Goal: Communication & Community: Answer question/provide support

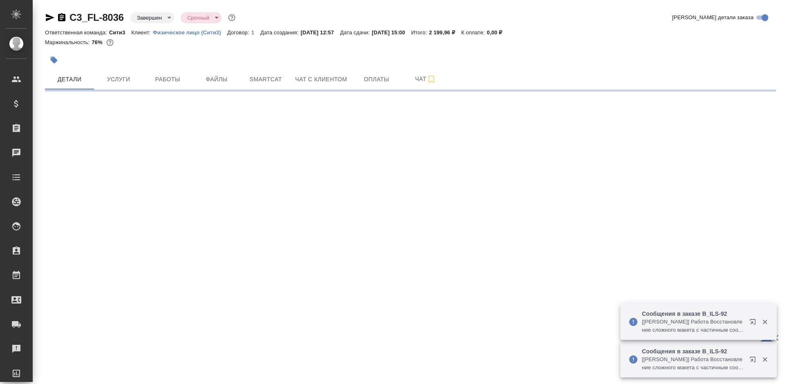
select select "RU"
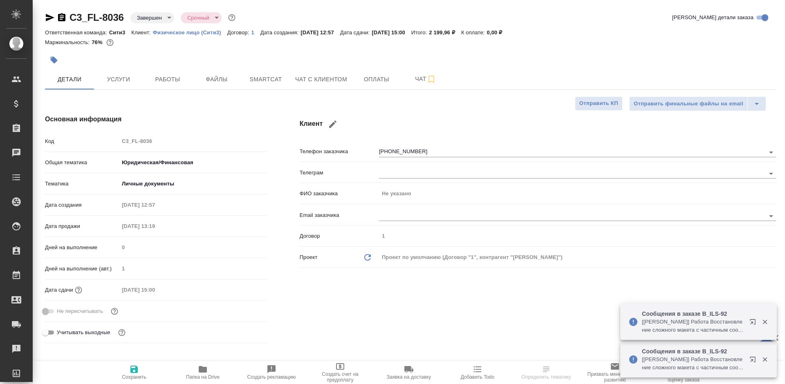
type textarea "x"
type input "Сити3"
type textarea "x"
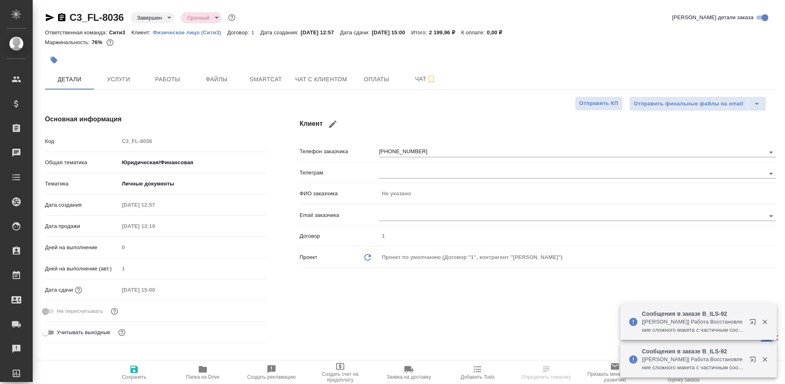
type textarea "x"
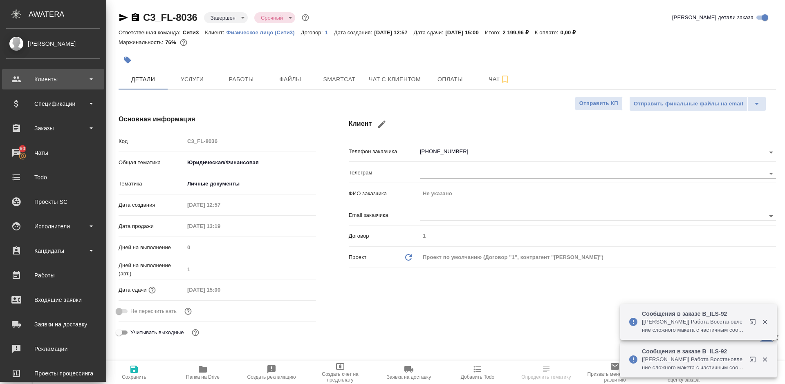
click at [58, 82] on div "Клиенты" at bounding box center [53, 79] width 94 height 12
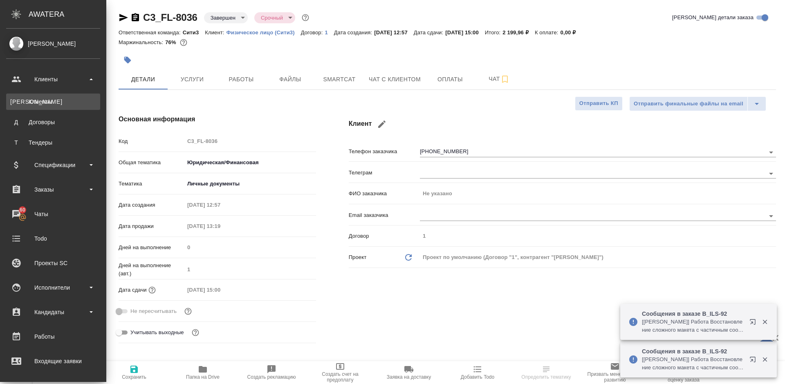
click at [58, 108] on link "К Клиенты" at bounding box center [53, 102] width 94 height 16
type textarea "x"
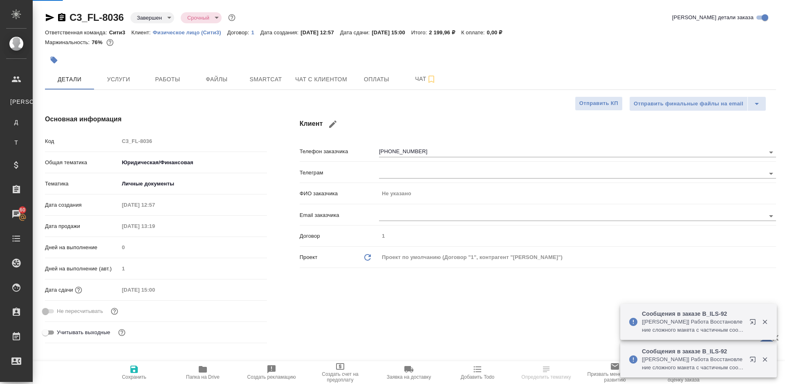
type textarea "x"
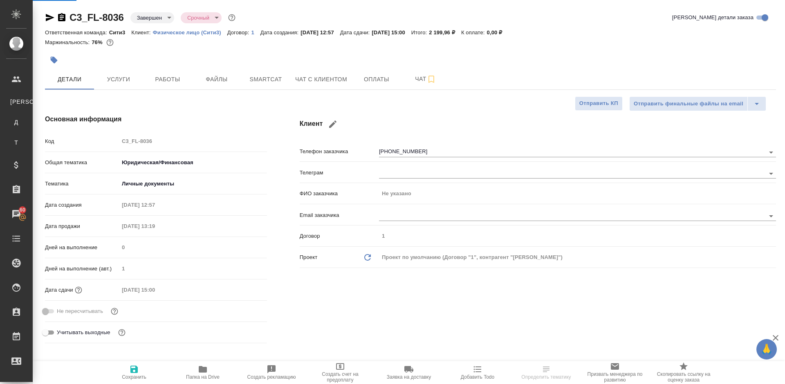
select select "RU"
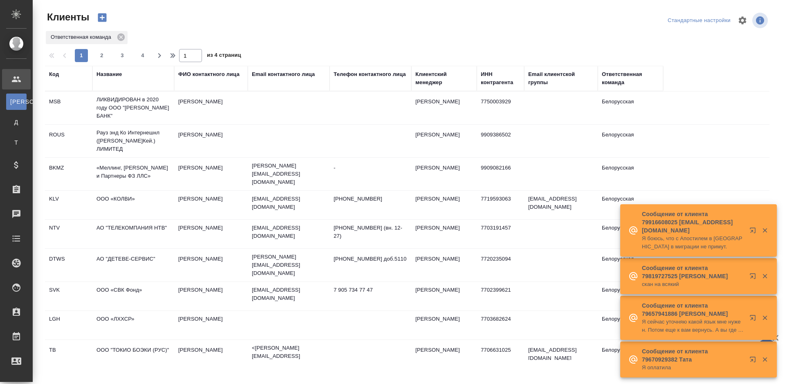
click at [283, 75] on div "Email контактного лица" at bounding box center [283, 74] width 63 height 8
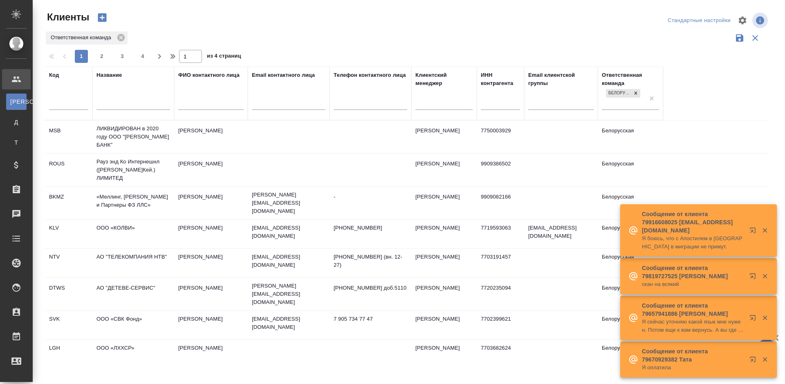
click at [265, 106] on input "text" at bounding box center [289, 104] width 74 height 10
paste input "norillag@inbox.ru"
type input "norillag@inbox.ru"
click at [391, 35] on div "Ответственная команда" at bounding box center [407, 38] width 724 height 16
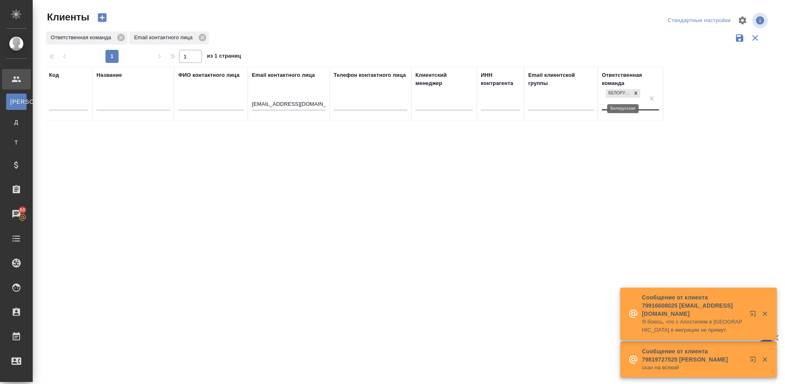
click at [630, 94] on div "Белорусская" at bounding box center [618, 93] width 25 height 9
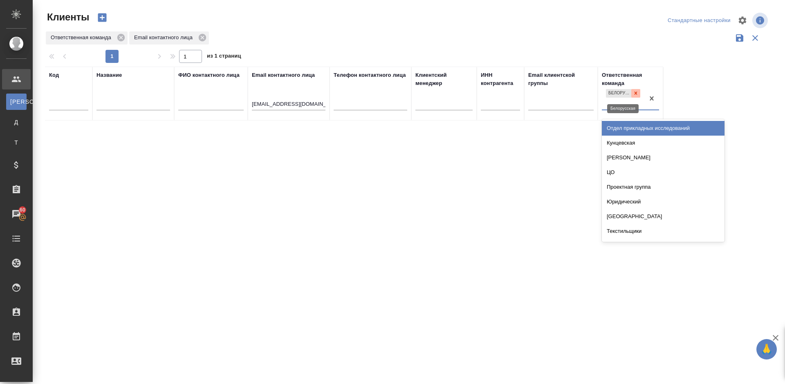
click at [633, 94] on icon at bounding box center [636, 93] width 6 height 6
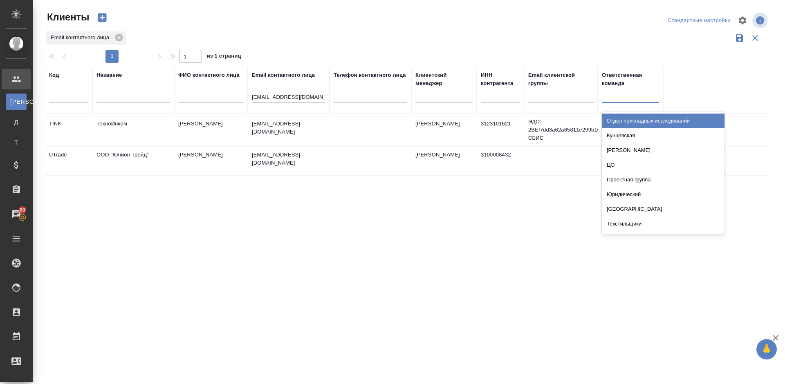
click at [251, 224] on div "Код Название ФИО контактного лица Email контактного лица norillag@inbox.ru Теле…" at bounding box center [407, 214] width 724 height 294
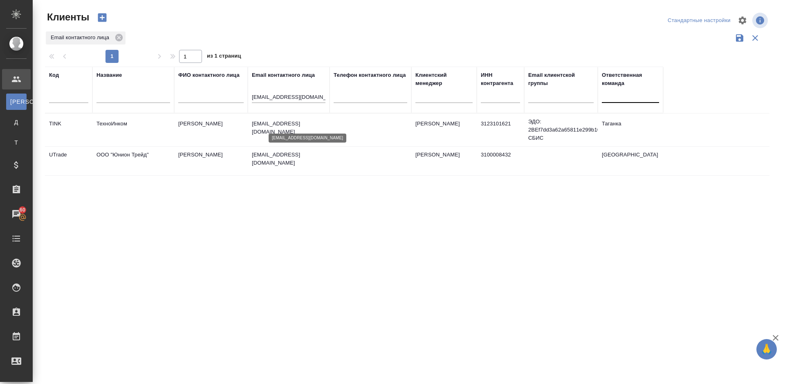
click at [314, 122] on p "norillag@inbox.ru" at bounding box center [289, 128] width 74 height 16
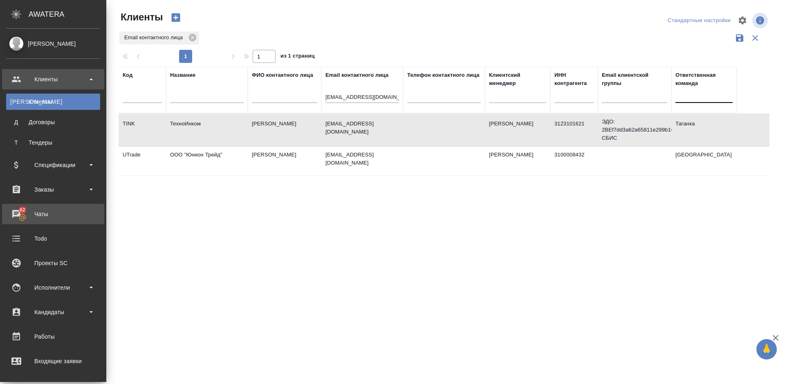
click at [18, 215] on div "Чаты" at bounding box center [53, 214] width 94 height 12
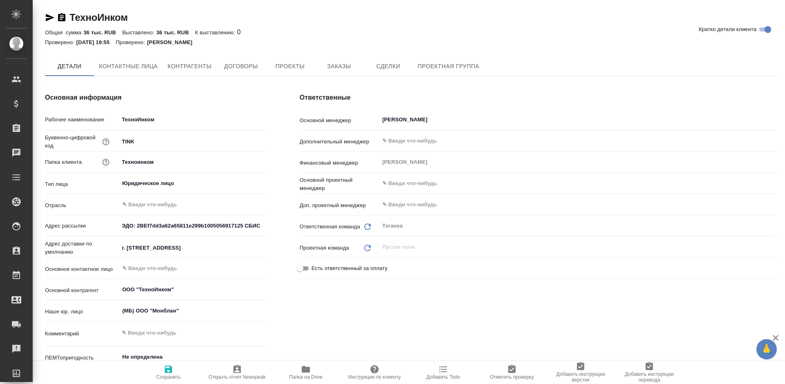
type textarea "x"
click at [446, 121] on input "[PERSON_NAME]" at bounding box center [563, 121] width 365 height 10
type textarea "x"
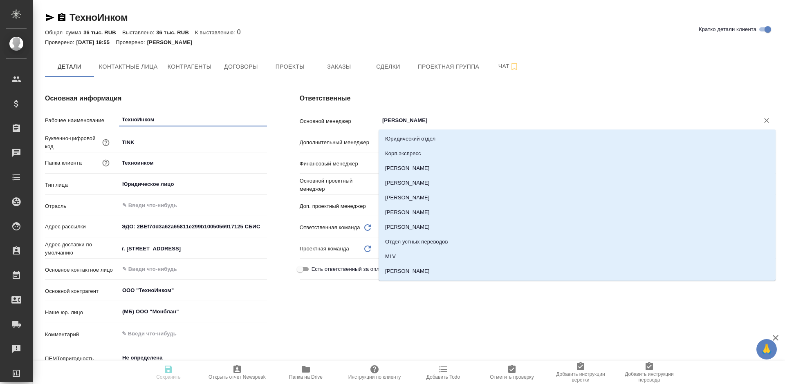
type input "б"
type textarea "x"
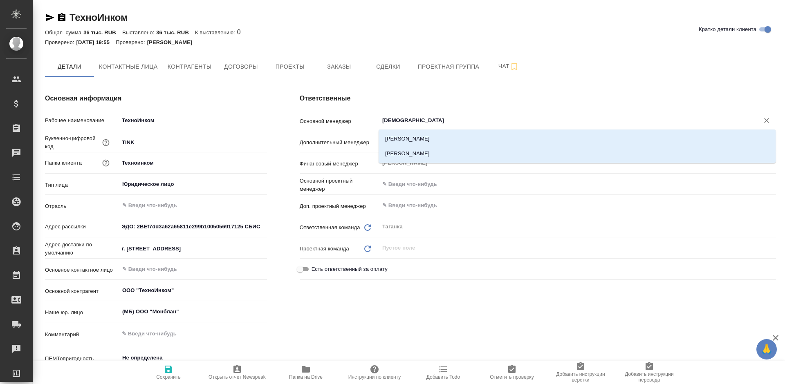
type input "бого"
click at [437, 159] on li "Богомазов Максим" at bounding box center [577, 153] width 397 height 15
type textarea "x"
type input "Богомазов Максим"
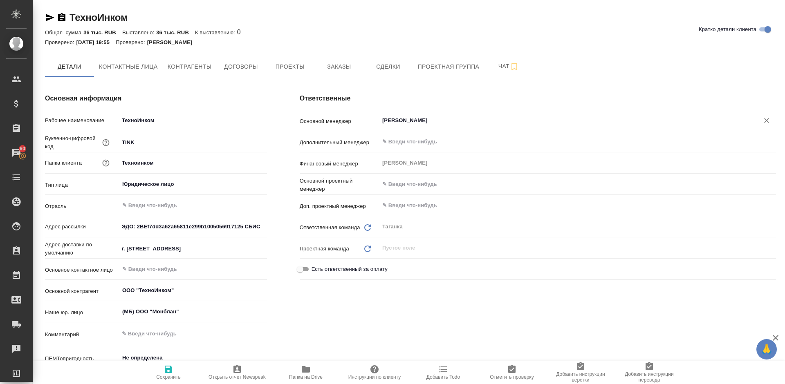
type textarea "x"
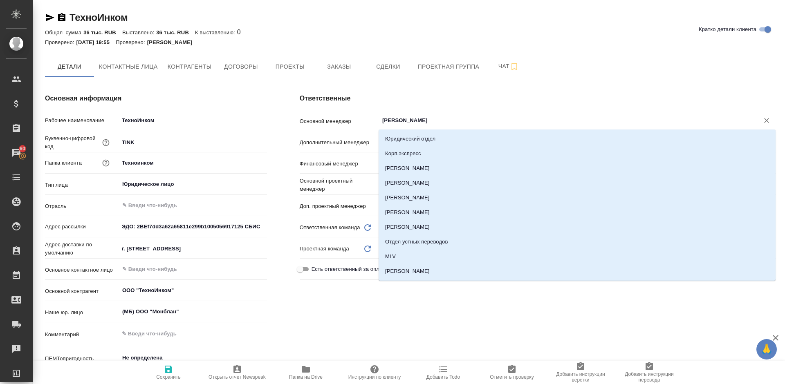
click at [446, 118] on input "Богомазов Максим" at bounding box center [563, 121] width 365 height 10
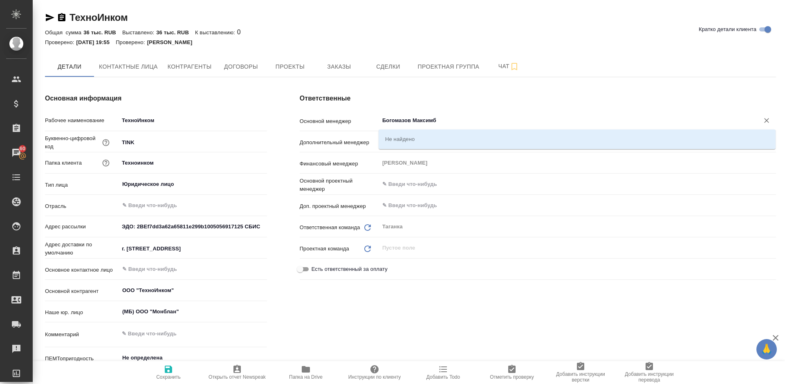
drag, startPoint x: 446, startPoint y: 118, endPoint x: 324, endPoint y: 125, distance: 121.6
click at [324, 125] on div "Основной менеджер Богомазов Максимб ​" at bounding box center [538, 120] width 476 height 14
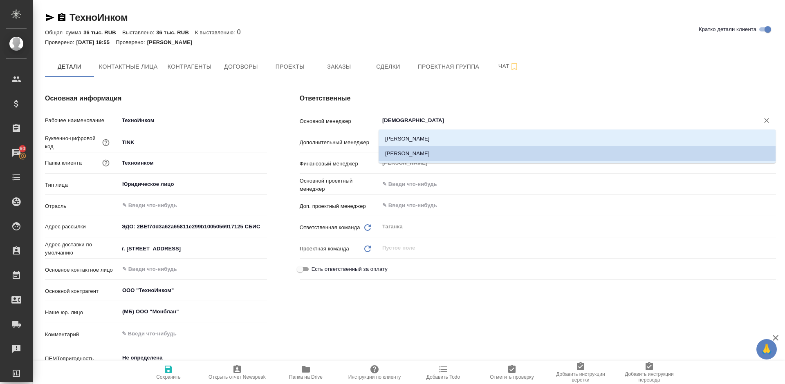
type input "[DEMOGRAPHIC_DATA]"
click at [431, 137] on li "[PERSON_NAME]" at bounding box center [577, 139] width 397 height 15
type textarea "x"
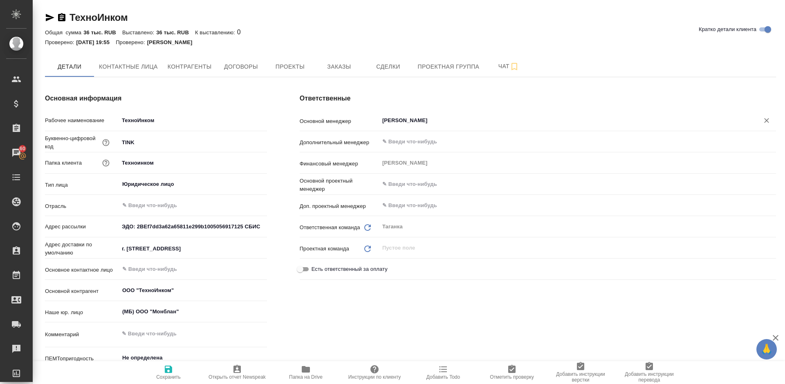
type input "[PERSON_NAME]"
click at [161, 364] on button "Сохранить" at bounding box center [168, 372] width 69 height 23
type textarea "x"
click at [162, 364] on button "Сохранить" at bounding box center [168, 372] width 69 height 23
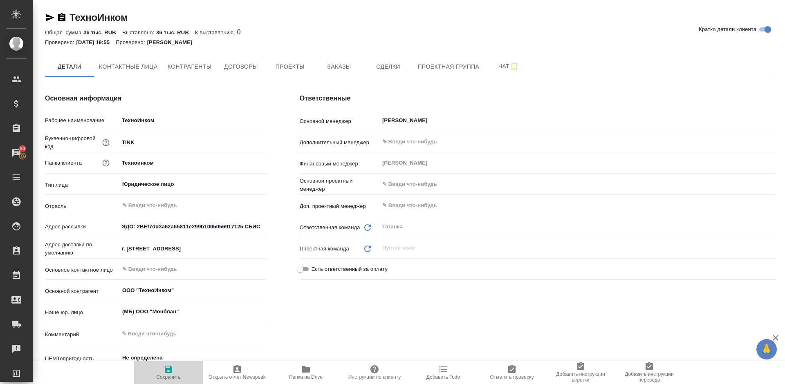
click at [162, 364] on button "Сохранить" at bounding box center [168, 372] width 69 height 23
type textarea "x"
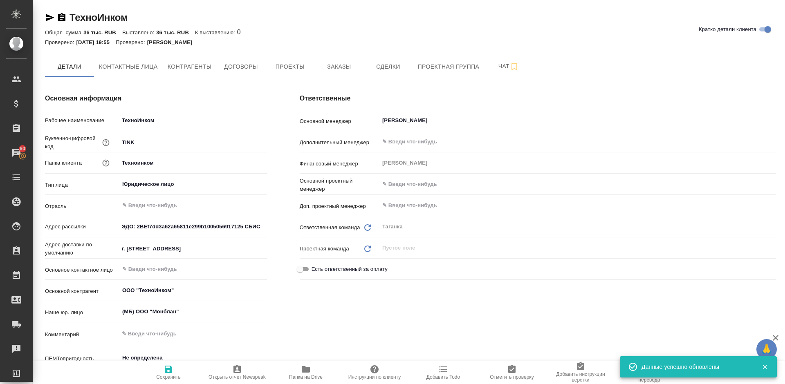
type textarea "x"
type input "Белорусская"
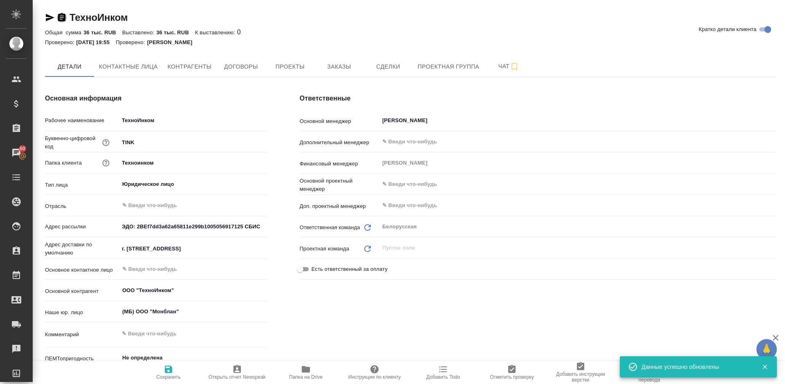
click at [60, 20] on icon "button" at bounding box center [61, 17] width 7 height 8
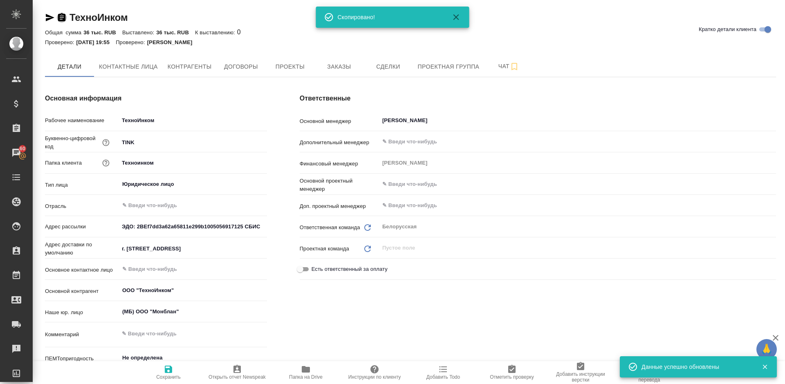
click at [60, 20] on icon "button" at bounding box center [61, 17] width 7 height 8
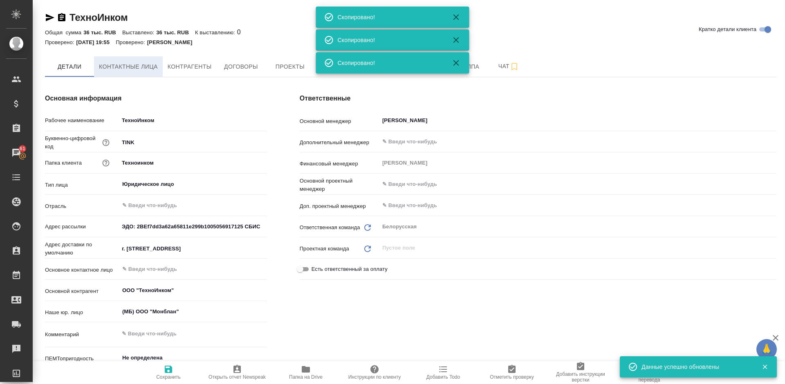
click at [149, 64] on span "Контактные лица" at bounding box center [128, 67] width 59 height 10
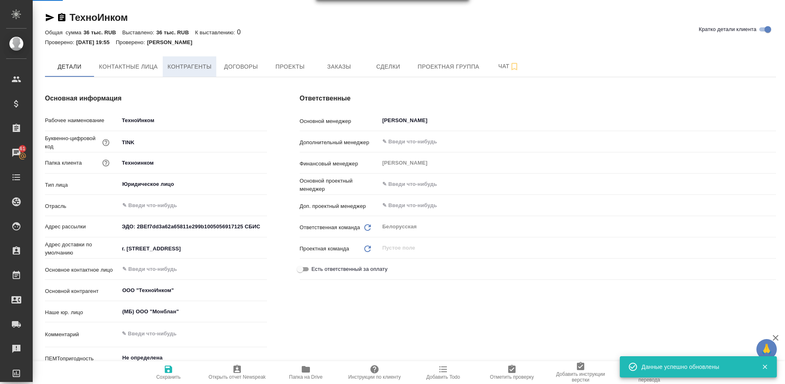
click at [197, 64] on span "Контрагенты" at bounding box center [190, 67] width 44 height 10
select select "RU"
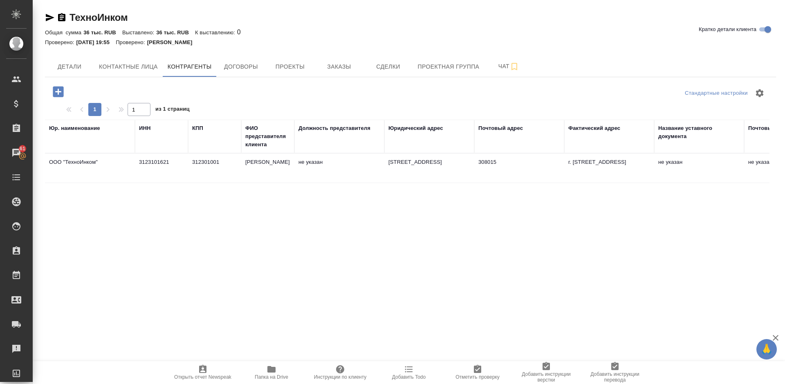
click at [432, 174] on td "308015, Белгородская область, г.о. Город Белгород, г Белгород, ул Везельская, д…" at bounding box center [429, 168] width 90 height 29
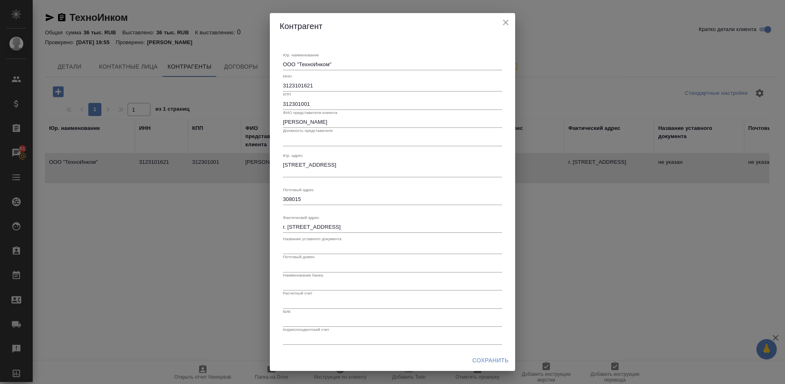
type textarea "ООО "ТехноИнком""
type input "3123101621"
type input "312301001"
type input "А.А. Кузубов"
type textarea "308015, Белгородская область, г.о. Город Белгород, г Белгород, ул Везельская, д…"
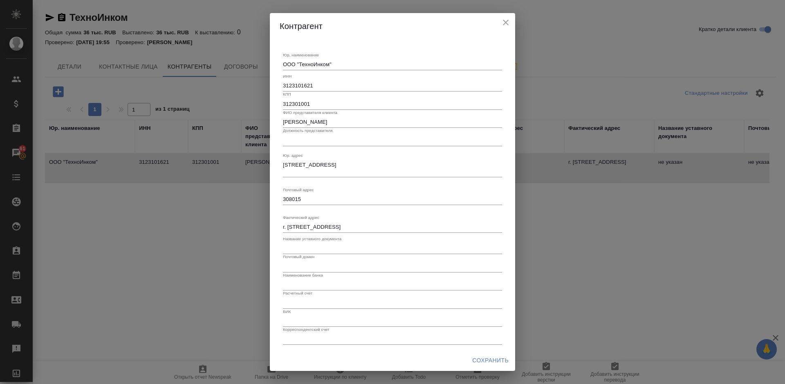
type textarea "308015"
type textarea "г. Белгород, ул. Везельская, д. 109, офис 8"
drag, startPoint x: 324, startPoint y: 86, endPoint x: 262, endPoint y: 87, distance: 61.7
click at [262, 87] on div "Контрагент Юр. наименование ООО "ТехноИнком" x ИНН 3123101621 КПП 312301001 ФИО…" at bounding box center [392, 192] width 785 height 384
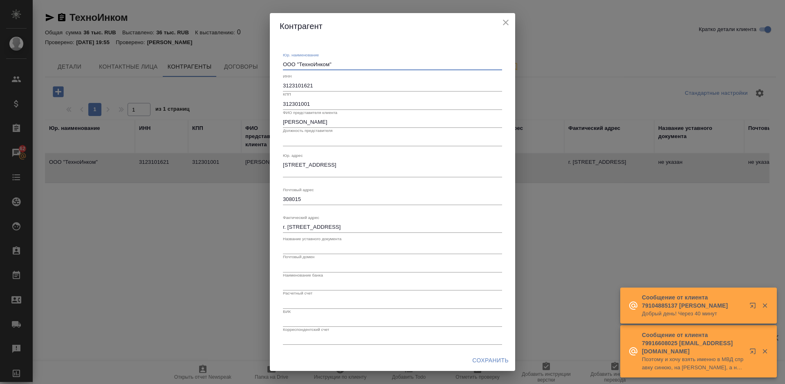
drag, startPoint x: 341, startPoint y: 65, endPoint x: 265, endPoint y: 66, distance: 76.0
click at [265, 66] on div "Контрагент Юр. наименование ООО "ТехноИнком" x ИНН 3123101621 КПП 312301001 ФИО…" at bounding box center [392, 192] width 785 height 384
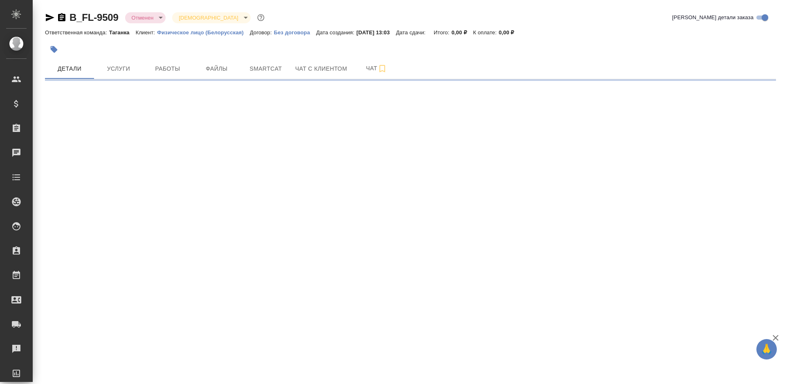
select select "RU"
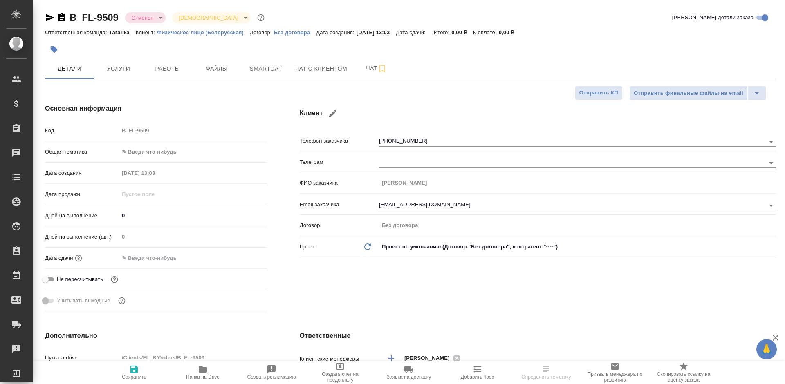
type textarea "x"
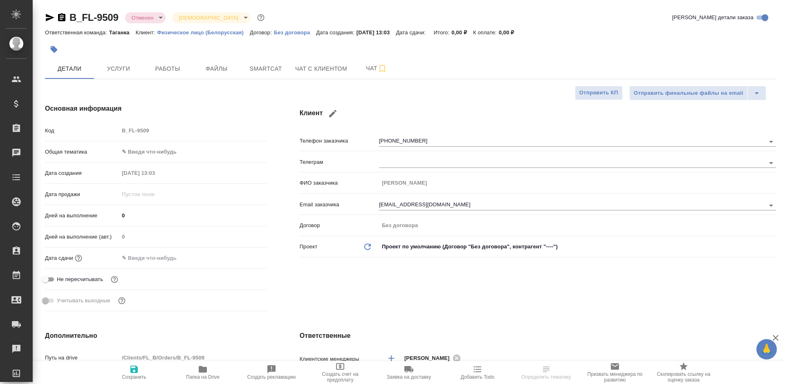
type textarea "x"
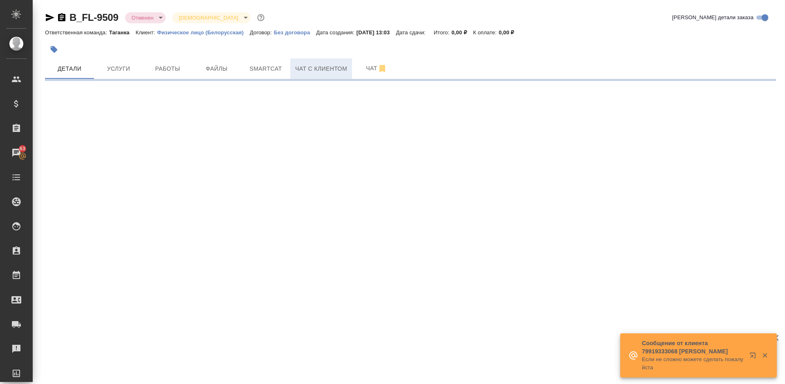
select select "RU"
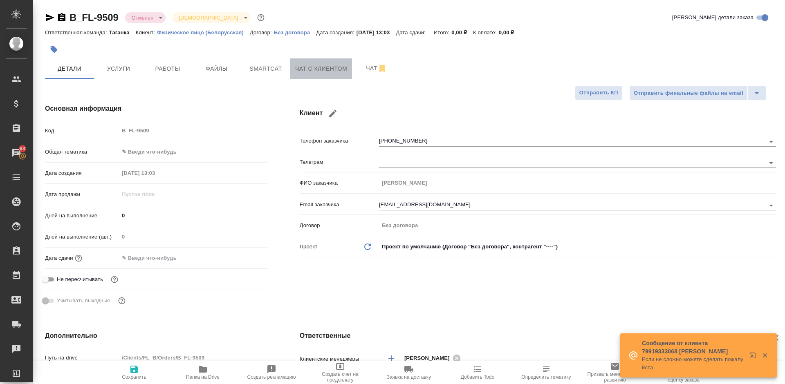
type textarea "x"
click at [325, 75] on button "Чат с клиентом" at bounding box center [321, 68] width 62 height 20
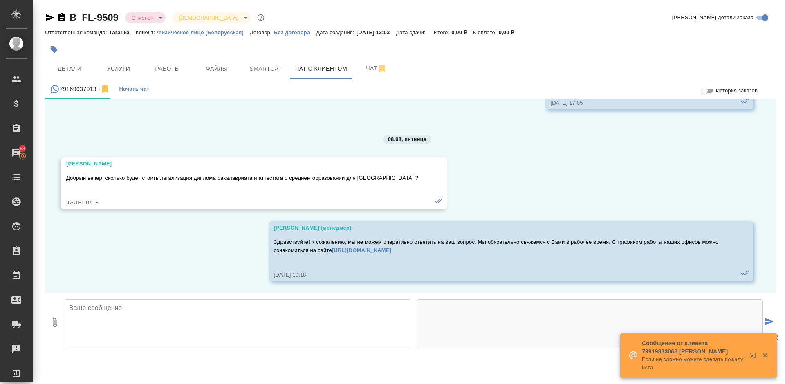
scroll to position [1922, 0]
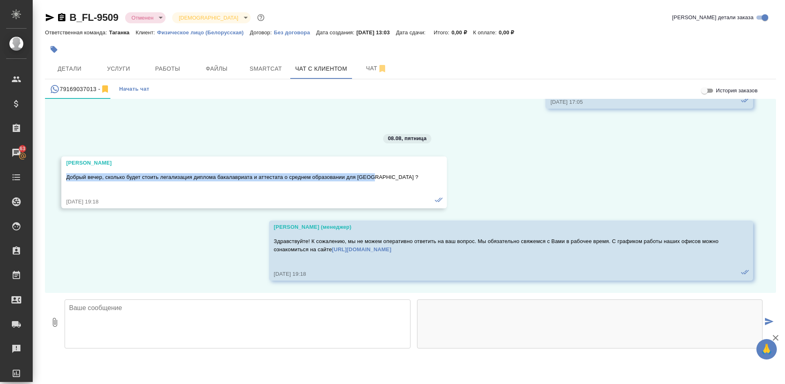
drag, startPoint x: 377, startPoint y: 175, endPoint x: 62, endPoint y: 179, distance: 315.2
click at [62, 179] on div "Valeriia Gabdralhmanova Добрый вечер, сколько будет стоить легализация диплома …" at bounding box center [254, 183] width 386 height 52
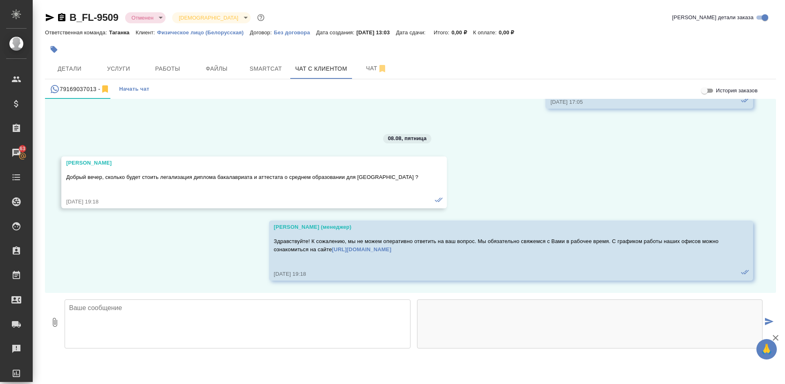
click at [210, 327] on textarea at bounding box center [238, 324] width 346 height 49
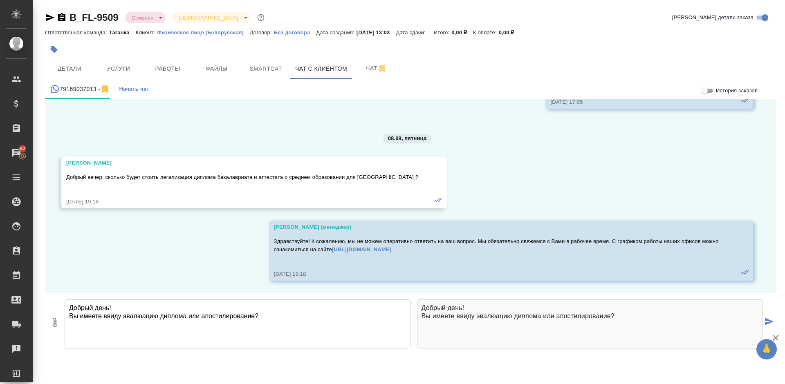
click at [197, 316] on textarea "Добрый день! Вы имеете ввиду эвалюацию диплома или апостилирование?" at bounding box center [238, 324] width 346 height 49
click at [330, 325] on textarea "Добрый день! Вы имеете ввиду эвалюацию диплома или его апостилирование?" at bounding box center [238, 324] width 346 height 49
click at [125, 334] on textarea "Добрый день! Вы имеете ввиду эвалюацию диплома или его апостилирование? Эвалюац…" at bounding box center [238, 324] width 346 height 49
click at [128, 332] on textarea "Добрый день! Вы имеете ввиду эвалюацию диплома или его апостилирование? Эвалюац…" at bounding box center [238, 324] width 346 height 49
click at [150, 321] on textarea "Добрый день! Вы имеете ввиду эвалюацию диплома или его апостилирование? Эвалюац…" at bounding box center [238, 324] width 346 height 49
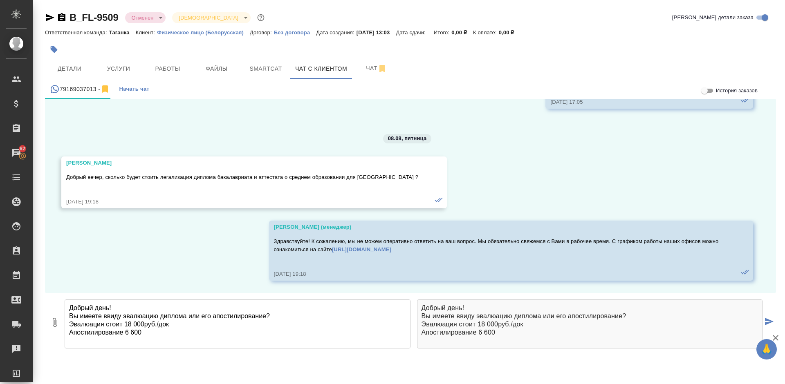
drag, startPoint x: 189, startPoint y: 328, endPoint x: 143, endPoint y: 327, distance: 46.2
click at [143, 327] on textarea "Добрый день! Вы имеете ввиду эвалюацию диплома или его апостилирование? Эвалюац…" at bounding box center [238, 324] width 346 height 49
click at [151, 336] on textarea "Добрый день! Вы имеете ввиду эвалюацию диплома или его апостилирование? Эвалюац…" at bounding box center [238, 324] width 346 height 49
paste textarea "руб./док"
click at [139, 334] on textarea "Добрый день! Вы имеете ввиду эвалюацию диплома или его апостилирование? Эвалюац…" at bounding box center [238, 324] width 346 height 49
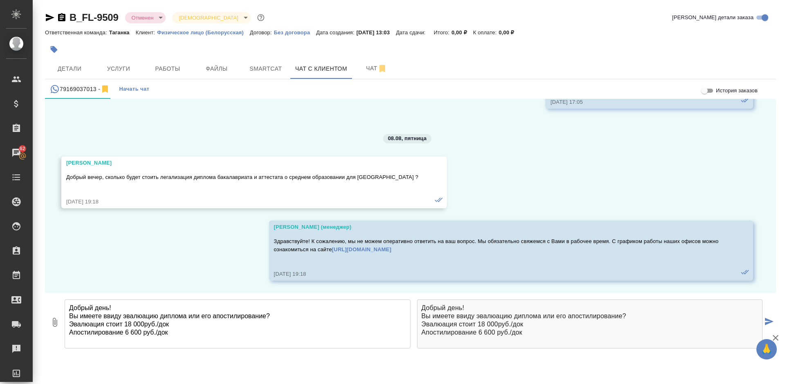
click at [142, 320] on textarea "Добрый день! Вы имеете ввиду эвалюацию диплома или его апостилирование? Эвалюац…" at bounding box center [238, 324] width 346 height 49
click at [141, 326] on textarea "Добрый день! Вы имеете ввиду эвалюацию диплома или его апостилирование? Эвалюац…" at bounding box center [238, 324] width 346 height 49
click at [203, 338] on textarea "Добрый день! Вы имеете ввиду эвалюацию диплома или его апостилирование? Эвалюац…" at bounding box center [238, 324] width 346 height 49
type textarea "Добрый день! Вы имеете ввиду эвалюацию диплома или его апостилирование? Эвалюац…"
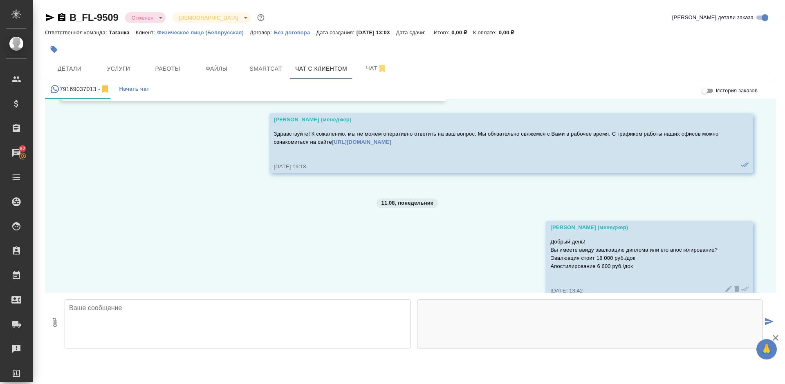
scroll to position [2046, 0]
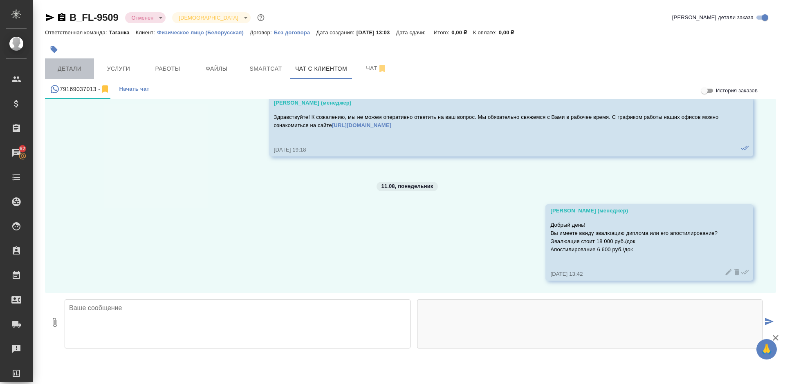
click at [74, 60] on button "Детали" at bounding box center [69, 68] width 49 height 20
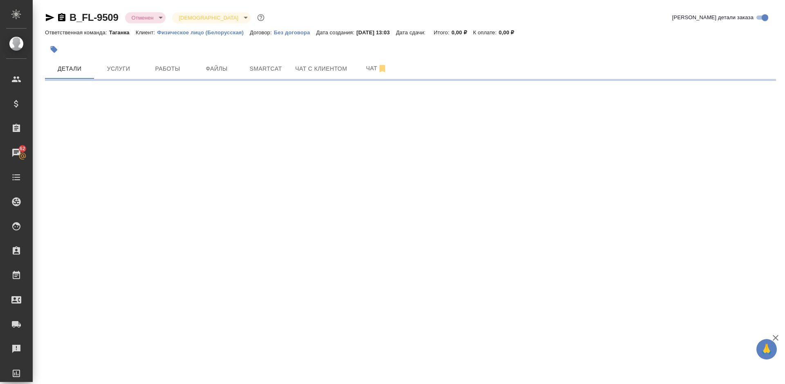
select select "RU"
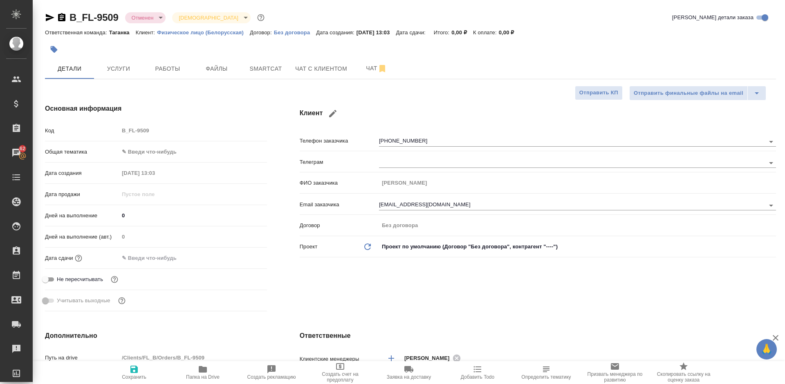
type textarea "x"
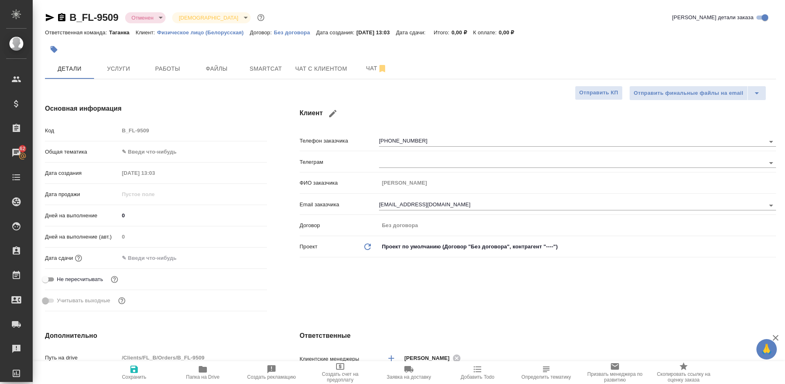
type textarea "x"
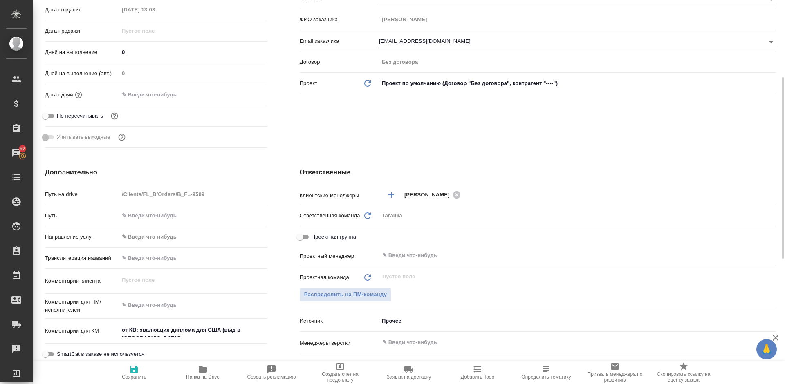
click at [366, 218] on icon at bounding box center [367, 216] width 7 height 7
type textarea "x"
type input "b"
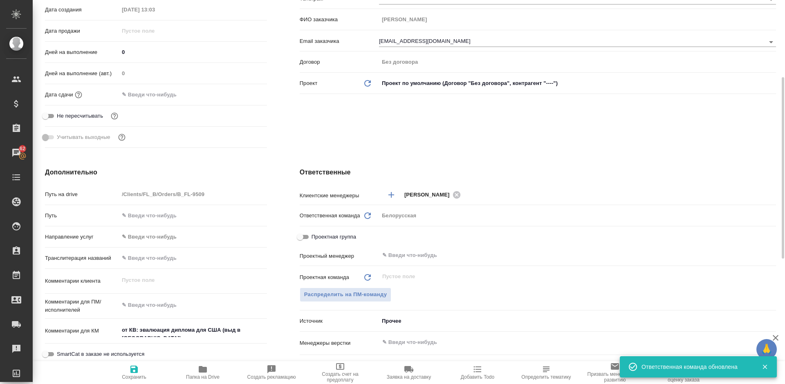
type textarea "x"
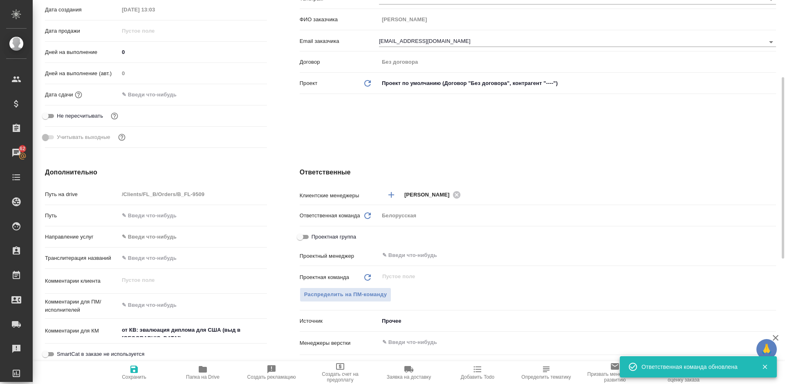
type textarea "x"
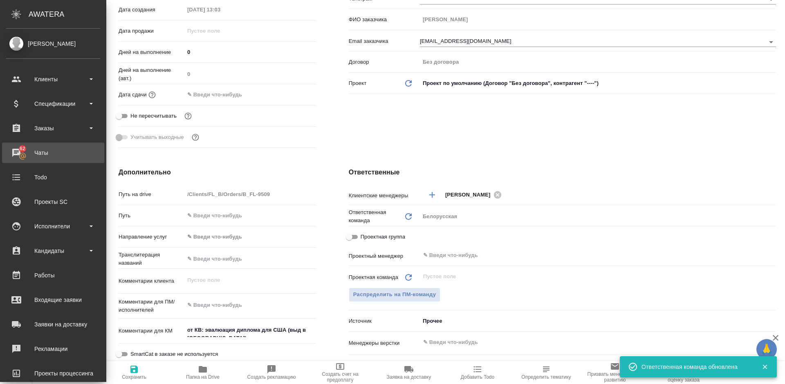
click at [13, 151] on div "Чаты" at bounding box center [53, 153] width 94 height 12
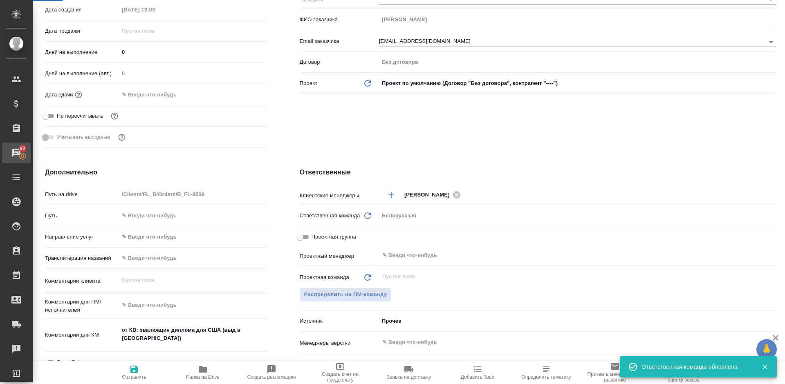
type textarea "x"
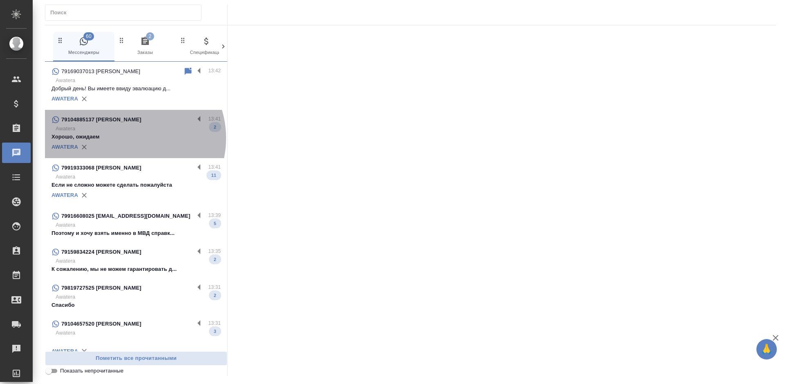
click at [129, 138] on p "Хорошо, ожидаем" at bounding box center [136, 137] width 169 height 8
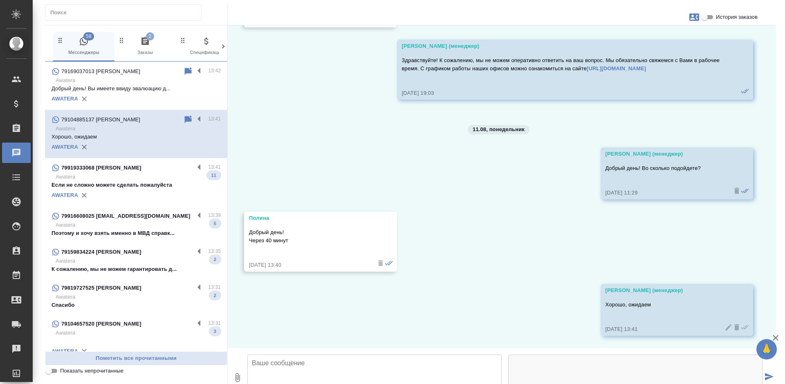
scroll to position [2151, 0]
click at [159, 177] on p "Awatera" at bounding box center [138, 177] width 165 height 8
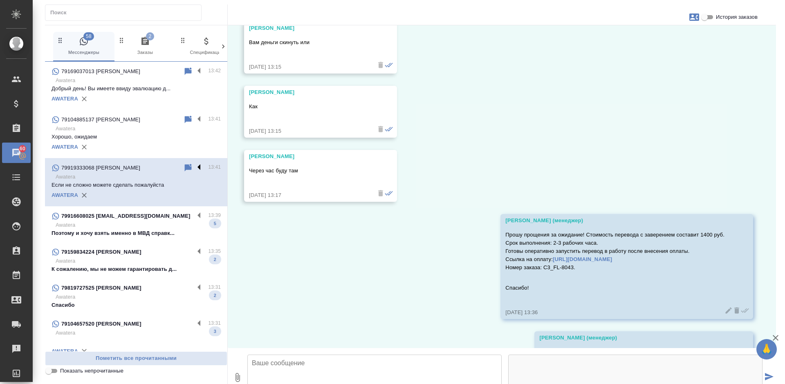
scroll to position [705, 0]
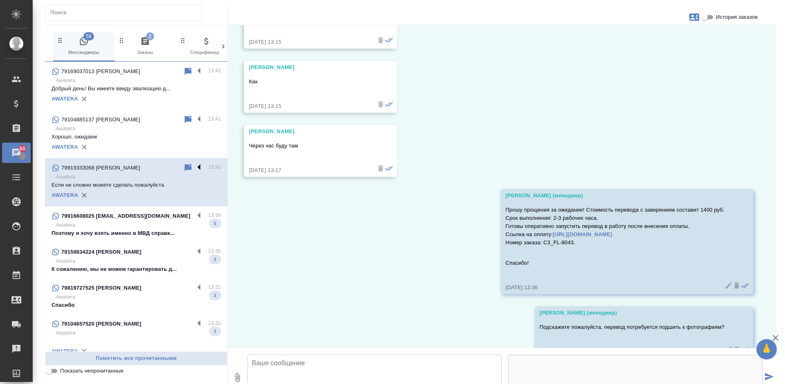
click at [194, 165] on label at bounding box center [201, 167] width 14 height 9
click at [0, 0] on input "checkbox" at bounding box center [0, 0] width 0 height 0
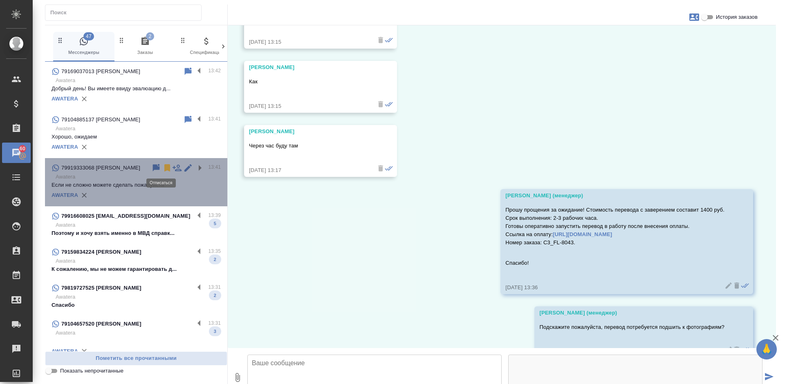
click at [164, 169] on icon at bounding box center [167, 167] width 6 height 7
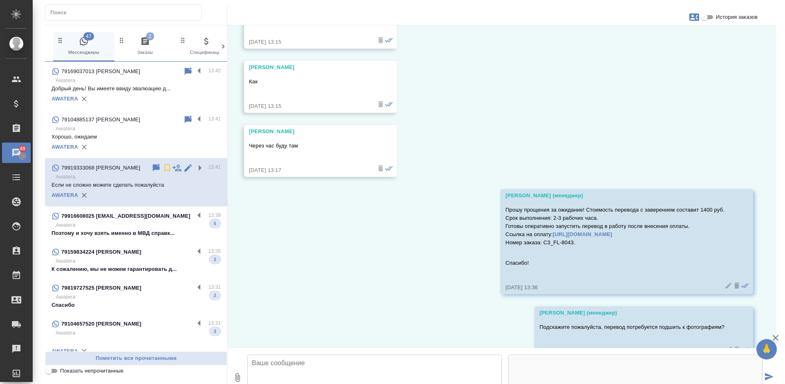
click at [150, 232] on p "Поэтому и хочу взять именно в МВД справк..." at bounding box center [136, 233] width 169 height 8
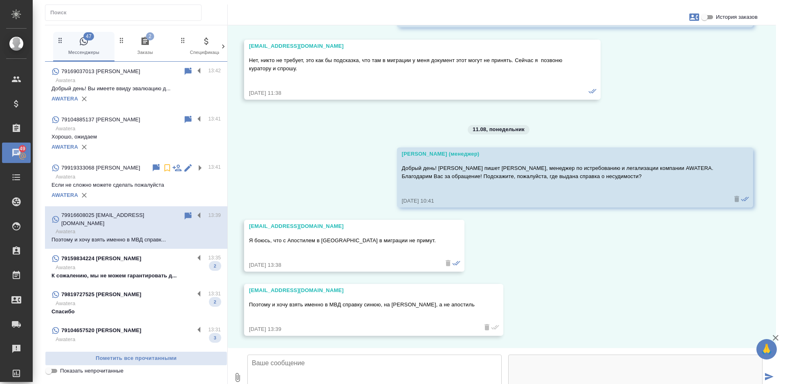
scroll to position [476, 0]
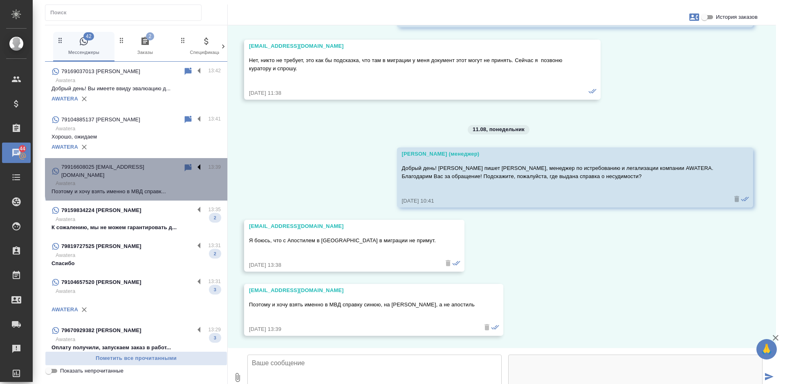
click at [194, 168] on label at bounding box center [201, 167] width 14 height 9
click at [0, 0] on input "checkbox" at bounding box center [0, 0] width 0 height 0
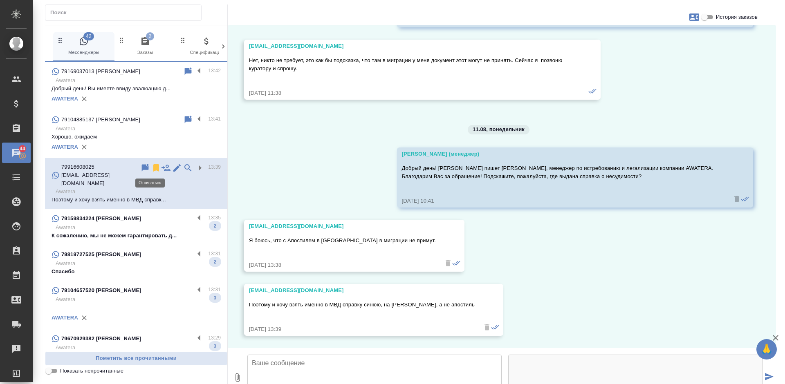
click at [153, 167] on icon at bounding box center [156, 167] width 6 height 7
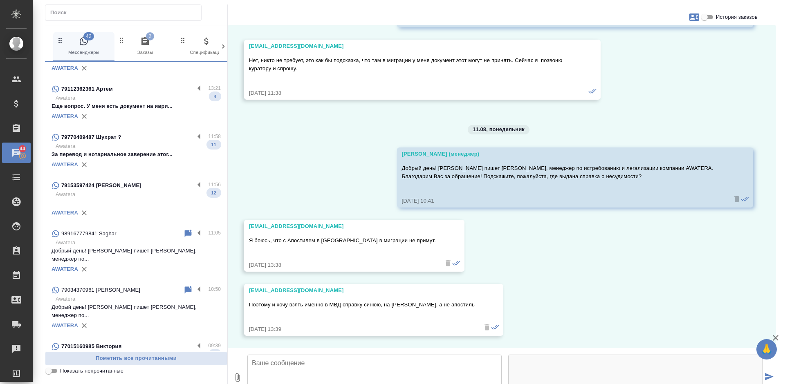
scroll to position [325, 0]
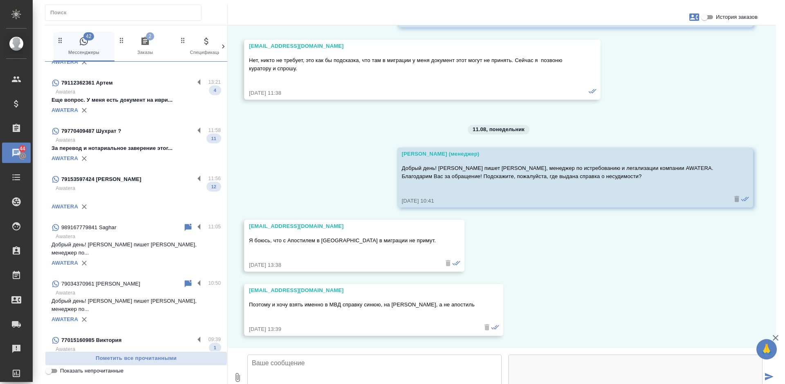
click at [133, 188] on p "Awatera" at bounding box center [138, 188] width 165 height 8
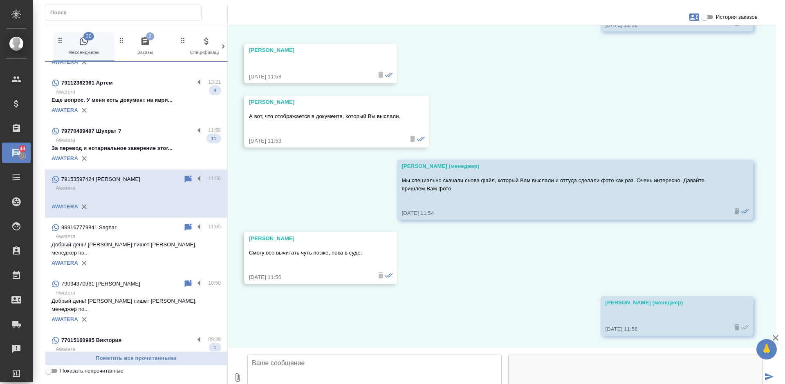
scroll to position [1383, 0]
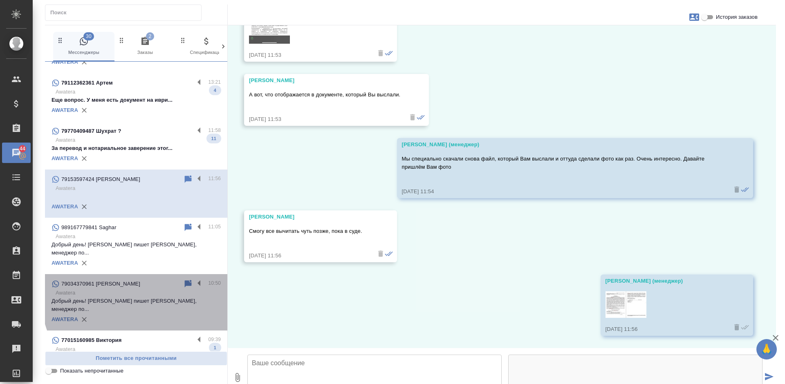
click at [187, 279] on div at bounding box center [195, 284] width 25 height 10
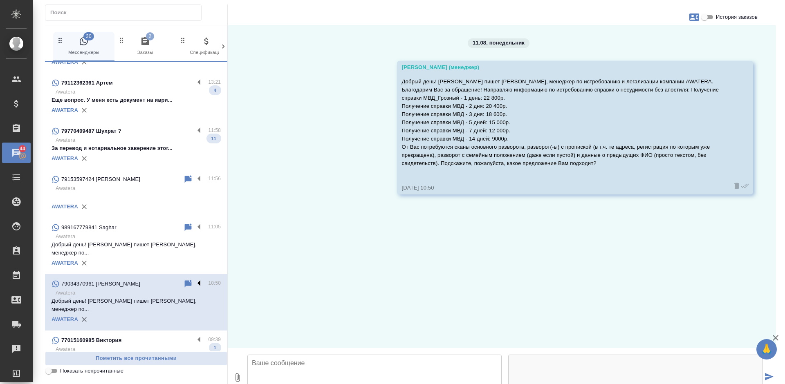
scroll to position [0, 0]
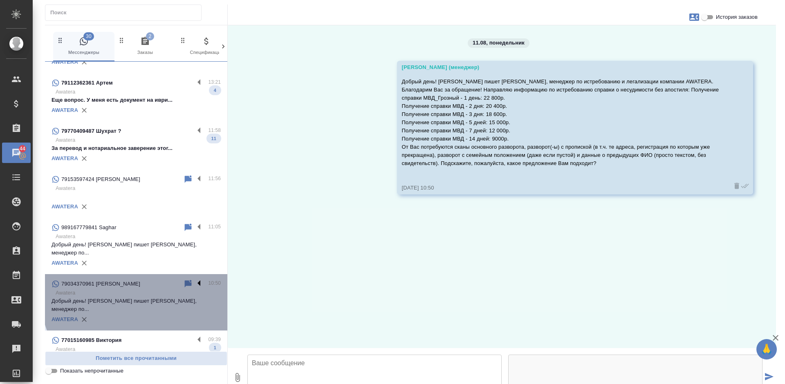
click at [188, 279] on div at bounding box center [195, 284] width 25 height 10
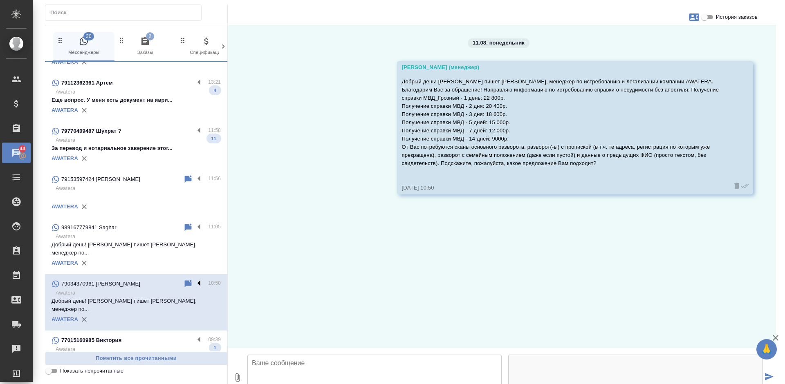
click at [194, 279] on label at bounding box center [201, 283] width 14 height 9
click at [0, 0] on input "checkbox" at bounding box center [0, 0] width 0 height 0
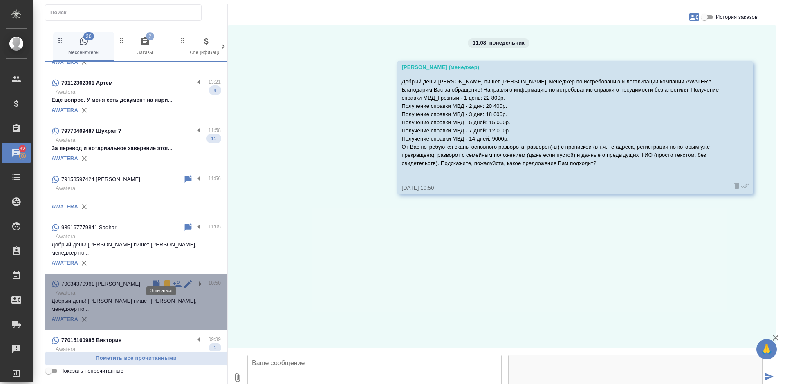
click at [164, 280] on icon at bounding box center [167, 283] width 6 height 7
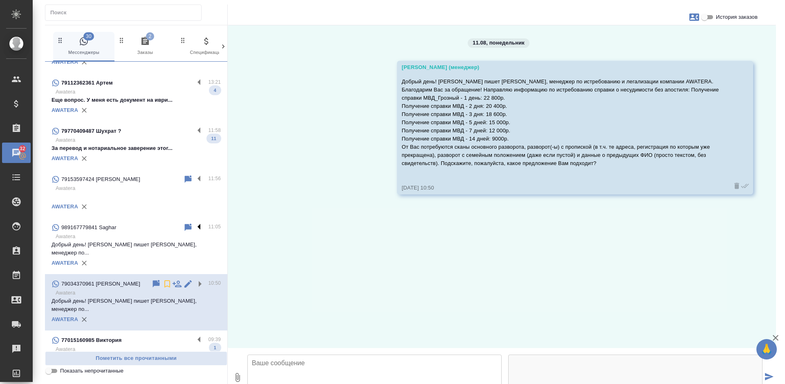
click at [194, 226] on label at bounding box center [201, 227] width 14 height 9
click at [0, 0] on input "checkbox" at bounding box center [0, 0] width 0 height 0
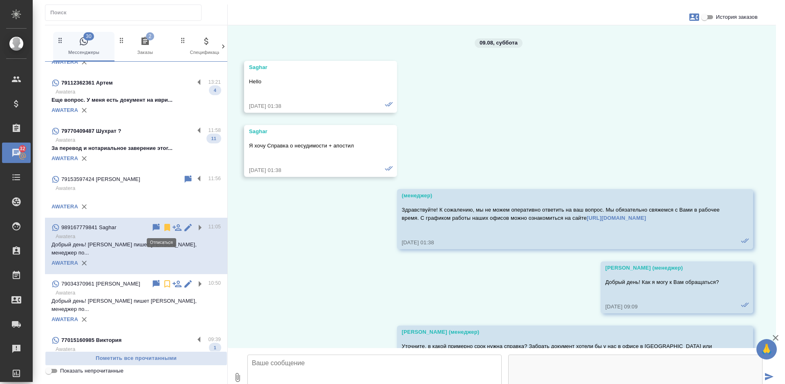
click at [162, 229] on icon at bounding box center [167, 228] width 10 height 10
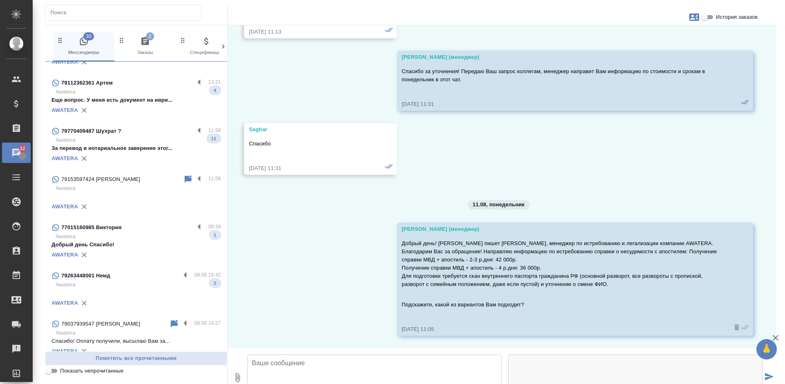
scroll to position [854, 0]
click at [186, 179] on icon at bounding box center [188, 178] width 7 height 7
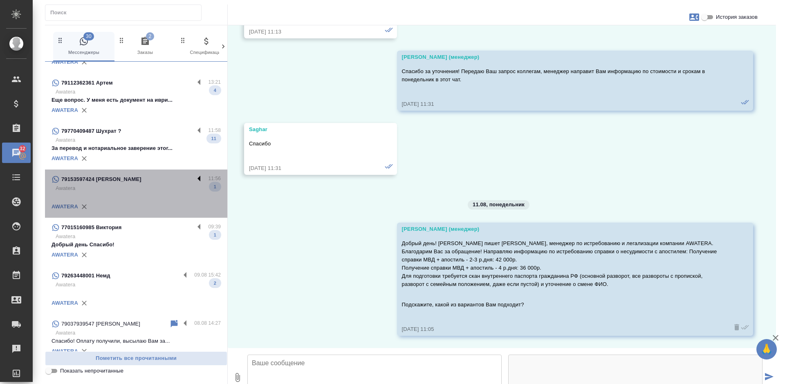
click at [194, 179] on label at bounding box center [201, 179] width 14 height 9
click at [0, 0] on input "checkbox" at bounding box center [0, 0] width 0 height 0
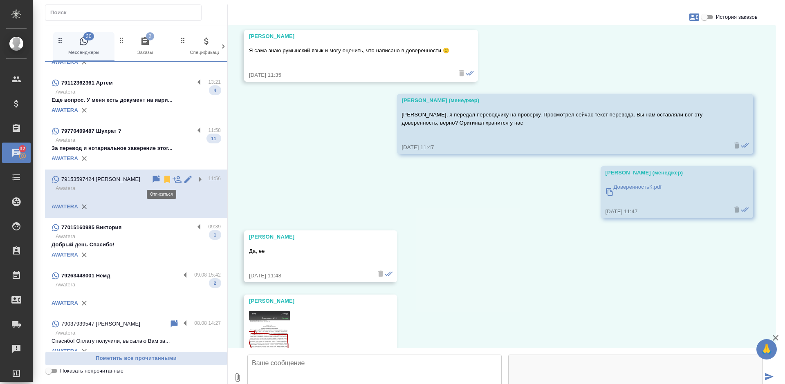
click at [164, 180] on icon at bounding box center [167, 179] width 6 height 7
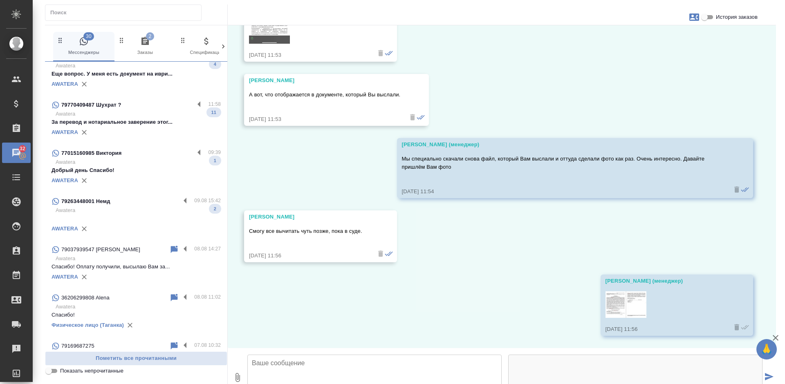
scroll to position [366, 0]
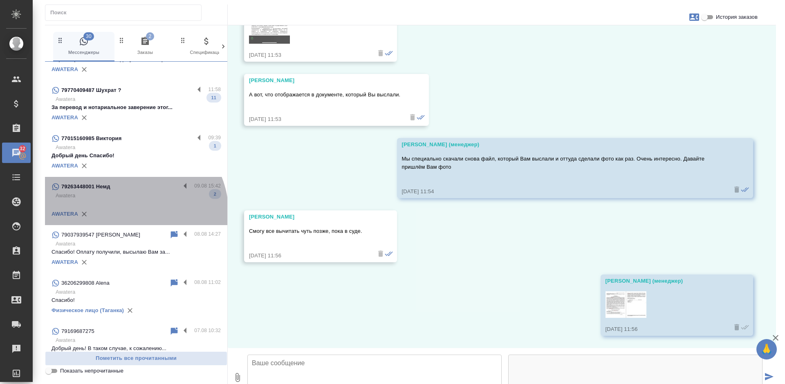
click at [133, 213] on div "AWATERA" at bounding box center [136, 214] width 169 height 12
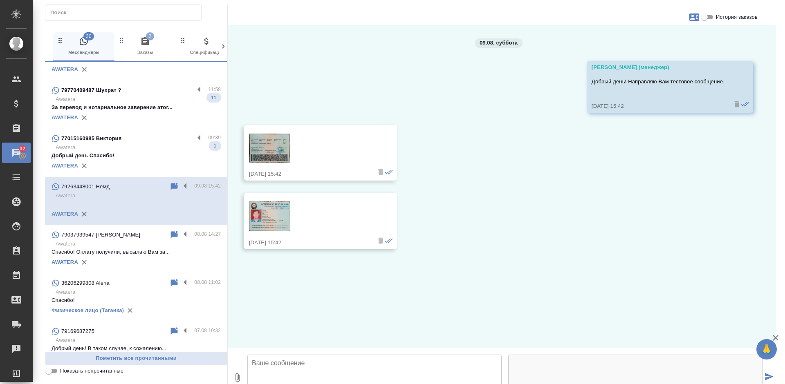
scroll to position [0, 0]
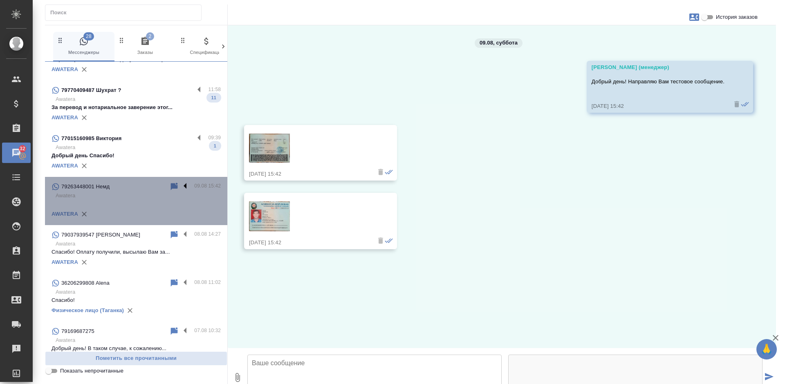
click at [180, 186] on label at bounding box center [187, 186] width 14 height 9
click at [0, 0] on input "checkbox" at bounding box center [0, 0] width 0 height 0
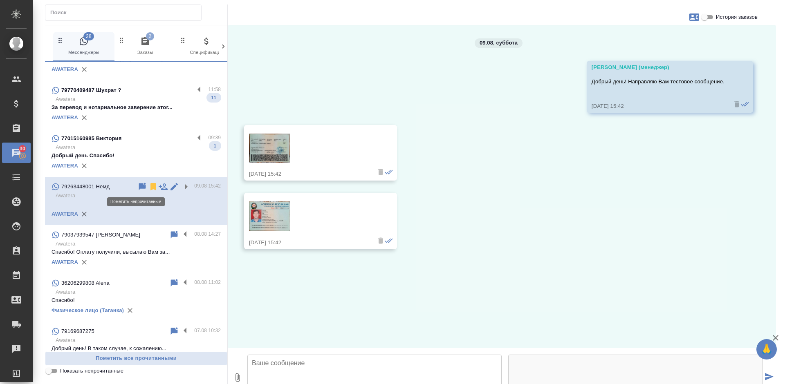
click at [142, 187] on div at bounding box center [165, 187] width 57 height 10
click at [187, 137] on div "77015160985 Виктория" at bounding box center [123, 139] width 143 height 10
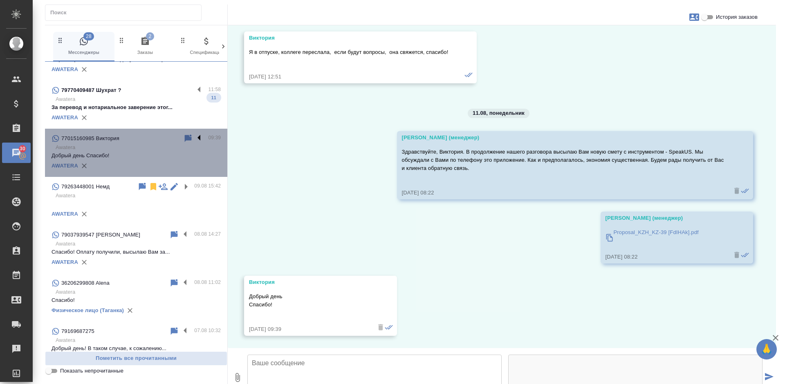
click at [194, 137] on label at bounding box center [201, 138] width 14 height 9
click at [0, 0] on input "checkbox" at bounding box center [0, 0] width 0 height 0
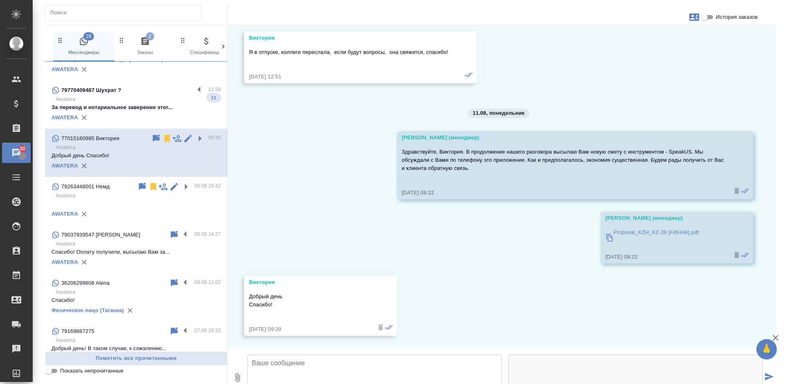
scroll to position [1719, 0]
click at [162, 138] on icon at bounding box center [167, 139] width 10 height 10
click at [148, 187] on icon at bounding box center [153, 187] width 10 height 10
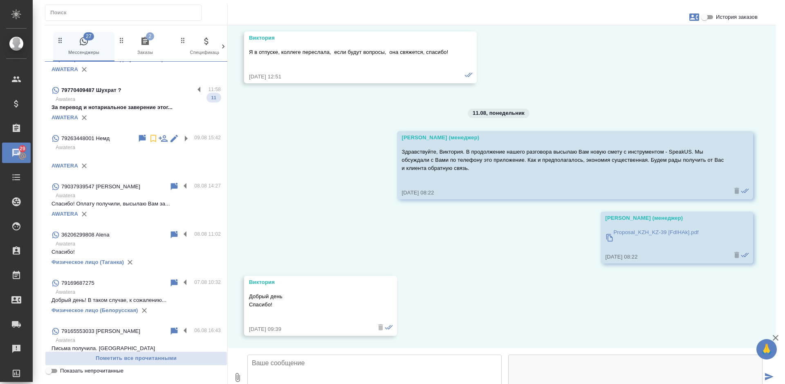
click at [134, 188] on div "79037939547 Хоанг" at bounding box center [111, 187] width 118 height 10
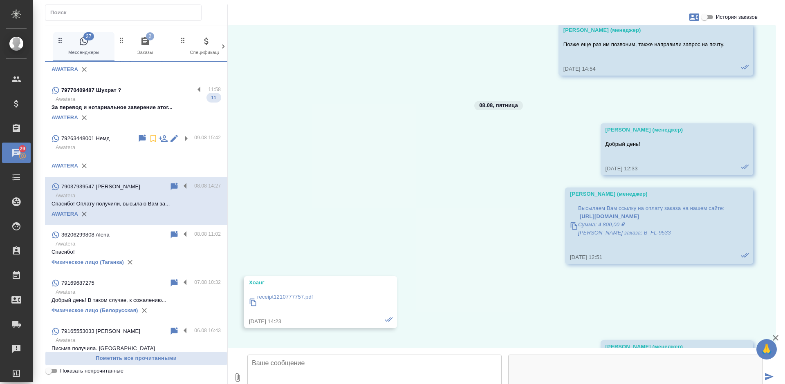
click at [329, 355] on textarea at bounding box center [374, 379] width 254 height 49
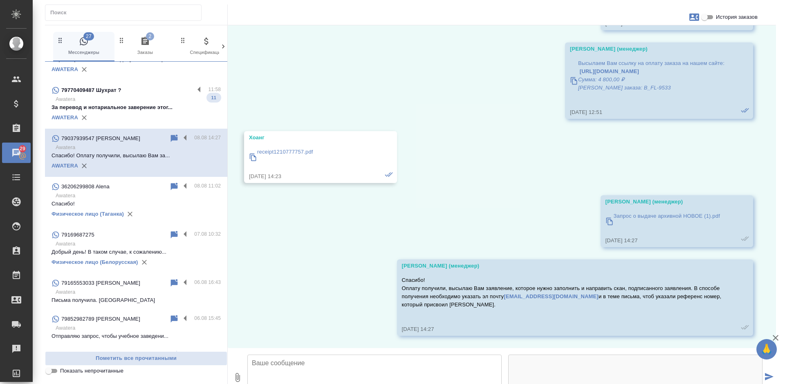
scroll to position [1908, 0]
type textarea "Добрый день! Ожидаем от Вас подписанное заявление."
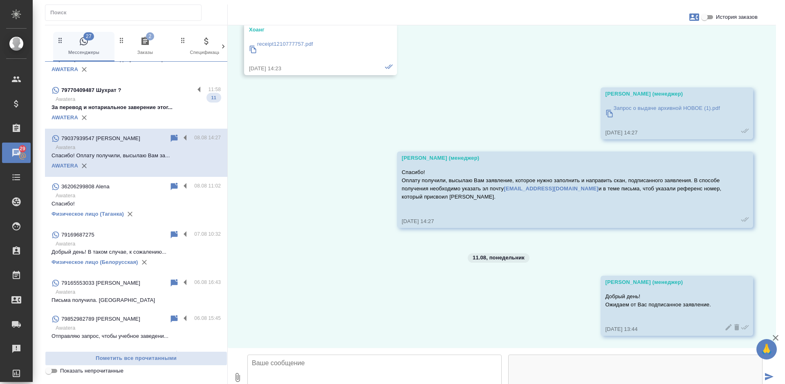
scroll to position [2021, 0]
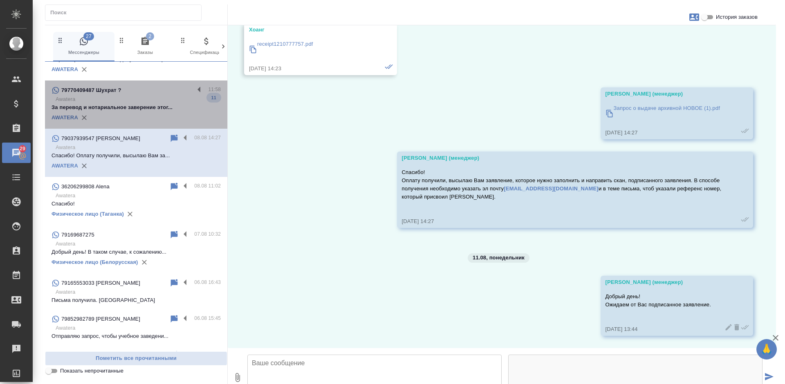
click at [148, 105] on p "За перевод и нотариальное заверение этог..." at bounding box center [136, 107] width 169 height 8
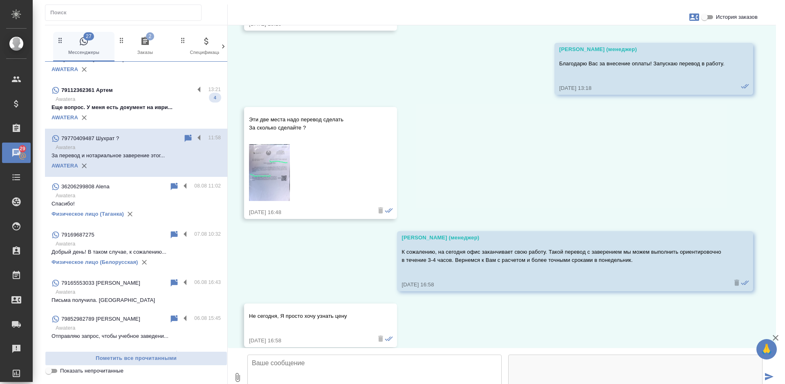
scroll to position [1142, 0]
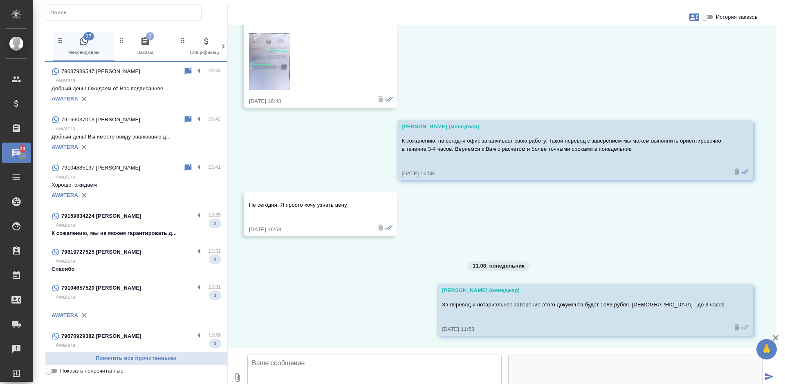
click at [155, 226] on p "Awatera" at bounding box center [138, 225] width 165 height 8
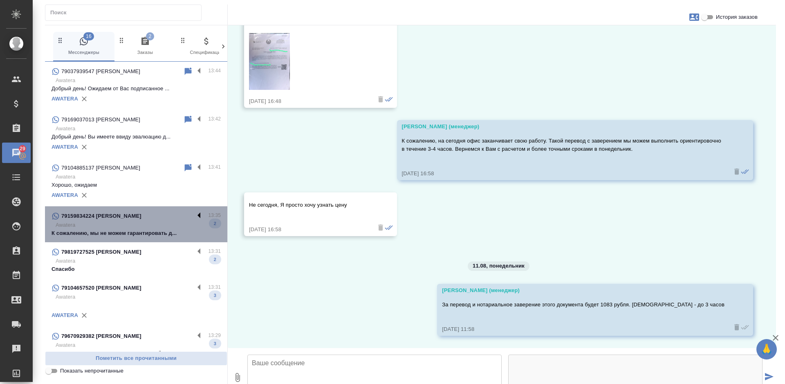
click at [194, 213] on label at bounding box center [201, 215] width 14 height 9
click at [0, 0] on input "checkbox" at bounding box center [0, 0] width 0 height 0
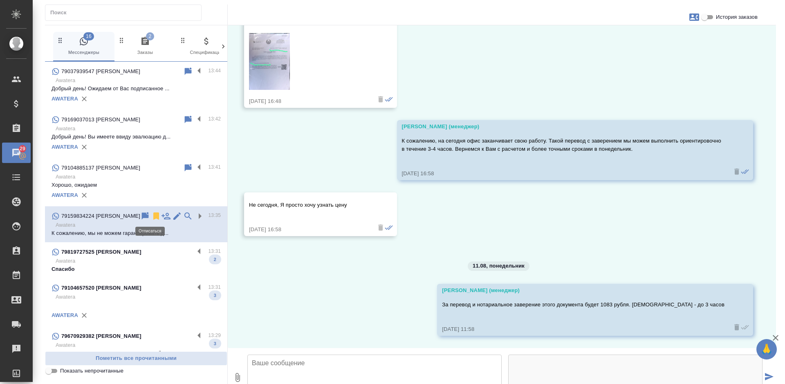
click at [153, 214] on icon at bounding box center [156, 216] width 6 height 7
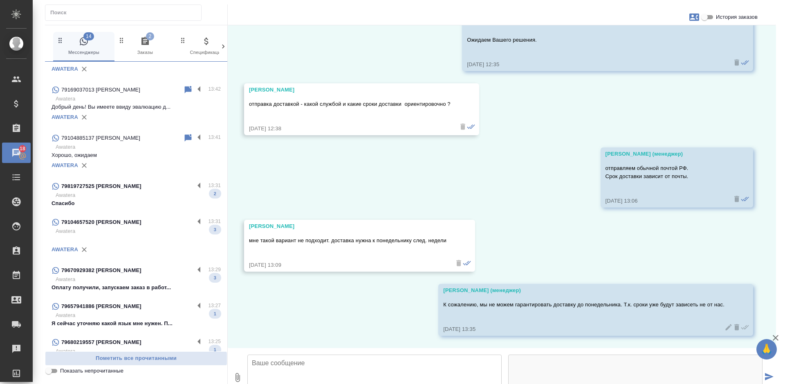
scroll to position [82, 0]
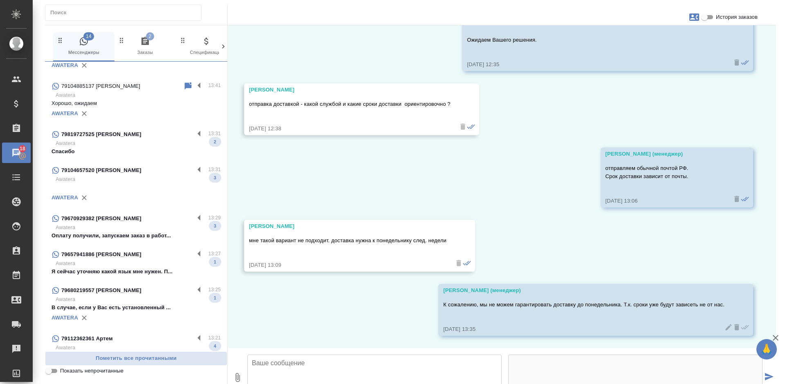
click at [128, 221] on div "79670929382 Тата" at bounding box center [123, 219] width 143 height 10
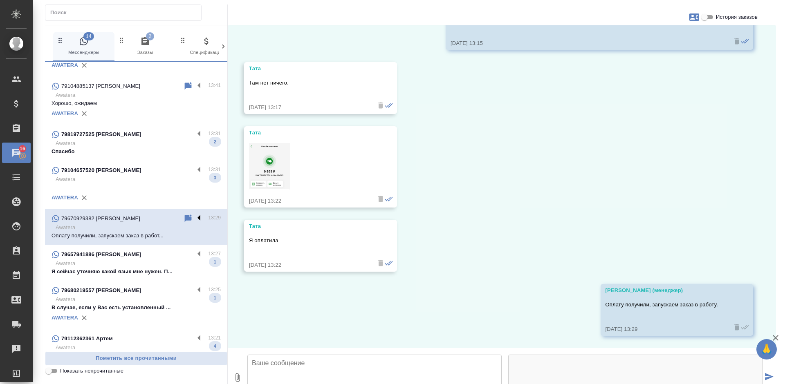
click at [194, 218] on label at bounding box center [201, 218] width 14 height 9
click at [0, 0] on input "checkbox" at bounding box center [0, 0] width 0 height 0
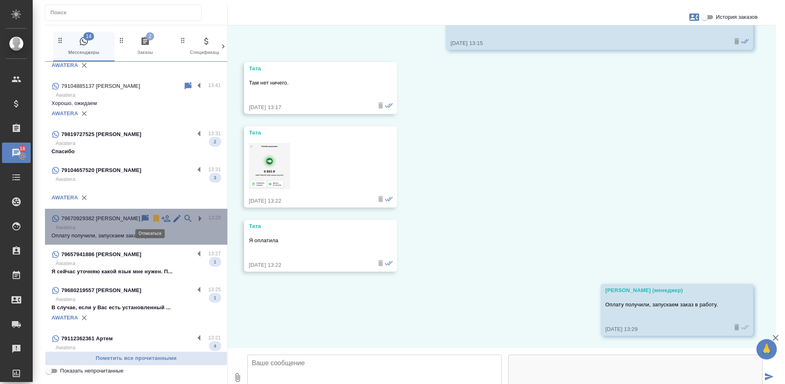
click at [153, 220] on icon at bounding box center [156, 218] width 6 height 7
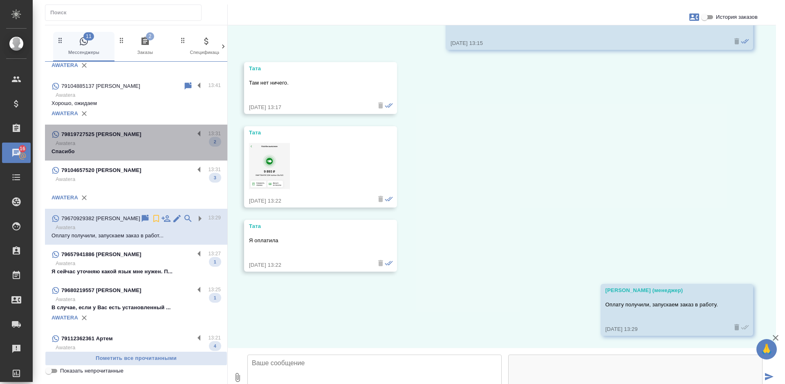
click at [167, 146] on p "Awatera" at bounding box center [138, 143] width 165 height 8
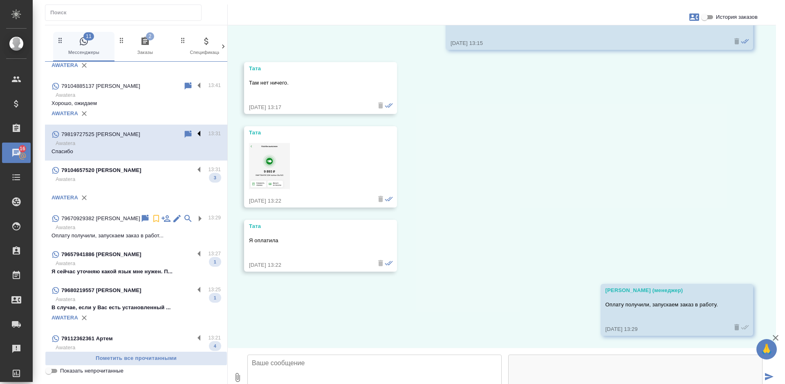
click at [194, 133] on label at bounding box center [201, 134] width 14 height 9
click at [0, 0] on input "checkbox" at bounding box center [0, 0] width 0 height 0
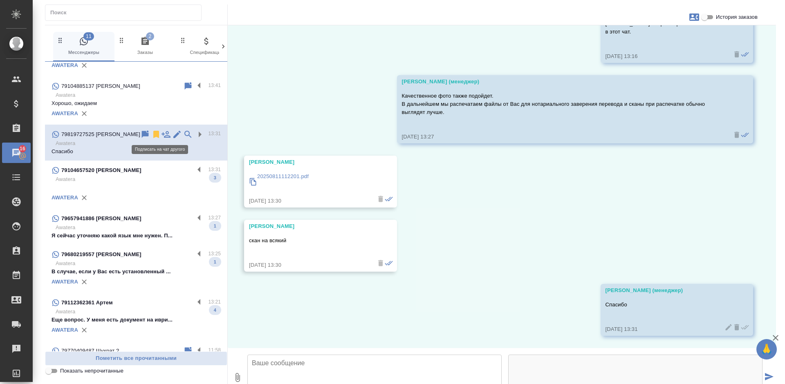
scroll to position [907, 0]
click at [153, 136] on icon at bounding box center [156, 134] width 6 height 7
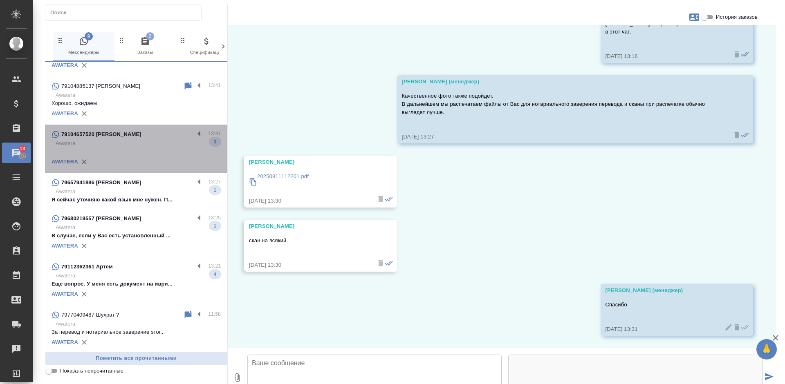
click at [140, 150] on p at bounding box center [136, 152] width 169 height 8
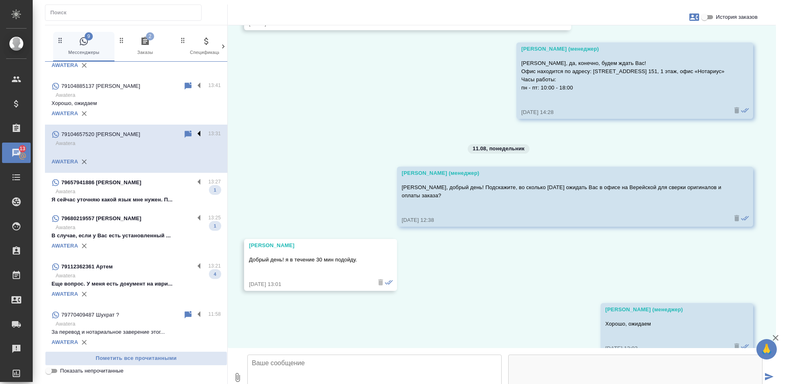
scroll to position [1195, 0]
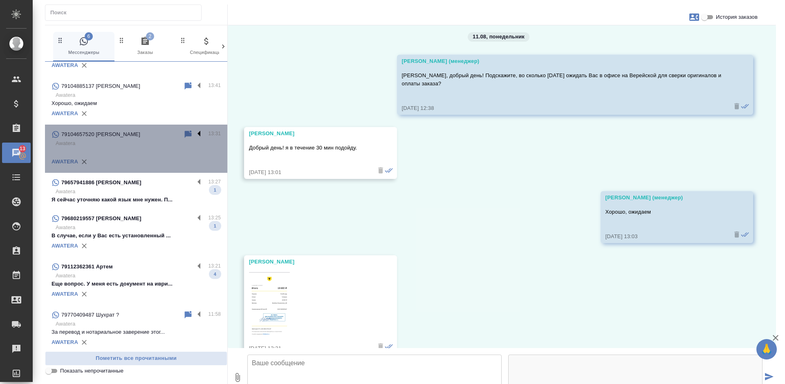
click at [194, 134] on label at bounding box center [201, 134] width 14 height 9
click at [0, 0] on input "checkbox" at bounding box center [0, 0] width 0 height 0
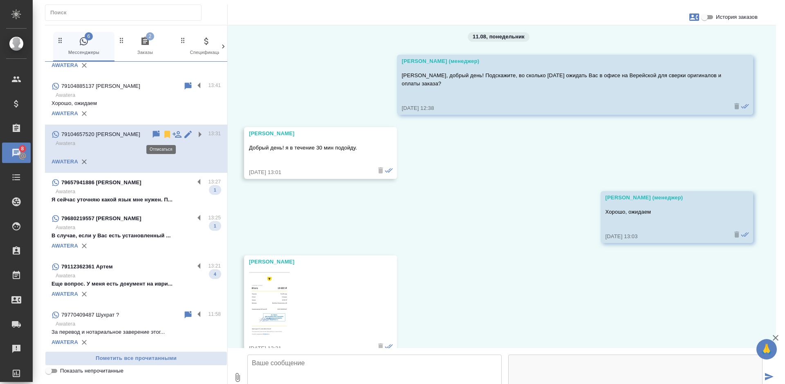
click at [162, 133] on icon at bounding box center [167, 135] width 10 height 10
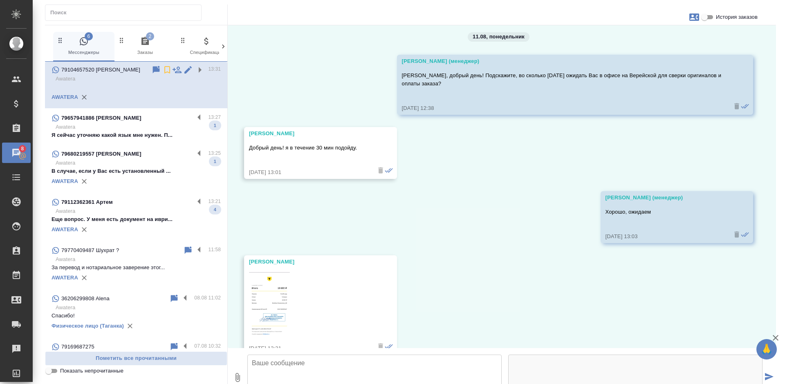
scroll to position [204, 0]
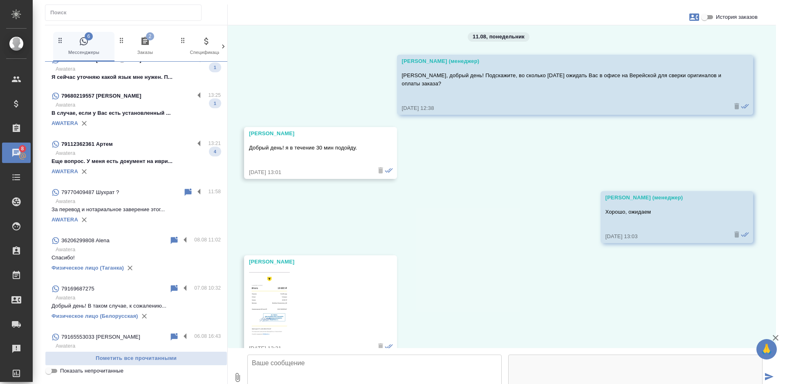
click at [148, 165] on p "Еще вопрос. У меня есть документ на иври..." at bounding box center [136, 161] width 169 height 8
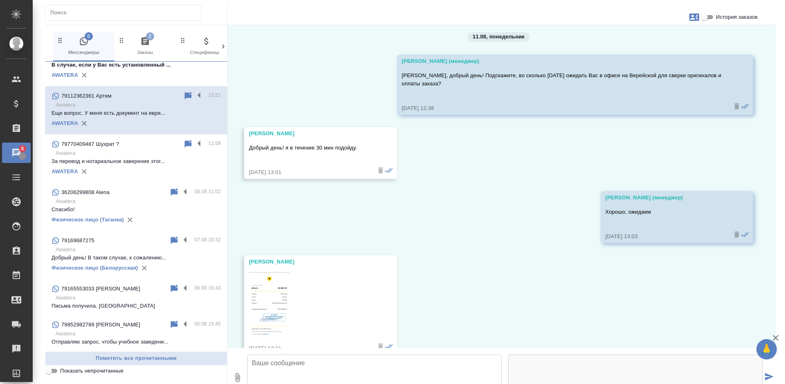
scroll to position [156, 0]
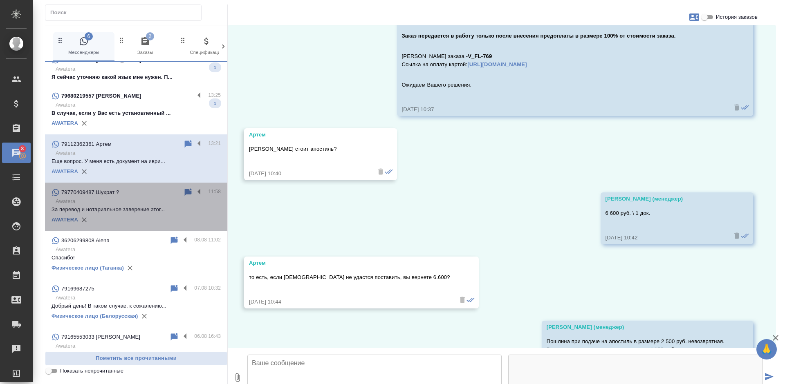
click at [143, 206] on p "За перевод и нотариальное заверение этог..." at bounding box center [136, 210] width 169 height 8
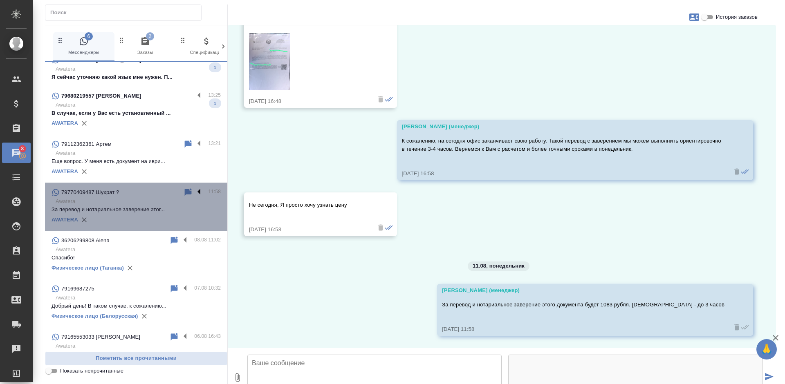
click at [194, 191] on label at bounding box center [201, 192] width 14 height 9
click at [0, 0] on input "checkbox" at bounding box center [0, 0] width 0 height 0
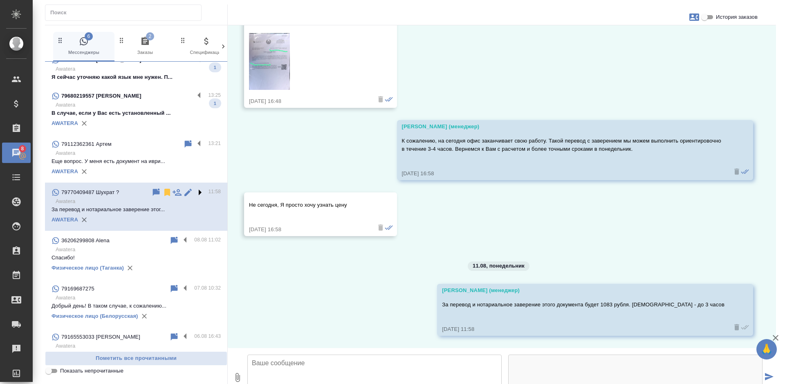
scroll to position [1142, 0]
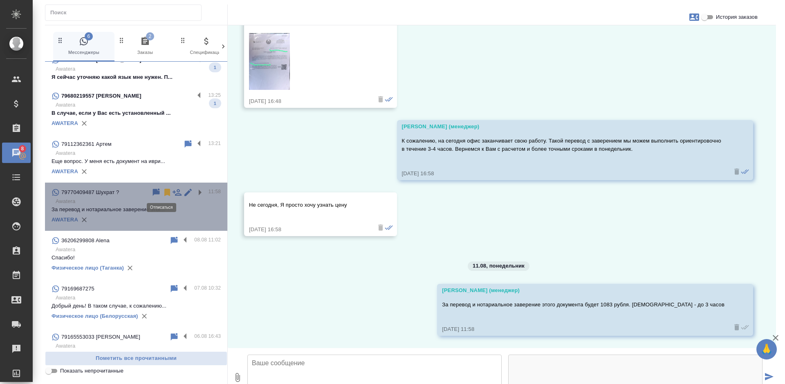
click at [162, 192] on icon at bounding box center [167, 193] width 10 height 10
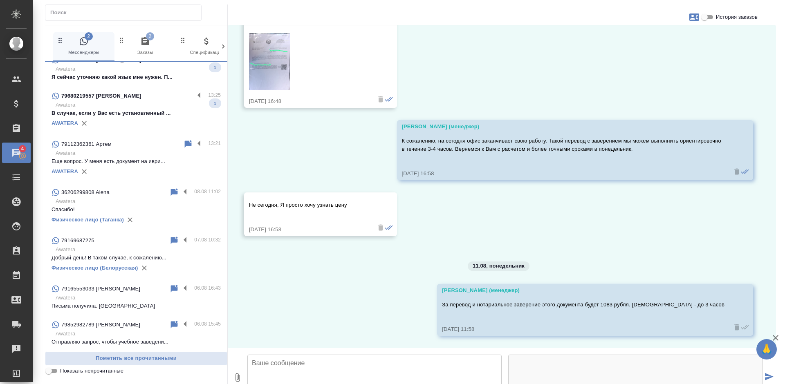
click at [161, 105] on p "Awatera" at bounding box center [138, 105] width 165 height 8
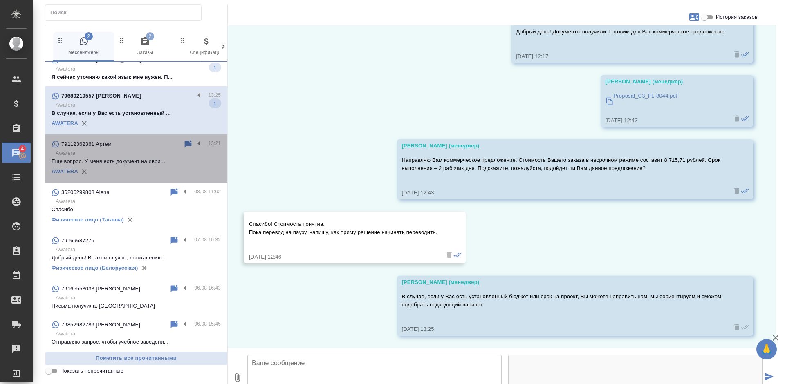
click at [151, 153] on p "Awatera" at bounding box center [138, 153] width 165 height 8
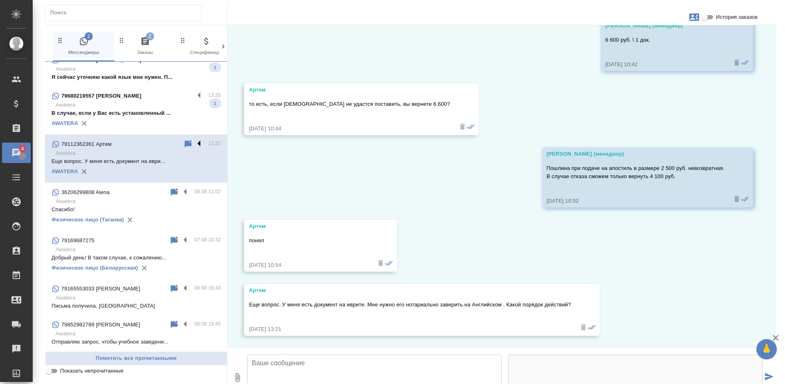
scroll to position [592, 0]
click at [194, 144] on label at bounding box center [201, 143] width 14 height 9
click at [0, 0] on input "checkbox" at bounding box center [0, 0] width 0 height 0
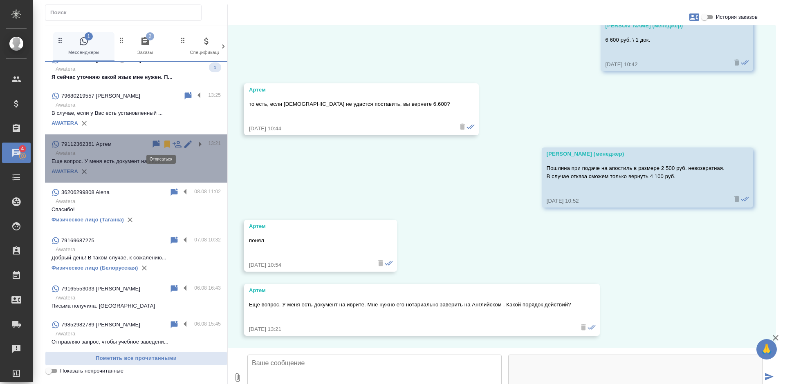
click at [164, 145] on icon at bounding box center [167, 144] width 6 height 7
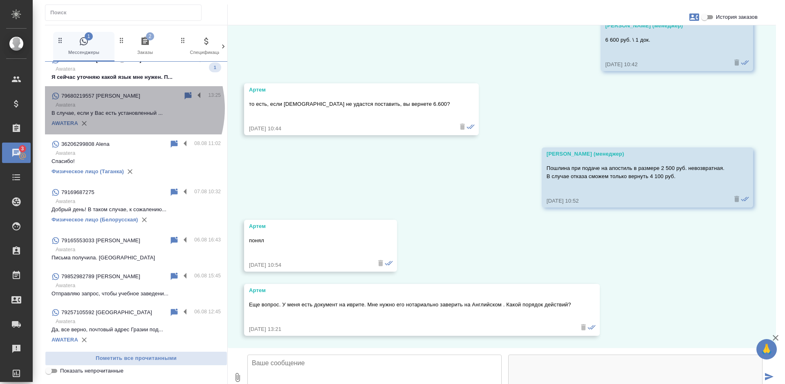
click at [118, 108] on p "Awatera" at bounding box center [138, 105] width 165 height 8
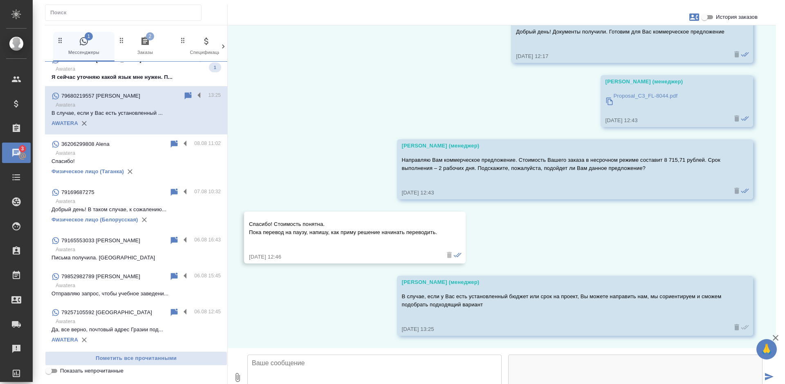
scroll to position [319, 0]
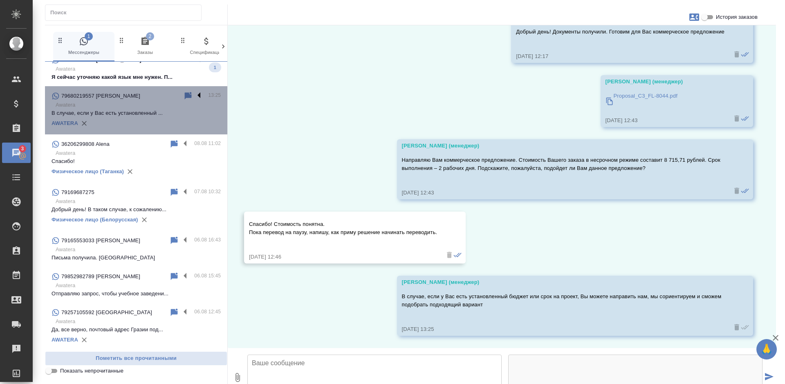
click at [194, 93] on label at bounding box center [201, 95] width 14 height 9
click at [0, 0] on input "checkbox" at bounding box center [0, 0] width 0 height 0
click at [162, 96] on icon at bounding box center [167, 96] width 10 height 10
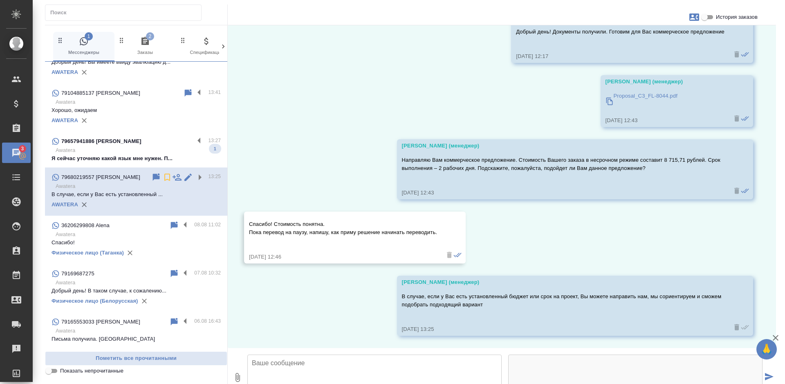
scroll to position [74, 0]
click at [133, 146] on div "79657941886 Victor" at bounding box center [123, 142] width 143 height 10
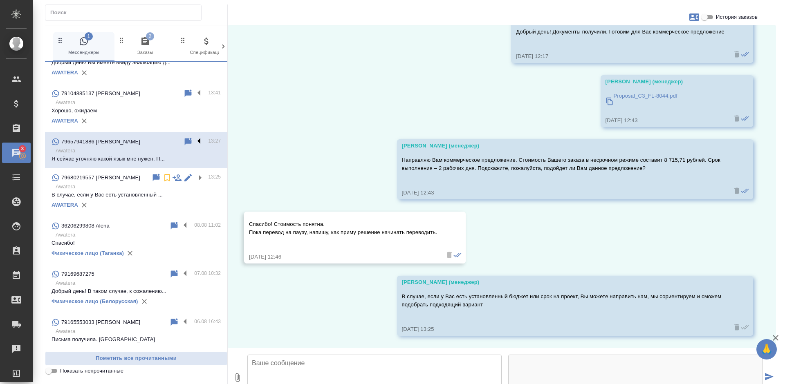
scroll to position [380, 0]
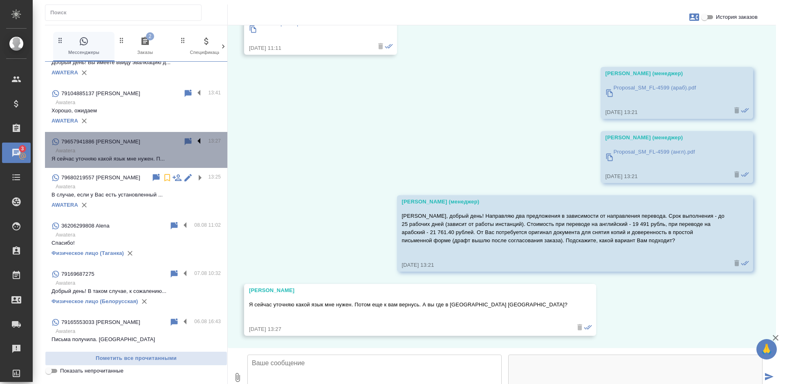
click at [194, 140] on label at bounding box center [201, 141] width 14 height 9
click at [0, 0] on input "checkbox" at bounding box center [0, 0] width 0 height 0
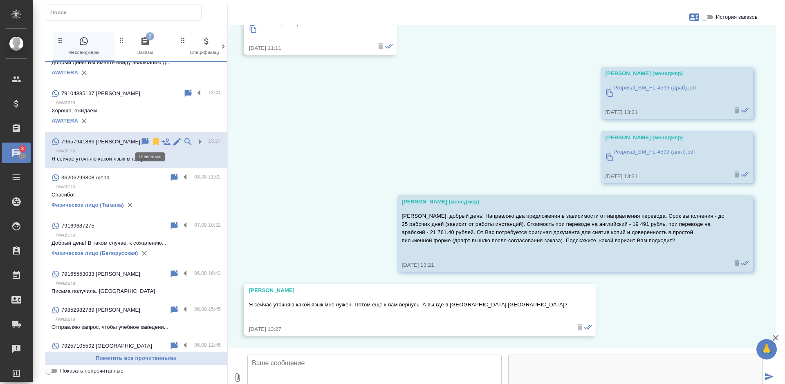
click at [153, 141] on icon at bounding box center [156, 141] width 6 height 7
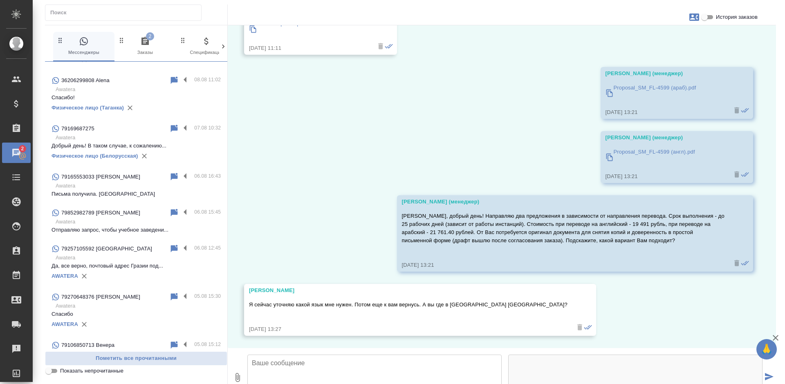
scroll to position [123, 0]
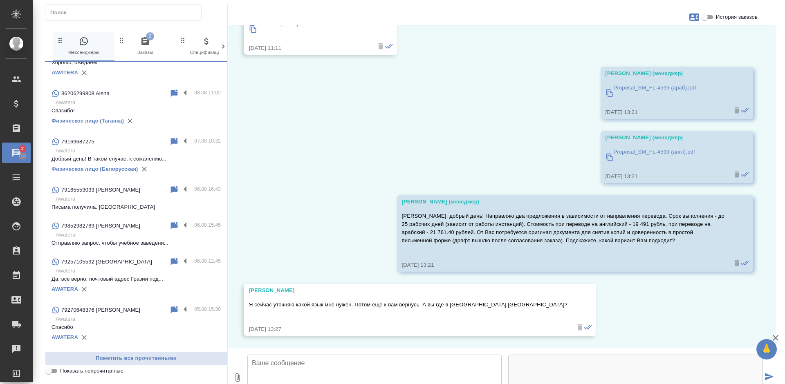
click at [143, 46] on icon "button" at bounding box center [145, 41] width 10 height 10
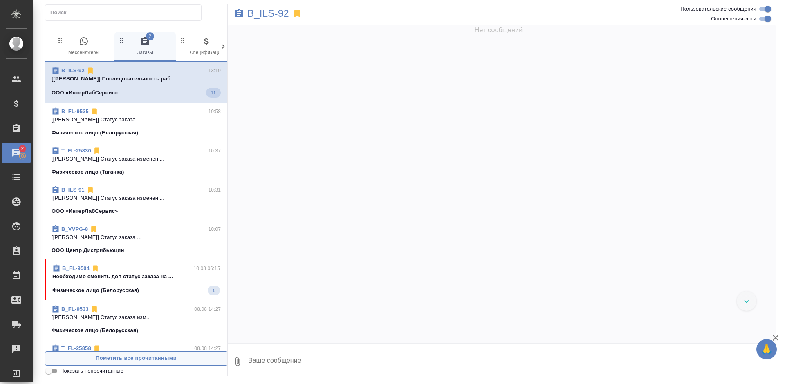
click at [130, 362] on span "Пометить все прочитанными" at bounding box center [135, 358] width 173 height 9
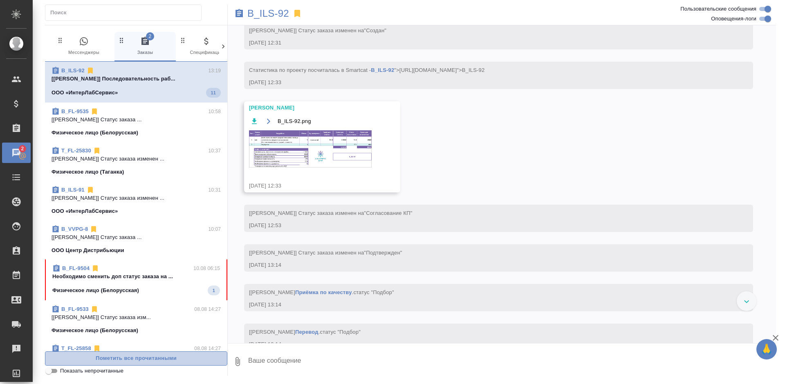
click at [130, 362] on span "Пометить все прочитанными" at bounding box center [135, 358] width 173 height 9
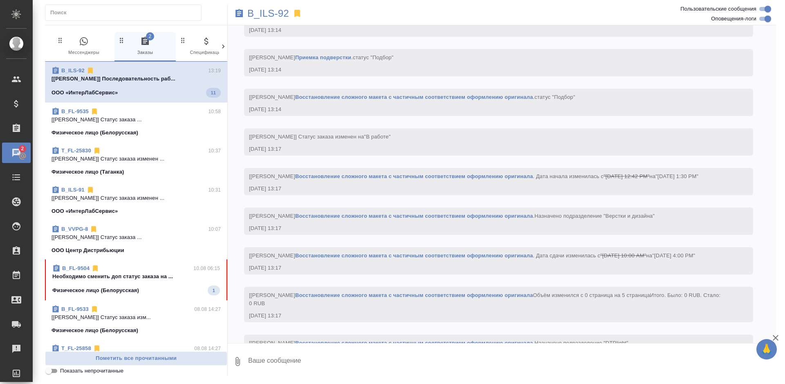
scroll to position [887, 0]
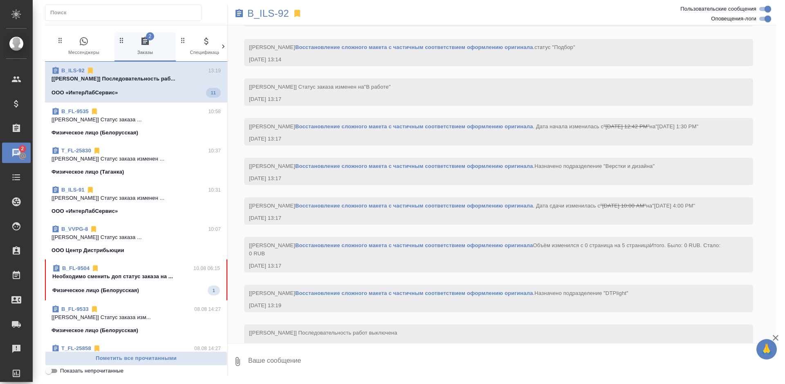
click at [157, 273] on p "Необходимо сменить доп статус заказа на ..." at bounding box center [136, 277] width 168 height 8
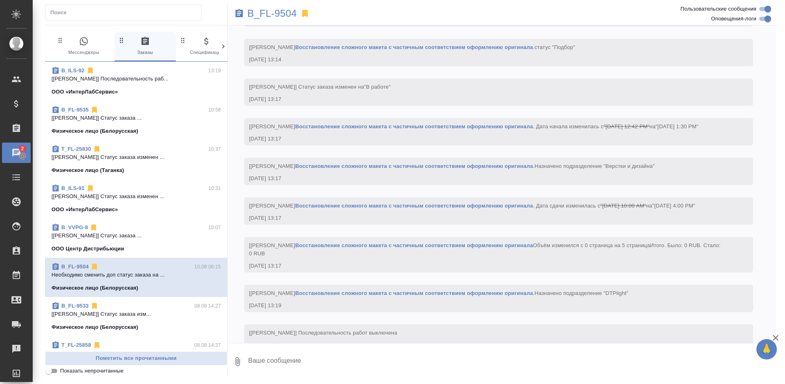
scroll to position [0, 0]
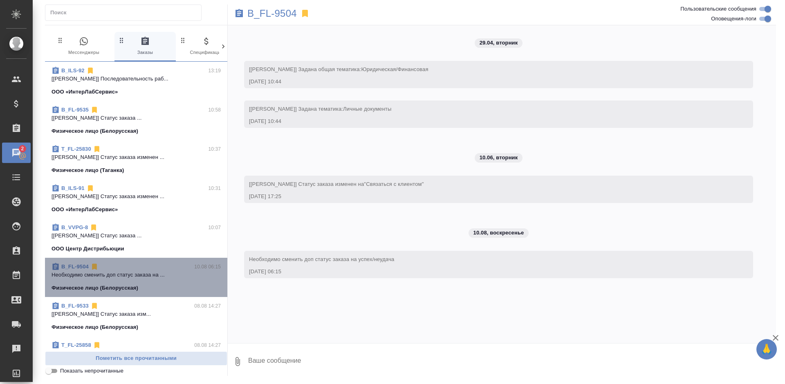
click at [157, 273] on p "Необходимо сменить доп статус заказа на ..." at bounding box center [136, 275] width 169 height 8
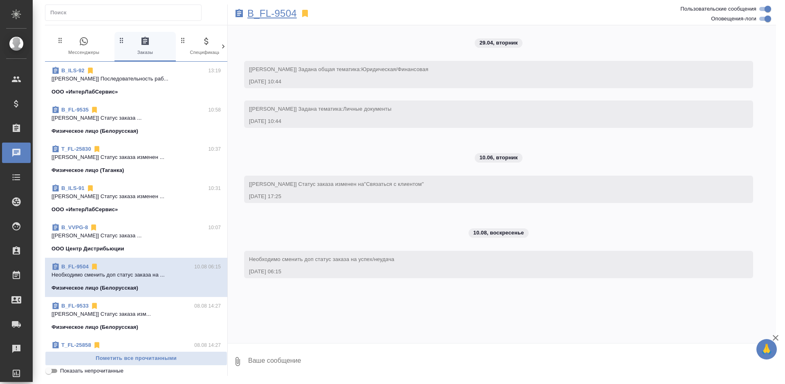
click at [271, 12] on p "B_FL-9504" at bounding box center [271, 13] width 49 height 8
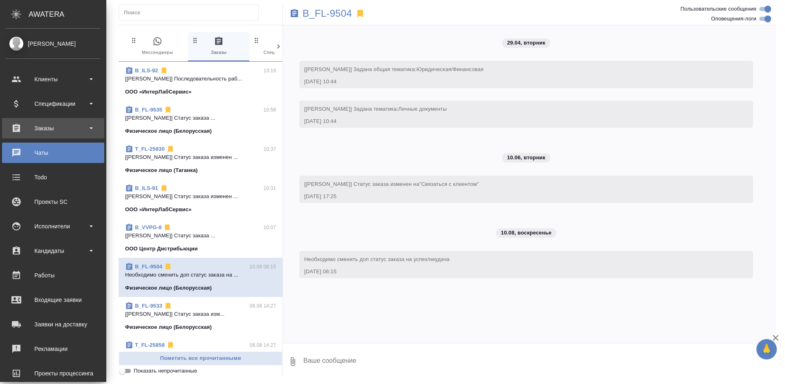
click at [18, 130] on div "Заказы" at bounding box center [53, 128] width 94 height 12
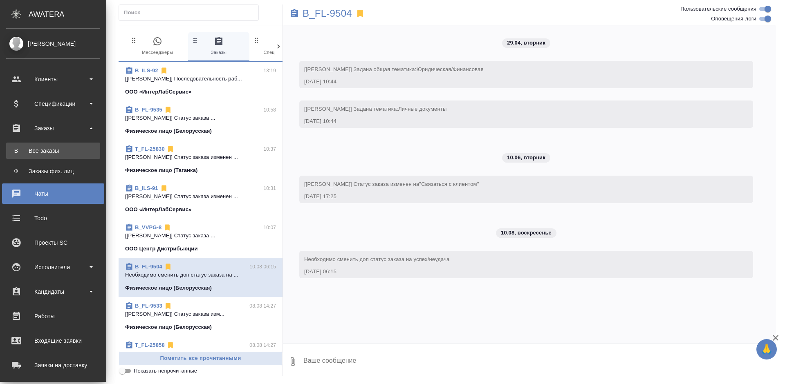
click at [23, 145] on link "В Все заказы" at bounding box center [53, 151] width 94 height 16
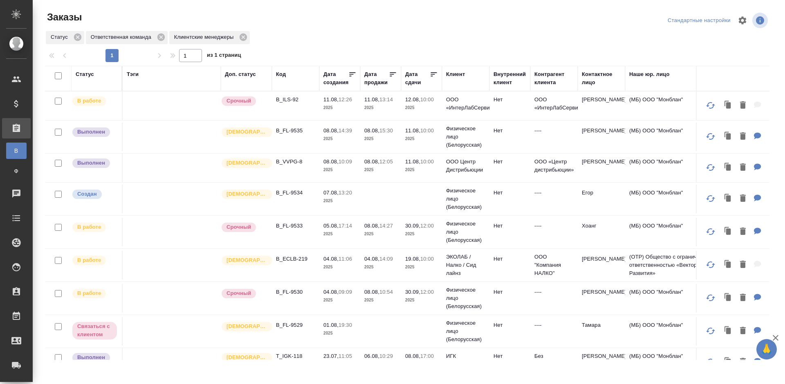
click at [393, 162] on p "12:05" at bounding box center [385, 162] width 13 height 6
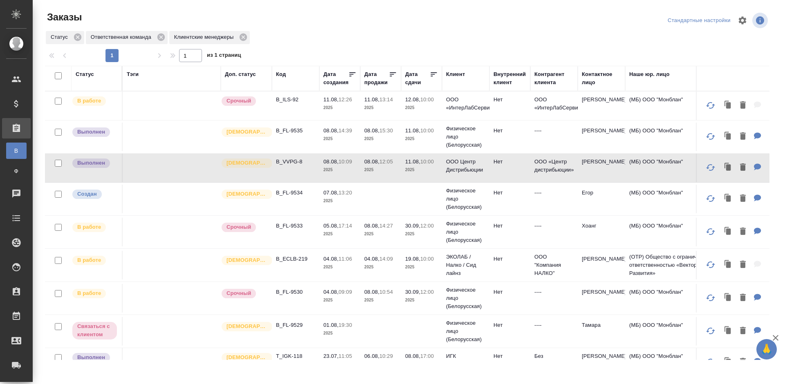
click at [453, 112] on p "Физическое лицо (Белорусская)" at bounding box center [465, 104] width 39 height 16
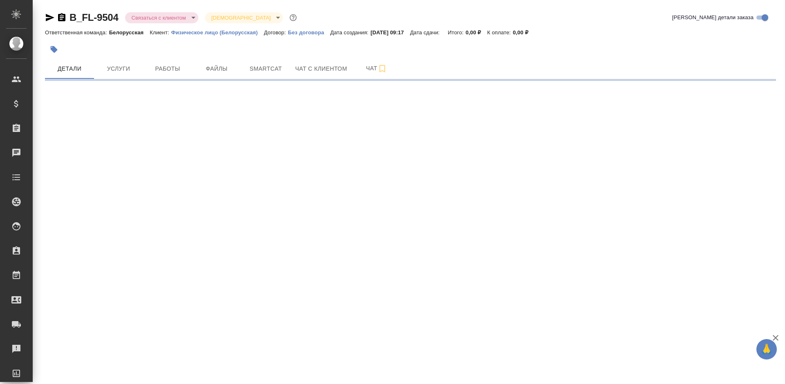
select select "RU"
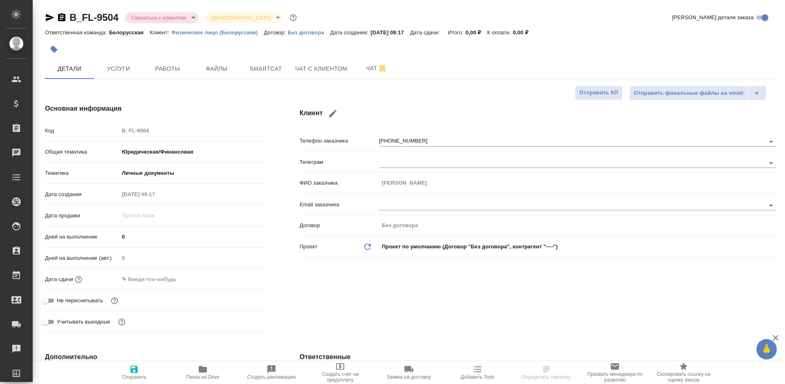
type textarea "x"
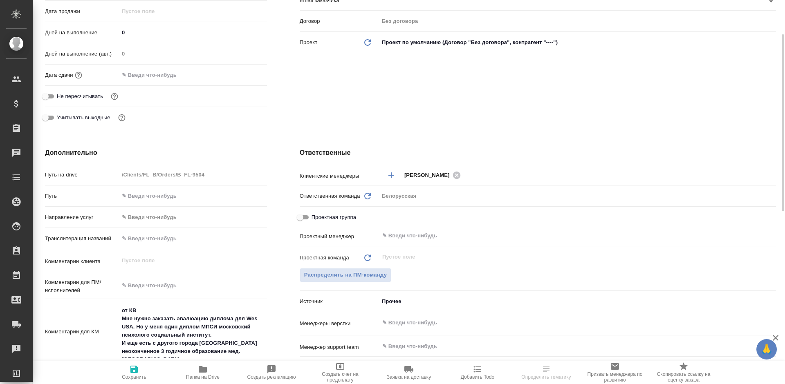
scroll to position [41, 0]
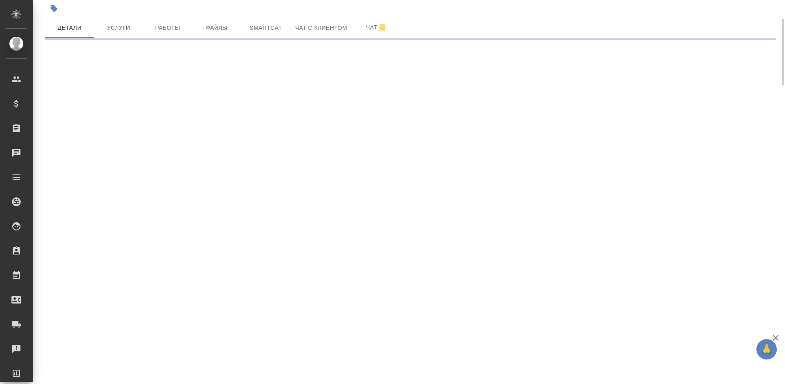
select select "RU"
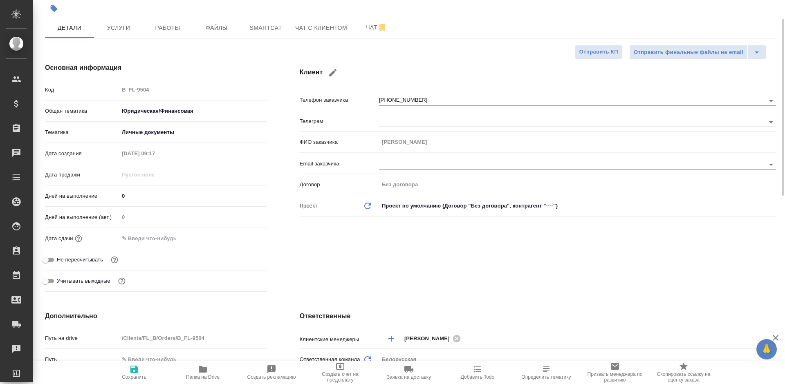
type textarea "x"
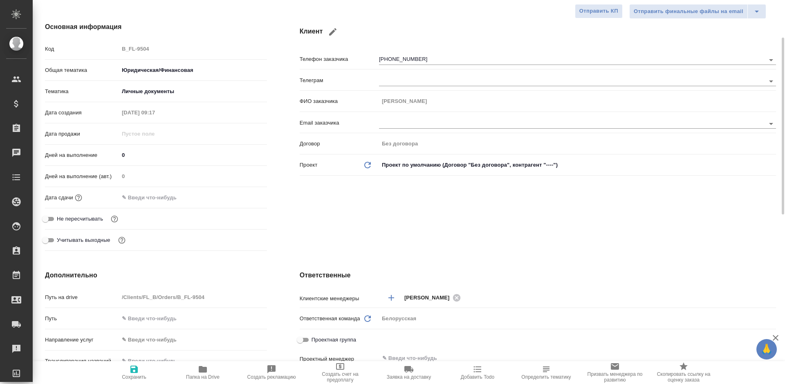
scroll to position [286, 0]
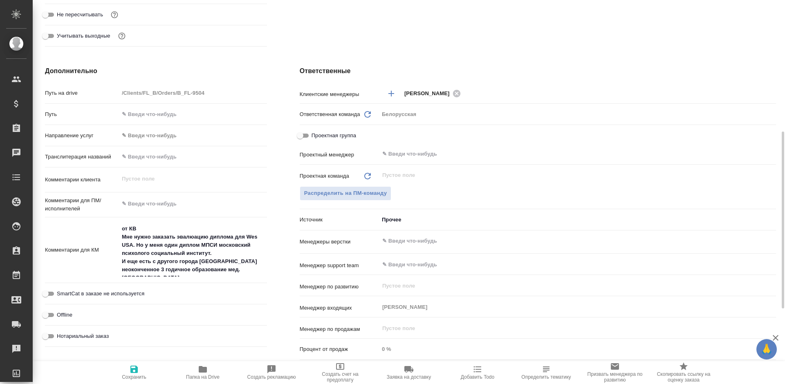
type textarea "x"
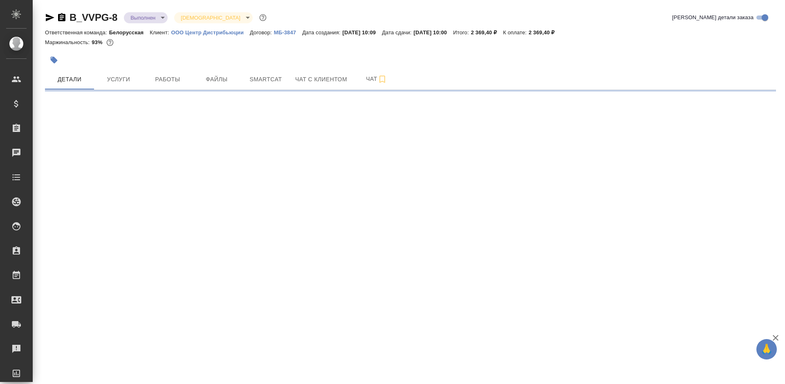
select select "RU"
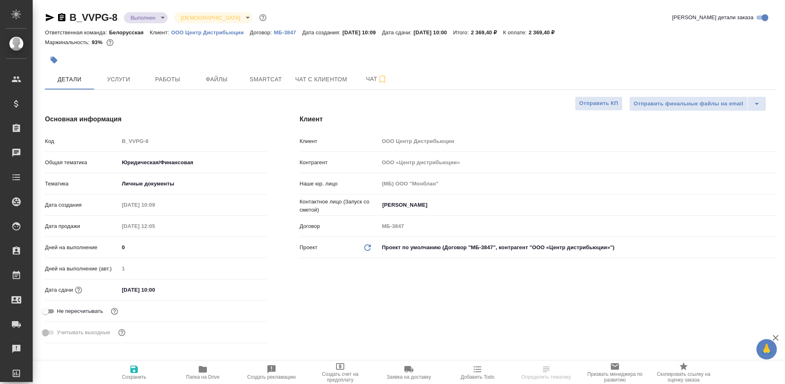
type textarea "x"
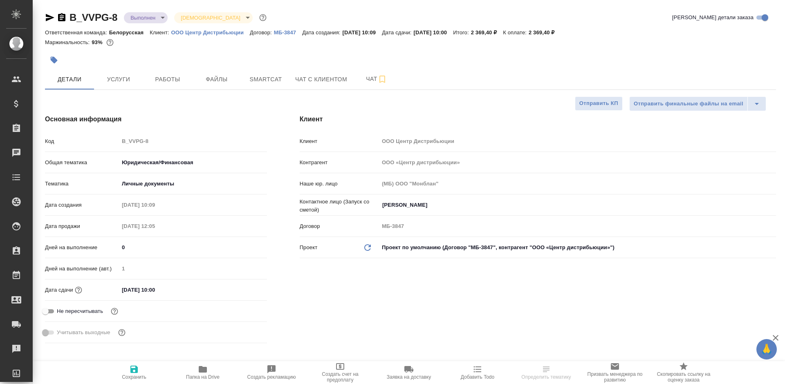
type textarea "x"
select select "RU"
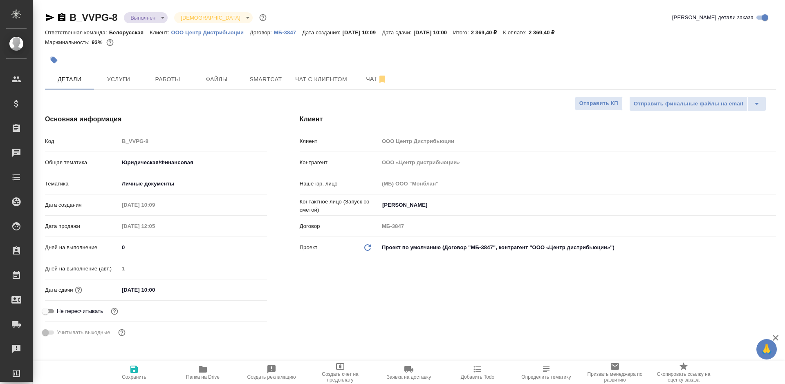
type textarea "x"
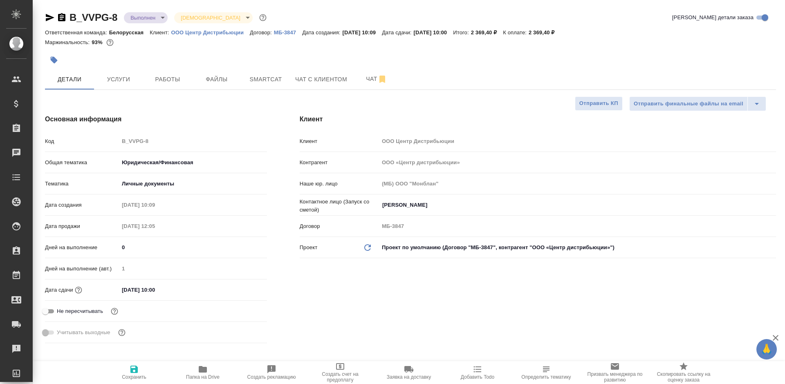
type textarea "x"
click at [158, 81] on span "Работы" at bounding box center [167, 79] width 39 height 10
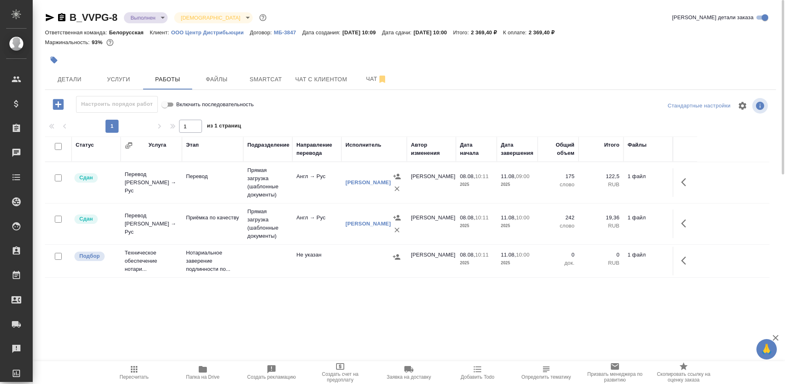
click at [682, 256] on icon "button" at bounding box center [686, 261] width 10 height 10
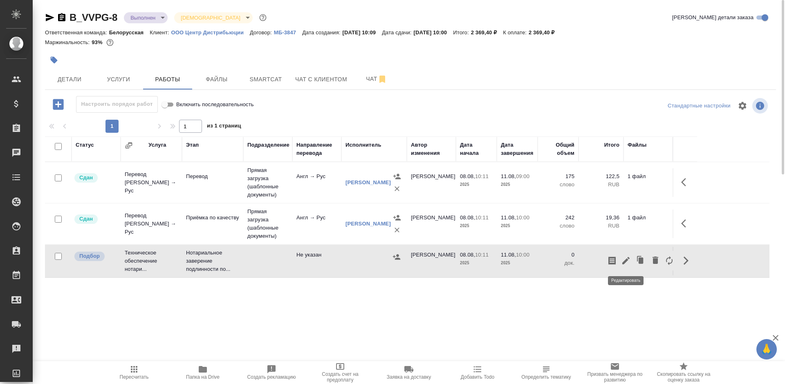
click at [622, 263] on icon "button" at bounding box center [626, 261] width 10 height 10
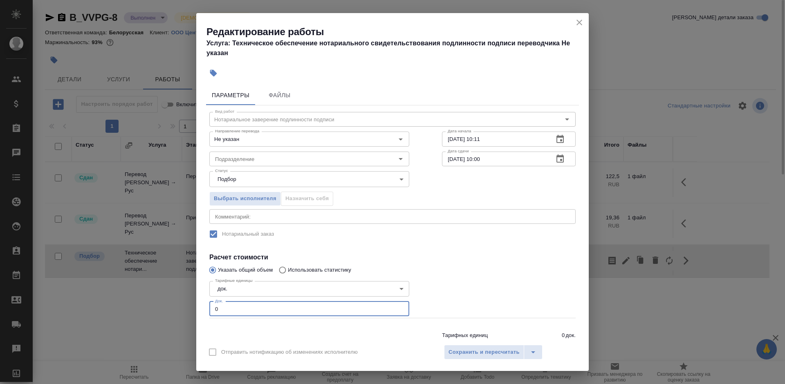
drag, startPoint x: 220, startPoint y: 314, endPoint x: 199, endPoint y: 312, distance: 21.4
click at [199, 312] on div "Параметры Файлы Вид работ Нотариальное заверение подлинности подписи Вид работ …" at bounding box center [392, 211] width 392 height 258
type input "1"
click at [462, 343] on div "Отправить нотификацию об изменениях исполнителю Сохранить и пересчитать" at bounding box center [392, 355] width 392 height 31
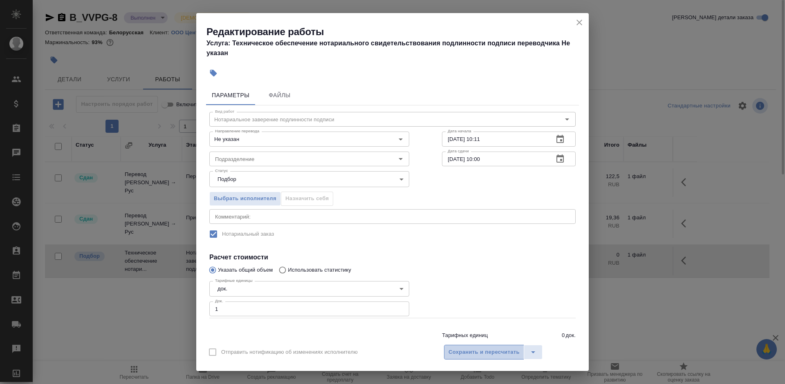
click at [467, 350] on span "Сохранить и пересчитать" at bounding box center [484, 352] width 71 height 9
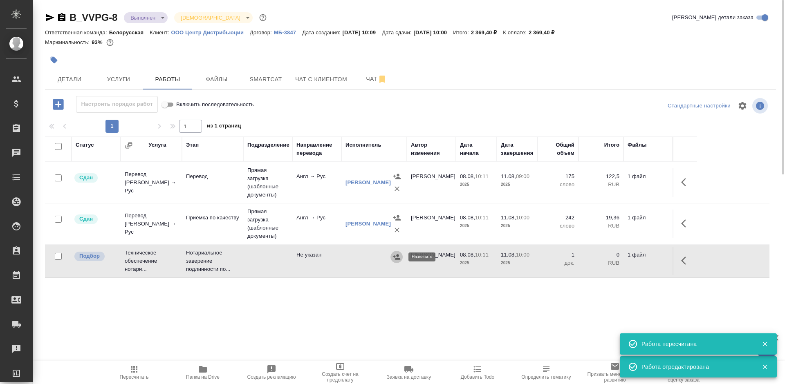
click at [396, 258] on icon "button" at bounding box center [396, 257] width 8 height 8
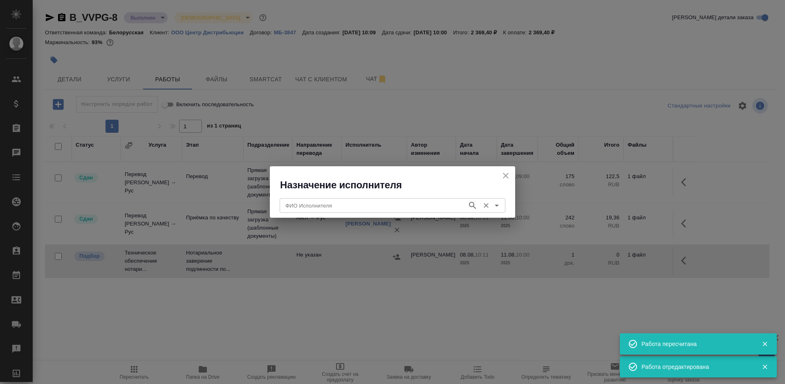
click at [411, 202] on input "ФИО Исполнителя" at bounding box center [372, 206] width 181 height 10
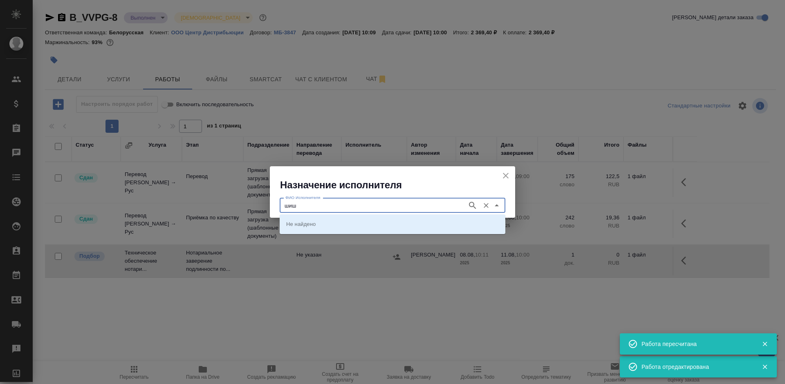
type input "шиш"
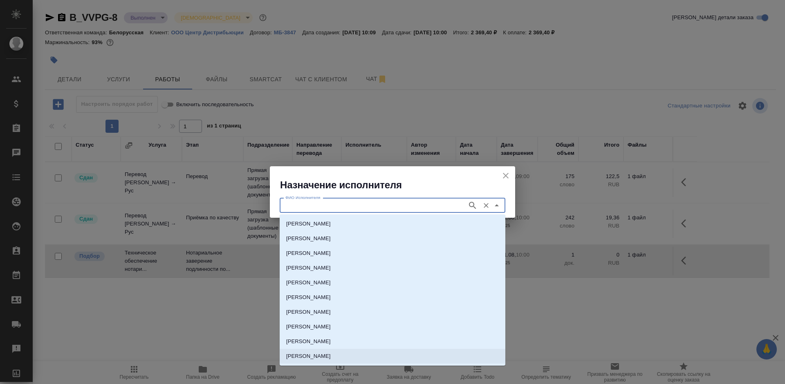
click at [331, 357] on p "НОТАРИУС Шишенков Леонид Васильевич" at bounding box center [308, 356] width 45 height 8
type input "НОТАРИУС Шишенков Леонид Васильевич"
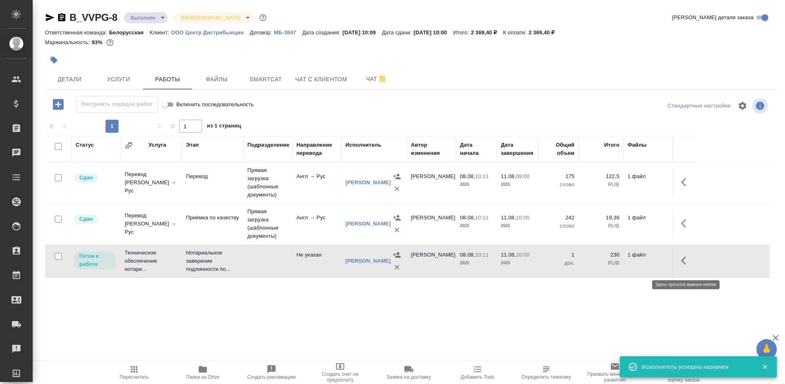
click at [684, 264] on icon "button" at bounding box center [686, 261] width 10 height 10
click at [626, 266] on icon "button" at bounding box center [626, 261] width 10 height 10
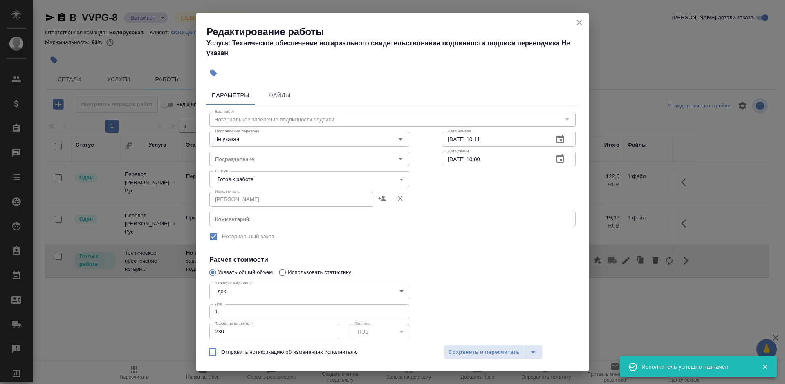
click at [242, 174] on body "🙏 .cls-1 fill:#fff; AWATERA Bogomolova Anastasiya Клиенты Спецификации Заказы 0…" at bounding box center [392, 192] width 785 height 384
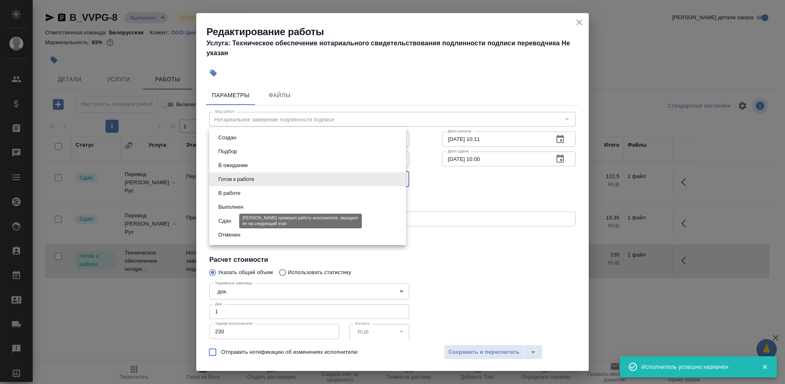
click at [229, 225] on button "Сдан" at bounding box center [225, 221] width 18 height 9
type input "closed"
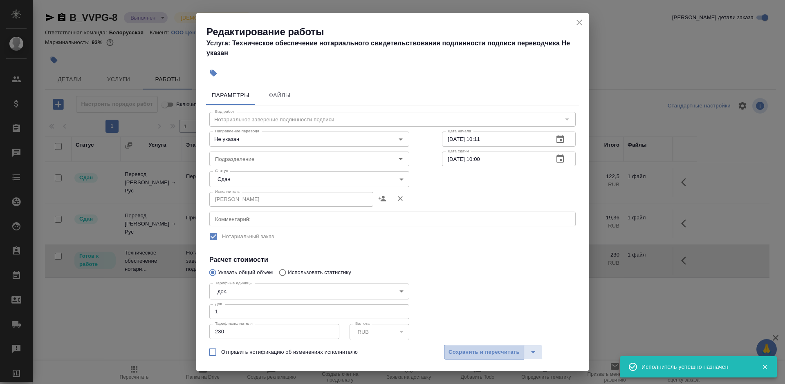
click at [498, 357] on span "Сохранить и пересчитать" at bounding box center [484, 352] width 71 height 9
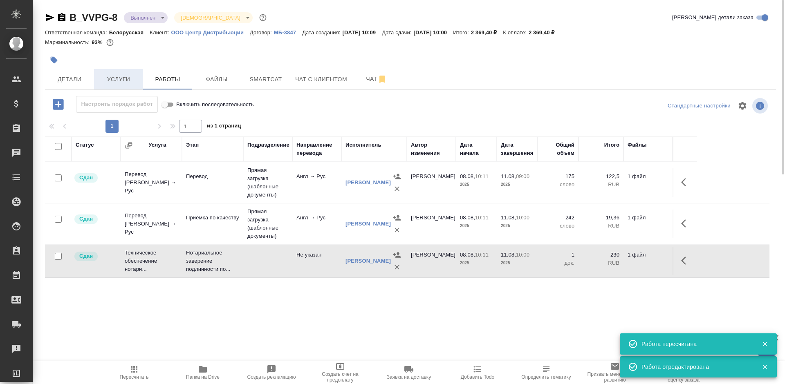
click at [112, 77] on span "Услуги" at bounding box center [118, 79] width 39 height 10
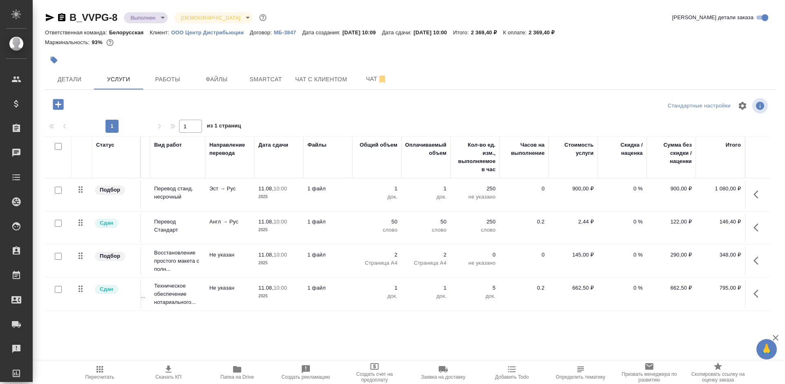
scroll to position [5, 52]
click at [80, 83] on span "Детали" at bounding box center [69, 79] width 39 height 10
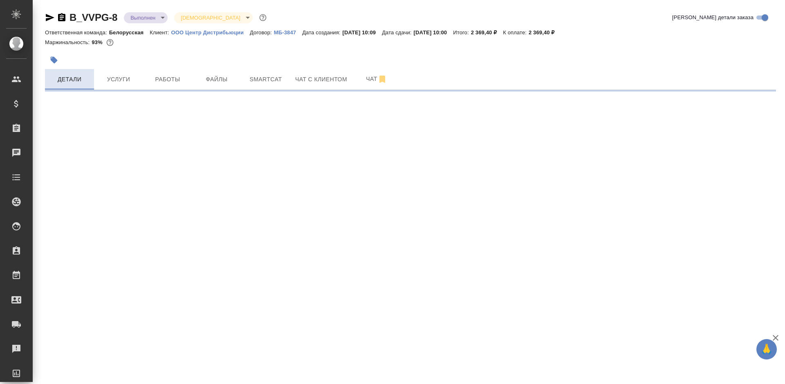
select select "RU"
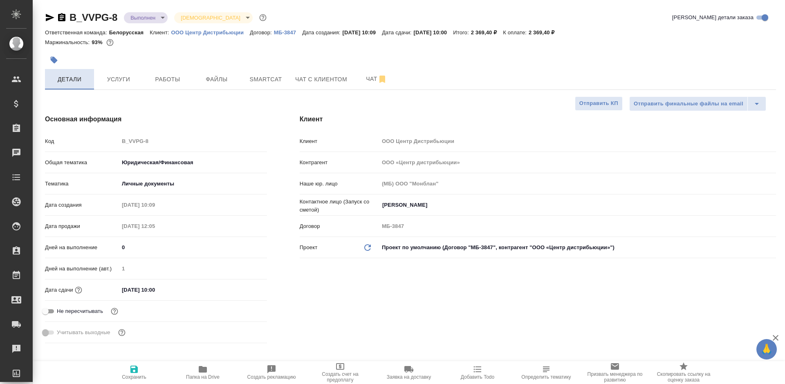
type textarea "x"
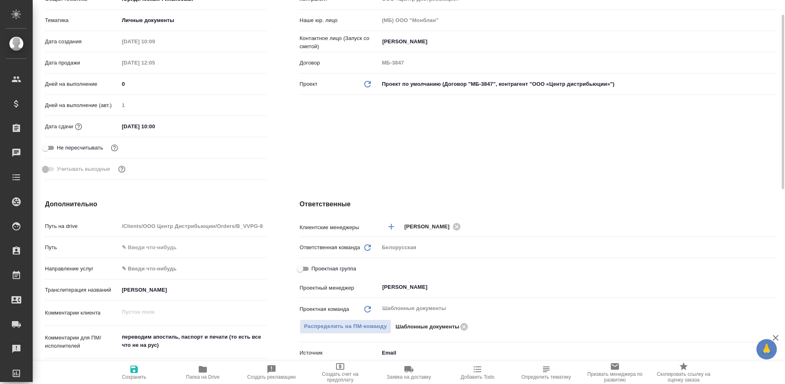
scroll to position [204, 0]
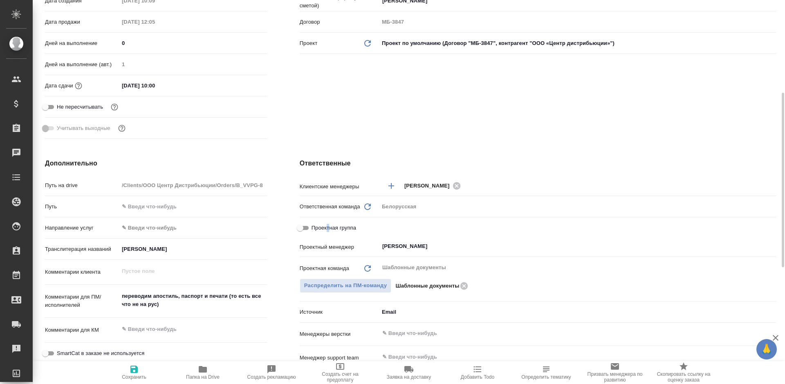
click at [326, 226] on span "Проектная группа" at bounding box center [334, 228] width 45 height 8
click at [309, 226] on input "Проектная группа" at bounding box center [299, 228] width 29 height 10
checkbox input "true"
type textarea "x"
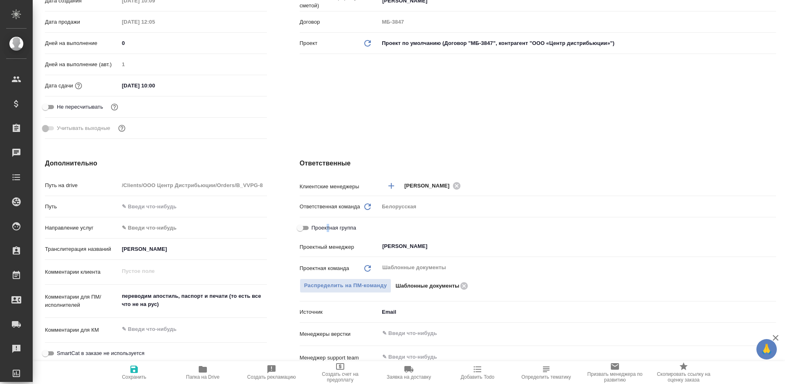
type textarea "x"
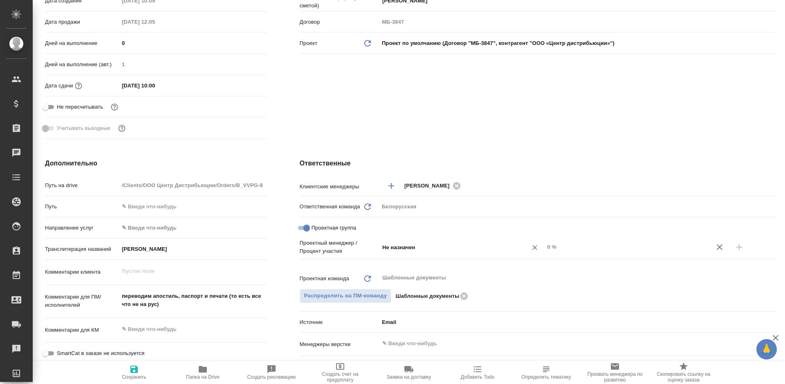
click at [401, 247] on input "Не назначен" at bounding box center [447, 247] width 133 height 10
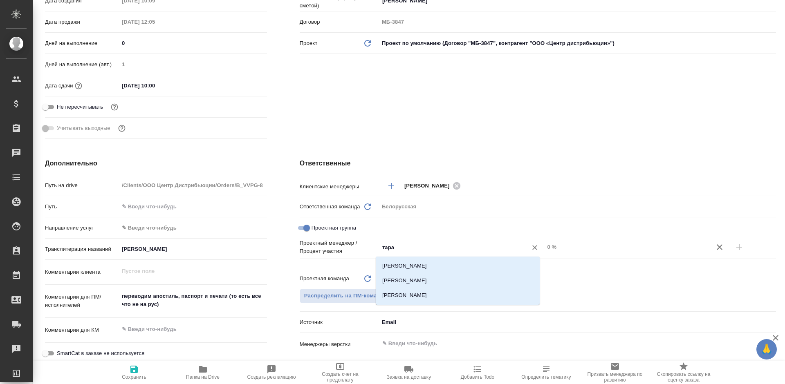
type input "тараб"
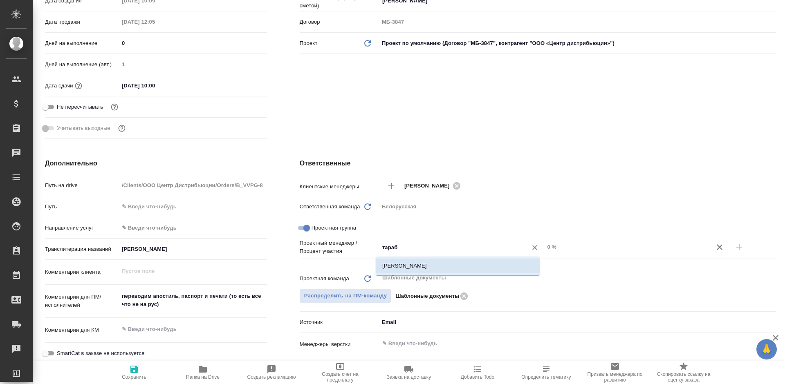
click at [414, 266] on li "Тарабановская Анастасия" at bounding box center [458, 266] width 164 height 15
type textarea "x"
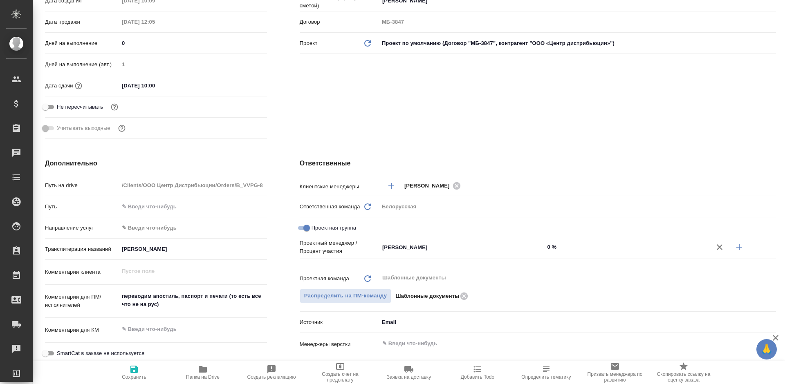
click at [737, 249] on icon "button" at bounding box center [739, 247] width 10 height 10
type textarea "x"
click at [465, 261] on input "Не назначен" at bounding box center [447, 261] width 133 height 10
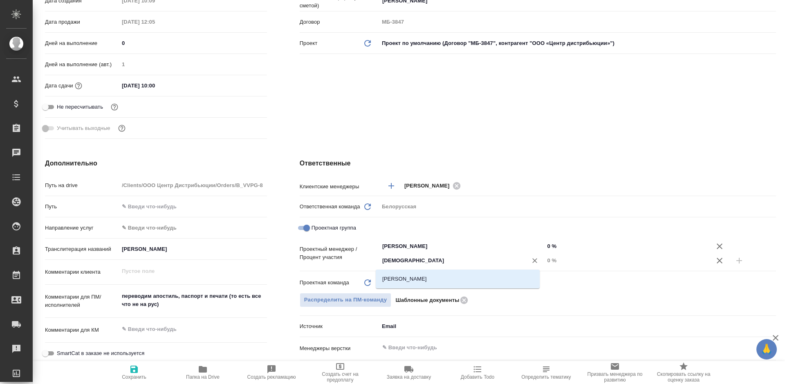
type input "бого"
click at [461, 280] on li "[PERSON_NAME]" at bounding box center [458, 279] width 164 height 15
type textarea "x"
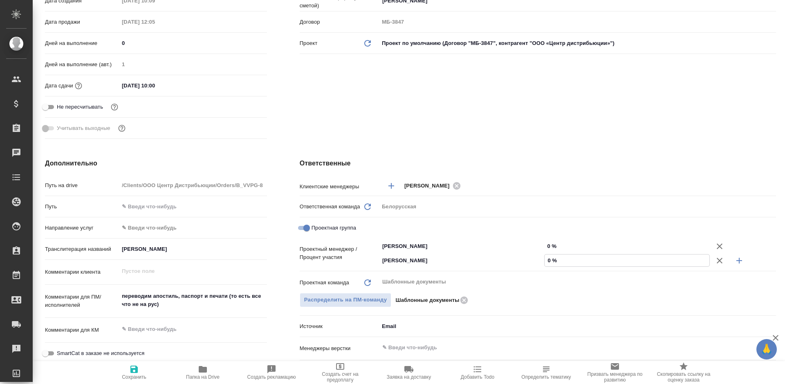
drag, startPoint x: 544, startPoint y: 261, endPoint x: 555, endPoint y: 259, distance: 11.2
click at [555, 259] on input "0 %" at bounding box center [627, 261] width 165 height 12
type input "3 %"
type textarea "x"
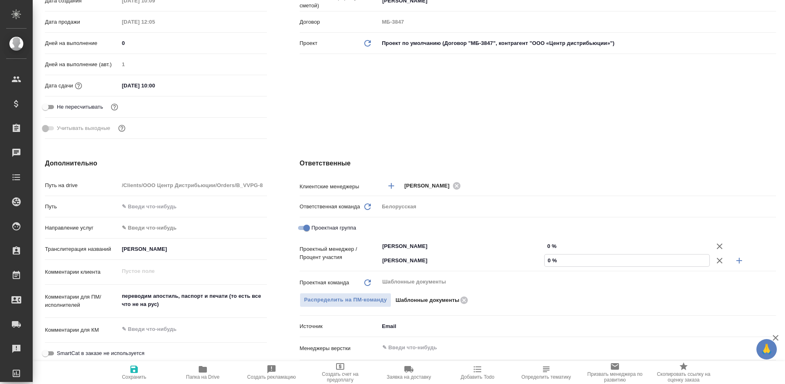
type textarea "x"
type input "33 %"
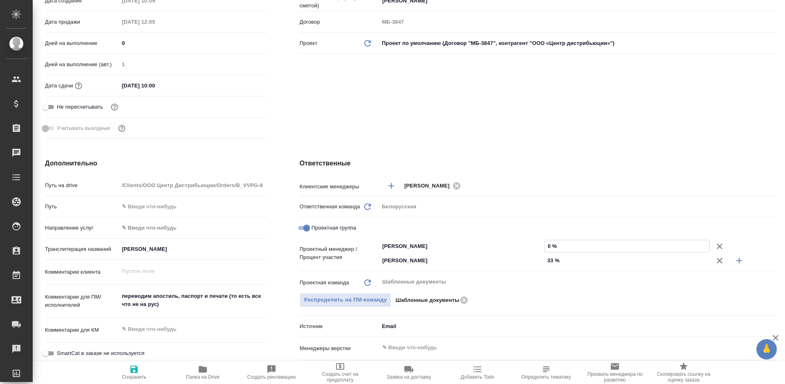
drag, startPoint x: 543, startPoint y: 242, endPoint x: 555, endPoint y: 242, distance: 12.3
click at [555, 242] on input "0 %" at bounding box center [627, 246] width 165 height 12
type input "6 %"
type textarea "x"
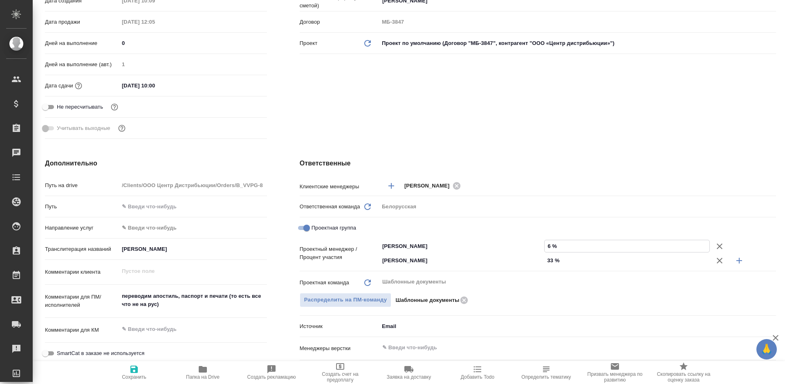
type textarea "x"
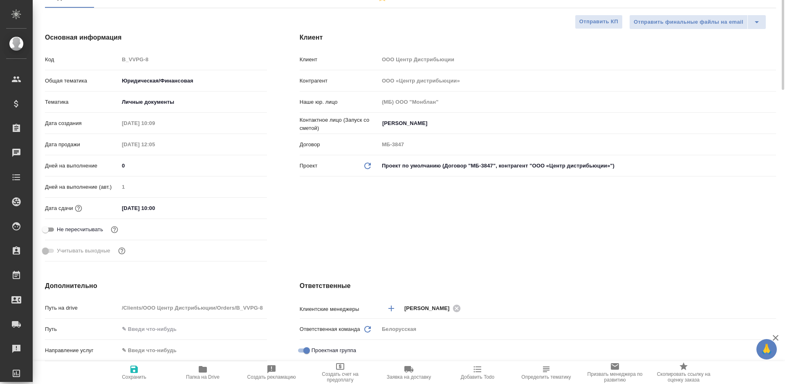
scroll to position [0, 0]
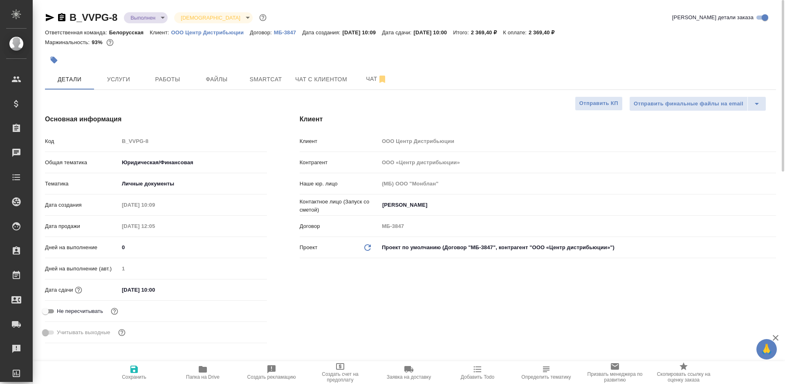
type input "67 %"
click at [133, 369] on icon "button" at bounding box center [133, 369] width 7 height 7
type textarea "x"
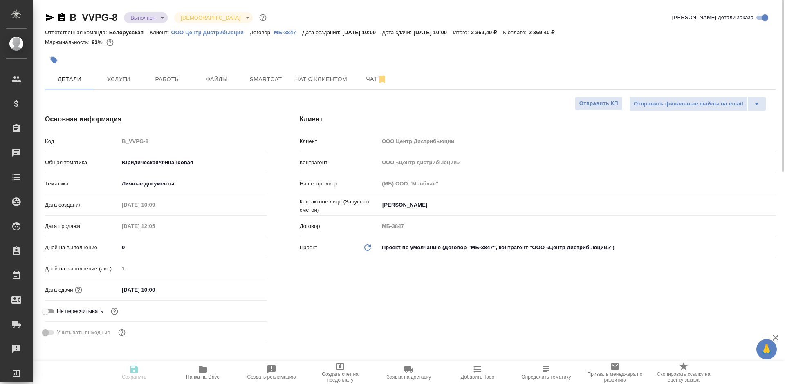
type textarea "x"
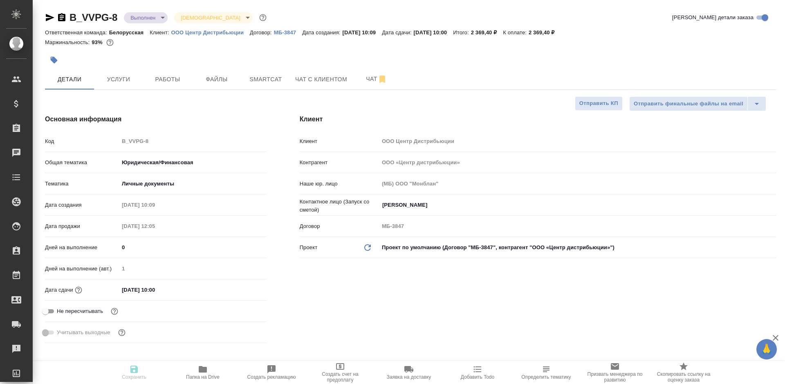
type textarea "x"
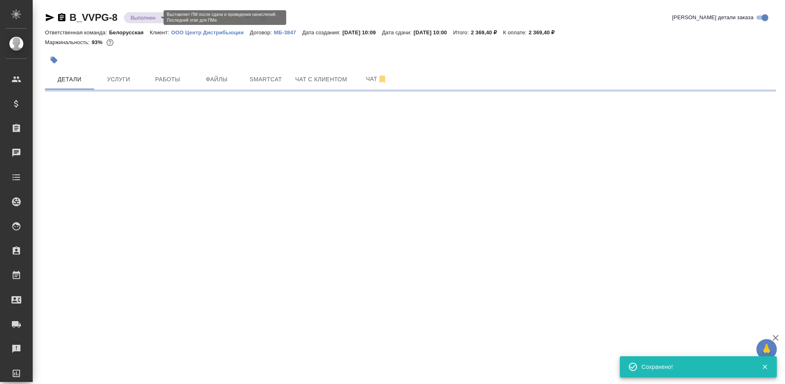
click at [148, 16] on body "🙏 .cls-1 fill:#fff; AWATERA Bogomolova Anastasiya Клиенты Спецификации Заказы 0…" at bounding box center [392, 192] width 785 height 384
select select "RU"
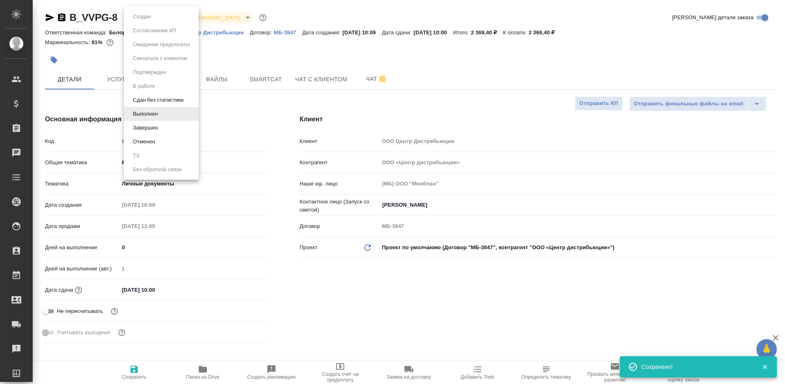
type textarea "x"
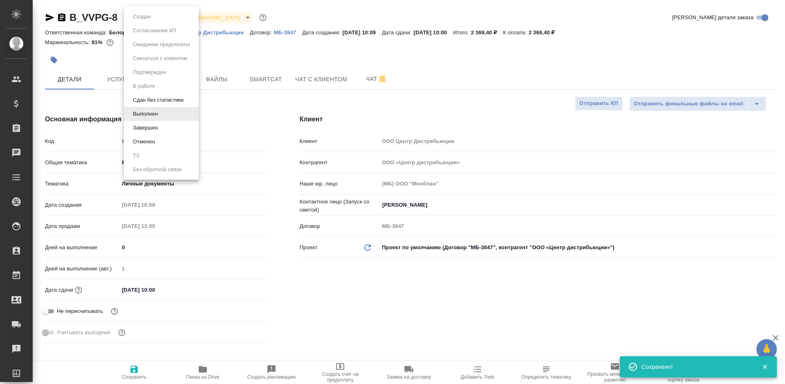
type textarea "x"
click at [168, 128] on li "Завершен" at bounding box center [161, 128] width 75 height 14
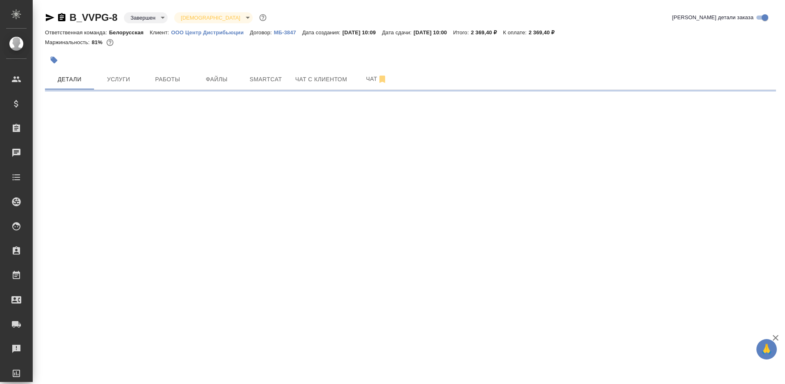
click at [61, 18] on icon "button" at bounding box center [61, 17] width 7 height 8
select select "RU"
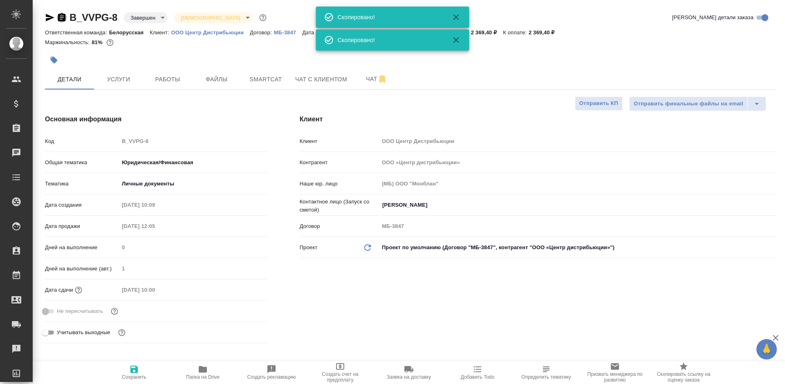
click at [61, 18] on icon "button" at bounding box center [61, 17] width 7 height 8
type textarea "x"
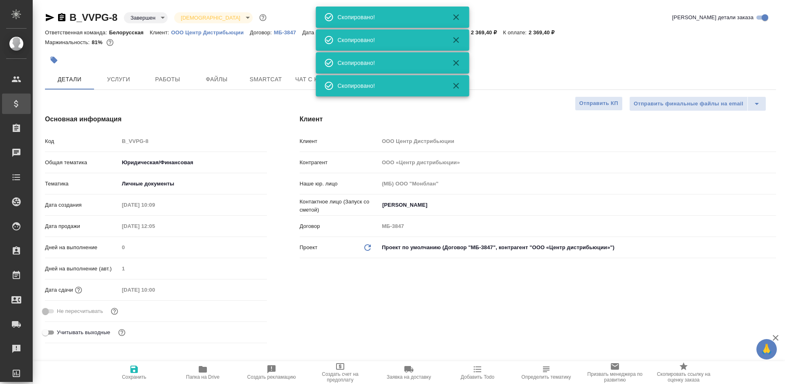
type textarea "x"
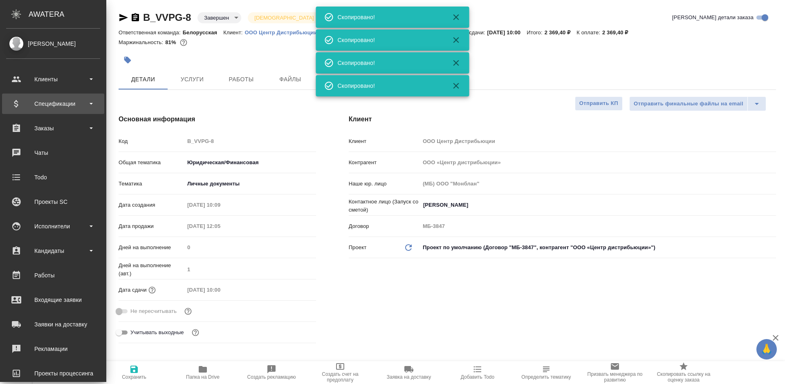
click at [25, 101] on div "Спецификации" at bounding box center [53, 104] width 94 height 12
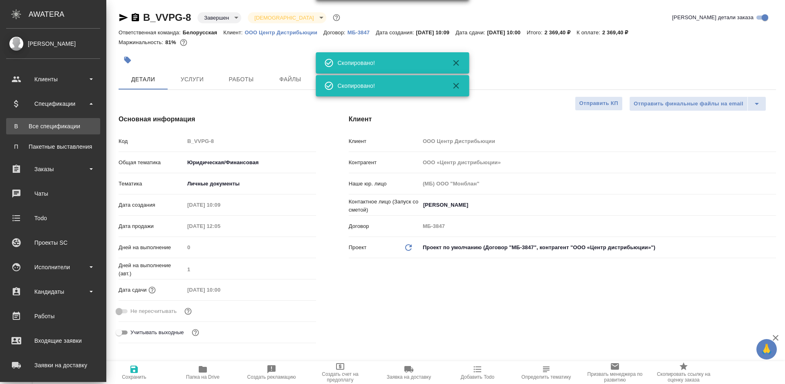
click at [27, 121] on link "В Все спецификации" at bounding box center [53, 126] width 94 height 16
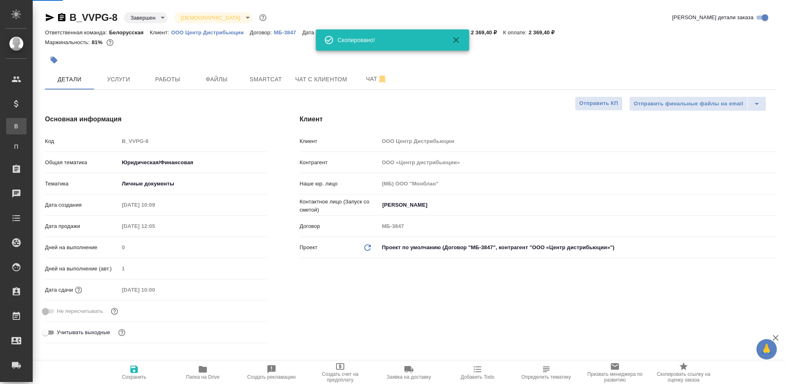
type textarea "x"
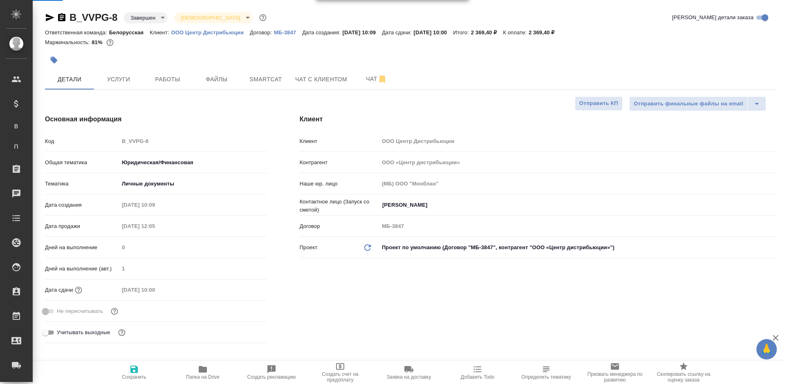
type textarea "x"
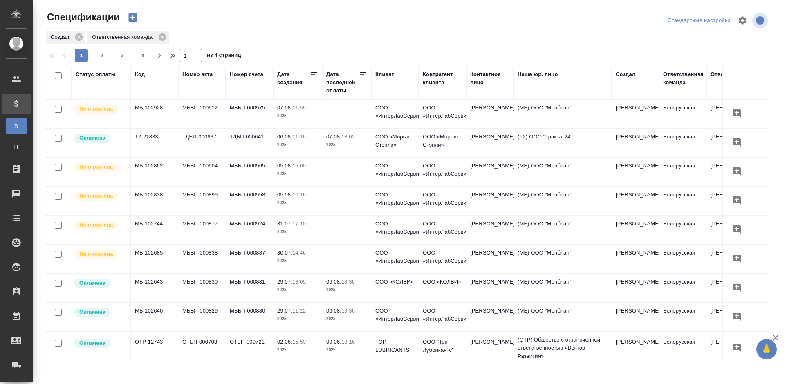
click at [132, 18] on icon "button" at bounding box center [132, 17] width 11 height 11
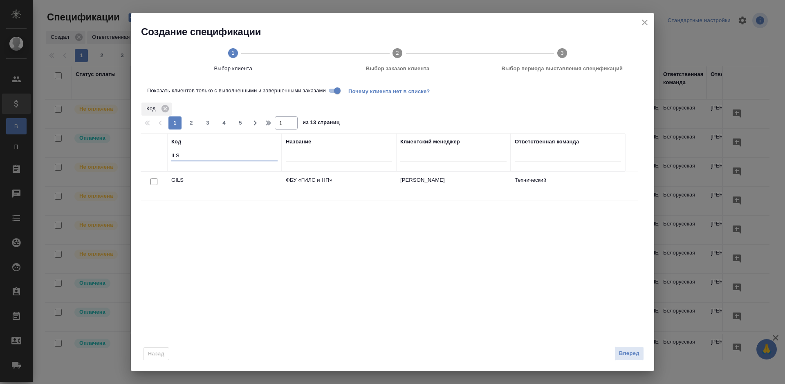
drag, startPoint x: 191, startPoint y: 159, endPoint x: 153, endPoint y: 155, distance: 37.9
click at [153, 155] on tr "Код ILS Название Клиентский менеджер Ответственная команда" at bounding box center [383, 152] width 484 height 38
paste input "B_VVPG-8"
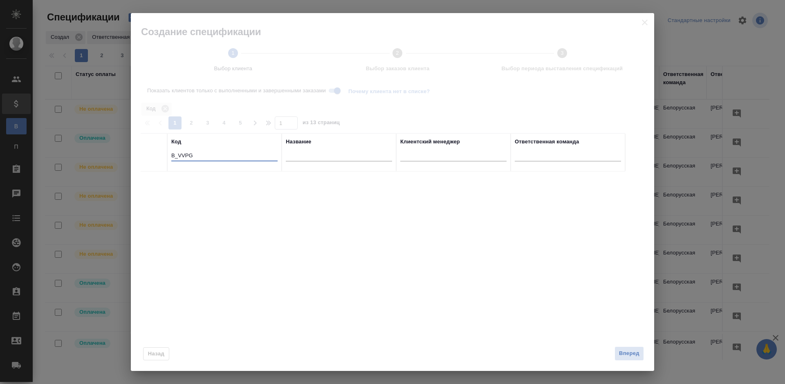
click at [178, 154] on input "B_VVPG" at bounding box center [224, 156] width 106 height 10
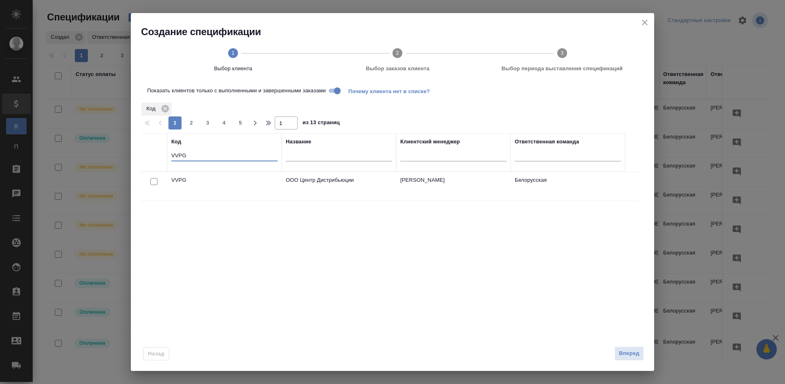
type input "VVPG"
click at [154, 182] on input "checkbox" at bounding box center [153, 181] width 7 height 7
checkbox input "true"
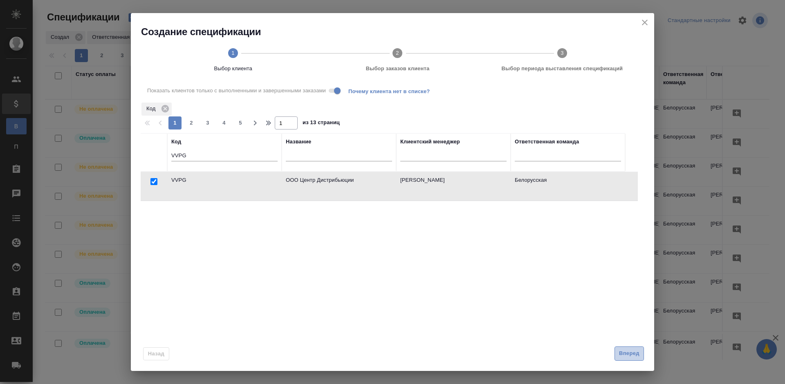
click at [627, 352] on span "Вперед" at bounding box center [629, 353] width 20 height 9
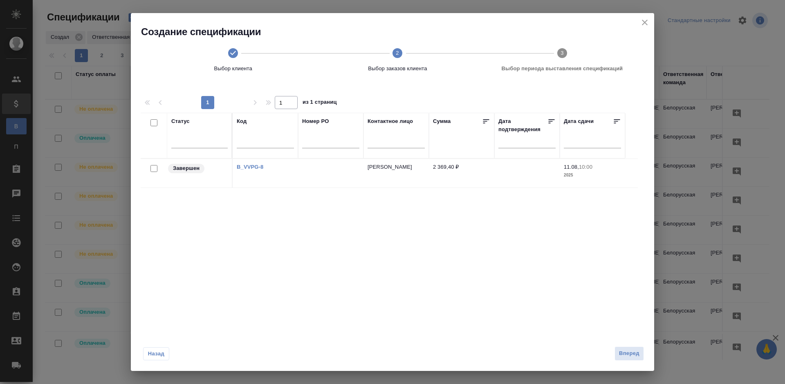
click at [159, 171] on div at bounding box center [154, 168] width 18 height 11
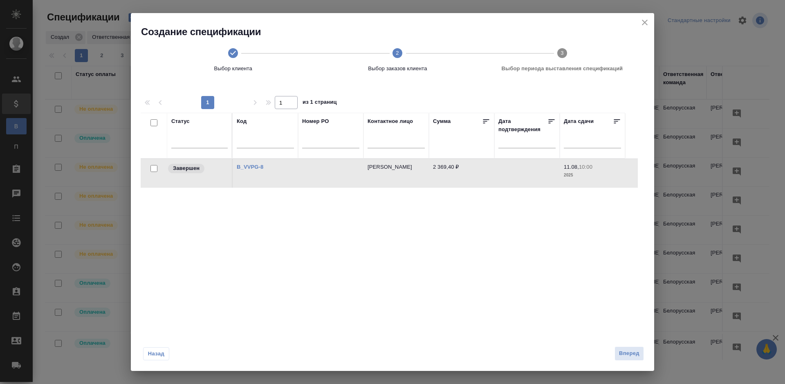
click at [152, 170] on input "checkbox" at bounding box center [153, 168] width 7 height 7
checkbox input "true"
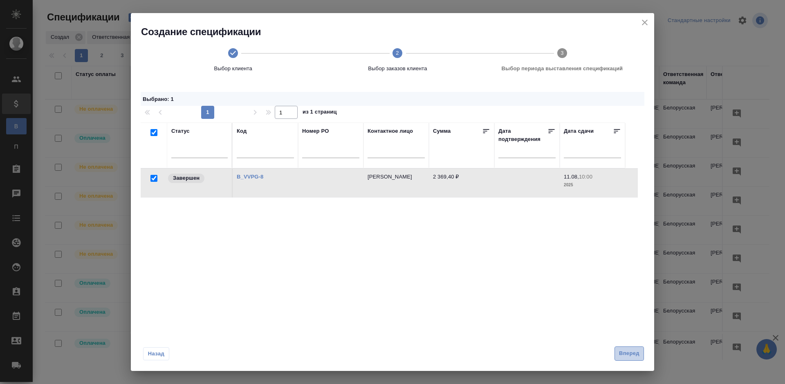
click at [623, 356] on span "Вперед" at bounding box center [629, 353] width 20 height 9
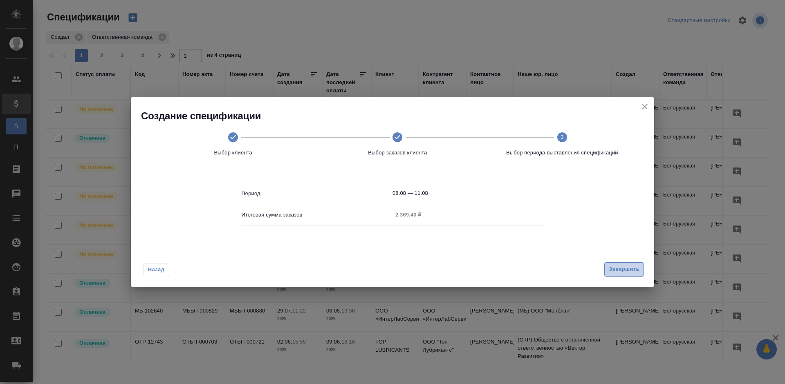
click at [613, 267] on span "Завершить" at bounding box center [624, 269] width 31 height 9
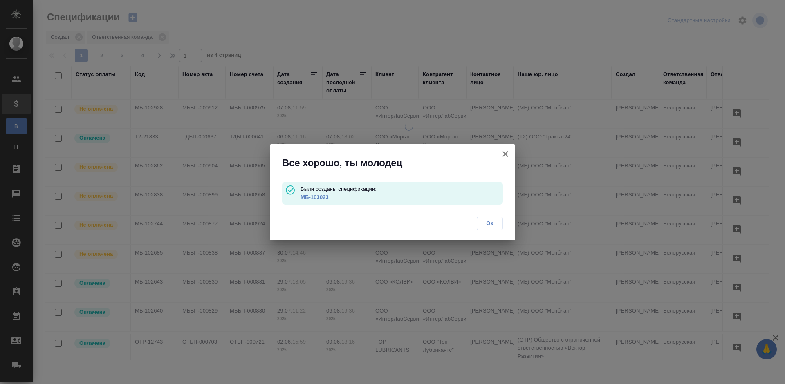
click at [318, 195] on link "МБ-103023" at bounding box center [315, 197] width 28 height 6
click at [323, 197] on link "МБ-103023" at bounding box center [315, 197] width 28 height 6
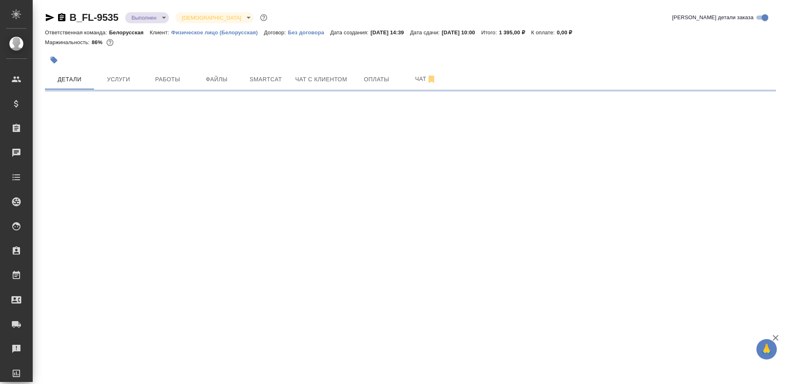
select select "RU"
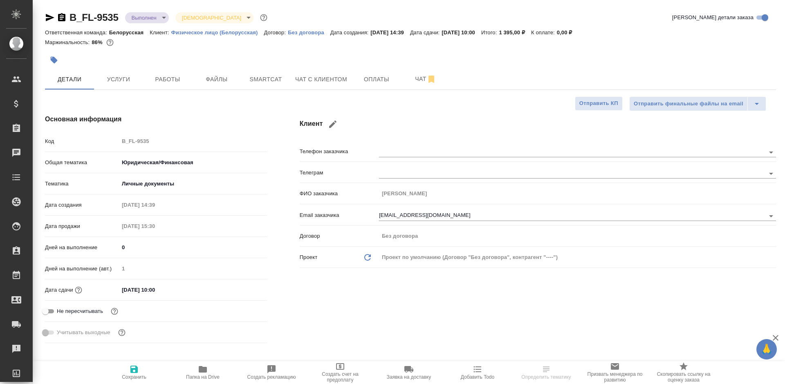
type textarea "x"
click at [158, 288] on input "[DATE] 10:00" at bounding box center [155, 290] width 72 height 12
click at [242, 284] on div "[DATE] 10:00" at bounding box center [193, 290] width 148 height 13
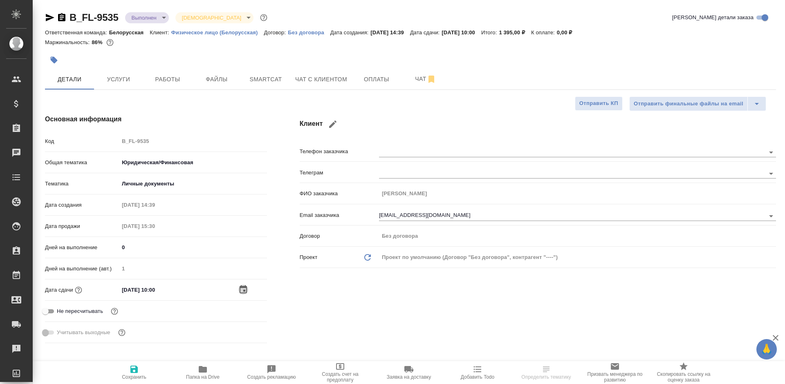
click at [240, 288] on icon "button" at bounding box center [243, 289] width 7 height 8
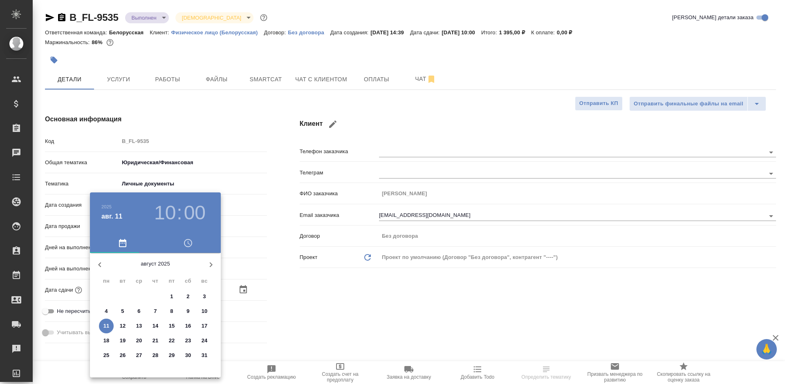
click at [137, 324] on p "13" at bounding box center [139, 326] width 6 height 8
type input "[DATE] 10:00"
type textarea "x"
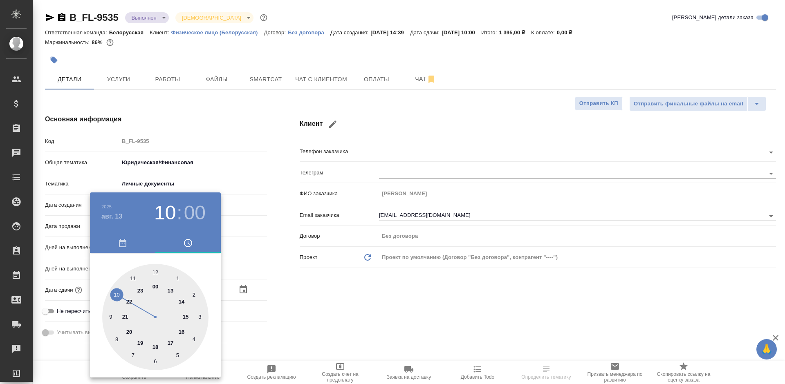
click at [183, 316] on div at bounding box center [155, 317] width 106 height 106
type input "[DATE] 15:00"
type textarea "x"
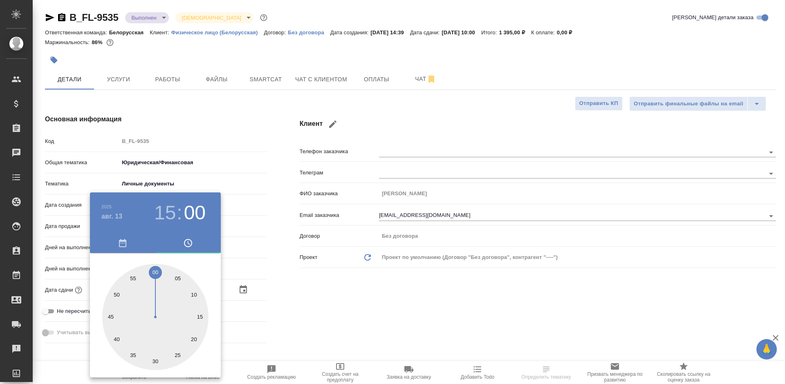
click at [344, 298] on div at bounding box center [392, 192] width 785 height 384
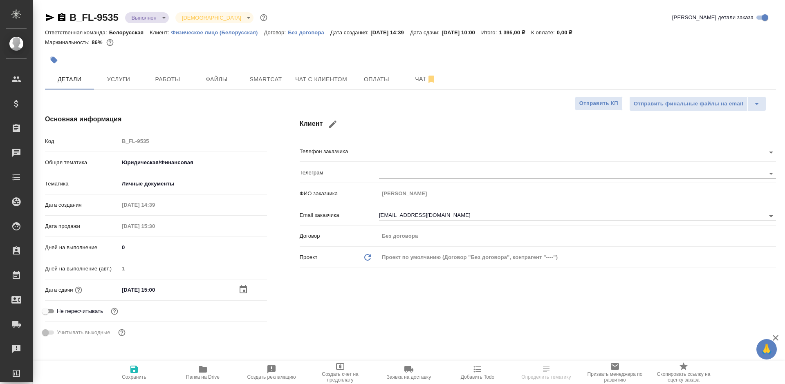
click at [142, 369] on span "Сохранить" at bounding box center [134, 373] width 59 height 16
type textarea "x"
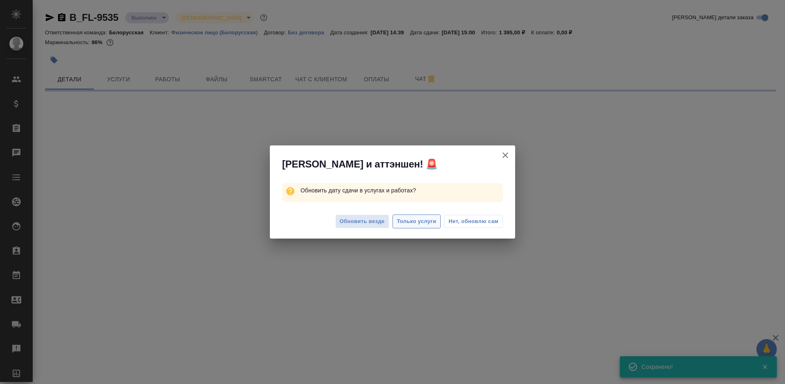
click at [420, 222] on span "Только услуги" at bounding box center [417, 221] width 40 height 9
select select "RU"
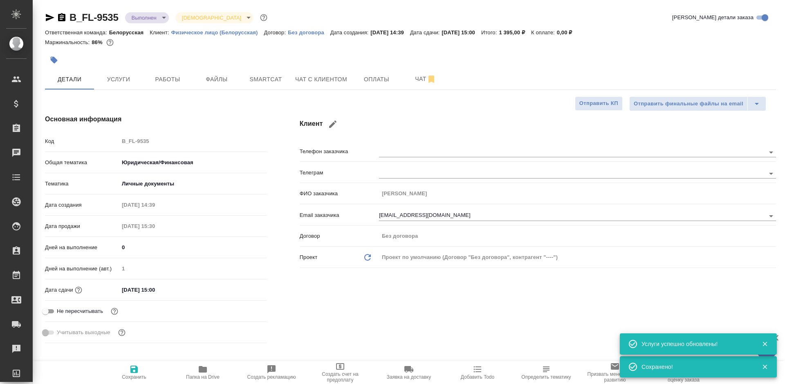
type textarea "x"
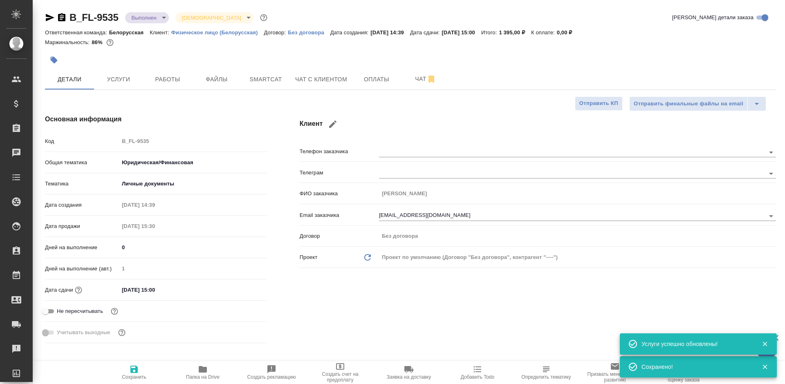
type textarea "x"
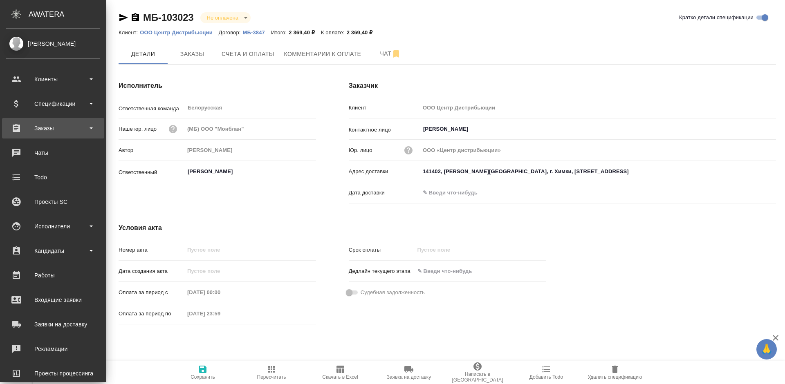
click at [20, 125] on div "Заказы" at bounding box center [53, 128] width 94 height 12
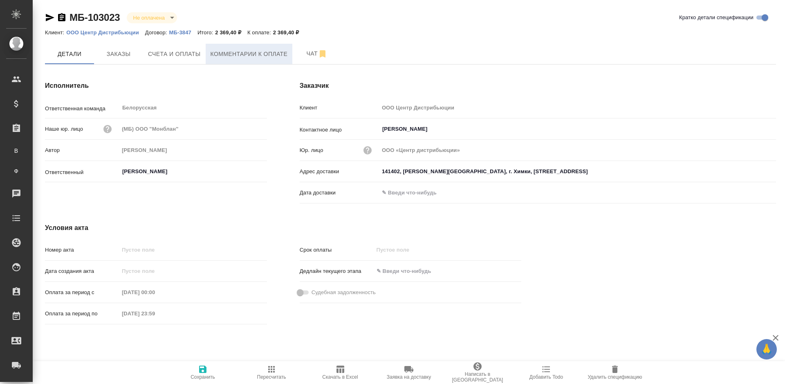
click at [211, 60] on button "Комментарии к оплате" at bounding box center [249, 54] width 87 height 20
click at [193, 57] on span "Счета и оплаты" at bounding box center [174, 54] width 53 height 10
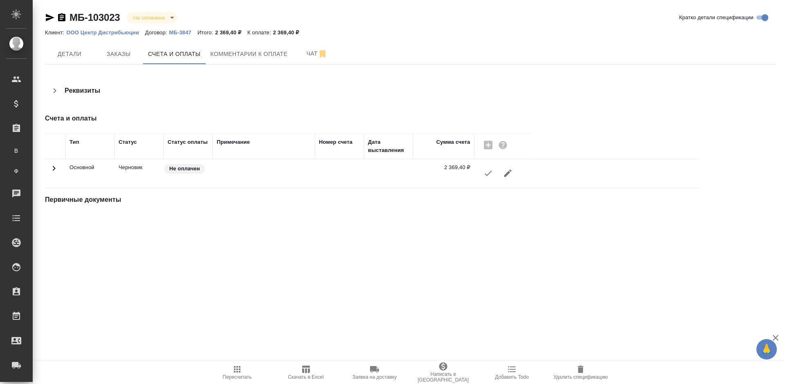
click at [488, 174] on icon "button" at bounding box center [487, 173] width 7 height 5
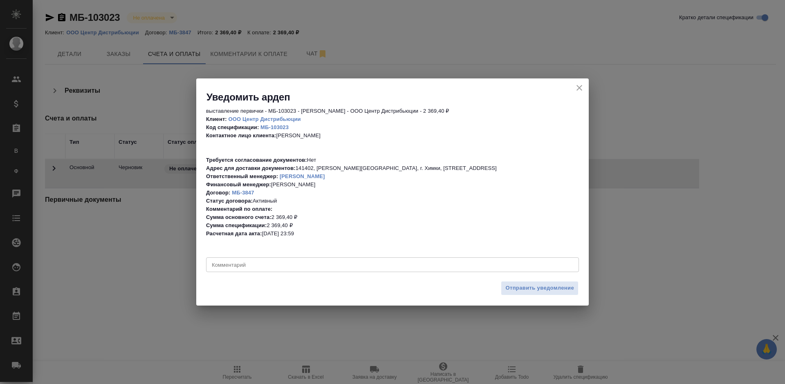
click at [548, 281] on div "Отправить уведомление" at bounding box center [392, 291] width 392 height 29
click at [554, 286] on span "Отправить уведомление" at bounding box center [539, 288] width 69 height 9
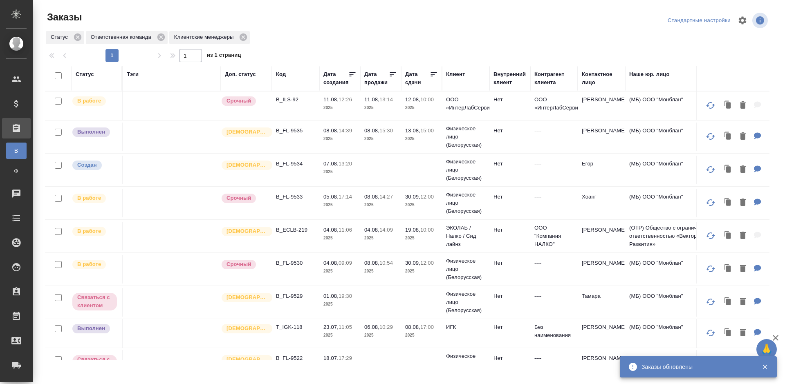
click at [555, 120] on td "----" at bounding box center [553, 106] width 47 height 29
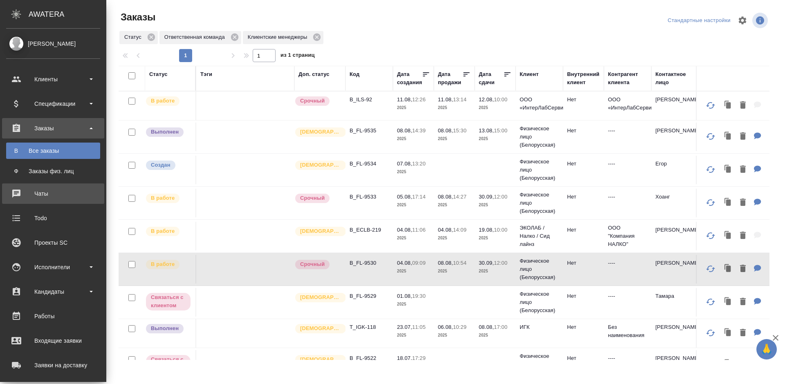
click at [17, 194] on icon at bounding box center [16, 194] width 8 height 8
click at [13, 193] on div "Чаты" at bounding box center [53, 194] width 94 height 12
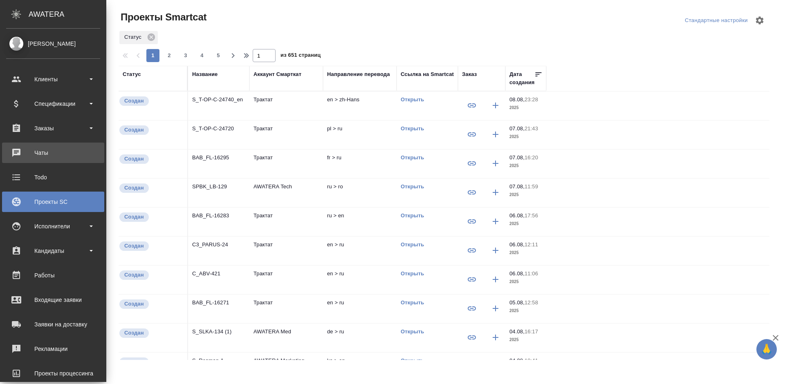
click at [18, 149] on div "Чаты" at bounding box center [53, 153] width 94 height 12
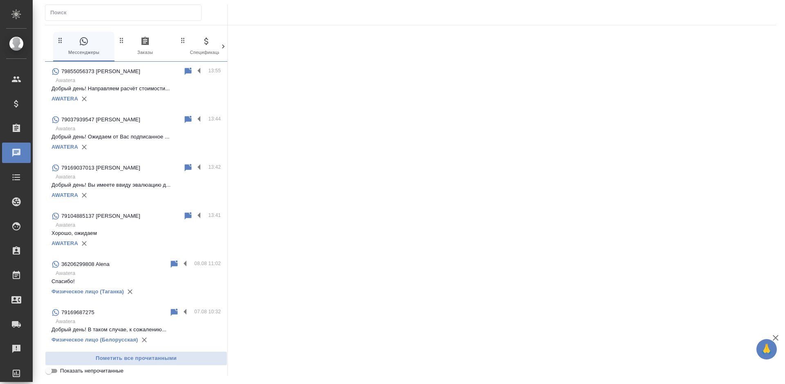
click at [194, 70] on label at bounding box center [201, 71] width 14 height 9
click at [0, 0] on input "checkbox" at bounding box center [0, 0] width 0 height 0
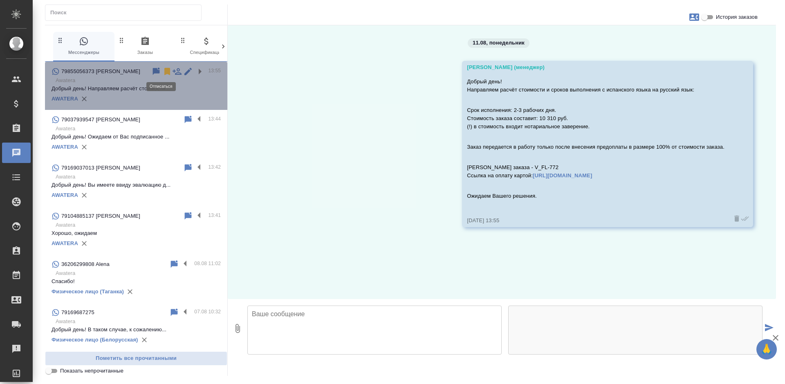
click at [162, 71] on icon at bounding box center [167, 72] width 10 height 10
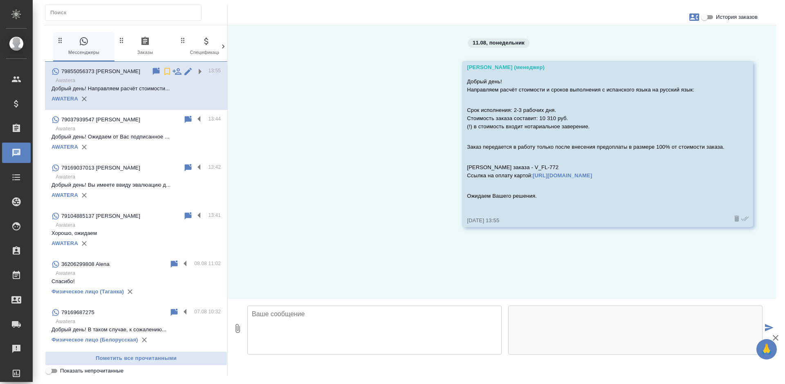
click at [127, 125] on p "Awatera" at bounding box center [138, 129] width 165 height 8
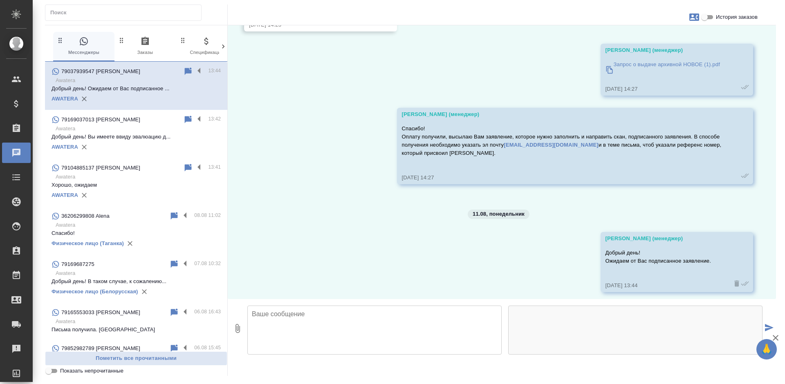
scroll to position [2021, 0]
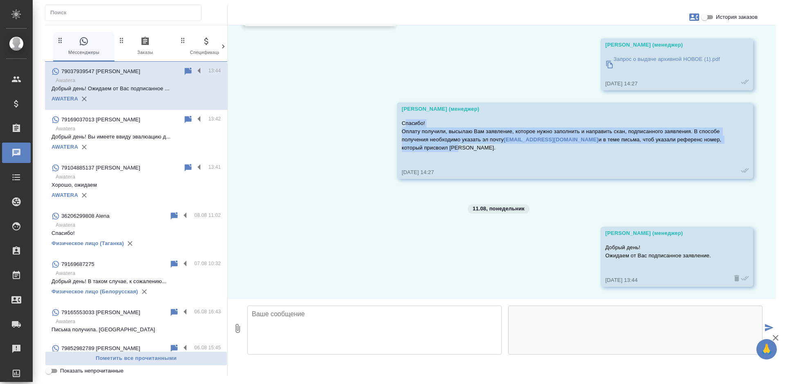
drag, startPoint x: 432, startPoint y: 147, endPoint x: 404, endPoint y: 125, distance: 35.8
click at [404, 125] on p "Спасибо! Оплату получили, высылаю Вам заявление, которое нужно заполнить и напр…" at bounding box center [563, 135] width 323 height 33
click at [426, 145] on p "Спасибо! Оплату получили, высылаю Вам заявление, которое нужно заполнить и напр…" at bounding box center [563, 135] width 323 height 33
drag, startPoint x: 441, startPoint y: 148, endPoint x: 396, endPoint y: 119, distance: 53.3
click at [397, 119] on div "Богомолова Анастасия (менеджер) Спасибо! Оплату получили, высылаю Вам заявление…" at bounding box center [575, 141] width 357 height 76
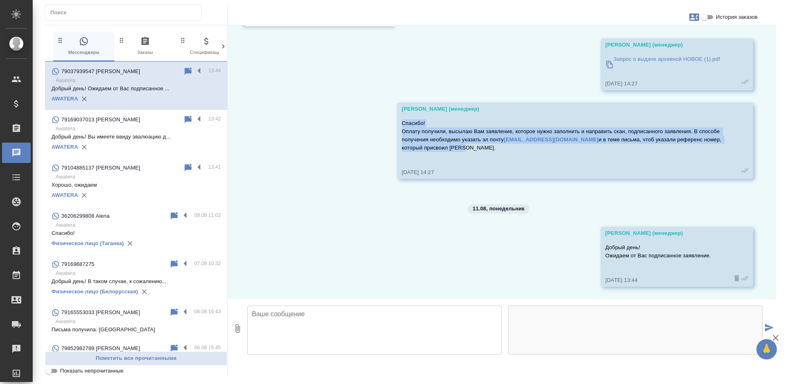
copy p "Спасибо! Оплату получили, высылаю Вам заявление, которое нужно заполнить и напр…"
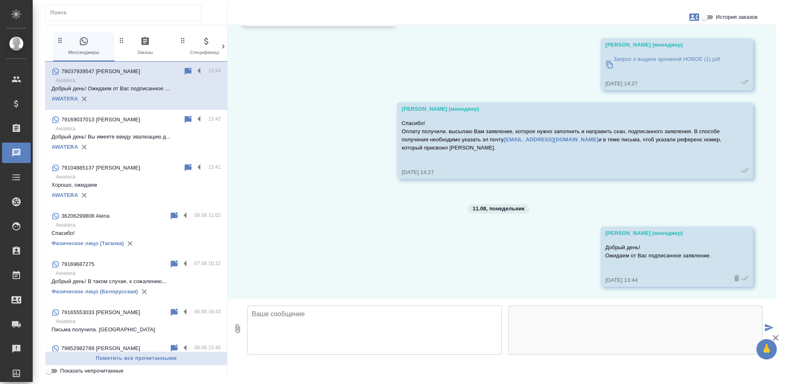
click at [275, 326] on textarea at bounding box center [374, 330] width 254 height 49
paste textarea "Спасибо! Оплату получили, высылаю Вам заявление, которое нужно заполнить и напр…"
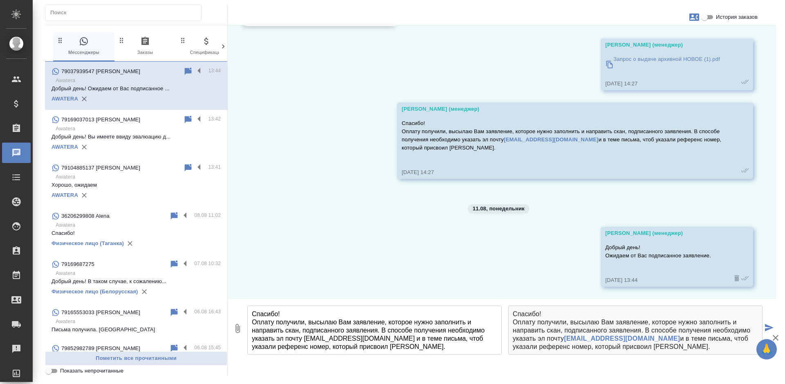
click at [257, 312] on textarea "Спасибо! Оплату получили, высылаю Вам заявление, которое нужно заполнить и напр…" at bounding box center [374, 330] width 254 height 49
type textarea "Добрый день! Спасибо! Оплату получили, высылаю Вам заявление, которое нужно зап…"
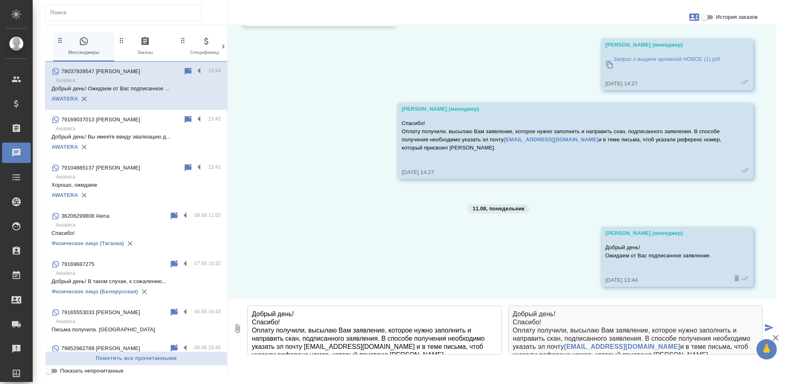
drag, startPoint x: 353, startPoint y: 346, endPoint x: 224, endPoint y: 268, distance: 150.5
click at [224, 268] on div "0 Мессенджеры 0 Заказы 0 Спецификации 0 Клиенты 0 Входящие 0 Тендеры 0 Исполнит…" at bounding box center [410, 200] width 731 height 351
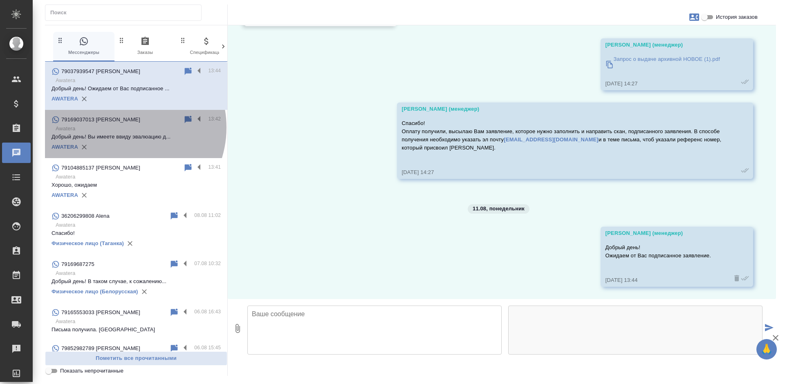
click at [123, 128] on p "Awatera" at bounding box center [138, 129] width 165 height 8
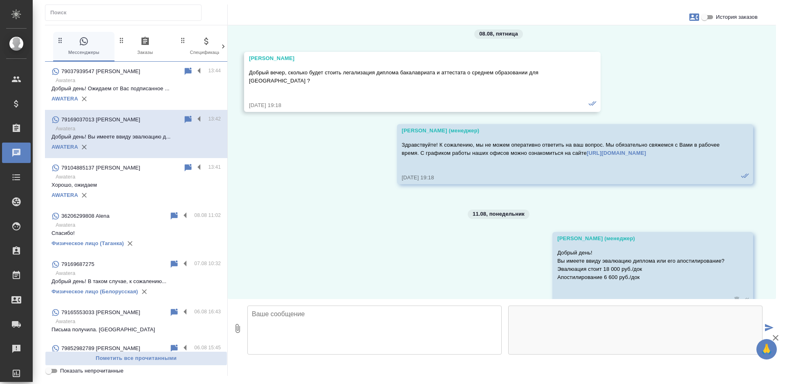
scroll to position [2007, 0]
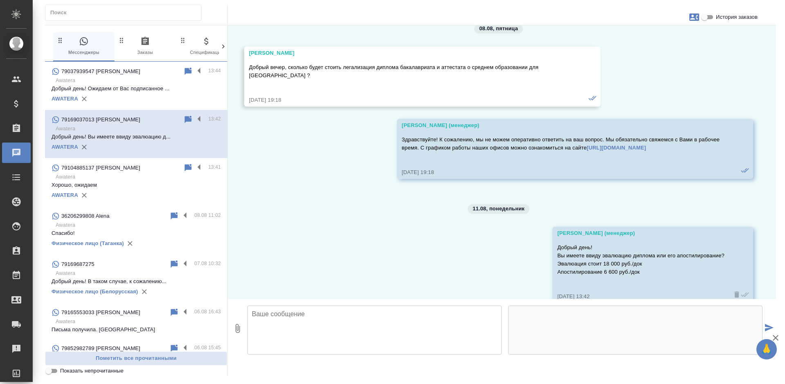
click at [137, 137] on p "Добрый день! Вы имеете ввиду эвалюацию д..." at bounding box center [136, 137] width 169 height 8
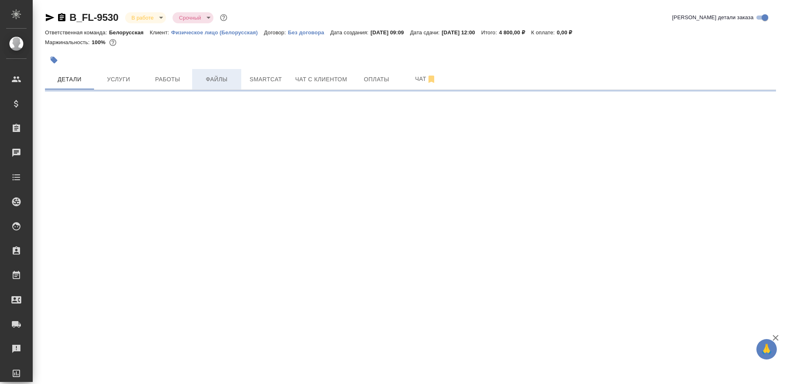
click at [222, 79] on span "Файлы" at bounding box center [216, 79] width 39 height 10
select select "RU"
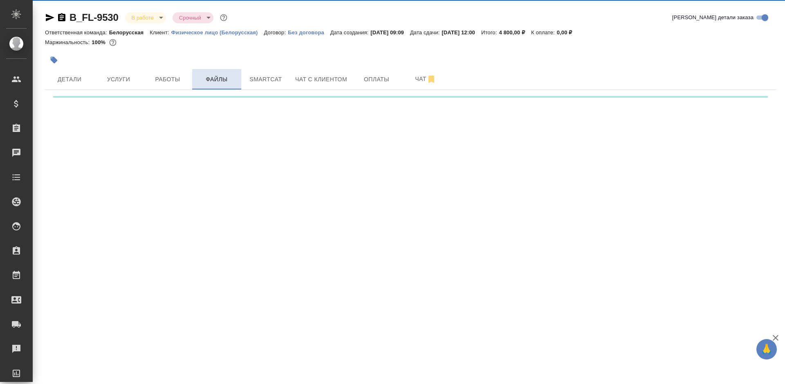
click at [231, 82] on span "Файлы" at bounding box center [216, 79] width 39 height 10
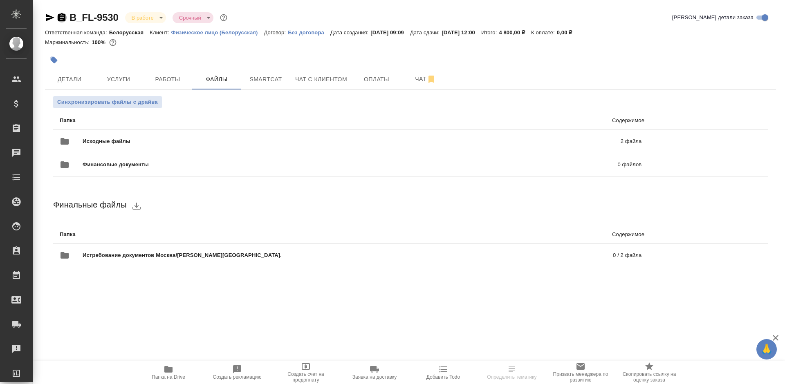
click at [63, 20] on icon "button" at bounding box center [61, 17] width 7 height 8
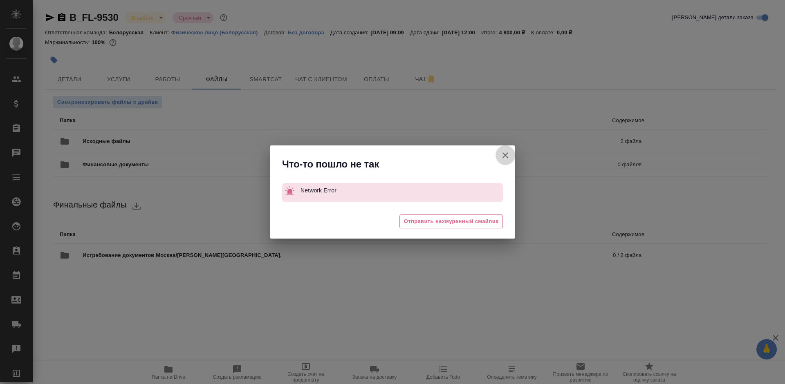
click at [501, 156] on icon "button" at bounding box center [505, 155] width 10 height 10
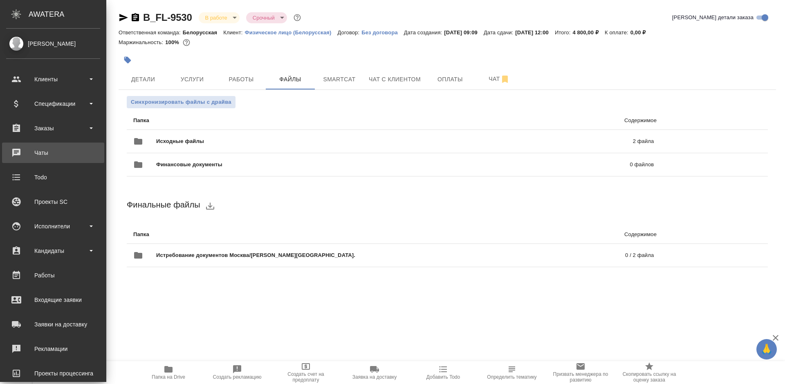
click at [19, 150] on div "Чаты" at bounding box center [53, 153] width 94 height 12
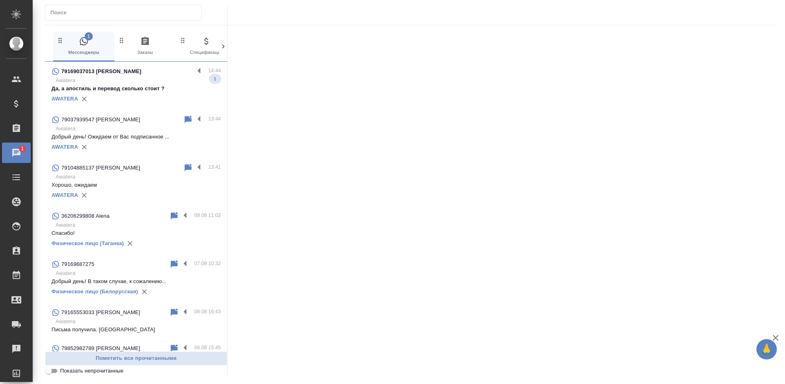
click at [153, 81] on p "Awatera" at bounding box center [138, 80] width 165 height 8
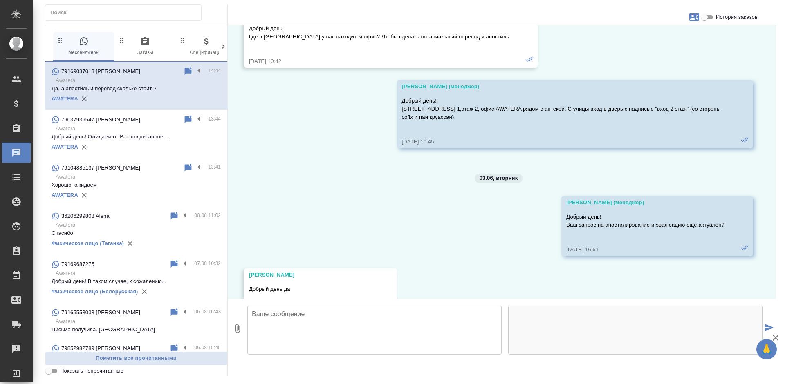
scroll to position [1390, 0]
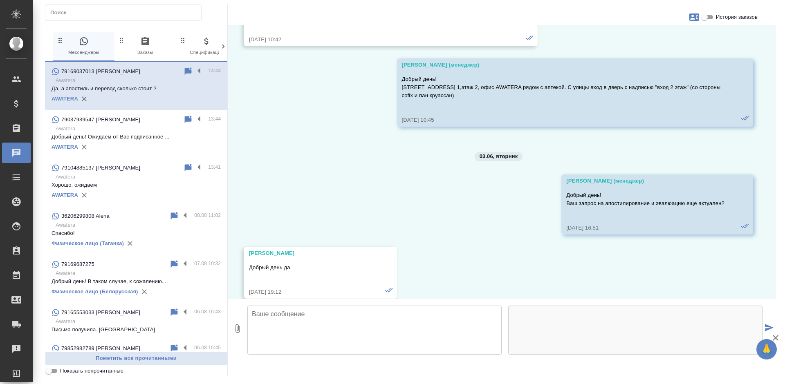
click at [363, 339] on textarea at bounding box center [374, 330] width 254 height 49
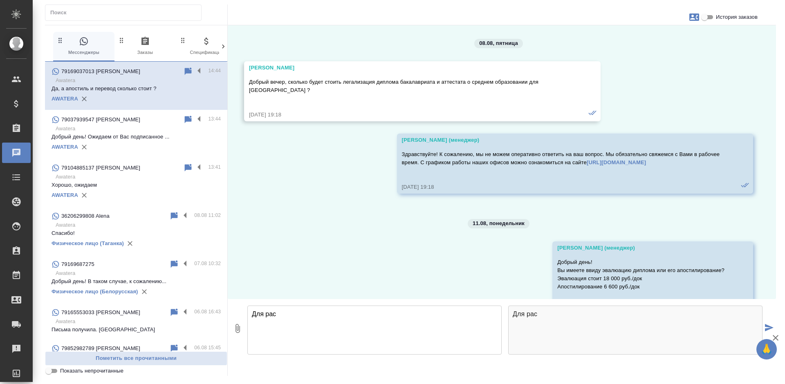
scroll to position [2071, 0]
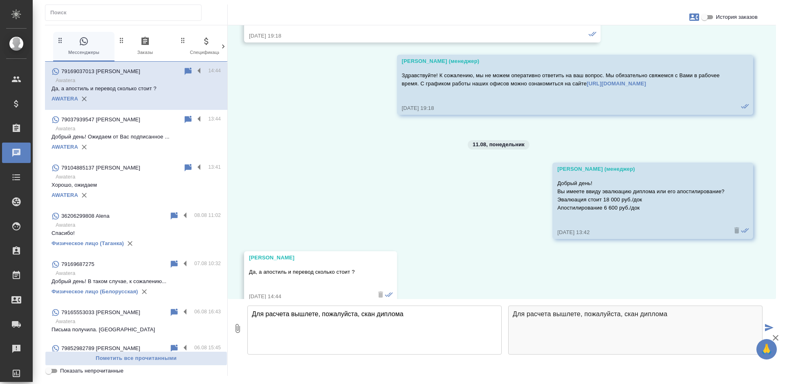
type textarea "Для расчета вышлете, пожалуйста, скан диплома"
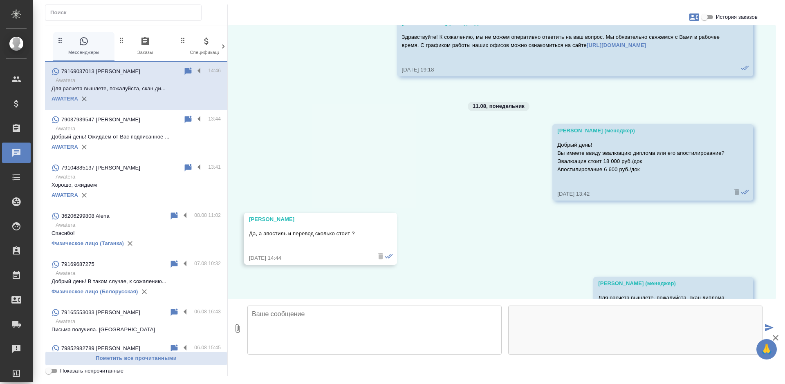
scroll to position [2135, 0]
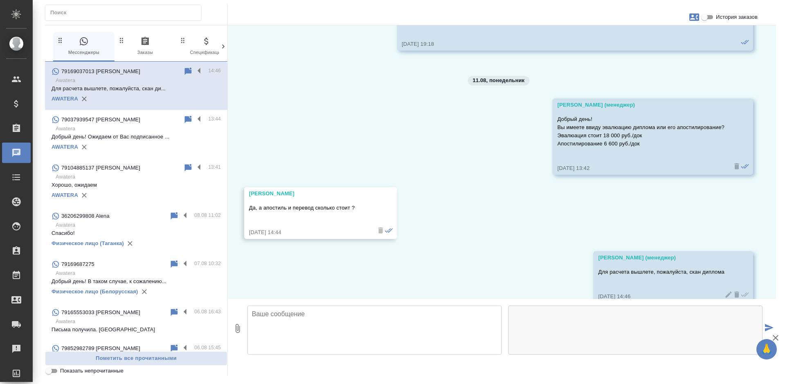
click at [721, 18] on span "История заказов" at bounding box center [737, 17] width 42 height 8
click at [719, 18] on input "История заказов" at bounding box center [704, 17] width 29 height 10
checkbox input "true"
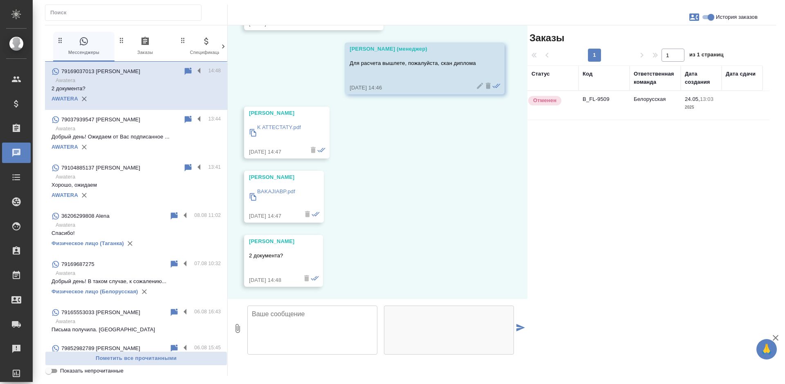
scroll to position [2671, 0]
click at [283, 125] on p "K ATTECTATY.pdf" at bounding box center [279, 127] width 44 height 8
click at [283, 194] on p "BAKAJIABP.pdf" at bounding box center [276, 192] width 38 height 8
click at [294, 334] on textarea at bounding box center [312, 330] width 130 height 49
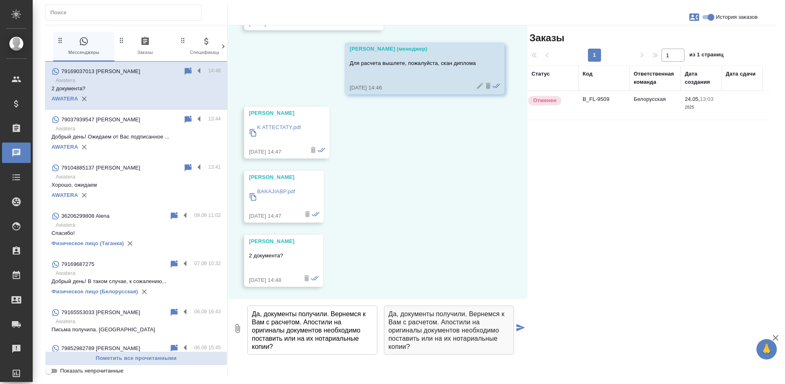
click at [341, 328] on textarea "Да, документы получили. Вернемся к Вам с расчетом. Апостили на оригиналы докуме…" at bounding box center [312, 330] width 130 height 49
click at [283, 338] on textarea "Да, документы получили. Вернемся к Вам с расчетом. Апостили на оригиналы докуме…" at bounding box center [312, 330] width 130 height 49
drag, startPoint x: 279, startPoint y: 338, endPoint x: 323, endPoint y: 329, distance: 44.7
click at [323, 329] on textarea "Да, документы получили. Вернемся к Вам с расчетом. Апостили на оригиналы докуме…" at bounding box center [312, 330] width 130 height 49
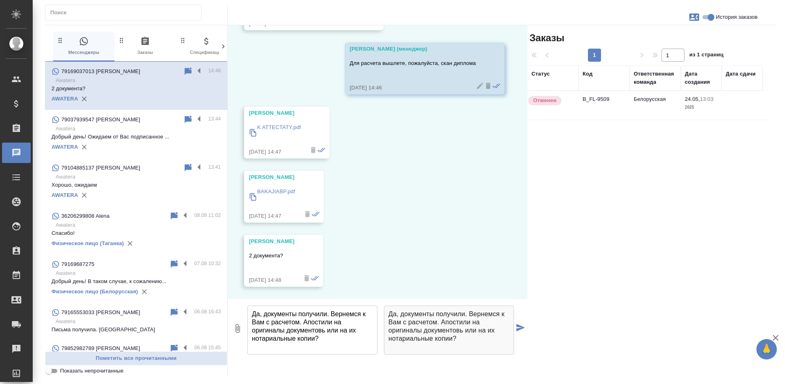
click at [332, 321] on textarea "Да, документы получили. Вернемся к Вам с расчетом. Апостили на оригиналы докуме…" at bounding box center [312, 330] width 130 height 49
paste textarea "обходимо поставит н"
click at [290, 340] on textarea "Да, документы получили. Вернемся к Вам с расчетом. Апостили необходимо поставит…" at bounding box center [312, 330] width 130 height 49
click at [339, 345] on textarea "Да, документы получили. Вернемся к Вам с расчетом. Апостили необходимо поставит…" at bounding box center [312, 330] width 130 height 49
click at [267, 348] on textarea "Да, документы получили. Вернемся к Вам с расчетом. Апостили необходимо поставит…" at bounding box center [312, 330] width 130 height 49
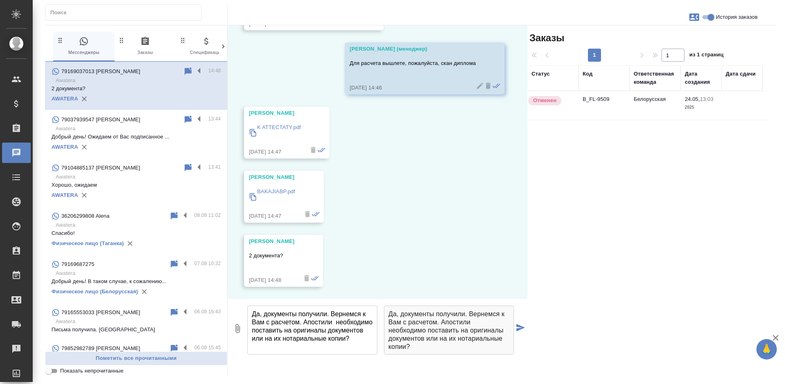
click at [269, 348] on textarea "Да, документы получили. Вернемся к Вам с расчетом. Апостили необходимо поставит…" at bounding box center [312, 330] width 130 height 49
click at [340, 347] on textarea "Да, документы получили. Вернемся к Вам с расчетом. Апостили необходимо поставит…" at bounding box center [312, 330] width 130 height 49
type textarea "Да, документы получили. Вернемся к Вам с расчетом. Апостили необходимо поставит…"
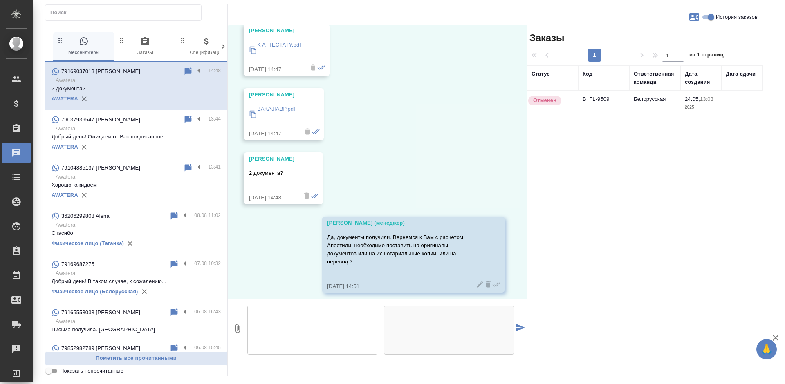
scroll to position [2760, 0]
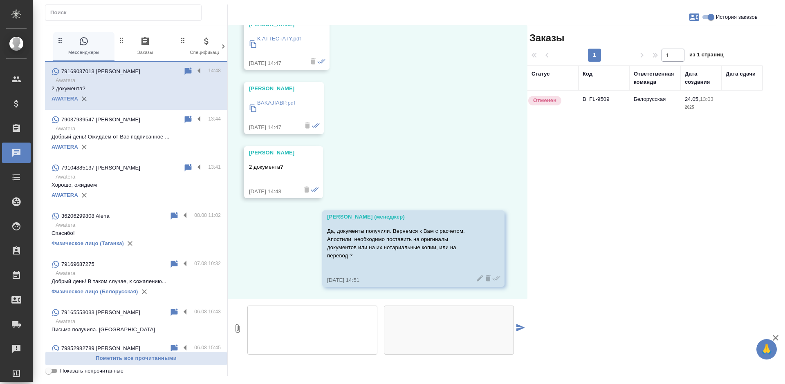
click at [585, 99] on td "B_FL-9509" at bounding box center [604, 105] width 51 height 29
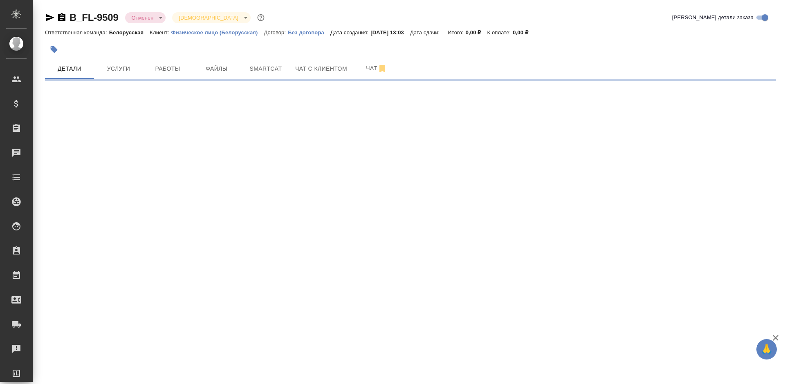
select select "RU"
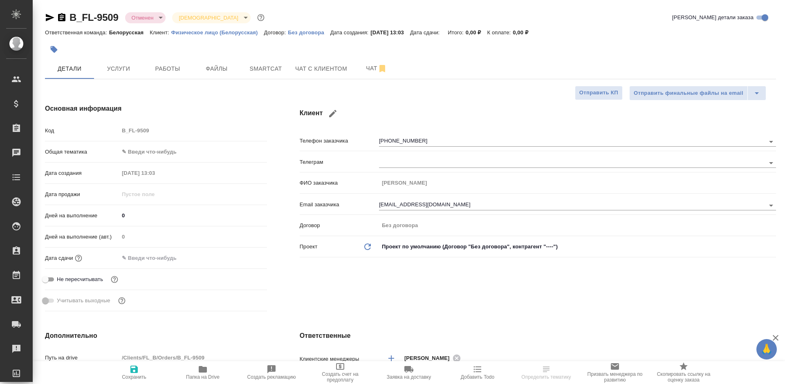
type textarea "x"
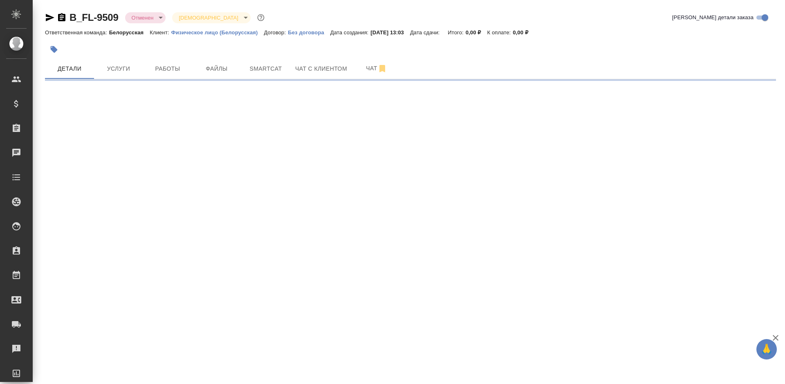
select select "RU"
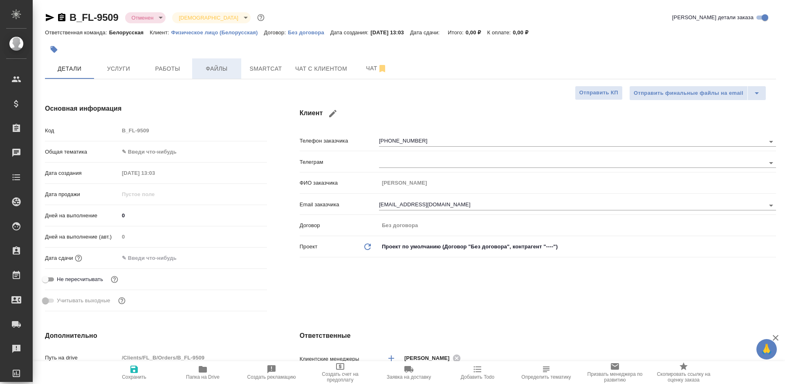
type textarea "x"
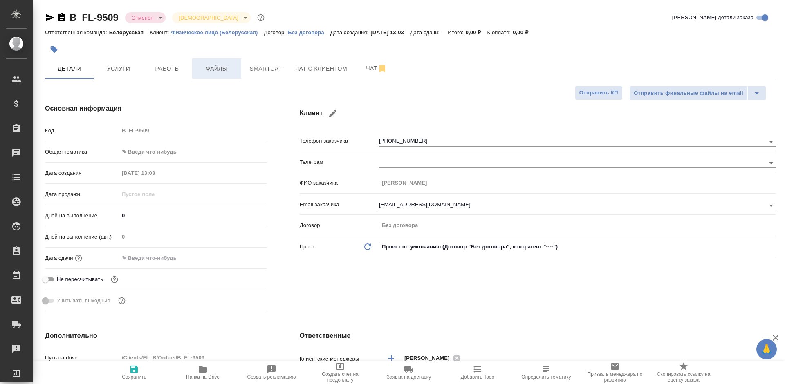
type textarea "x"
click at [209, 75] on button "Файлы" at bounding box center [216, 68] width 49 height 20
type textarea "x"
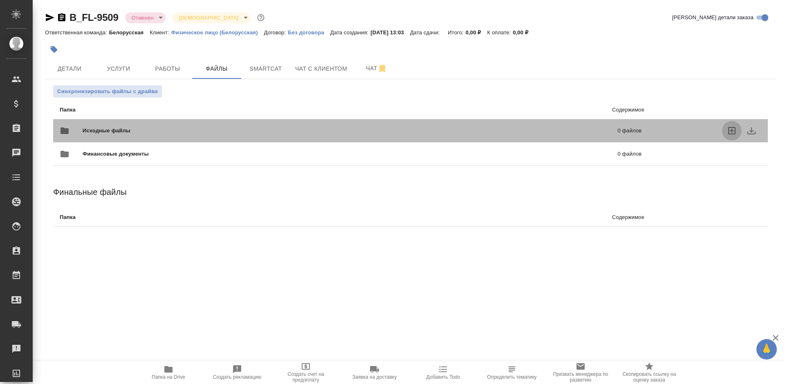
click at [727, 130] on icon "uploadFiles" at bounding box center [732, 131] width 10 height 10
click at [0, 0] on input "uploadFiles" at bounding box center [0, 0] width 0 height 0
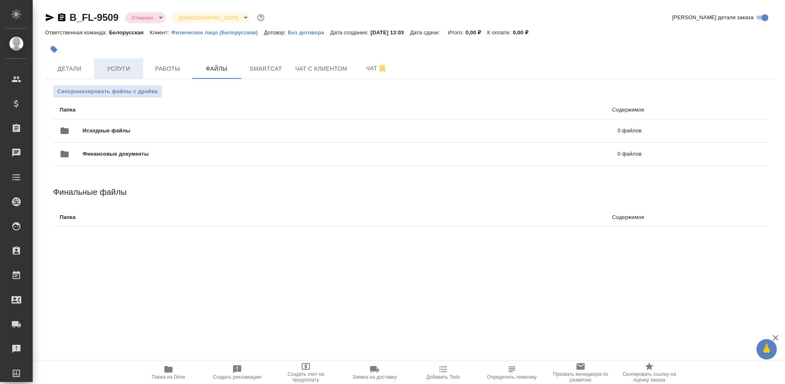
click at [116, 71] on span "Услуги" at bounding box center [118, 69] width 39 height 10
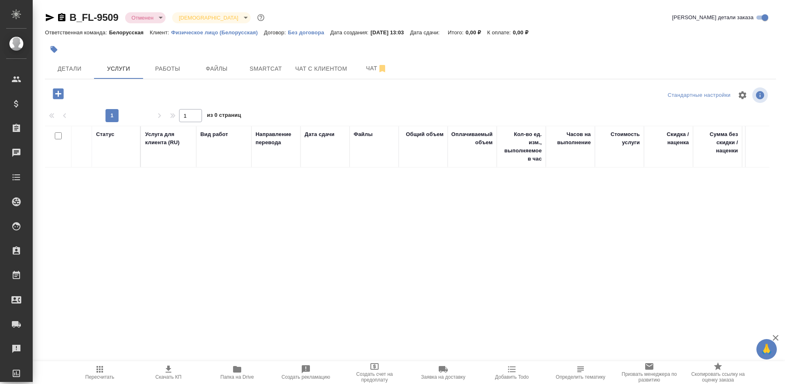
click at [61, 97] on icon "button" at bounding box center [58, 93] width 11 height 11
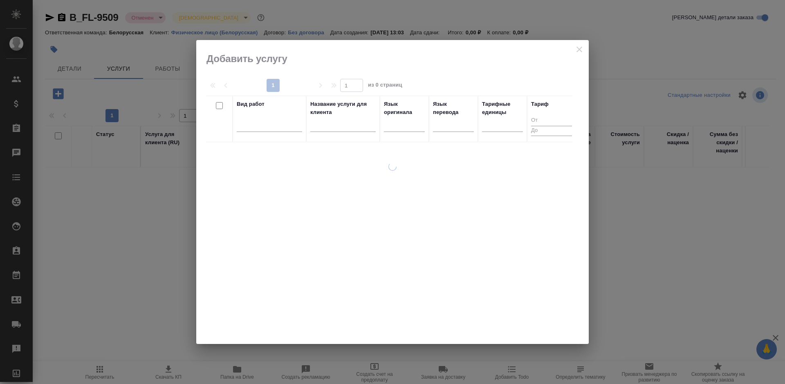
click at [274, 126] on div at bounding box center [269, 124] width 65 height 12
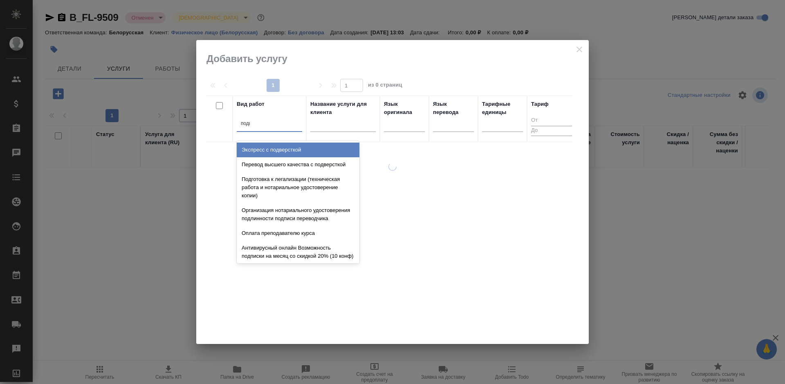
type input "подписи"
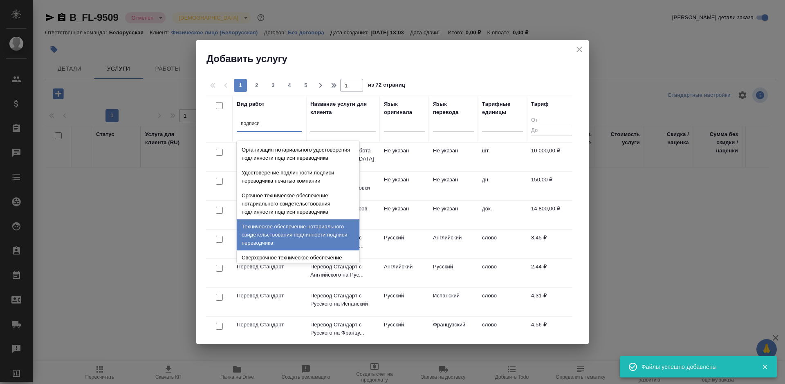
click at [308, 243] on div "Техническое обеспечение нотариального свидетельствования подлинности подписи пе…" at bounding box center [298, 235] width 123 height 31
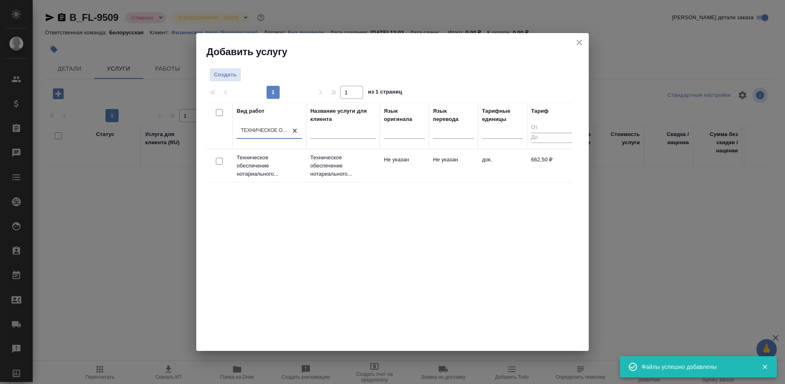
click at [415, 166] on td "Не указан" at bounding box center [404, 166] width 49 height 29
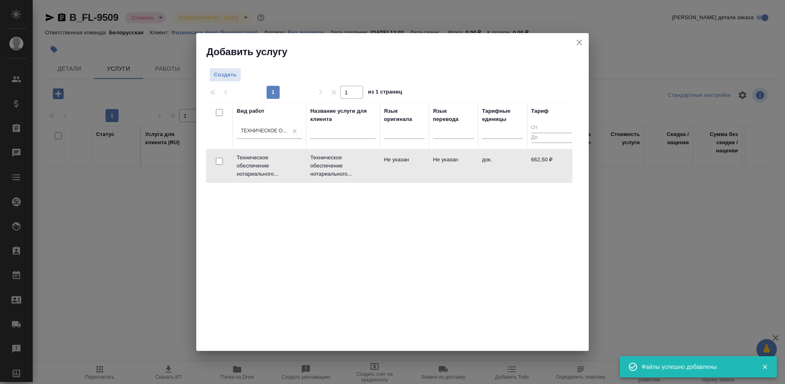
click at [415, 166] on td "Не указан" at bounding box center [404, 166] width 49 height 29
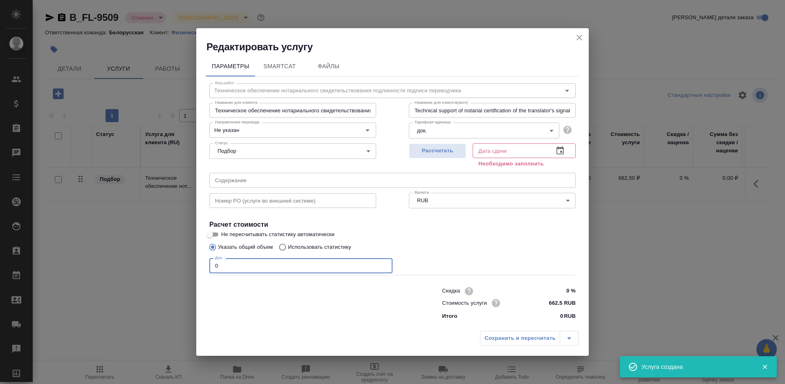
drag, startPoint x: 214, startPoint y: 266, endPoint x: 205, endPoint y: 266, distance: 9.0
click at [205, 266] on div "Параметры SmartCat Файлы Вид работ Техническое обеспечение нотариального свидет…" at bounding box center [392, 191] width 392 height 274
type input "4"
click at [562, 150] on icon "button" at bounding box center [560, 151] width 10 height 10
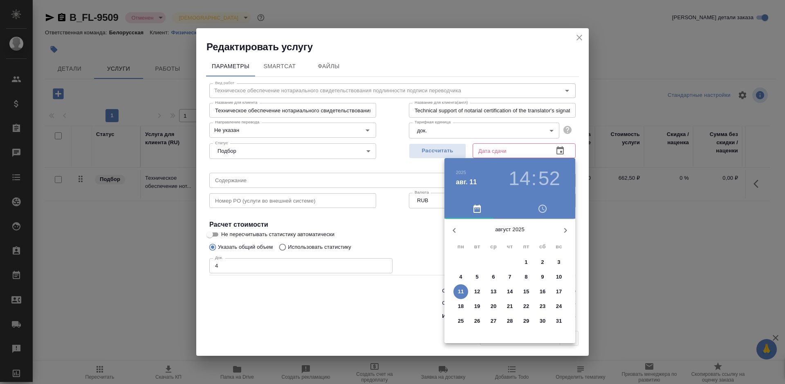
drag, startPoint x: 515, startPoint y: 300, endPoint x: 400, endPoint y: 295, distance: 115.0
click at [512, 300] on div "21" at bounding box center [510, 306] width 16 height 15
type input "21.08.2025 14:52"
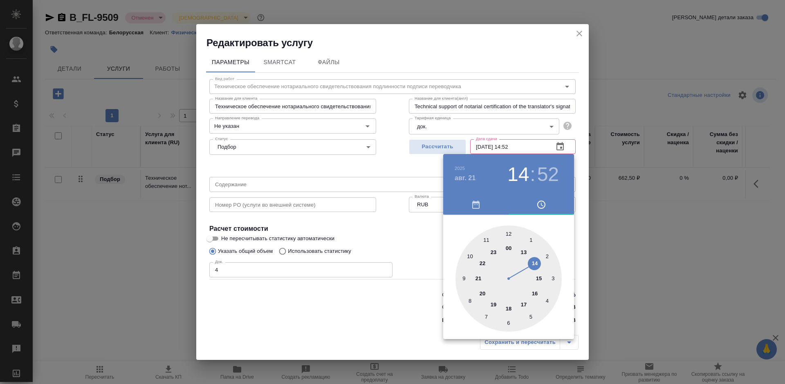
click at [390, 295] on div at bounding box center [392, 192] width 785 height 384
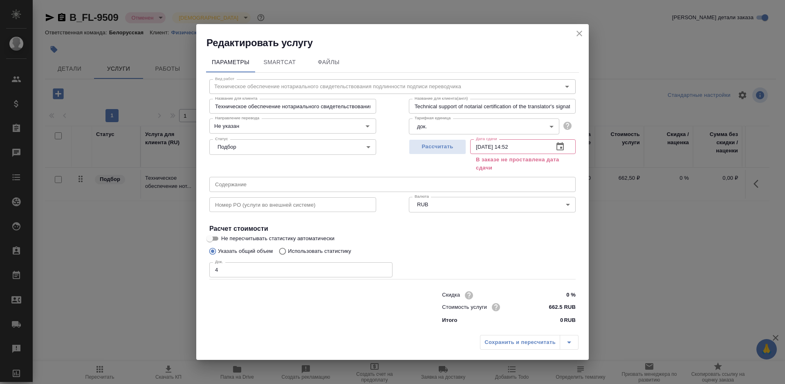
click at [510, 337] on div "Сохранить и пересчитать" at bounding box center [529, 342] width 99 height 15
click at [561, 141] on button "button" at bounding box center [560, 147] width 20 height 20
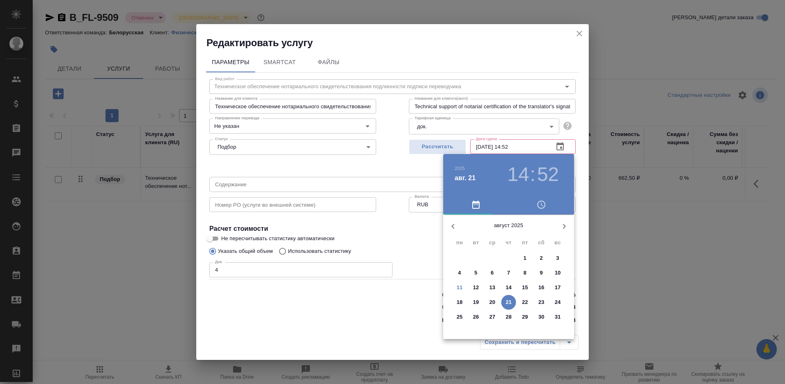
drag, startPoint x: 407, startPoint y: 303, endPoint x: 435, endPoint y: 301, distance: 28.7
click at [410, 303] on div at bounding box center [392, 192] width 785 height 384
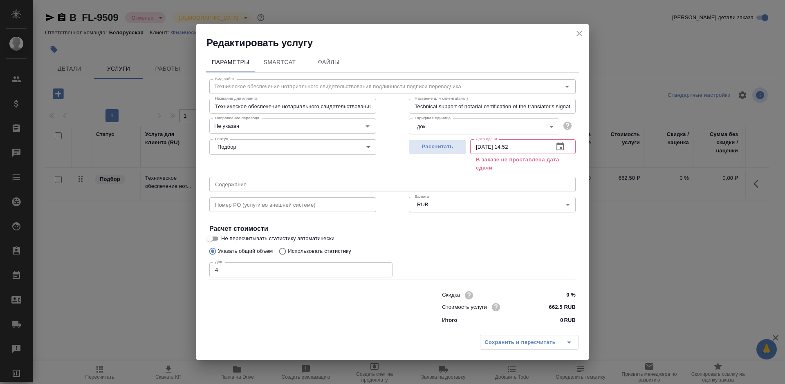
click at [578, 32] on icon "close" at bounding box center [579, 34] width 6 height 6
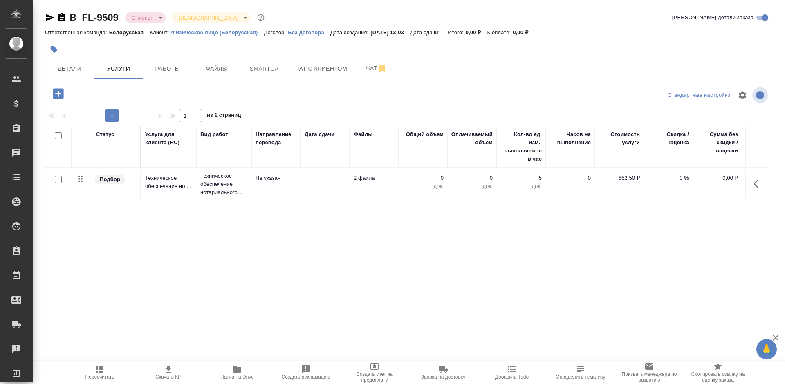
click at [56, 97] on icon "button" at bounding box center [58, 93] width 11 height 11
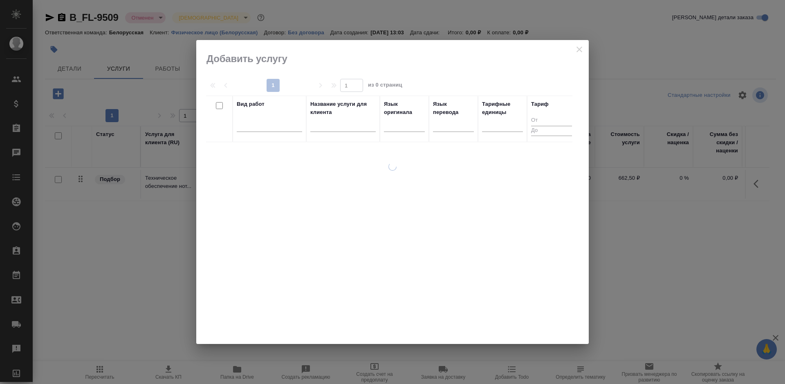
click at [574, 47] on div at bounding box center [392, 192] width 392 height 304
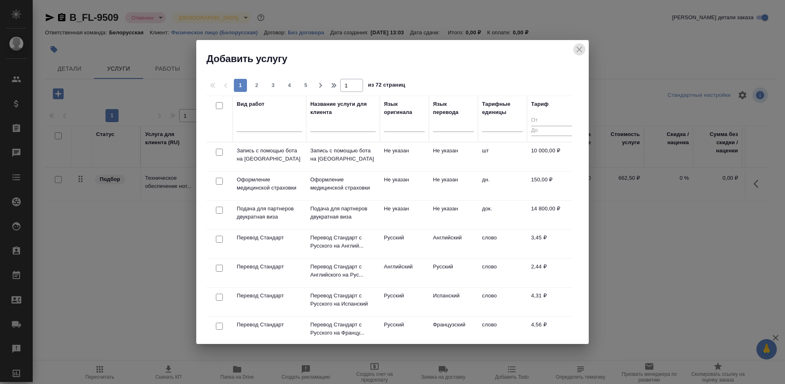
click at [575, 47] on icon "close" at bounding box center [579, 50] width 10 height 10
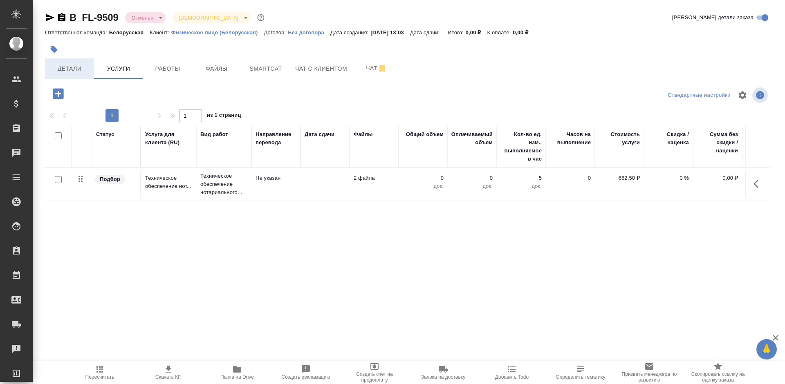
click at [70, 68] on span "Детали" at bounding box center [69, 69] width 39 height 10
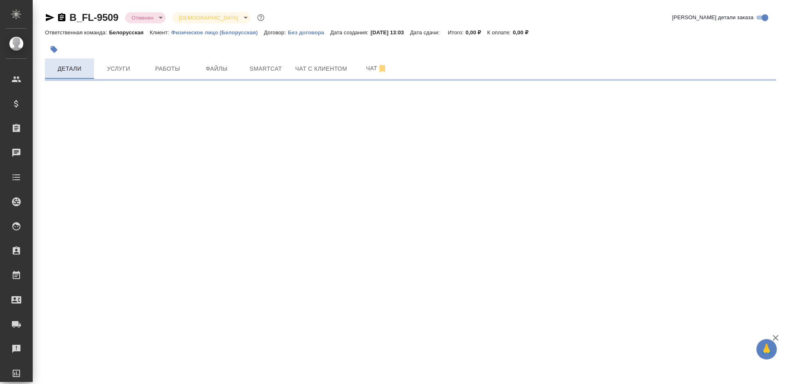
select select "RU"
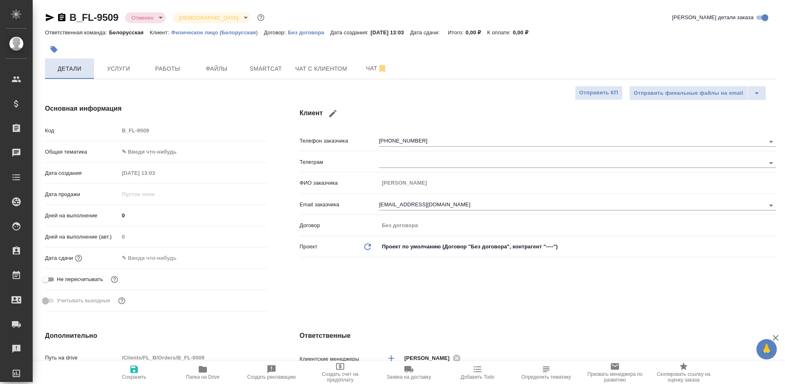
type textarea "x"
click at [157, 149] on body "🙏 .cls-1 fill:#fff; AWATERA Bogomolova Anastasiya Клиенты Спецификации Заказы 0…" at bounding box center [392, 192] width 785 height 384
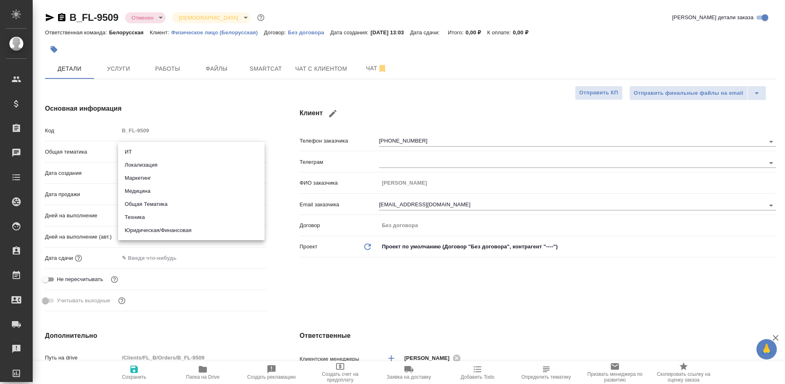
click at [168, 231] on li "Юридическая/Финансовая" at bounding box center [191, 230] width 146 height 13
type input "yr-fn"
type textarea "x"
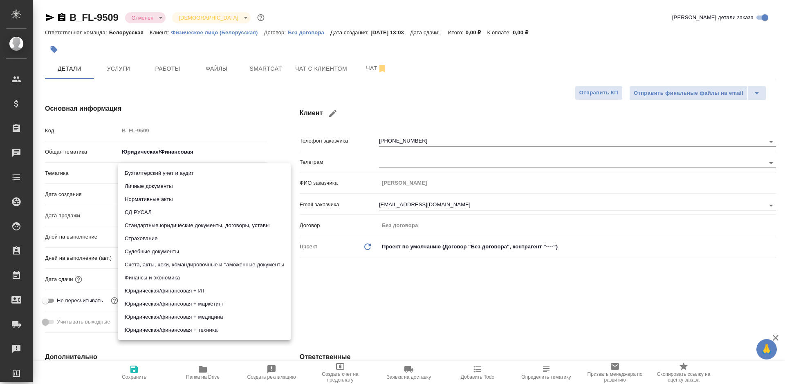
click at [170, 175] on body "🙏 .cls-1 fill:#fff; AWATERA Bogomolova Anastasiya Клиенты Спецификации Заказы 0…" at bounding box center [392, 192] width 785 height 384
click at [171, 182] on li "Личные документы" at bounding box center [204, 186] width 173 height 13
type textarea "x"
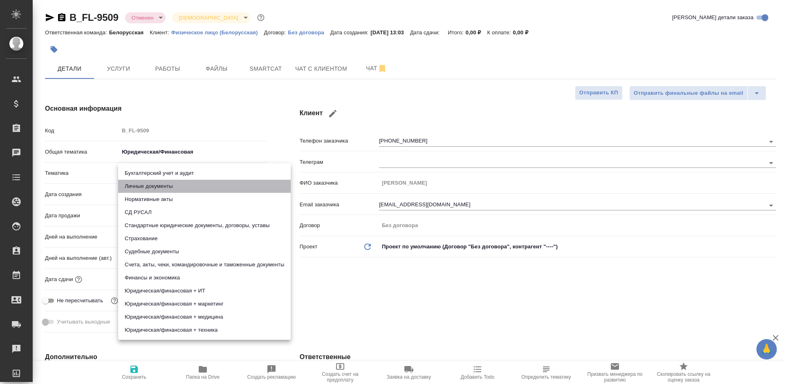
type input "5a8b8b956a9677013d343cfe"
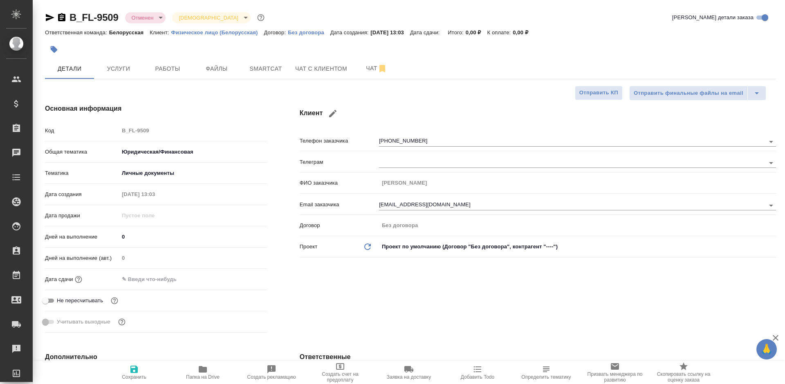
click at [159, 277] on input "text" at bounding box center [155, 280] width 72 height 12
click at [242, 276] on icon "button" at bounding box center [243, 278] width 7 height 8
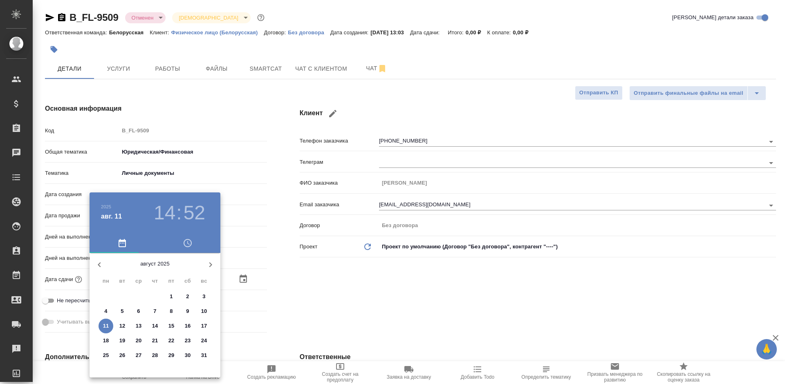
click at [102, 340] on span "18" at bounding box center [106, 341] width 15 height 8
type input "18.08.2025 14:52"
type textarea "x"
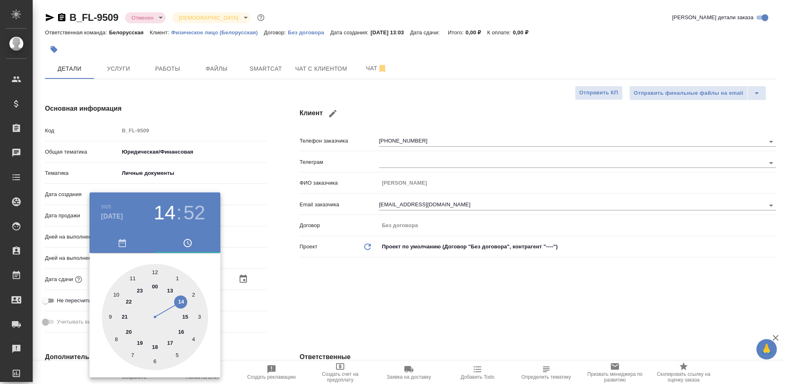
click at [152, 272] on div at bounding box center [155, 317] width 106 height 106
type input "18.08.2025 12:52"
type textarea "x"
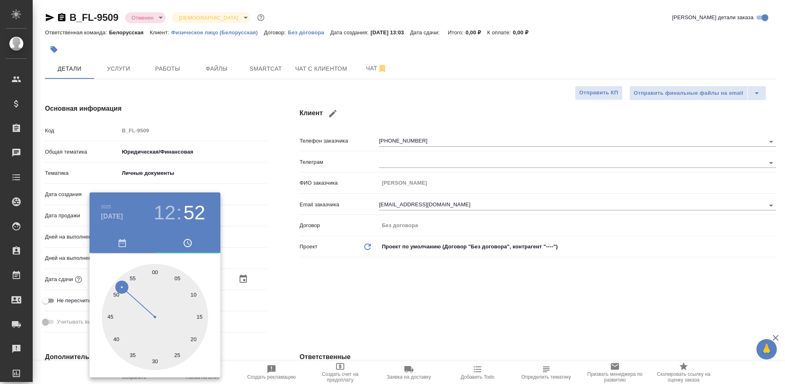
click at [154, 272] on div at bounding box center [155, 317] width 106 height 106
type input "18.08.2025 12:00"
type textarea "x"
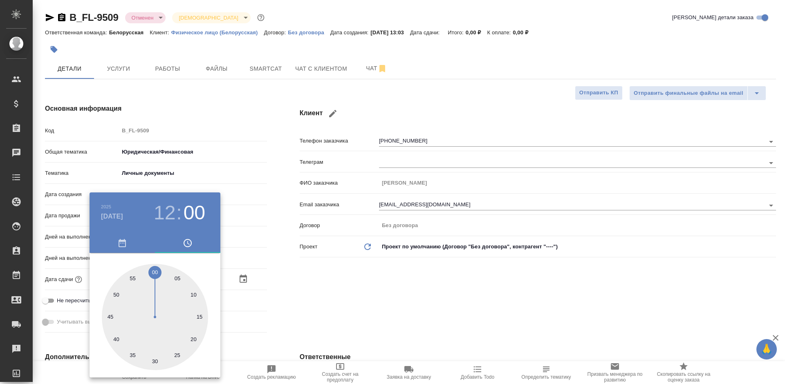
click at [312, 291] on div at bounding box center [392, 192] width 785 height 384
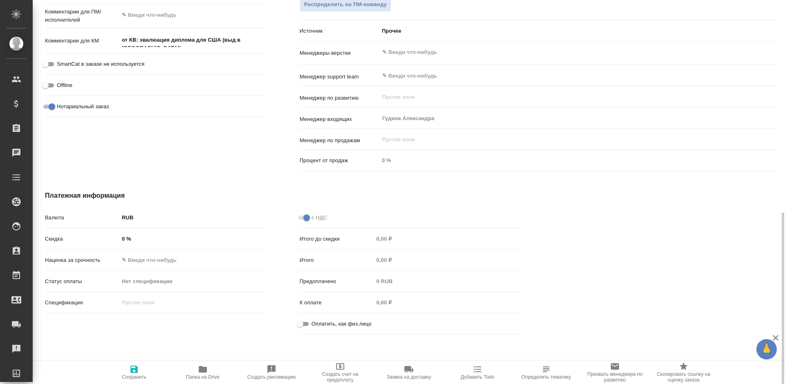
scroll to position [481, 0]
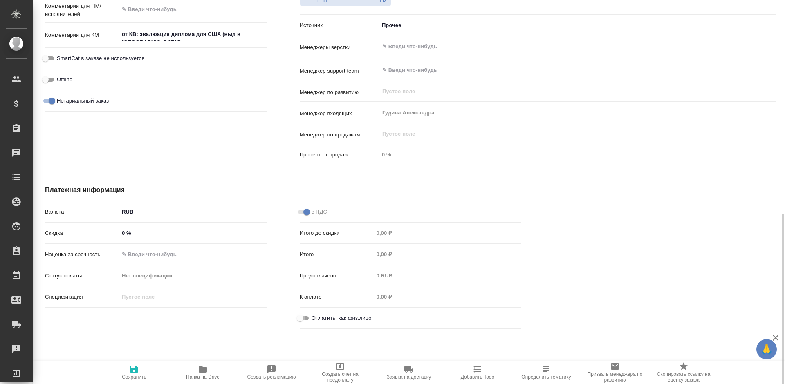
click at [308, 320] on input "Оплатить, как физ.лицо" at bounding box center [299, 319] width 29 height 10
checkbox input "true"
type textarea "x"
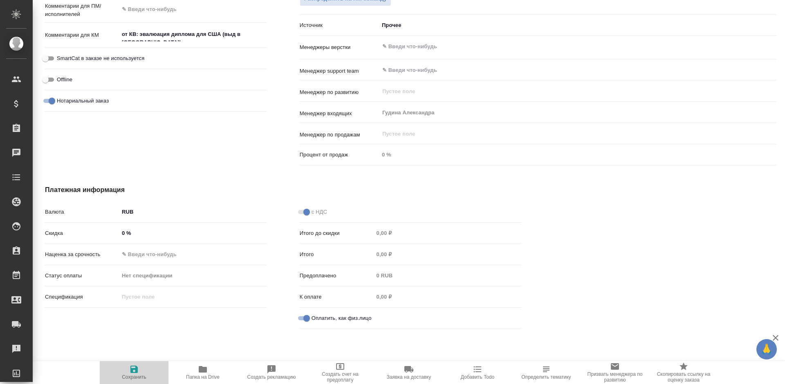
click at [146, 377] on span "Сохранить" at bounding box center [134, 378] width 25 height 6
type textarea "x"
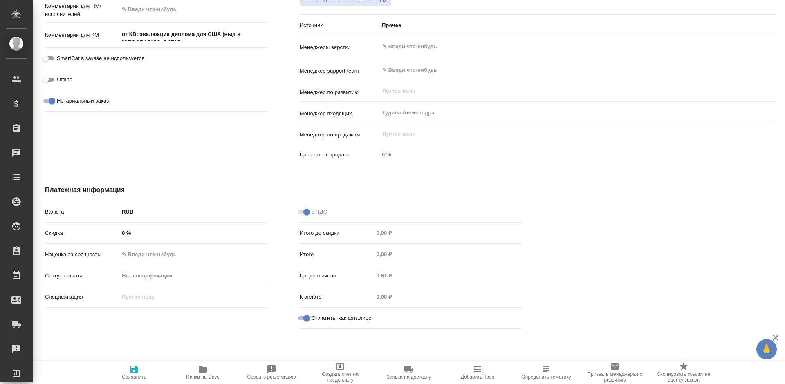
type textarea "x"
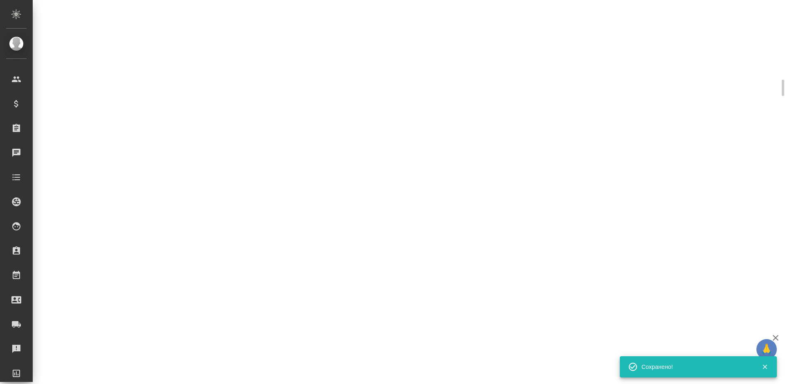
scroll to position [464, 0]
select select "RU"
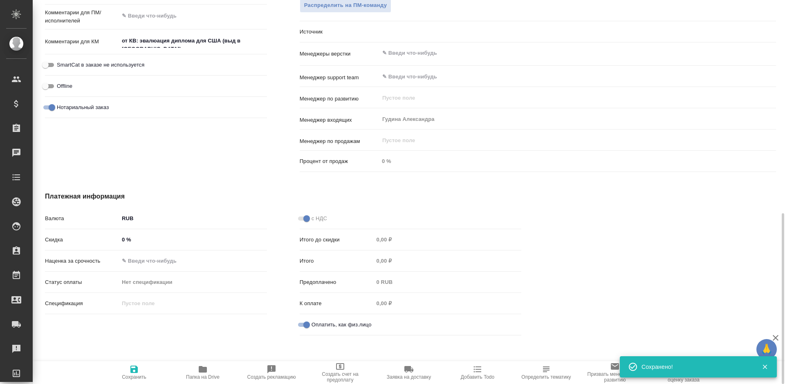
type textarea "x"
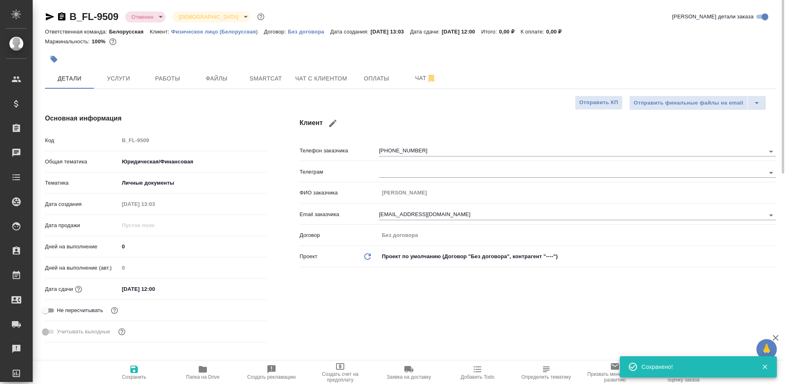
scroll to position [0, 0]
click at [113, 85] on button "Услуги" at bounding box center [118, 79] width 49 height 20
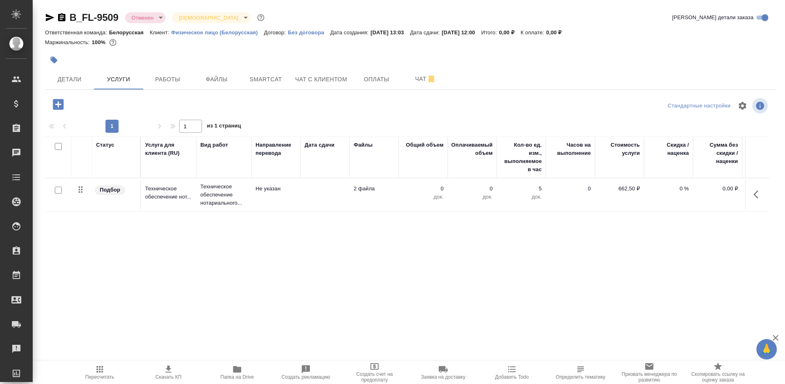
click at [262, 179] on tr "Подбор Техническое обеспечение нот... Техническое обеспечение нотариального... …" at bounding box center [430, 195] width 771 height 33
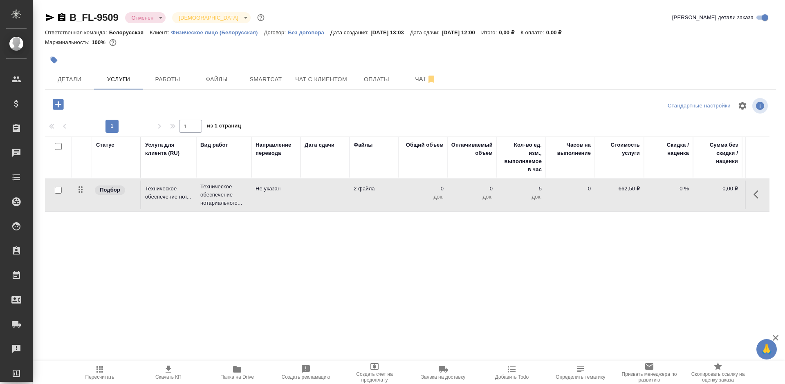
click at [268, 190] on p "Не указан" at bounding box center [276, 189] width 41 height 8
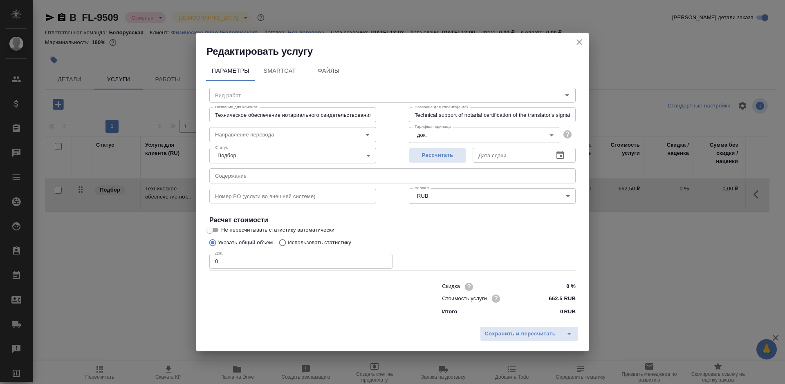
type input "Техническое обеспечение нотариального свидетельствования подлинности подписи пе…"
type input "Не указан"
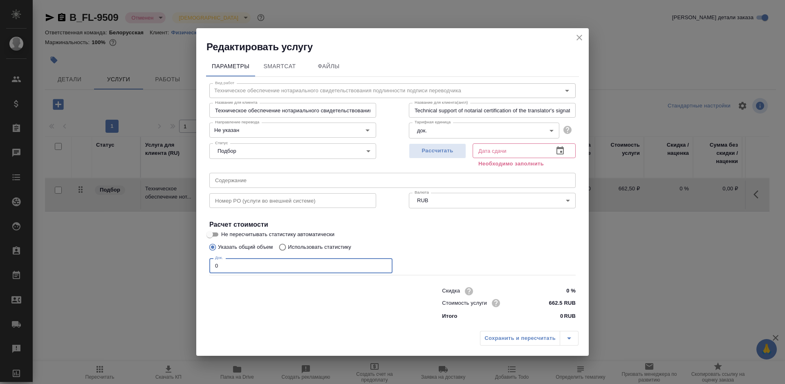
drag, startPoint x: 224, startPoint y: 261, endPoint x: 213, endPoint y: 262, distance: 10.3
click at [213, 262] on input "0" at bounding box center [300, 265] width 183 height 15
type input "4"
click at [556, 150] on icon "button" at bounding box center [560, 151] width 10 height 10
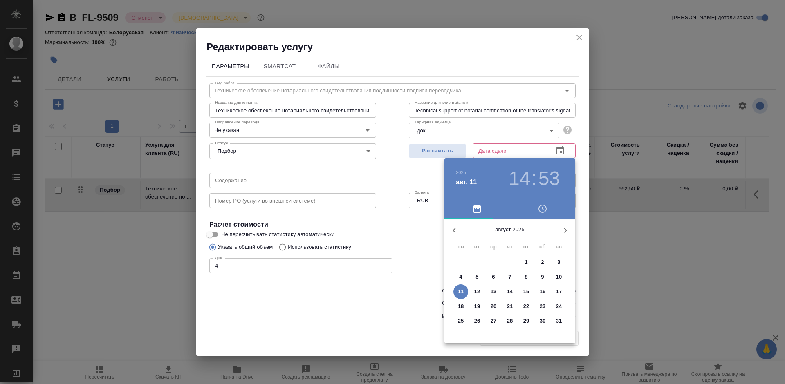
click at [496, 309] on p "20" at bounding box center [494, 307] width 6 height 8
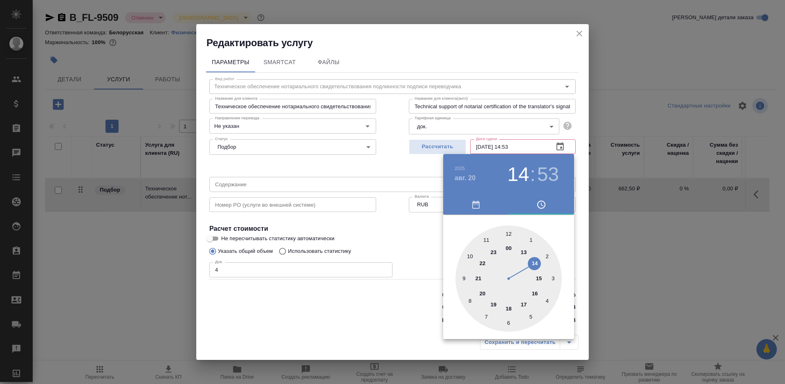
click at [400, 301] on div at bounding box center [392, 192] width 785 height 384
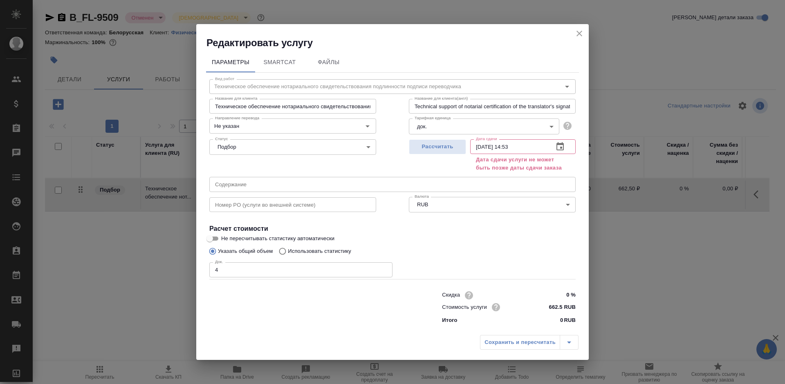
click at [561, 144] on icon "button" at bounding box center [559, 146] width 7 height 8
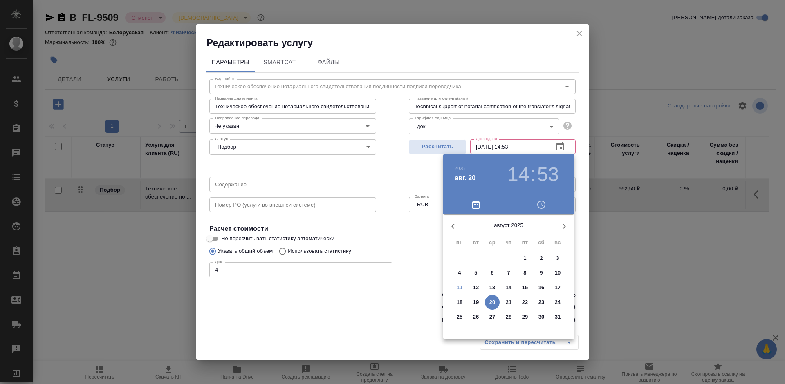
click at [469, 289] on span "12" at bounding box center [476, 288] width 15 height 8
type input "12.08.2025 14:53"
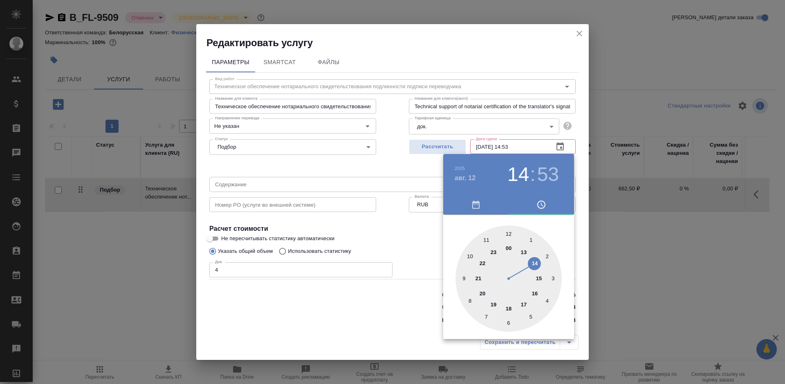
click at [405, 293] on div at bounding box center [392, 192] width 785 height 384
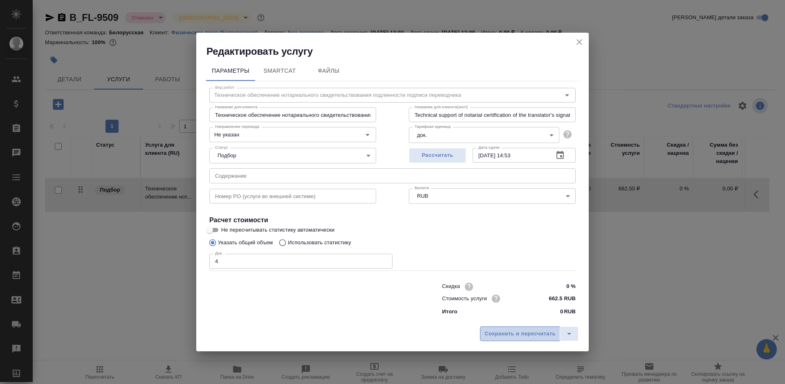
click at [493, 334] on span "Сохранить и пересчитать" at bounding box center [519, 334] width 71 height 9
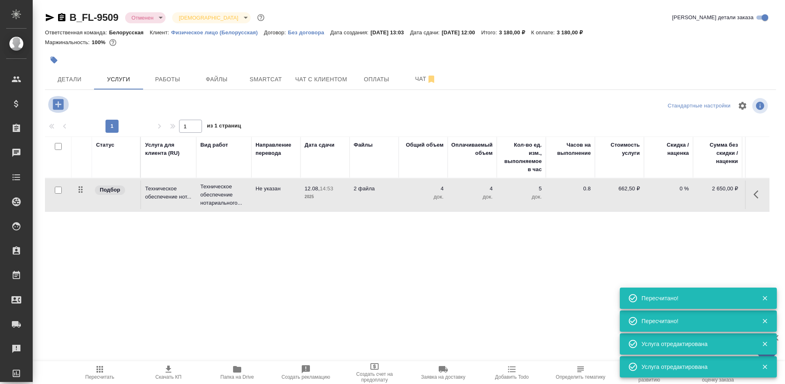
click at [54, 110] on icon "button" at bounding box center [58, 104] width 14 height 14
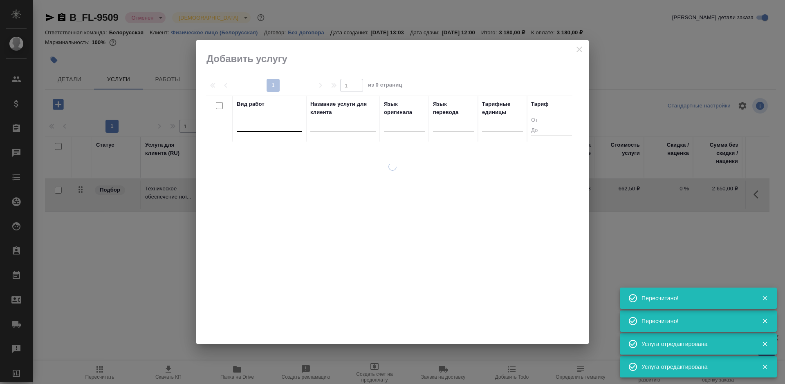
click at [258, 130] on div at bounding box center [269, 125] width 65 height 16
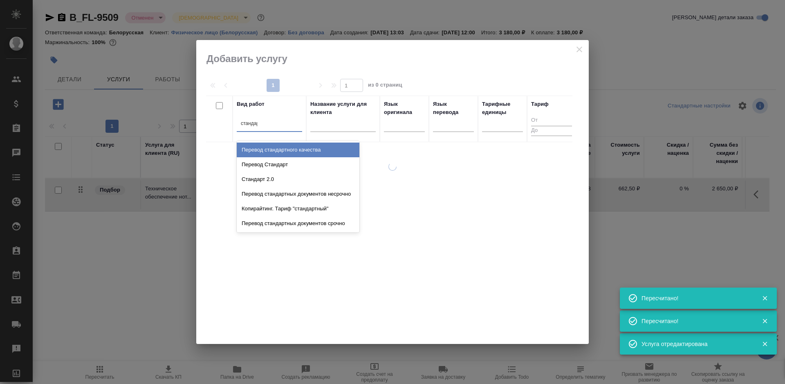
type input "стандарт"
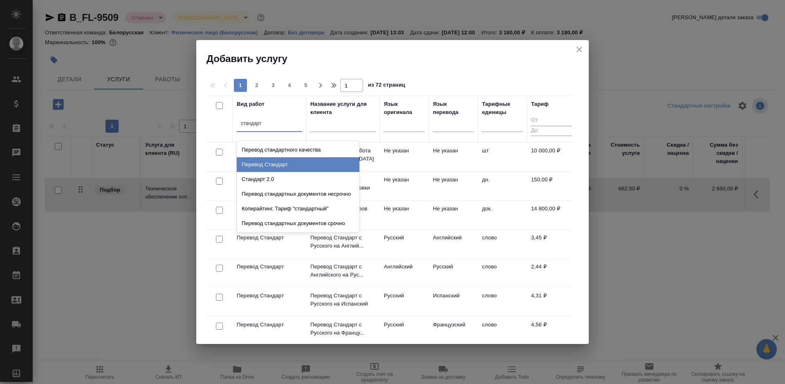
click at [291, 164] on div "Перевод Стандарт" at bounding box center [298, 164] width 123 height 15
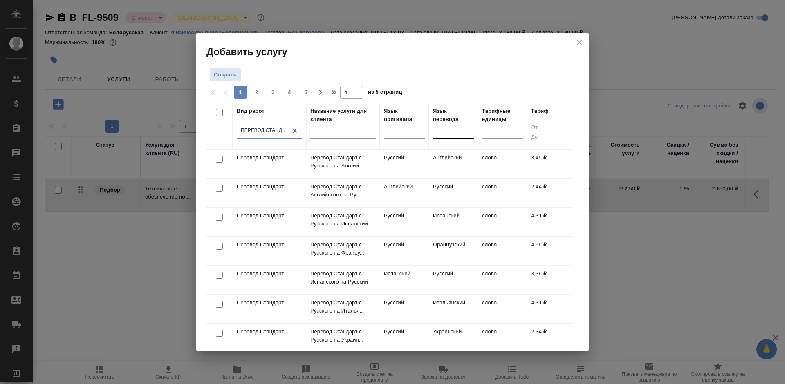
click at [452, 139] on div at bounding box center [453, 131] width 41 height 16
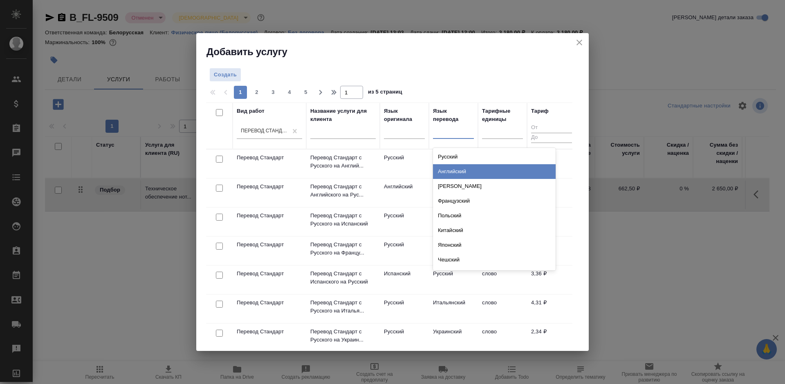
click at [458, 170] on div "Английский" at bounding box center [494, 171] width 123 height 15
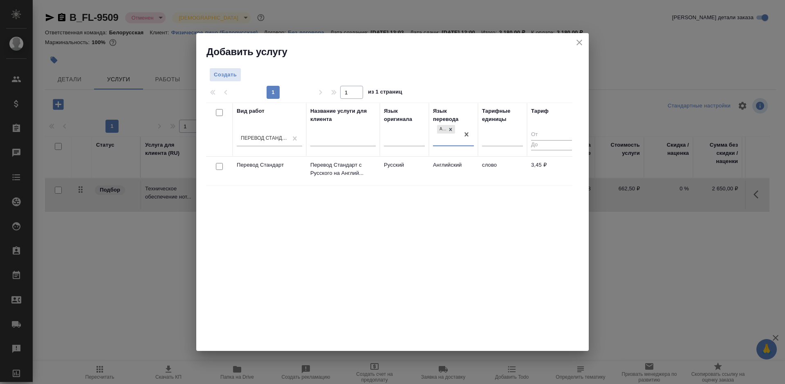
click at [469, 170] on td "Английский" at bounding box center [453, 171] width 49 height 29
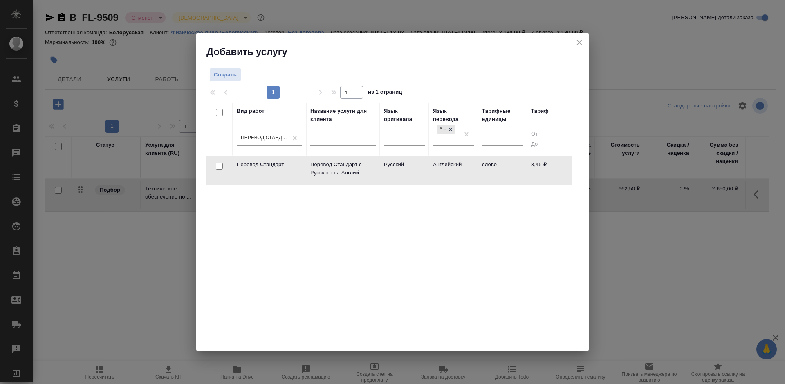
click at [469, 170] on td "Английский" at bounding box center [453, 171] width 49 height 29
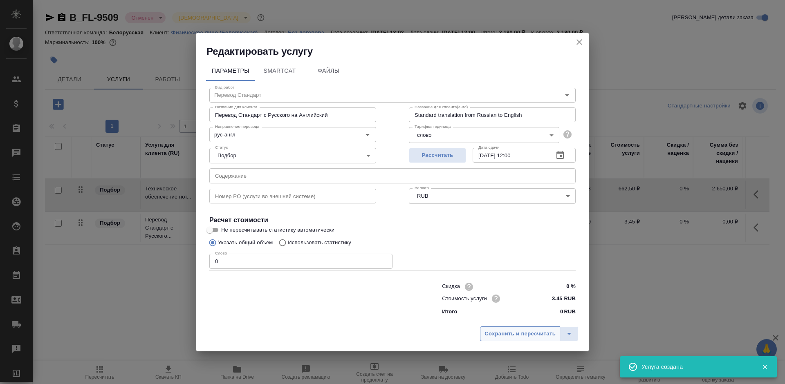
click at [500, 335] on span "Сохранить и пересчитать" at bounding box center [519, 334] width 71 height 9
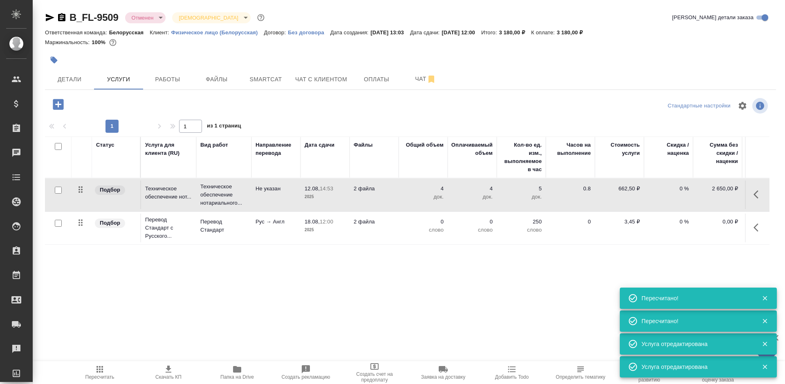
click at [57, 108] on icon "button" at bounding box center [58, 104] width 11 height 11
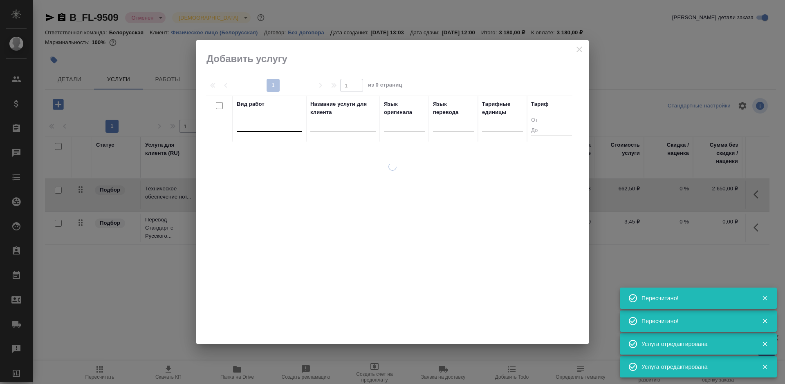
click at [268, 127] on div at bounding box center [269, 124] width 65 height 12
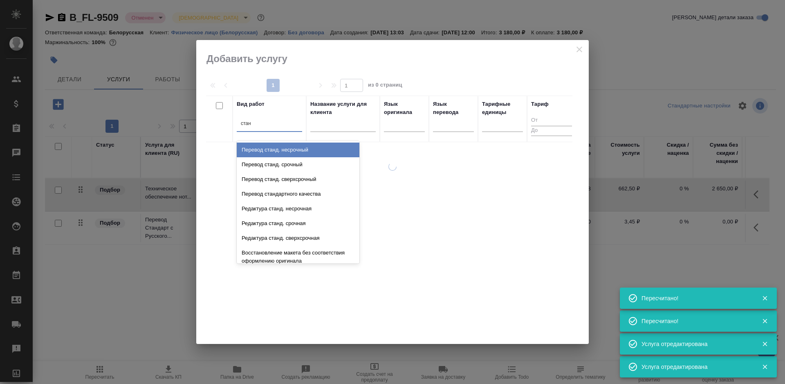
type input "станд"
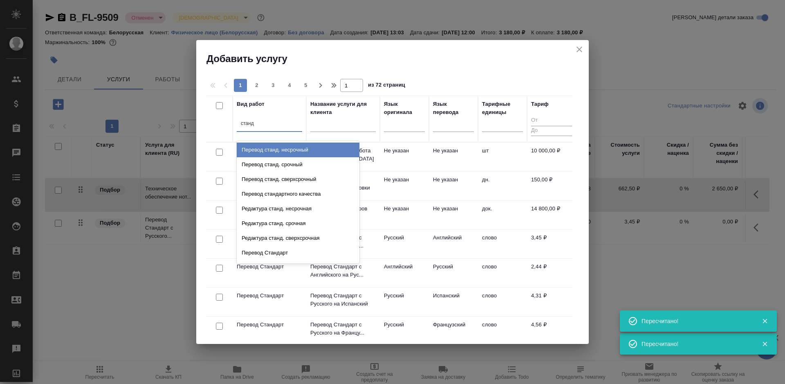
click at [332, 153] on div "Перевод станд. несрочный" at bounding box center [298, 150] width 123 height 15
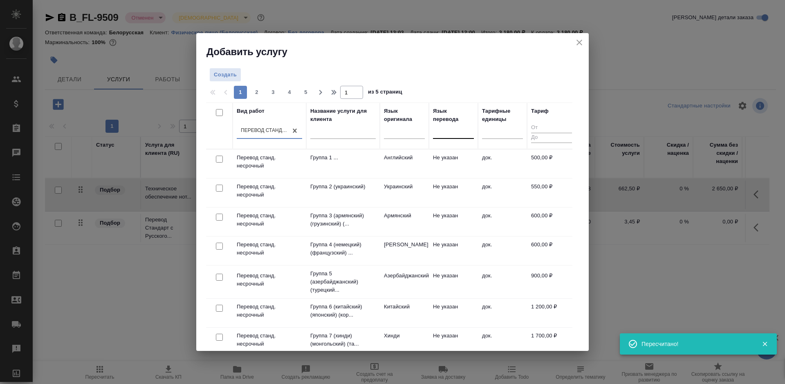
click at [442, 127] on div at bounding box center [453, 131] width 41 height 12
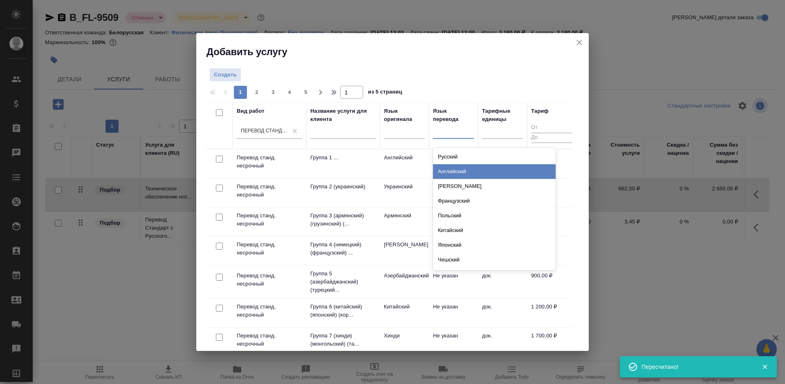
click at [458, 173] on div "Английский" at bounding box center [494, 171] width 123 height 15
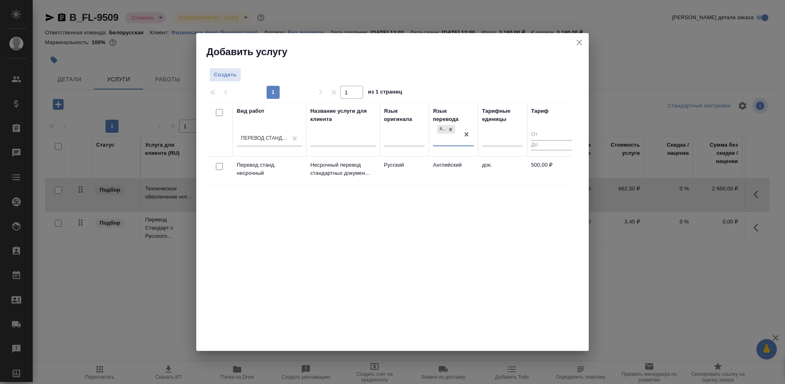
click at [453, 165] on td "Английский" at bounding box center [453, 171] width 49 height 29
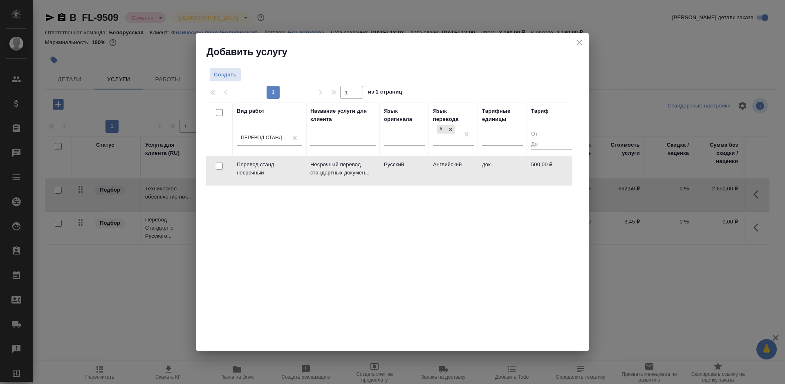
click at [453, 165] on td "Английский" at bounding box center [453, 171] width 49 height 29
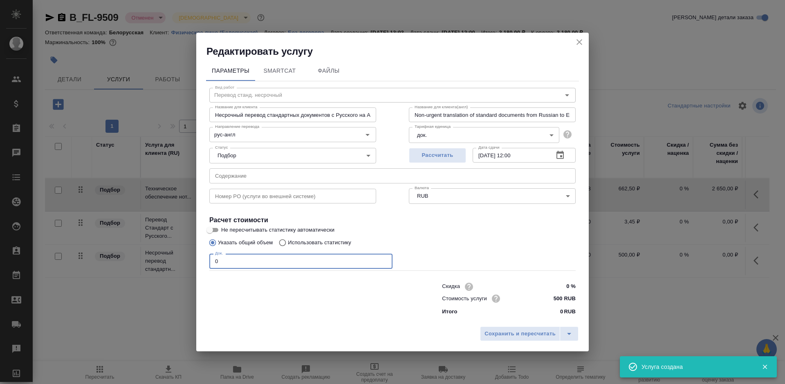
drag, startPoint x: 206, startPoint y: 262, endPoint x: 198, endPoint y: 264, distance: 8.7
click at [198, 264] on div "Параметры SmartCat Файлы Вид работ Перевод станд. несрочный Вид работ Название …" at bounding box center [392, 190] width 392 height 265
type input "2"
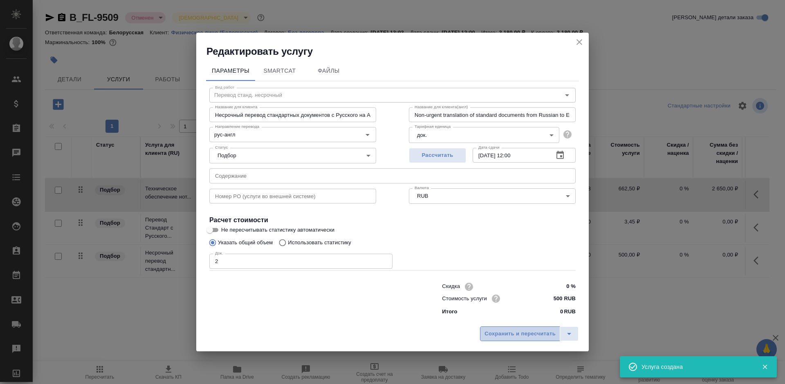
click at [522, 336] on span "Сохранить и пересчитать" at bounding box center [519, 334] width 71 height 9
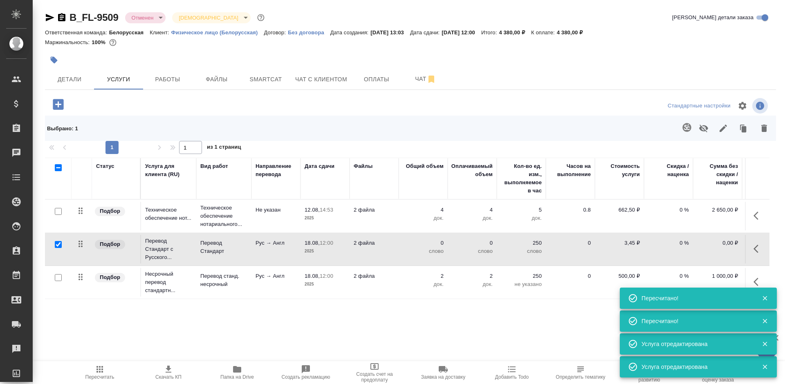
click at [682, 130] on icon "button" at bounding box center [687, 128] width 10 height 10
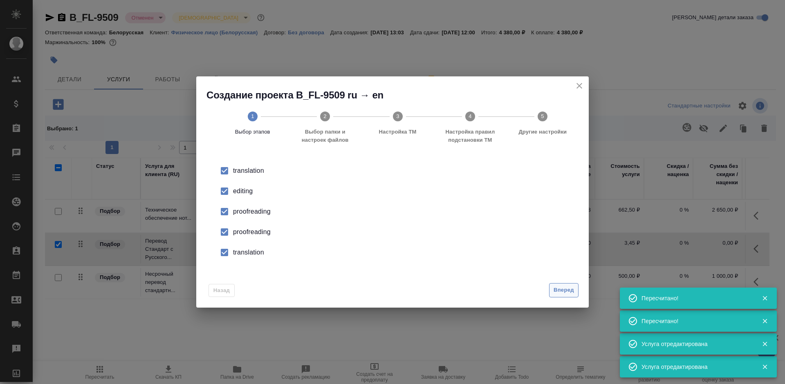
click at [559, 292] on span "Вперед" at bounding box center [564, 290] width 20 height 9
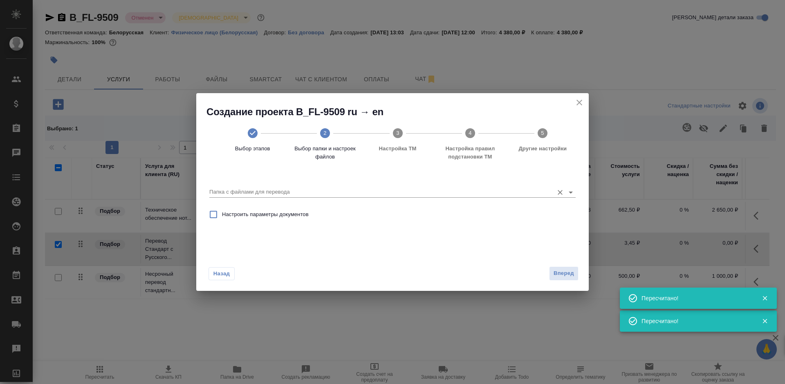
click at [243, 191] on input "Папка с файлами для перевода" at bounding box center [379, 192] width 340 height 10
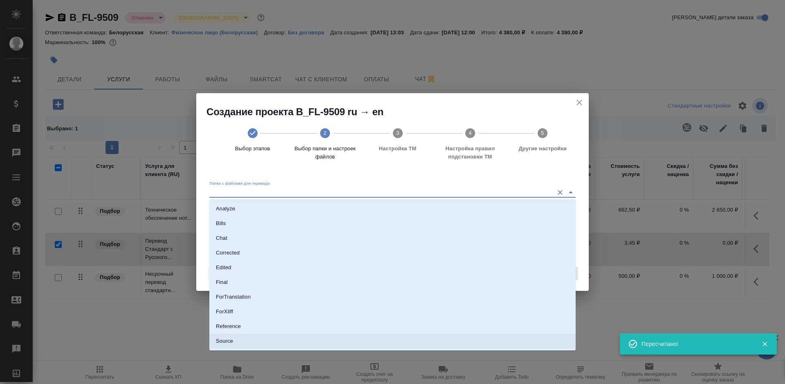
click at [249, 341] on li "Source" at bounding box center [392, 341] width 366 height 15
type input "Source"
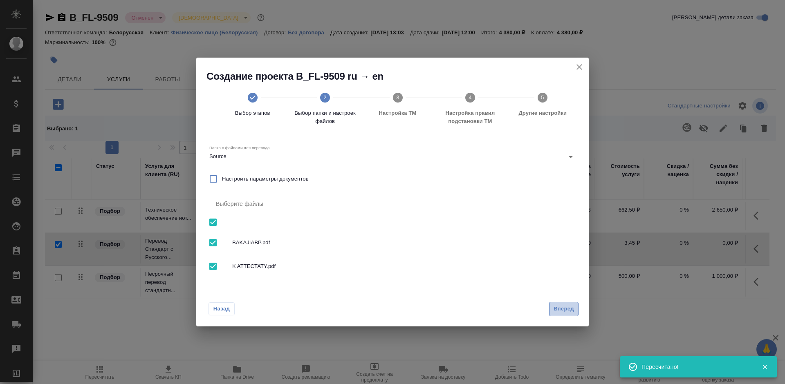
click at [561, 304] on button "Вперед" at bounding box center [563, 309] width 29 height 14
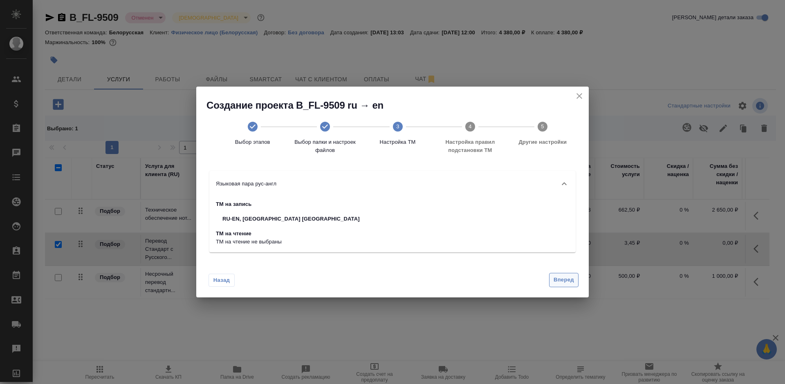
click at [567, 278] on span "Вперед" at bounding box center [564, 280] width 20 height 9
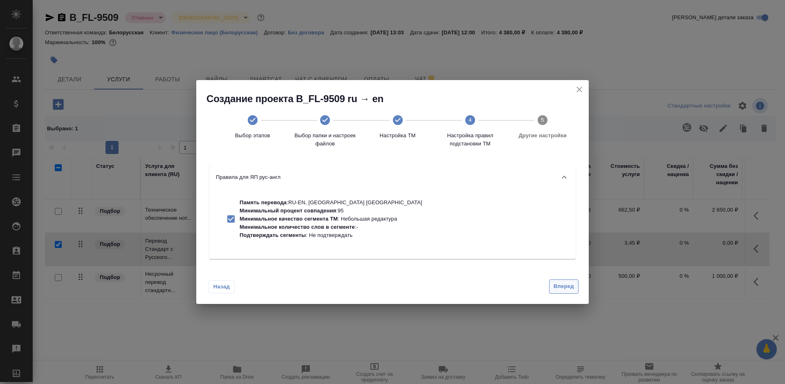
click at [561, 287] on span "Вперед" at bounding box center [564, 286] width 20 height 9
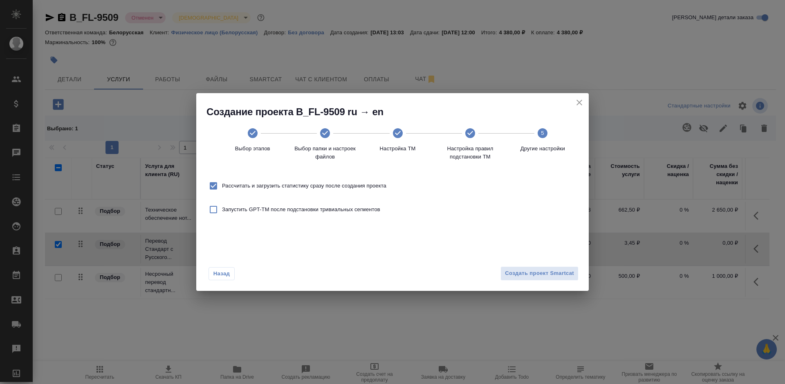
click at [367, 184] on span "Рассчитать и загрузить статистику сразу после создания проекта" at bounding box center [304, 186] width 164 height 8
click at [222, 184] on input "Рассчитать и загрузить статистику сразу после создания проекта" at bounding box center [213, 185] width 17 height 17
checkbox input "false"
click at [562, 277] on span "Создать проект Smartcat" at bounding box center [539, 273] width 69 height 9
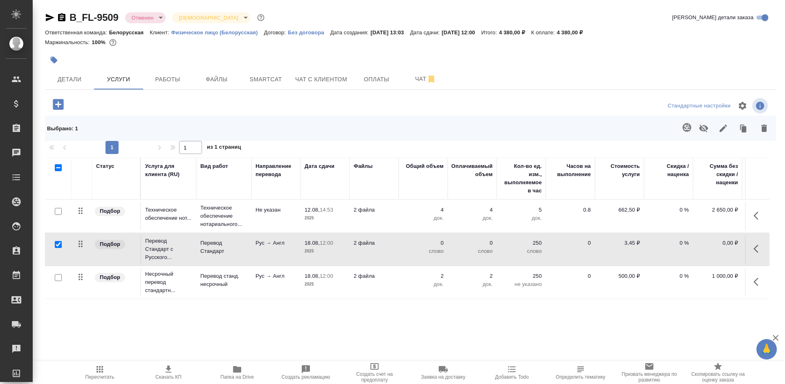
click at [56, 102] on icon "button" at bounding box center [58, 104] width 11 height 11
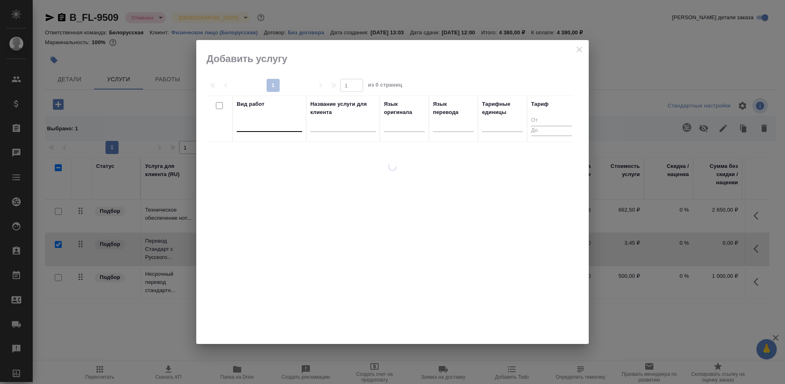
click at [273, 129] on div at bounding box center [269, 124] width 65 height 12
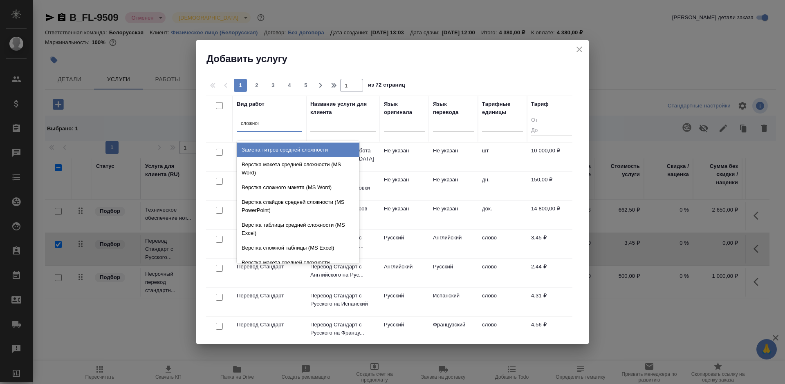
type input "сложного"
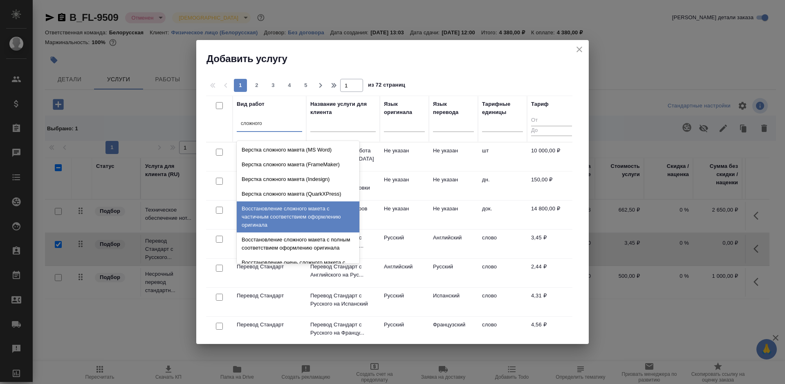
click at [304, 220] on div "Восстановление сложного макета с частичным соответствием оформлению оригинала" at bounding box center [298, 217] width 123 height 31
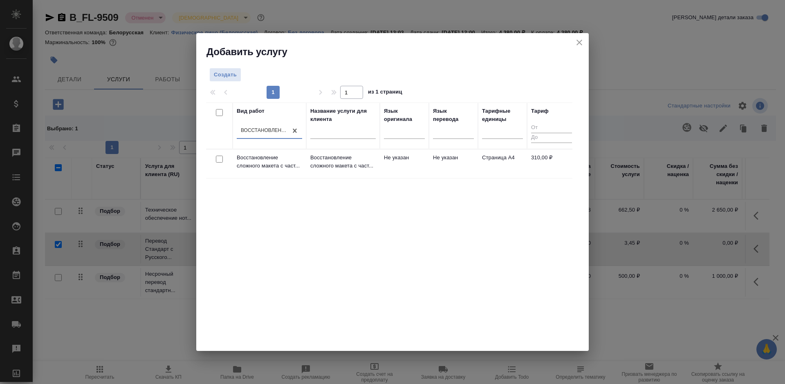
click at [405, 160] on td "Не указан" at bounding box center [404, 164] width 49 height 29
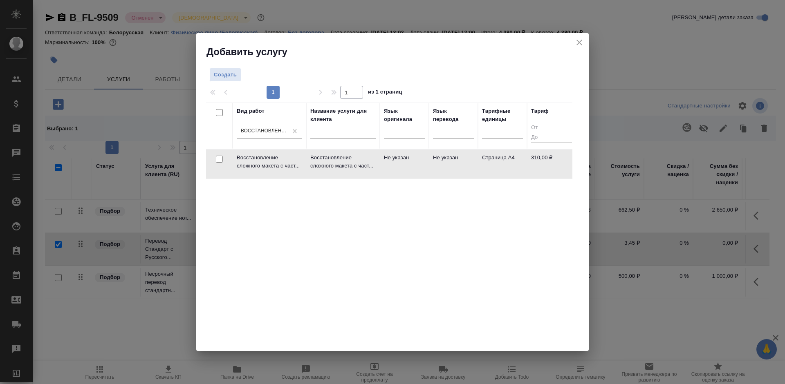
click at [405, 160] on td "Не указан" at bounding box center [404, 164] width 49 height 29
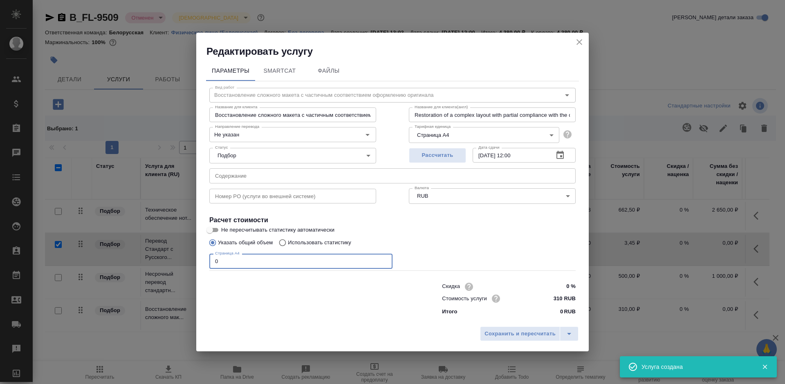
drag, startPoint x: 223, startPoint y: 261, endPoint x: 206, endPoint y: 261, distance: 17.2
click at [206, 261] on div "Вид работ Восстановление сложного макета с частичным соответствием оформлению о…" at bounding box center [392, 200] width 373 height 238
type input "6"
click at [512, 334] on span "Сохранить и пересчитать" at bounding box center [519, 334] width 71 height 9
click at [513, 334] on span "Сохранить и пересчитать" at bounding box center [519, 334] width 71 height 9
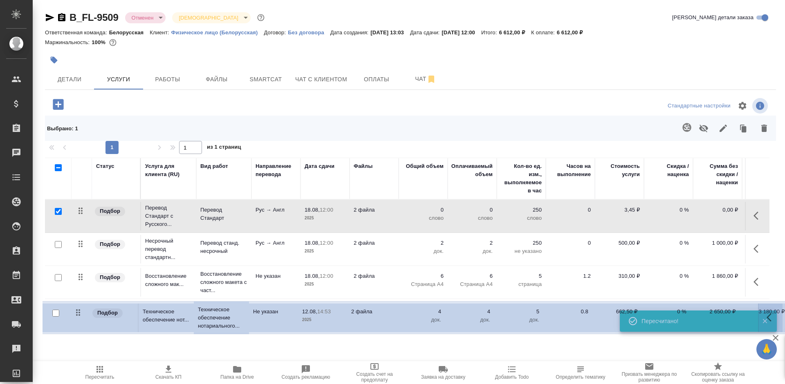
drag, startPoint x: 78, startPoint y: 209, endPoint x: 76, endPoint y: 313, distance: 104.3
click at [76, 313] on table "Статус Услуга для клиента (RU) Вид работ Направление перевода Дата сдачи Файлы …" at bounding box center [430, 245] width 771 height 175
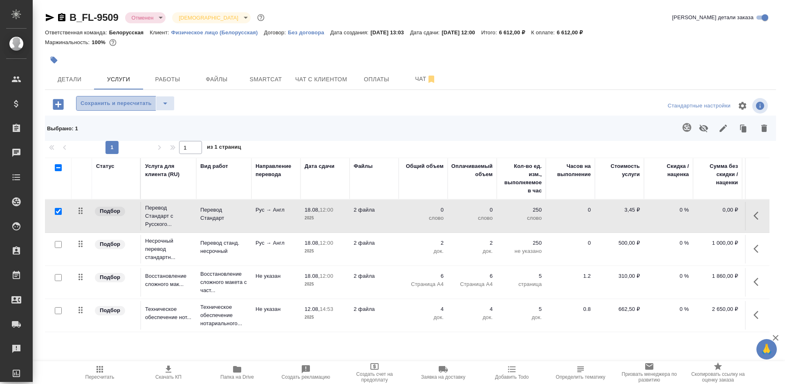
click at [115, 107] on span "Сохранить и пересчитать" at bounding box center [116, 103] width 71 height 9
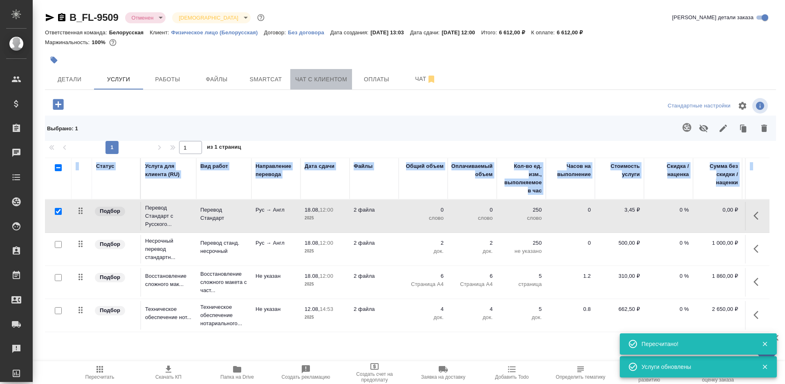
click at [314, 80] on span "Чат с клиентом" at bounding box center [321, 79] width 52 height 10
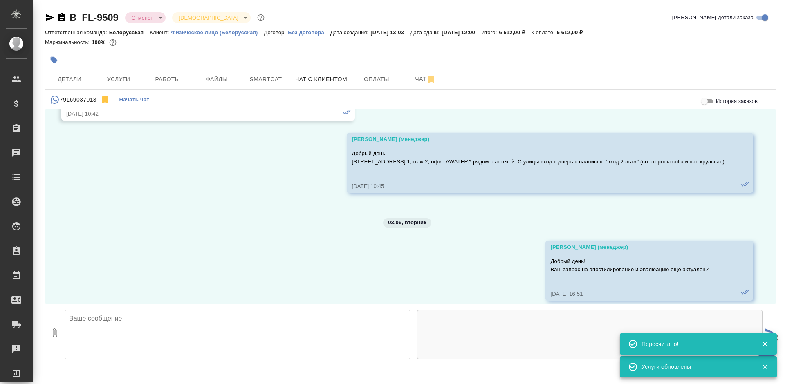
click at [109, 338] on textarea at bounding box center [238, 334] width 346 height 49
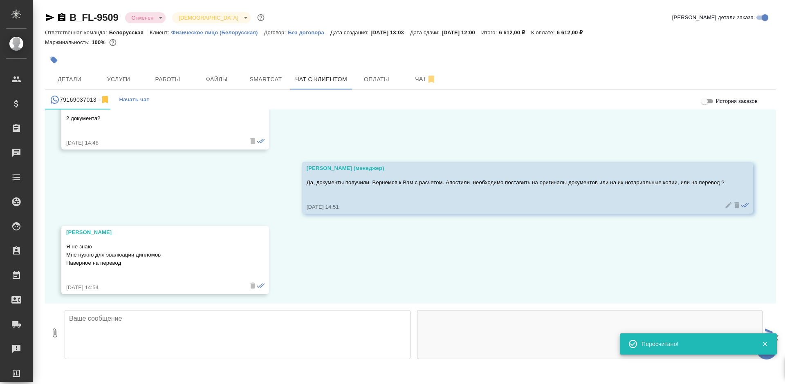
scroll to position [2512, 0]
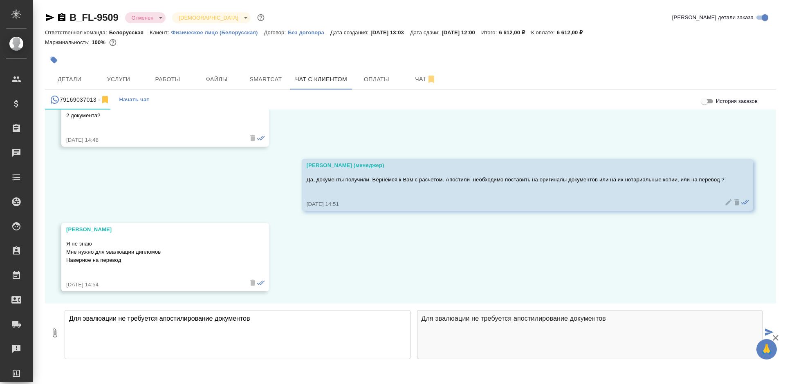
type textarea "Для эвалюации не требуется апостилирование документов"
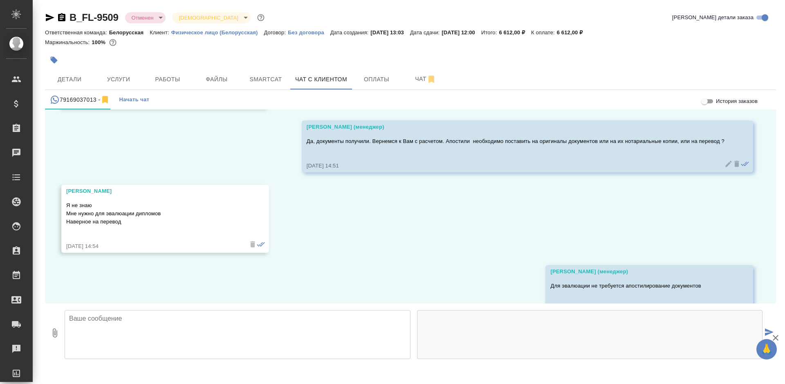
scroll to position [2576, 0]
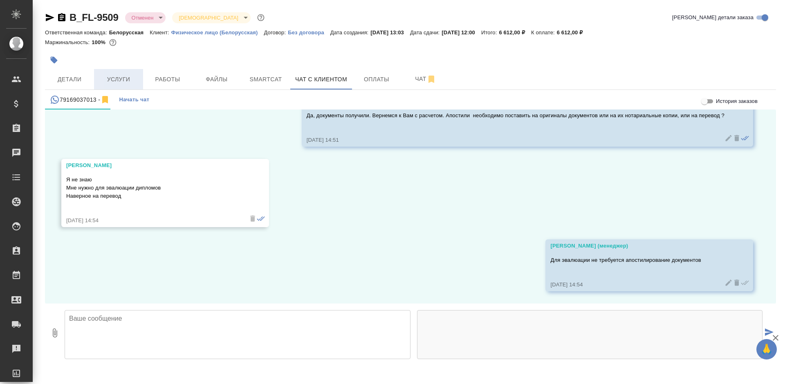
click at [124, 78] on span "Услуги" at bounding box center [118, 79] width 39 height 10
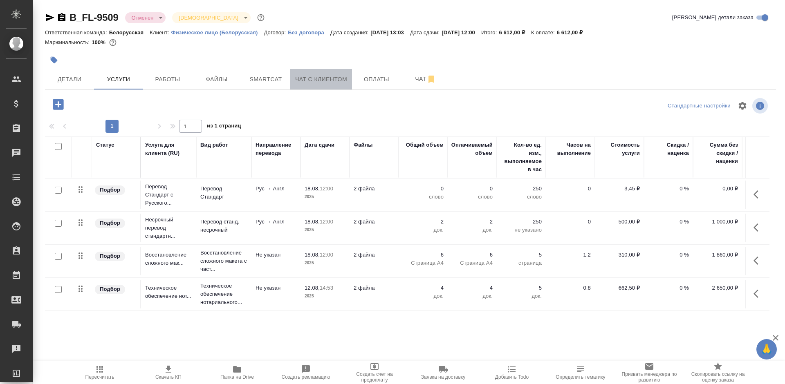
click at [340, 83] on span "Чат с клиентом" at bounding box center [321, 79] width 52 height 10
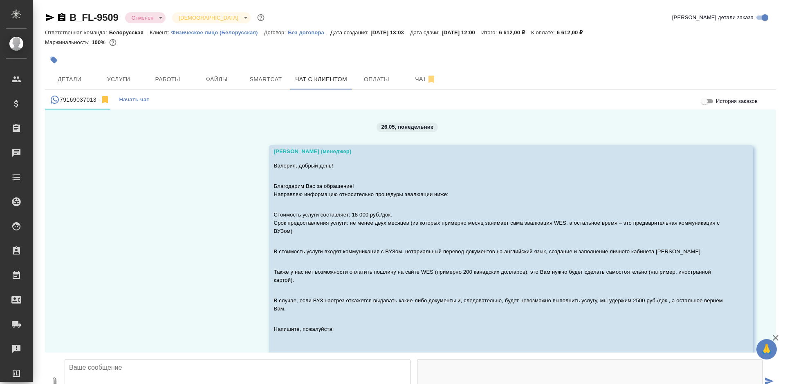
click at [155, 363] on div at bounding box center [237, 385] width 352 height 58
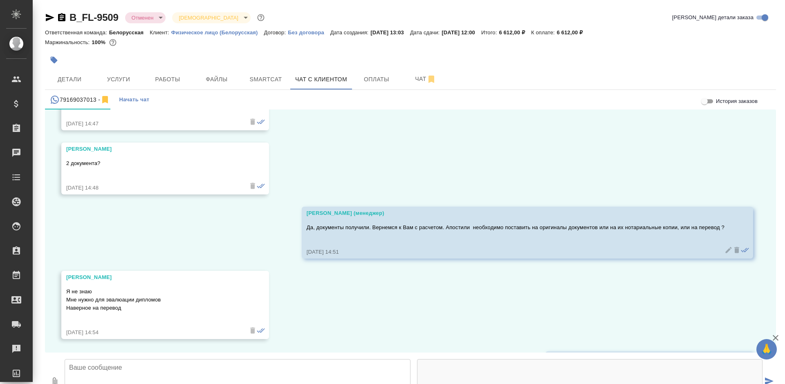
click at [157, 359] on textarea at bounding box center [238, 383] width 346 height 49
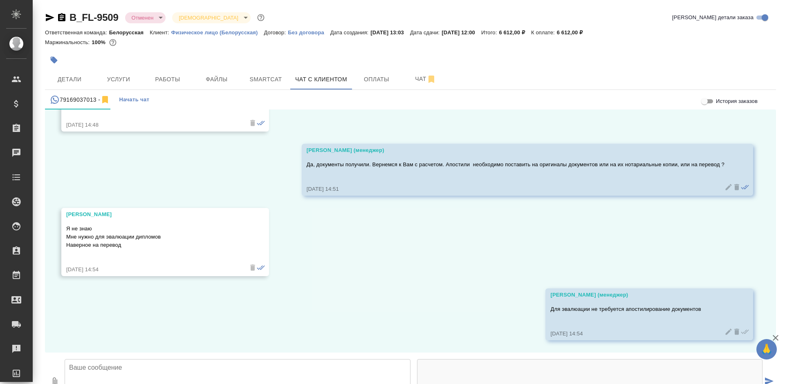
scroll to position [2576, 0]
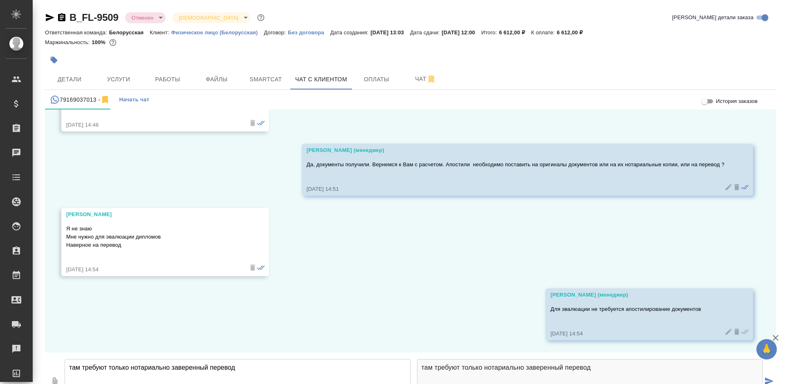
click at [72, 359] on textarea "там требуют только нотариально заверенный перевод" at bounding box center [238, 383] width 346 height 49
click at [325, 359] on textarea "Там требуют только нотариально заверенный перевод" at bounding box center [238, 383] width 346 height 49
type textarea "Там требуют только нотариально заверенный перевод"
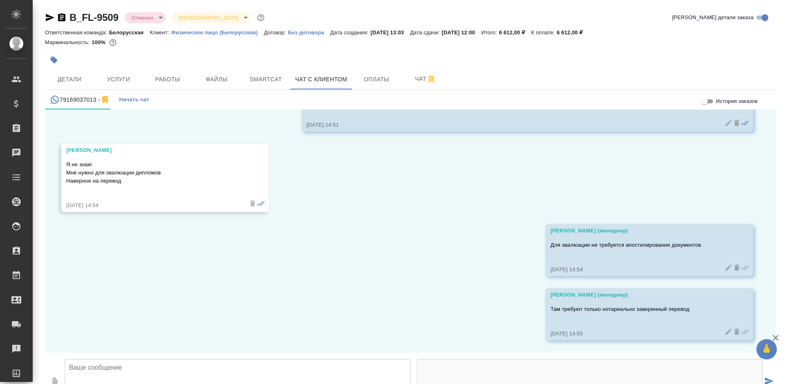
scroll to position [2640, 0]
click at [301, 359] on textarea at bounding box center [238, 383] width 346 height 49
type textarea "Э"
type textarea "Если это эвалюация в WES"
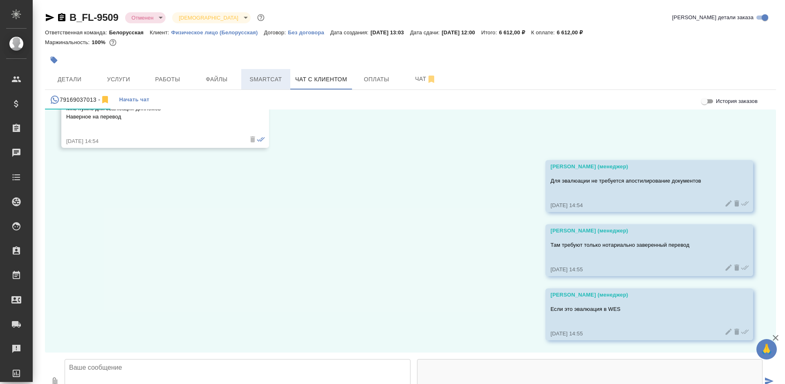
scroll to position [2704, 0]
click at [249, 77] on span "Smartcat" at bounding box center [265, 79] width 39 height 10
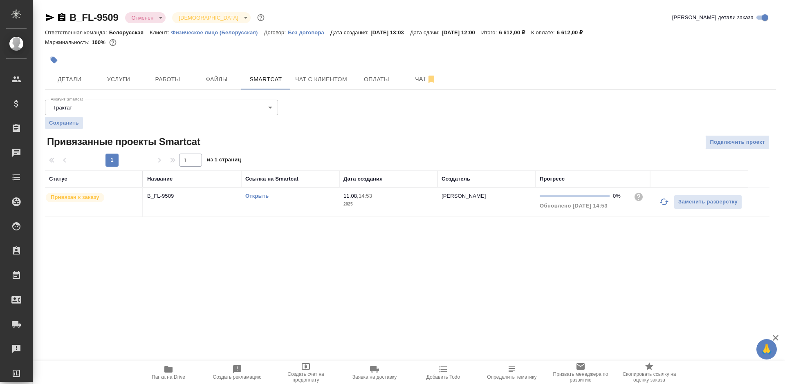
click at [258, 197] on link "Открыть" at bounding box center [256, 196] width 23 height 6
click at [117, 79] on span "Услуги" at bounding box center [118, 79] width 39 height 10
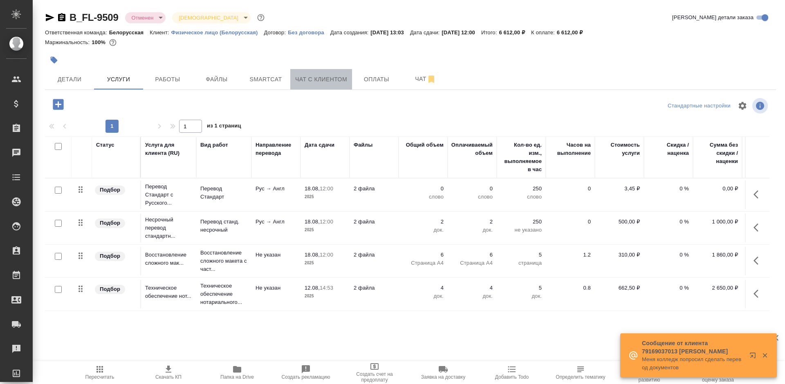
click at [334, 82] on span "Чат с клиентом" at bounding box center [321, 79] width 52 height 10
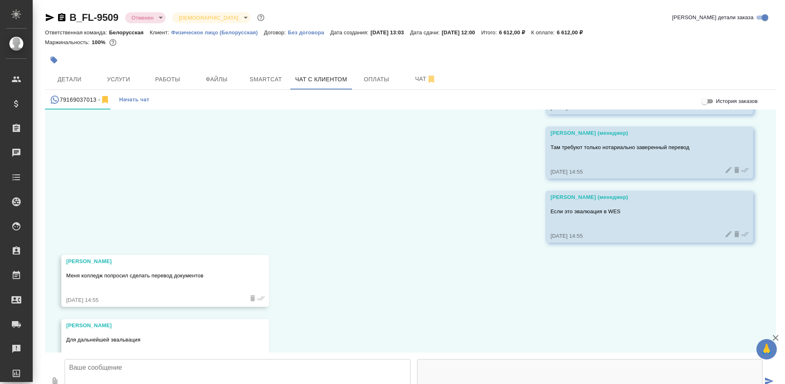
scroll to position [2833, 0]
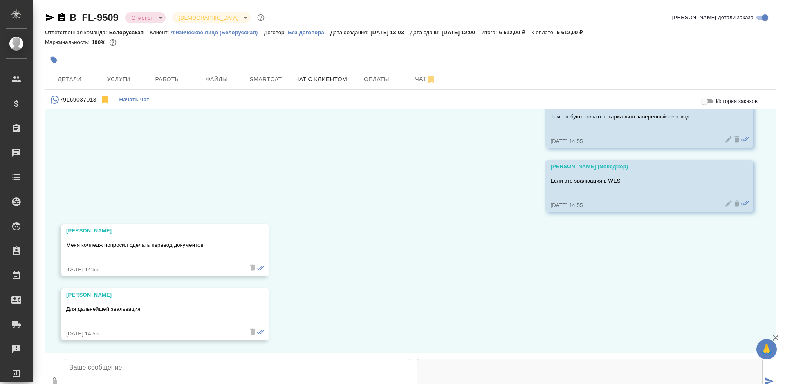
click at [166, 359] on textarea at bounding box center [238, 383] width 346 height 49
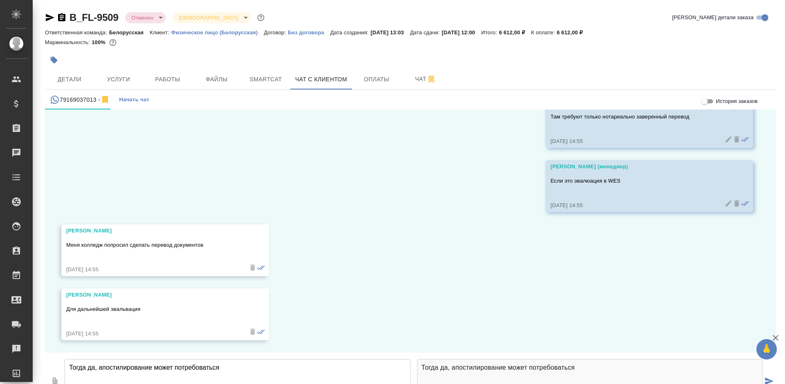
click at [227, 359] on textarea "Тогда да, апостилирование может потребоваться" at bounding box center [238, 383] width 346 height 49
type textarea "Тогда да, апостилирование может потребоваться"
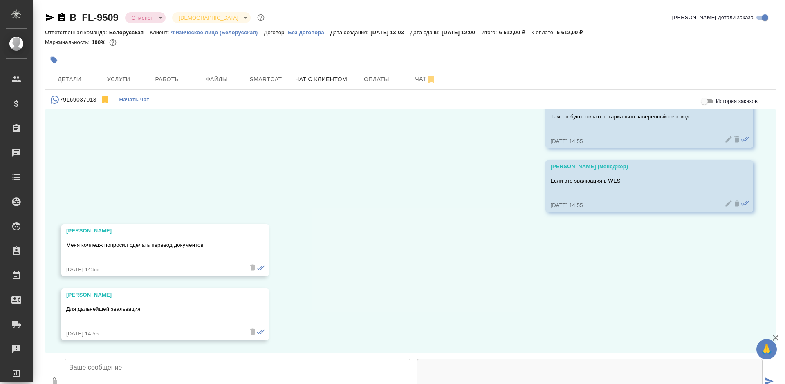
click at [230, 359] on textarea at bounding box center [238, 383] width 346 height 49
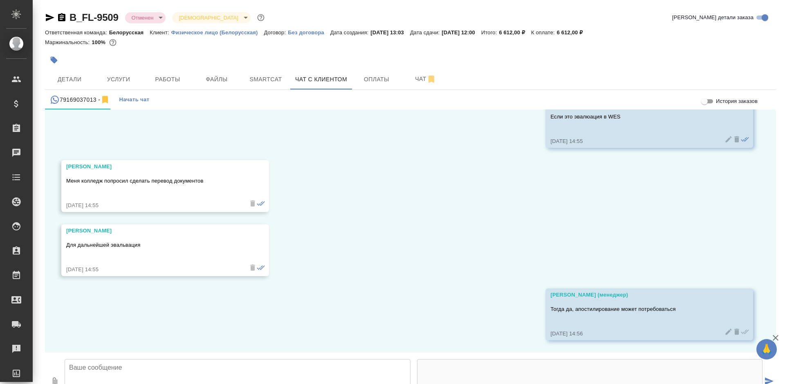
scroll to position [2897, 0]
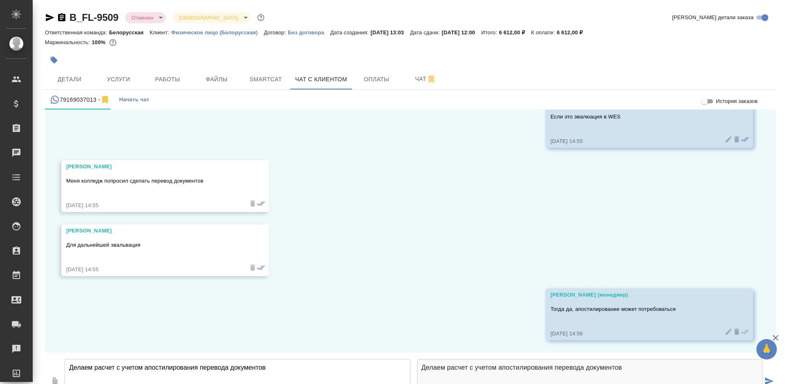
type textarea "Делаем расчет с учетом апостилирования перевода документов"
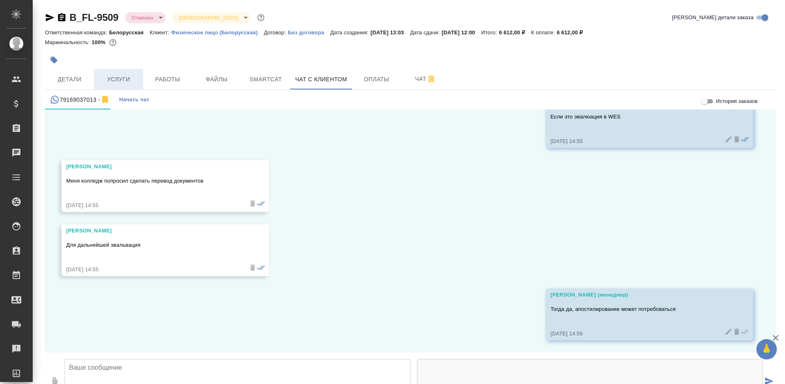
click at [116, 79] on span "Услуги" at bounding box center [118, 79] width 39 height 10
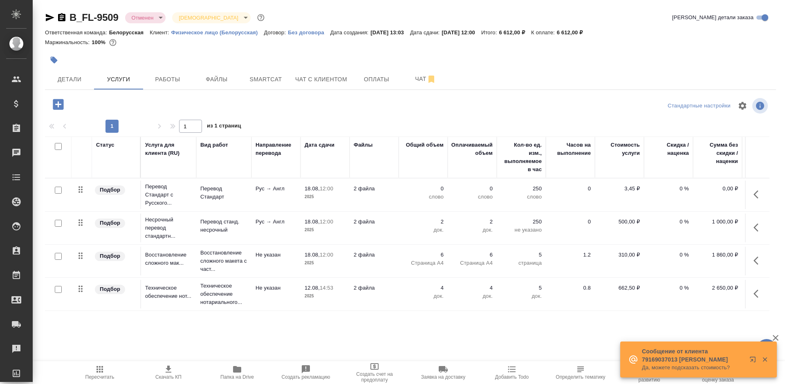
click at [59, 104] on icon "button" at bounding box center [58, 104] width 11 height 11
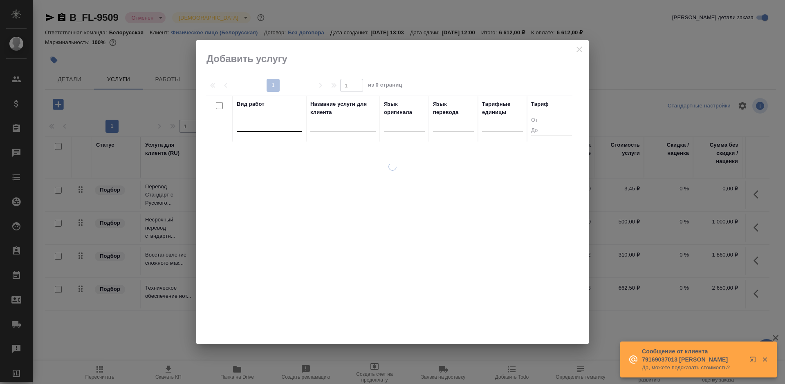
click at [278, 127] on div at bounding box center [269, 124] width 65 height 12
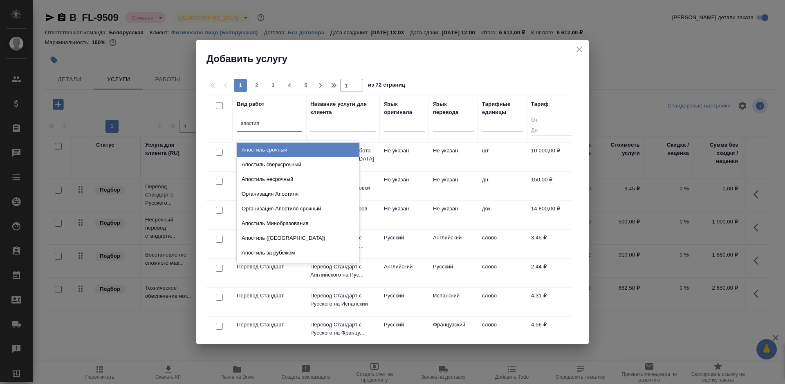
type input "апостиль"
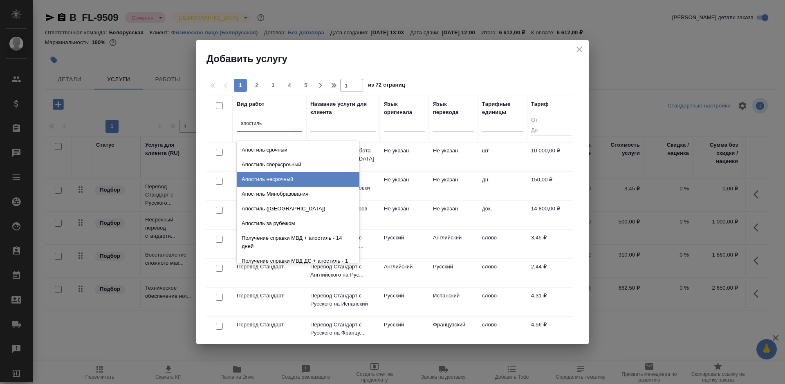
click at [299, 177] on div "Апостиль несрочный" at bounding box center [298, 179] width 123 height 15
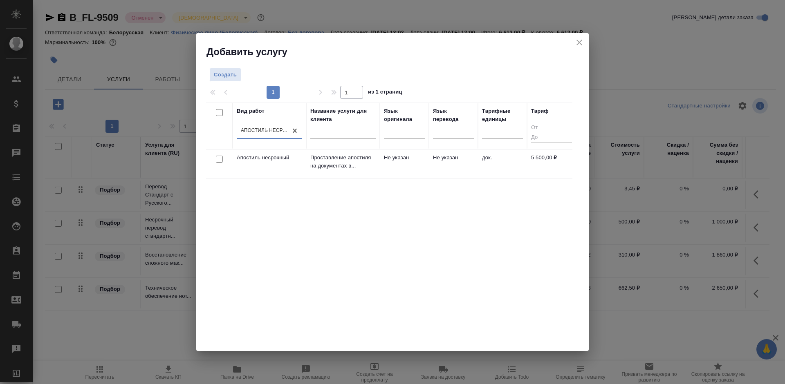
click at [406, 160] on td "Не указан" at bounding box center [404, 164] width 49 height 29
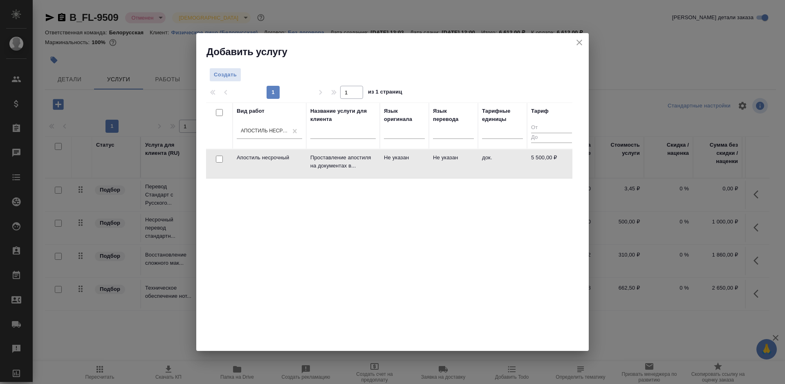
click at [406, 160] on td "Не указан" at bounding box center [404, 164] width 49 height 29
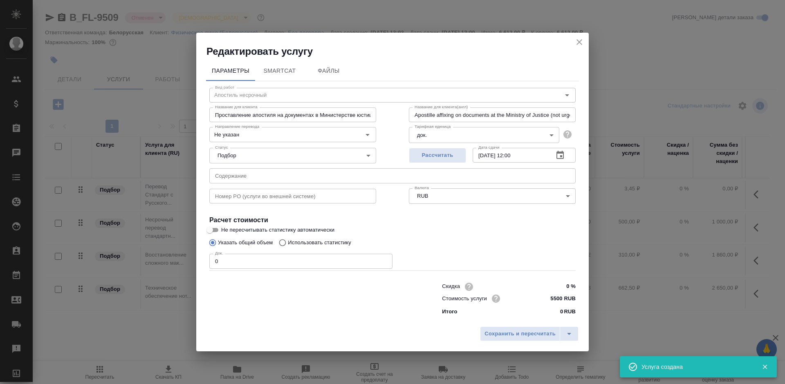
click at [208, 263] on div "Вид работ Апостиль несрочный Вид работ Название для клиента Проставление апости…" at bounding box center [392, 200] width 373 height 238
drag, startPoint x: 208, startPoint y: 263, endPoint x: 246, endPoint y: 258, distance: 37.9
click at [246, 258] on div "Вид работ Апостиль несрочный Вид работ Название для клиента Проставление апости…" at bounding box center [392, 200] width 373 height 238
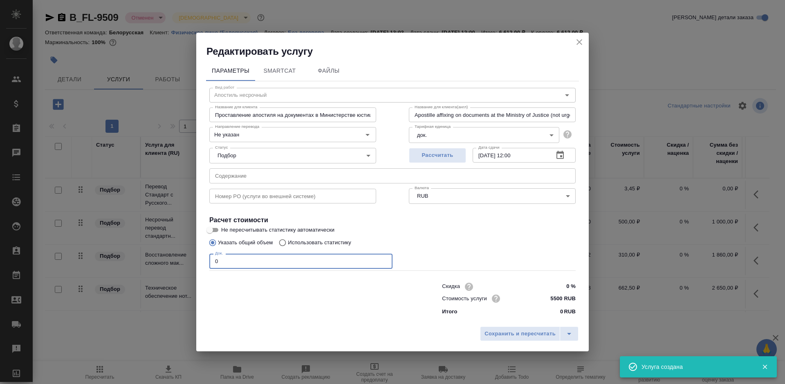
drag, startPoint x: 246, startPoint y: 258, endPoint x: 206, endPoint y: 263, distance: 40.3
click at [206, 263] on div "Параметры SmartCat Файлы Вид работ Апостиль несрочный Вид работ Название для кл…" at bounding box center [392, 190] width 392 height 265
type input "4"
click at [516, 336] on span "Сохранить и пересчитать" at bounding box center [519, 334] width 71 height 9
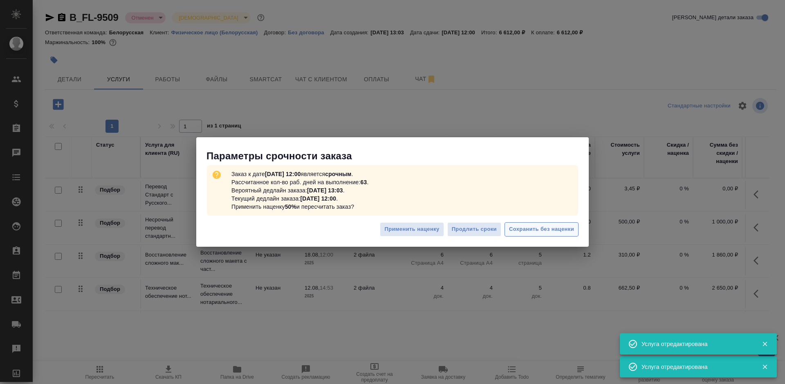
click at [520, 227] on span "Сохранить без наценки" at bounding box center [541, 229] width 65 height 9
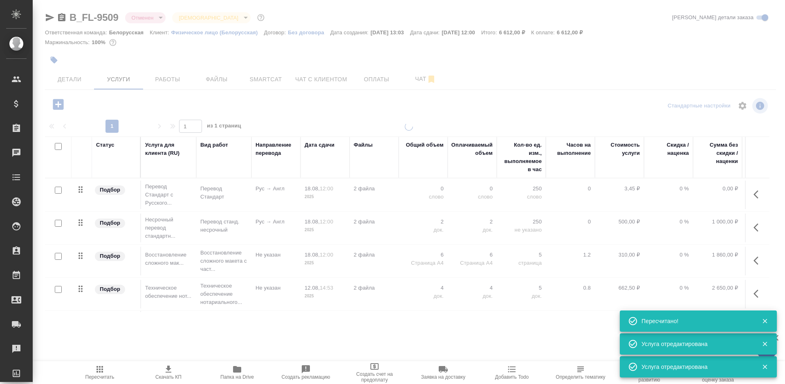
type input "urgent"
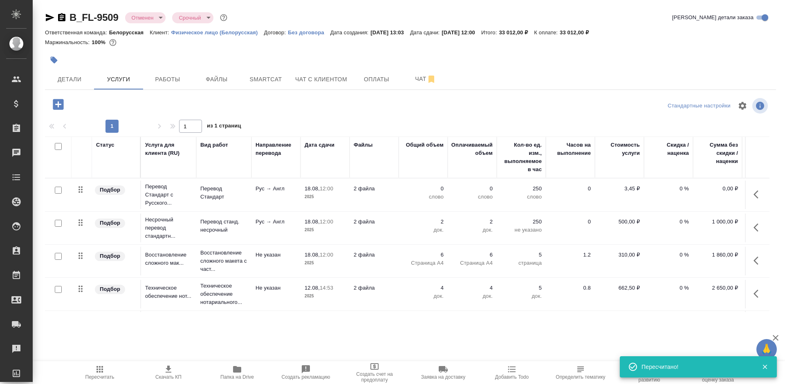
click at [754, 190] on icon "button" at bounding box center [759, 195] width 10 height 10
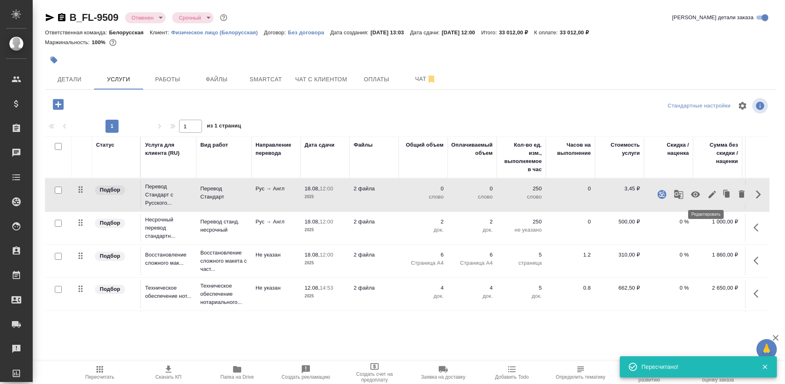
click at [709, 196] on icon "button" at bounding box center [712, 194] width 7 height 7
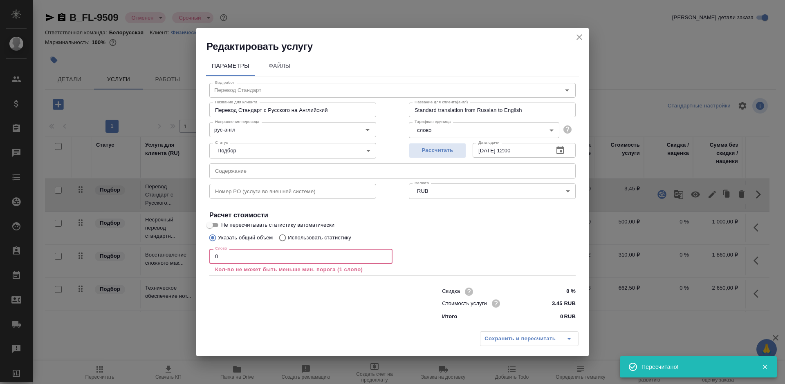
drag, startPoint x: 220, startPoint y: 262, endPoint x: 206, endPoint y: 262, distance: 14.3
click at [206, 262] on div "Вид работ Перевод Стандарт Вид работ Название для клиента Перевод Стандарт с Ру…" at bounding box center [392, 200] width 373 height 248
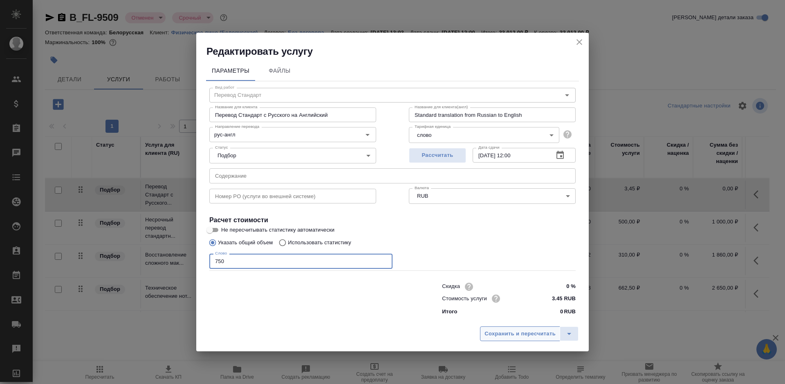
type input "750"
click at [533, 332] on span "Сохранить и пересчитать" at bounding box center [519, 334] width 71 height 9
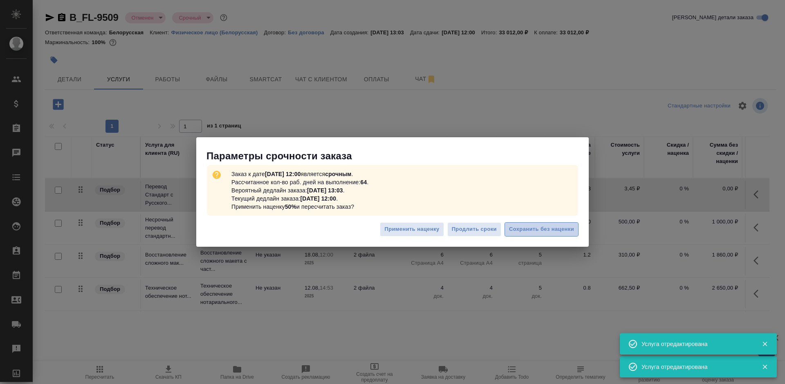
click at [546, 231] on span "Сохранить без наценки" at bounding box center [541, 229] width 65 height 9
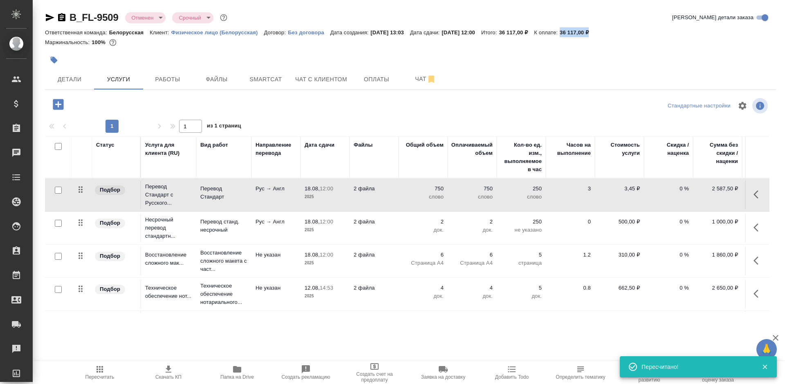
drag, startPoint x: 610, startPoint y: 30, endPoint x: 580, endPoint y: 33, distance: 30.0
click at [580, 33] on div "Ответственная команда: Белорусская Клиент: Физическое лицо (Белорусская) Догово…" at bounding box center [410, 32] width 731 height 10
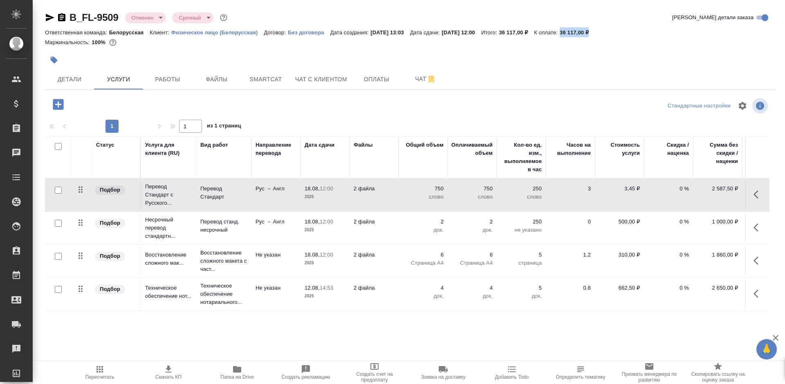
copy p "36 117,00 ₽"
click at [308, 78] on span "Чат с клиентом" at bounding box center [321, 79] width 52 height 10
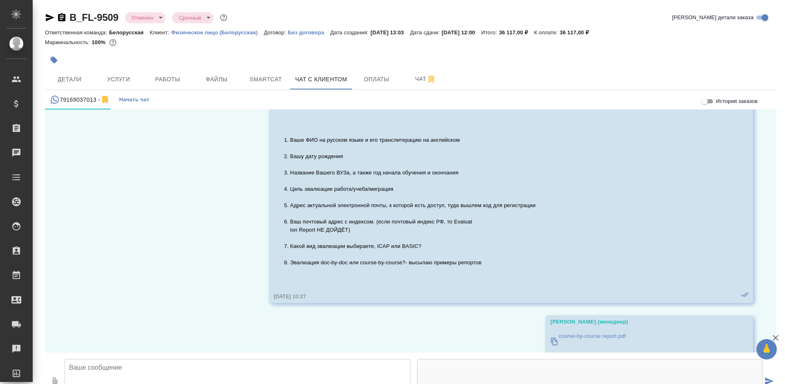
click at [114, 366] on div "B_FL-9509 Отменен cancelled Срочный urgent Кратко детали заказа Ответственная к…" at bounding box center [410, 208] width 740 height 416
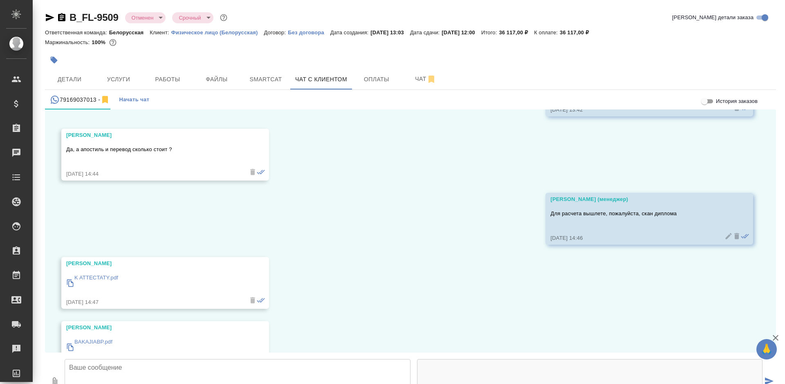
click at [123, 359] on textarea at bounding box center [238, 383] width 346 height 49
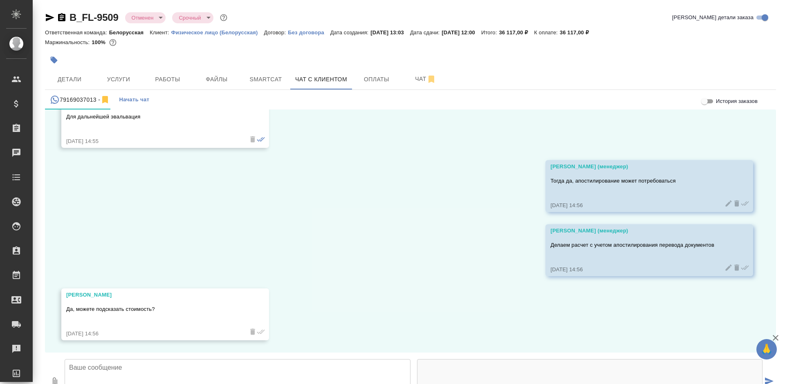
scroll to position [3025, 0]
paste textarea "36 117,00 ₽"
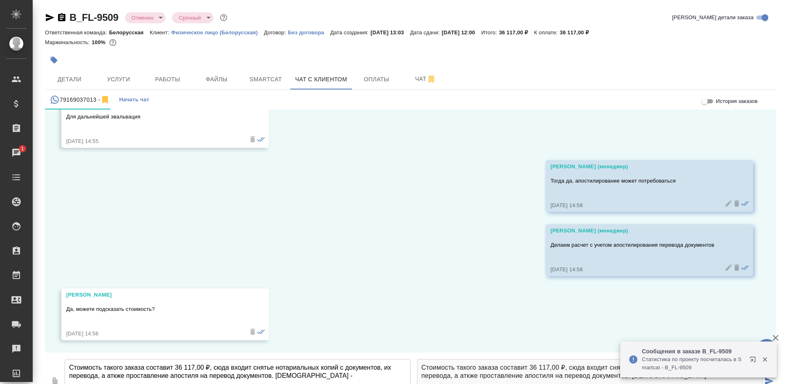
drag, startPoint x: 366, startPoint y: 330, endPoint x: 296, endPoint y: 330, distance: 70.7
click at [366, 359] on textarea "Стоимость такого заказа составит 36 117,00 ₽, сюда входит снятье нотариальных к…" at bounding box center [238, 383] width 346 height 49
click at [347, 359] on textarea "Стоимость такого заказа составит 36 117,00 ₽, сюда входит снятье нотариальных к…" at bounding box center [238, 383] width 346 height 49
click at [346, 359] on textarea "Стоимость такого заказа составит 36 117,00 ₽, сюда входит снятье нотариальных к…" at bounding box center [238, 383] width 346 height 49
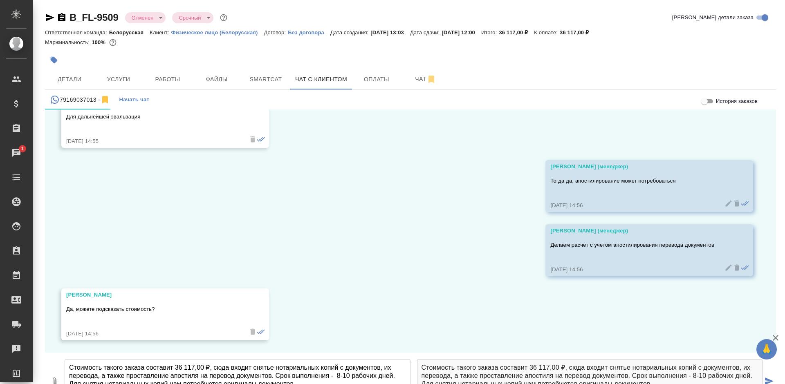
type textarea "Стоимость такого заказа составит 36 117,00 ₽, сюда входит снятье нотариальных к…"
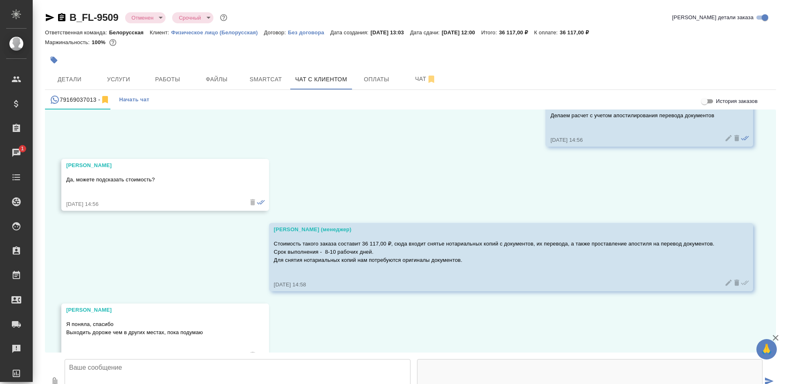
scroll to position [3178, 0]
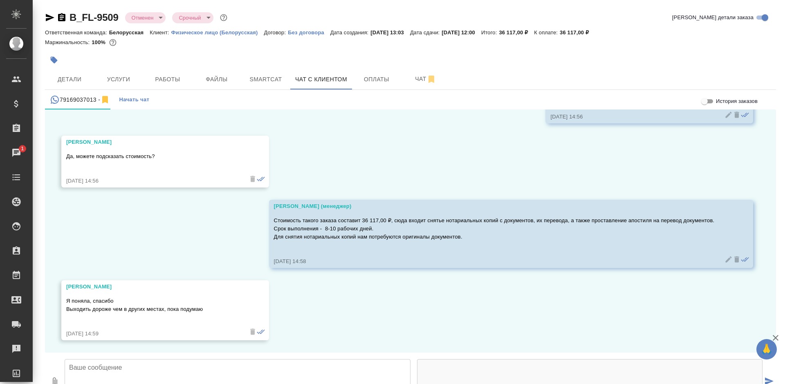
click at [190, 359] on textarea at bounding box center [238, 383] width 346 height 49
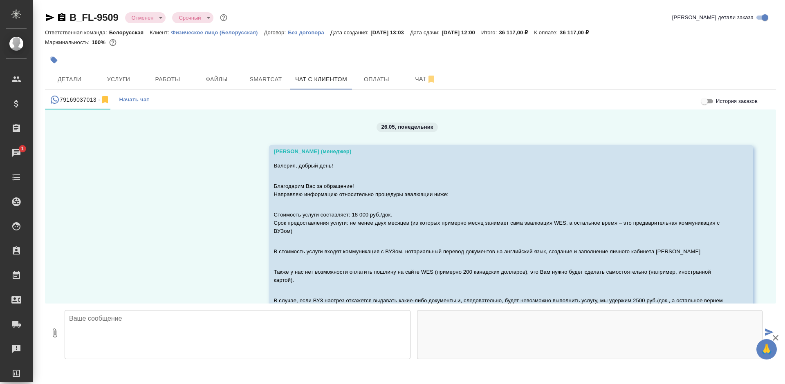
scroll to position [3178, 0]
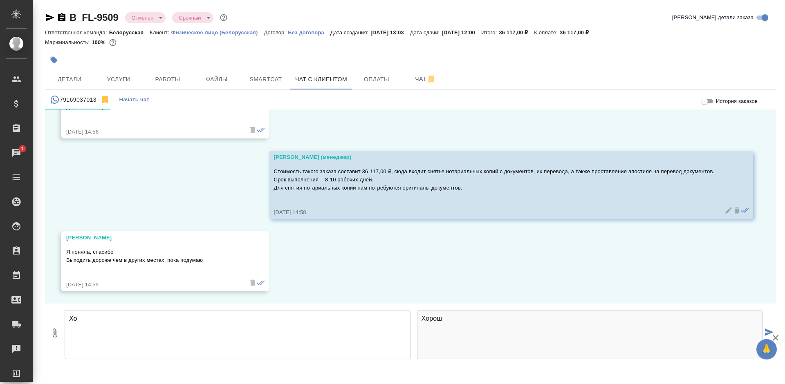
type textarea "Х"
type textarea "Д"
type textarea "Хорошо"
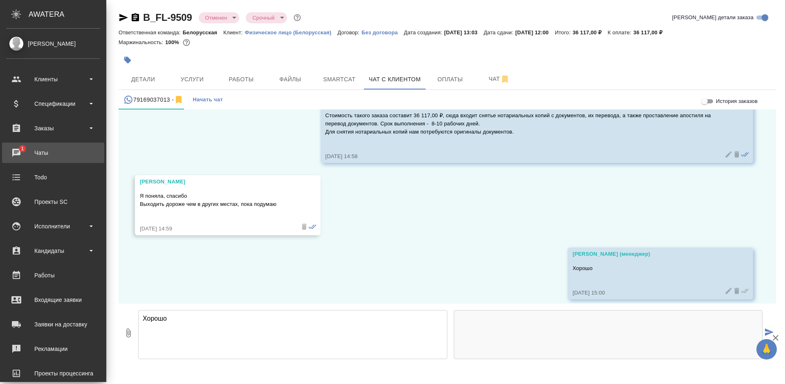
click at [24, 151] on div "Чаты" at bounding box center [53, 153] width 94 height 12
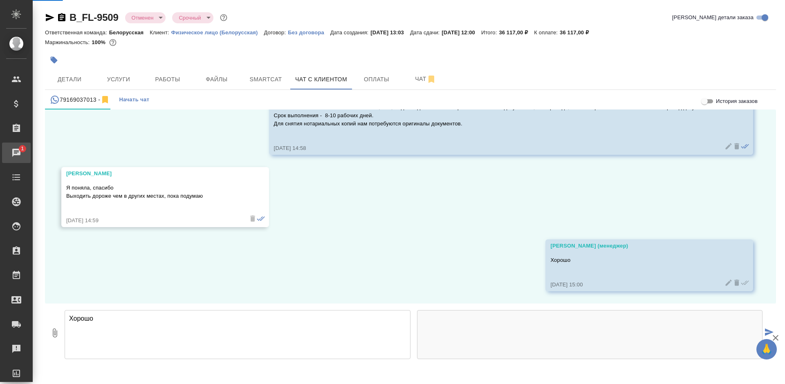
scroll to position [3242, 0]
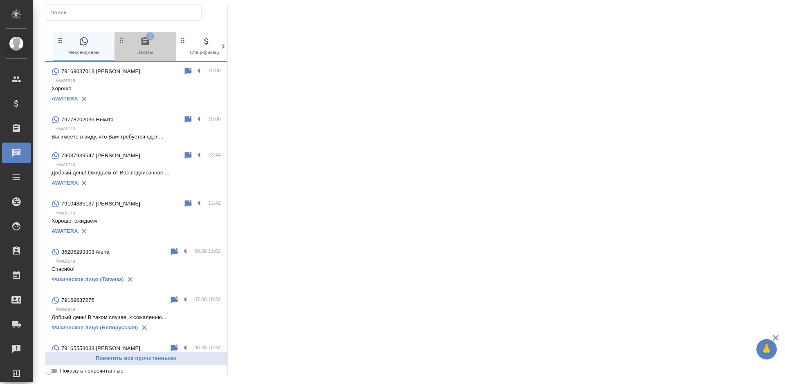
click at [151, 48] on span "1 Заказы" at bounding box center [145, 46] width 55 height 20
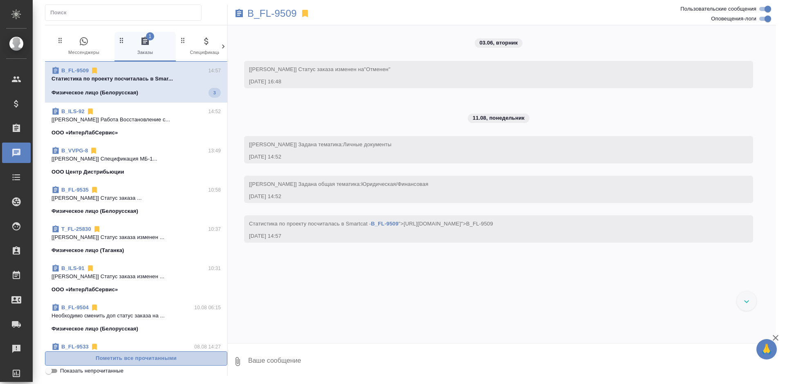
click at [131, 357] on span "Пометить все прочитанными" at bounding box center [135, 358] width 173 height 9
click at [81, 40] on icon "button" at bounding box center [84, 41] width 8 height 8
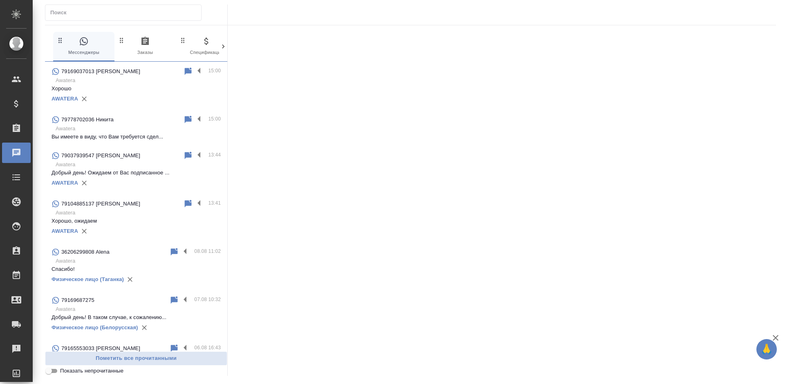
click at [133, 129] on p "Awatera" at bounding box center [138, 129] width 165 height 8
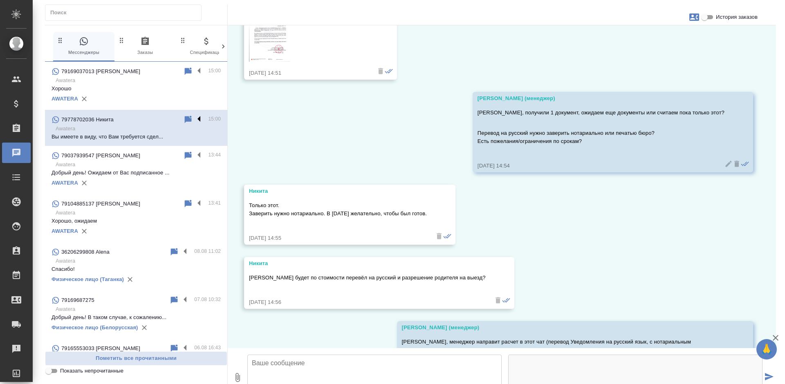
click at [194, 116] on label at bounding box center [201, 119] width 14 height 9
click at [0, 0] on input "checkbox" at bounding box center [0, 0] width 0 height 0
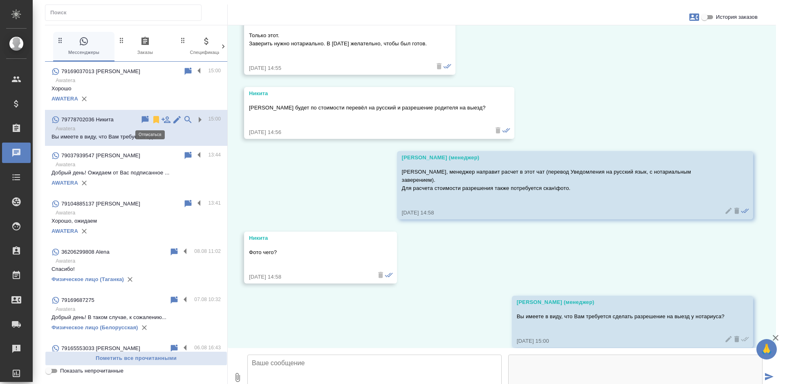
click at [151, 119] on icon at bounding box center [156, 120] width 10 height 10
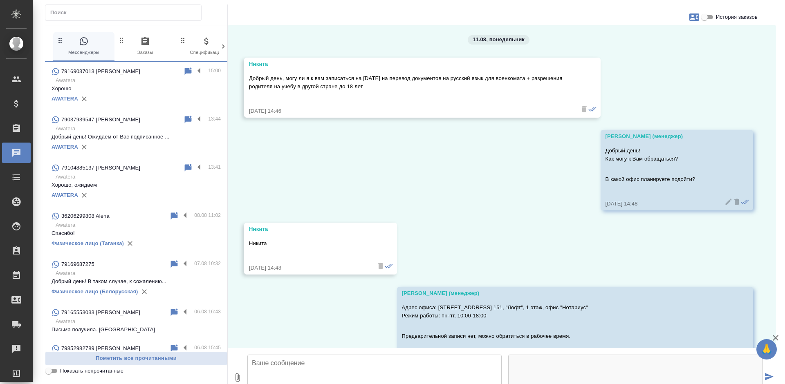
scroll to position [0, 0]
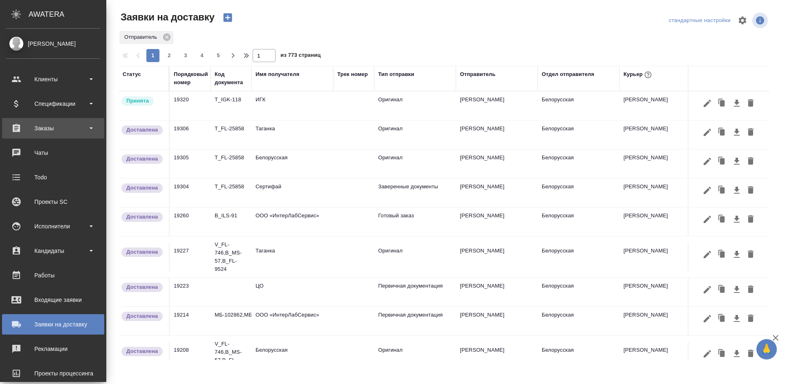
click at [16, 127] on div "Заказы" at bounding box center [53, 128] width 94 height 12
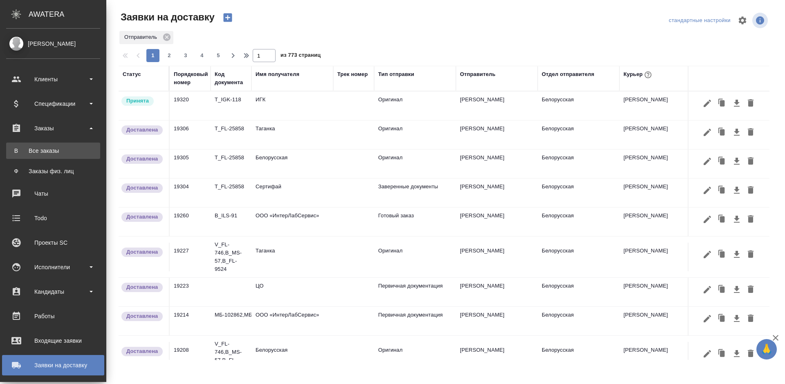
click at [39, 149] on div "Все заказы" at bounding box center [53, 151] width 86 height 8
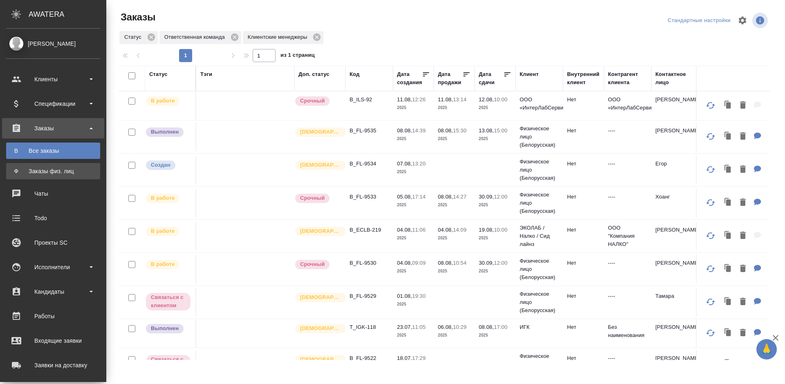
click at [13, 170] on div "Заказы физ. лиц" at bounding box center [53, 171] width 86 height 8
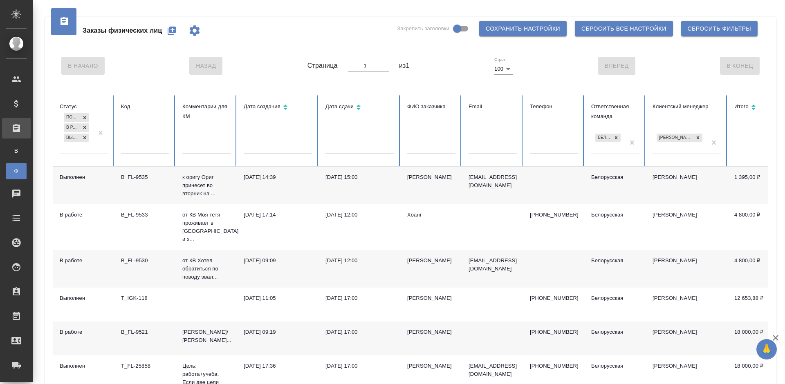
click at [426, 147] on input "text" at bounding box center [431, 148] width 48 height 11
type input "[PERSON_NAME]"
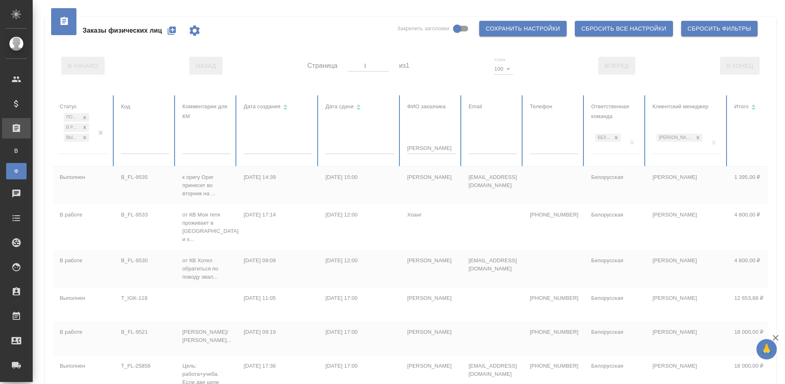
click at [97, 133] on div at bounding box center [513, 308] width 920 height 427
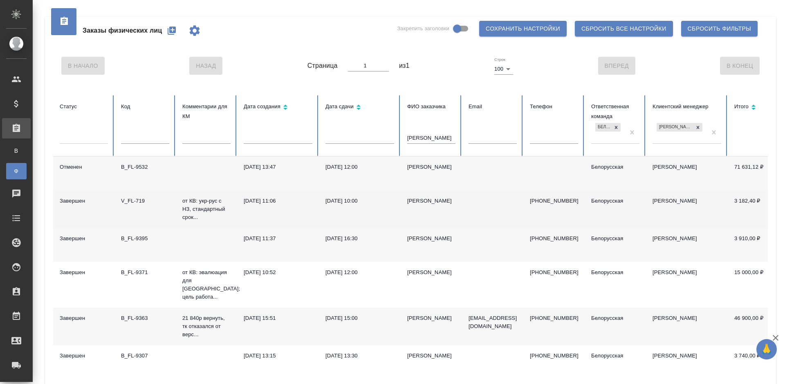
click at [337, 207] on td "[DATE] 10:00" at bounding box center [360, 210] width 82 height 38
click at [459, 199] on td "[PERSON_NAME]" at bounding box center [431, 210] width 61 height 38
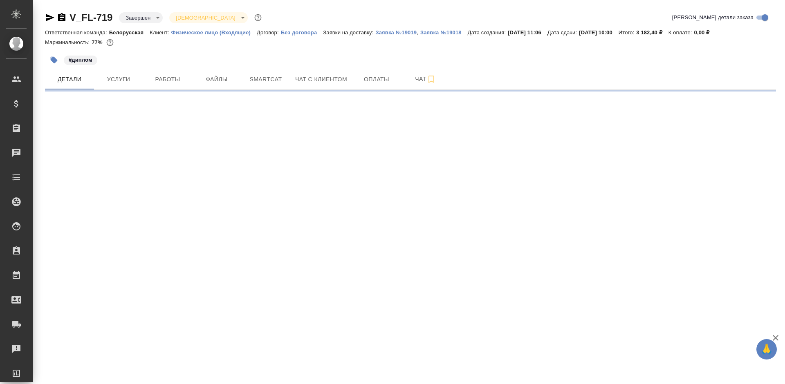
select select "RU"
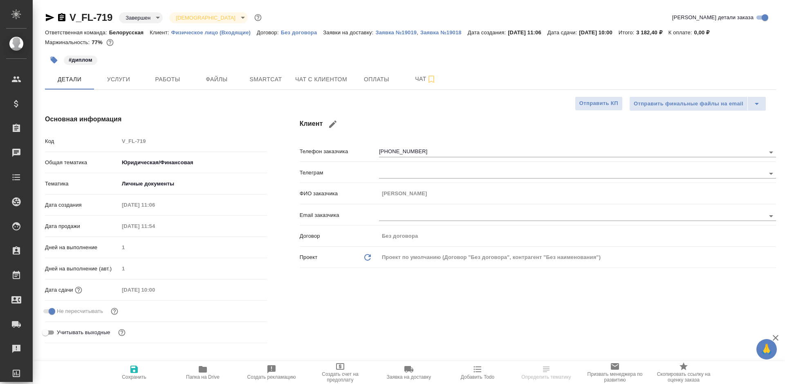
type textarea "x"
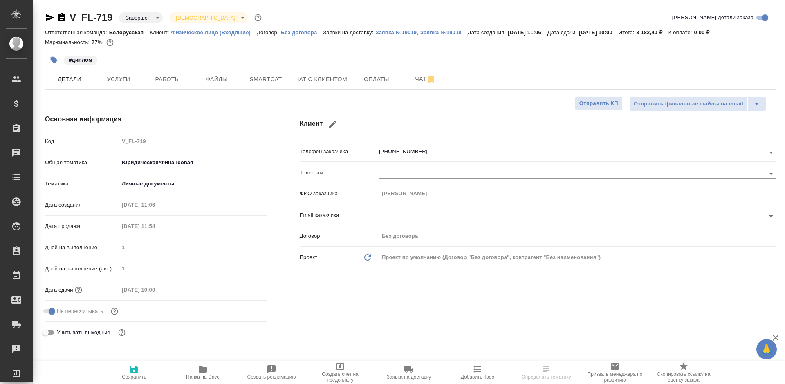
type textarea "x"
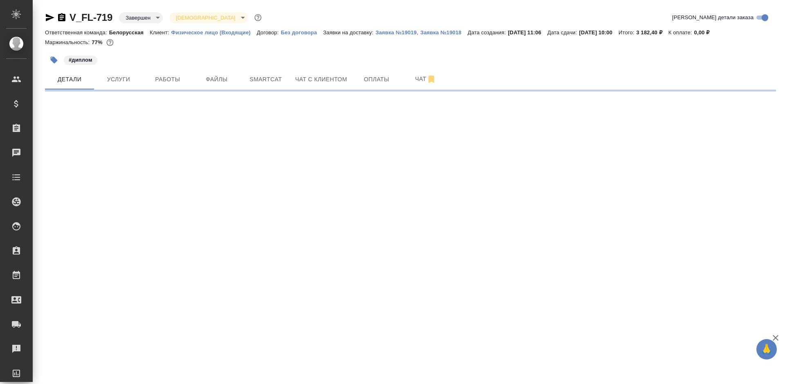
select select "RU"
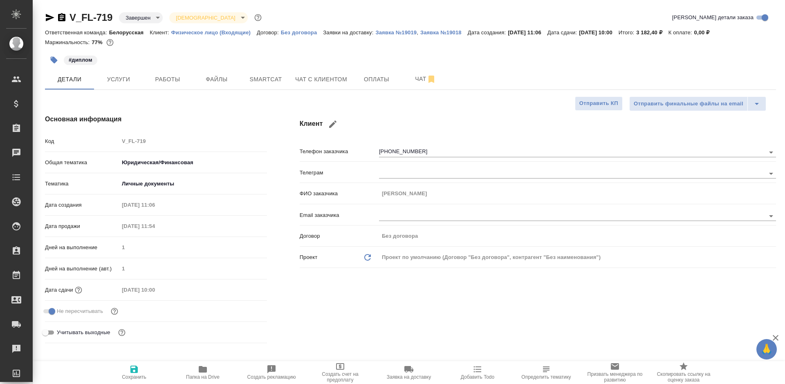
type textarea "x"
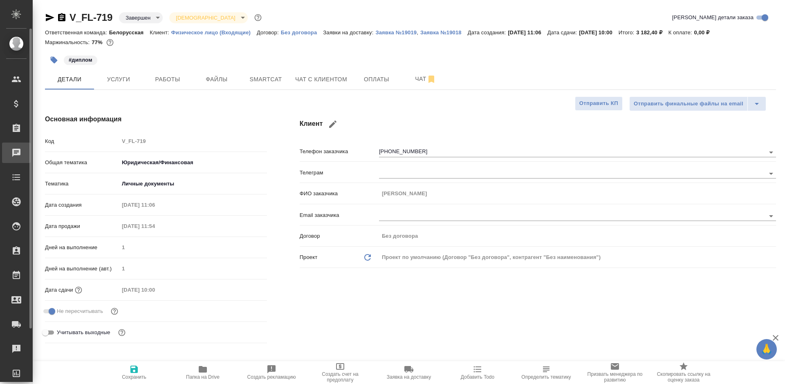
type textarea "x"
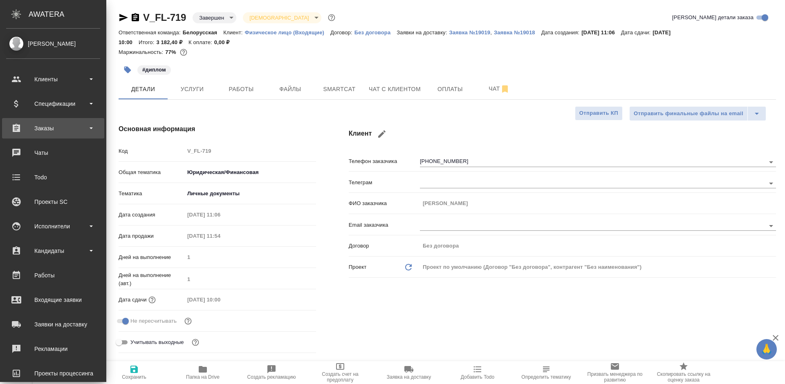
click at [30, 135] on div "Заказы" at bounding box center [53, 128] width 102 height 20
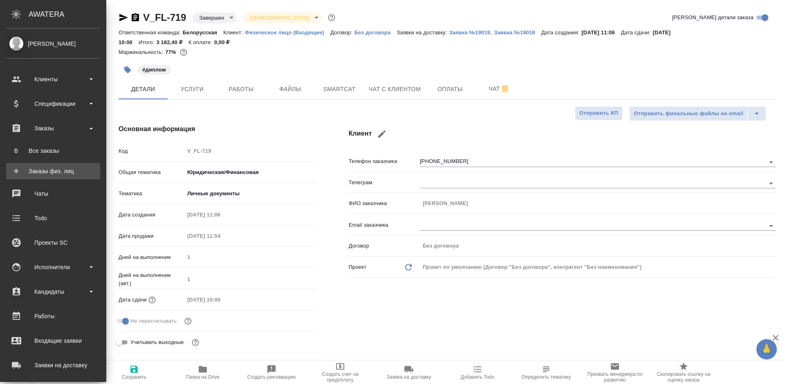
click at [49, 170] on div "Заказы физ. лиц" at bounding box center [53, 171] width 86 height 8
type textarea "x"
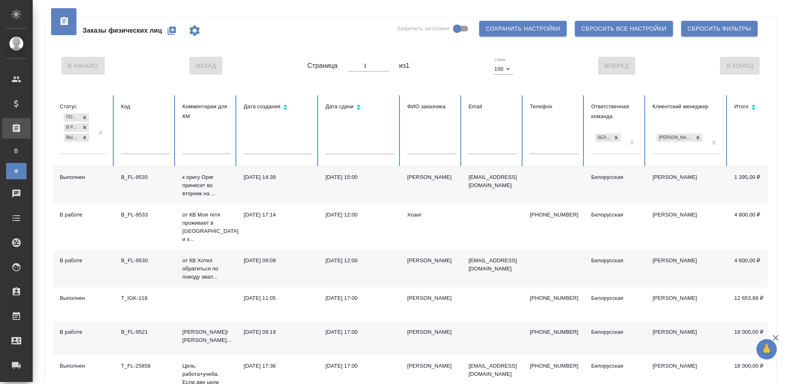
click at [168, 31] on icon "button" at bounding box center [172, 31] width 10 height 10
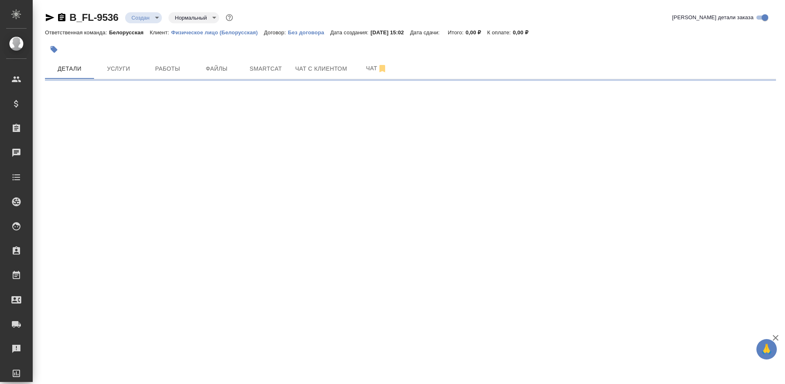
select select "RU"
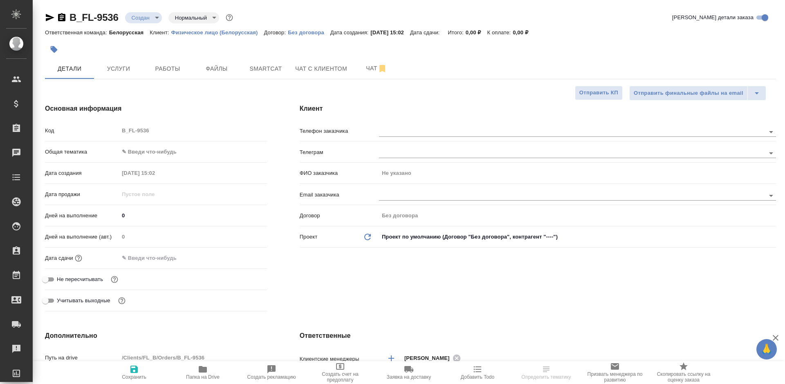
type textarea "x"
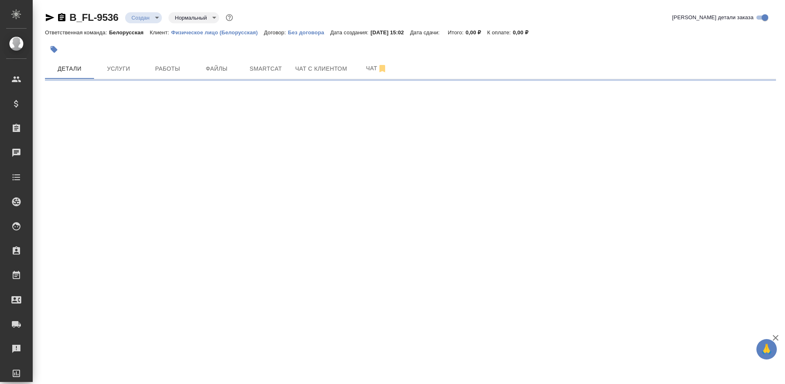
select select "RU"
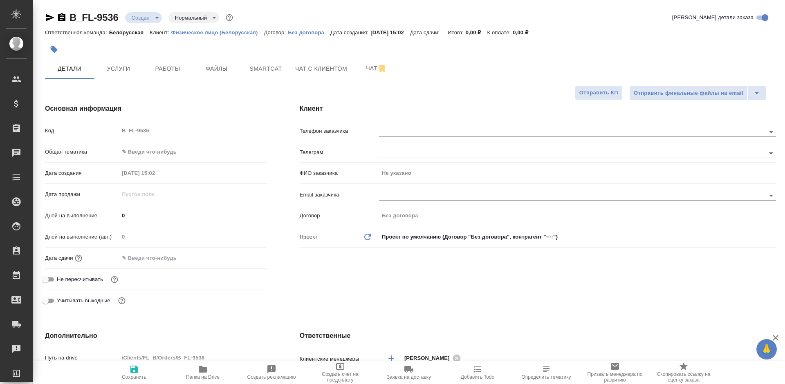
type textarea "x"
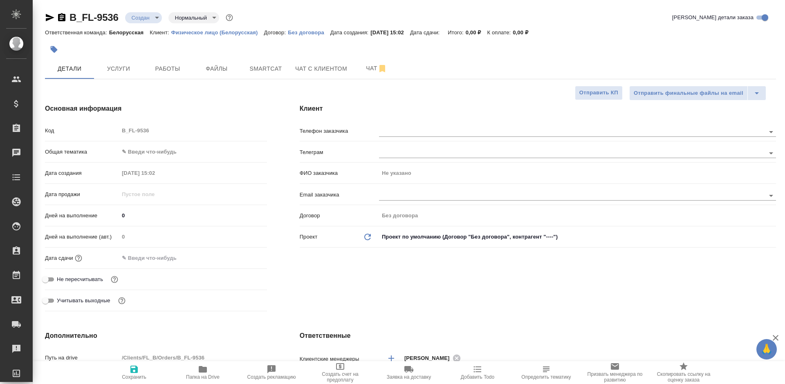
type textarea "x"
click at [121, 70] on span "Услуги" at bounding box center [118, 69] width 39 height 10
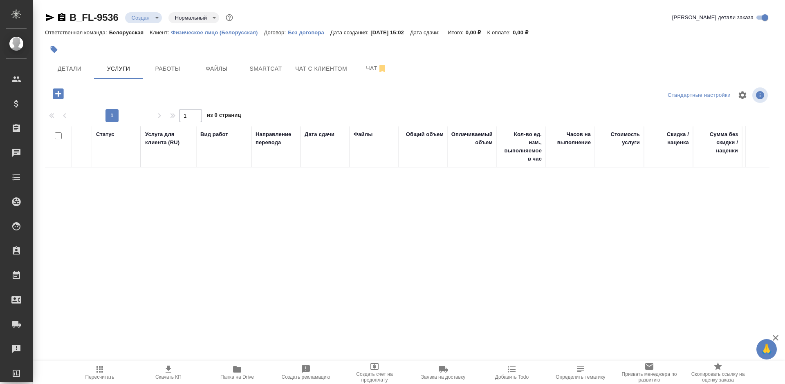
click at [58, 99] on icon "button" at bounding box center [58, 93] width 11 height 11
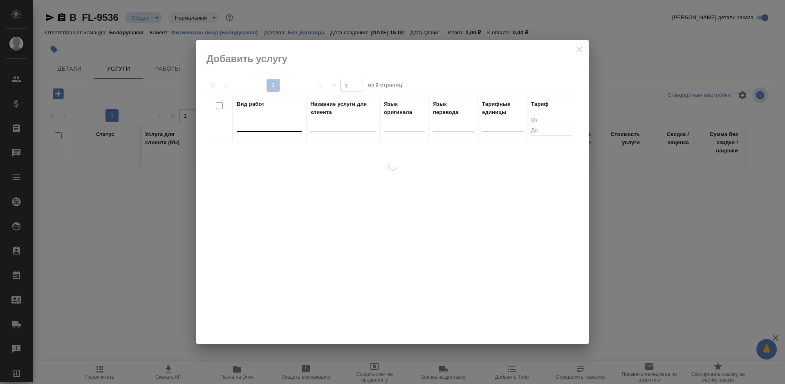
click at [282, 128] on div at bounding box center [269, 124] width 65 height 12
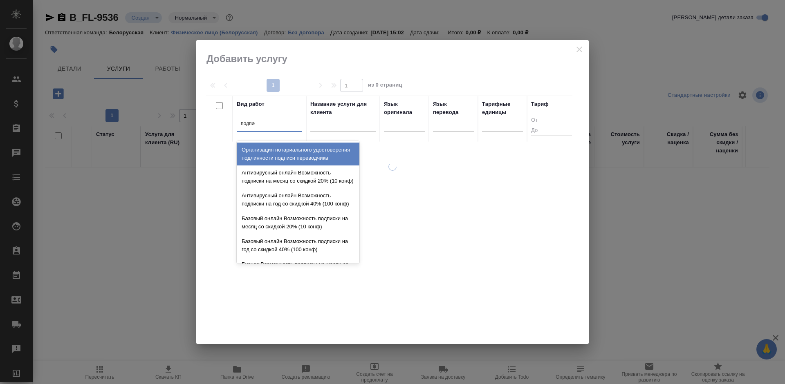
type input "подписи"
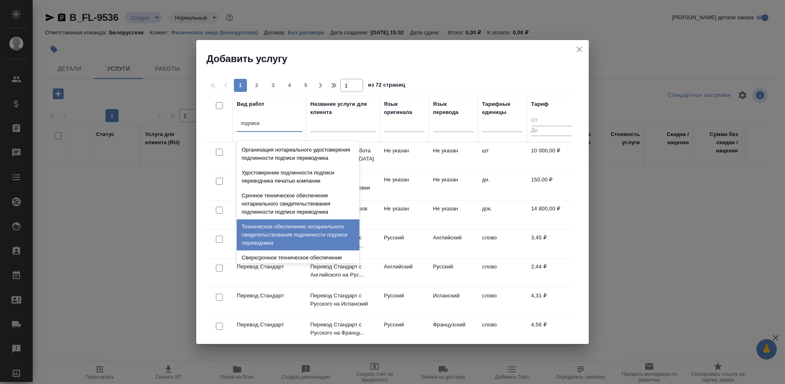
drag, startPoint x: 295, startPoint y: 239, endPoint x: 308, endPoint y: 226, distance: 18.8
click at [295, 239] on div "Техническое обеспечение нотариального свидетельствования подлинности подписи пе…" at bounding box center [298, 235] width 123 height 31
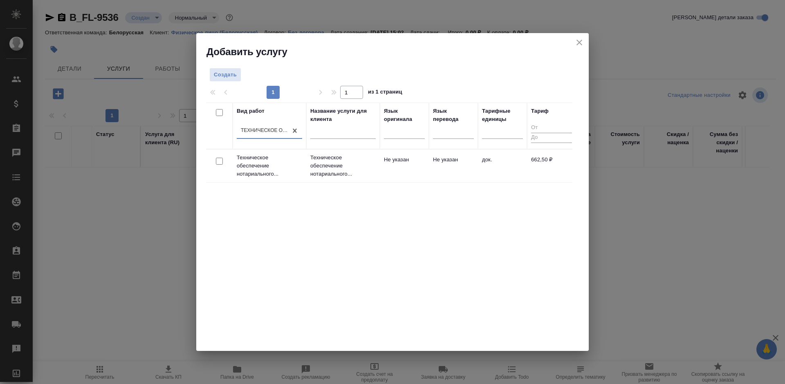
click at [424, 165] on td "Не указан" at bounding box center [404, 166] width 49 height 29
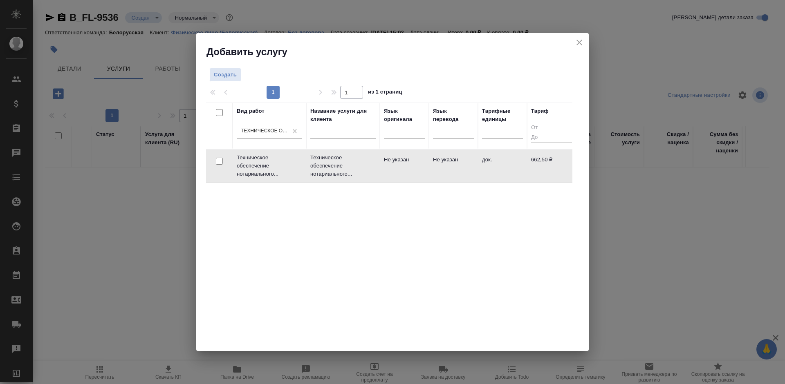
click at [424, 165] on td "Не указан" at bounding box center [404, 166] width 49 height 29
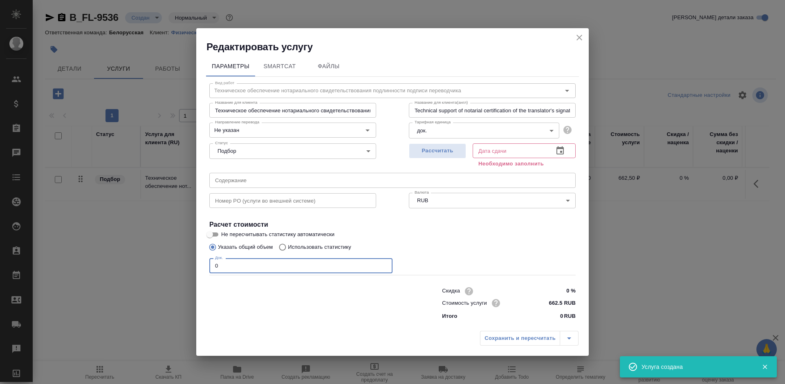
drag, startPoint x: 208, startPoint y: 267, endPoint x: 199, endPoint y: 267, distance: 9.0
click at [199, 267] on div "Параметры SmartCat Файлы Вид работ Техническое обеспечение нотариального свидет…" at bounding box center [392, 191] width 392 height 274
type input "2"
click at [558, 153] on icon "button" at bounding box center [560, 151] width 10 height 10
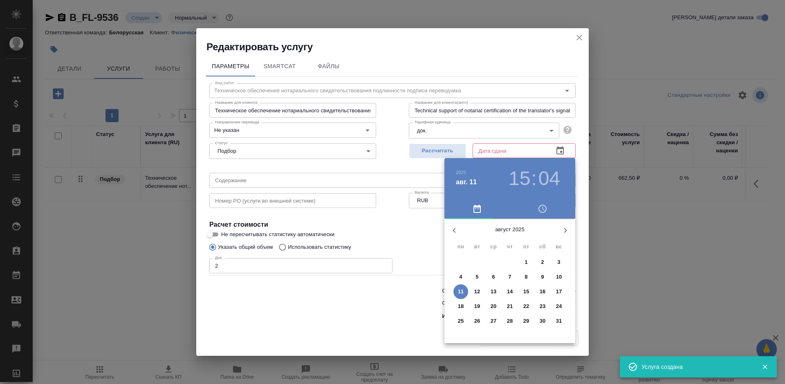
click at [505, 313] on div "21" at bounding box center [510, 306] width 16 height 15
type input "21.08.2025 15:04"
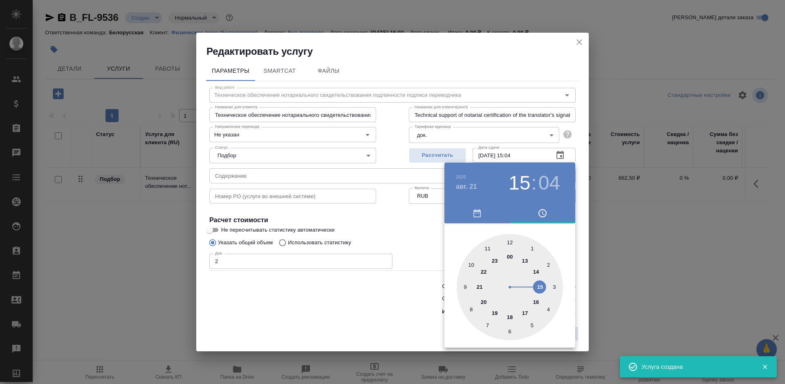
click at [377, 305] on div at bounding box center [392, 192] width 785 height 384
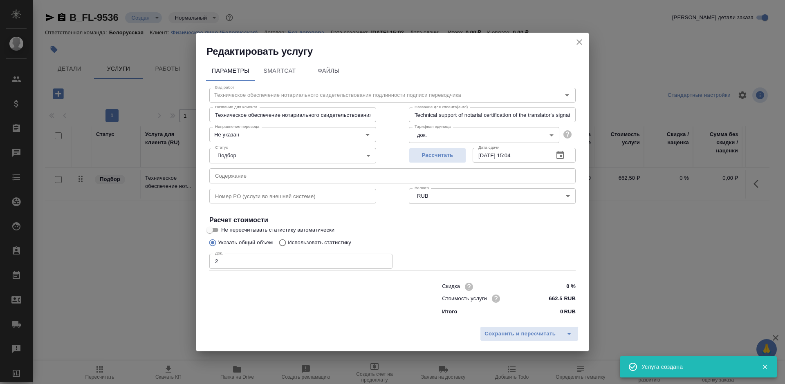
click at [498, 334] on span "Сохранить и пересчитать" at bounding box center [519, 334] width 71 height 9
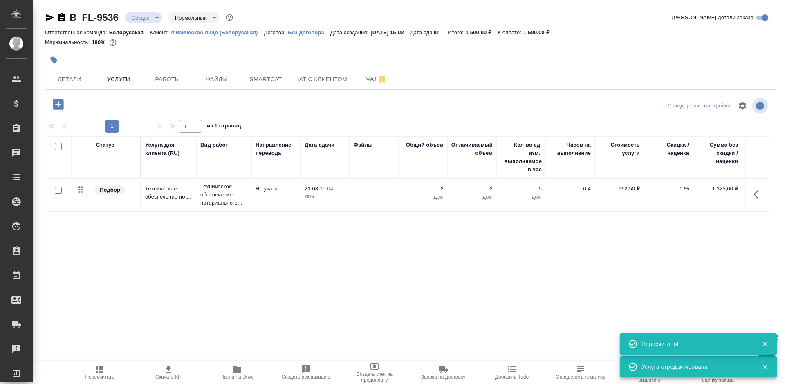
click at [54, 101] on icon "button" at bounding box center [58, 104] width 11 height 11
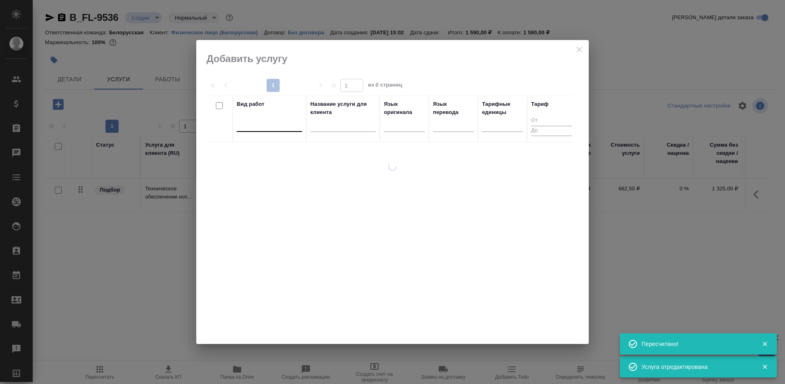
click at [276, 124] on div at bounding box center [269, 124] width 65 height 12
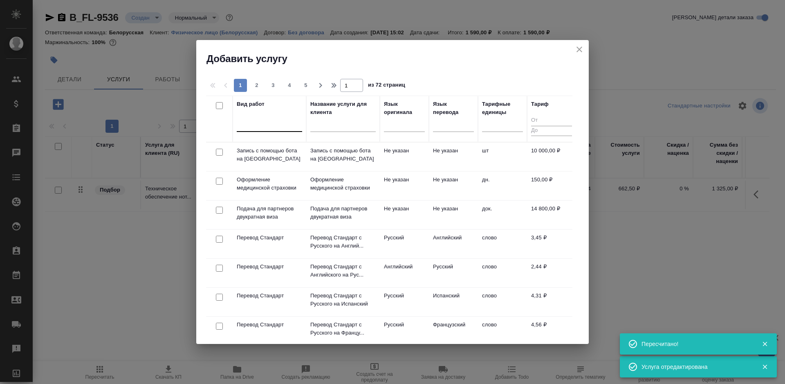
click at [272, 119] on div at bounding box center [269, 124] width 65 height 12
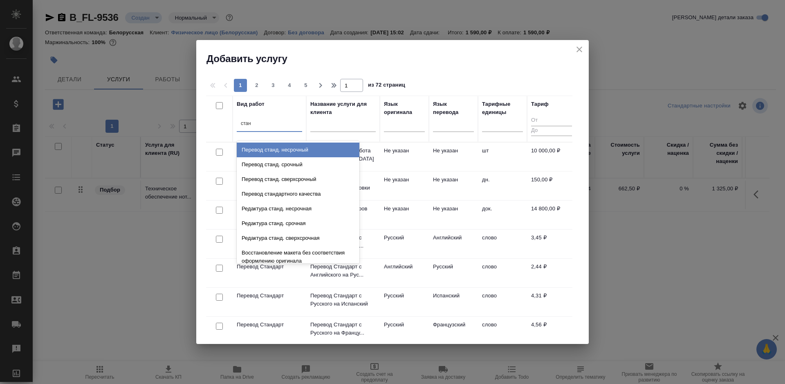
type input "станд"
click at [296, 148] on div "Перевод станд. несрочный" at bounding box center [298, 150] width 123 height 15
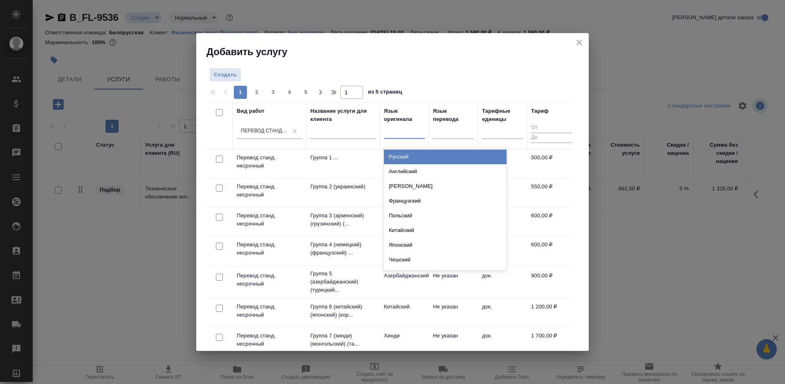
click at [412, 134] on div at bounding box center [404, 131] width 41 height 12
type input "укр"
click at [424, 157] on div "Украинский" at bounding box center [445, 157] width 123 height 15
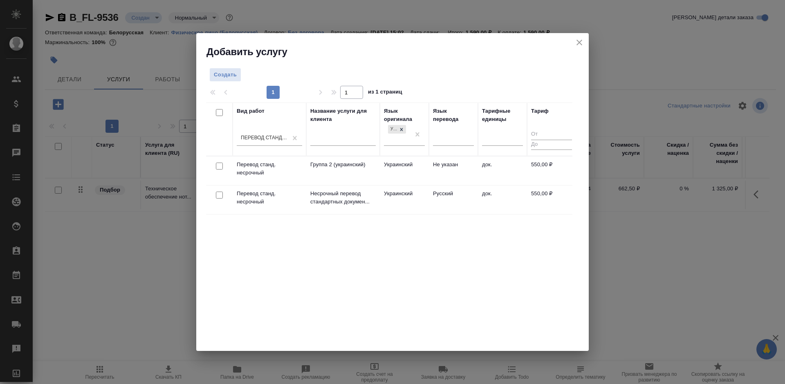
click at [475, 185] on td "Русский" at bounding box center [453, 171] width 49 height 29
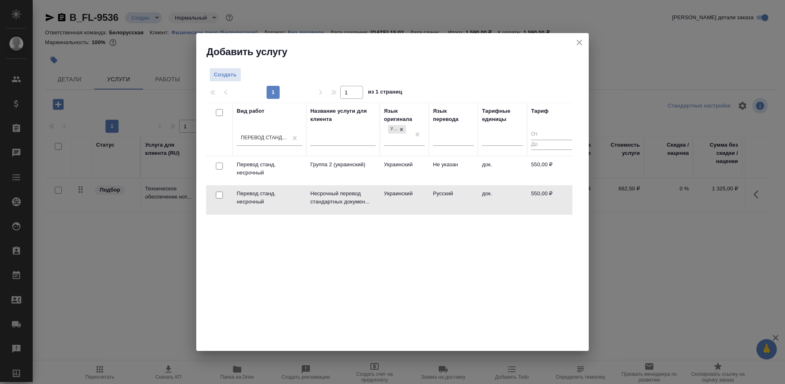
click at [475, 185] on td "Русский" at bounding box center [453, 171] width 49 height 29
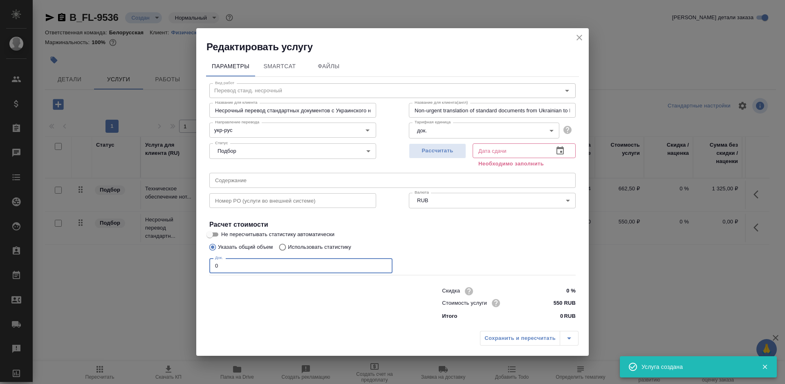
drag, startPoint x: 220, startPoint y: 269, endPoint x: 209, endPoint y: 269, distance: 10.2
click at [209, 269] on input "0" at bounding box center [300, 265] width 183 height 15
type input "1"
click at [557, 150] on icon "button" at bounding box center [559, 150] width 7 height 8
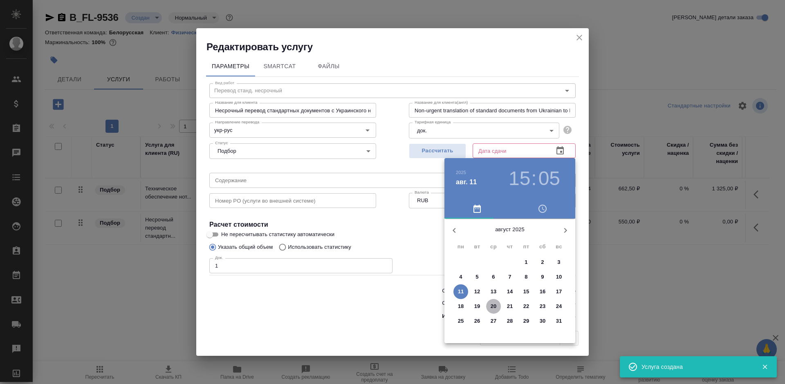
drag, startPoint x: 496, startPoint y: 305, endPoint x: 409, endPoint y: 307, distance: 86.7
click at [492, 307] on p "20" at bounding box center [494, 307] width 6 height 8
type input "20.08.2025 15:05"
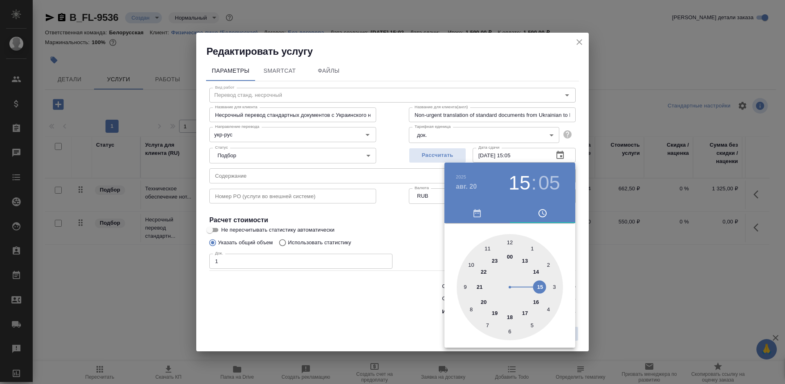
click at [405, 307] on div at bounding box center [392, 192] width 785 height 384
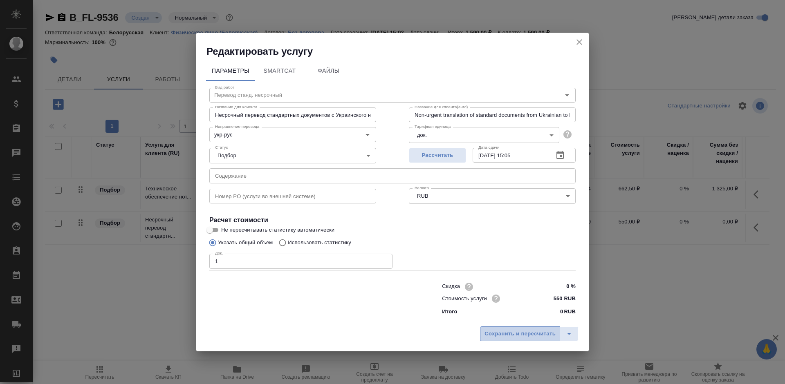
click at [505, 330] on span "Сохранить и пересчитать" at bounding box center [519, 334] width 71 height 9
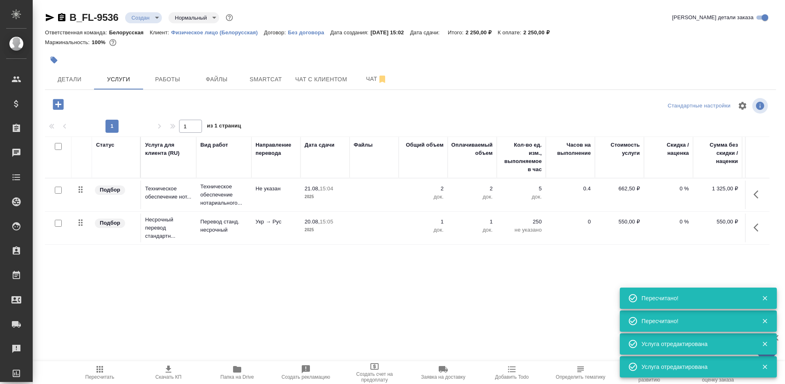
click at [58, 105] on icon "button" at bounding box center [58, 104] width 11 height 11
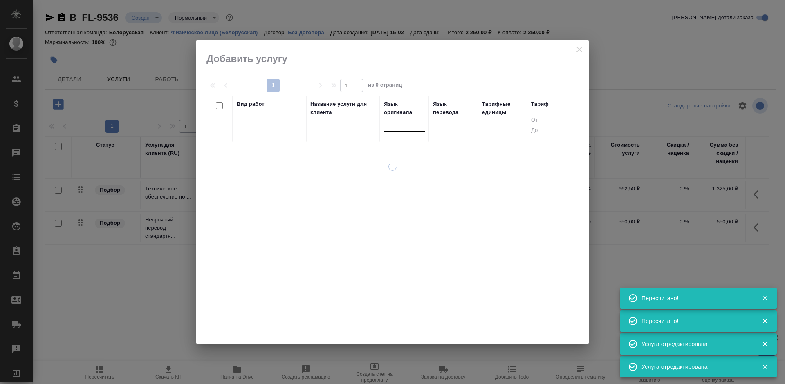
click at [402, 128] on div at bounding box center [404, 124] width 41 height 12
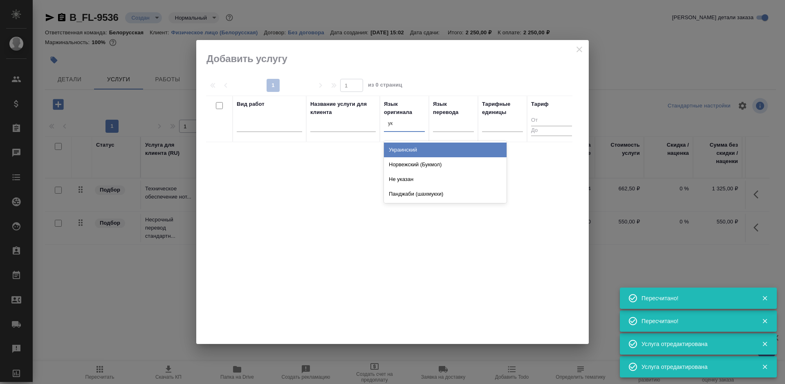
type input "укр"
click at [410, 148] on div "Украинский" at bounding box center [445, 150] width 123 height 15
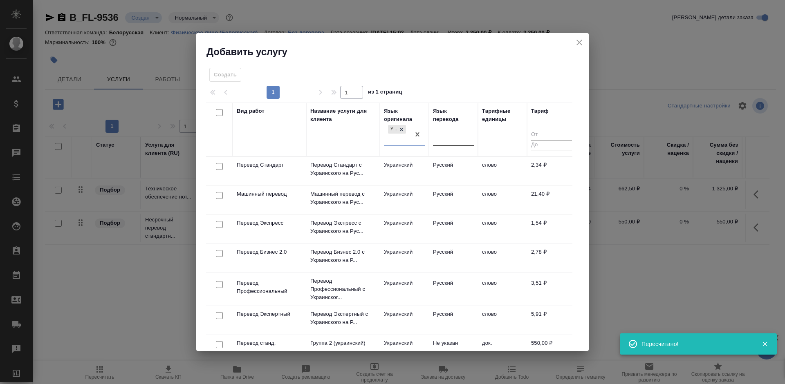
click at [448, 139] on div at bounding box center [453, 138] width 41 height 12
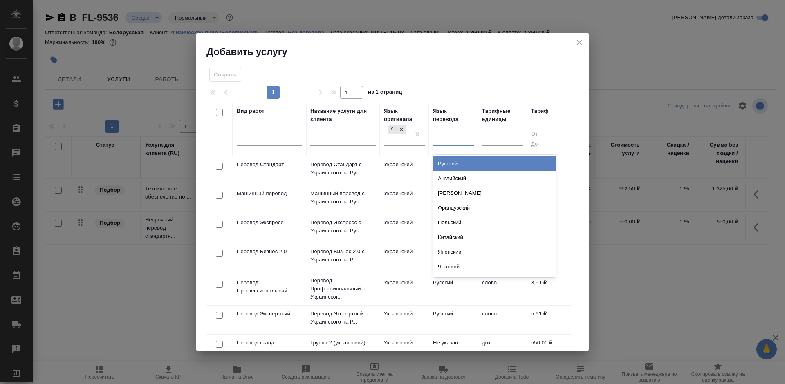
click at [448, 161] on div "Русский" at bounding box center [494, 164] width 123 height 15
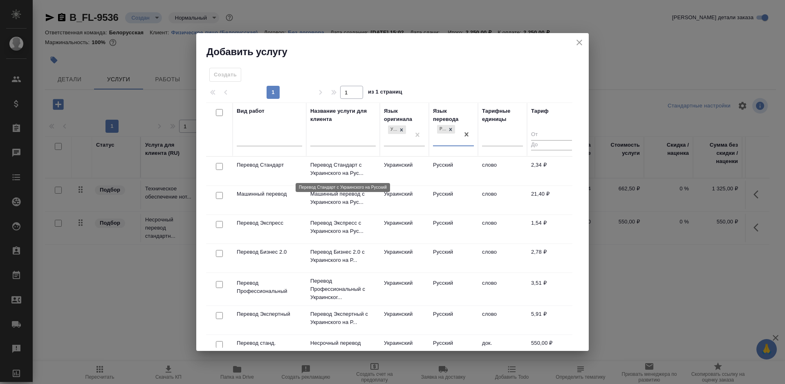
click at [372, 166] on p "Перевод Стандарт с Украинского на Рус..." at bounding box center [342, 169] width 65 height 16
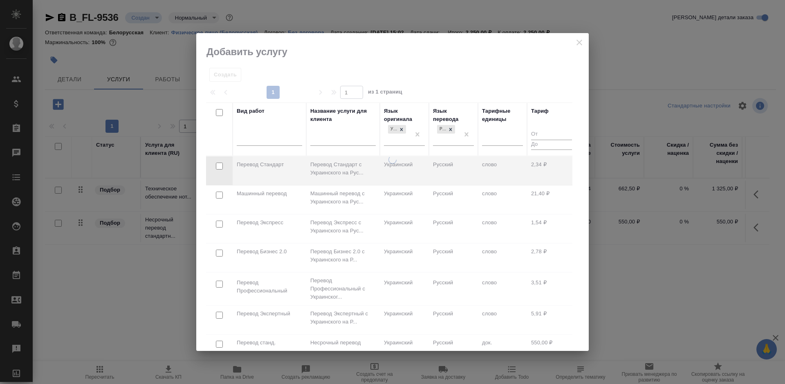
click at [372, 166] on div at bounding box center [392, 254] width 392 height 196
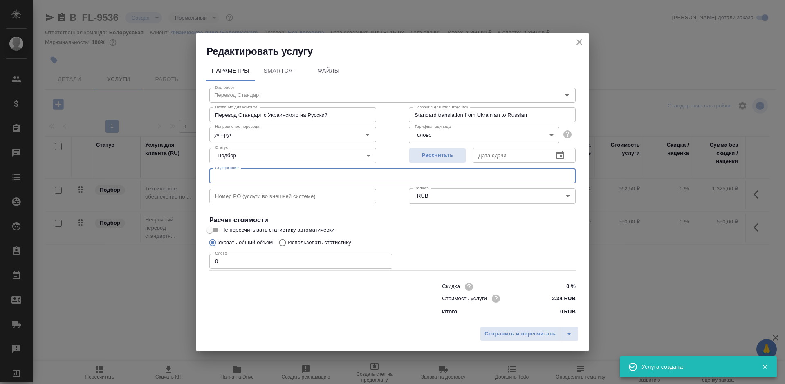
click at [384, 174] on input "text" at bounding box center [392, 175] width 366 height 15
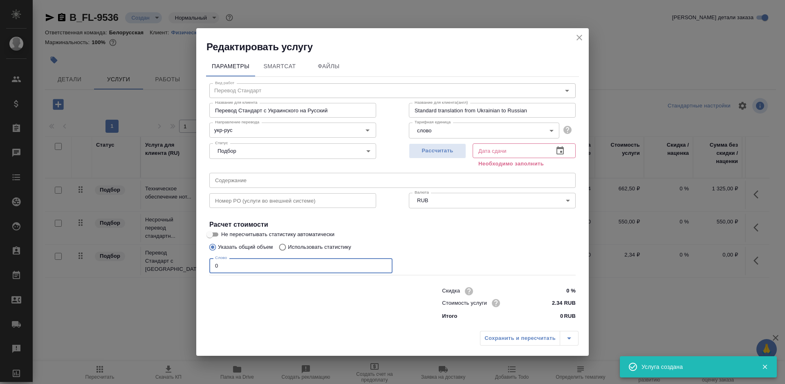
drag, startPoint x: 211, startPoint y: 271, endPoint x: 246, endPoint y: 261, distance: 36.1
click at [246, 261] on input "0" at bounding box center [300, 265] width 183 height 15
type input "300"
click at [555, 152] on icon "button" at bounding box center [560, 151] width 10 height 10
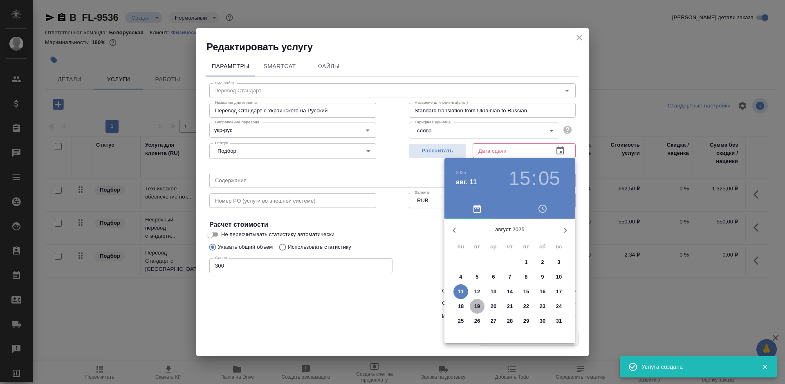
click at [480, 308] on p "19" at bounding box center [477, 307] width 6 height 8
type input "19.08.2025 15:05"
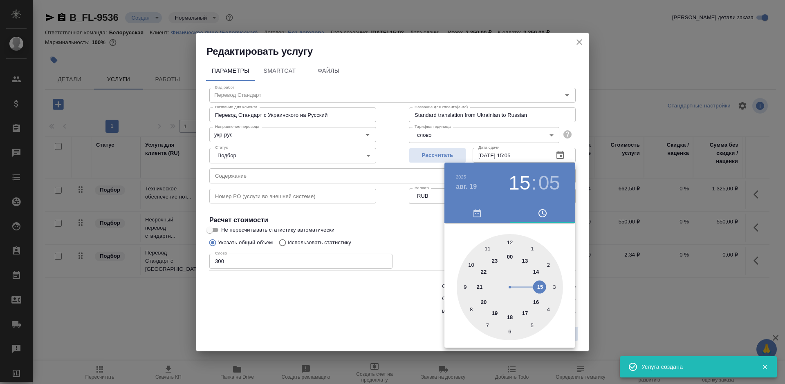
click at [387, 307] on div at bounding box center [392, 192] width 785 height 384
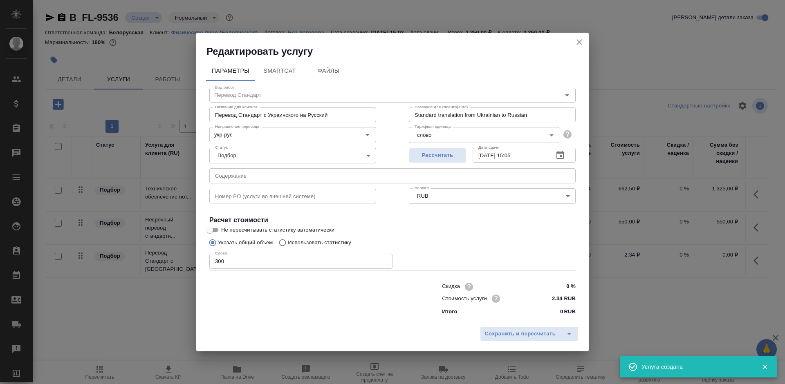
click at [477, 333] on div "2025 авг. 19 15 : 05 00 1 2 3 4 5 6 7 8 9 10 11 12 13 14 15 16 17 18 19 20 21 2…" at bounding box center [392, 192] width 785 height 384
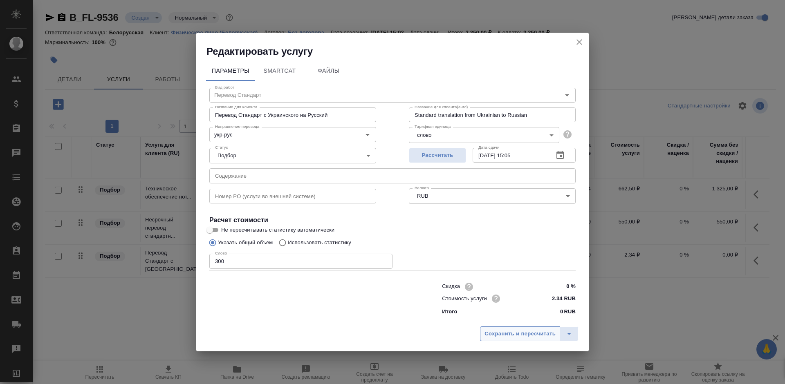
click at [486, 333] on span "Сохранить и пересчитать" at bounding box center [519, 334] width 71 height 9
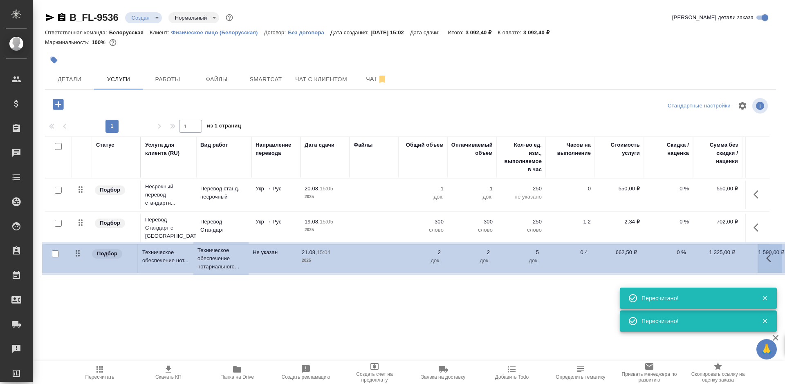
drag, startPoint x: 78, startPoint y: 189, endPoint x: 74, endPoint y: 265, distance: 75.7
click at [74, 265] on table "Статус Услуга для клиента (RU) Вид работ Направление перевода Дата сдачи Файлы …" at bounding box center [430, 207] width 771 height 141
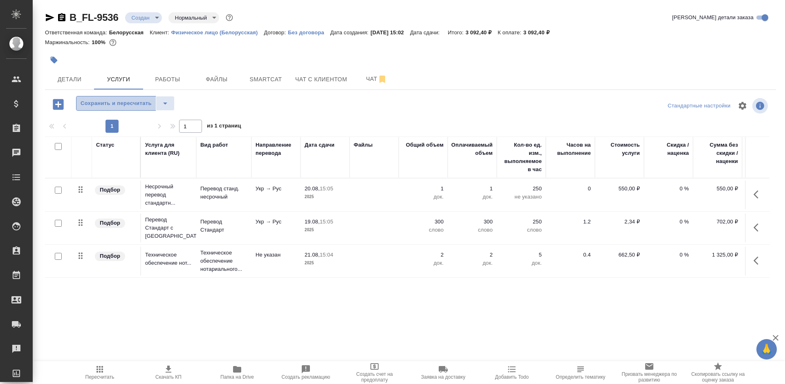
click at [117, 100] on span "Сохранить и пересчитать" at bounding box center [116, 103] width 71 height 9
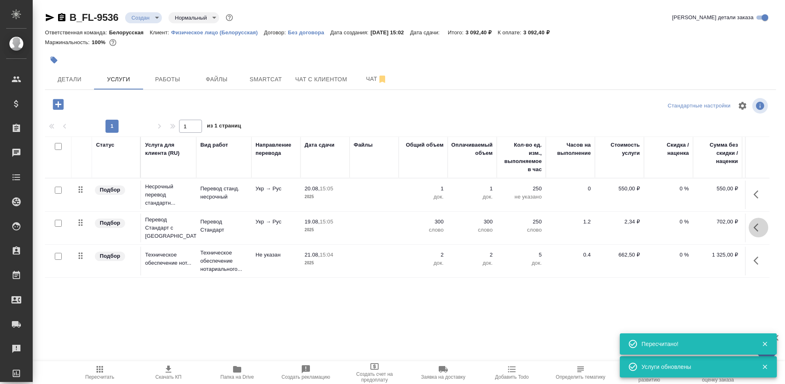
click at [754, 226] on icon "button" at bounding box center [759, 228] width 10 height 10
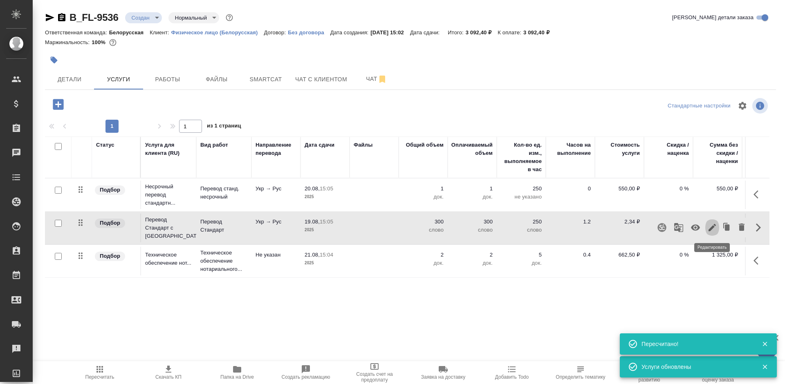
click at [709, 227] on icon "button" at bounding box center [712, 228] width 10 height 10
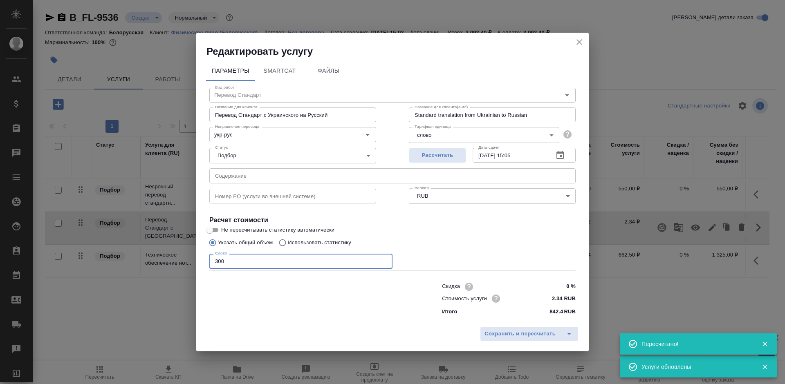
drag, startPoint x: 229, startPoint y: 259, endPoint x: 215, endPoint y: 261, distance: 14.5
click at [215, 261] on input "300" at bounding box center [300, 261] width 183 height 15
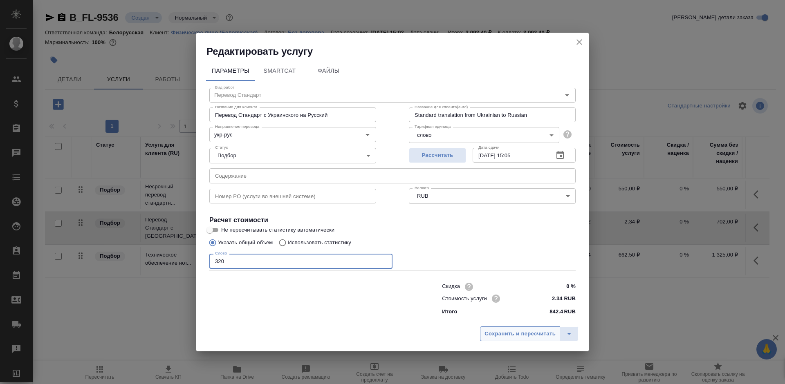
type input "320"
click at [500, 339] on span "Сохранить и пересчитать" at bounding box center [519, 334] width 71 height 9
click at [501, 339] on span "Сохранить и пересчитать" at bounding box center [519, 334] width 71 height 9
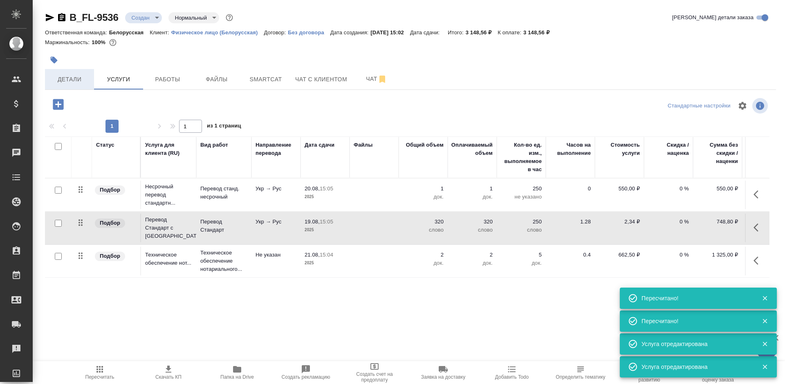
click at [56, 83] on span "Детали" at bounding box center [69, 79] width 39 height 10
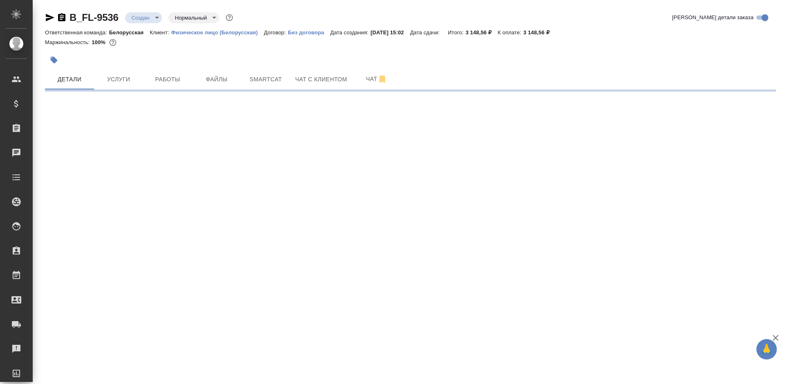
select select "RU"
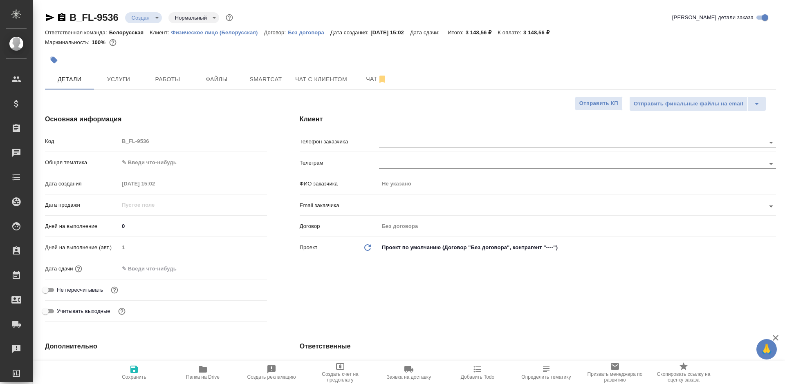
type textarea "x"
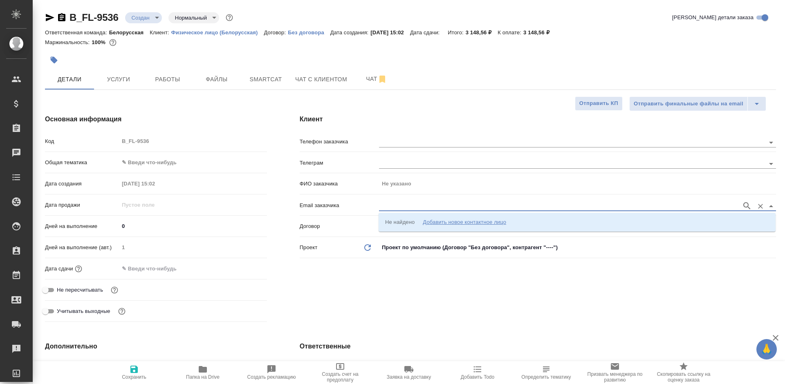
drag, startPoint x: 433, startPoint y: 207, endPoint x: 471, endPoint y: 240, distance: 51.3
click at [433, 207] on input "text" at bounding box center [558, 206] width 359 height 10
click at [491, 222] on div "Добавить новое контактное лицо" at bounding box center [464, 222] width 83 height 8
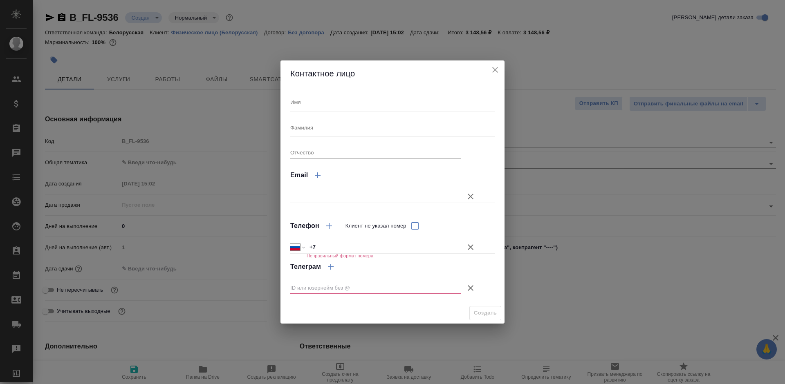
click at [345, 102] on input "Имя" at bounding box center [375, 101] width 170 height 11
type input "[PERSON_NAME]"
click at [469, 283] on icon "button" at bounding box center [471, 288] width 10 height 10
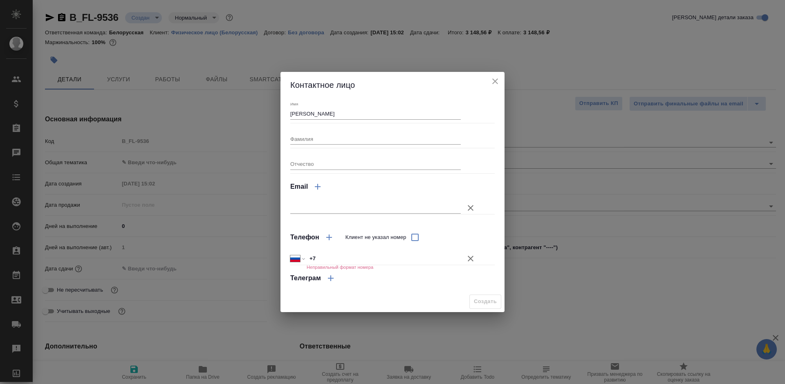
click at [410, 257] on input "+7" at bounding box center [384, 259] width 154 height 12
type input "+7 996 172 91 93"
click at [483, 296] on button "Создать" at bounding box center [485, 302] width 32 height 14
type input "[PERSON_NAME]"
type textarea "x"
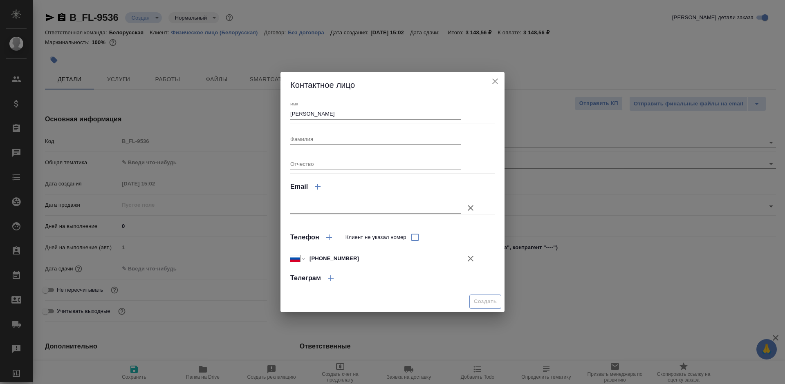
type textarea "x"
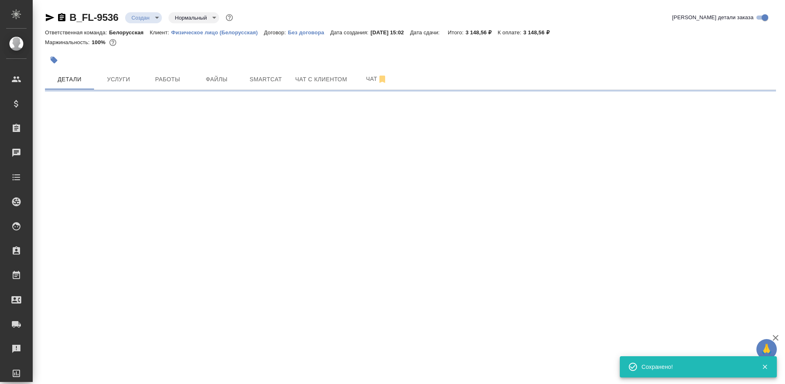
type input "holyTrinity"
select select "RU"
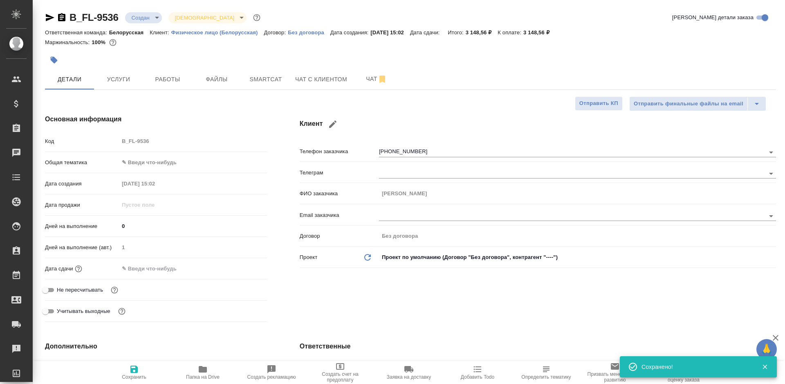
scroll to position [439, 0]
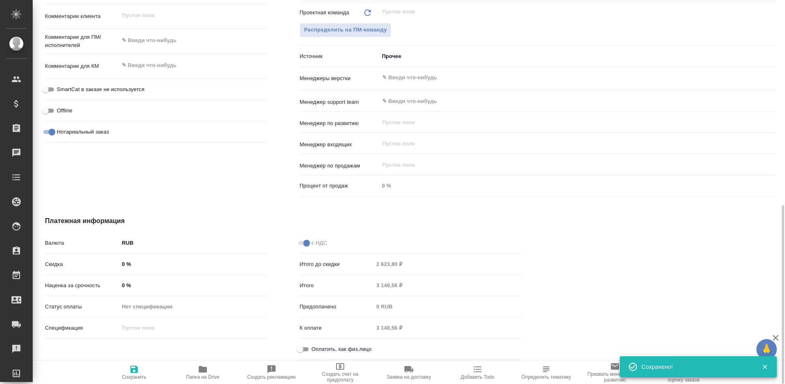
type textarea "x"
click at [328, 355] on div "Оплатить, как физ.лицо" at bounding box center [411, 349] width 222 height 14
click at [303, 344] on div "Оплатить, как физ.лицо" at bounding box center [411, 349] width 222 height 14
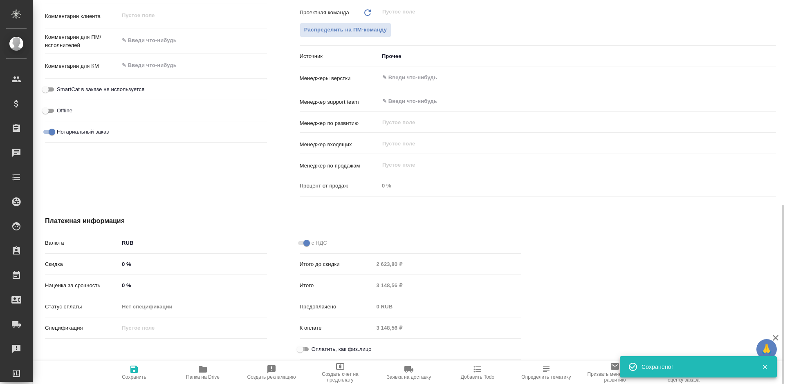
click at [305, 348] on input "Оплатить, как физ.лицо" at bounding box center [299, 350] width 29 height 10
checkbox input "true"
type textarea "x"
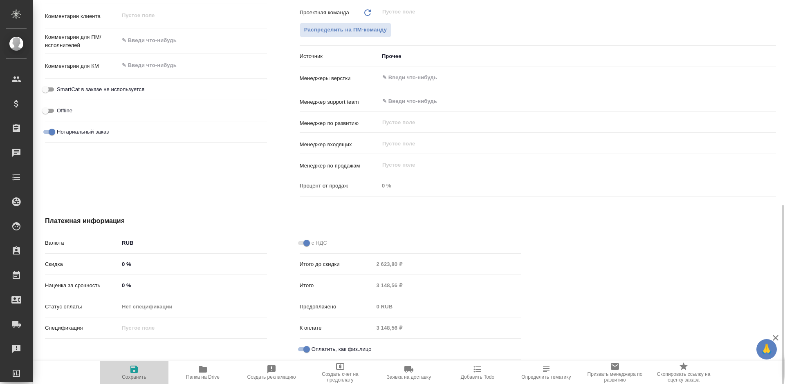
click at [147, 373] on span "Сохранить" at bounding box center [134, 373] width 59 height 16
type textarea "x"
click at [146, 373] on span "Сохранить" at bounding box center [134, 373] width 59 height 16
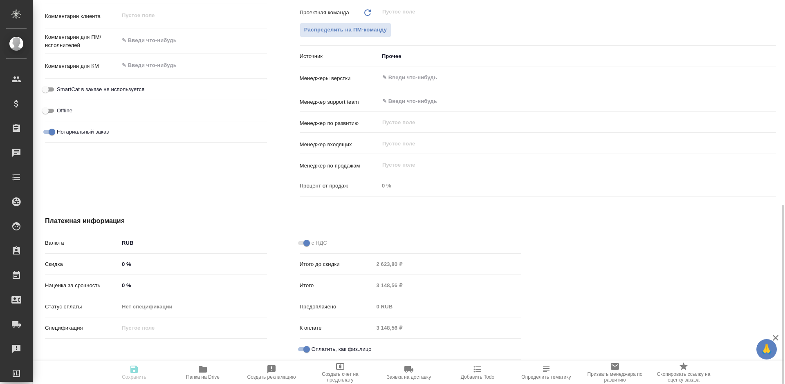
type textarea "x"
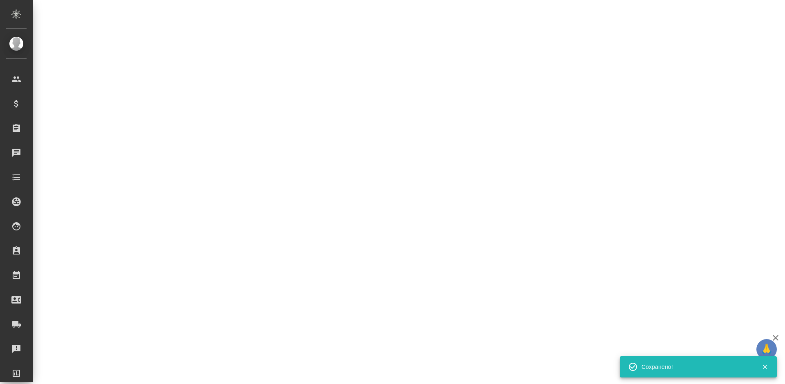
scroll to position [153, 0]
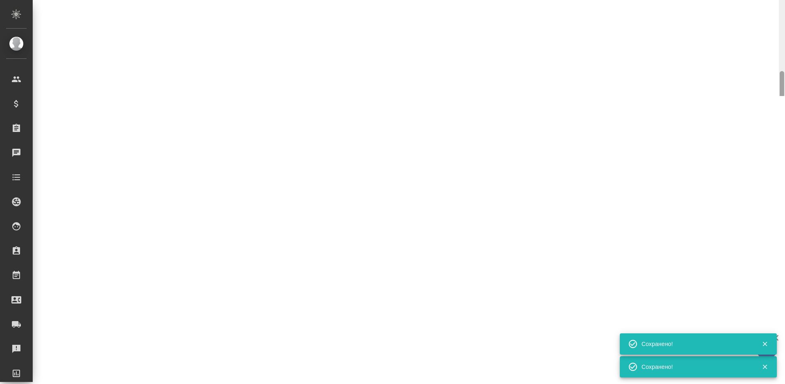
select select "RU"
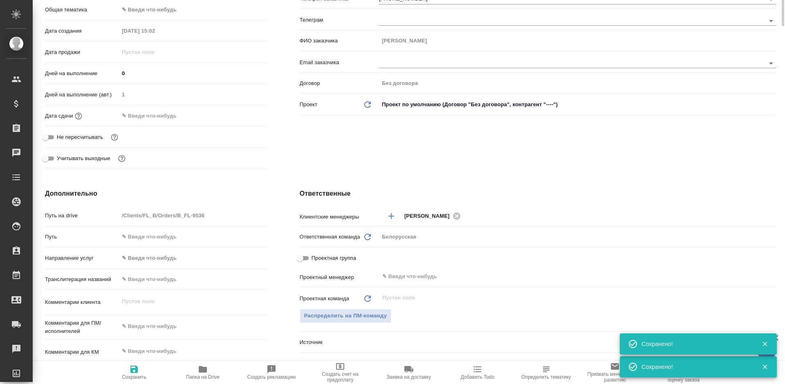
scroll to position [0, 0]
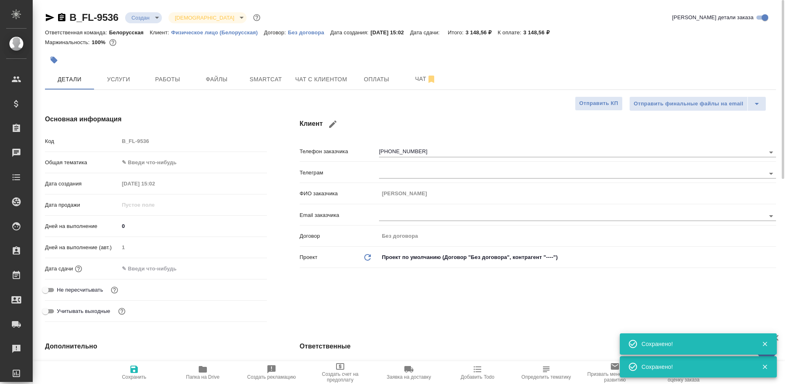
type textarea "x"
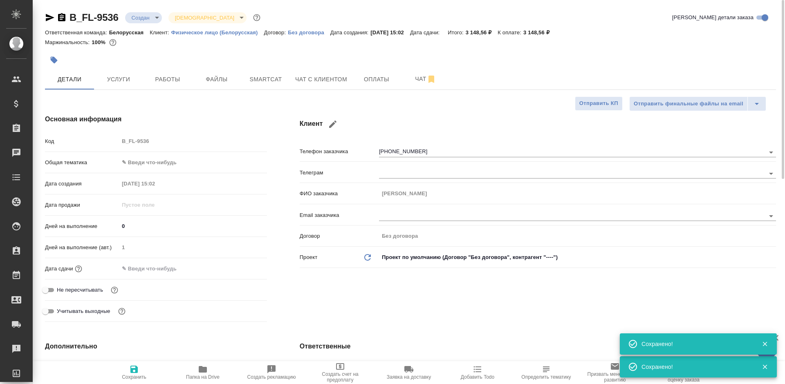
type textarea "x"
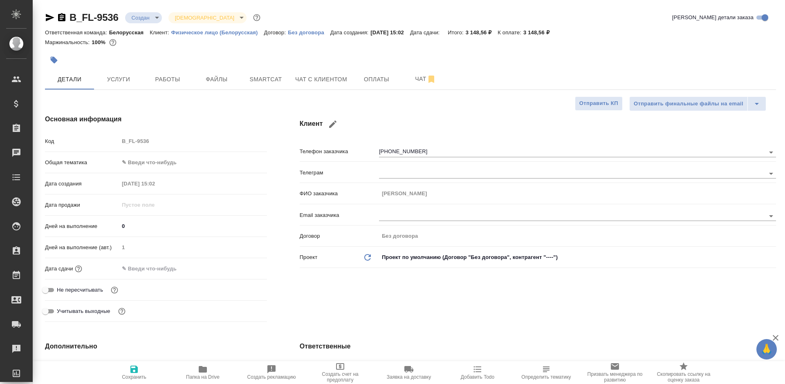
type textarea "x"
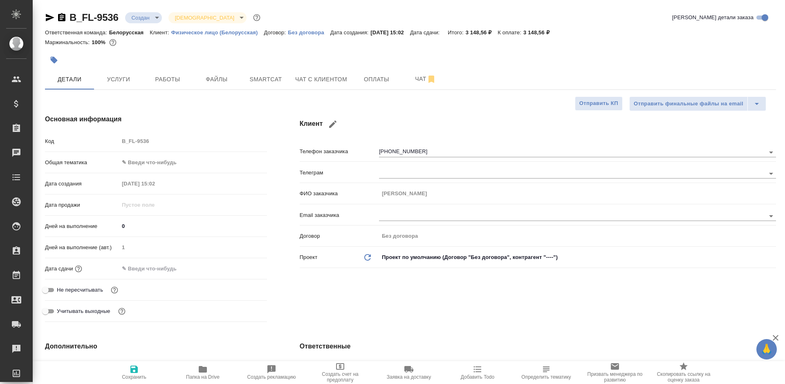
type textarea "x"
click at [555, 39] on div "Маржинальность: 100%" at bounding box center [410, 42] width 731 height 11
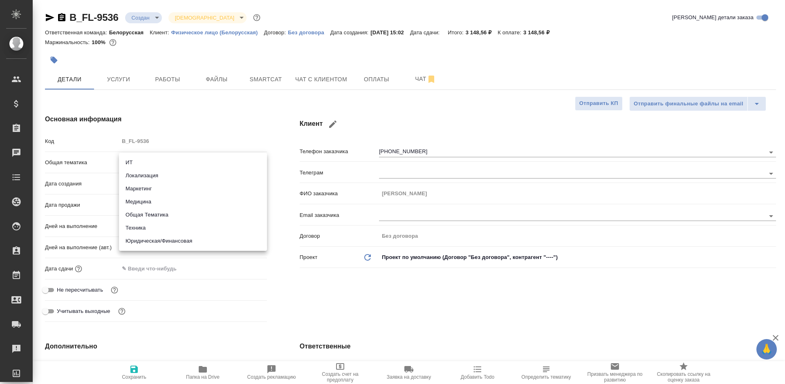
click at [156, 161] on body "🙏 .cls-1 fill:#fff; AWATERA Bogomolova Anastasiya Клиенты Спецификации Заказы 0…" at bounding box center [392, 192] width 785 height 384
click at [150, 240] on li "Юридическая/Финансовая" at bounding box center [193, 241] width 148 height 13
type input "yr-fn"
type textarea "x"
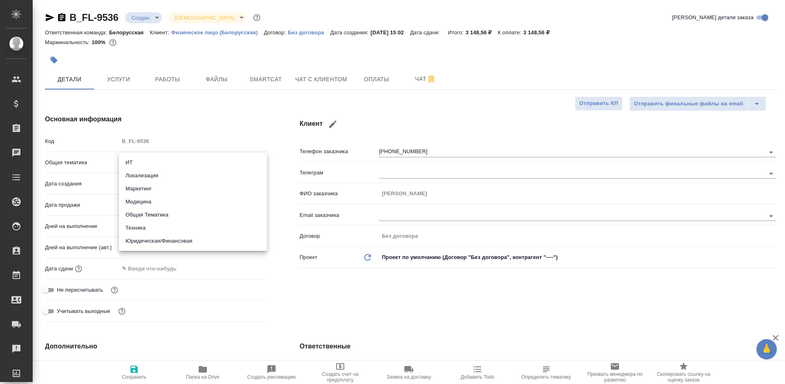
type textarea "x"
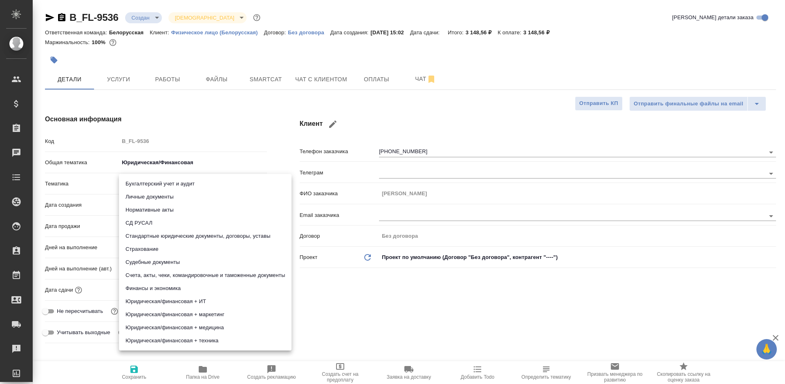
click at [159, 185] on body "🙏 .cls-1 fill:#fff; AWATERA Bogomolova Anastasiya Клиенты Спецификации Заказы 0…" at bounding box center [392, 192] width 785 height 384
click at [163, 197] on li "Личные документы" at bounding box center [205, 197] width 173 height 13
type textarea "x"
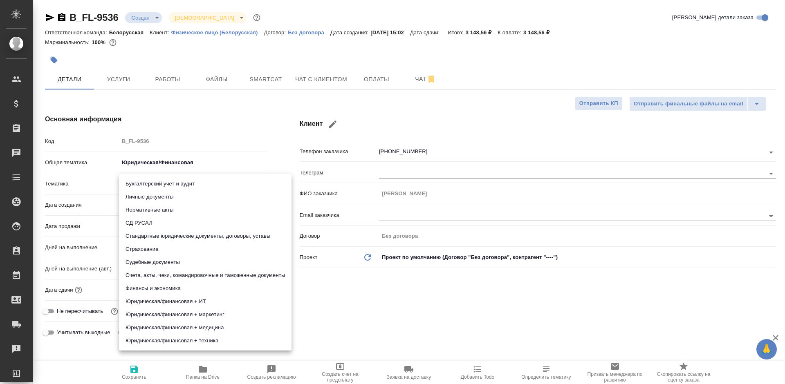
type input "5a8b8b956a9677013d343cfe"
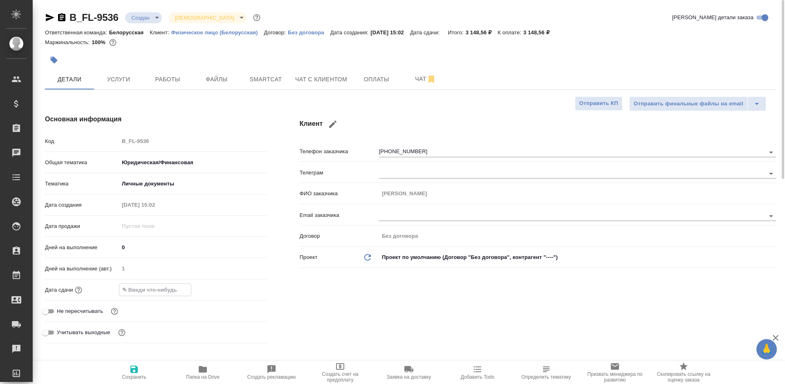
click at [160, 294] on input "text" at bounding box center [155, 290] width 72 height 12
click at [237, 289] on div at bounding box center [193, 290] width 148 height 13
click at [241, 291] on icon "button" at bounding box center [243, 290] width 10 height 10
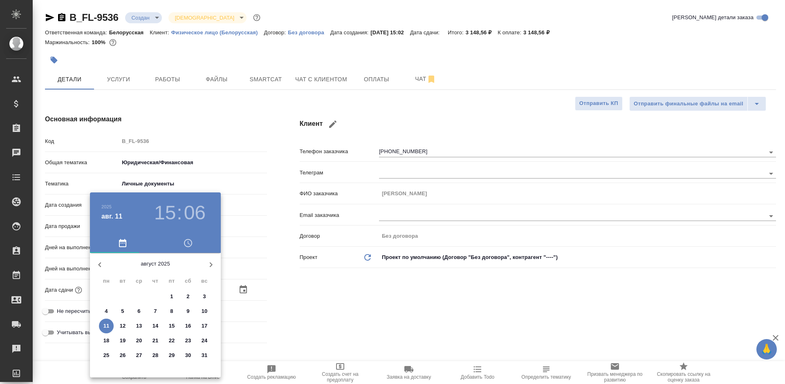
click at [118, 327] on span "12" at bounding box center [122, 326] width 15 height 8
type input "12.08.2025 15:06"
type textarea "x"
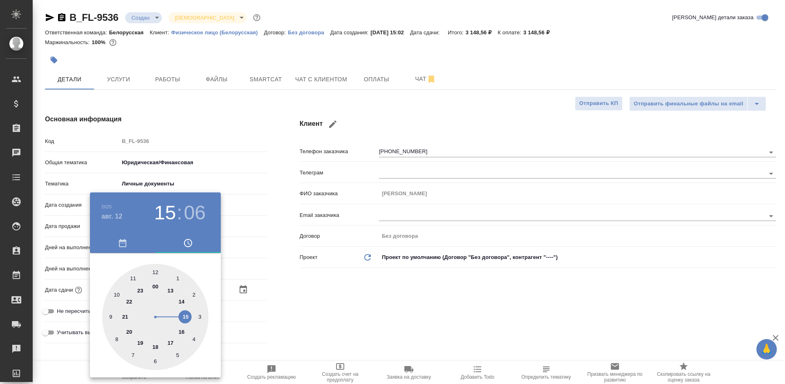
click at [116, 296] on div at bounding box center [155, 317] width 106 height 106
type input "12.08.2025 10:06"
type textarea "x"
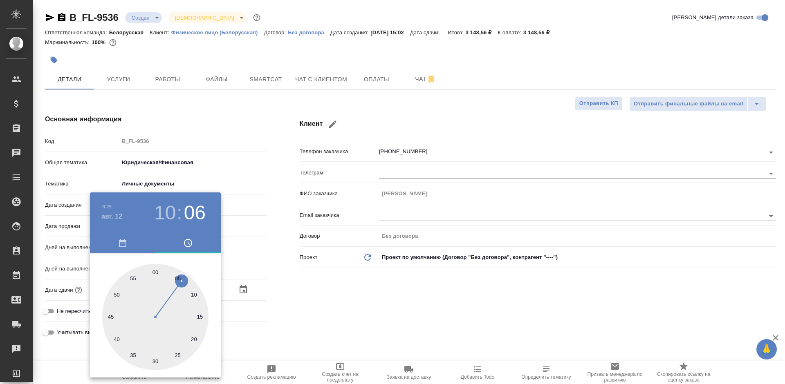
click at [155, 271] on div at bounding box center [155, 317] width 106 height 106
type input "12.08.2025 10:00"
type textarea "x"
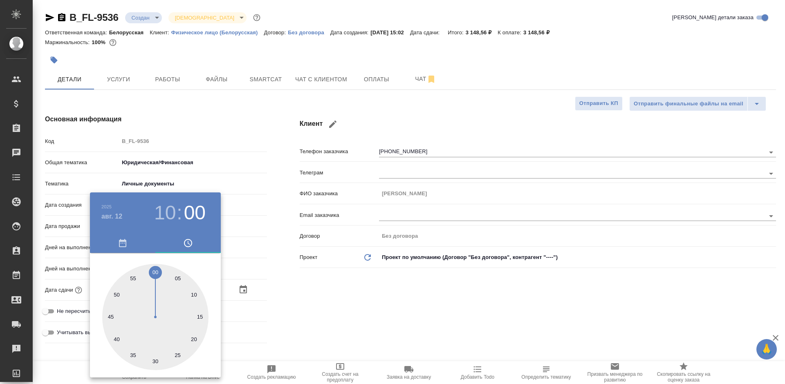
click at [282, 300] on div at bounding box center [392, 192] width 785 height 384
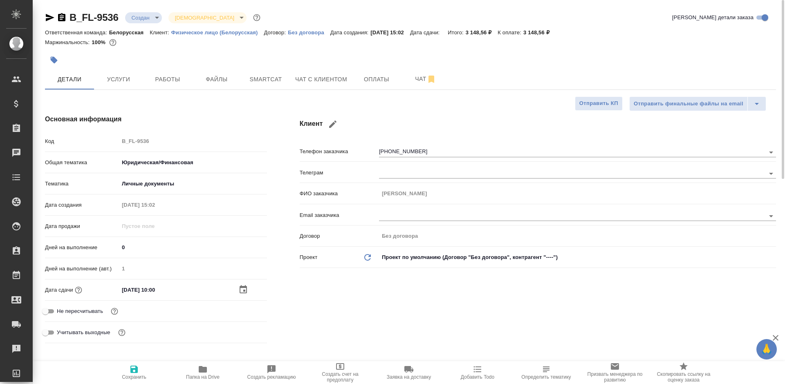
click at [146, 371] on span "Сохранить" at bounding box center [134, 373] width 59 height 16
type textarea "x"
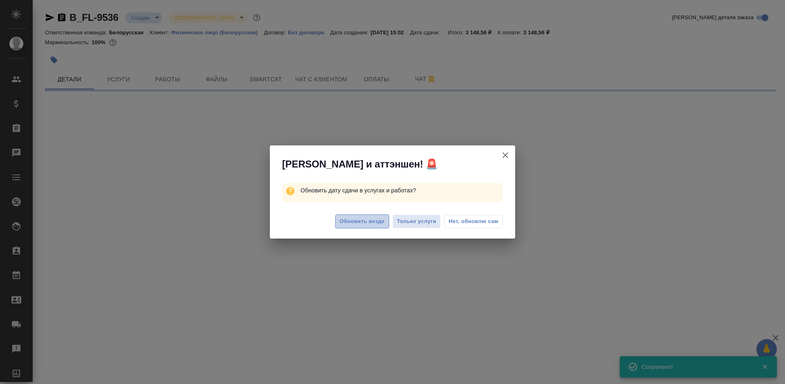
click at [376, 221] on span "Обновить везде" at bounding box center [362, 221] width 45 height 9
select select "RU"
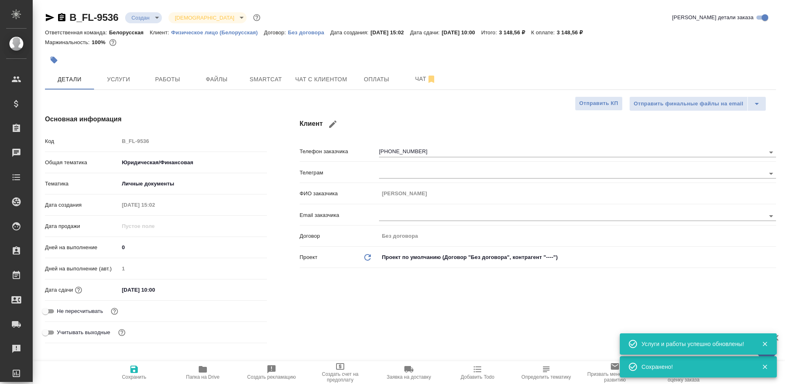
type textarea "x"
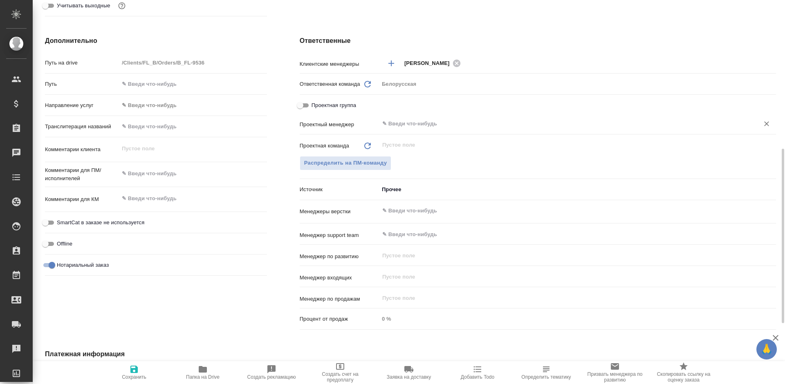
scroll to position [204, 0]
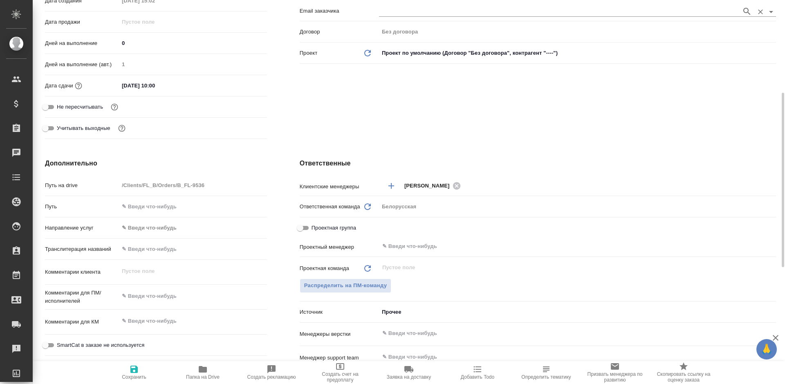
type textarea "x"
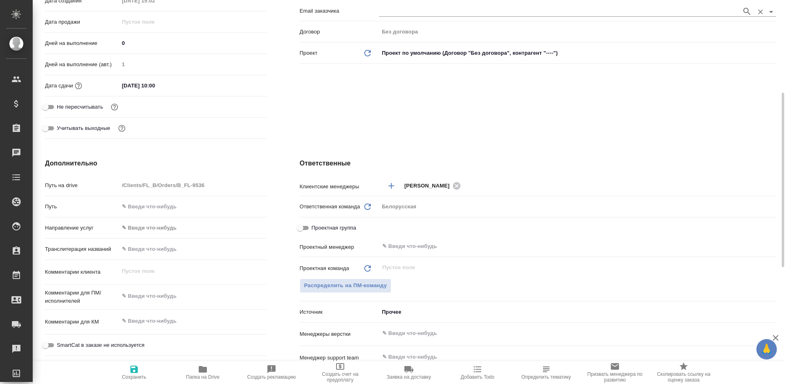
type textarea "x"
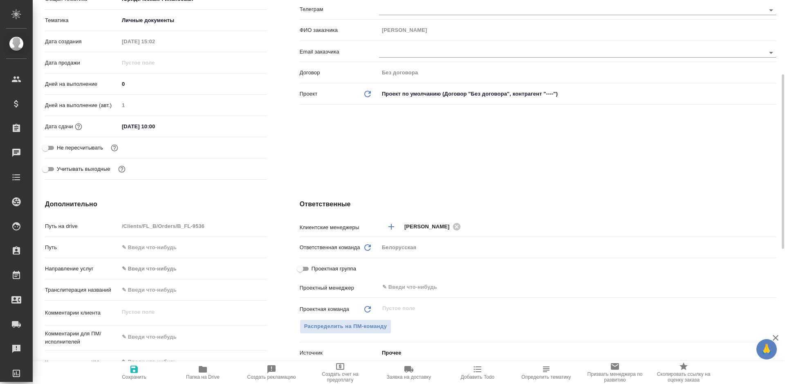
scroll to position [0, 0]
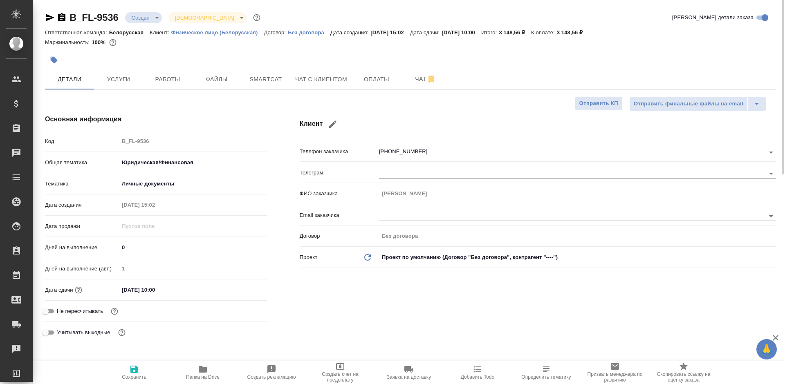
click at [141, 18] on body "🙏 .cls-1 fill:#fff; AWATERA Bogomolova Anastasiya Клиенты Спецификации Заказы 0…" at bounding box center [392, 192] width 785 height 384
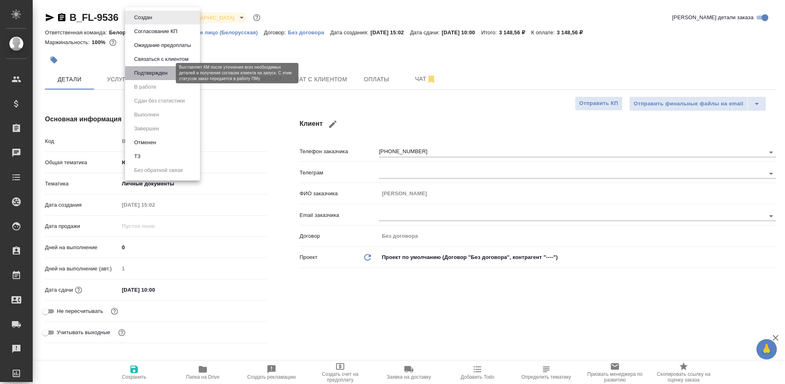
click at [160, 72] on button "Подтвержден" at bounding box center [151, 73] width 38 height 9
type textarea "x"
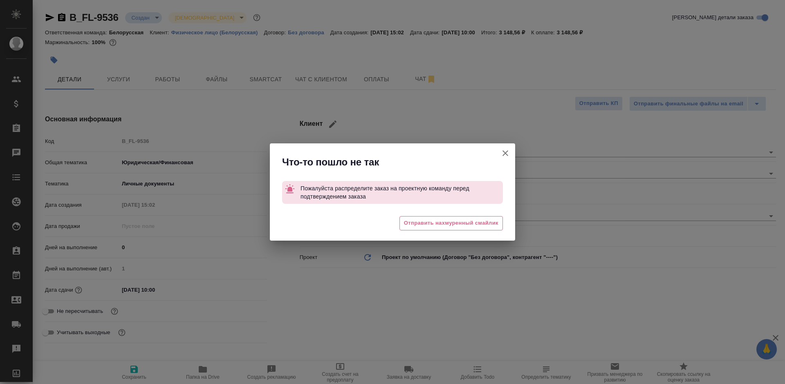
click at [505, 149] on icon "button" at bounding box center [505, 153] width 10 height 10
type textarea "x"
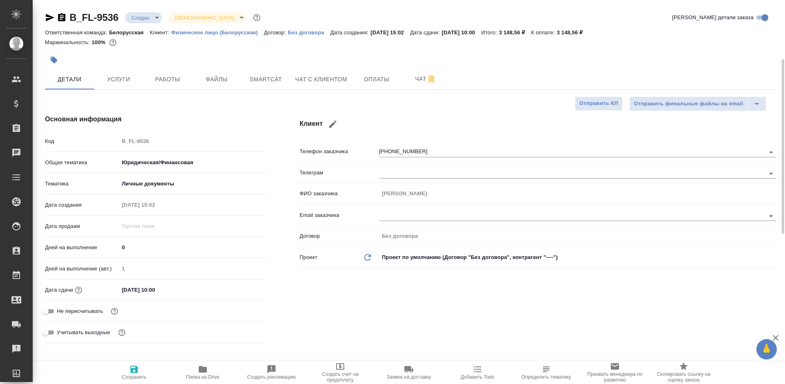
scroll to position [245, 0]
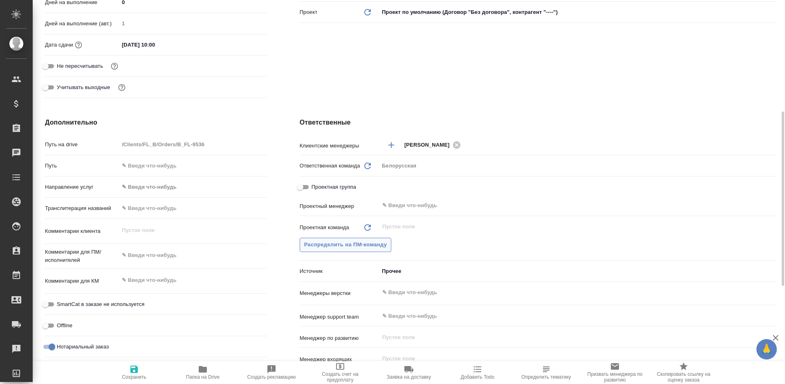
click at [374, 242] on span "Распределить на ПМ-команду" at bounding box center [345, 244] width 83 height 9
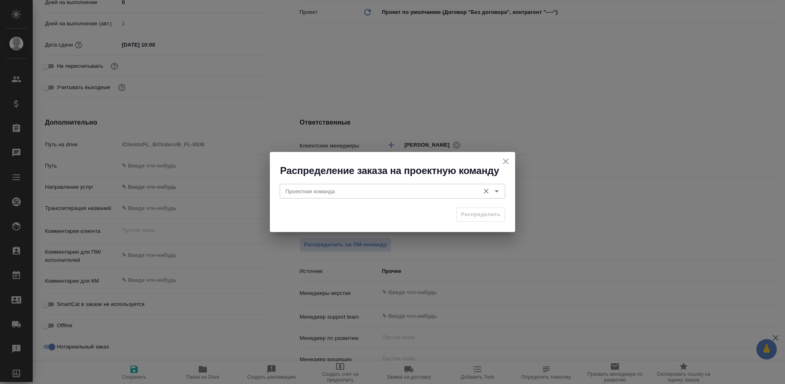
click at [387, 185] on div "Проектная команда" at bounding box center [393, 191] width 226 height 15
click at [389, 188] on input "Проектная команда" at bounding box center [378, 191] width 193 height 10
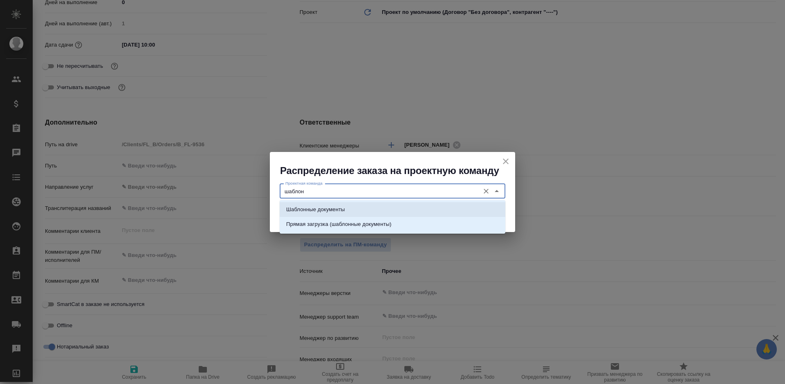
click at [401, 215] on li "Шаблонные документы" at bounding box center [393, 209] width 226 height 15
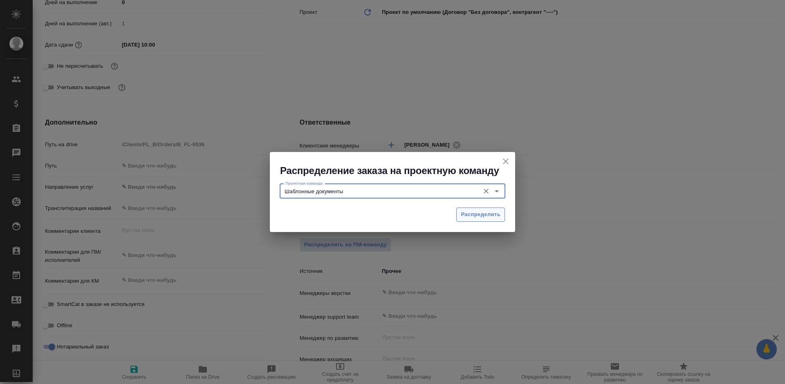
type input "Шаблонные документы"
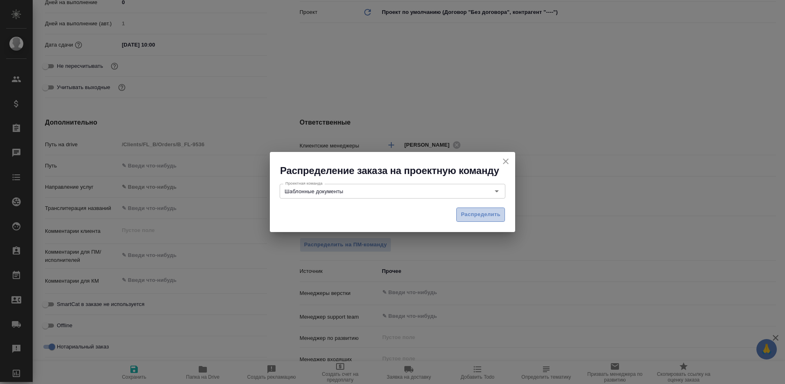
click at [467, 216] on span "Распределить" at bounding box center [481, 214] width 40 height 9
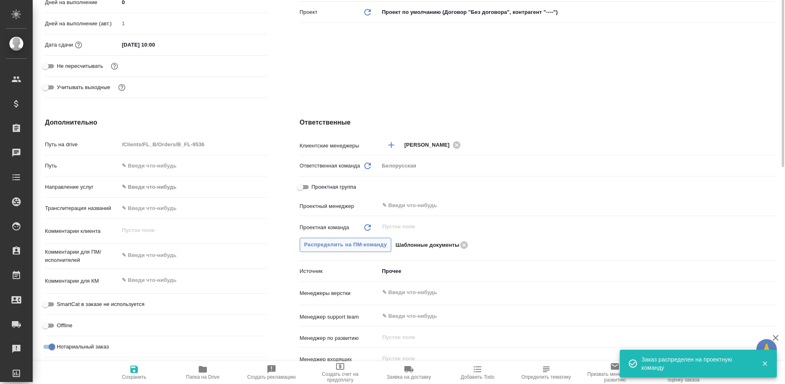
type textarea "x"
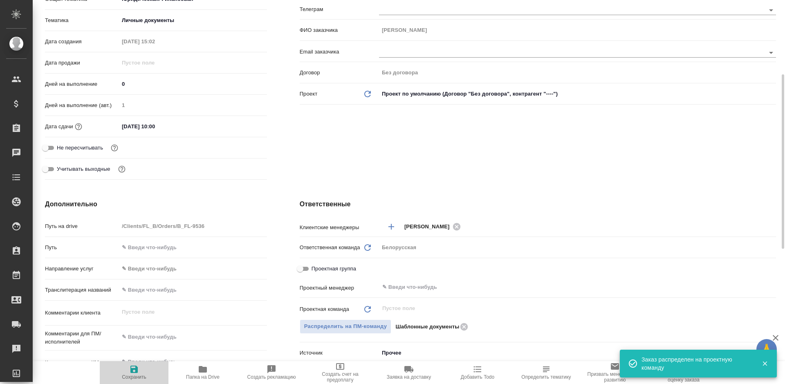
click at [137, 381] on button "Сохранить" at bounding box center [134, 372] width 69 height 23
type textarea "x"
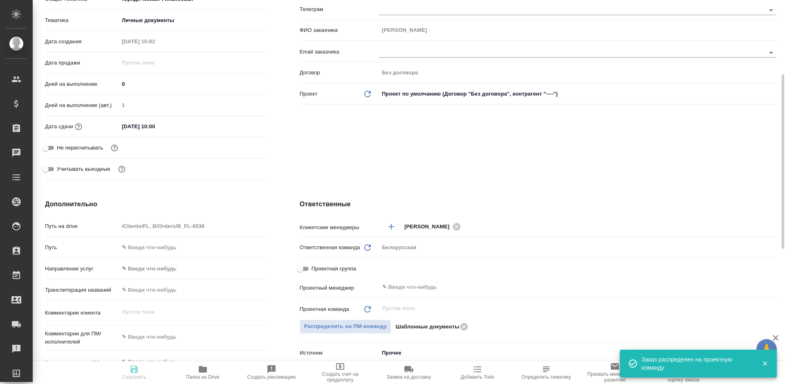
type textarea "x"
click at [137, 381] on button "Сохранить" at bounding box center [134, 372] width 69 height 23
type textarea "x"
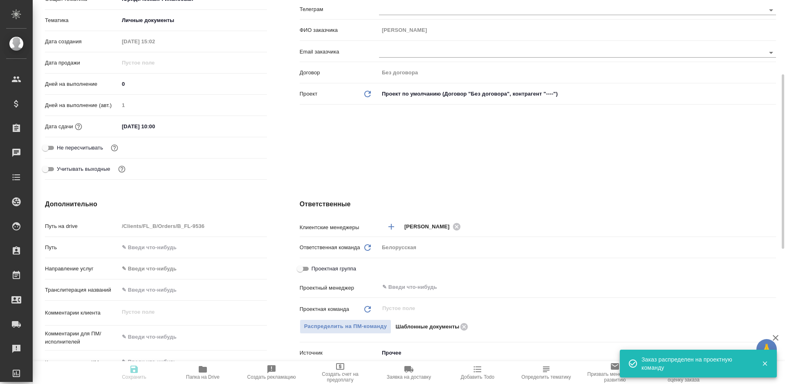
type textarea "x"
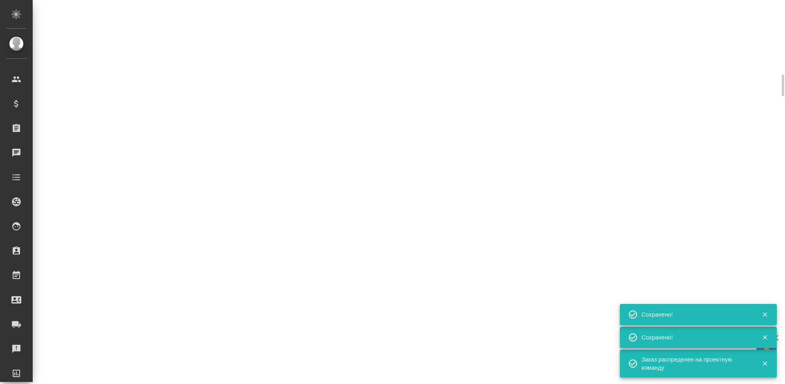
select select "RU"
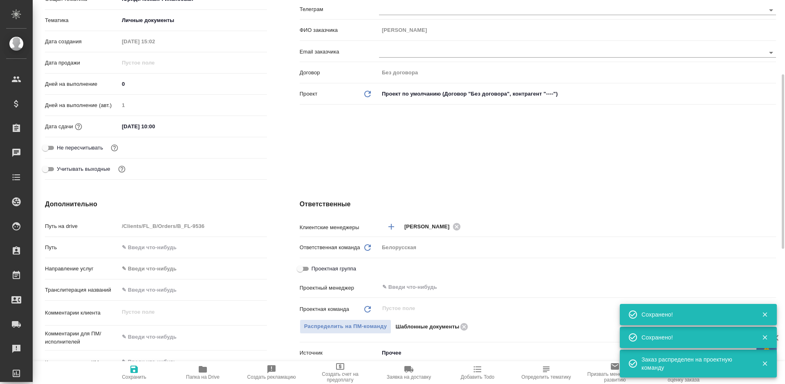
type textarea "x"
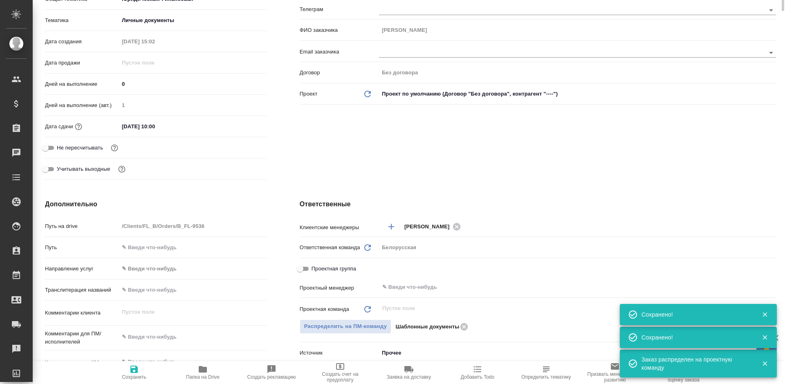
type textarea "x"
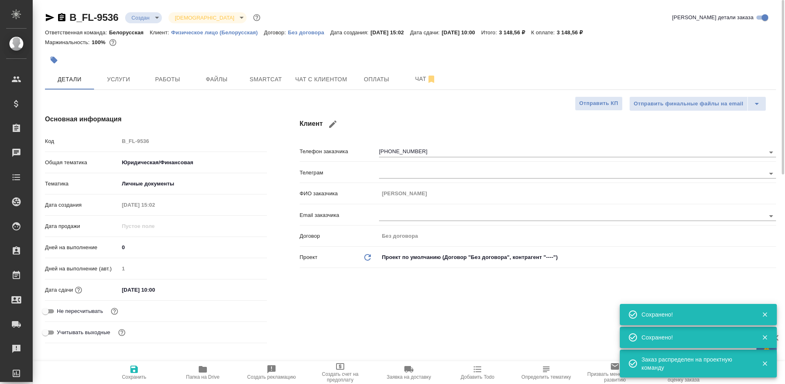
click at [142, 13] on body "🙏 .cls-1 fill:#fff; AWATERA Bogomolova Anastasiya Клиенты Спецификации Заказы 0…" at bounding box center [392, 192] width 785 height 384
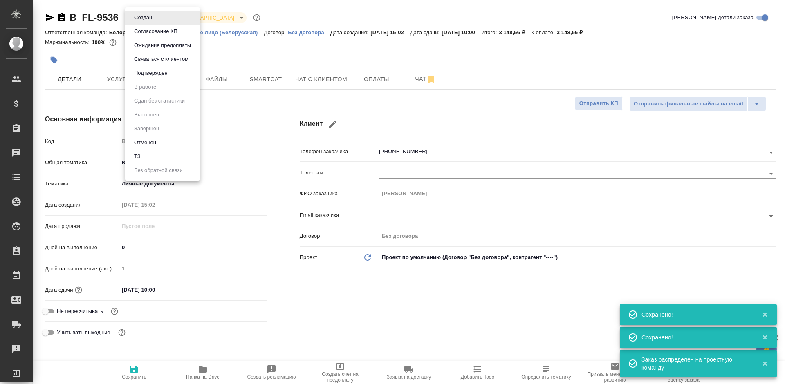
click at [155, 22] on button "Подтвержден" at bounding box center [143, 17] width 23 height 9
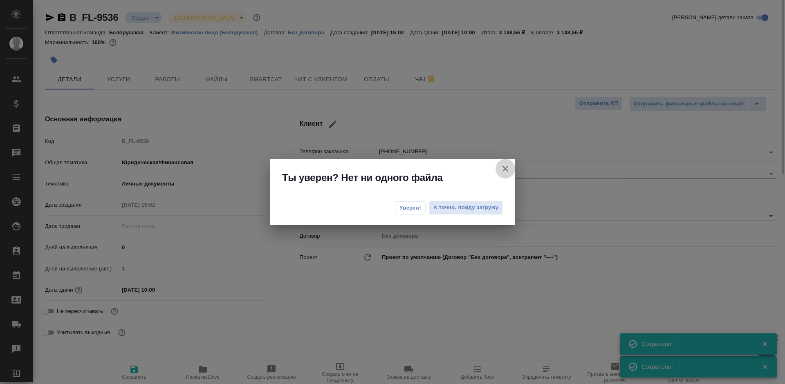
drag, startPoint x: 500, startPoint y: 172, endPoint x: 441, endPoint y: 139, distance: 67.4
click at [500, 172] on button "Клиент не указал номер" at bounding box center [506, 169] width 20 height 20
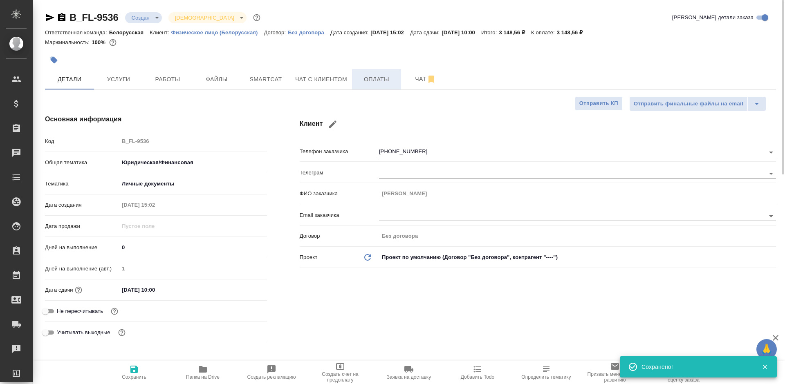
click at [376, 86] on button "Оплаты" at bounding box center [376, 79] width 49 height 20
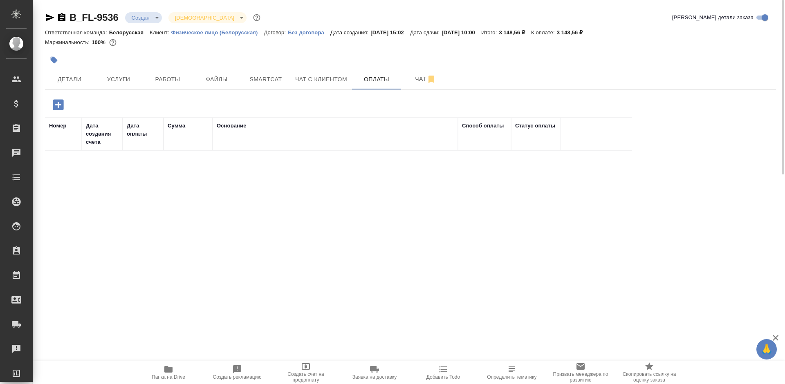
click at [58, 103] on icon "button" at bounding box center [58, 104] width 11 height 11
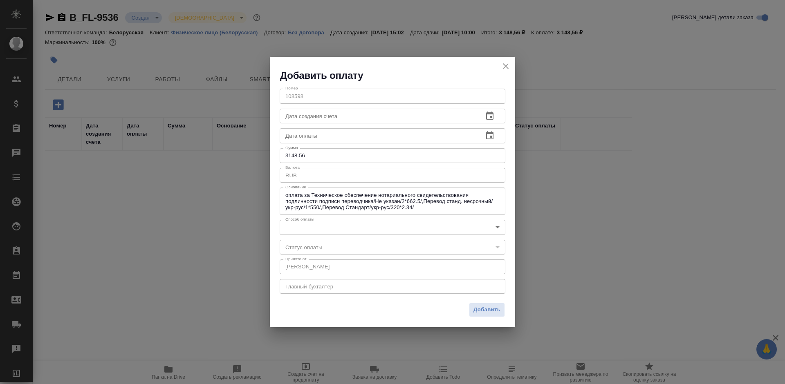
click at [338, 224] on body "🙏 .cls-1 fill:#fff; AWATERA Bogomolova Anastasiya Клиенты Спецификации Заказы 0…" at bounding box center [392, 192] width 785 height 384
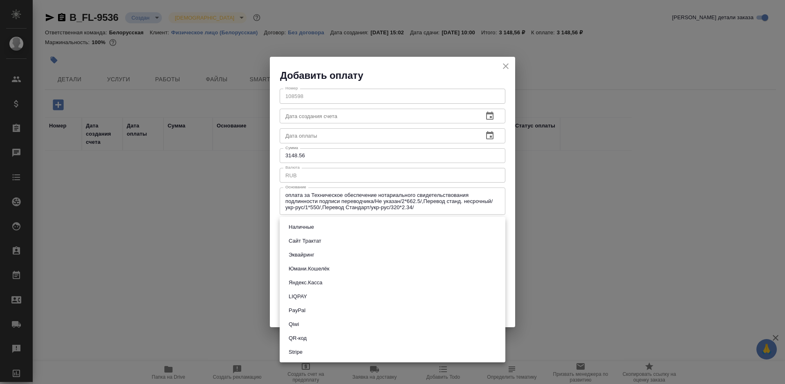
click at [303, 341] on button "QR-код" at bounding box center [297, 338] width 23 height 9
type input "60e5684acae83f185c96e013"
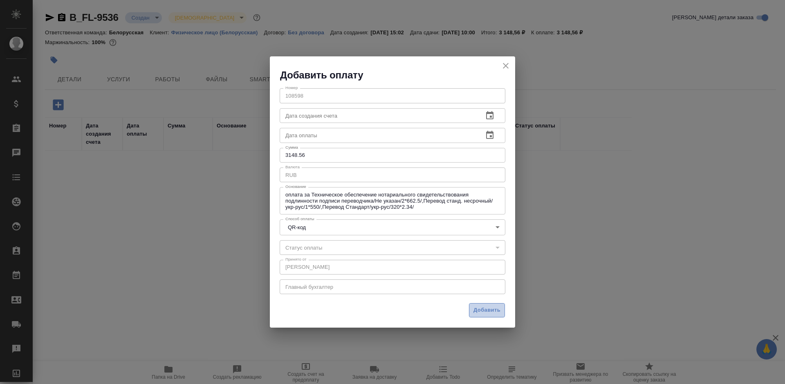
click at [485, 314] on span "Добавить" at bounding box center [486, 310] width 27 height 9
click at [485, 314] on div "Добавить" at bounding box center [392, 313] width 245 height 29
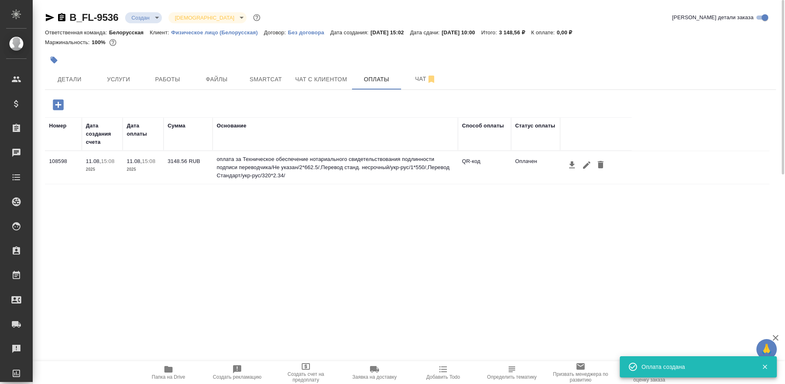
click at [57, 19] on icon "button" at bounding box center [62, 18] width 10 height 10
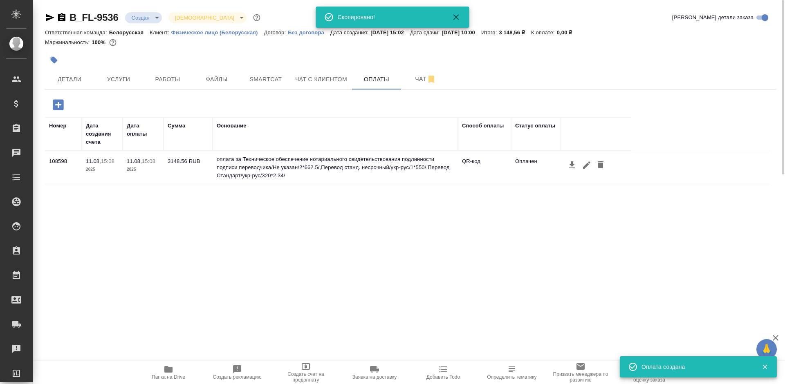
click at [57, 19] on icon "button" at bounding box center [62, 18] width 10 height 10
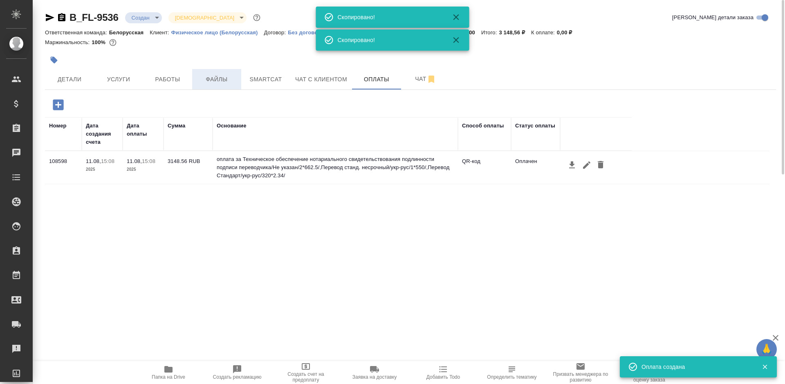
click at [221, 81] on span "Файлы" at bounding box center [216, 79] width 39 height 10
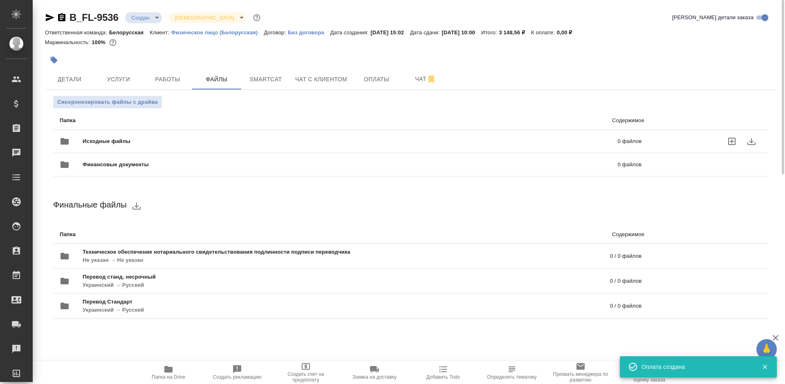
click at [726, 141] on label "uploadFiles" at bounding box center [732, 142] width 20 height 20
click at [0, 0] on input "uploadFiles" at bounding box center [0, 0] width 0 height 0
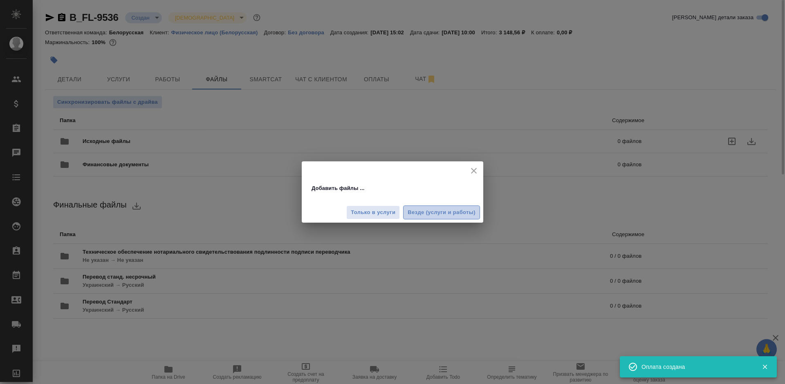
click at [418, 213] on span "Везде (услуги и работы)" at bounding box center [442, 212] width 68 height 9
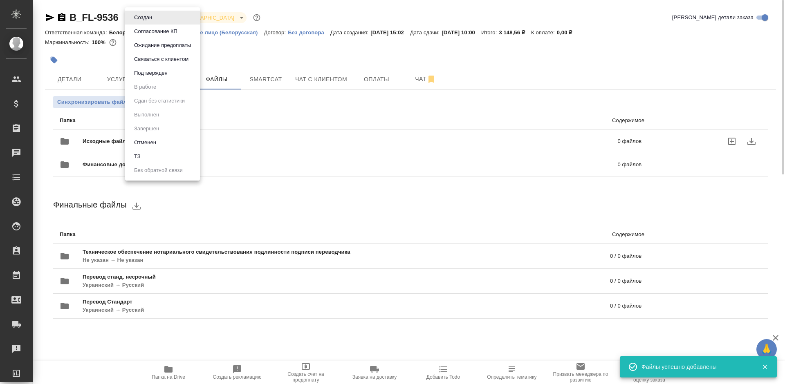
click at [130, 14] on body "🙏 .cls-1 fill:#fff; AWATERA Bogomolova Anastasiya Клиенты Спецификации Заказы 0…" at bounding box center [392, 192] width 785 height 384
click at [135, 22] on button "Подтвержден" at bounding box center [143, 17] width 23 height 9
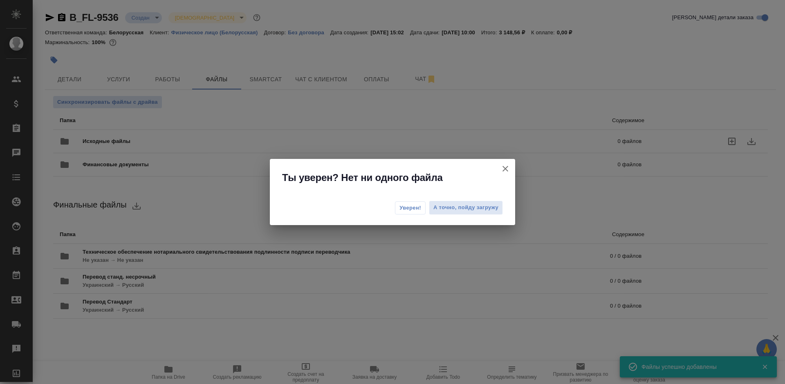
click at [402, 209] on span "Уверен!" at bounding box center [410, 208] width 22 height 8
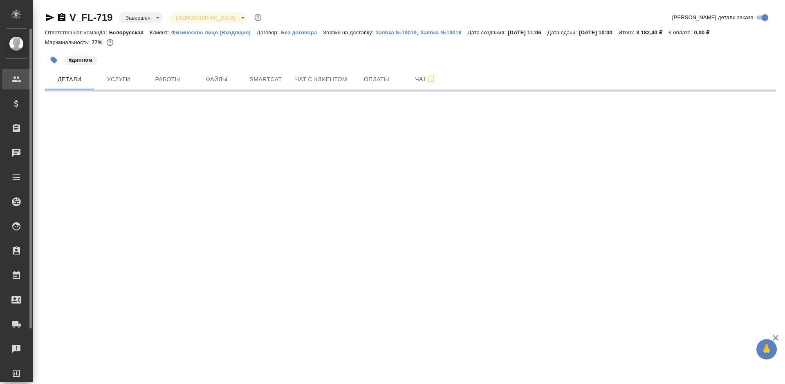
select select "RU"
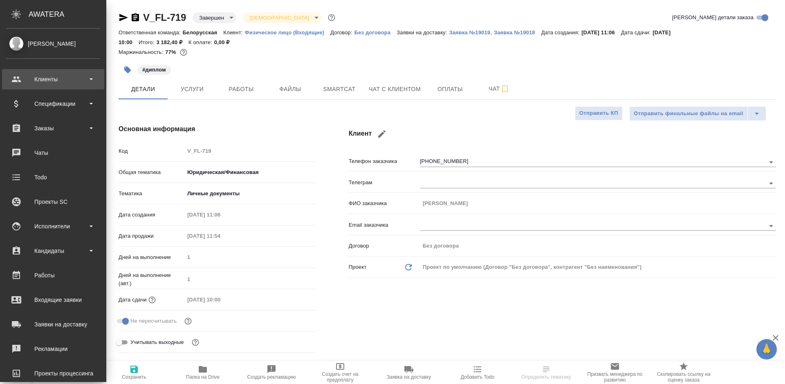
type textarea "x"
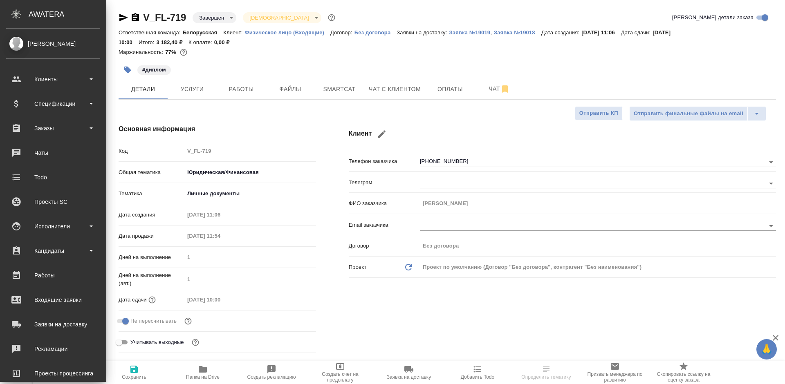
type textarea "x"
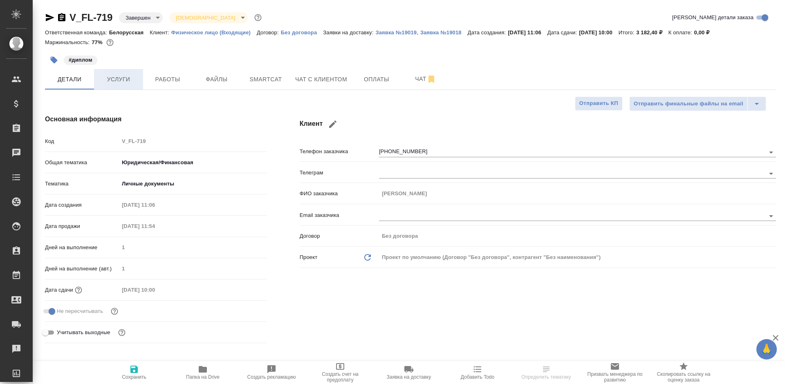
click at [109, 84] on span "Услуги" at bounding box center [118, 79] width 39 height 10
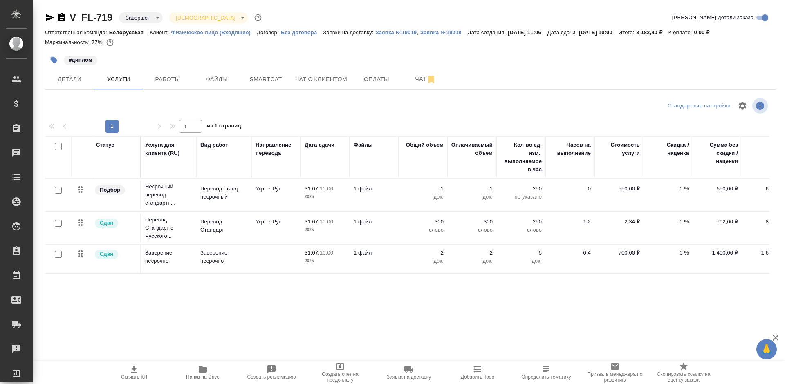
click at [300, 11] on div "V_FL-719 Завершен closed Святая троица holyTrinity Кратко детали заказа" at bounding box center [410, 17] width 731 height 13
click at [226, 73] on button "Файлы" at bounding box center [216, 79] width 49 height 20
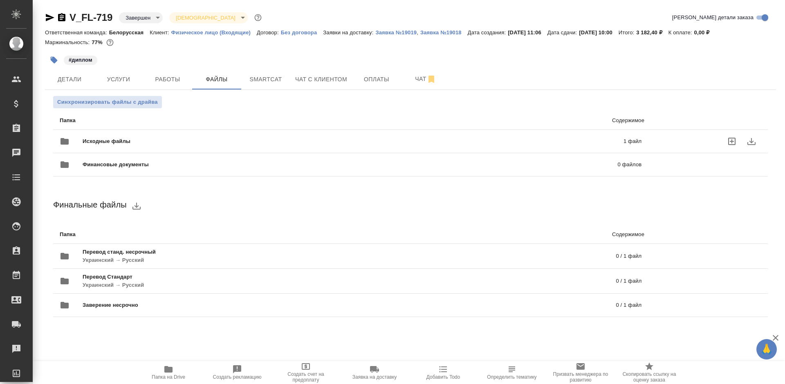
click at [263, 137] on div "Исходные файлы 1 файл" at bounding box center [351, 142] width 582 height 20
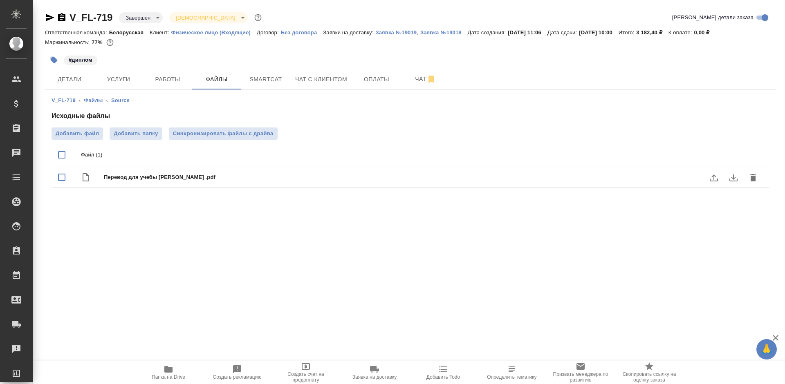
click at [729, 180] on icon "download" at bounding box center [734, 178] width 10 height 10
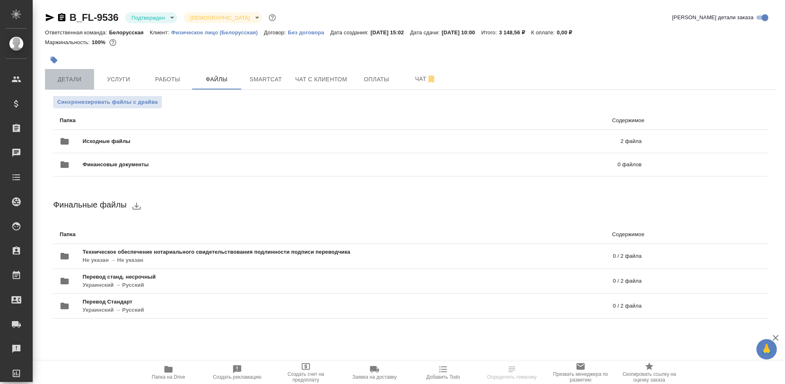
click at [63, 75] on span "Детали" at bounding box center [69, 79] width 39 height 10
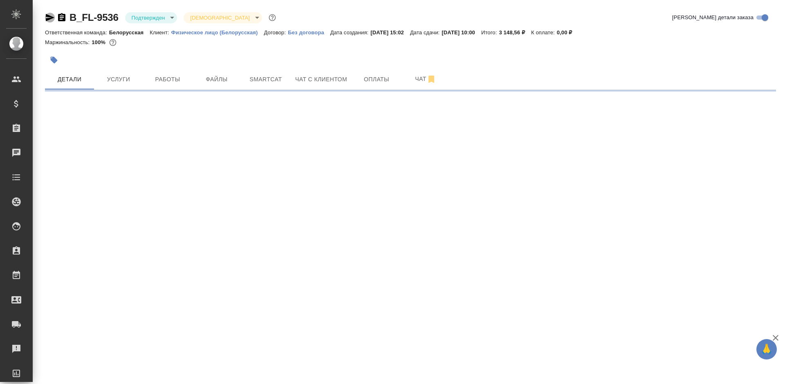
click at [47, 16] on icon "button" at bounding box center [50, 17] width 9 height 7
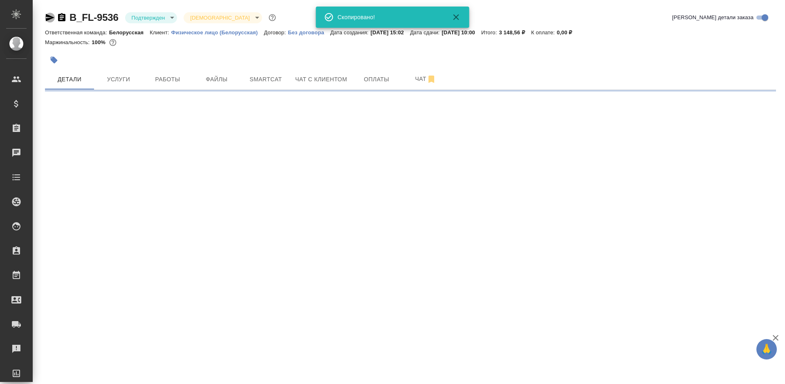
click at [47, 16] on icon "button" at bounding box center [50, 17] width 9 height 7
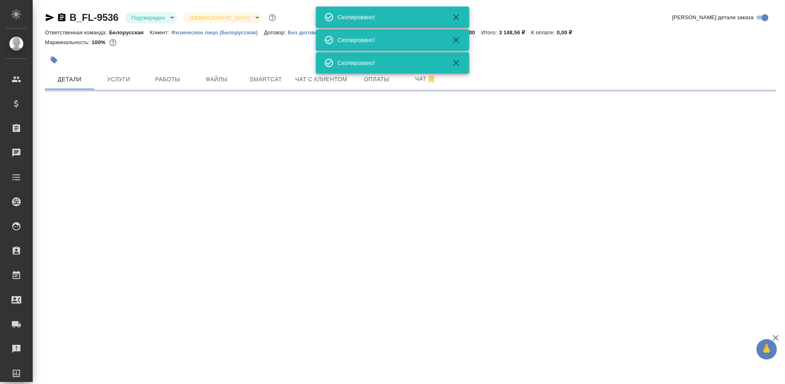
select select "RU"
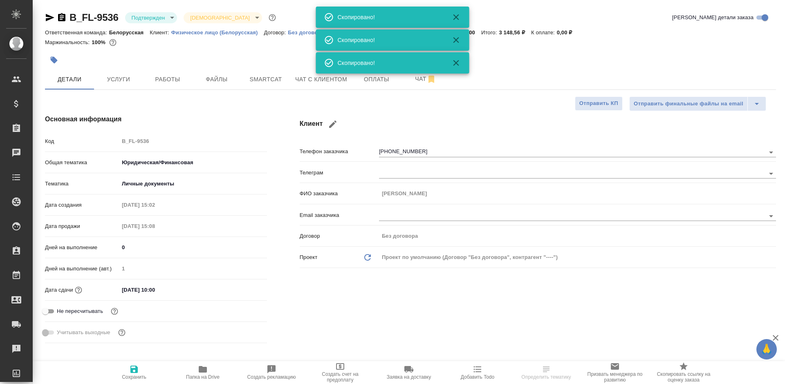
type textarea "x"
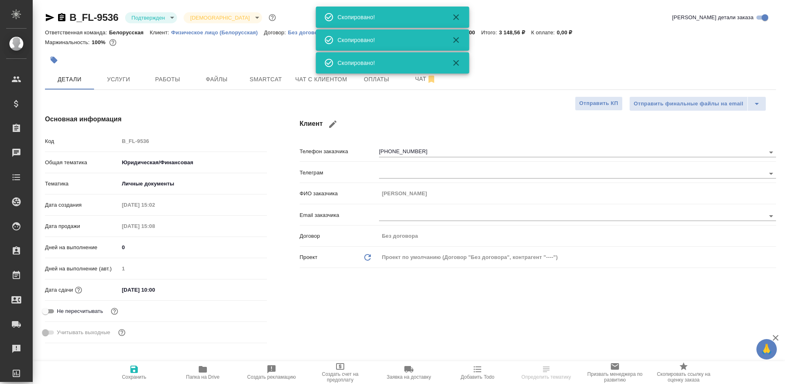
type textarea "x"
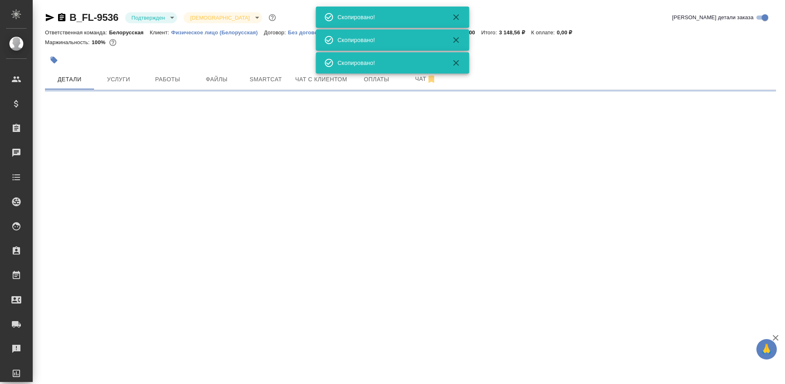
select select "RU"
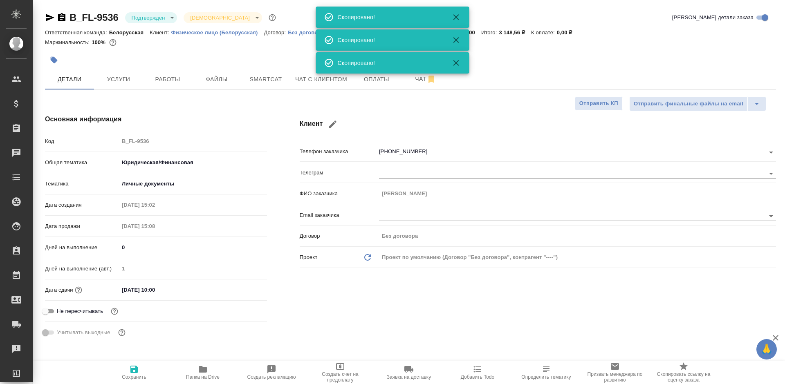
type textarea "x"
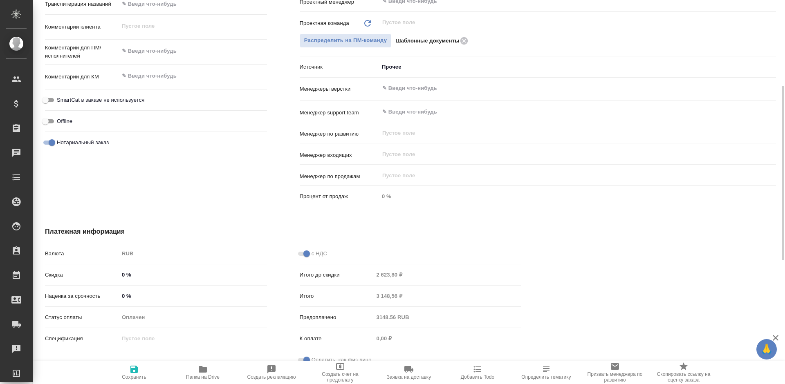
scroll to position [368, 0]
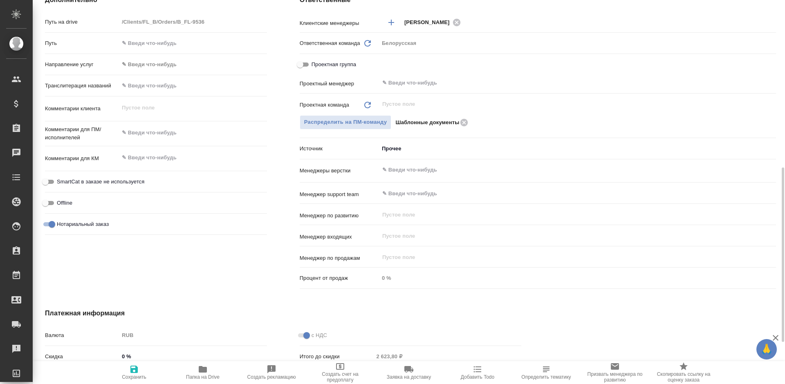
click at [419, 151] on body "🙏 .cls-1 fill:#fff; AWATERA [PERSON_NAME] Спецификации Заказы 0 Чаты Todo Проек…" at bounding box center [392, 192] width 785 height 384
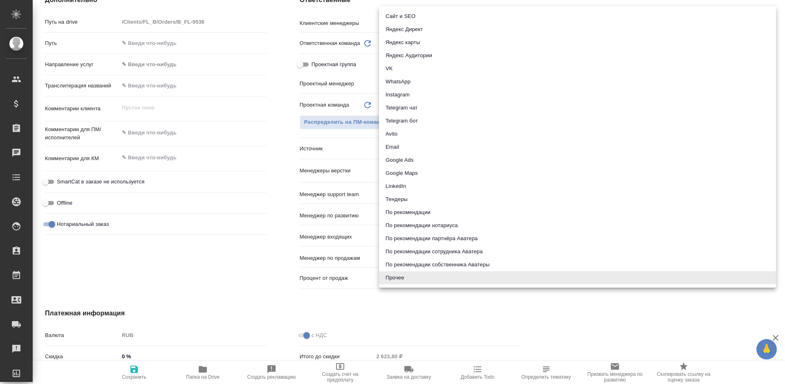
click at [411, 43] on li "Яндекс карты" at bounding box center [577, 42] width 397 height 13
type textarea "x"
type input "yandexMaps"
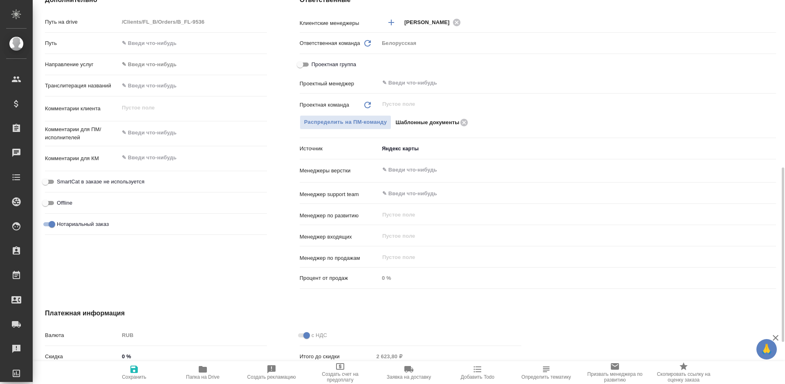
click at [143, 372] on span "Сохранить" at bounding box center [134, 373] width 59 height 16
type textarea "x"
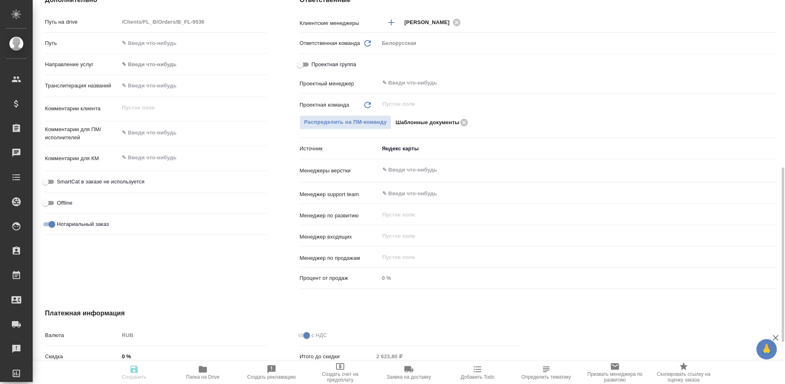
type textarea "x"
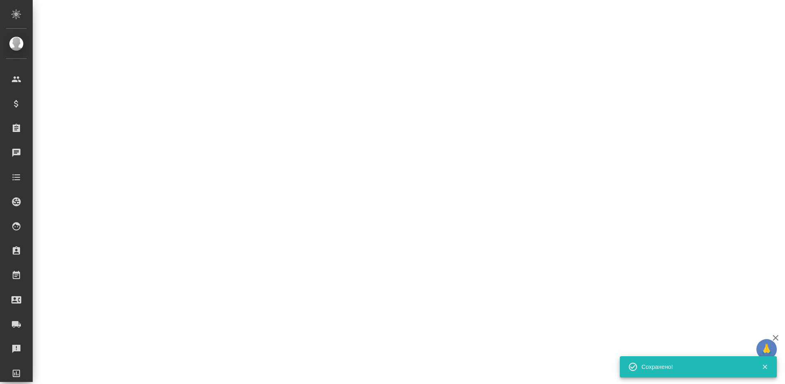
select select "RU"
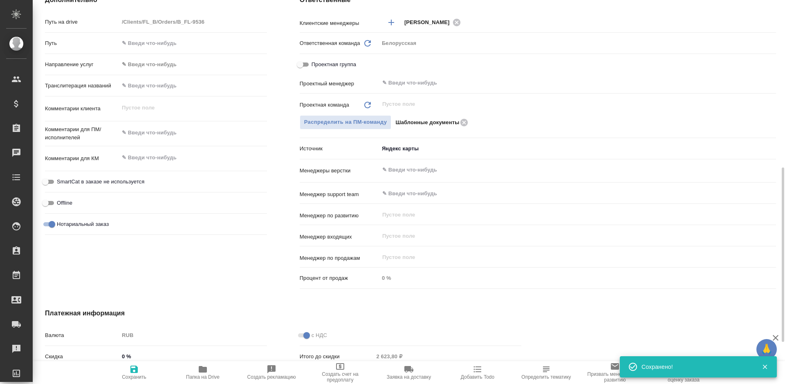
type textarea "x"
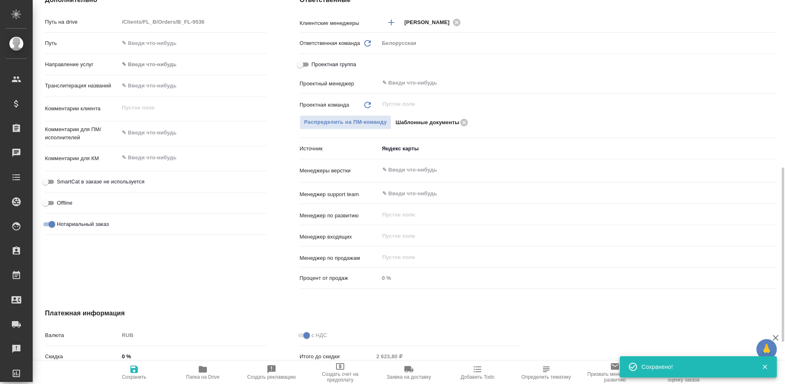
type textarea "x"
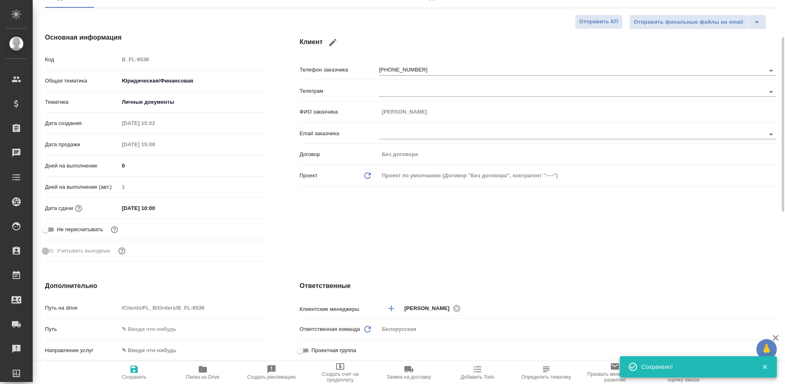
scroll to position [0, 0]
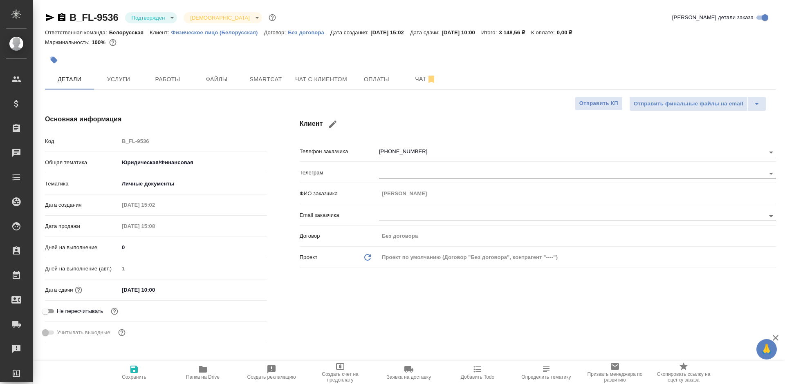
type textarea "x"
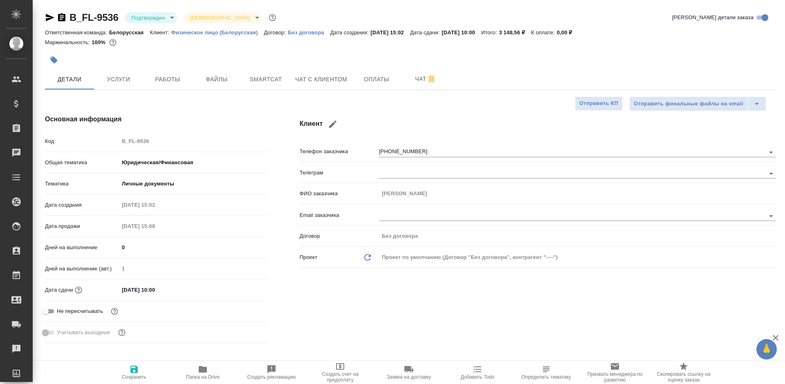
type textarea "x"
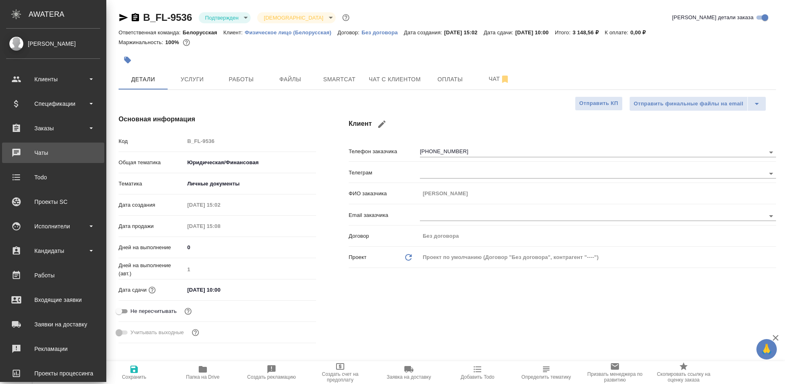
click at [19, 148] on div "Чаты" at bounding box center [53, 153] width 94 height 12
type textarea "x"
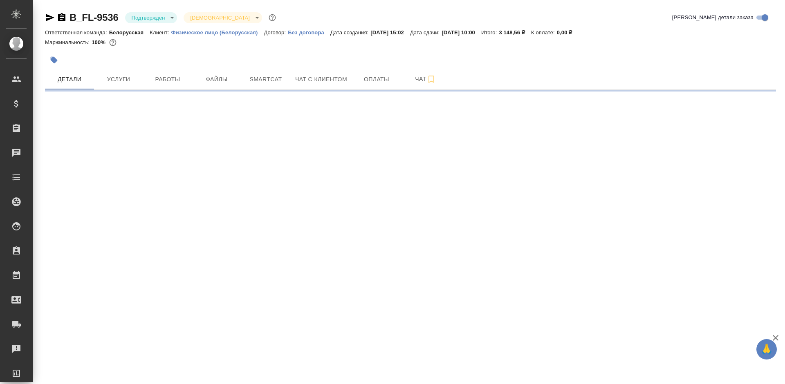
select select "RU"
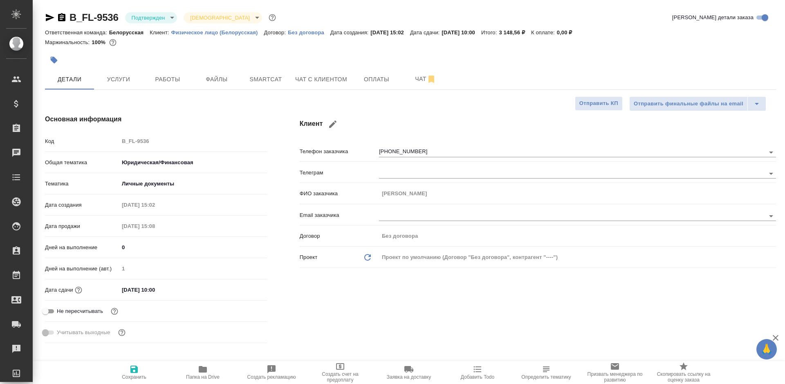
type textarea "x"
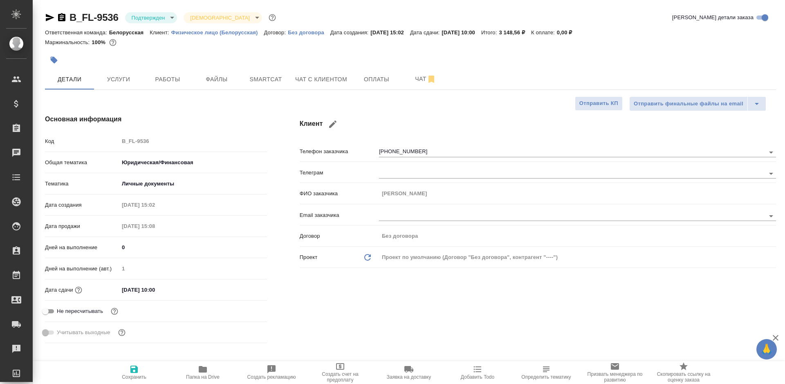
type textarea "x"
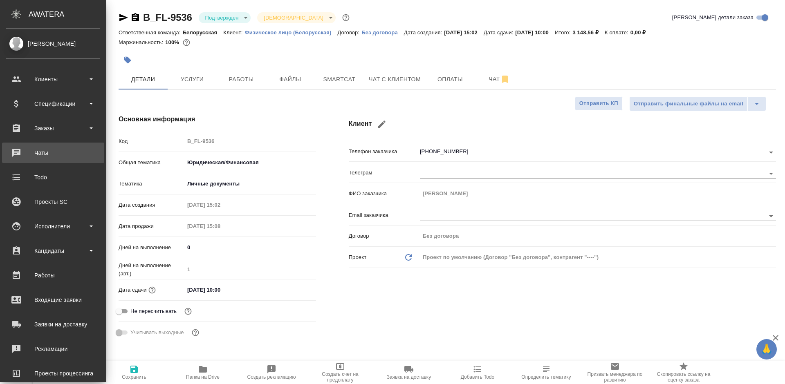
click at [20, 150] on div "Чаты" at bounding box center [53, 153] width 94 height 12
type textarea "x"
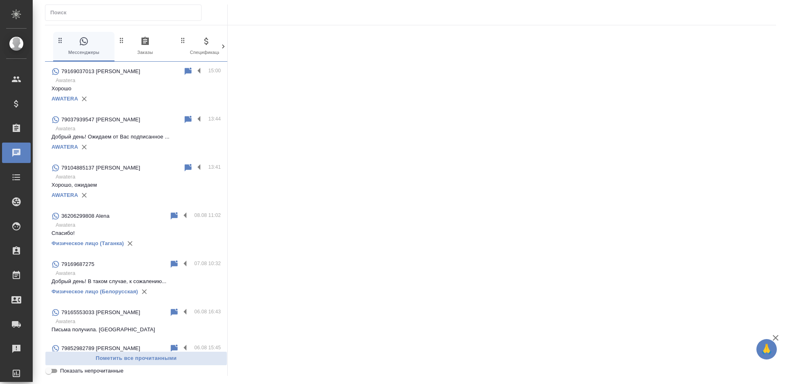
click at [137, 84] on p "Awatera" at bounding box center [138, 80] width 165 height 8
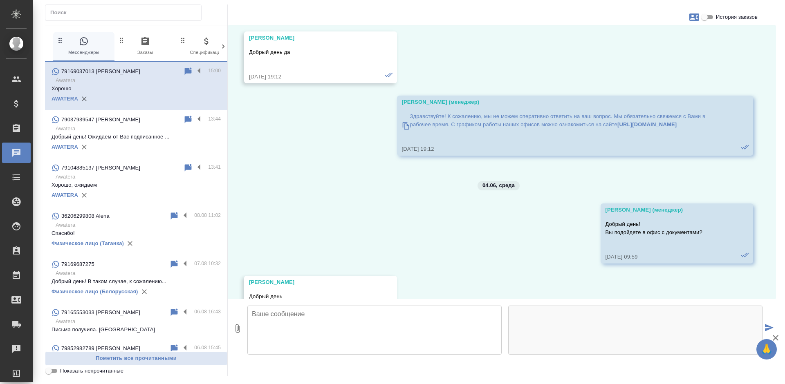
scroll to position [3212, 0]
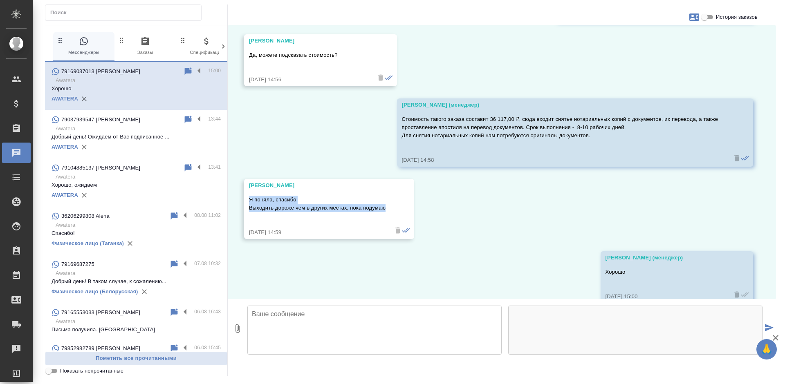
drag, startPoint x: 395, startPoint y: 189, endPoint x: 243, endPoint y: 180, distance: 152.4
click at [243, 180] on div "26.05, [DATE] [PERSON_NAME] (менеджер) [PERSON_NAME], добрый день! Благодарим В…" at bounding box center [502, 162] width 548 height 274
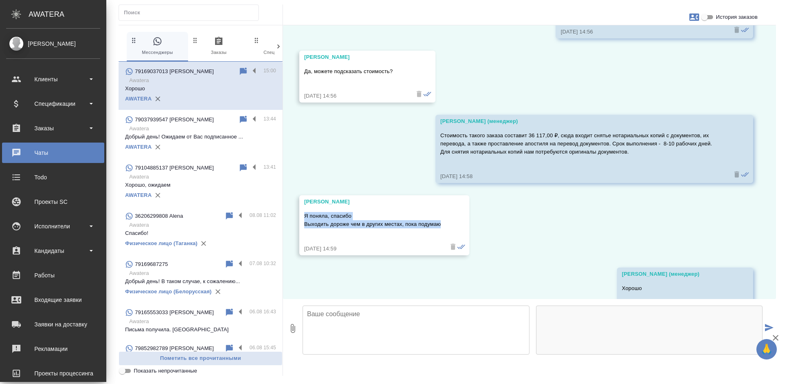
scroll to position [3244, 0]
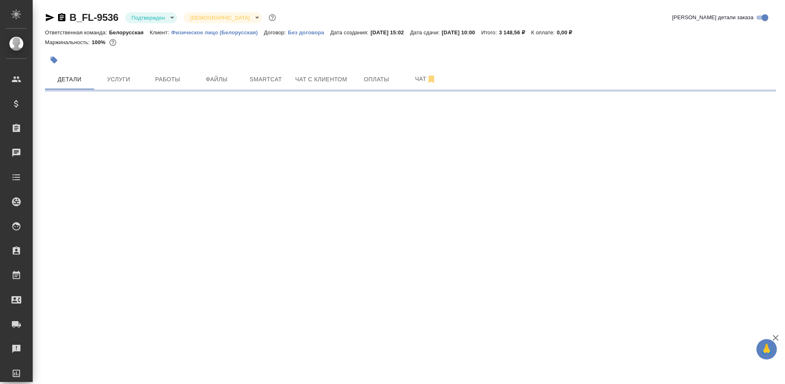
select select "RU"
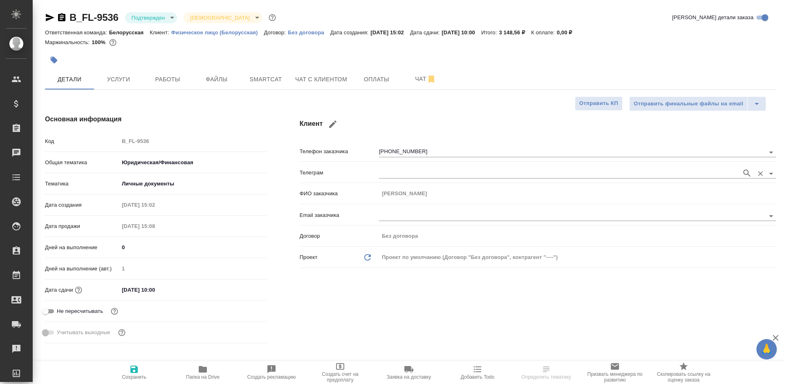
type textarea "x"
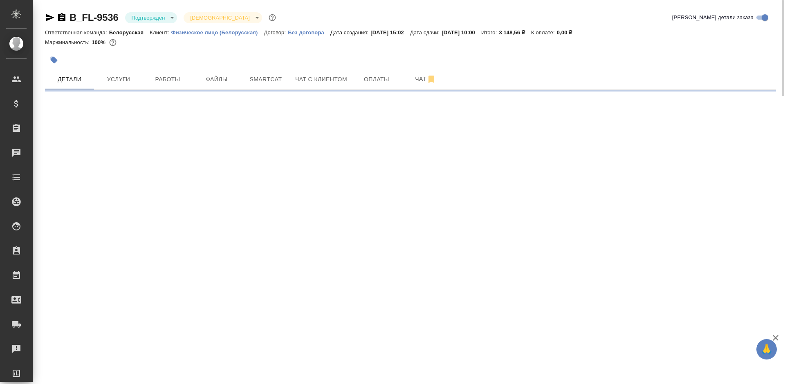
click at [44, 16] on div "B_FL-9536 Подтвержден confirmed Святая троица holyTrinity Кратко детали заказа …" at bounding box center [410, 48] width 740 height 96
click at [45, 16] on div "B_FL-9536 Подтвержден confirmed Святая троица holyTrinity Кратко детали заказа …" at bounding box center [410, 48] width 740 height 96
drag, startPoint x: 46, startPoint y: 19, endPoint x: 56, endPoint y: 23, distance: 10.8
click at [56, 23] on div "B_FL-9536 Подтвержден confirmed Святая троица holyTrinity Кратко детали заказа …" at bounding box center [410, 48] width 740 height 96
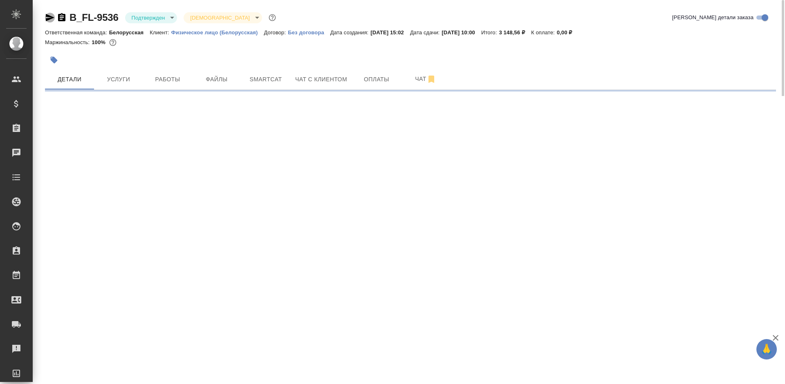
click at [48, 19] on icon "button" at bounding box center [50, 17] width 9 height 7
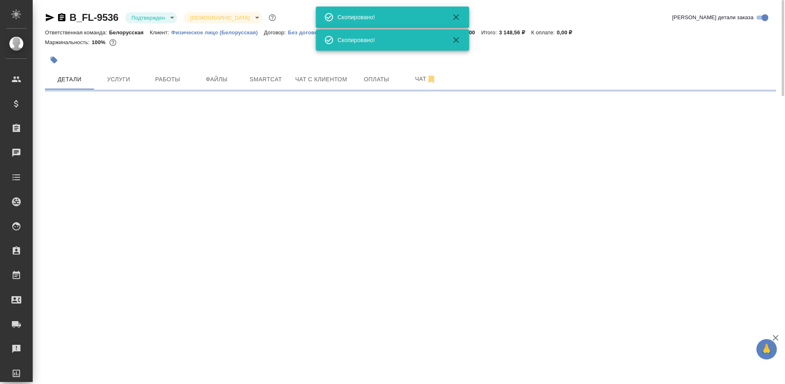
click at [48, 19] on icon "button" at bounding box center [50, 17] width 9 height 7
select select "RU"
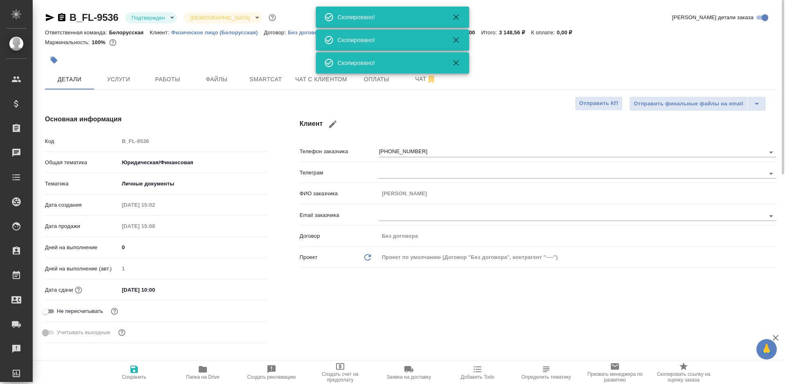
type textarea "x"
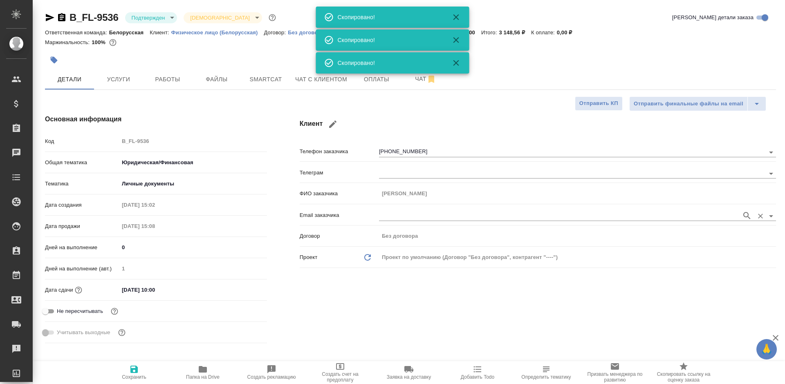
type textarea "x"
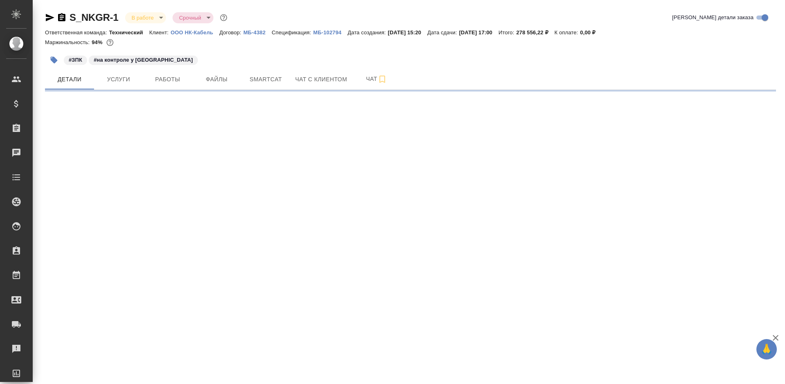
select select "RU"
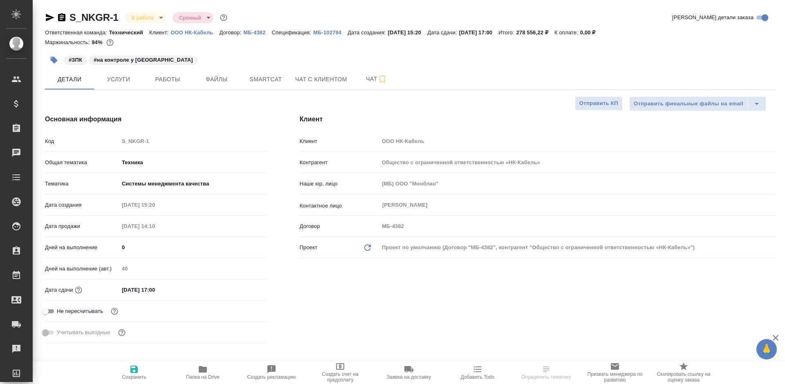
type textarea "x"
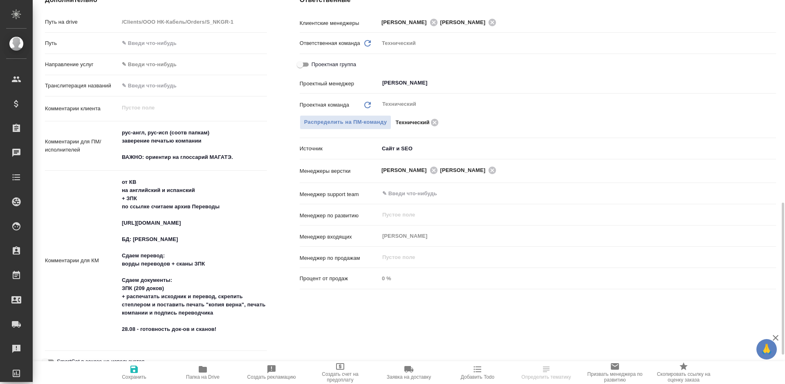
scroll to position [450, 0]
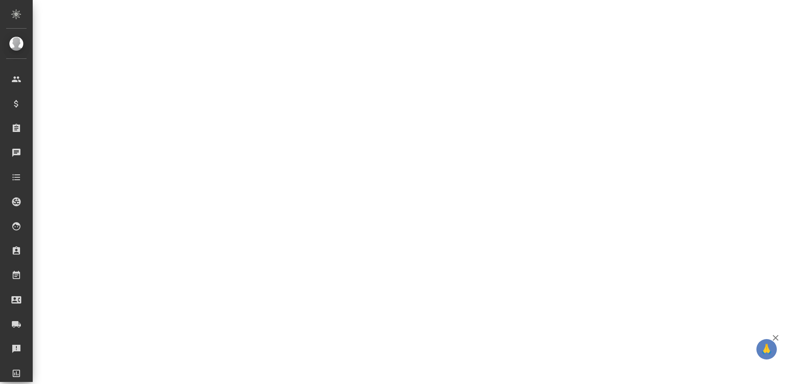
select select "RU"
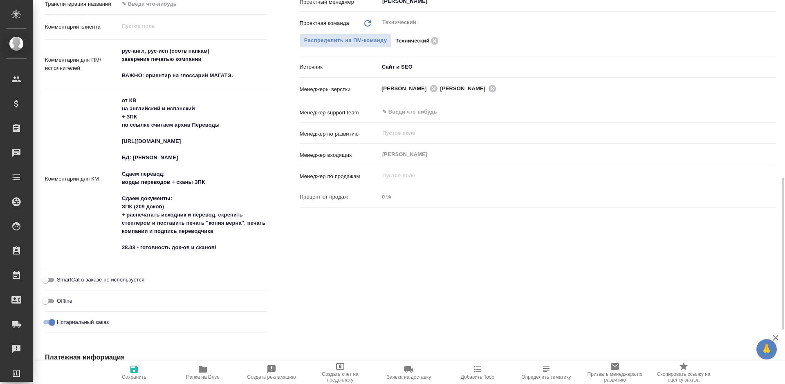
type textarea "x"
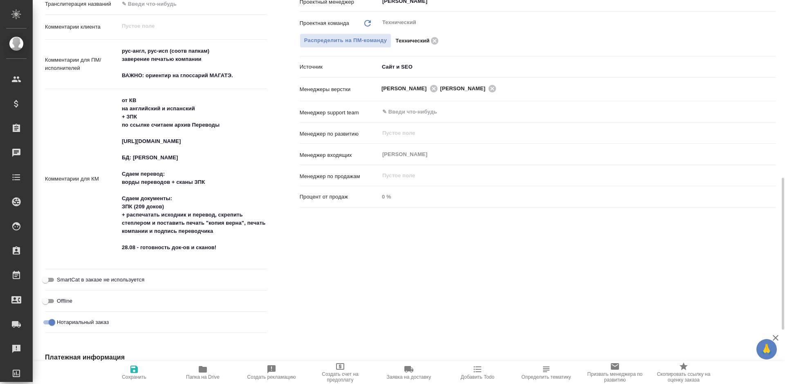
type textarea "x"
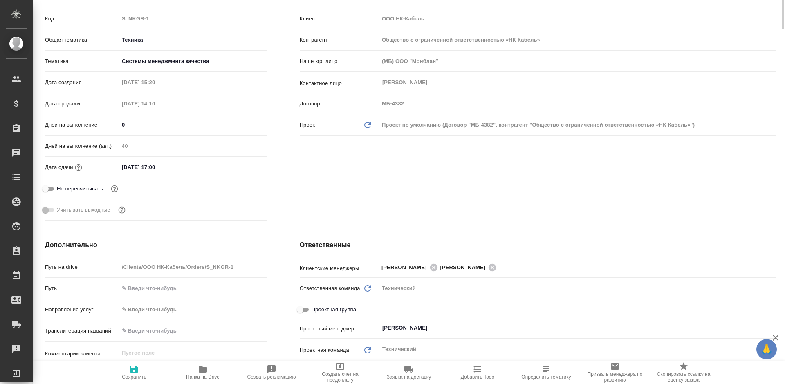
scroll to position [0, 0]
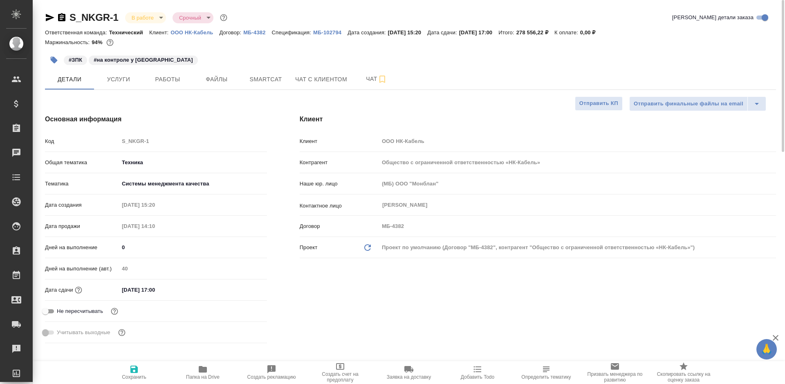
click at [202, 30] on p "ООО НК-Кабель" at bounding box center [194, 32] width 49 height 6
type textarea "x"
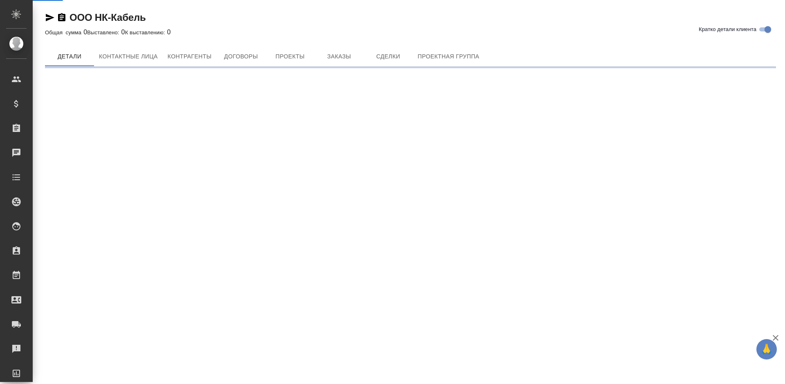
click at [321, 54] on span "Заказы" at bounding box center [338, 57] width 39 height 10
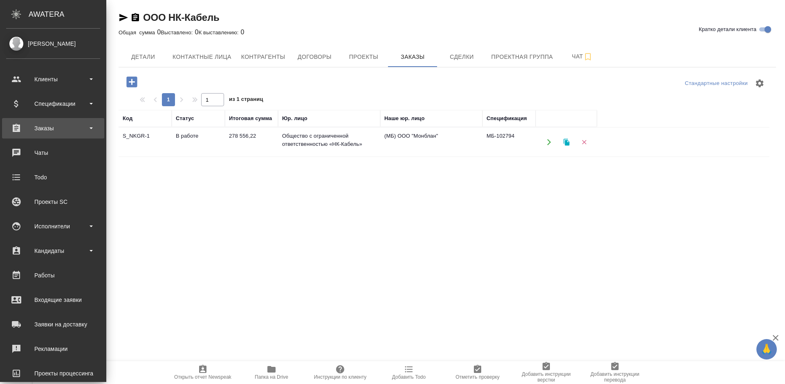
click at [11, 128] on div "Заказы" at bounding box center [53, 128] width 94 height 12
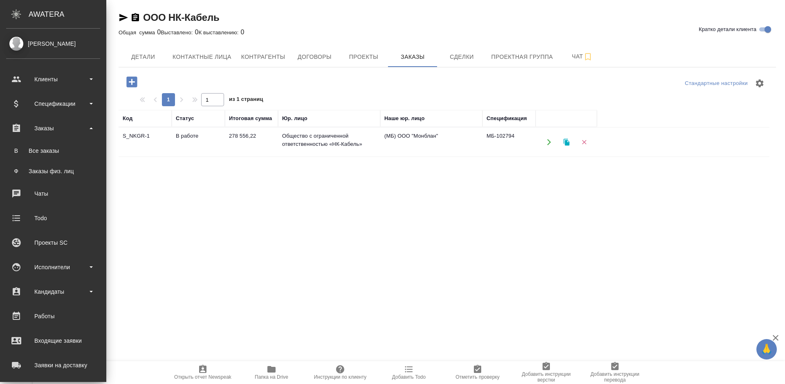
click at [15, 142] on ul "В Все заказы Ф Заказы физ. лиц" at bounding box center [53, 159] width 106 height 41
click at [17, 146] on link "В Все заказы" at bounding box center [53, 151] width 94 height 16
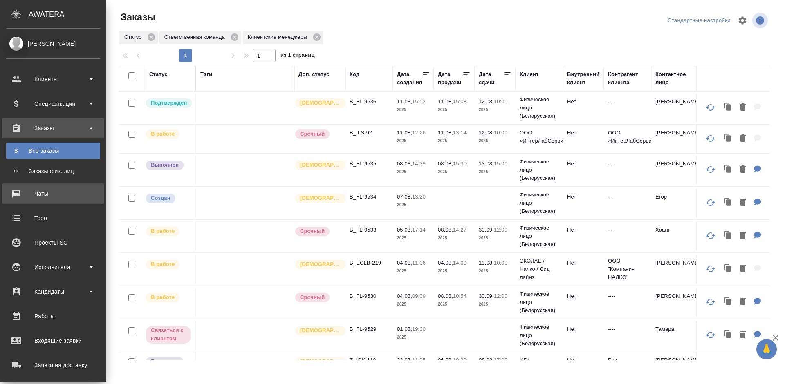
click at [13, 192] on div "Чаты" at bounding box center [53, 194] width 94 height 12
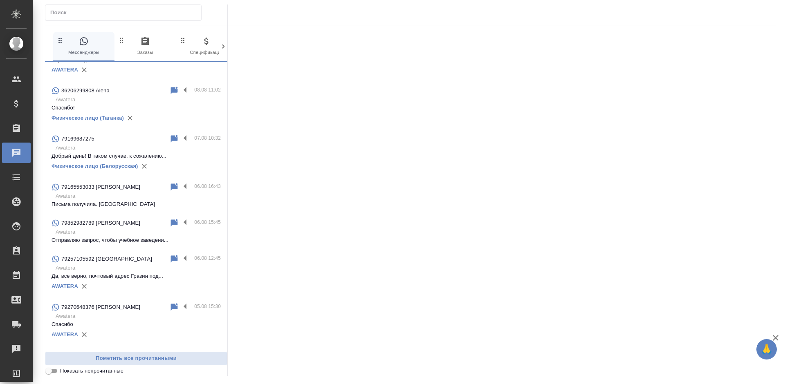
scroll to position [164, 0]
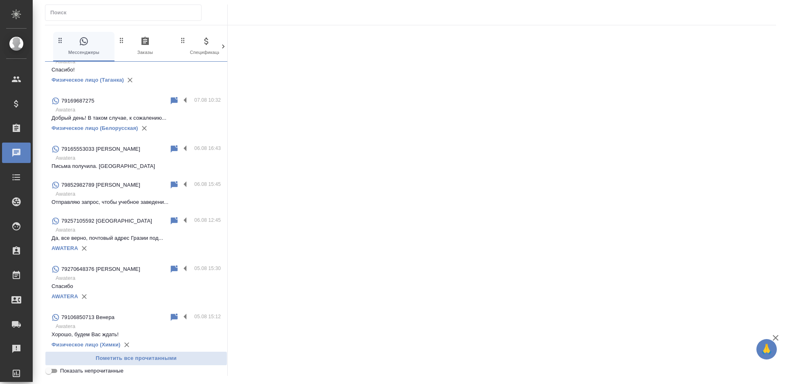
click at [128, 199] on p "Отправляю запрос, чтобы учебное заведени..." at bounding box center [136, 202] width 169 height 8
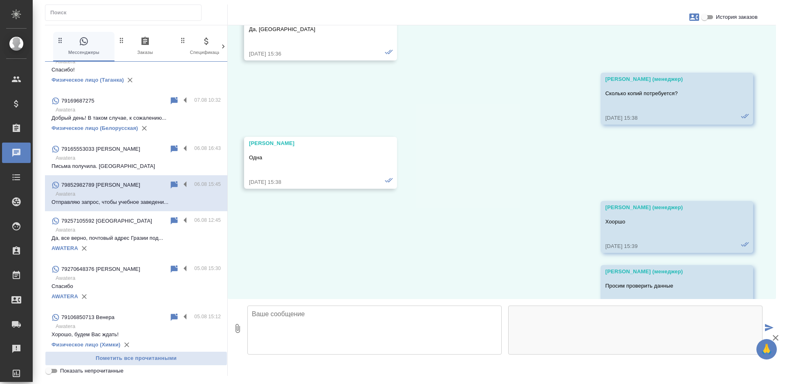
scroll to position [7232, 0]
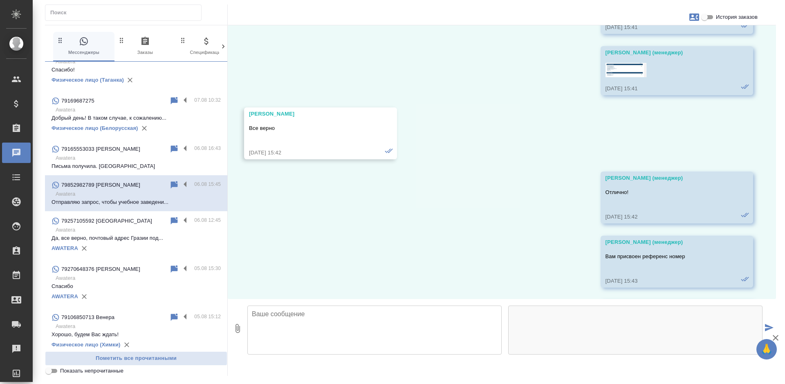
click at [315, 318] on textarea at bounding box center [374, 330] width 254 height 49
type textarea "Добрый день!"
click at [235, 330] on icon "button" at bounding box center [238, 329] width 10 height 10
type input "C:\fakepath\2025-08-11_15-27-13.png"
click at [327, 314] on textarea "Добрый день!" at bounding box center [374, 330] width 254 height 49
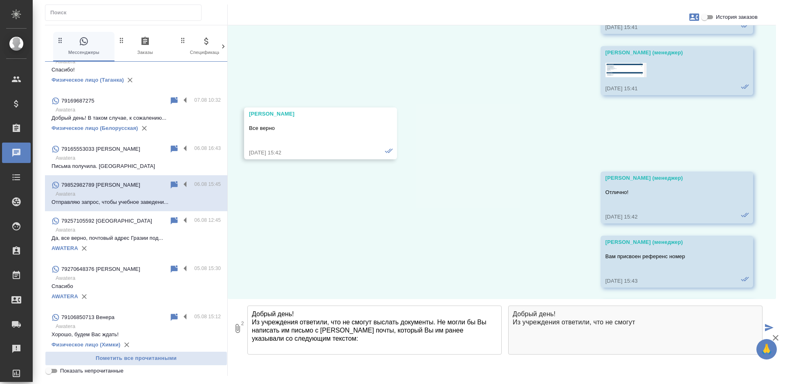
paste textarea
click at [406, 332] on textarea "Добрый день! Из учреждения ответили, что не смогут выслать документы. Не могли …" at bounding box center [374, 330] width 254 height 49
click at [413, 336] on textarea "Добрый день! Из учреждения ответили, что не смогут выслать документы. Не могли …" at bounding box center [374, 330] width 254 height 49
click at [331, 346] on textarea "Добрый день! Из учреждения ответили, что не смогут выслать документы. Не могли …" at bounding box center [374, 330] width 254 height 49
paste textarea "Добрый день! Подскажите, пожалуйста, можете ли Вы подготовить документы об обуч…"
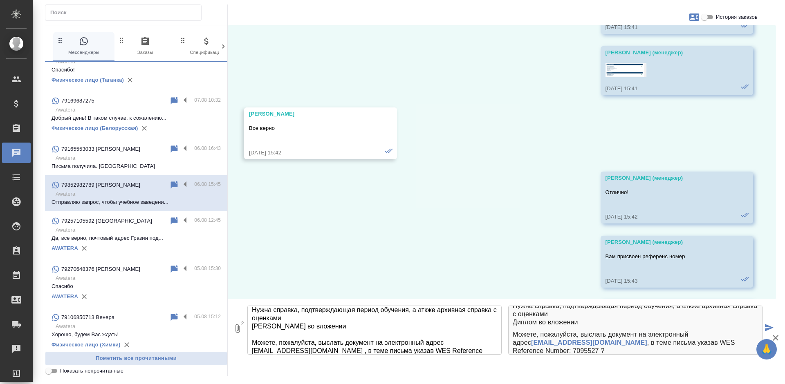
scroll to position [70, 0]
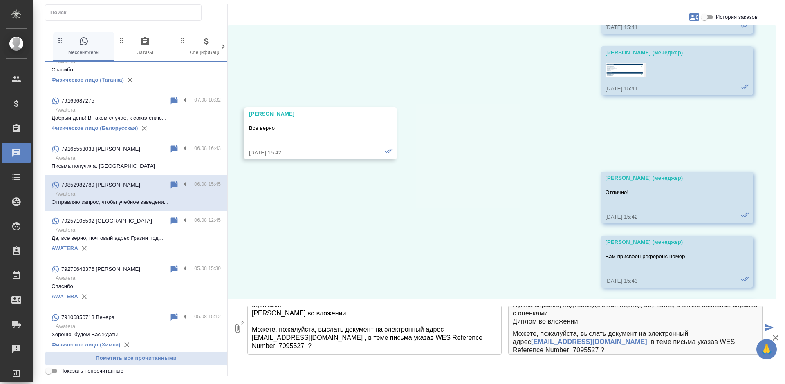
drag, startPoint x: 483, startPoint y: 337, endPoint x: 252, endPoint y: 338, distance: 230.6
click at [252, 338] on textarea "Добрый день! Из учреждения ответили, что не смогут выслать документы. Не могли …" at bounding box center [374, 330] width 254 height 49
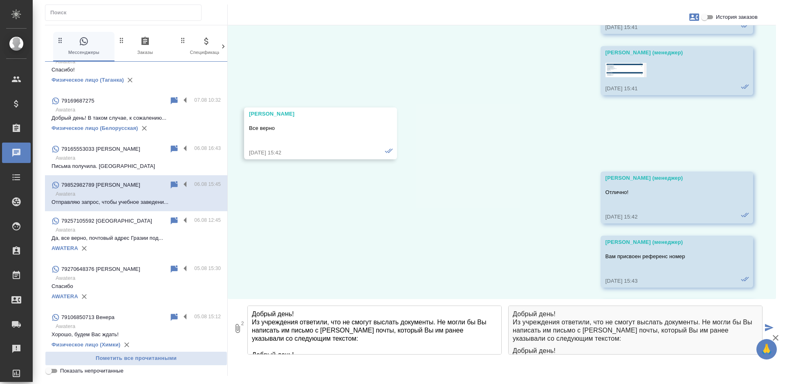
click at [419, 336] on textarea "Добрый день! Из учреждения ответили, что не смогут выслать документы. Не могли …" at bounding box center [374, 330] width 254 height 49
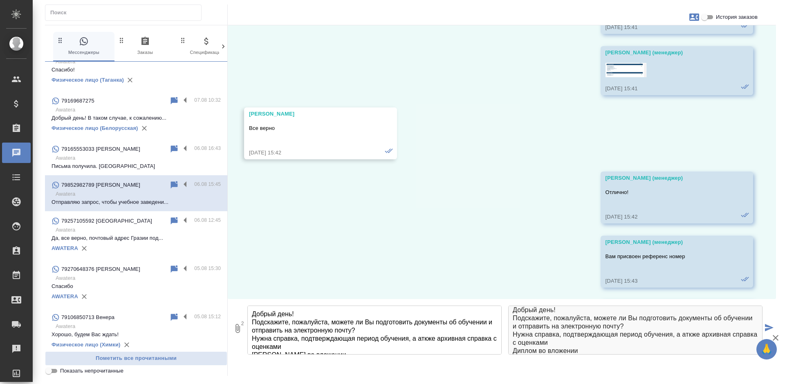
click at [355, 331] on textarea "Добрый день! Из учреждения ответили, что не смогут выслать документы. Не могли …" at bounding box center [374, 330] width 254 height 49
paste textarea "submit@wes.org , в теме письма указав WES Reference Number: 7095527 ?"
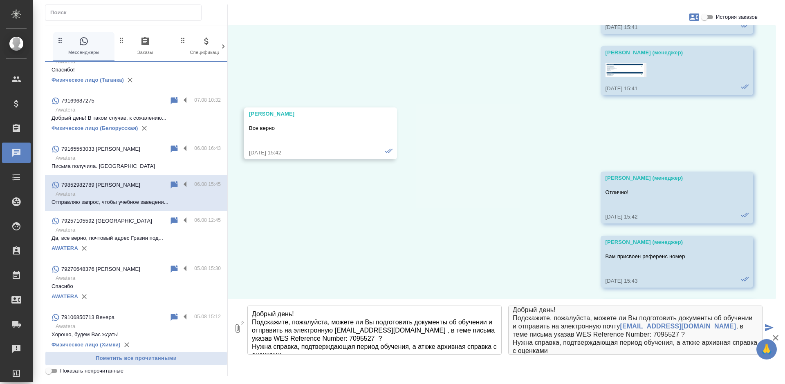
click at [354, 330] on textarea "Добрый день! Из учреждения ответили, что не смогут выслать документы. Не могли …" at bounding box center [374, 330] width 254 height 49
click at [357, 330] on textarea "Добрый день! Из учреждения ответили, что не смогут выслать документы. Не могли …" at bounding box center [374, 330] width 254 height 49
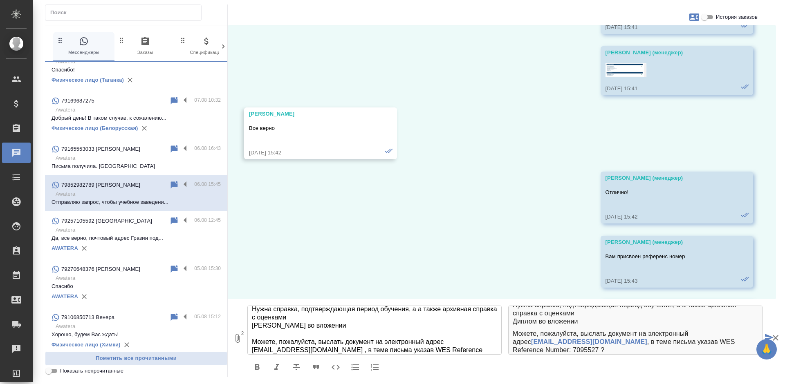
scroll to position [78, 0]
click at [420, 309] on textarea "Добрый день! Из учреждения ответили, что не смогут выслать документы. Не могли …" at bounding box center [374, 330] width 254 height 49
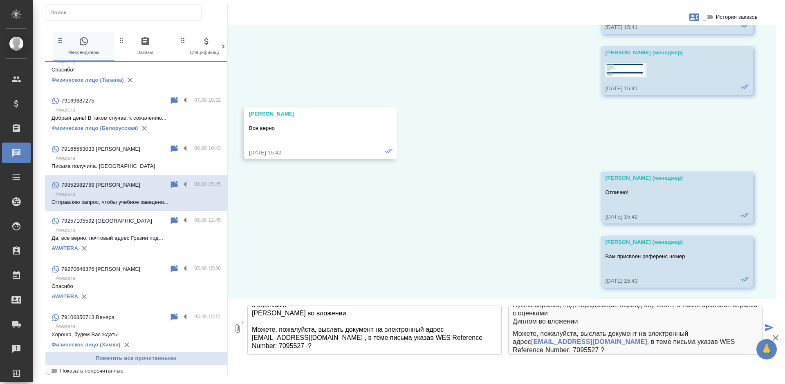
drag, startPoint x: 249, startPoint y: 323, endPoint x: 457, endPoint y: 364, distance: 211.8
click at [457, 364] on div "История заказов 20.08, вторник Olga Добрый день. Я сейчас зашла в личный кабине…" at bounding box center [502, 200] width 548 height 351
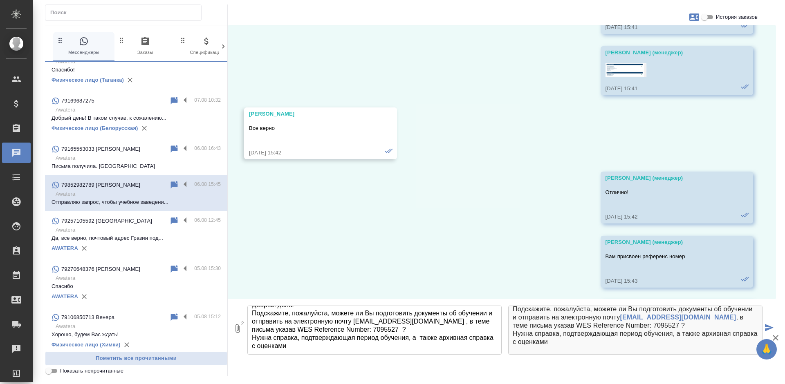
scroll to position [50, 0]
click at [332, 344] on textarea "Добрый день! Из учреждения ответили, что не смогут выслать документы. Не могли …" at bounding box center [374, 330] width 254 height 49
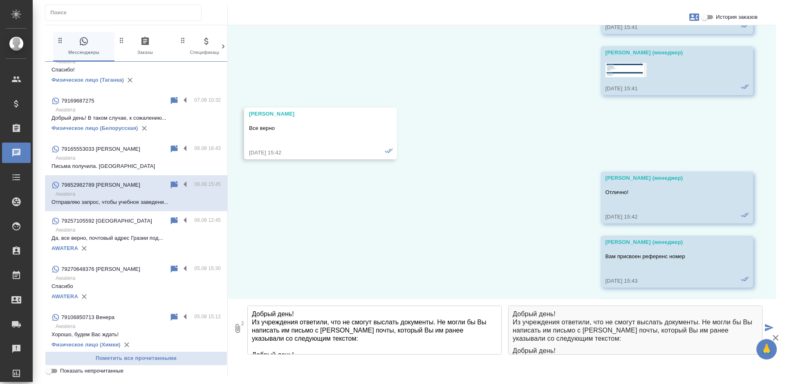
scroll to position [0, 0]
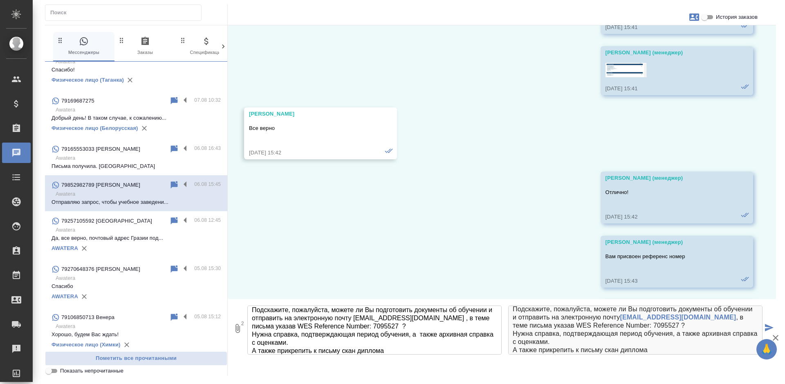
click at [417, 349] on textarea "Добрый день! Из учреждения ответили, что не смогут выслать документы. Не могли …" at bounding box center [374, 330] width 254 height 49
type textarea "Добрый день! Из учреждения ответили, что не смогут выслать документы. Не могли …"
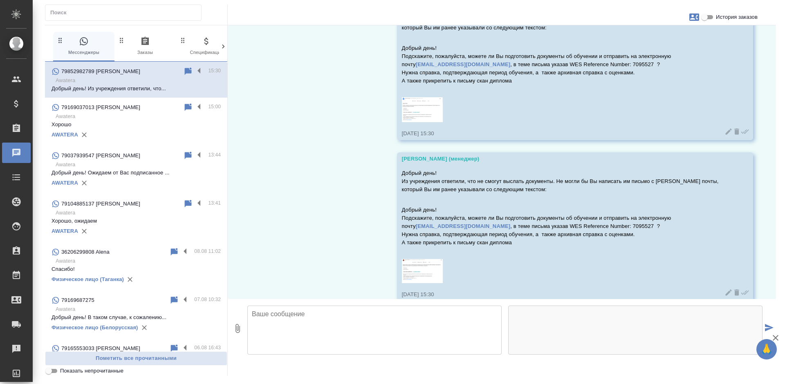
scroll to position [7796, 0]
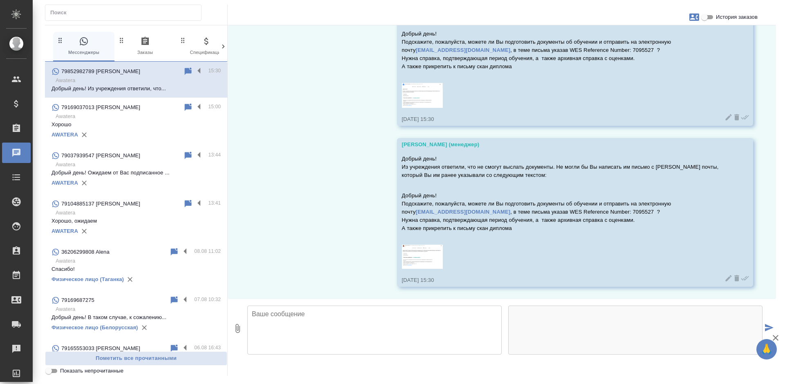
scroll to position [7796, 0]
click at [104, 125] on p "Хорошо" at bounding box center [136, 125] width 169 height 8
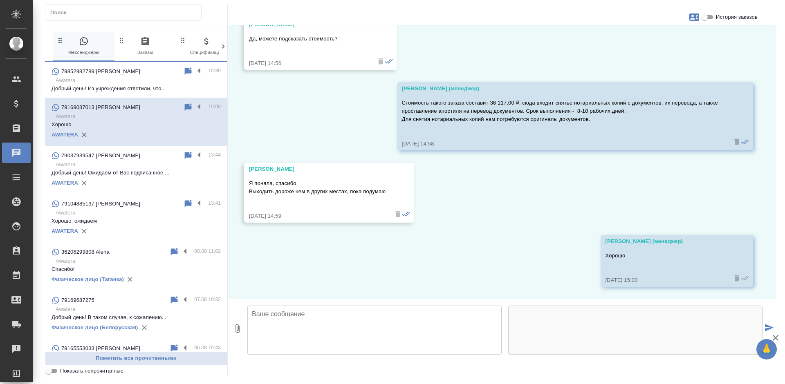
scroll to position [2406, 0]
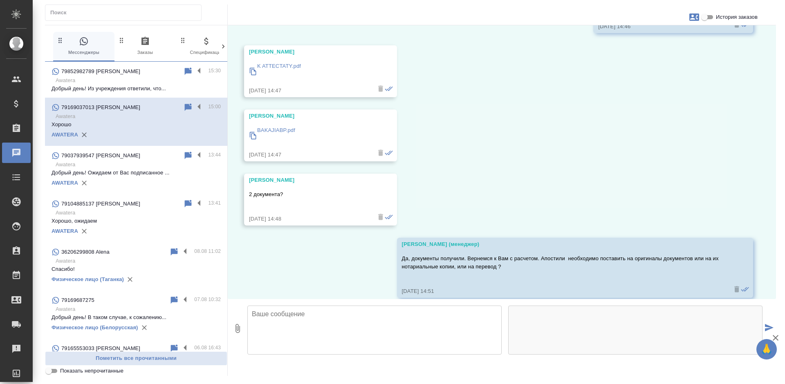
click at [137, 75] on div "79852982789 [PERSON_NAME]" at bounding box center [118, 72] width 132 height 10
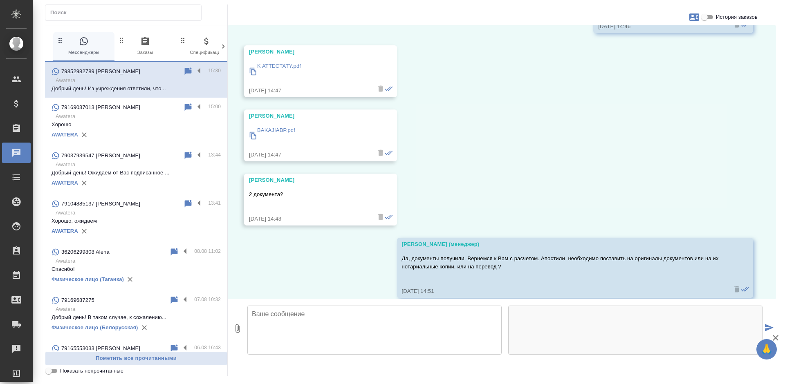
click at [137, 75] on div "79852982789 [PERSON_NAME]" at bounding box center [118, 72] width 132 height 10
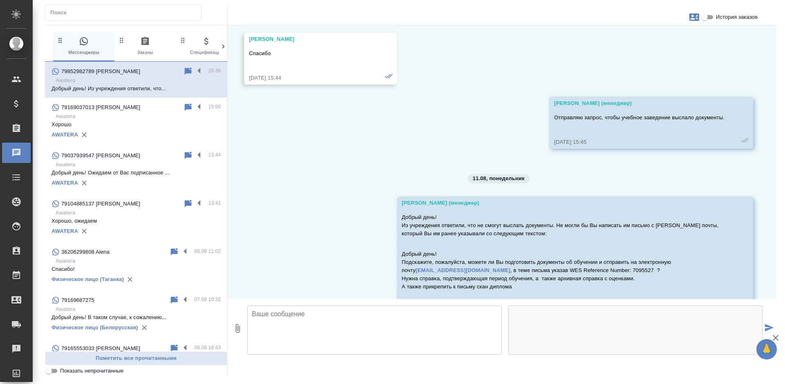
scroll to position [7796, 0]
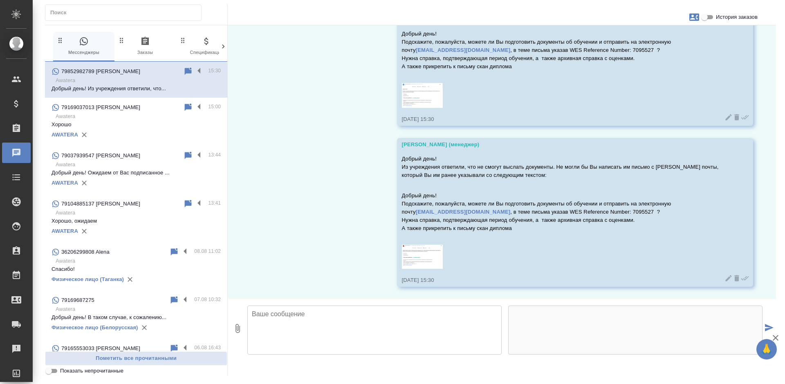
click at [726, 280] on icon at bounding box center [729, 279] width 6 height 6
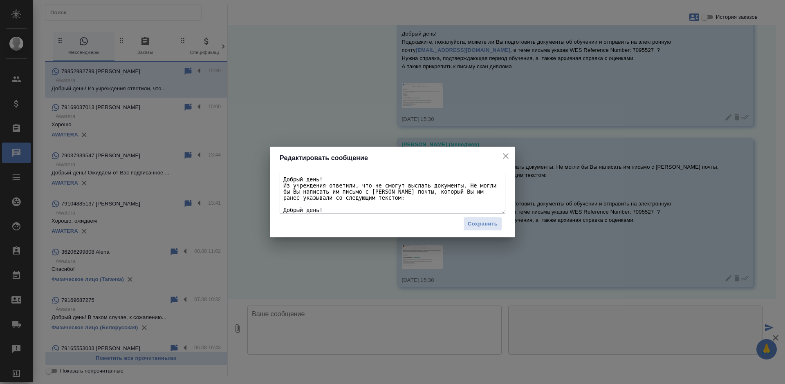
click at [283, 179] on textarea "Добрый день! Из учреждения ответили, что не смогут выслать документы. Не могли …" at bounding box center [393, 193] width 226 height 41
drag, startPoint x: 281, startPoint y: 179, endPoint x: 403, endPoint y: 258, distance: 145.5
click at [403, 258] on div "Редактировать сообщение Добрый день! Из учреждения ответили, что не смогут высл…" at bounding box center [392, 192] width 785 height 384
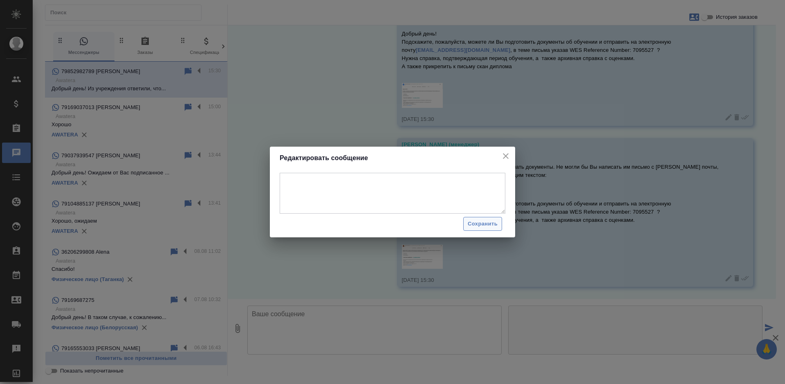
click at [471, 221] on span "Сохранить" at bounding box center [483, 224] width 30 height 9
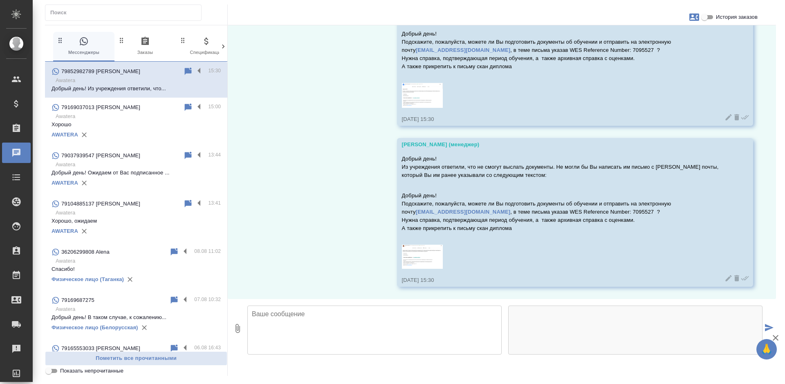
scroll to position [7510, 0]
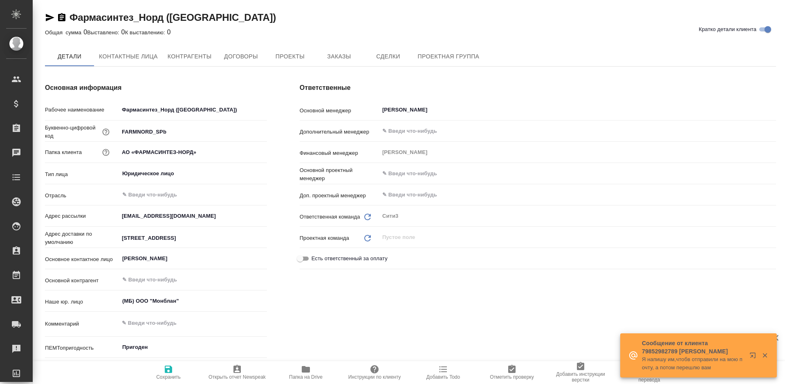
type textarea "x"
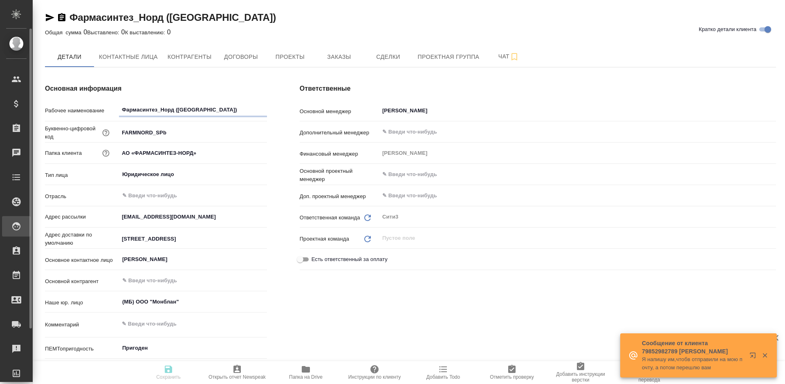
type textarea "x"
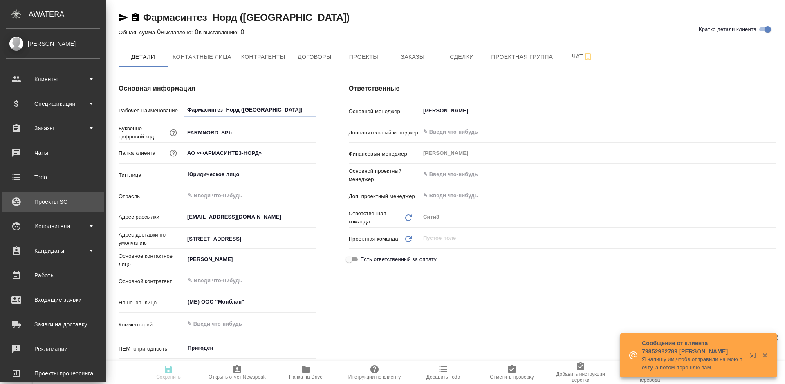
type textarea "x"
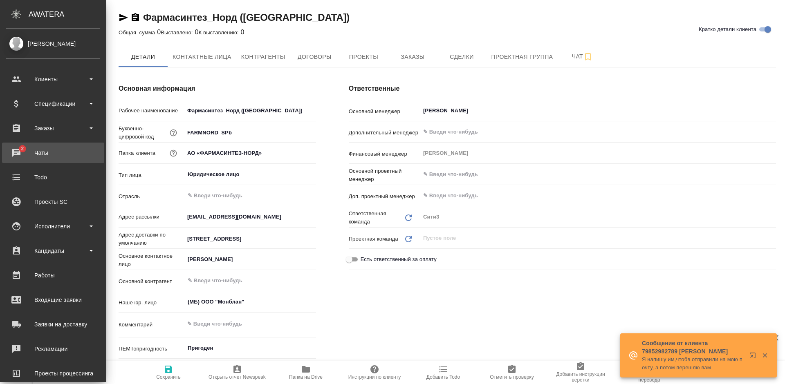
click at [61, 157] on div "Чаты" at bounding box center [53, 153] width 94 height 12
type textarea "x"
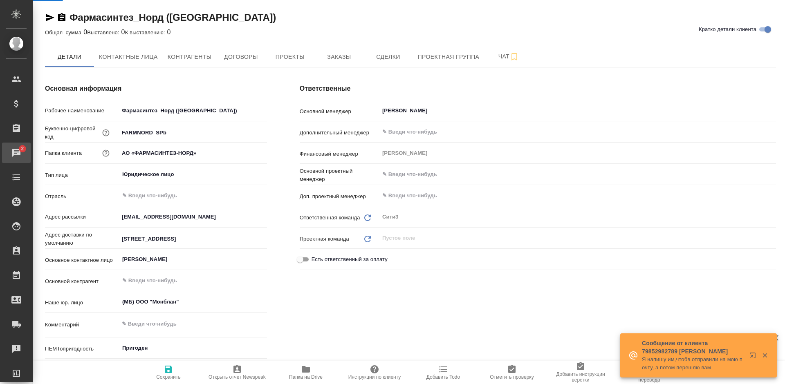
type textarea "x"
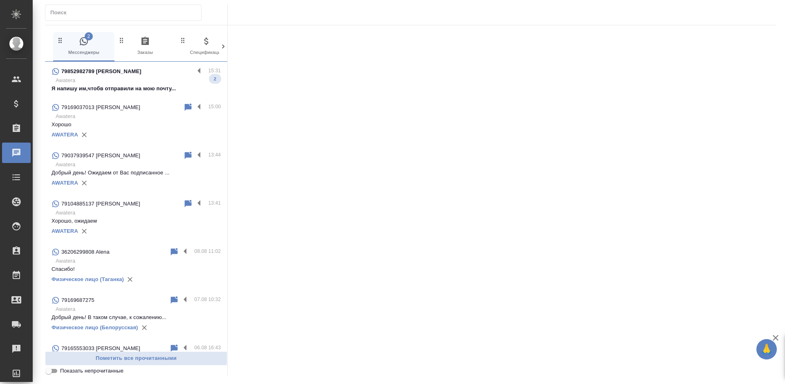
click at [144, 88] on p "Я напишу им,чтобв отправили на мою почту..." at bounding box center [136, 89] width 169 height 8
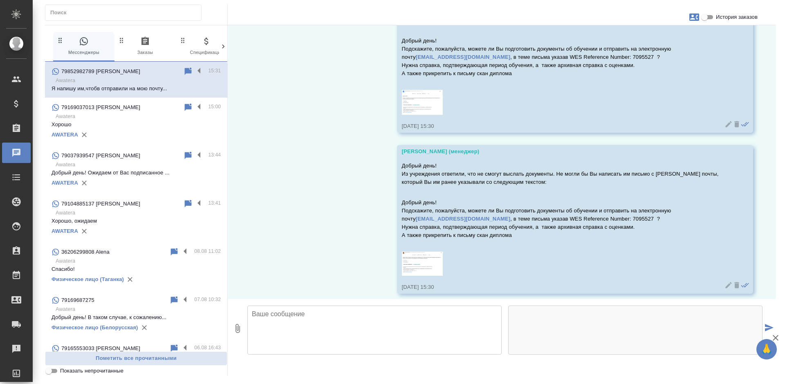
scroll to position [7761, 0]
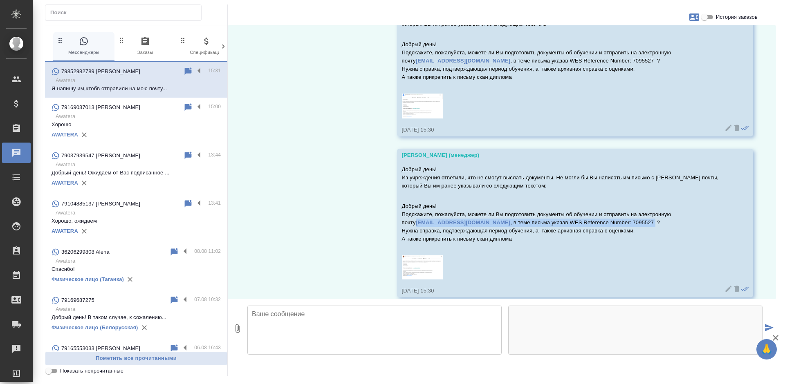
drag, startPoint x: 392, startPoint y: 247, endPoint x: 588, endPoint y: 245, distance: 195.4
click at [588, 245] on div "20.08, [DATE] [PERSON_NAME] день. Я сейчас зашла в личный кабинет и обратила вн…" at bounding box center [502, 162] width 548 height 274
copy p "[EMAIL_ADDRESS][DOMAIN_NAME] , в теме письма указав WES Reference Number: 70955…"
click at [328, 327] on textarea at bounding box center [374, 330] width 254 height 49
type textarea "н"
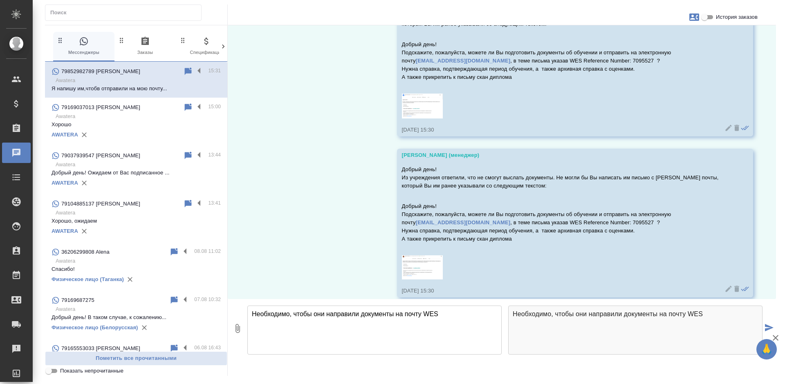
click at [444, 315] on textarea "Необходимо, чтобы они направили документы на почту WES" at bounding box center [374, 330] width 254 height 49
paste textarea "[EMAIL_ADDRESS][DOMAIN_NAME] , в теме письма указав WES Reference Number: 70955…"
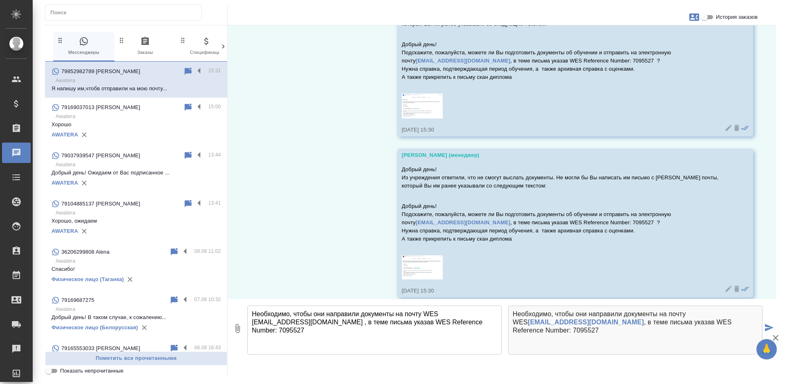
click at [439, 314] on textarea "Необходимо, чтобы они направили документы на почту WES [EMAIL_ADDRESS][DOMAIN_N…" at bounding box center [374, 330] width 254 height 49
click at [480, 323] on textarea "Необходимо, чтобы они направили документы на почту WES - submit@wes.org , в тем…" at bounding box center [374, 330] width 254 height 49
type textarea "Необходимо, чтобы они направили документы на почту WES - submit@wes.org , в тем…"
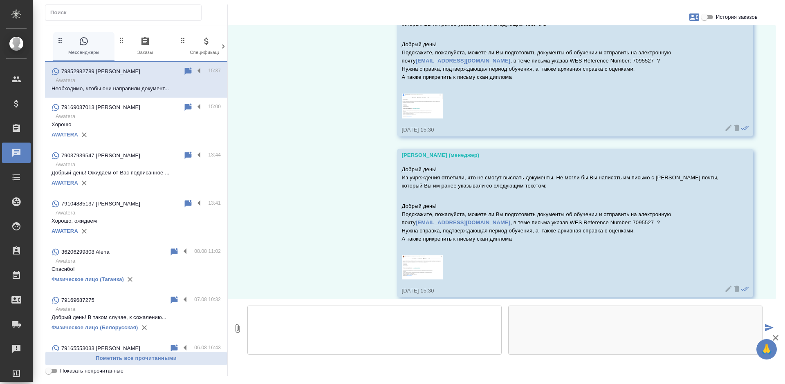
scroll to position [7997, 0]
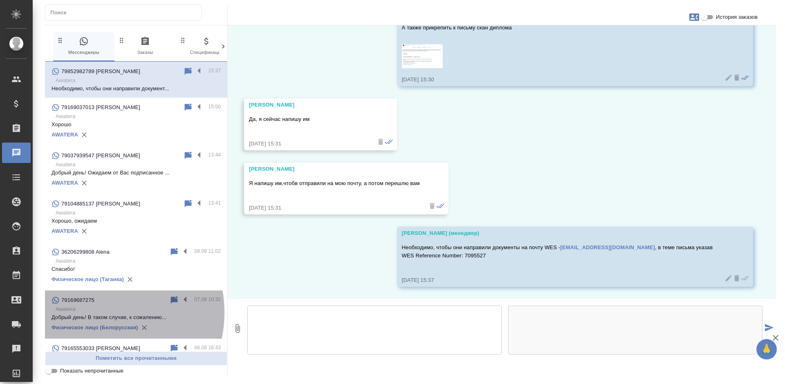
click at [97, 313] on p "Awatera" at bounding box center [138, 309] width 165 height 8
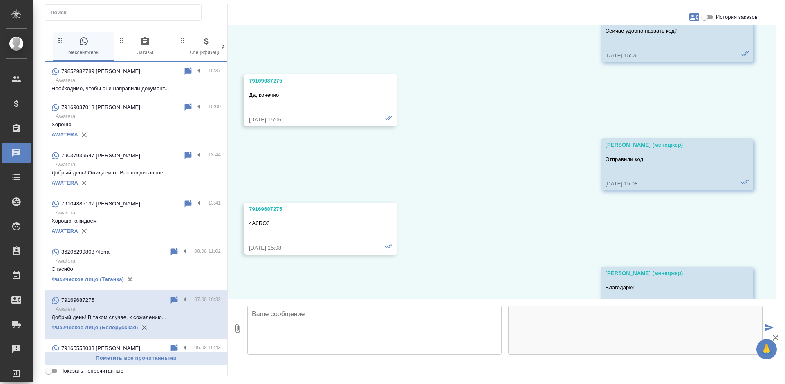
scroll to position [12373, 0]
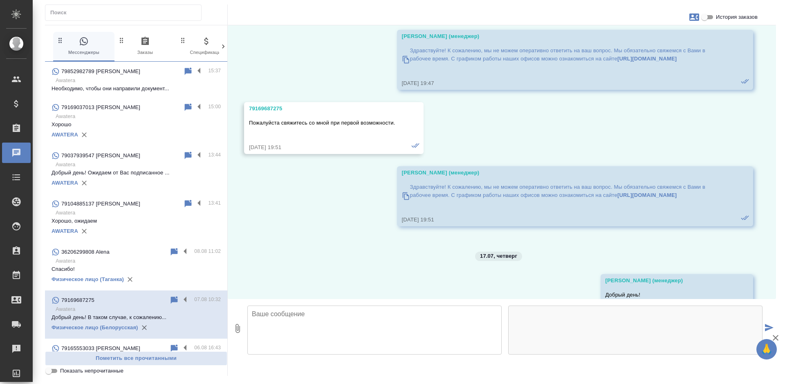
click at [724, 15] on span "История заказов" at bounding box center [737, 17] width 42 height 8
click at [719, 15] on input "История заказов" at bounding box center [704, 17] width 29 height 10
checkbox input "true"
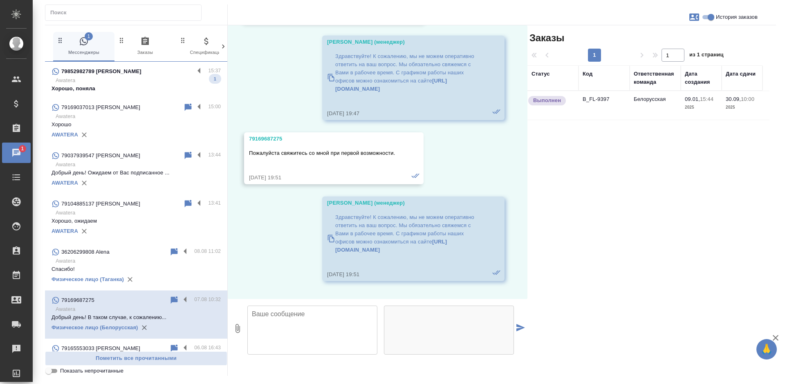
scroll to position [13266, 0]
click at [116, 74] on div "79852982789 Olga" at bounding box center [123, 72] width 143 height 10
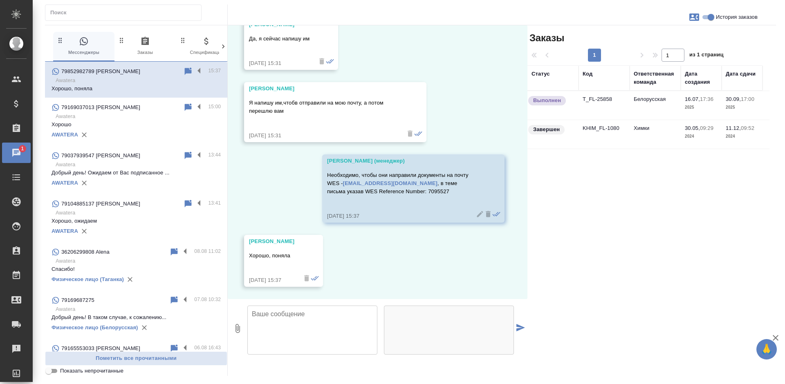
scroll to position [8928, 0]
click at [116, 83] on p "Awatera" at bounding box center [138, 80] width 165 height 8
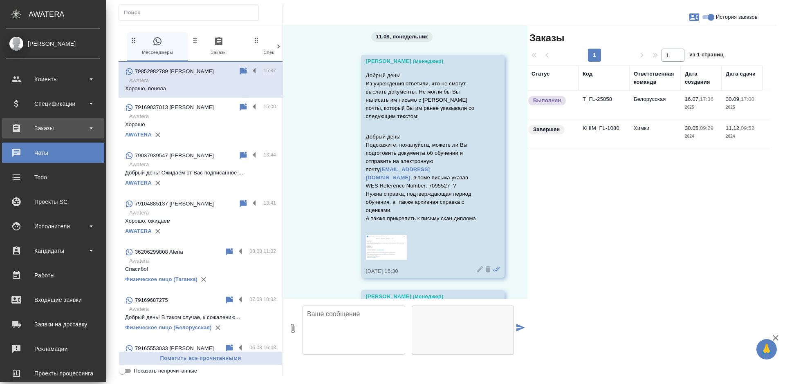
scroll to position [9566, 0]
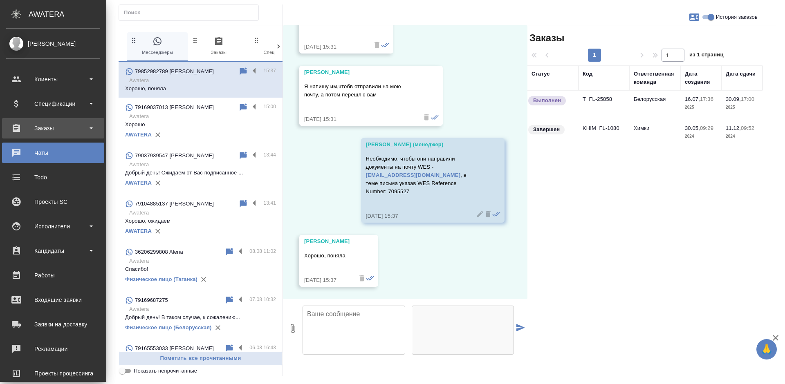
click at [31, 127] on div "Заказы" at bounding box center [53, 128] width 94 height 12
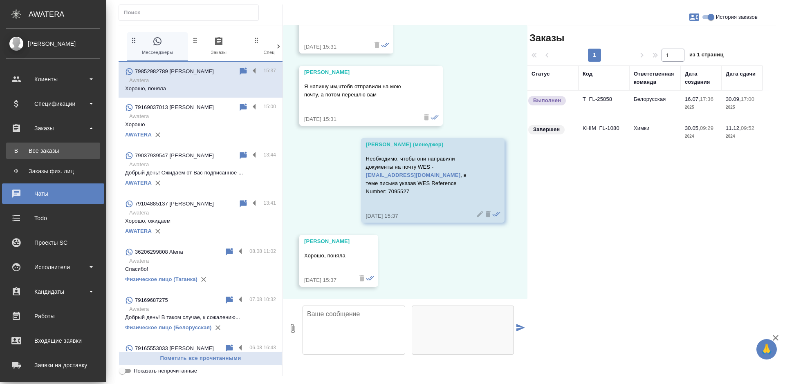
click at [53, 147] on div "Все заказы" at bounding box center [53, 151] width 86 height 8
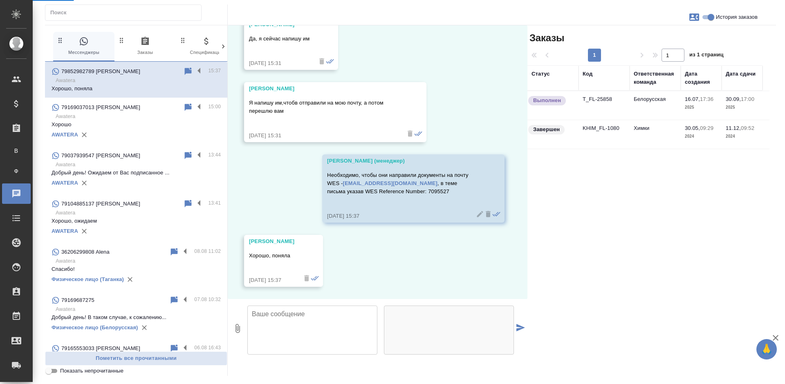
scroll to position [8928, 0]
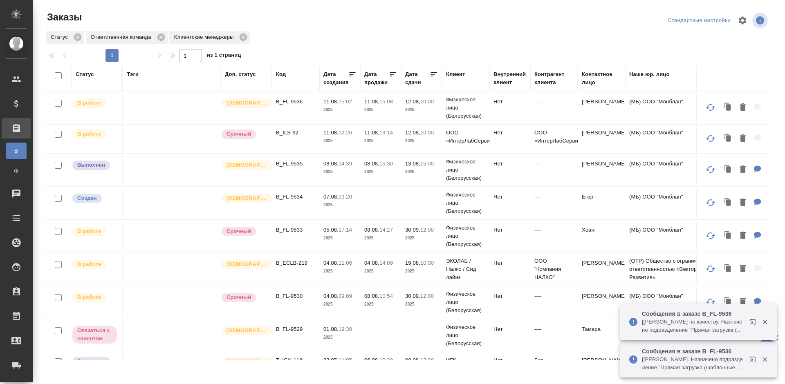
click at [720, 321] on p "[Тарабановская Анастасия] Работа Приёмка по качеству. Назначено подразделение "…" at bounding box center [693, 326] width 102 height 16
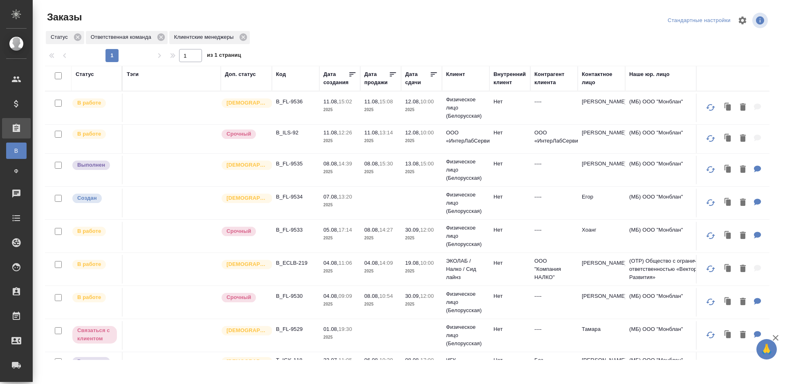
click at [442, 124] on td "Физическое лицо (Белорусская)" at bounding box center [465, 108] width 47 height 33
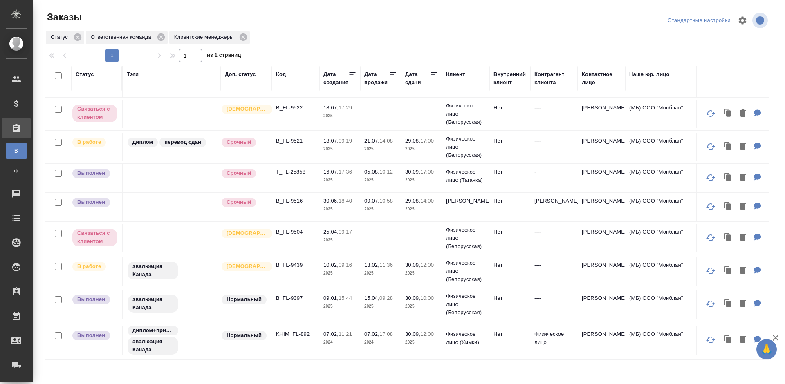
scroll to position [261, 0]
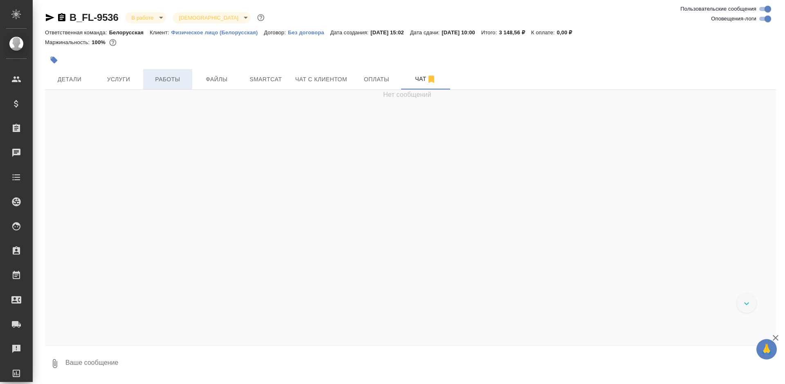
click at [154, 74] on button "Работы" at bounding box center [167, 79] width 49 height 20
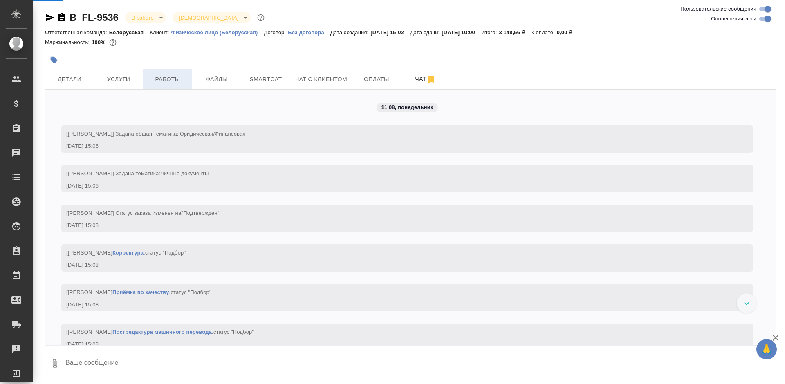
scroll to position [89, 0]
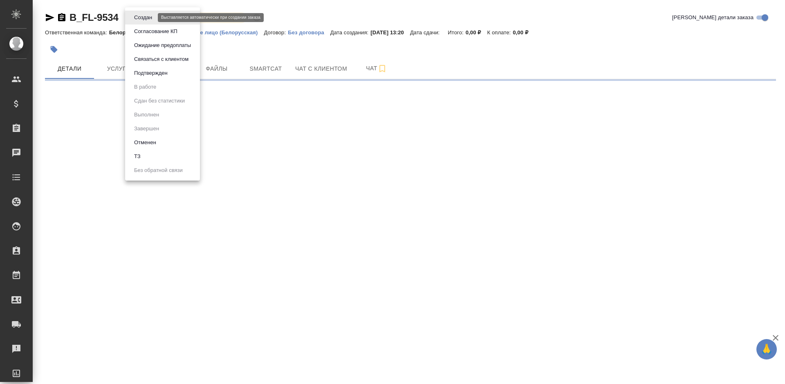
click at [135, 16] on body "🙏 .cls-1 fill:#fff; AWATERA [PERSON_NAME] Спецификации Заказы Чаты Todo Проекты…" at bounding box center [392, 192] width 785 height 384
select select "RU"
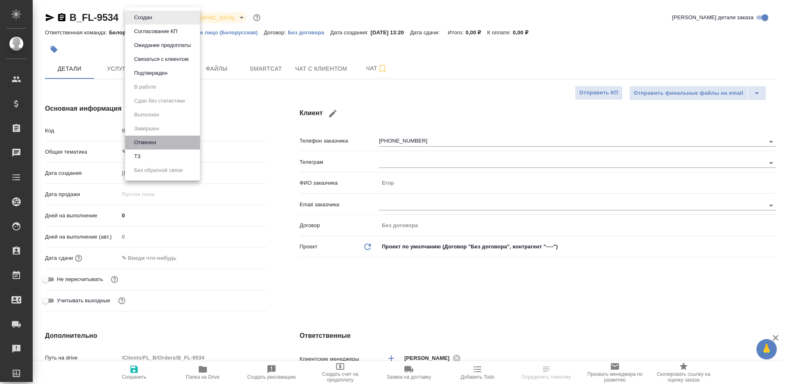
click at [148, 22] on button "Отменен" at bounding box center [143, 17] width 23 height 9
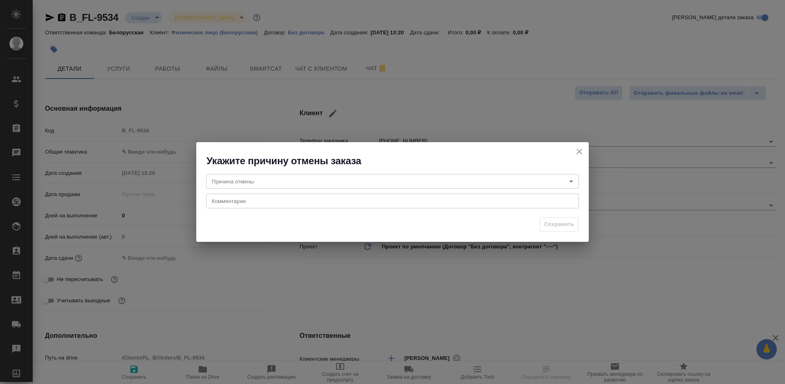
type textarea "x"
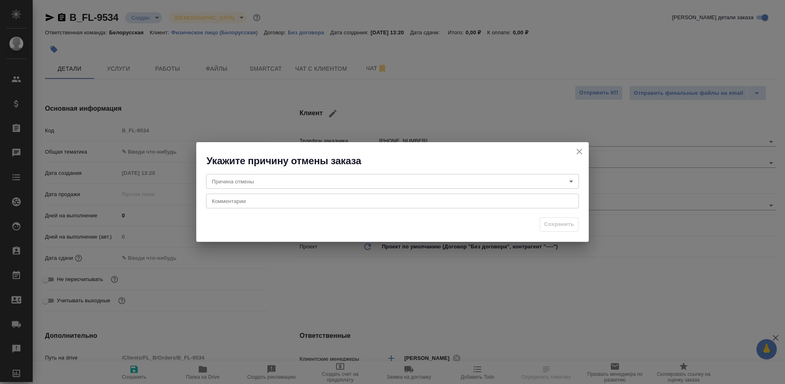
type textarea "x"
click at [284, 175] on body "🙏 .cls-1 fill:#fff; AWATERA [PERSON_NAME] Спецификации Заказы Чаты Todo Проекты…" at bounding box center [392, 192] width 785 height 384
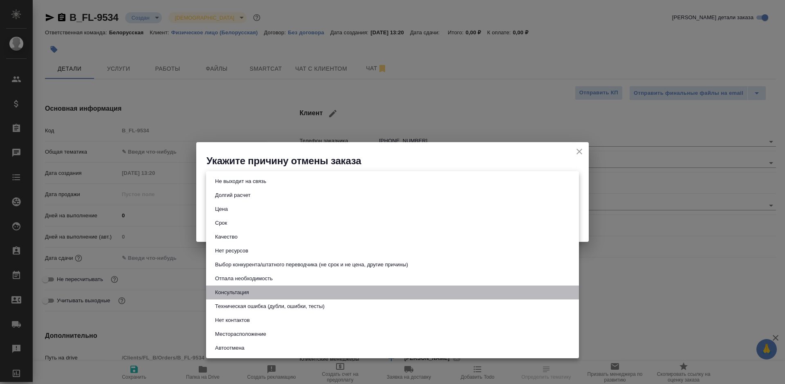
click at [253, 290] on li "Консультация" at bounding box center [392, 293] width 373 height 14
type input "consultation"
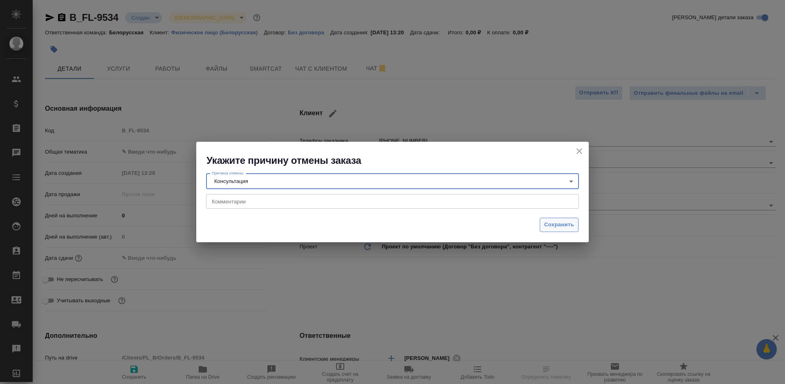
click at [565, 224] on span "Сохранить" at bounding box center [559, 224] width 30 height 9
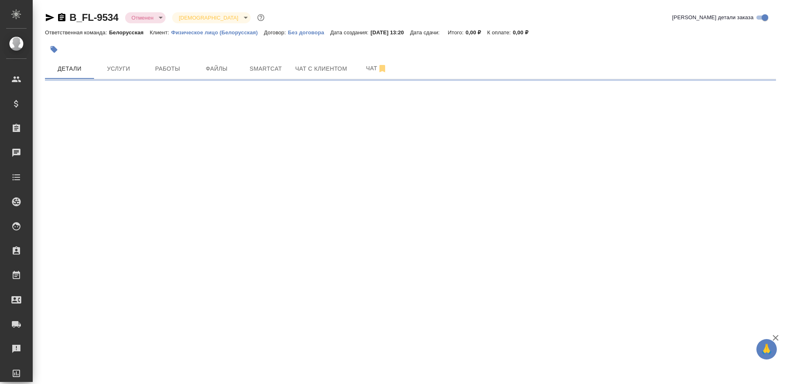
select select "RU"
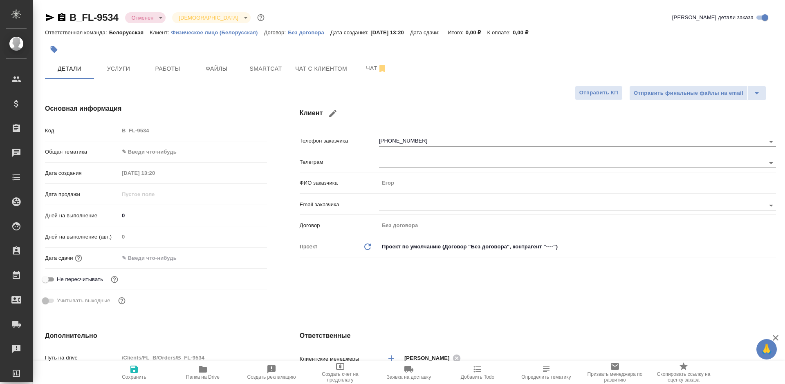
type textarea "x"
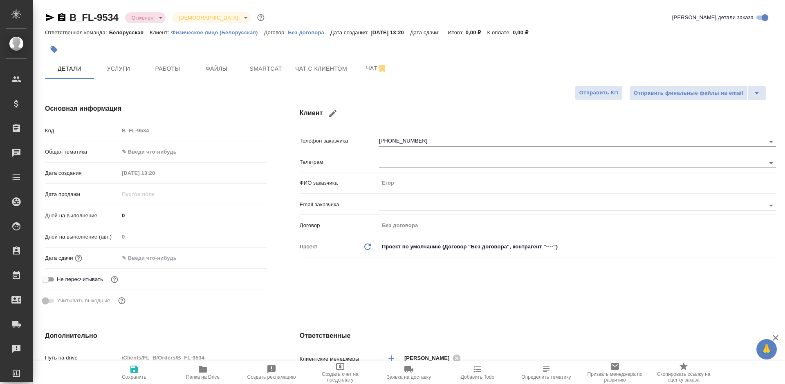
type textarea "x"
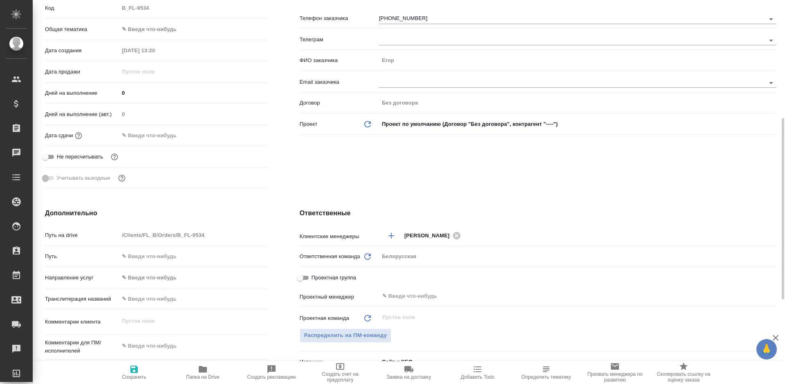
scroll to position [164, 0]
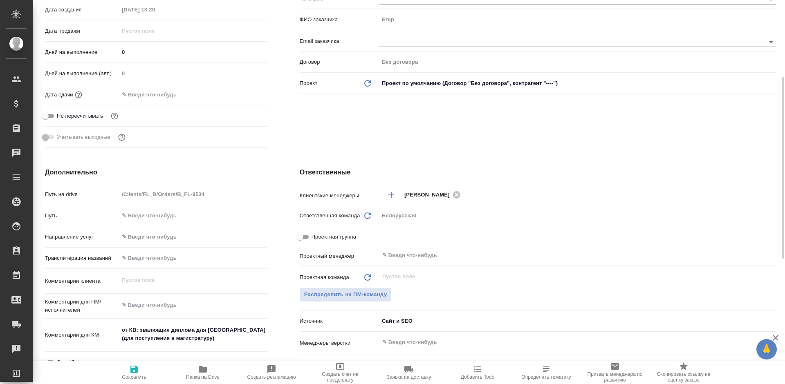
type textarea "x"
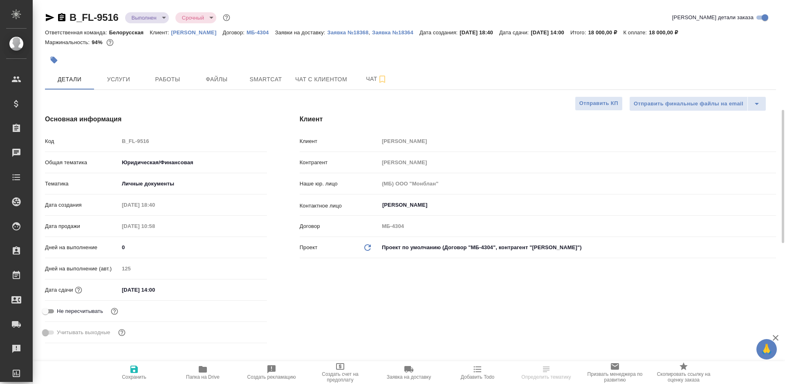
select select "RU"
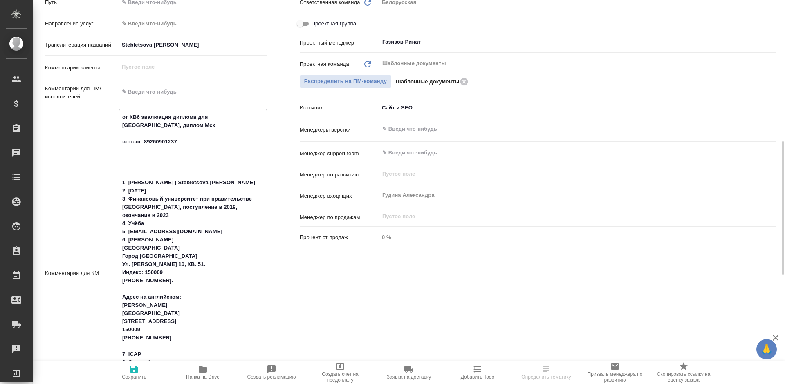
drag, startPoint x: 208, startPoint y: 227, endPoint x: 129, endPoint y: 229, distance: 79.3
click at [129, 229] on textarea "от КВ6 эвалюация диплома для [GEOGRAPHIC_DATA], диплом Мск вотсап: 89260901237 …" at bounding box center [192, 272] width 147 height 325
click at [178, 227] on textarea "от КВ6 эвалюация диплома для [GEOGRAPHIC_DATA], диплом Мск вотсап: 89260901237 …" at bounding box center [192, 272] width 147 height 325
drag, startPoint x: 200, startPoint y: 230, endPoint x: 128, endPoint y: 234, distance: 71.6
click at [128, 234] on textarea "от КВ6 эвалюация диплома для [GEOGRAPHIC_DATA], диплом Мск вотсап: 89260901237 …" at bounding box center [192, 272] width 147 height 325
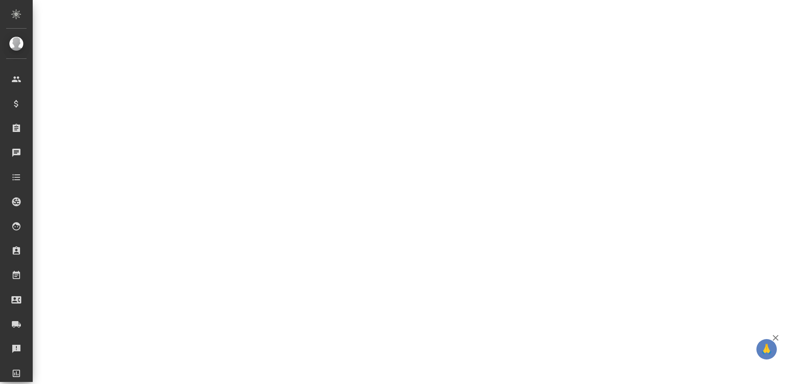
select select "RU"
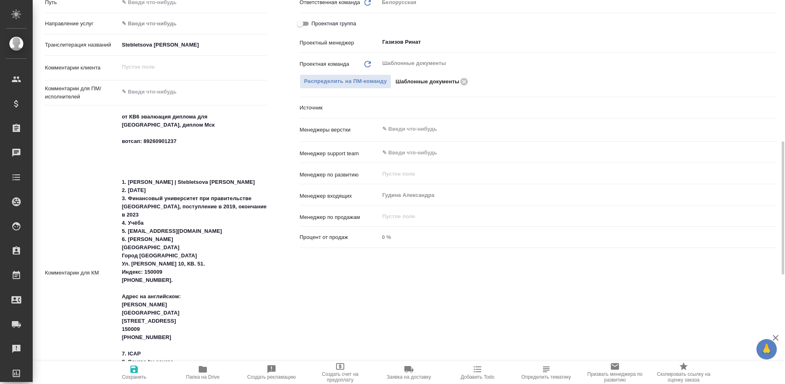
type textarea "x"
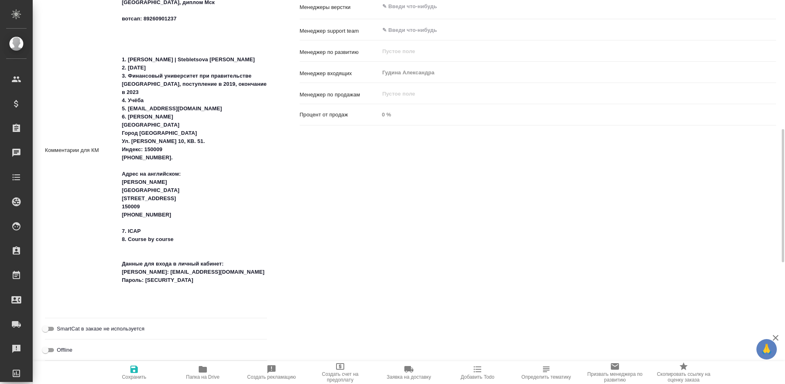
scroll to position [572, 0]
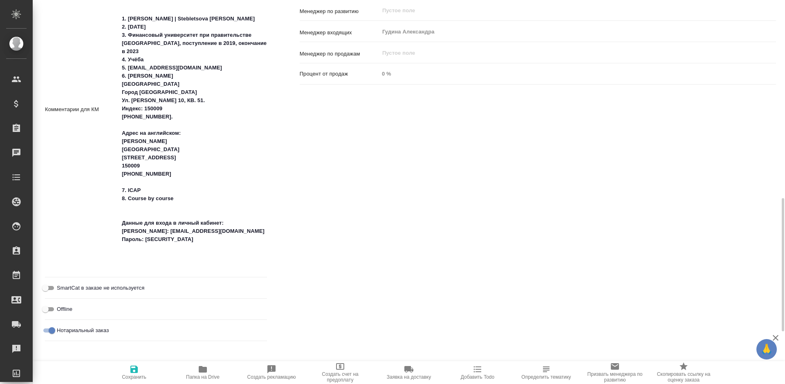
type textarea "x"
drag, startPoint x: 203, startPoint y: 260, endPoint x: 146, endPoint y: 267, distance: 57.2
click at [146, 267] on textarea "от КВ6 эвалюация диплома для [GEOGRAPHIC_DATA], диплом Мск вотсап: 89260901237 …" at bounding box center [192, 109] width 147 height 325
type textarea "x"
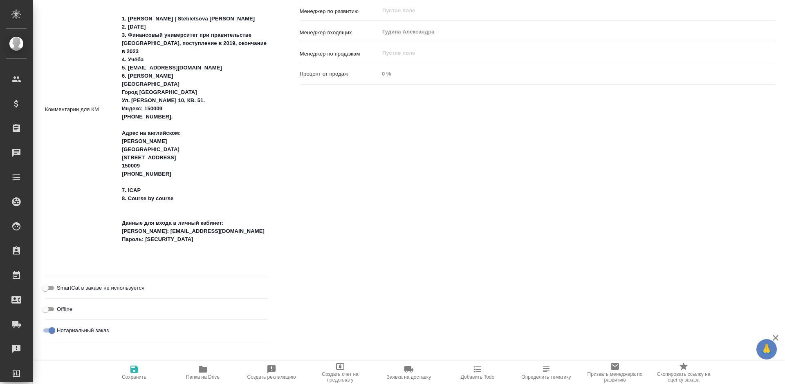
type textarea "x"
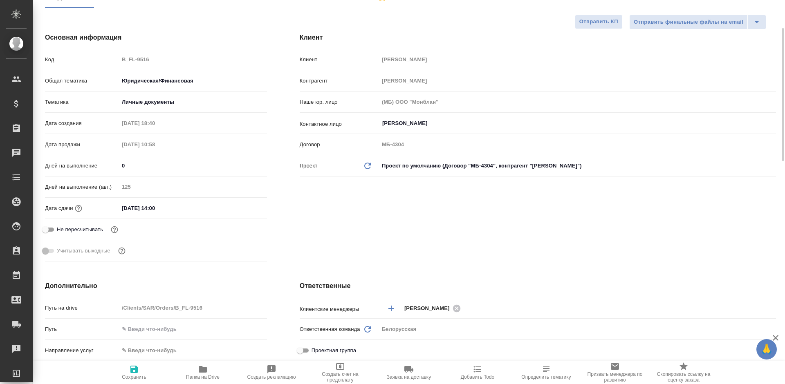
scroll to position [0, 0]
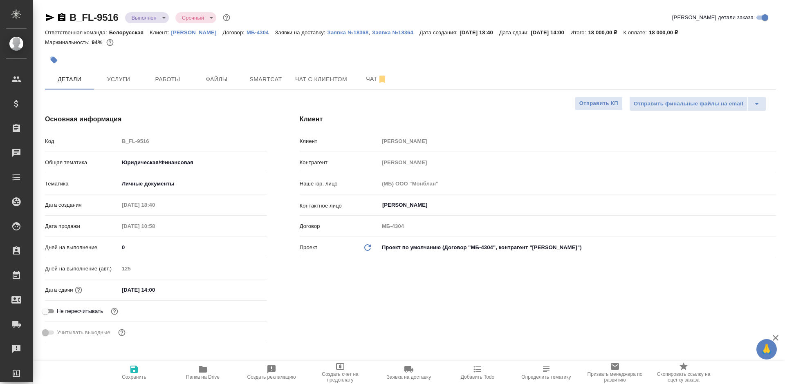
type textarea "x"
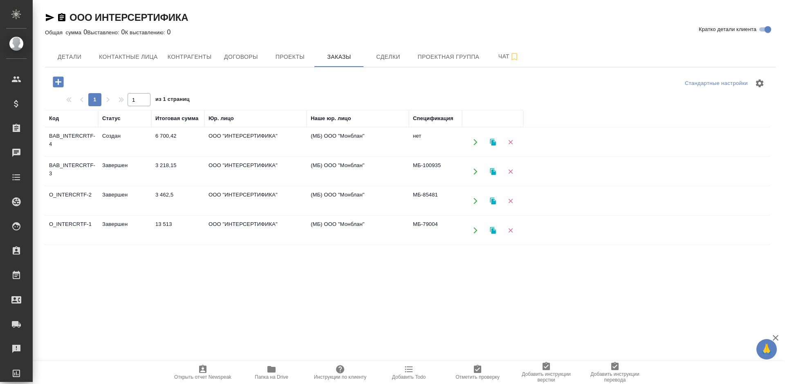
click at [227, 46] on div "ООО ИНТЕРСЕРТИФИКА Кратко детали клиента Общая сумма 0 Выставлено: 0 К выставле…" at bounding box center [410, 227] width 740 height 454
click at [228, 47] on button "Договоры" at bounding box center [240, 57] width 49 height 20
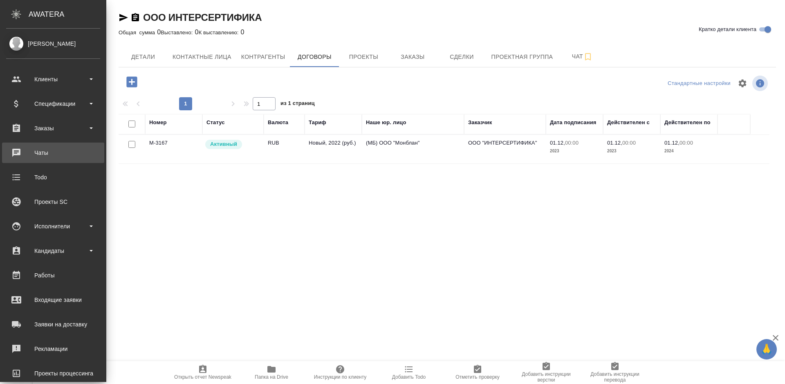
click at [11, 152] on div "Чаты" at bounding box center [53, 153] width 94 height 12
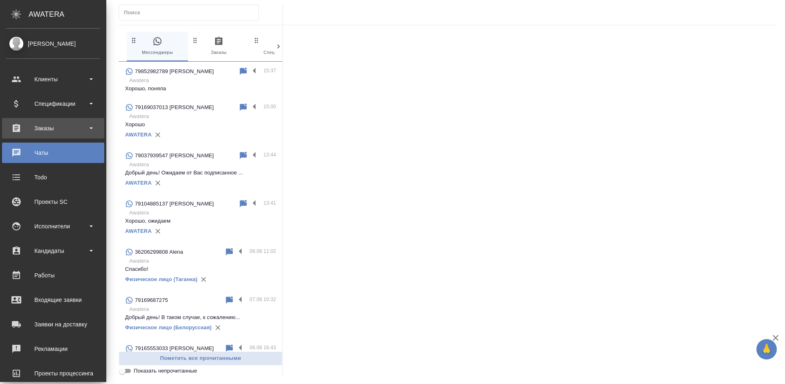
click at [12, 127] on div "Заказы" at bounding box center [53, 128] width 94 height 12
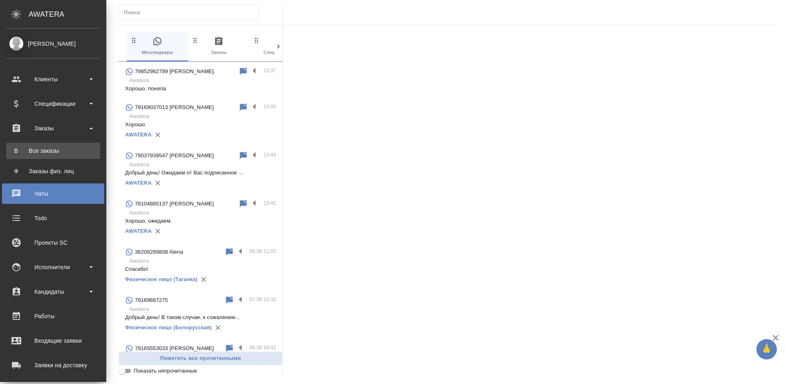
click at [24, 143] on ul "В Все заказы Ф Заказы физ. лиц" at bounding box center [53, 159] width 106 height 41
click at [25, 147] on div "Все заказы" at bounding box center [53, 151] width 86 height 8
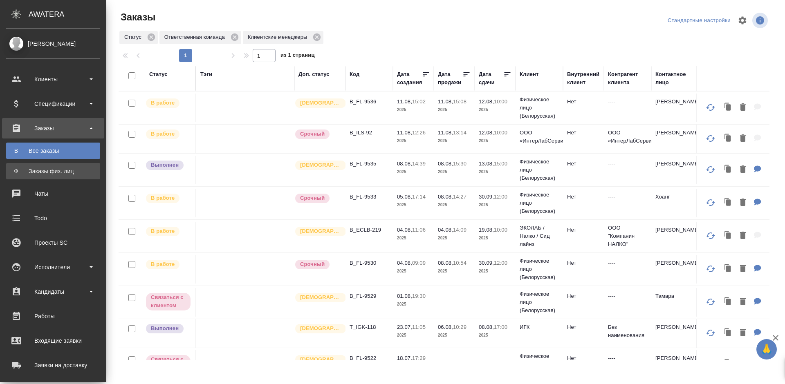
click at [21, 165] on link "Ф Заказы физ. лиц" at bounding box center [53, 171] width 94 height 16
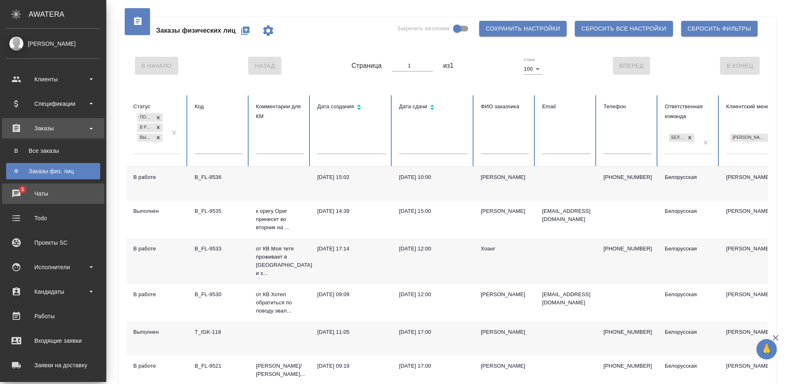
click at [21, 190] on div "Чаты" at bounding box center [53, 194] width 94 height 12
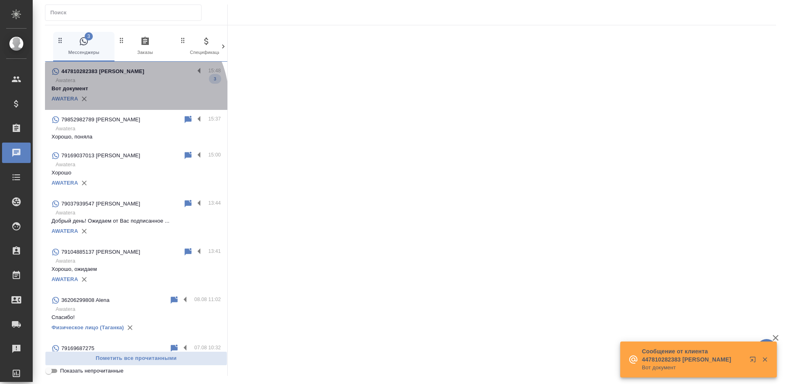
click at [126, 100] on div "AWATERA" at bounding box center [136, 99] width 169 height 12
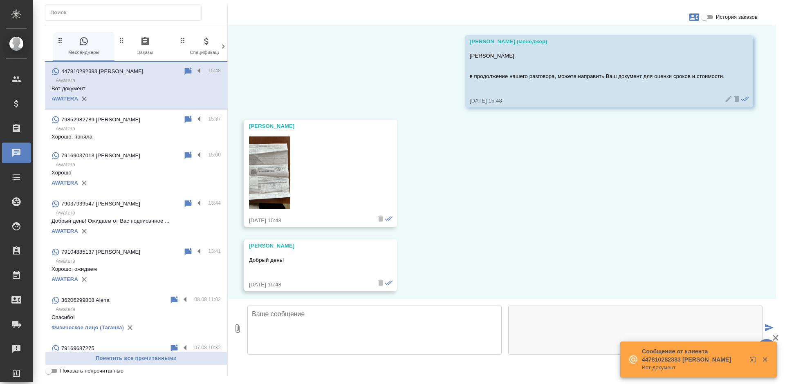
scroll to position [27, 0]
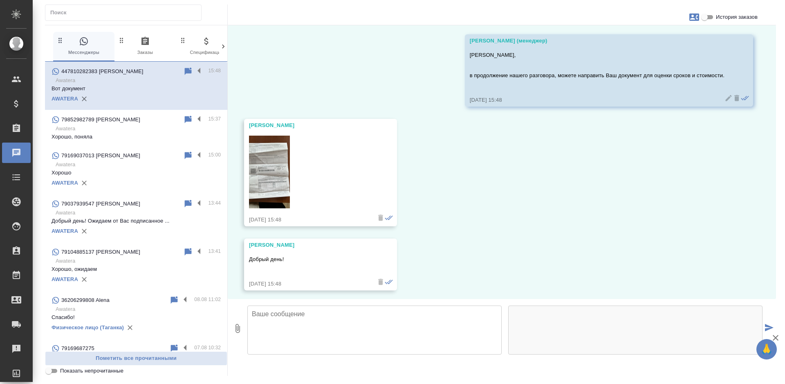
click at [266, 178] on img at bounding box center [269, 172] width 41 height 73
click at [712, 21] on input "История заказов" at bounding box center [704, 17] width 29 height 10
checkbox input "true"
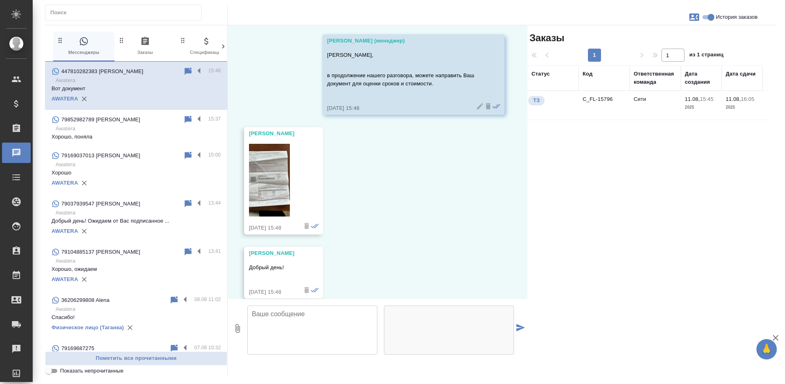
click at [578, 105] on td "ТЗ" at bounding box center [552, 105] width 51 height 29
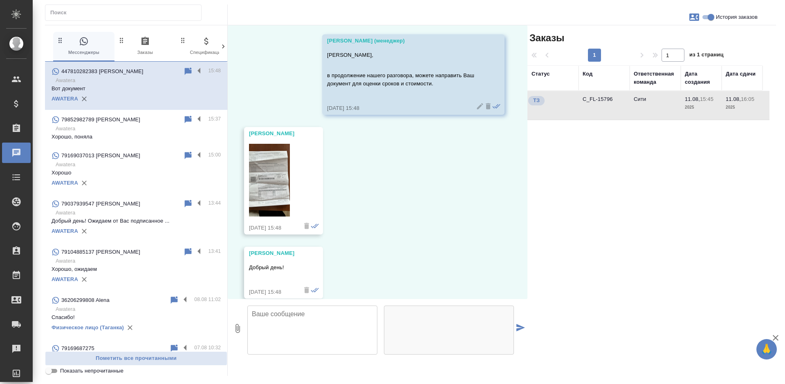
click at [578, 105] on td "ТЗ" at bounding box center [552, 105] width 51 height 29
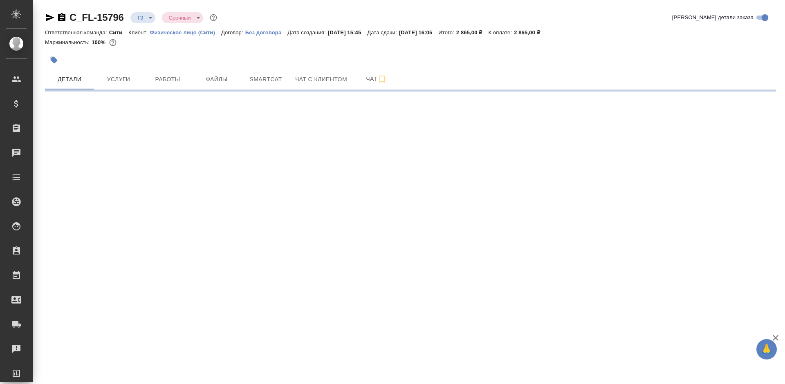
select select "RU"
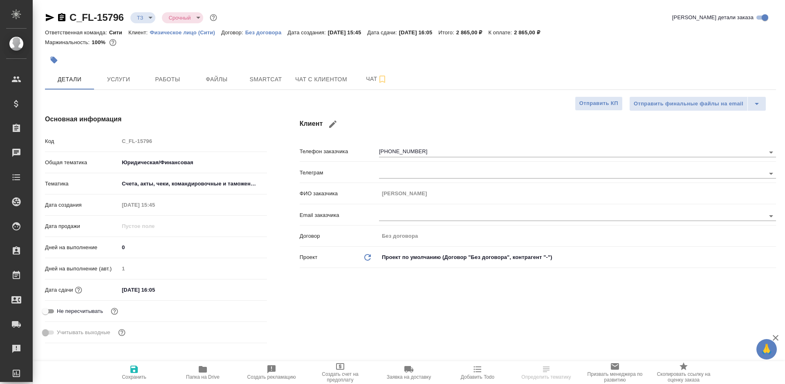
type textarea "x"
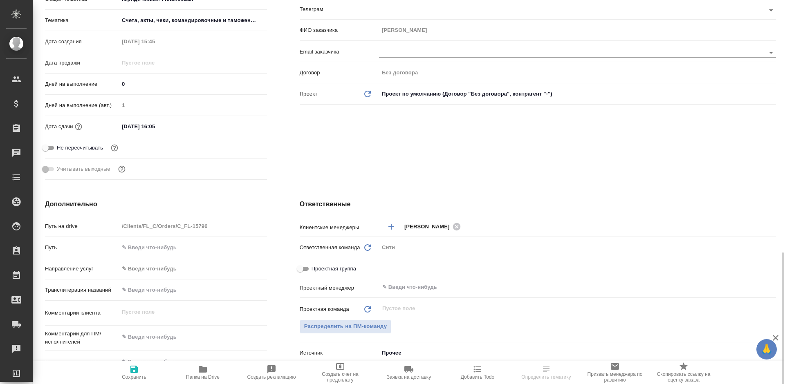
scroll to position [327, 0]
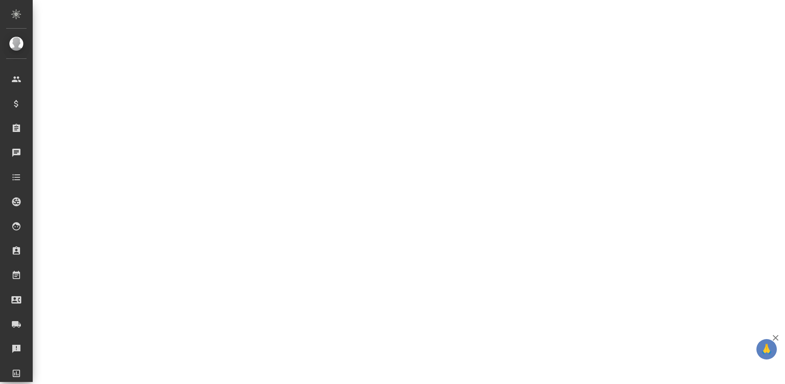
select select "RU"
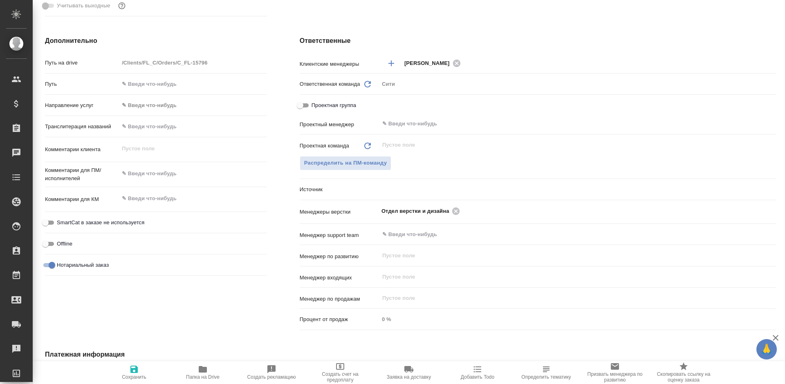
type textarea "x"
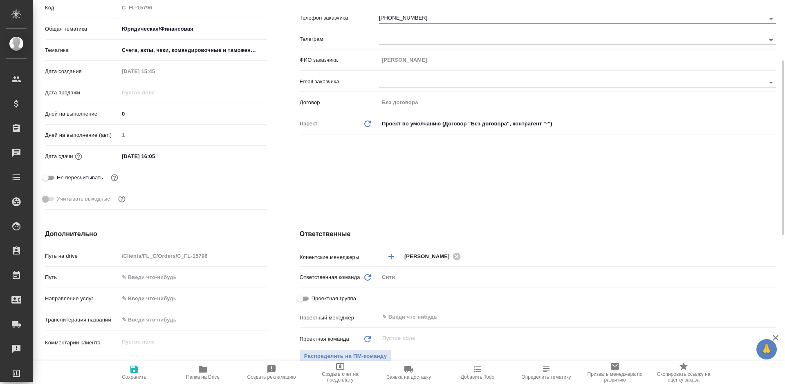
scroll to position [0, 0]
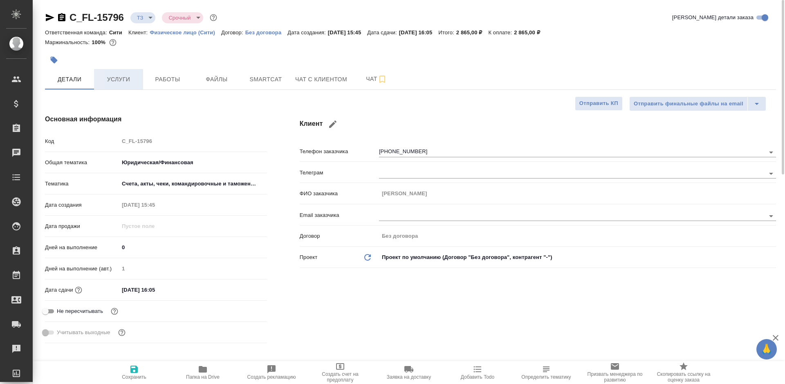
click at [120, 81] on span "Услуги" at bounding box center [118, 79] width 39 height 10
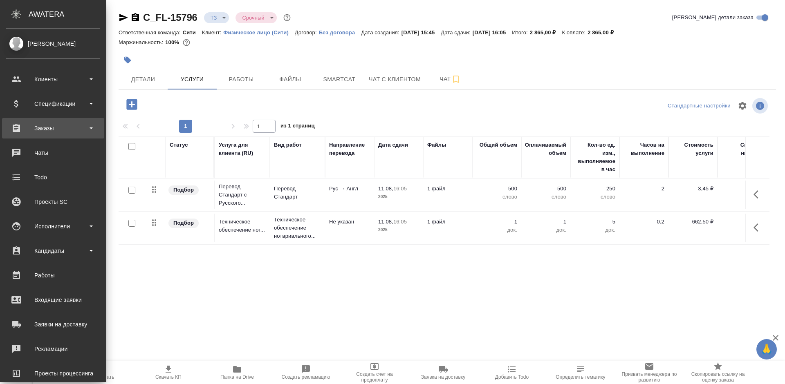
click at [15, 125] on div "Заказы" at bounding box center [53, 128] width 94 height 12
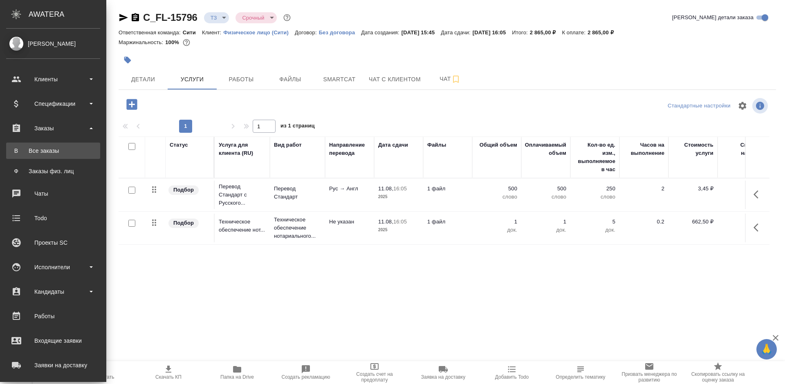
click at [27, 151] on div "Все заказы" at bounding box center [53, 151] width 86 height 8
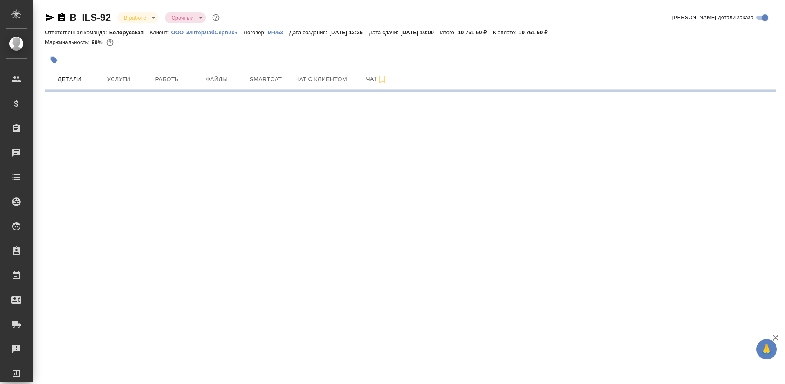
select select "RU"
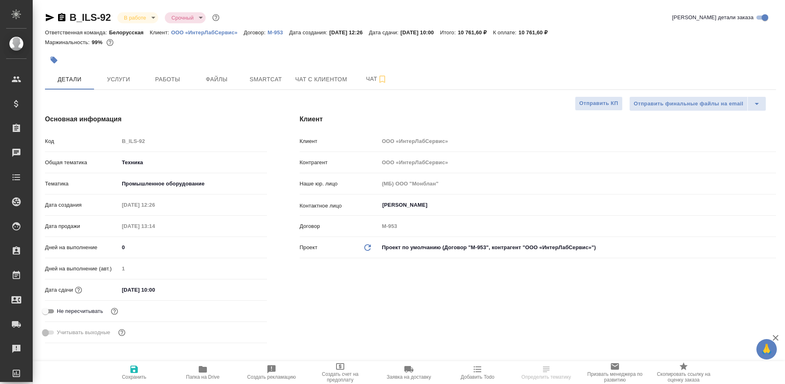
type textarea "x"
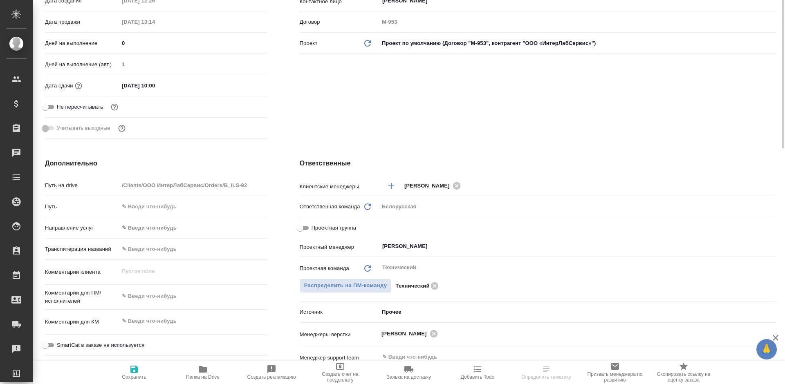
type textarea "x"
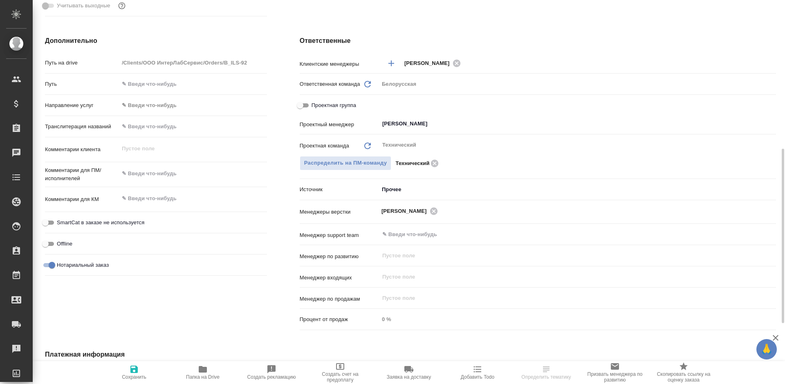
click at [408, 193] on body "🙏 .cls-1 fill:#fff; AWATERA [PERSON_NAME] Спецификации Заказы Чаты Todo Проекты…" at bounding box center [392, 192] width 785 height 384
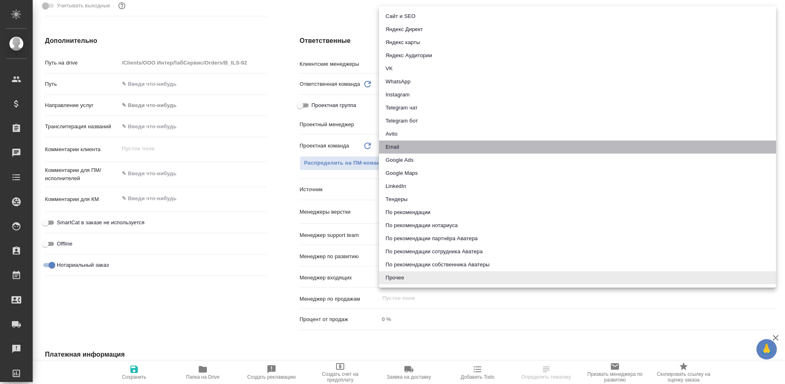
click at [405, 142] on li "Email" at bounding box center [577, 147] width 397 height 13
type textarea "x"
type input "emailAds"
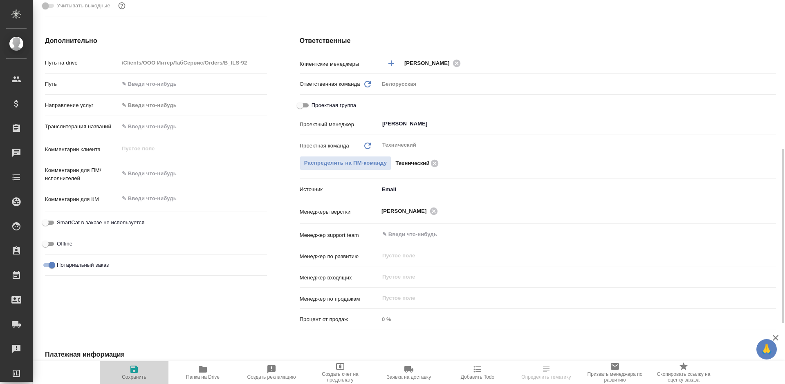
click at [138, 370] on icon "button" at bounding box center [133, 369] width 7 height 7
type textarea "x"
click at [138, 370] on icon "button" at bounding box center [133, 369] width 7 height 7
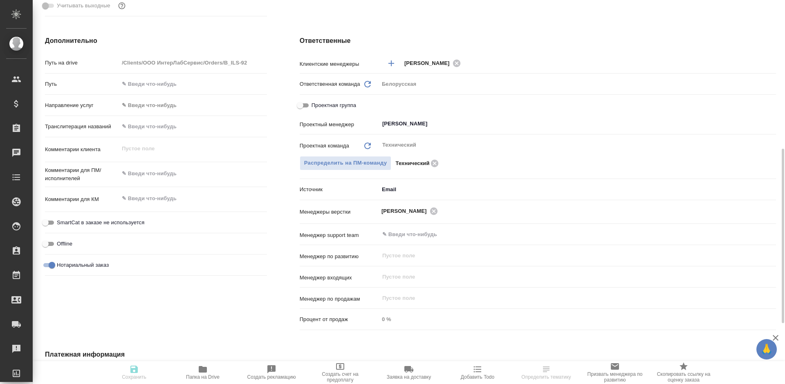
type textarea "x"
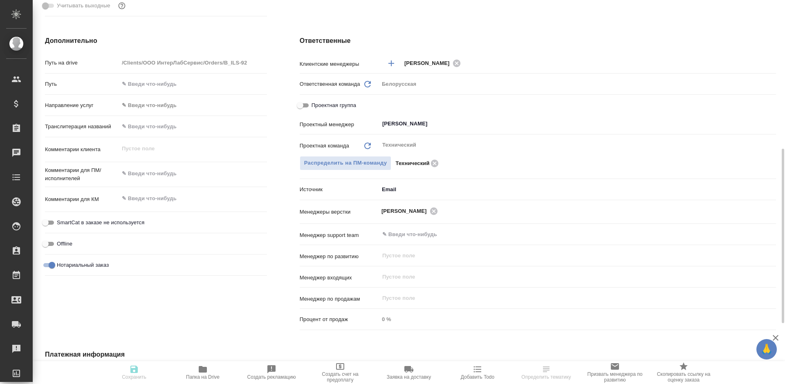
type textarea "x"
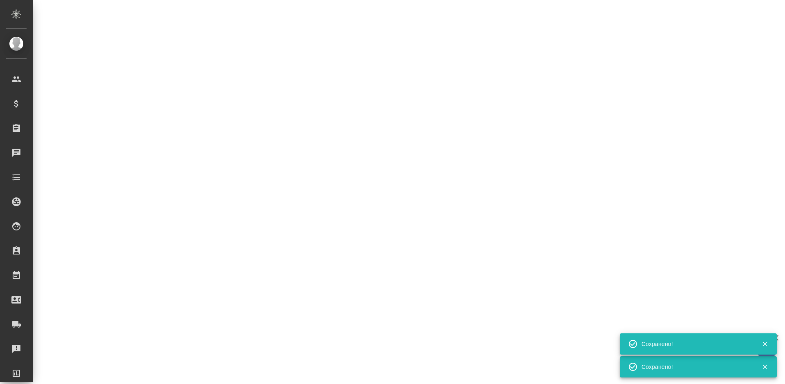
select select "RU"
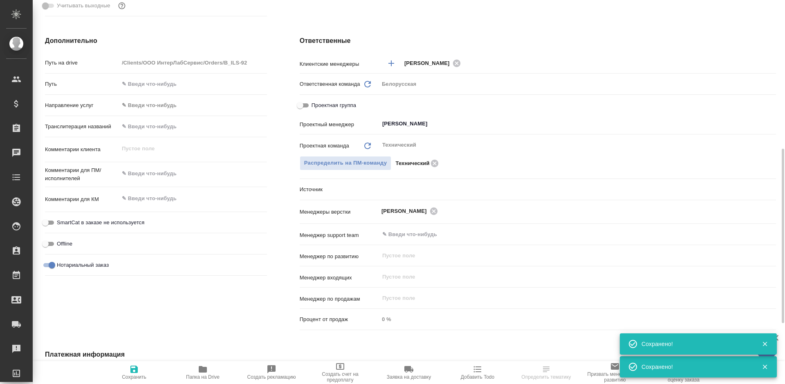
type textarea "x"
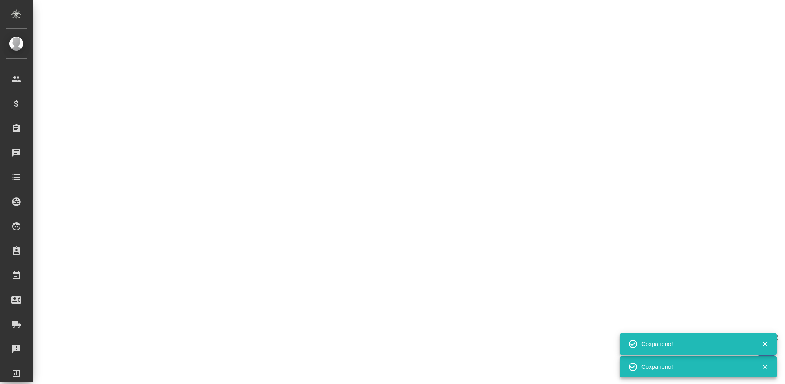
select select "RU"
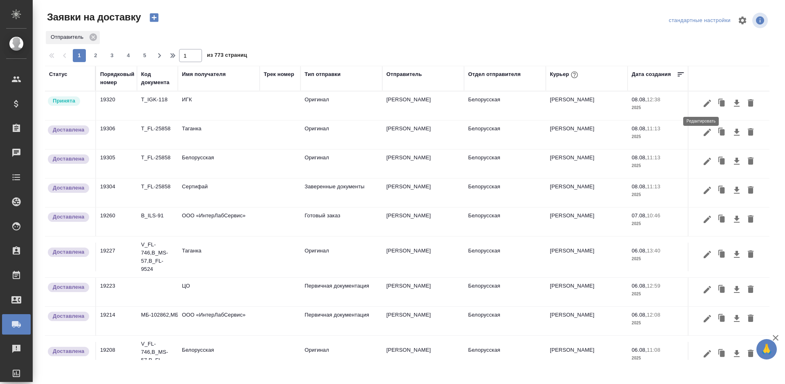
click at [704, 103] on icon "button" at bounding box center [707, 103] width 7 height 7
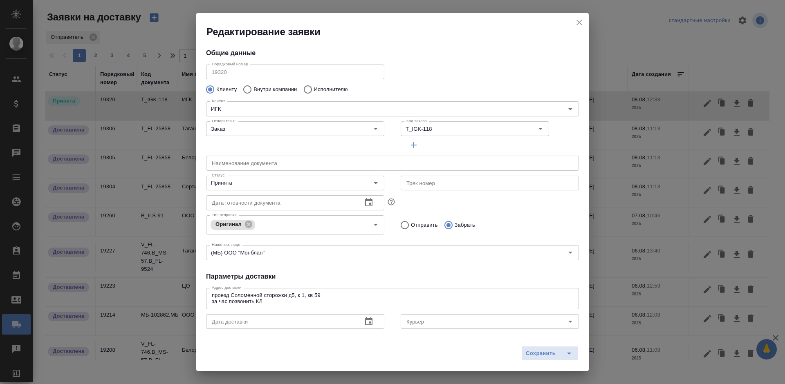
type input "[PERSON_NAME]"
type input "Анастасия"
type input "+79219294583"
click at [235, 183] on input "Принята" at bounding box center [282, 183] width 146 height 10
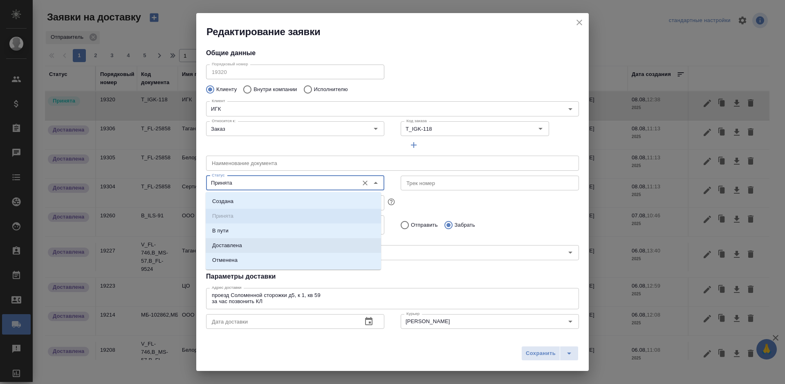
click at [233, 244] on p "Доставлена" at bounding box center [227, 246] width 30 height 8
type input "Доставлена"
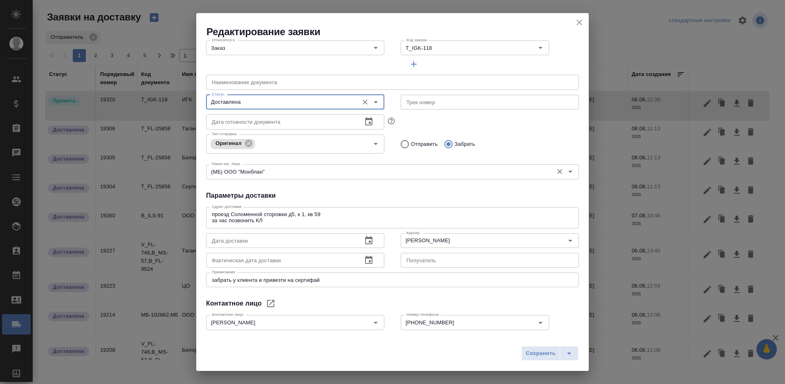
scroll to position [82, 0]
click at [364, 260] on icon "button" at bounding box center [369, 260] width 10 height 10
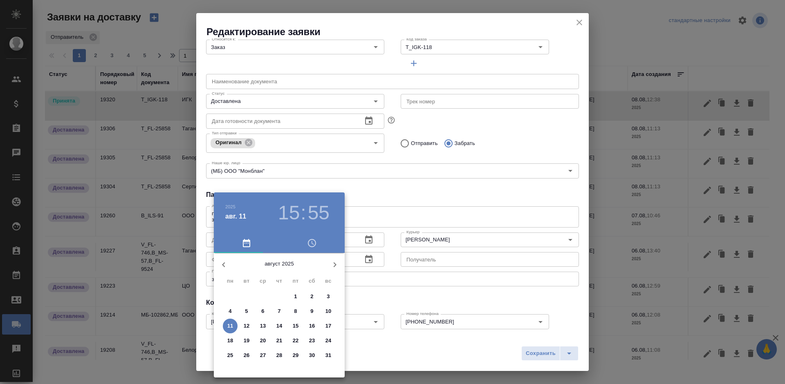
click at [291, 312] on span "8" at bounding box center [295, 311] width 15 height 8
type input "08.08.2025 15:55"
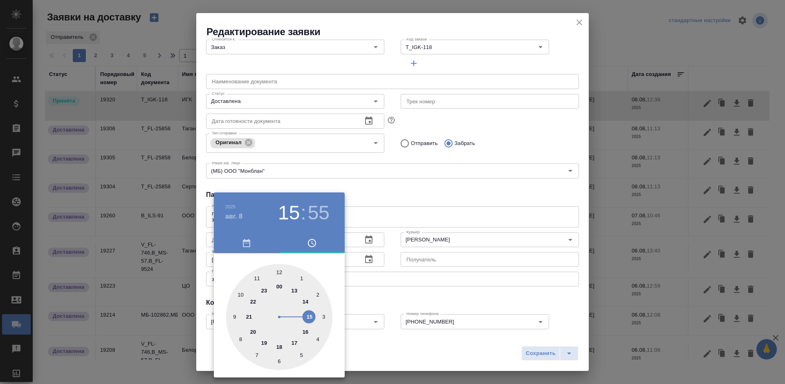
click at [391, 286] on div at bounding box center [392, 192] width 785 height 384
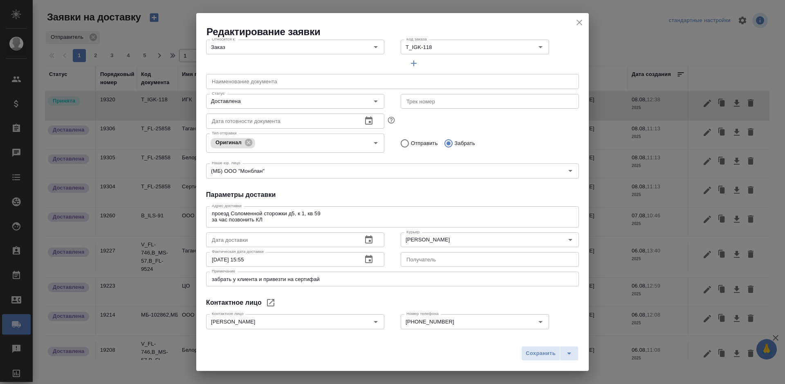
click at [364, 240] on icon "button" at bounding box center [369, 240] width 10 height 10
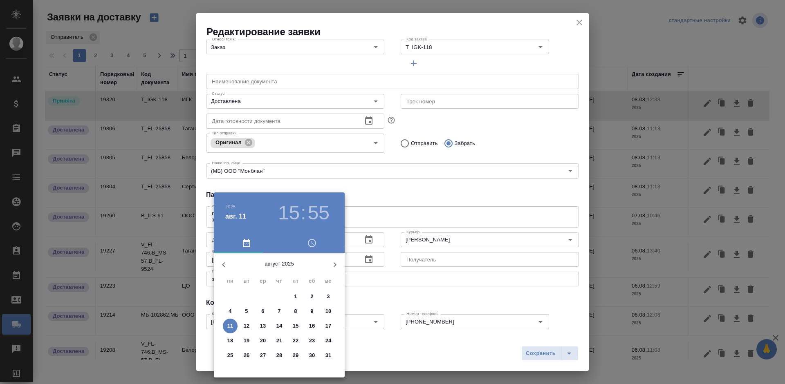
click at [292, 314] on span "8" at bounding box center [295, 311] width 15 height 8
type input "08.08.2025 15:55"
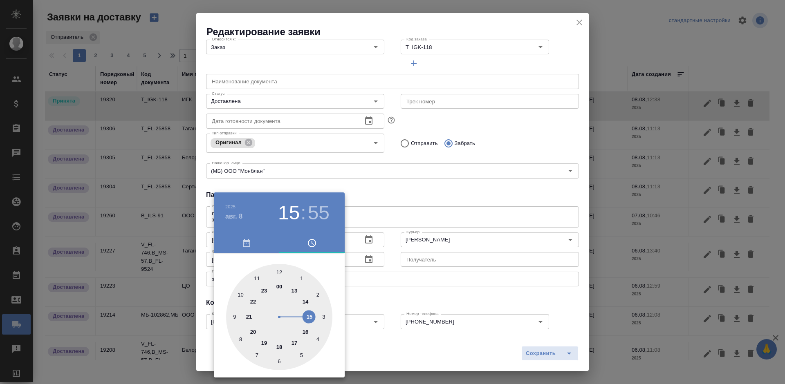
click at [548, 352] on div at bounding box center [392, 192] width 785 height 384
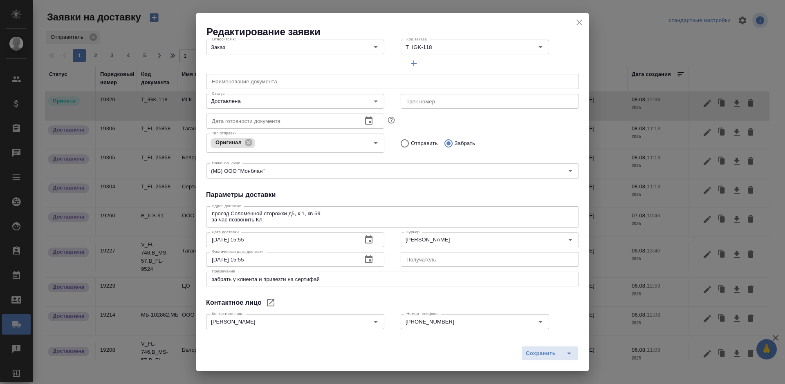
click at [542, 354] on span "Сохранить" at bounding box center [541, 353] width 30 height 9
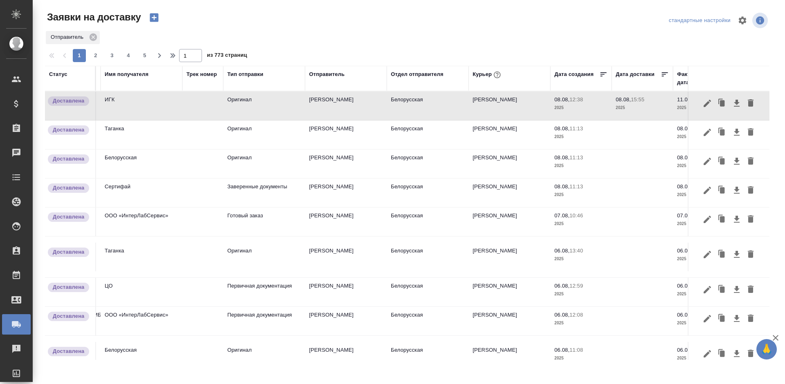
scroll to position [0, 130]
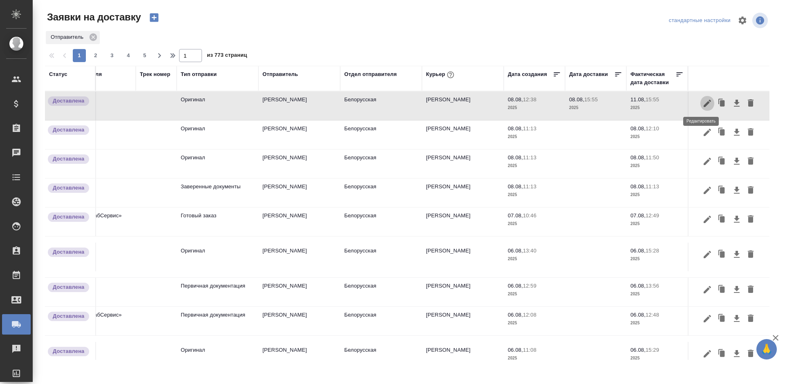
click at [702, 103] on icon "button" at bounding box center [707, 104] width 10 height 10
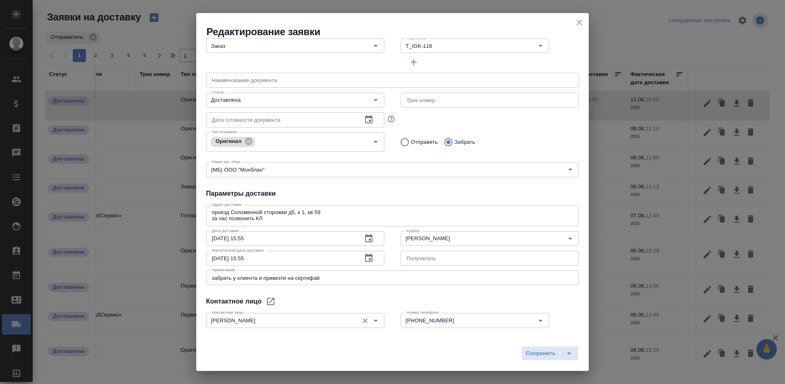
scroll to position [123, 0]
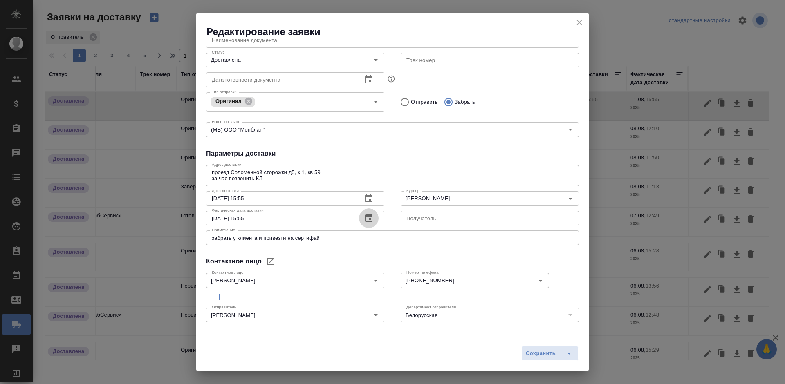
click at [368, 220] on icon "button" at bounding box center [369, 218] width 10 height 10
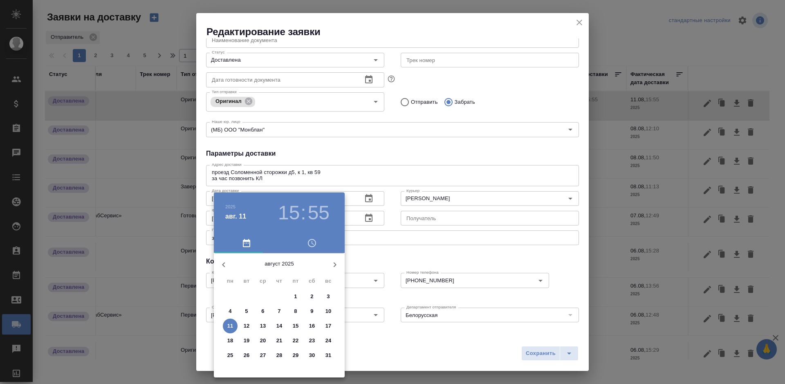
click at [295, 314] on p "8" at bounding box center [295, 311] width 3 height 8
type input "08.08.2025 15:55"
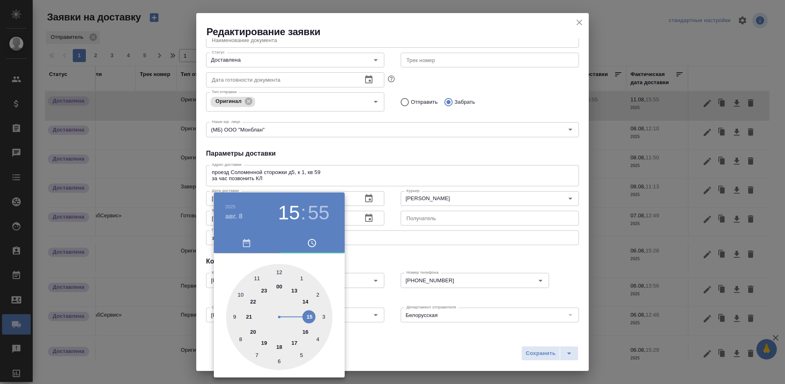
click at [534, 356] on div at bounding box center [392, 192] width 785 height 384
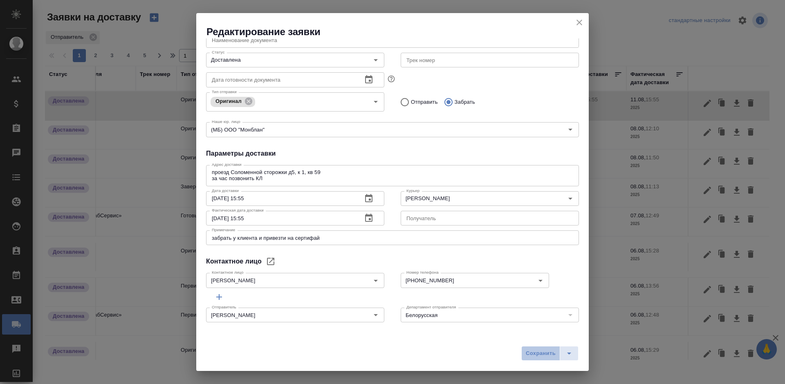
click at [534, 356] on span "Сохранить" at bounding box center [541, 353] width 30 height 9
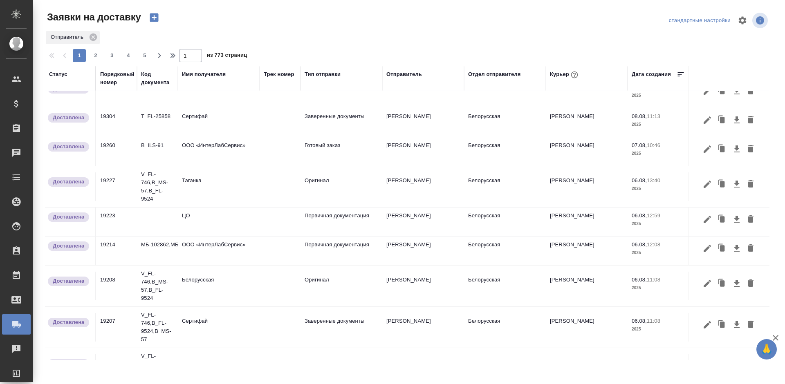
scroll to position [0, 0]
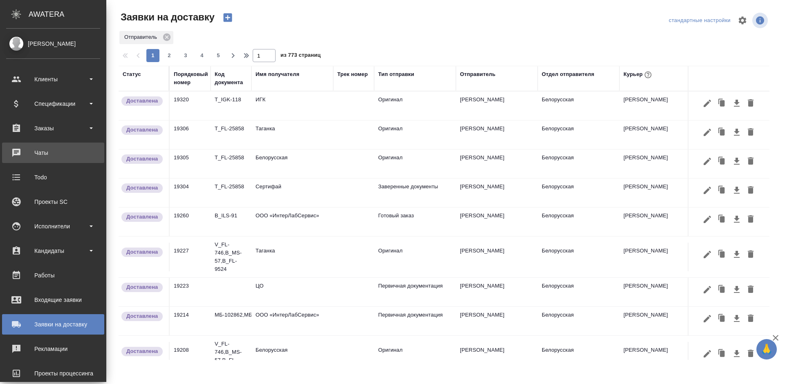
click at [10, 151] on div "Чаты" at bounding box center [53, 153] width 94 height 12
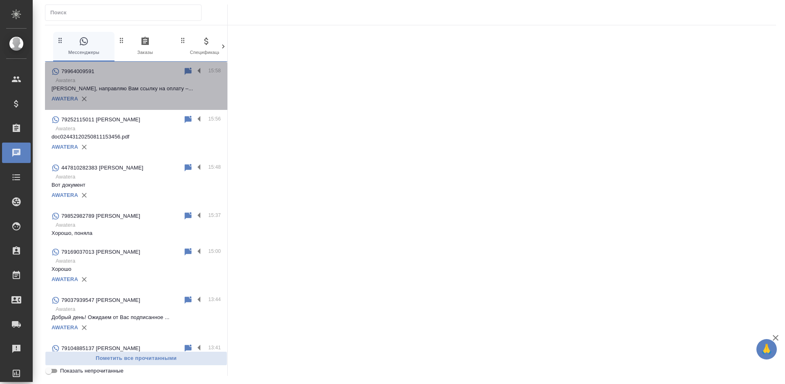
click at [153, 92] on p "[PERSON_NAME], направляю Вам ссылку на оплату –..." at bounding box center [136, 89] width 169 height 8
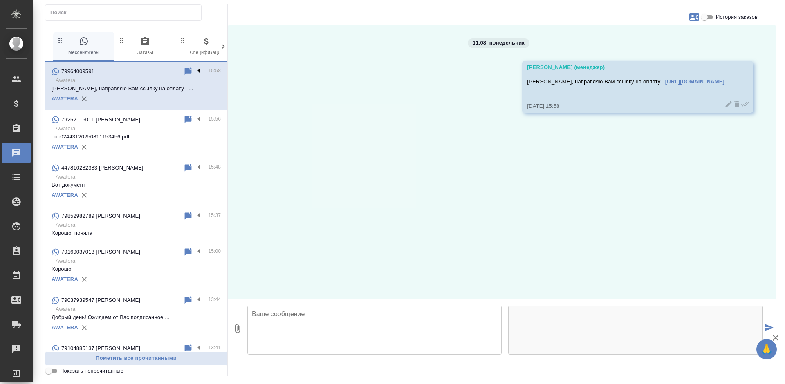
click at [194, 68] on label at bounding box center [201, 71] width 14 height 9
click at [0, 0] on input "checkbox" at bounding box center [0, 0] width 0 height 0
click at [164, 72] on icon at bounding box center [167, 71] width 6 height 7
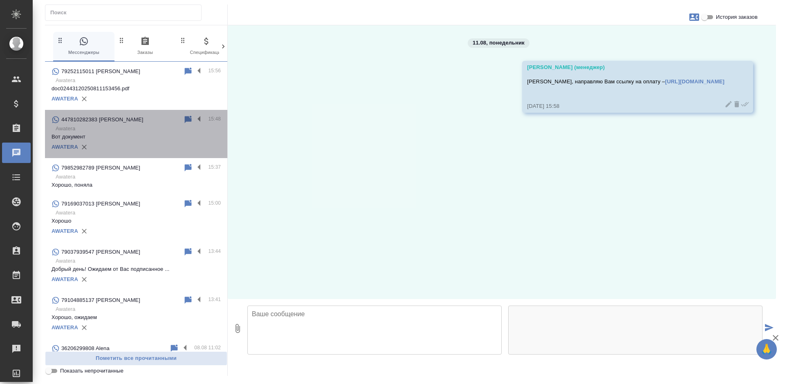
click at [148, 142] on div "AWATERA" at bounding box center [136, 147] width 169 height 12
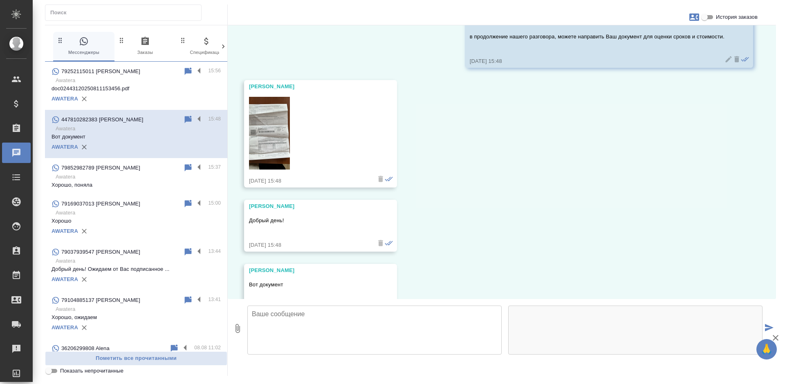
scroll to position [94, 0]
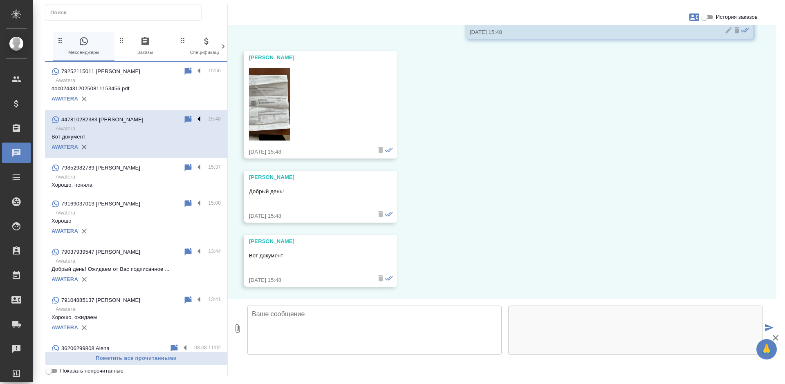
click at [194, 117] on label at bounding box center [201, 119] width 14 height 9
click at [0, 0] on input "checkbox" at bounding box center [0, 0] width 0 height 0
click at [162, 121] on icon at bounding box center [167, 120] width 10 height 10
click at [146, 91] on p "doc02443120250811153456.pdf" at bounding box center [136, 89] width 169 height 8
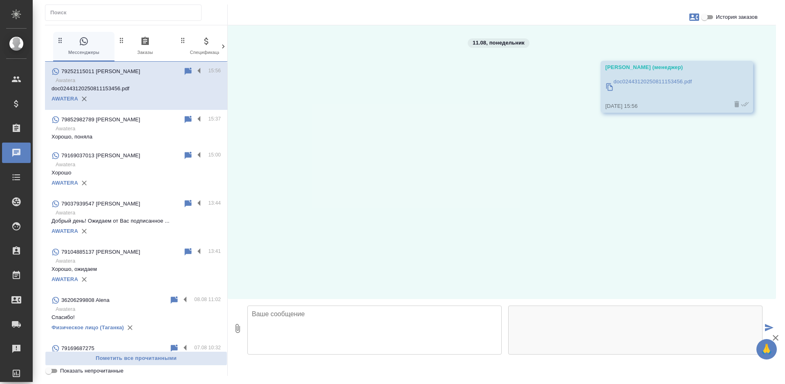
scroll to position [0, 0]
click at [639, 81] on p "doc02443120250811153456.pdf" at bounding box center [653, 82] width 78 height 8
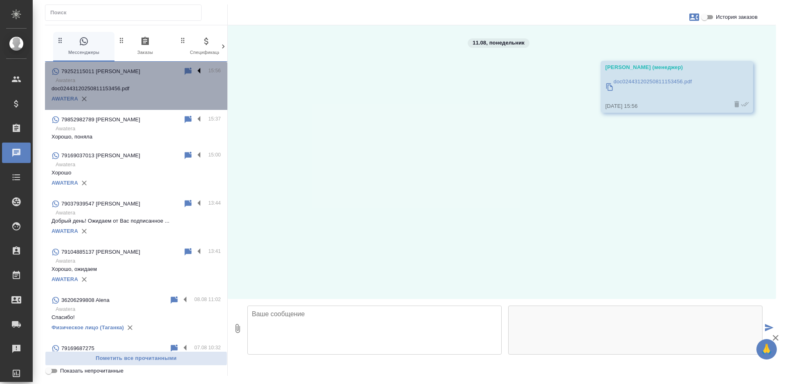
click at [194, 72] on label at bounding box center [201, 71] width 14 height 9
click at [0, 0] on input "checkbox" at bounding box center [0, 0] width 0 height 0
click at [164, 68] on icon at bounding box center [167, 71] width 6 height 7
click at [162, 71] on icon at bounding box center [167, 72] width 10 height 10
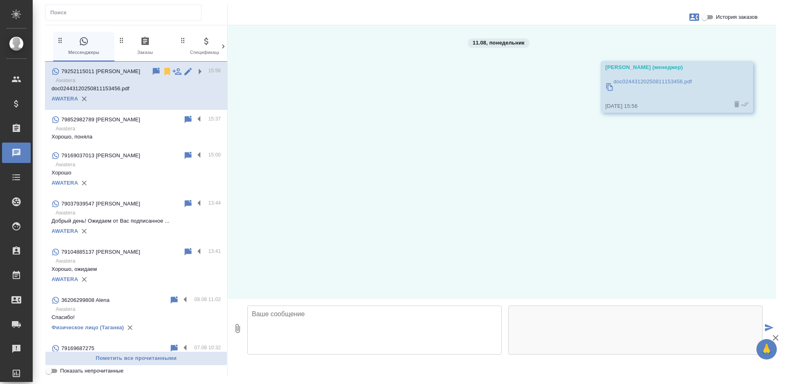
click at [164, 72] on icon at bounding box center [167, 71] width 6 height 7
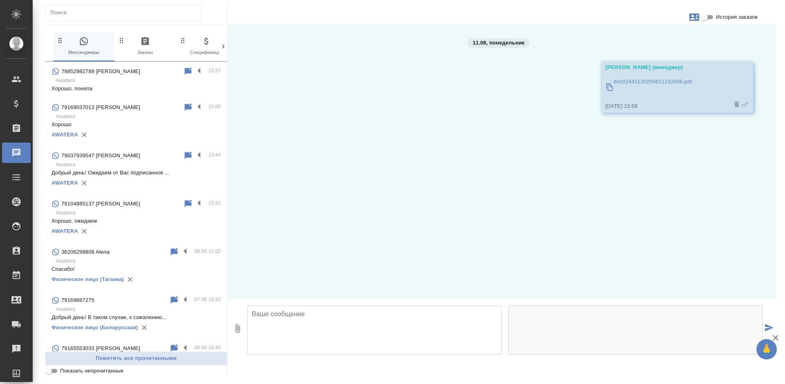
click at [134, 55] on span "0 Заказы" at bounding box center [145, 46] width 55 height 20
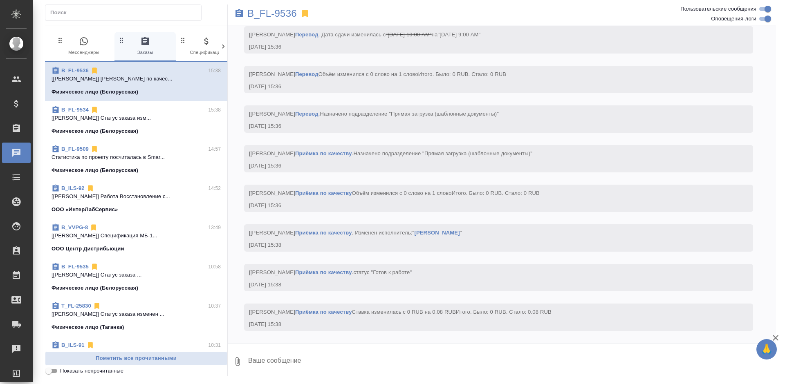
scroll to position [1011, 0]
click at [186, 49] on span "0 Спецификации" at bounding box center [206, 46] width 55 height 20
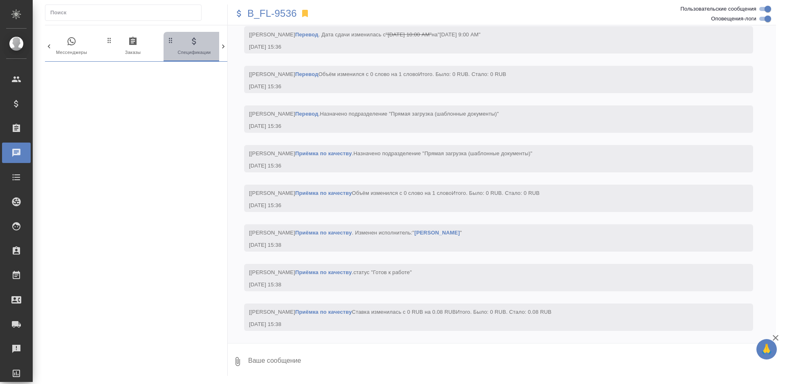
scroll to position [0, 18]
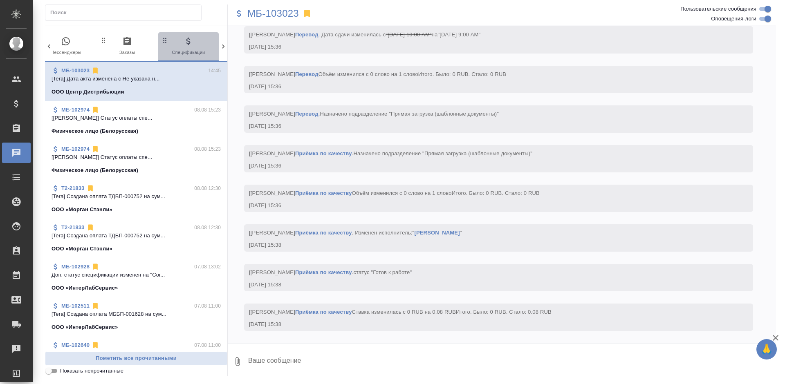
click at [218, 46] on button "0 Спецификации" at bounding box center [188, 46] width 61 height 29
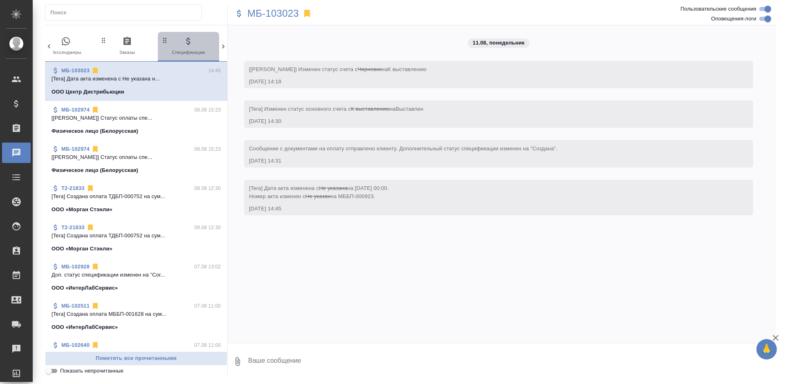
scroll to position [0, 0]
click at [220, 46] on div "0 Мессенджеры 0 Заказы 0 Спецификации 0 Клиенты 0 Входящие 0 Тендеры 0 Исполнит…" at bounding box center [136, 47] width 182 height 30
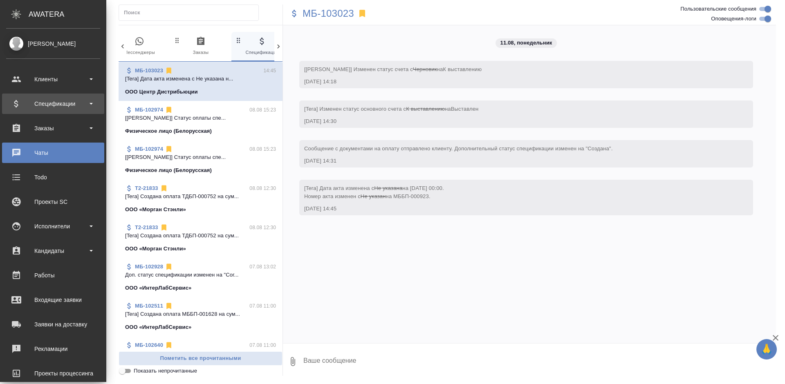
click at [23, 105] on div "Спецификации" at bounding box center [53, 104] width 94 height 12
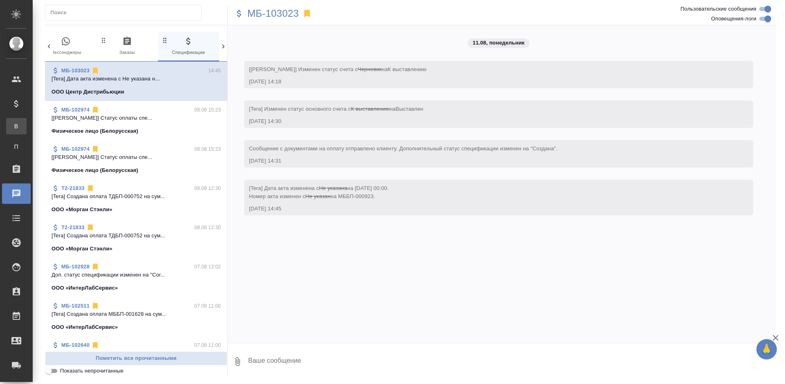
click at [12, 123] on div "Все спецификации" at bounding box center [6, 126] width 12 height 8
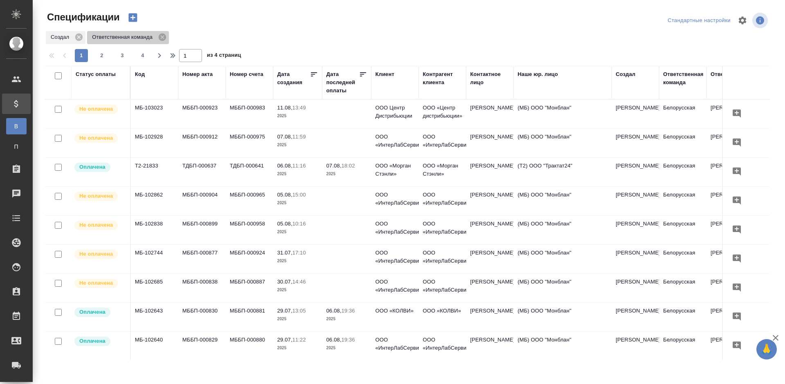
click at [159, 39] on icon at bounding box center [162, 37] width 9 height 9
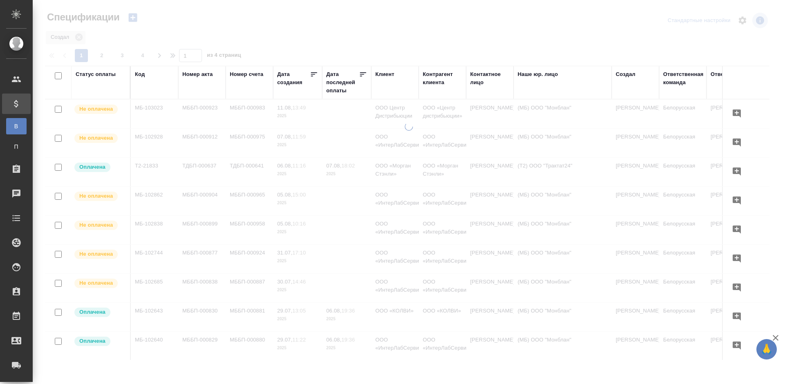
click at [388, 32] on div at bounding box center [409, 182] width 752 height 365
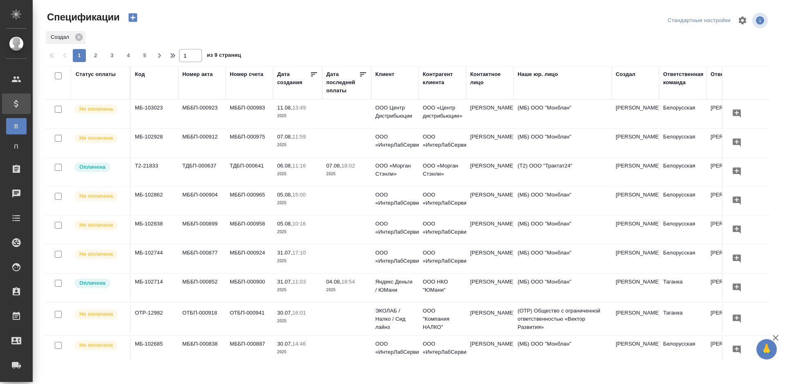
click at [316, 25] on div at bounding box center [411, 21] width 244 height 20
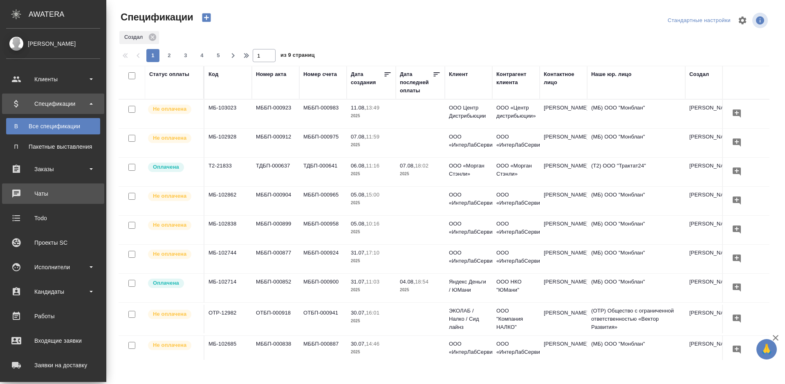
click at [18, 191] on div "Чаты" at bounding box center [53, 194] width 94 height 12
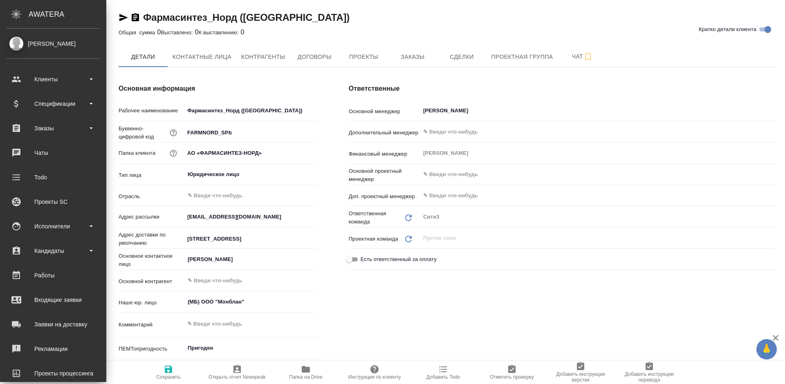
click at [18, 125] on div "Заказы" at bounding box center [53, 128] width 94 height 12
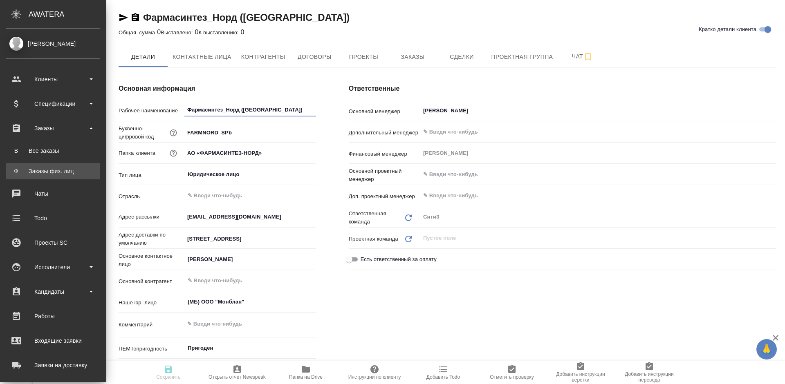
click at [41, 169] on div "Заказы физ. лиц" at bounding box center [53, 171] width 86 height 8
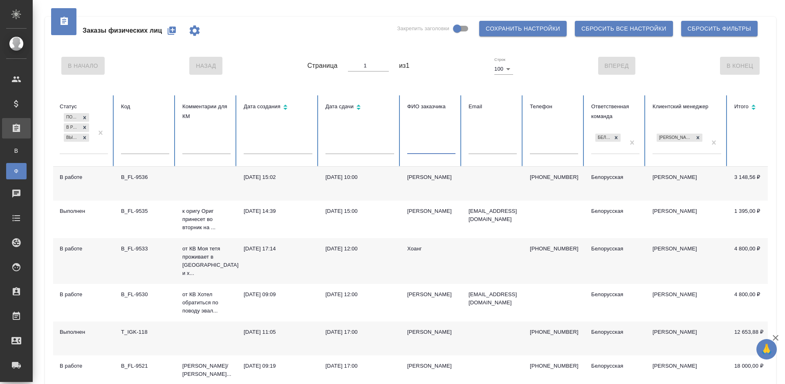
click at [421, 146] on input "text" at bounding box center [431, 148] width 48 height 11
type input "[PERSON_NAME]"
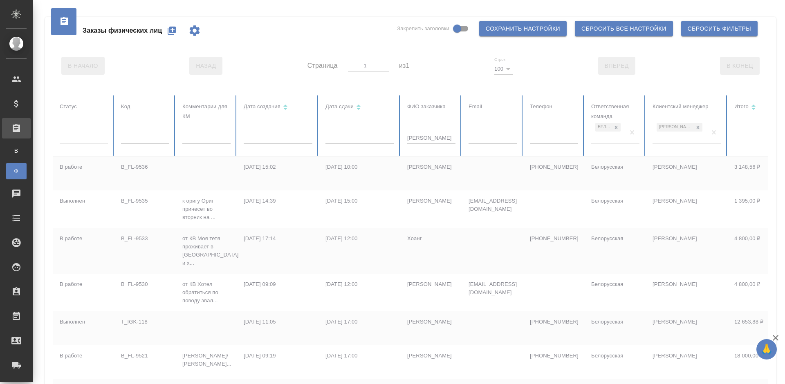
click at [357, 35] on div "Заказы физических лиц Закрепить заголовки Сохранить настройки Сбросить все наст…" at bounding box center [410, 31] width 715 height 28
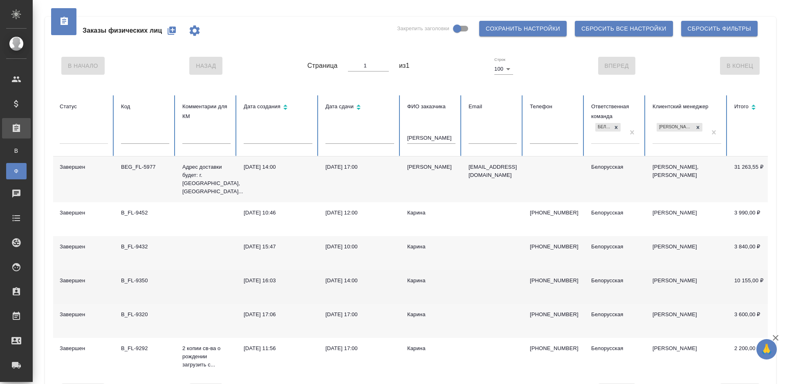
click at [417, 280] on td "Карина" at bounding box center [431, 287] width 61 height 34
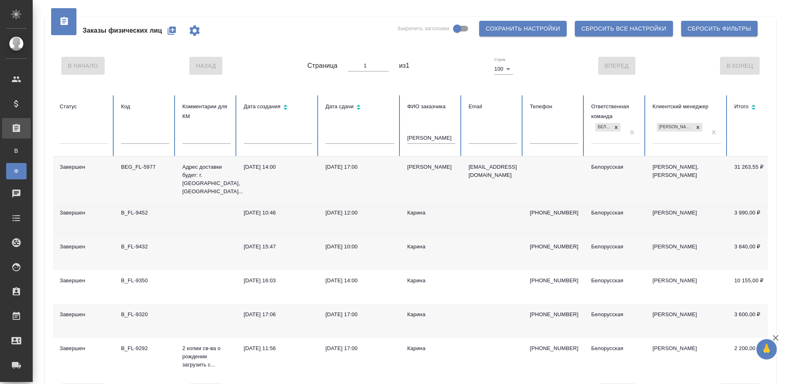
click at [606, 220] on td "Белорусская" at bounding box center [615, 219] width 61 height 34
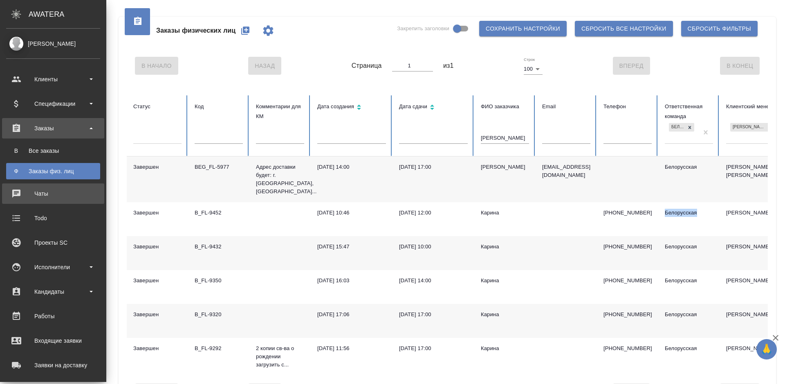
click at [18, 194] on div "Чаты" at bounding box center [53, 194] width 94 height 12
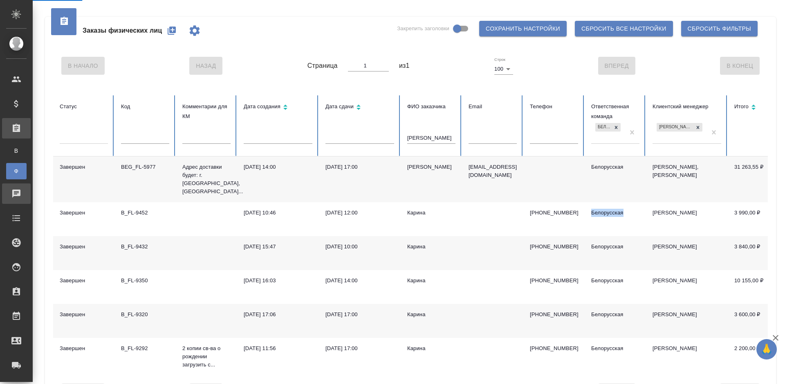
click at [18, 194] on icon at bounding box center [16, 194] width 8 height 8
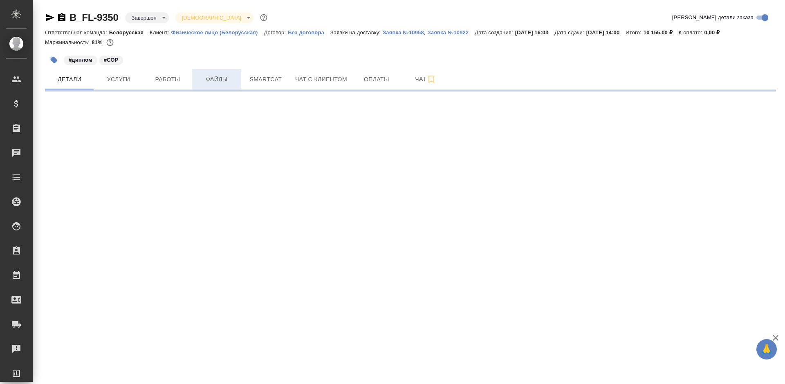
click at [209, 85] on button "Файлы" at bounding box center [216, 79] width 49 height 20
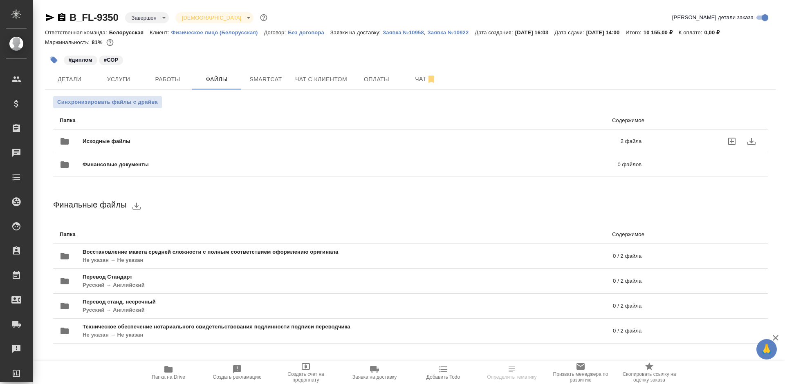
click at [328, 137] on div "Исходные файлы 2 файла" at bounding box center [351, 142] width 582 height 20
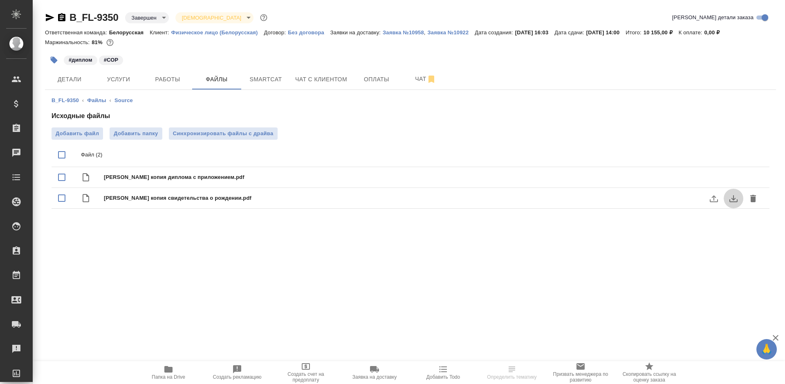
click at [733, 199] on icon "download" at bounding box center [733, 198] width 8 height 7
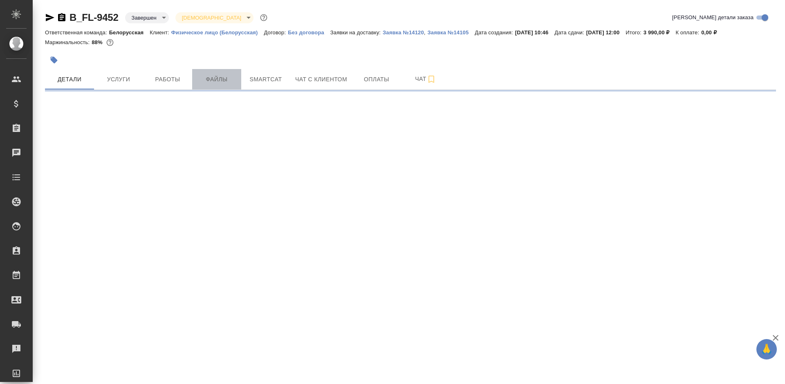
click at [235, 81] on span "Файлы" at bounding box center [216, 79] width 39 height 10
select select "RU"
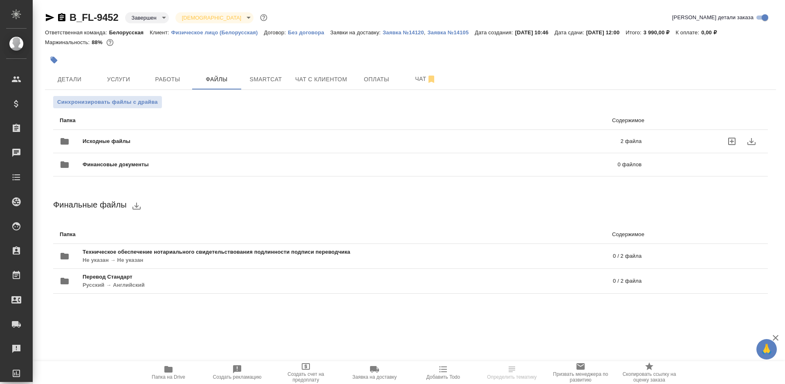
click at [372, 136] on div "Исходные файлы 2 файла" at bounding box center [351, 142] width 582 height 20
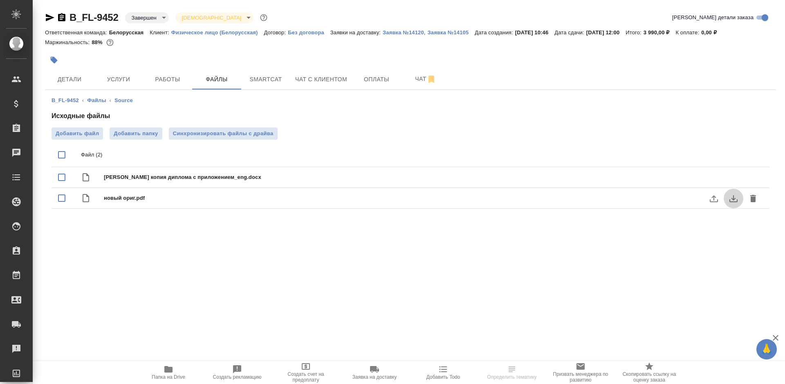
click at [729, 200] on icon "download" at bounding box center [733, 198] width 8 height 7
click at [731, 200] on icon "download" at bounding box center [734, 199] width 10 height 10
click at [731, 201] on icon "download" at bounding box center [734, 199] width 10 height 10
click at [731, 200] on icon "download" at bounding box center [734, 199] width 10 height 10
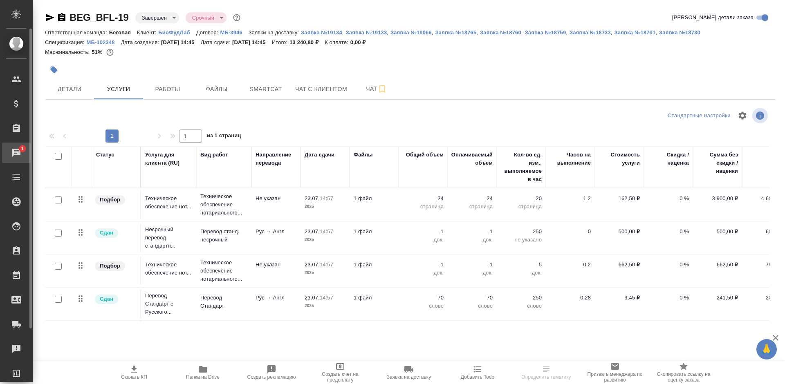
click at [17, 151] on span "1" at bounding box center [22, 149] width 13 height 8
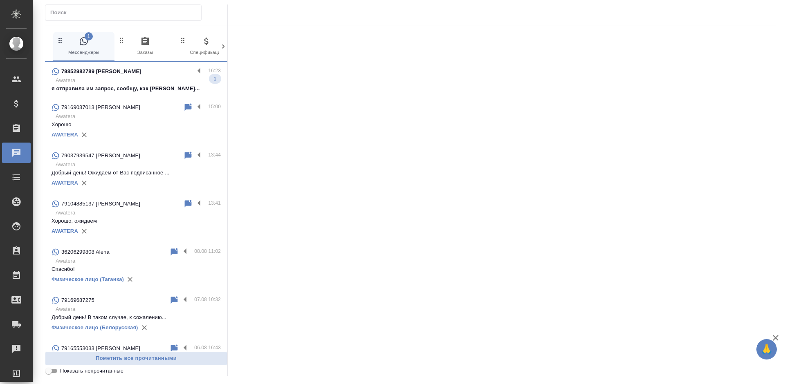
click at [132, 87] on p "я отправила им запрос, сообщу, как тольк..." at bounding box center [136, 89] width 169 height 8
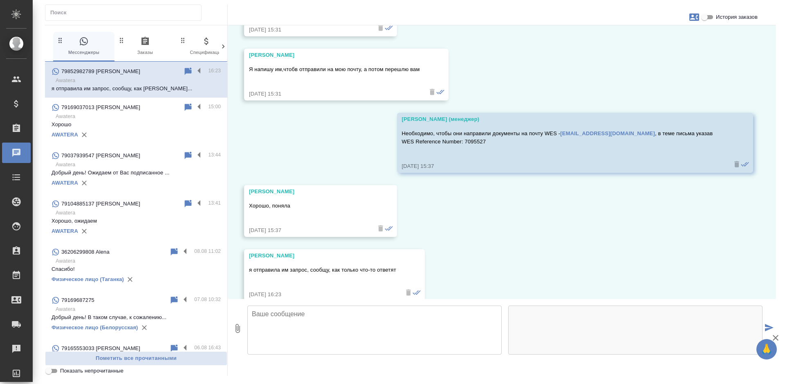
scroll to position [8126, 0]
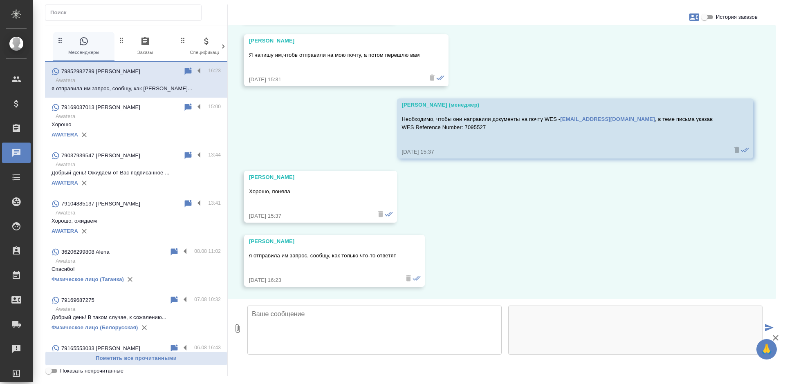
click at [322, 315] on textarea at bounding box center [374, 330] width 254 height 49
type textarea "Спасибо!"
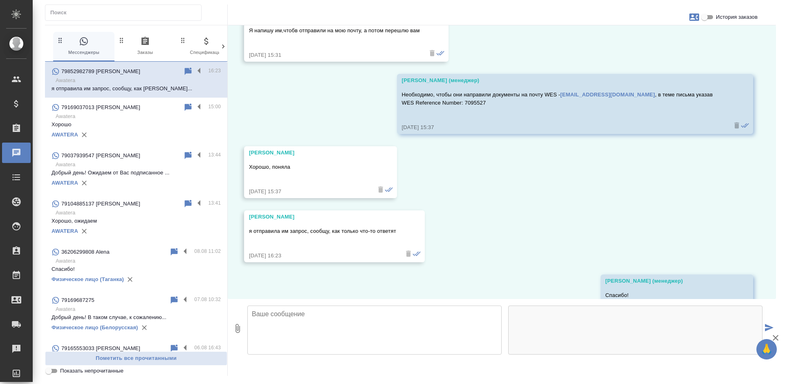
scroll to position [8190, 0]
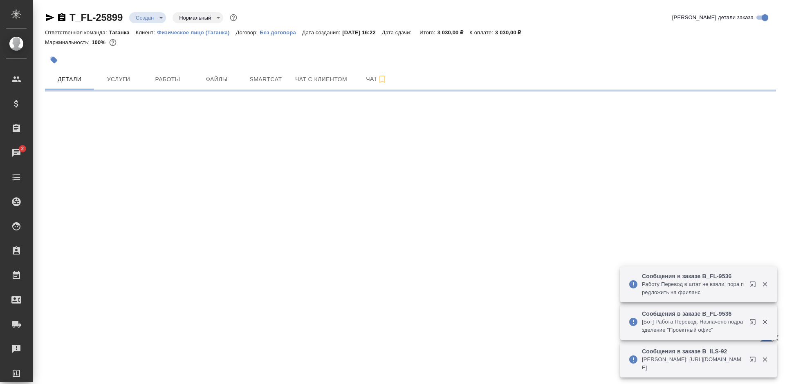
select select "RU"
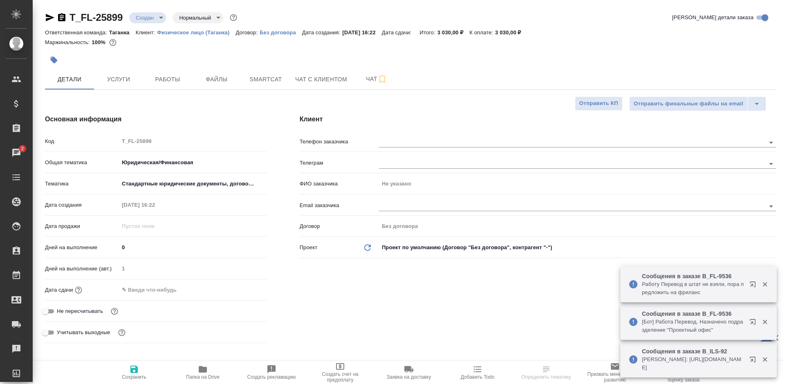
type textarea "x"
click at [124, 73] on button "Услуги" at bounding box center [118, 79] width 49 height 20
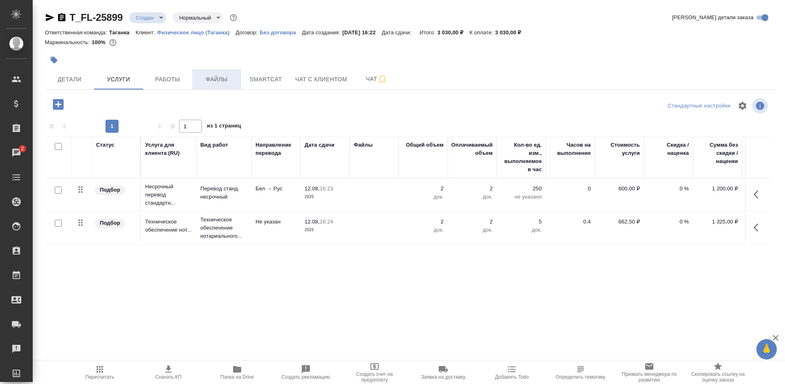
click at [228, 72] on button "Файлы" at bounding box center [216, 79] width 49 height 20
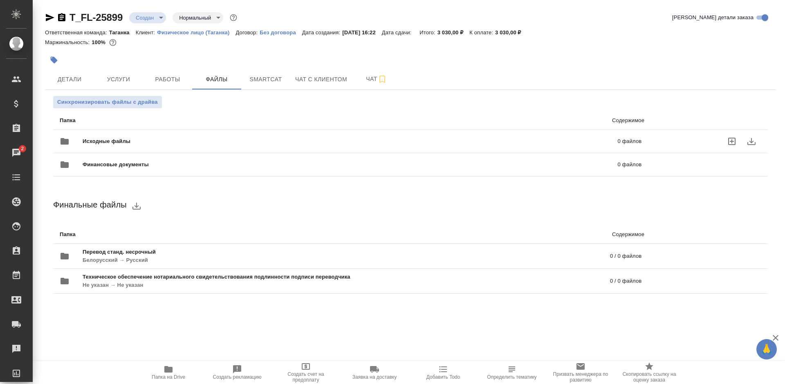
click at [453, 133] on div "Исходные файлы 0 файлов" at bounding box center [351, 142] width 582 height 20
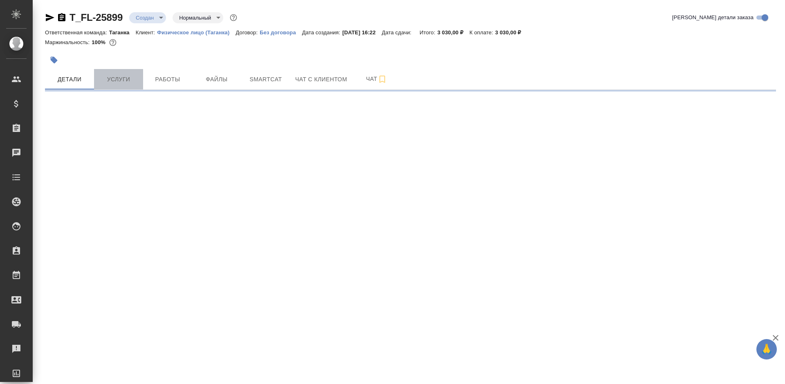
click at [112, 82] on span "Услуги" at bounding box center [118, 79] width 39 height 10
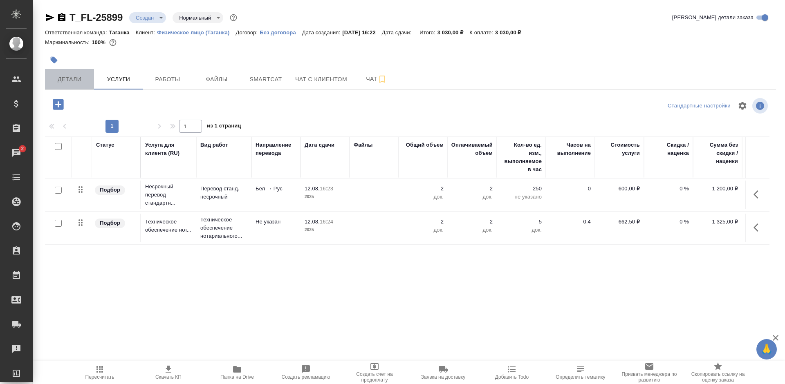
click at [83, 80] on span "Детали" at bounding box center [69, 79] width 39 height 10
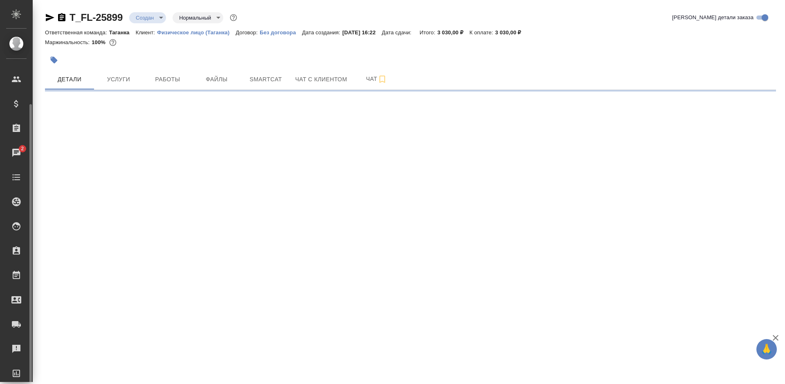
scroll to position [41, 0]
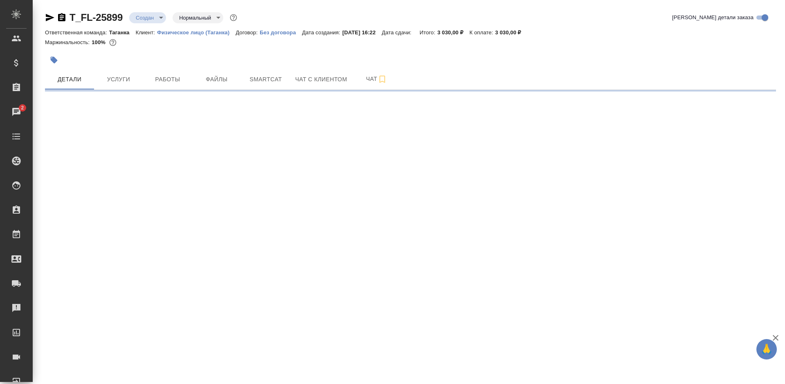
select select "RU"
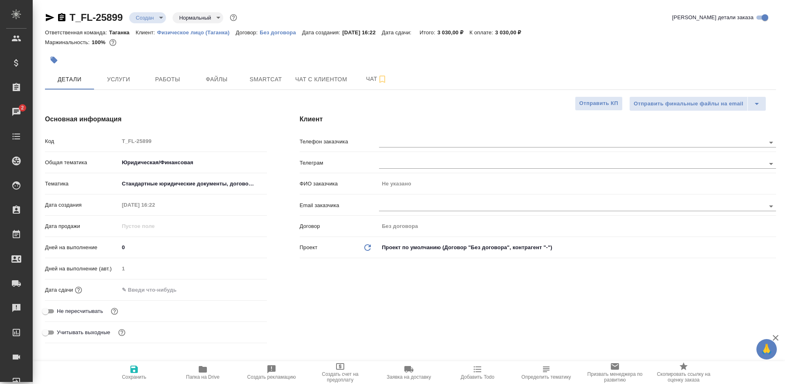
type textarea "x"
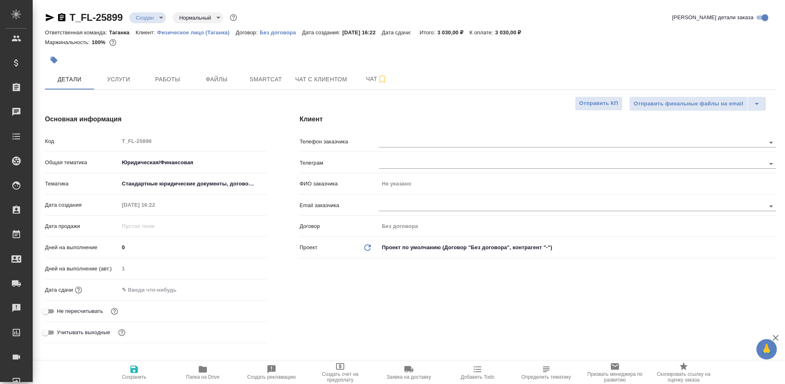
type textarea "x"
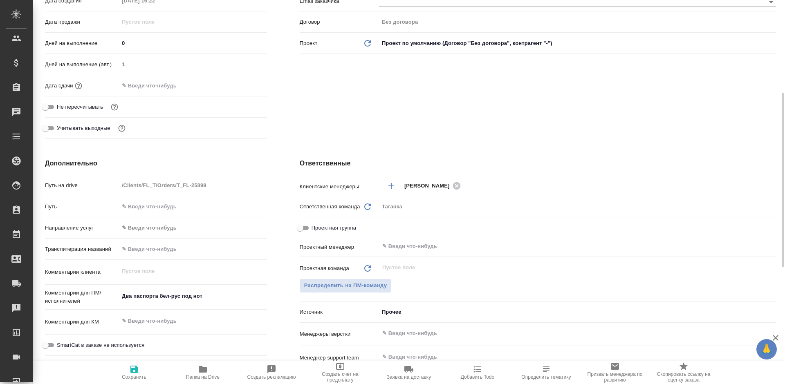
scroll to position [0, 0]
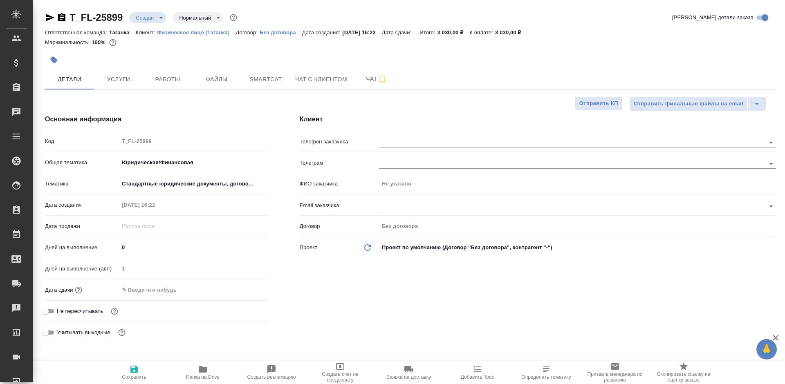
type textarea "x"
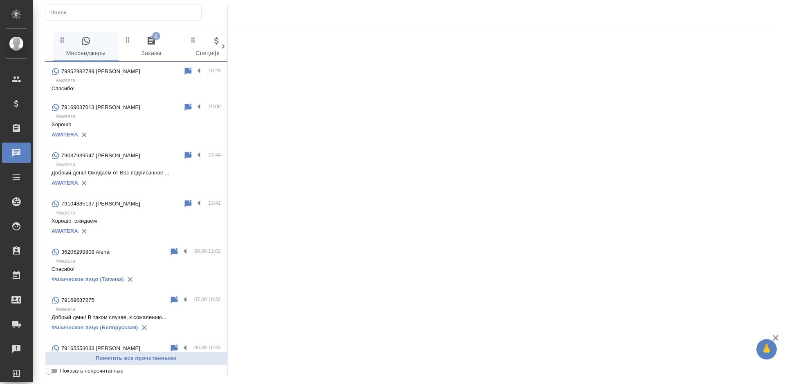
click at [151, 47] on span "2 Заказы" at bounding box center [151, 47] width 56 height 22
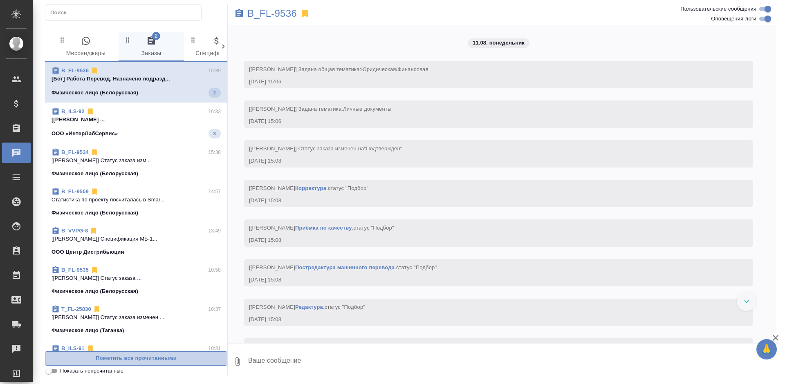
click at [165, 359] on span "Пометить все прочитанными" at bounding box center [135, 358] width 173 height 9
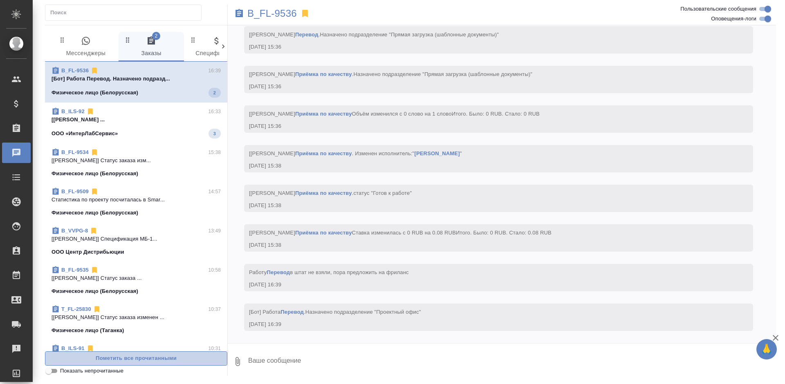
click at [165, 359] on span "Пометить все прочитанными" at bounding box center [135, 358] width 173 height 9
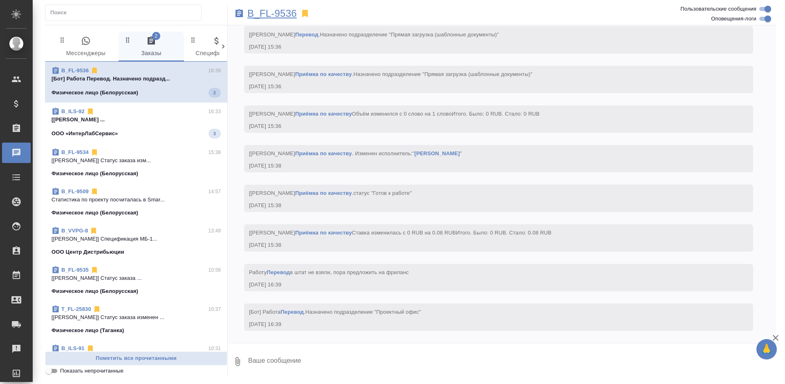
click at [269, 13] on p "B_FL-9536" at bounding box center [271, 13] width 49 height 8
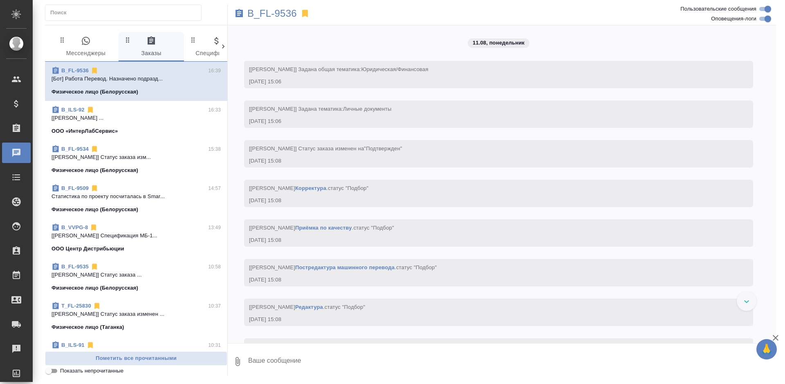
scroll to position [0, 0]
click at [191, 125] on span "B_ILS-92 16:33 [Оксютович Ирина] Работа Восстановление ... ООО «ИнтерЛабСервис»" at bounding box center [136, 120] width 169 height 29
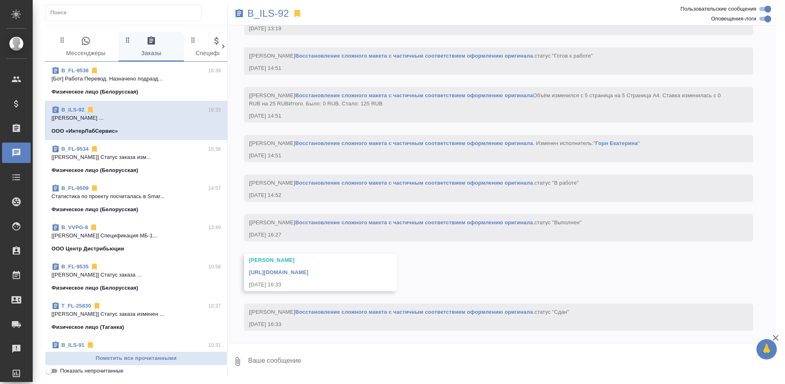
scroll to position [1245, 0]
click at [266, 15] on p "B_ILS-92" at bounding box center [268, 13] width 42 height 8
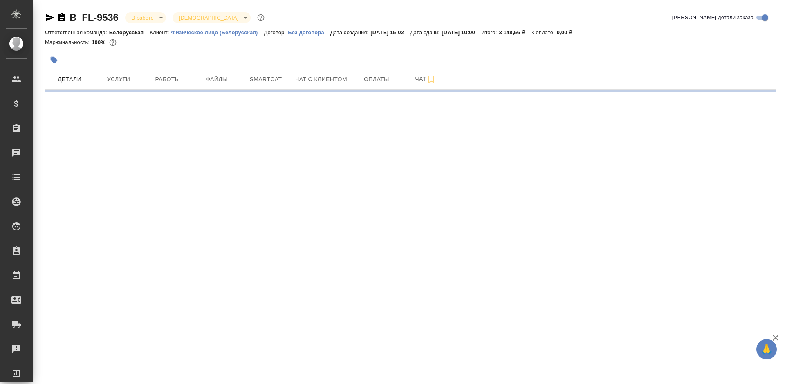
select select "RU"
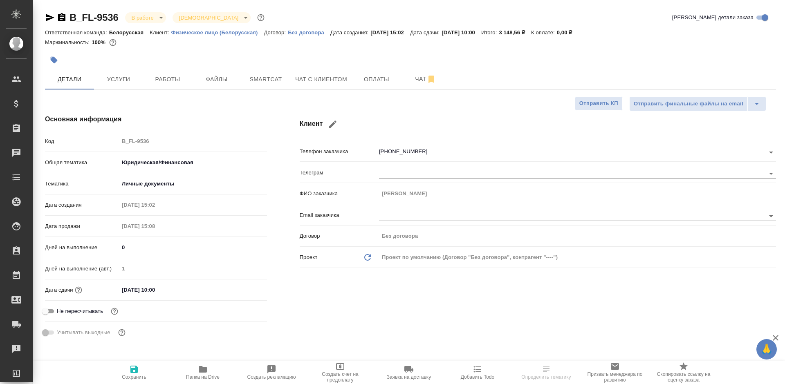
type textarea "x"
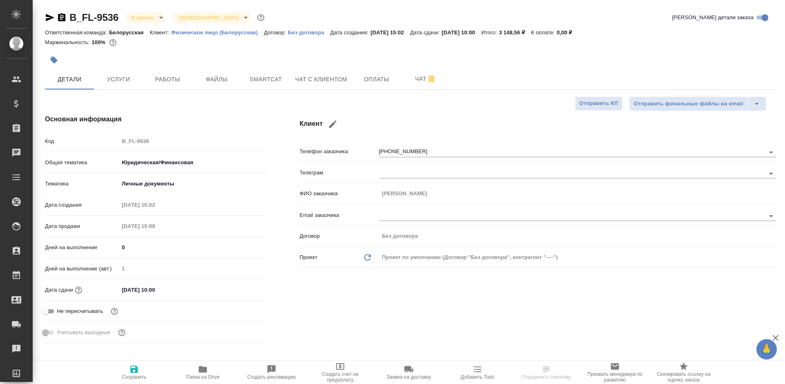
type textarea "x"
click at [157, 79] on span "Работы" at bounding box center [167, 79] width 39 height 10
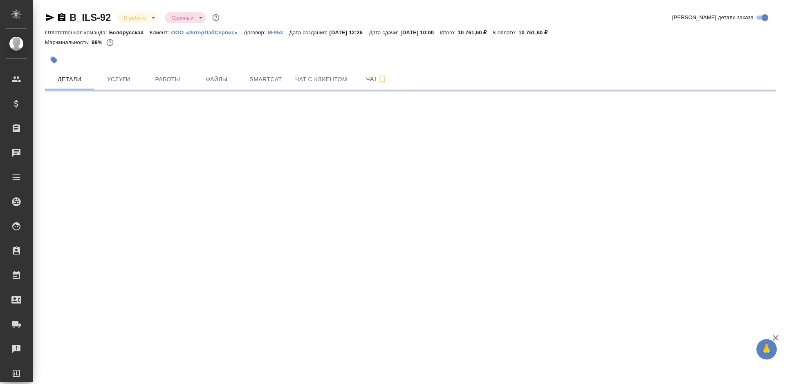
select select "RU"
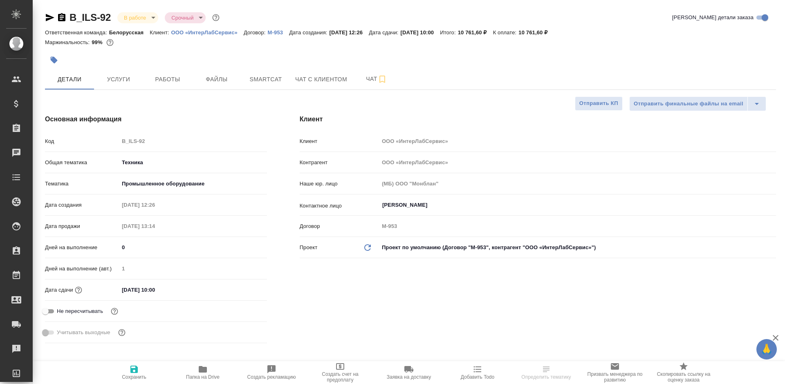
type textarea "x"
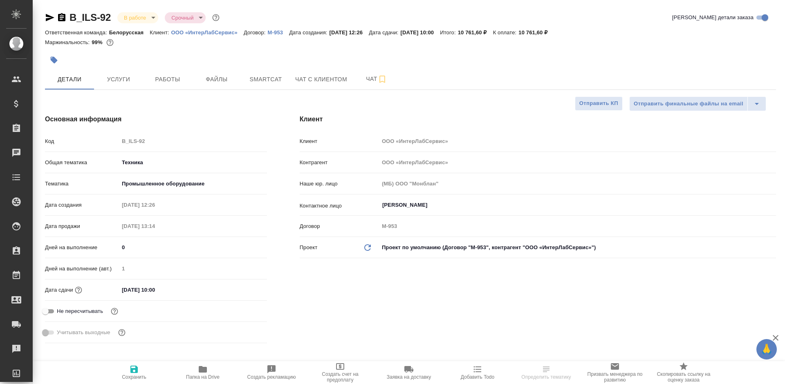
type textarea "x"
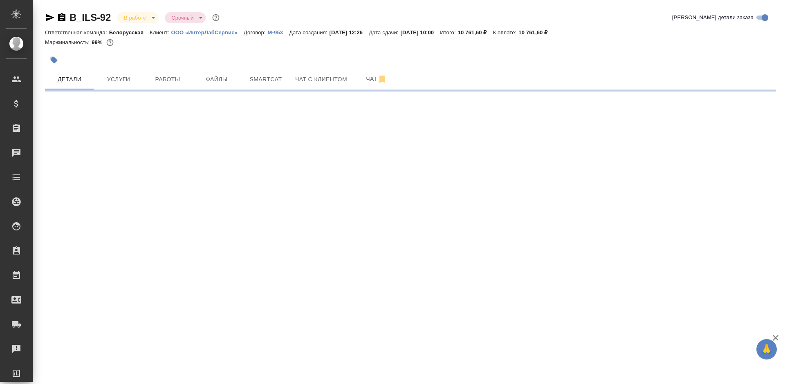
select select "RU"
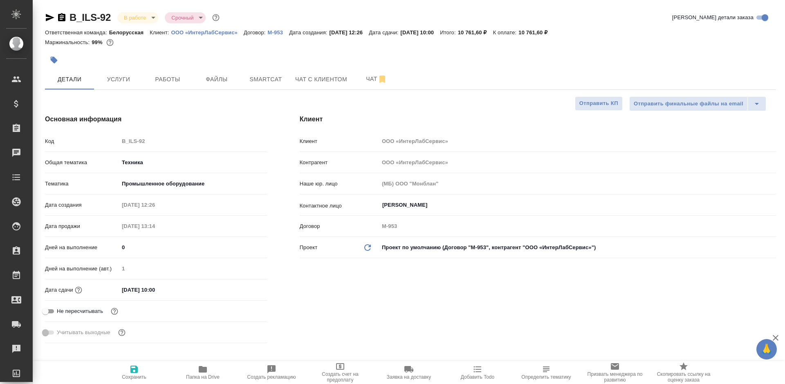
type textarea "x"
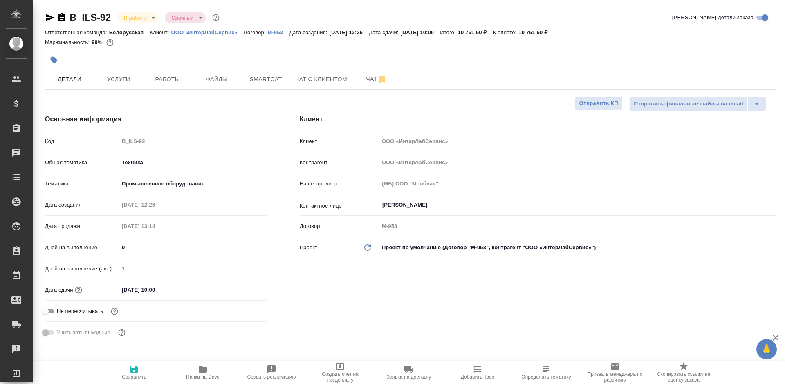
type textarea "x"
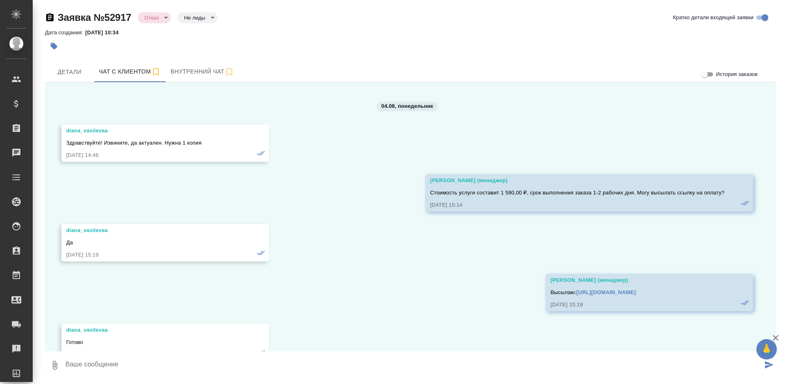
scroll to position [724, 0]
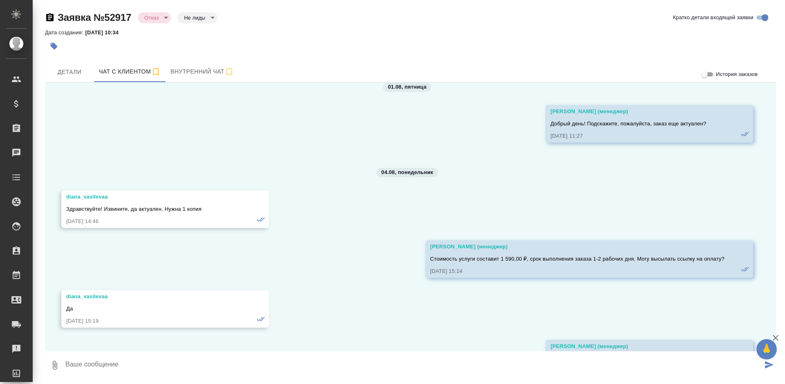
click at [717, 70] on label "История заказов" at bounding box center [729, 75] width 58 height 10
click at [717, 70] on input "История заказов" at bounding box center [704, 75] width 29 height 10
checkbox input "true"
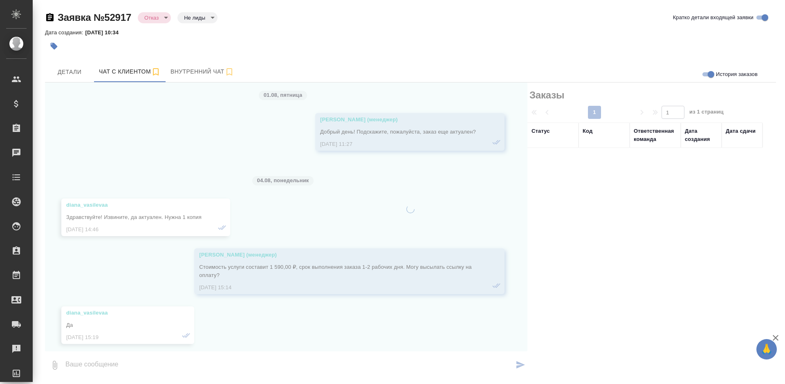
scroll to position [732, 0]
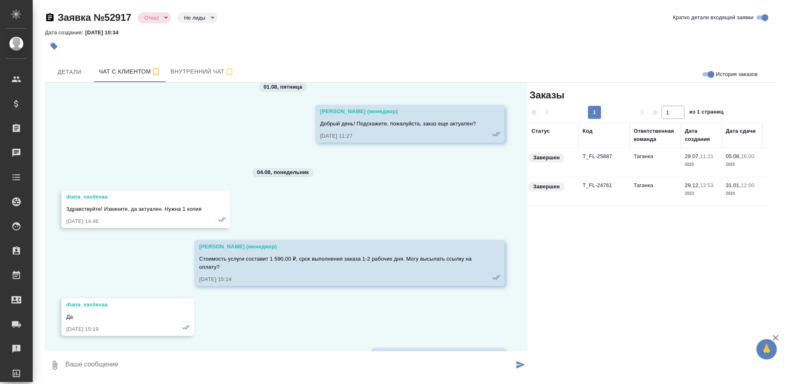
click at [655, 164] on td "Таганка" at bounding box center [655, 162] width 51 height 29
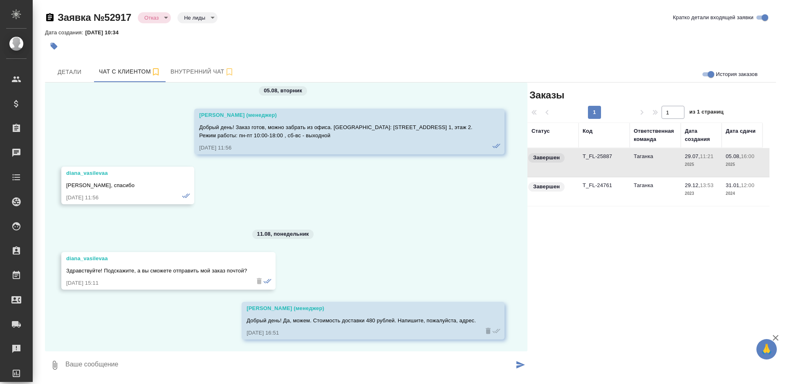
scroll to position [1165, 0]
click at [604, 177] on td "T_FL-24761" at bounding box center [604, 162] width 51 height 29
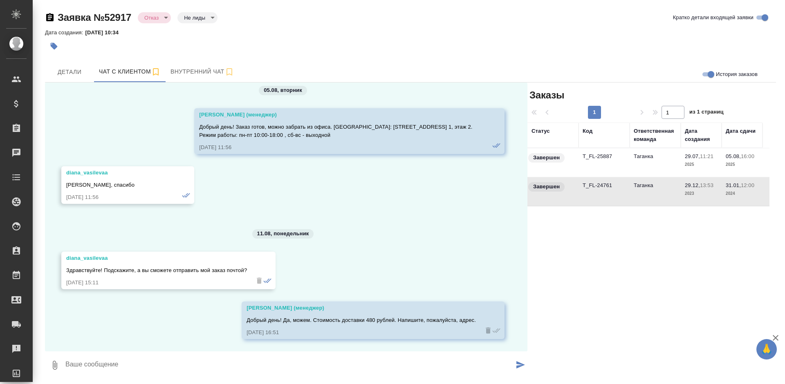
click at [604, 177] on td "T_FL-24761" at bounding box center [604, 162] width 51 height 29
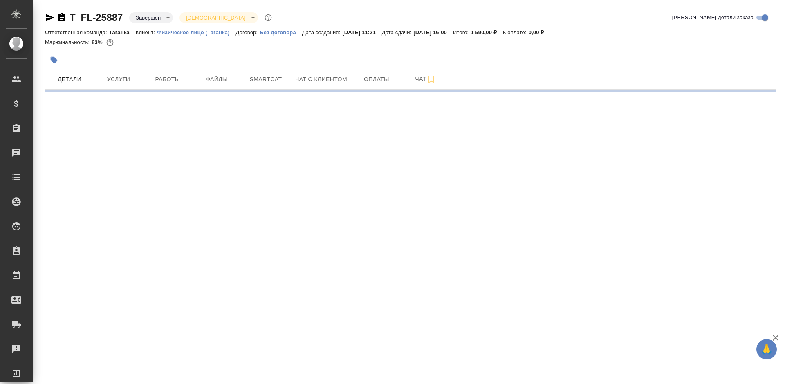
select select "RU"
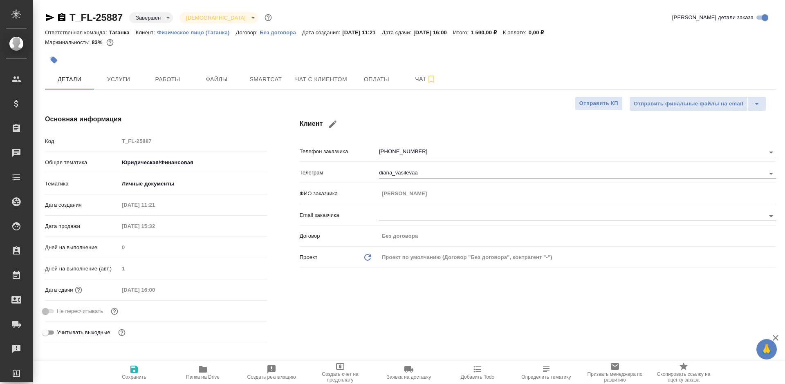
type textarea "x"
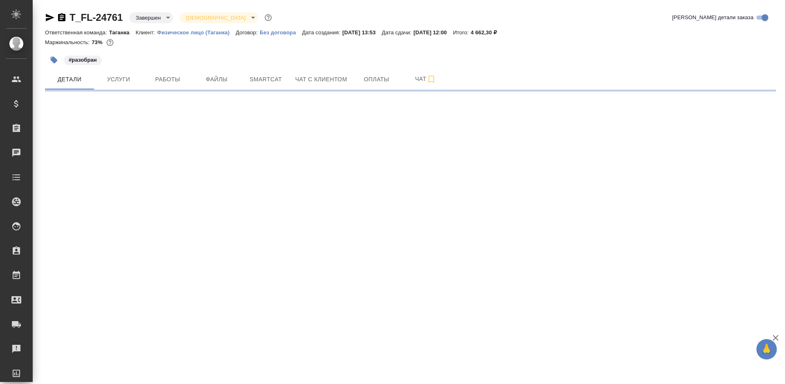
click at [471, 56] on div "#разобран" at bounding box center [288, 60] width 487 height 18
select select "RU"
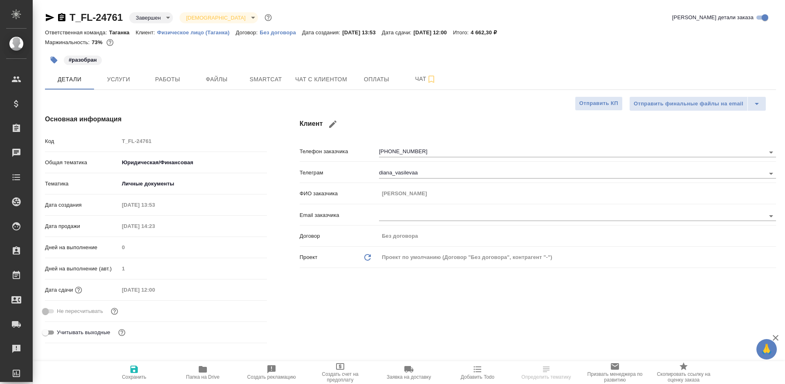
type textarea "x"
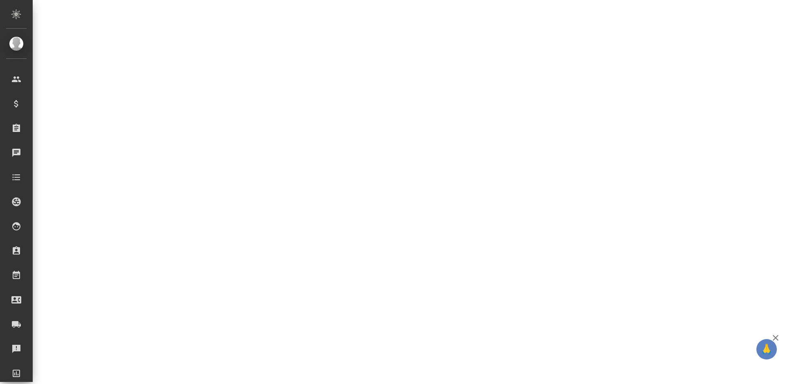
select select "RU"
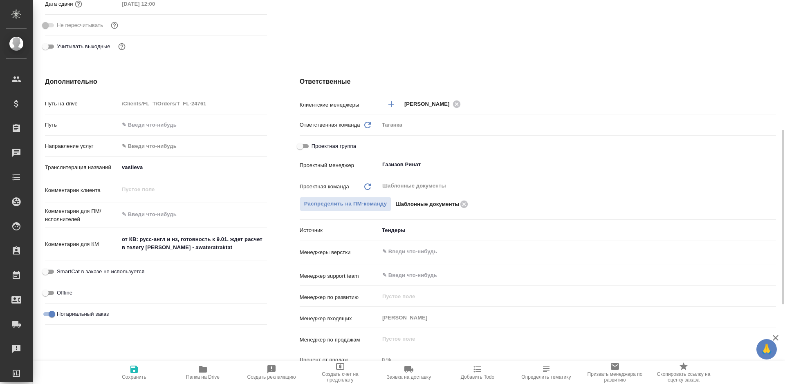
type textarea "x"
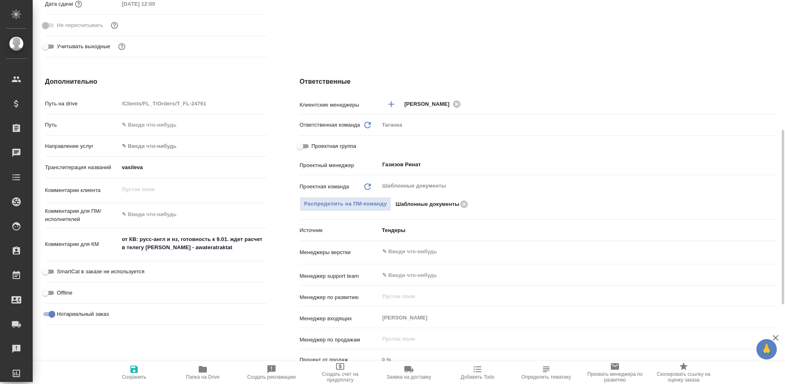
type textarea "x"
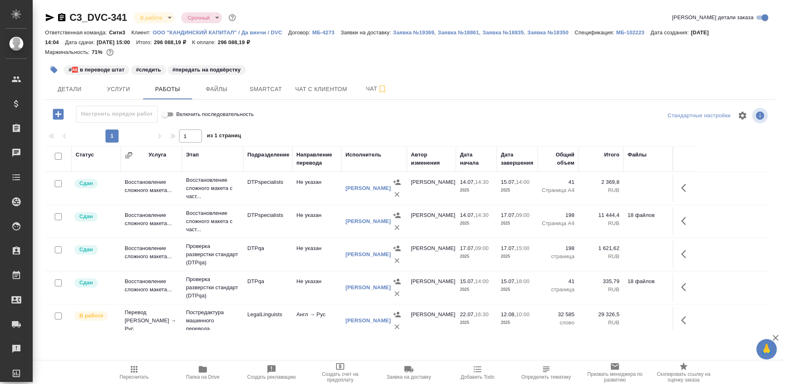
click at [267, 30] on p "ООО "КАНДИНСКИЙ КАПИТАЛ" / Да винчи / DVC" at bounding box center [221, 32] width 136 height 6
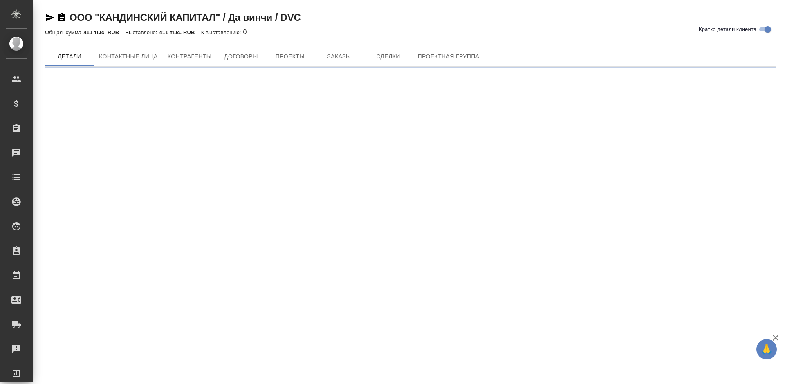
click at [329, 53] on span "Заказы" at bounding box center [338, 57] width 39 height 10
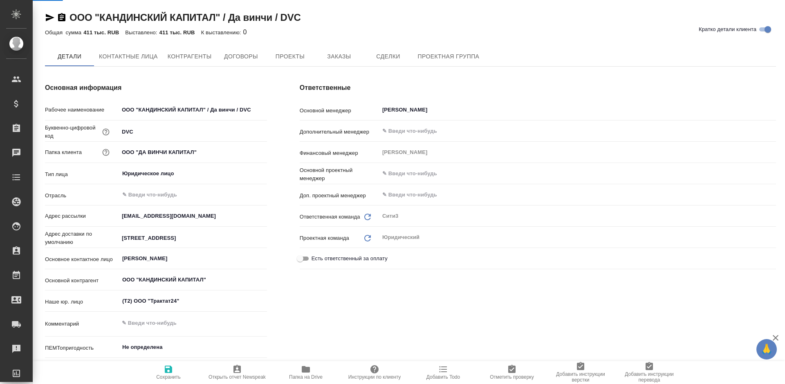
type textarea "x"
click at [329, 53] on span "Заказы" at bounding box center [338, 57] width 39 height 10
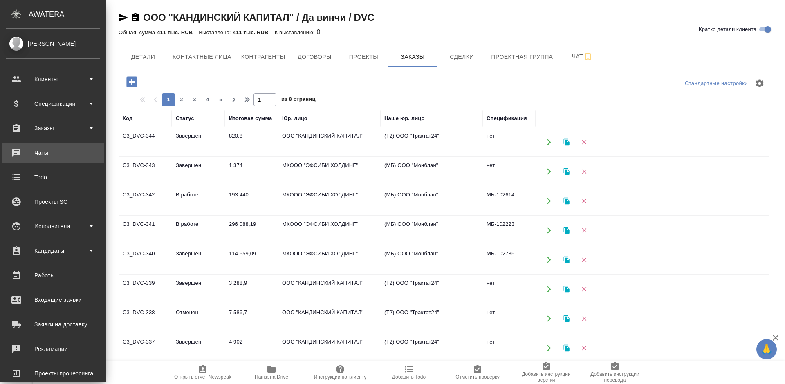
click at [30, 157] on div "Чаты" at bounding box center [53, 153] width 94 height 12
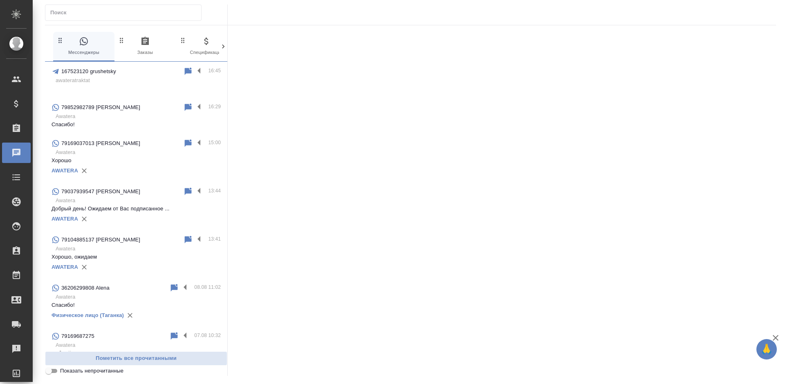
click at [141, 87] on p at bounding box center [136, 89] width 169 height 8
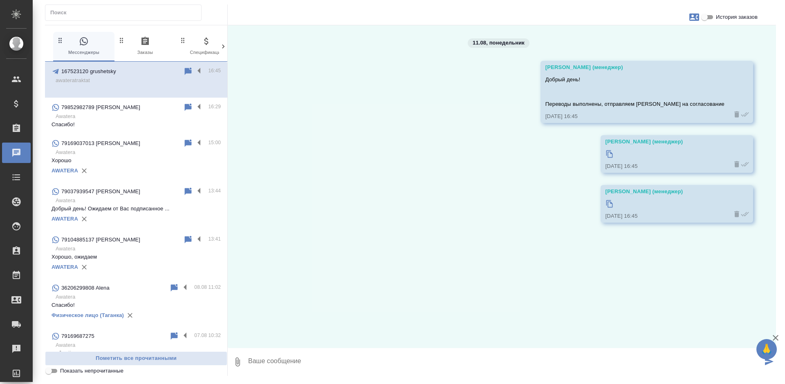
click at [606, 155] on icon at bounding box center [610, 154] width 8 height 8
click at [713, 17] on input "История заказов" at bounding box center [704, 17] width 29 height 10
checkbox input "true"
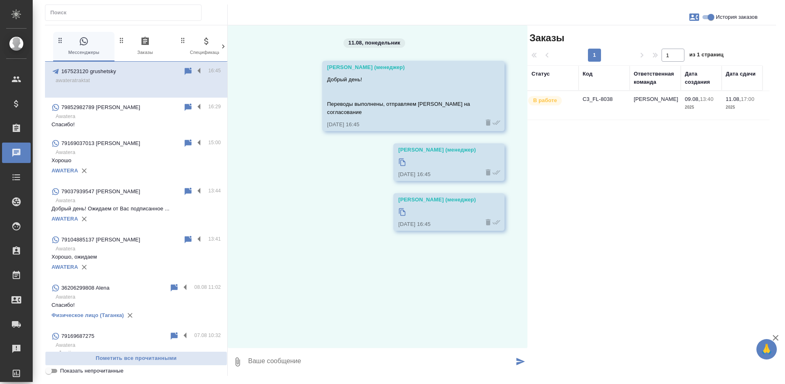
click at [702, 106] on p "2025" at bounding box center [701, 107] width 33 height 8
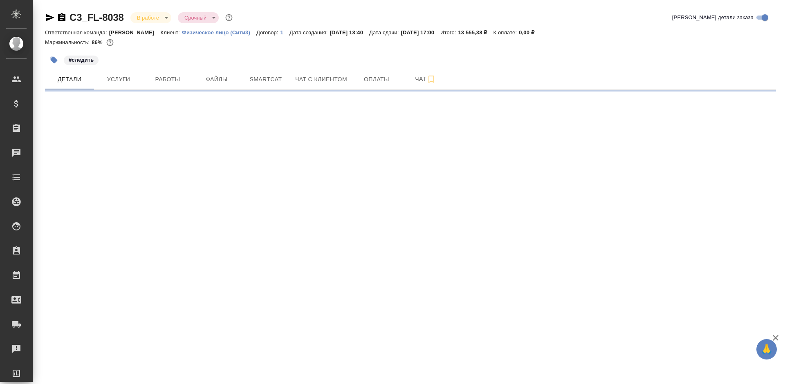
select select "RU"
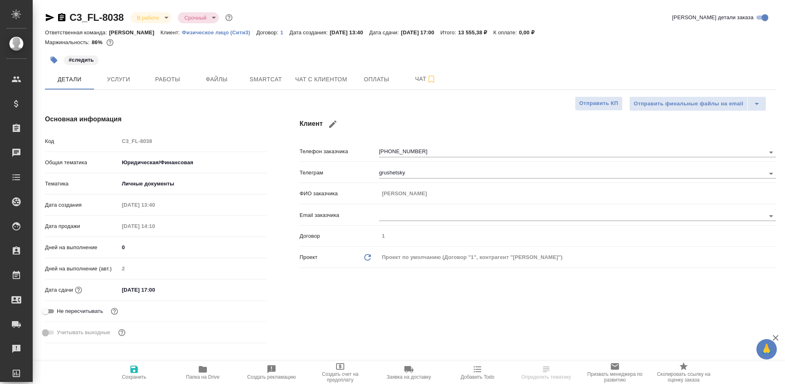
type textarea "x"
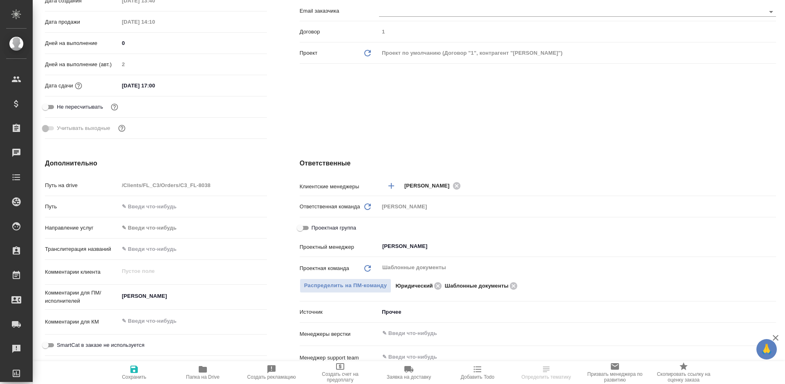
scroll to position [460, 0]
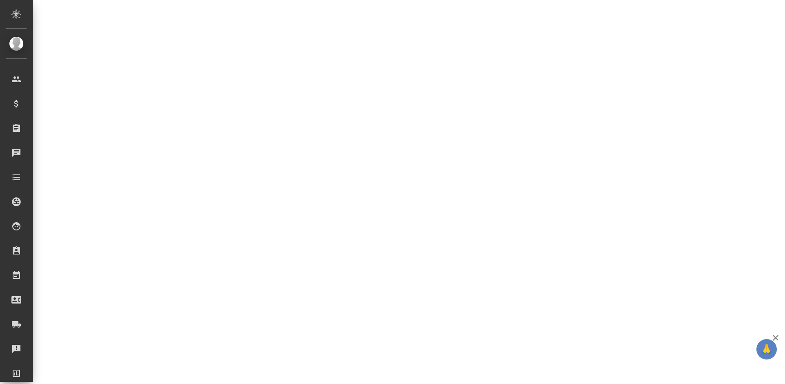
select select "RU"
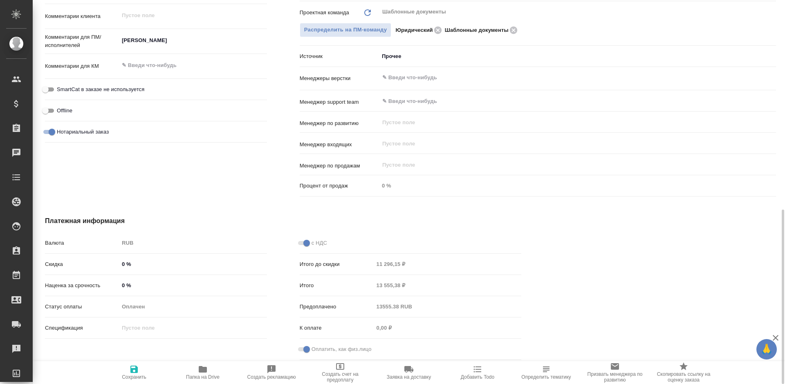
type textarea "x"
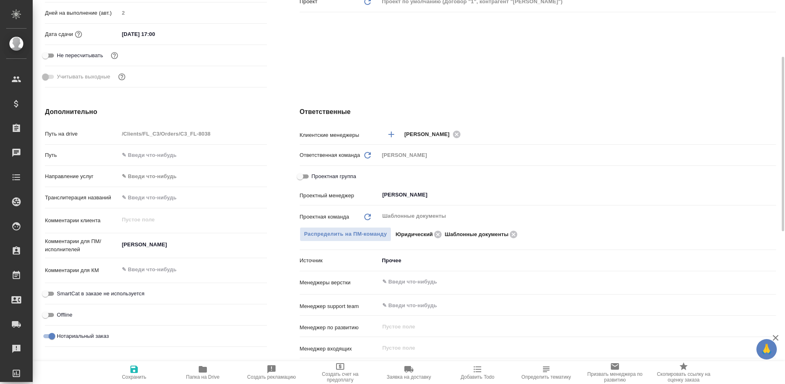
scroll to position [215, 0]
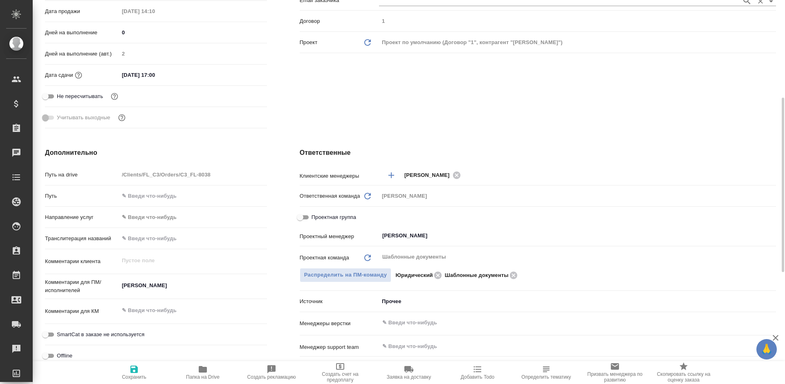
type textarea "x"
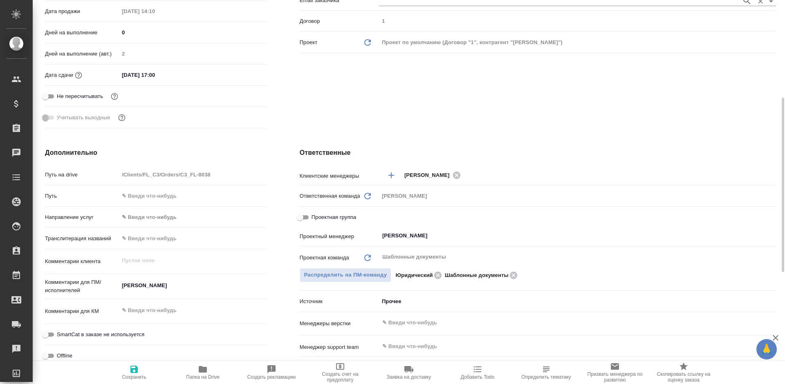
type textarea "x"
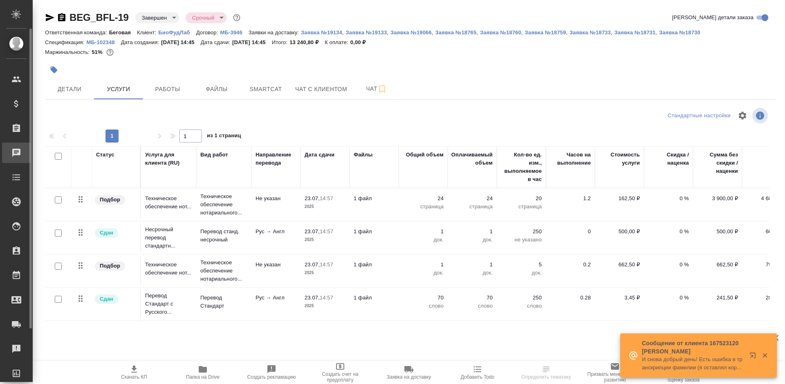
click at [13, 153] on div "Чаты" at bounding box center [6, 153] width 20 height 12
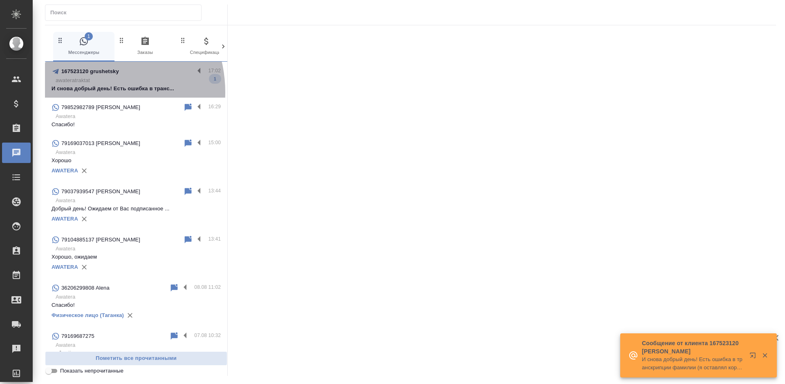
click at [89, 92] on p "И снова добрый день! Есть ошибка в транс..." at bounding box center [136, 89] width 169 height 8
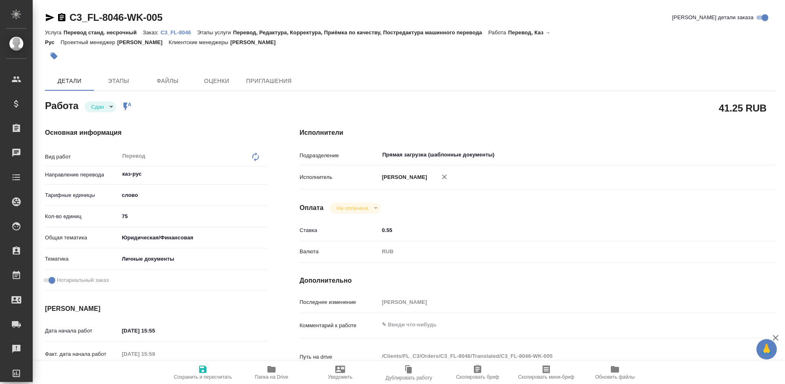
type textarea "x"
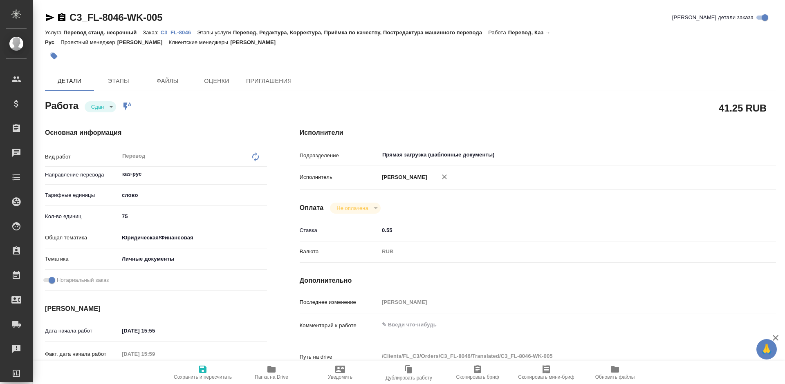
type textarea "x"
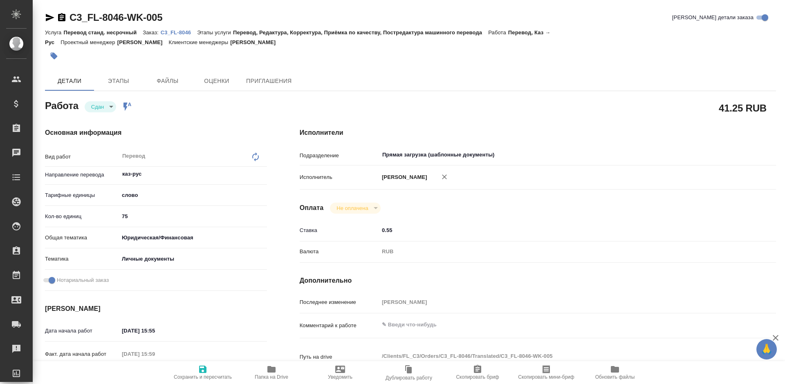
type textarea "x"
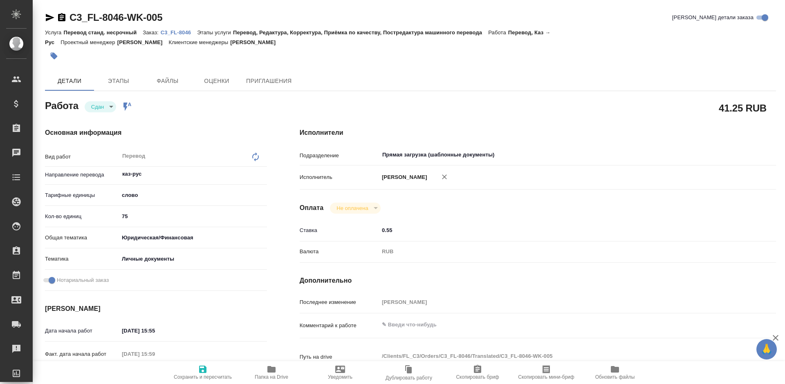
type textarea "x"
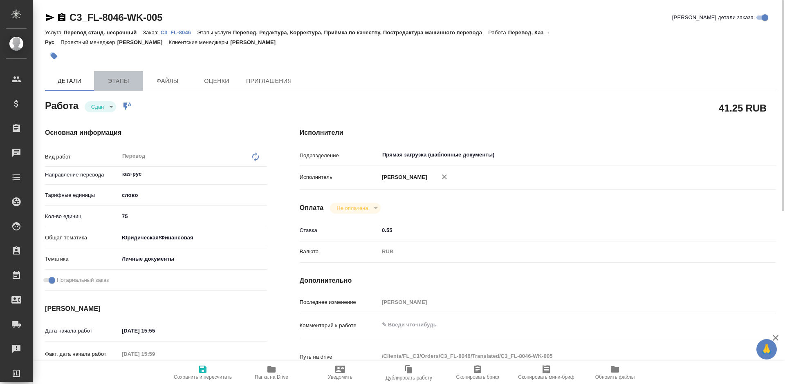
click at [126, 83] on span "Этапы" at bounding box center [118, 81] width 39 height 10
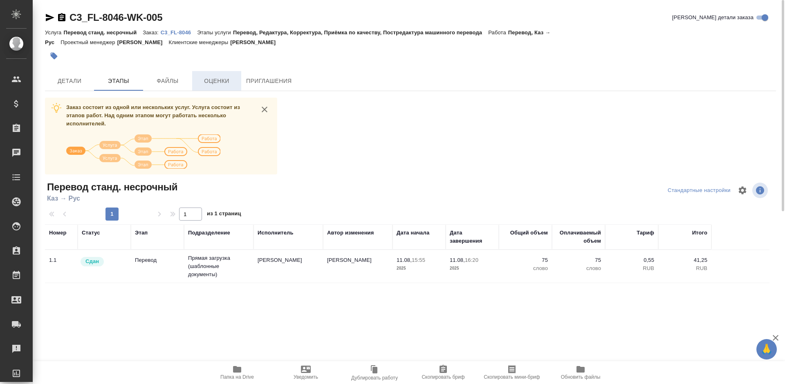
click at [211, 77] on span "Оценки" at bounding box center [216, 81] width 39 height 10
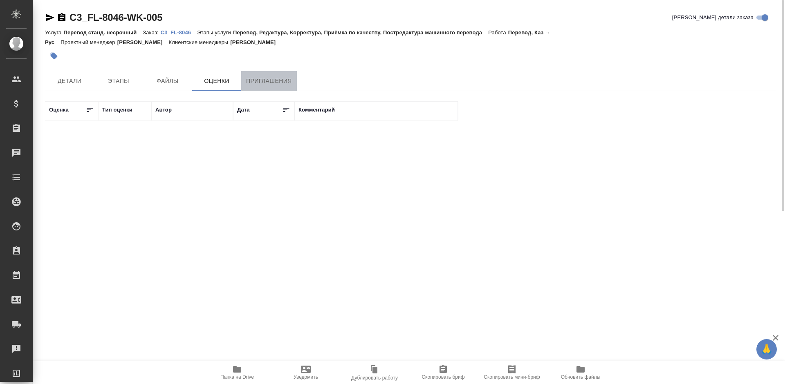
click at [259, 80] on span "Приглашения" at bounding box center [269, 81] width 46 height 10
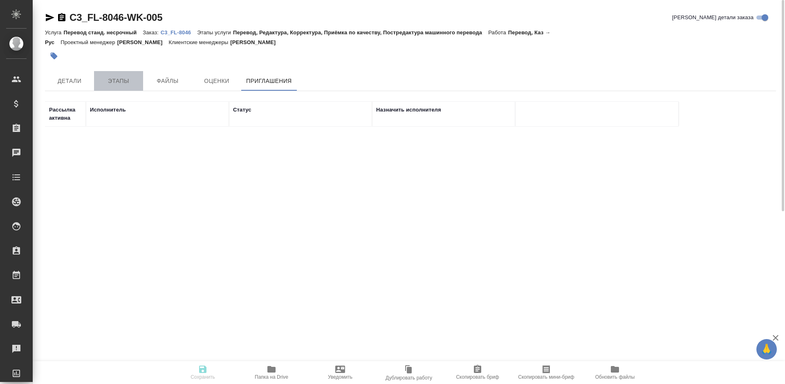
click at [133, 75] on button "Этапы" at bounding box center [118, 81] width 49 height 20
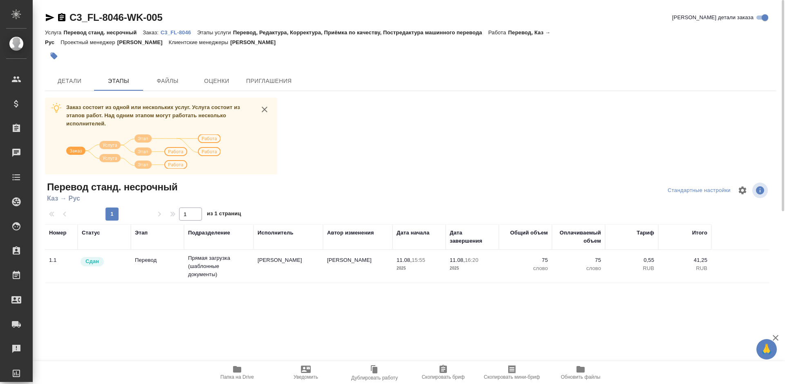
click at [175, 34] on p "C3_FL-8046" at bounding box center [179, 32] width 36 height 6
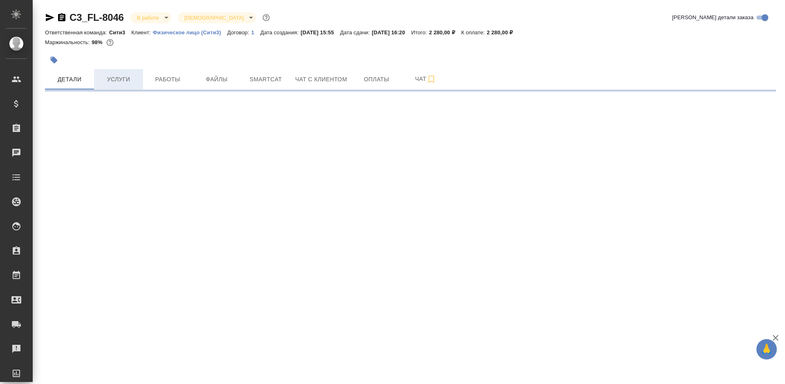
click at [118, 79] on span "Услуги" at bounding box center [118, 79] width 39 height 10
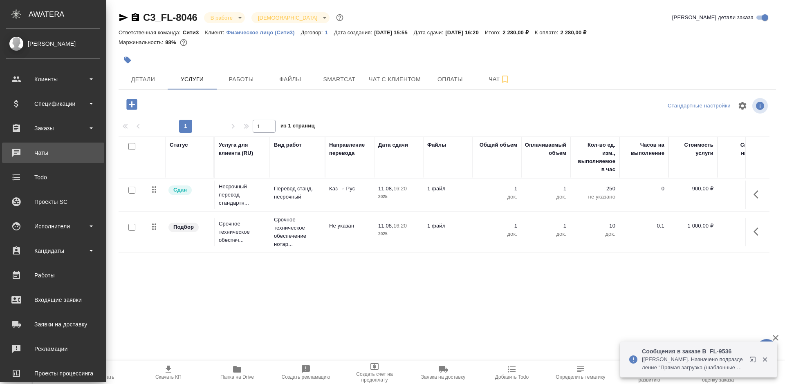
click at [21, 151] on div "Чаты" at bounding box center [53, 153] width 94 height 12
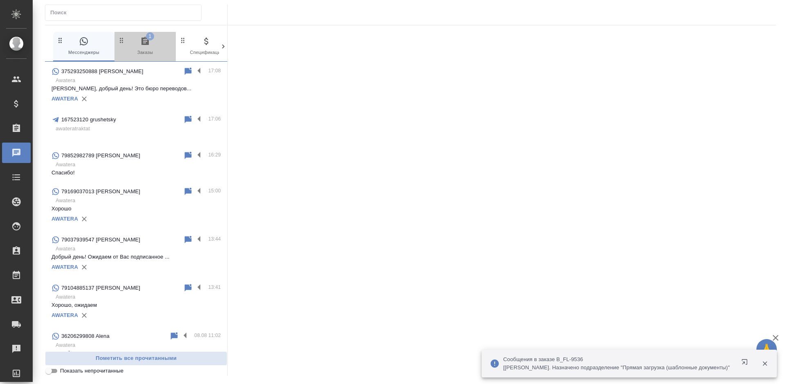
click at [146, 46] on icon "button" at bounding box center [145, 41] width 10 height 10
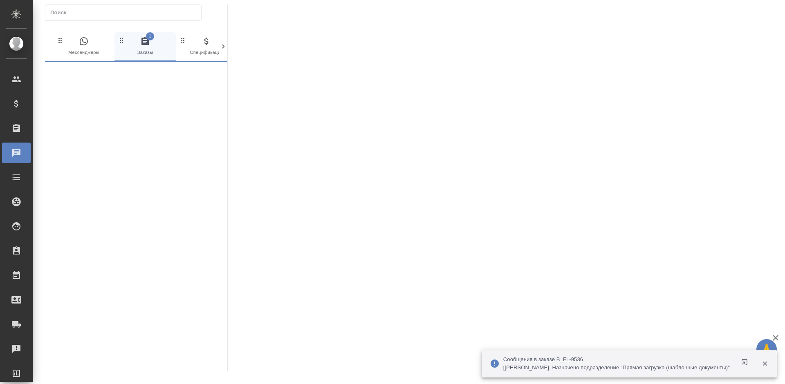
click at [96, 51] on span "0 Мессенджеры" at bounding box center [83, 46] width 55 height 20
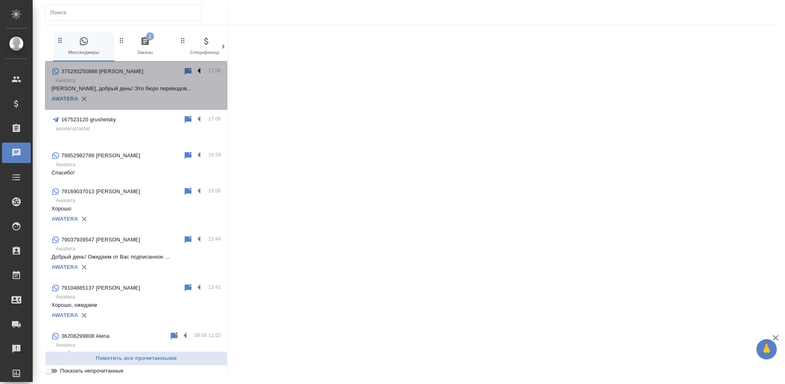
click at [194, 69] on label at bounding box center [201, 71] width 14 height 9
click at [0, 0] on input "checkbox" at bounding box center [0, 0] width 0 height 0
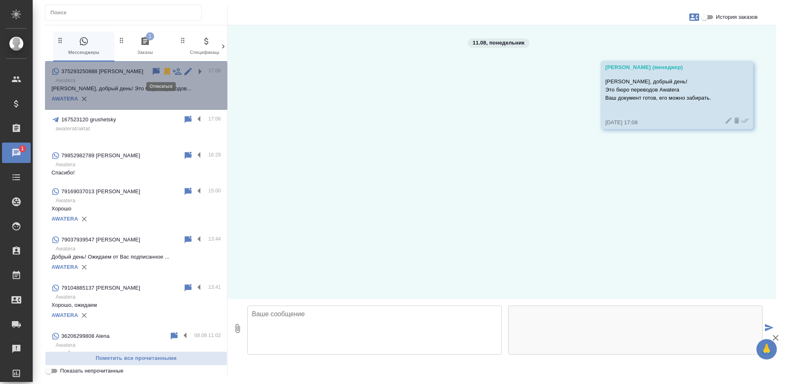
click at [162, 73] on icon at bounding box center [167, 72] width 10 height 10
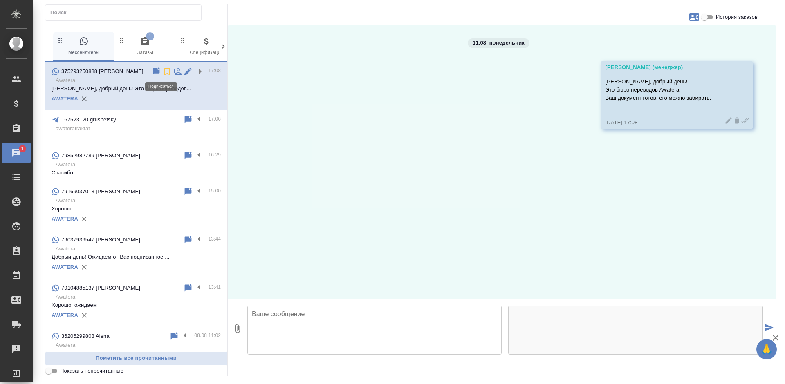
click at [140, 112] on div "167523120 grushetsky 17:06 awateratraktat" at bounding box center [136, 128] width 182 height 36
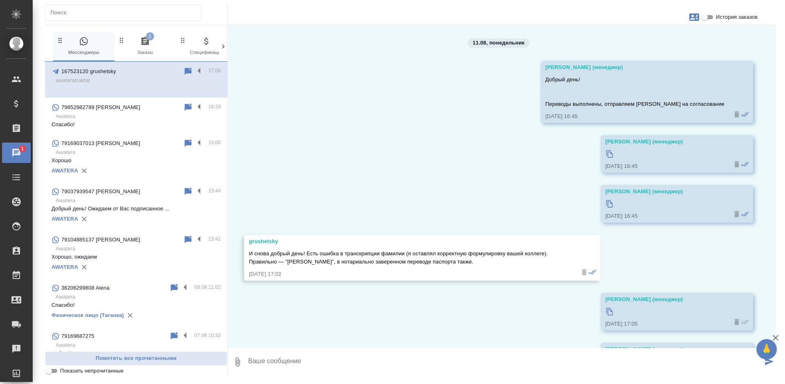
scroll to position [94, 0]
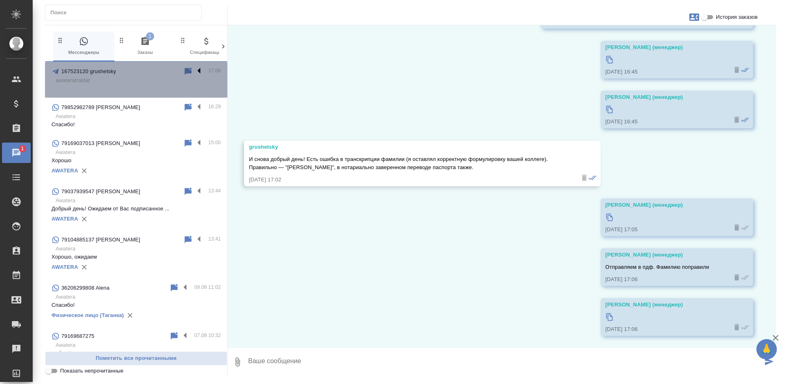
click at [194, 70] on label at bounding box center [201, 71] width 14 height 9
click at [0, 0] on input "checkbox" at bounding box center [0, 0] width 0 height 0
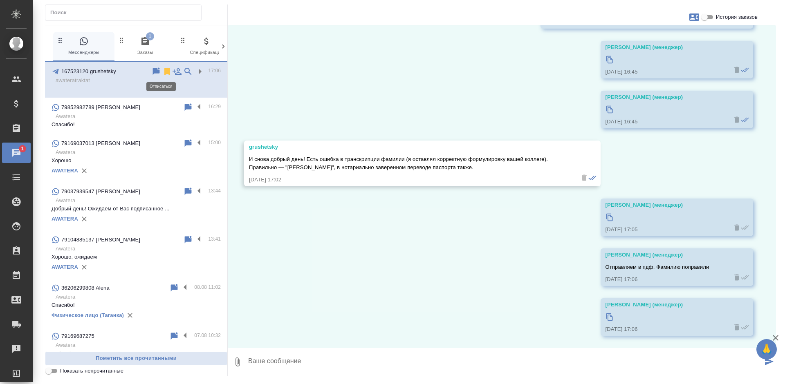
click at [164, 71] on icon at bounding box center [167, 71] width 6 height 7
click at [130, 43] on span "1 Заказы" at bounding box center [145, 46] width 55 height 20
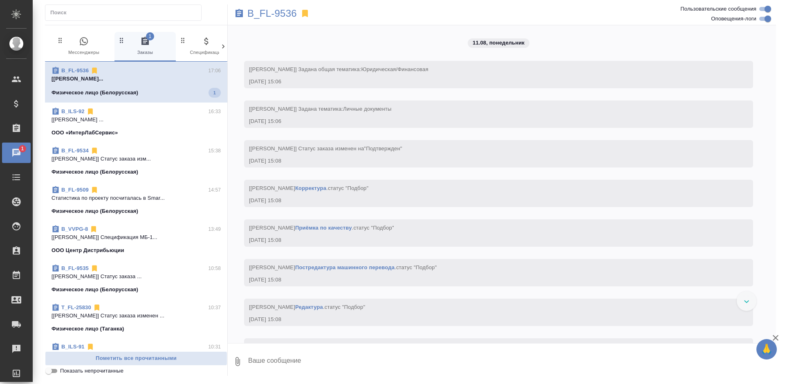
click at [140, 95] on div "Физическое лицо (Белорусская) 1" at bounding box center [136, 93] width 169 height 10
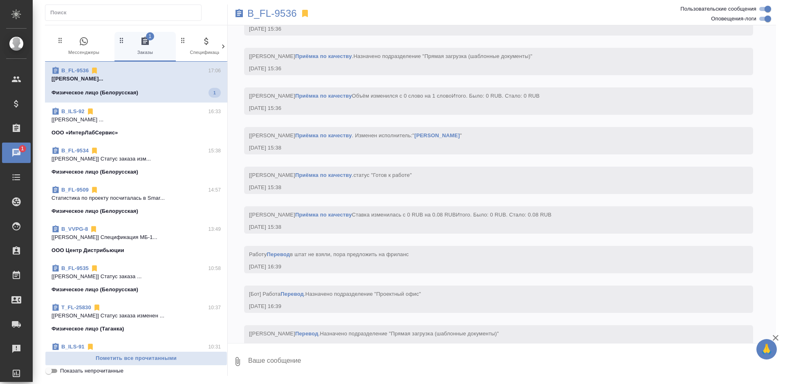
scroll to position [1130, 0]
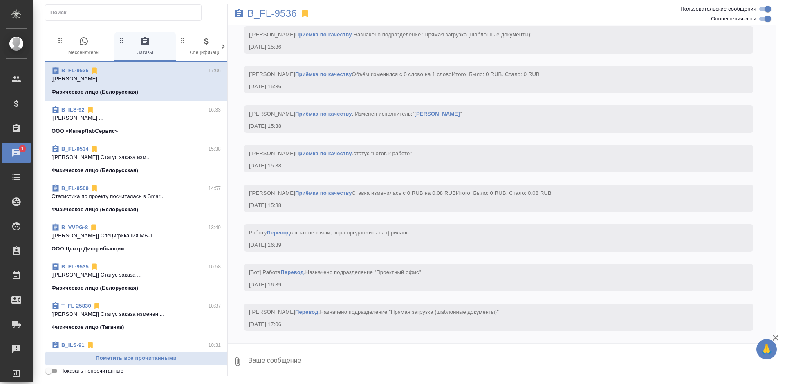
click at [251, 13] on p "B_FL-9536" at bounding box center [271, 13] width 49 height 8
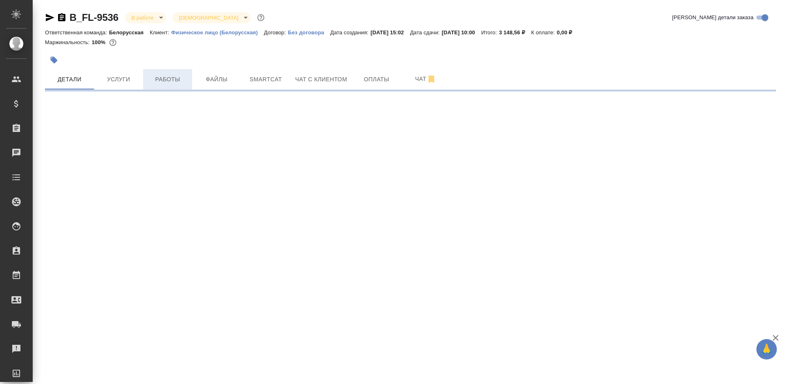
click at [164, 85] on button "Работы" at bounding box center [167, 79] width 49 height 20
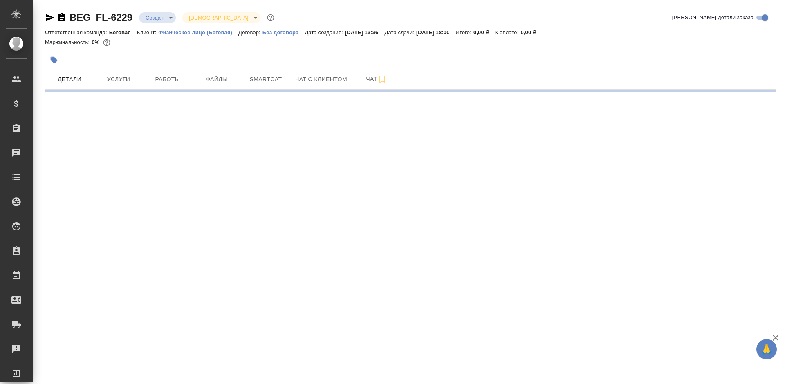
select select "RU"
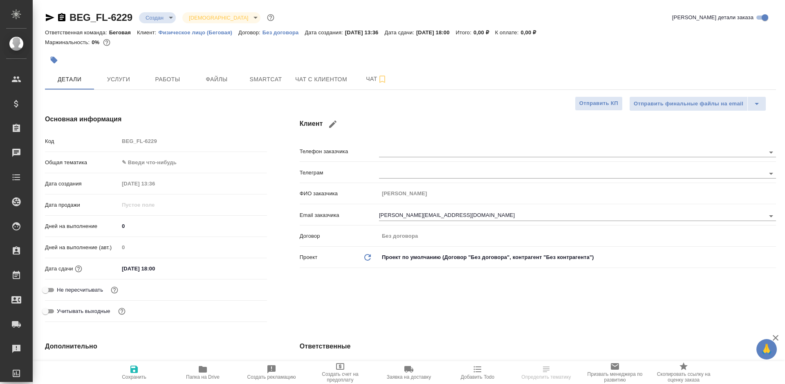
type textarea "x"
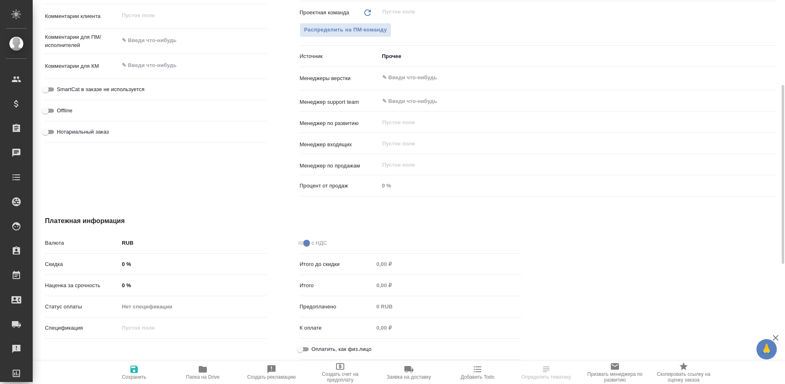
scroll to position [316, 0]
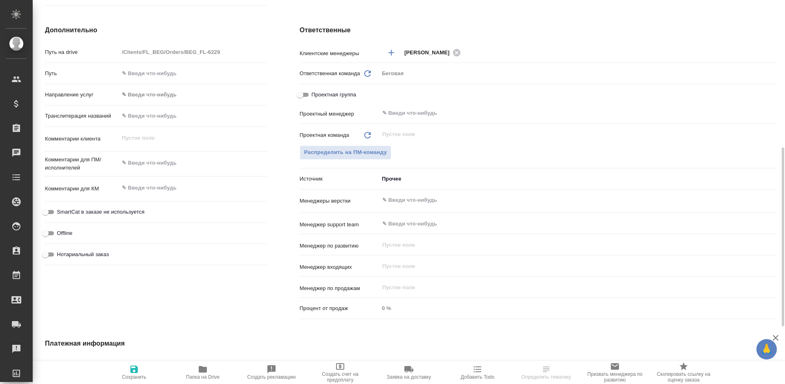
type textarea "x"
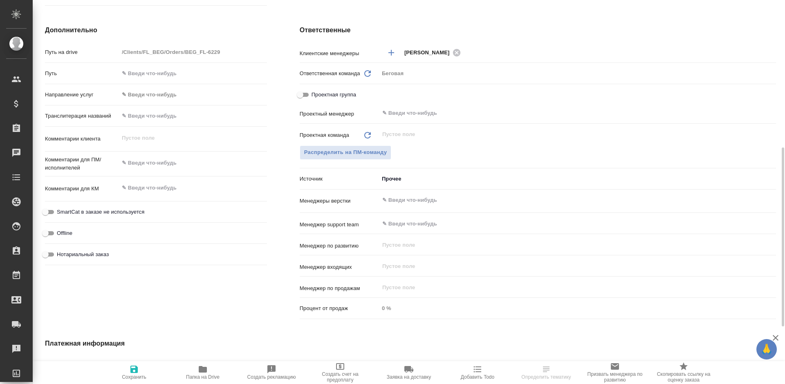
type textarea "x"
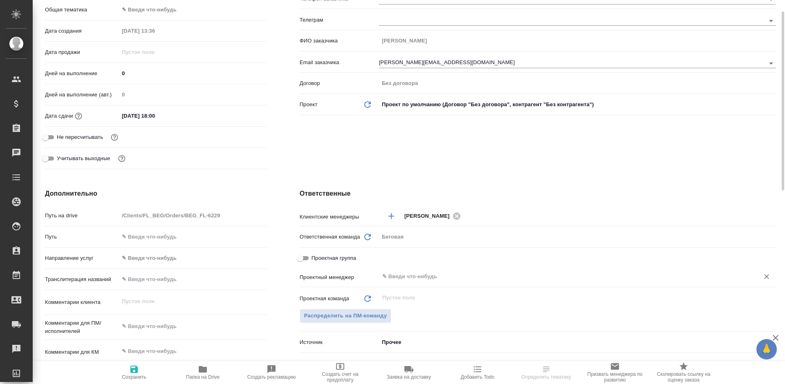
scroll to position [0, 0]
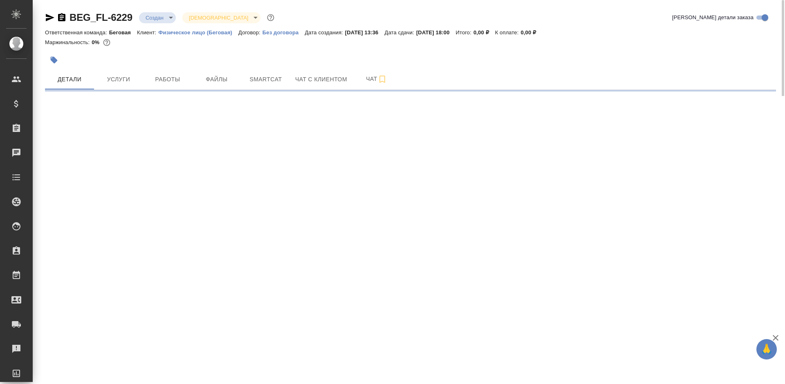
select select "RU"
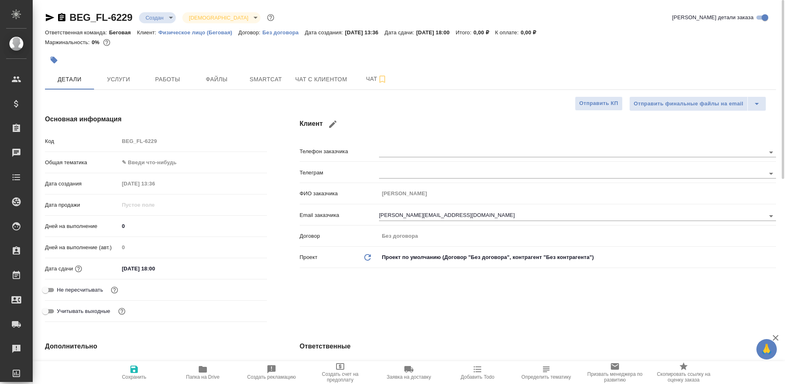
type textarea "x"
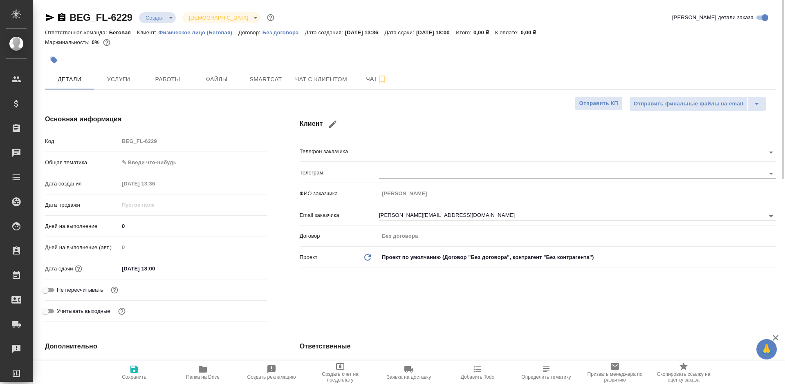
type textarea "x"
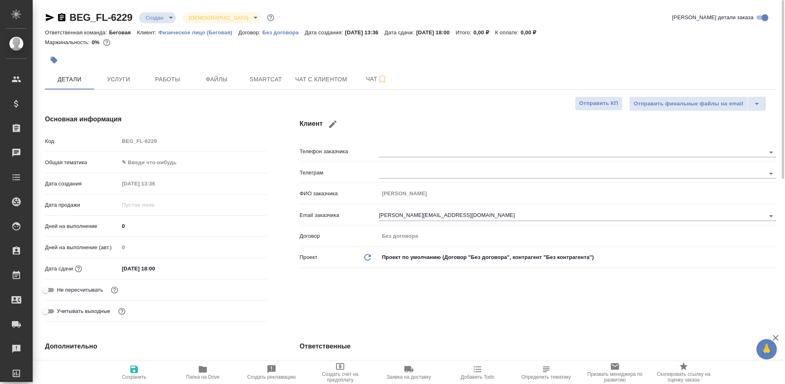
type textarea "x"
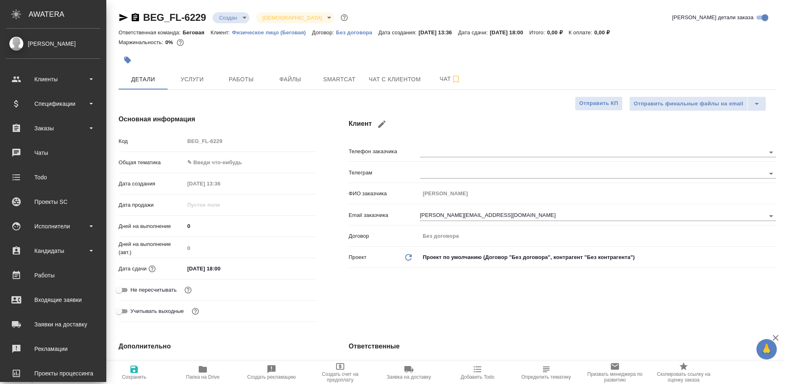
type textarea "x"
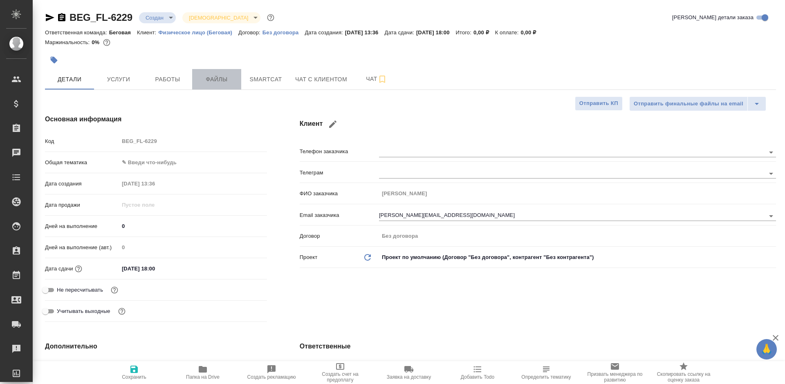
click at [227, 72] on button "Файлы" at bounding box center [216, 79] width 49 height 20
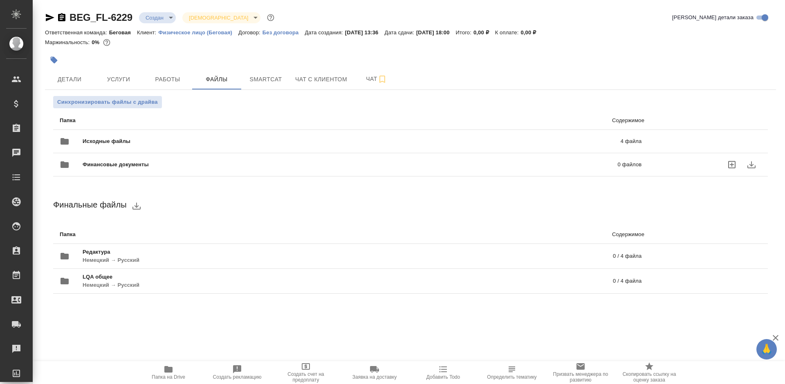
click at [324, 149] on div "Финансовые документы 0 файлов" at bounding box center [351, 165] width 598 height 36
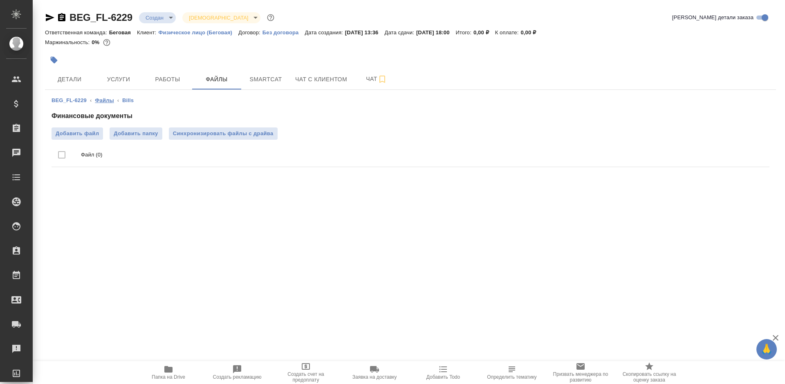
click at [100, 99] on link "Файлы" at bounding box center [104, 100] width 19 height 6
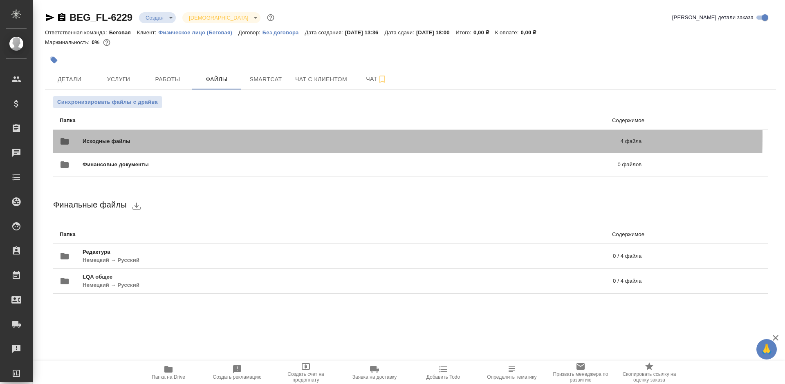
click at [163, 137] on div "Исходные файлы 4 файла" at bounding box center [351, 142] width 582 height 20
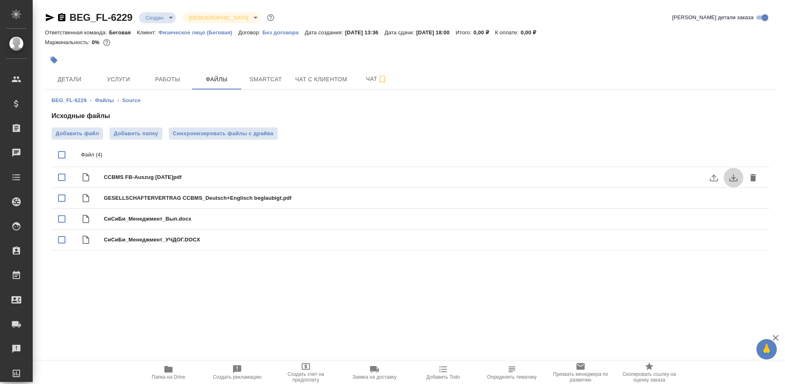
click at [729, 181] on icon "download" at bounding box center [733, 178] width 8 height 7
click at [736, 237] on icon "download" at bounding box center [734, 240] width 10 height 10
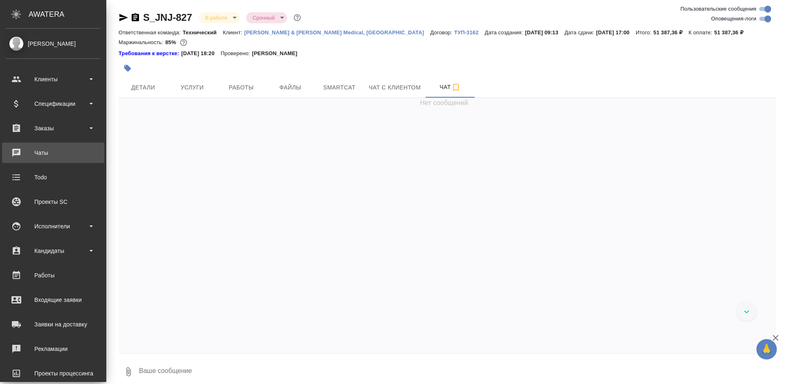
click at [19, 153] on div "Чаты" at bounding box center [53, 153] width 94 height 12
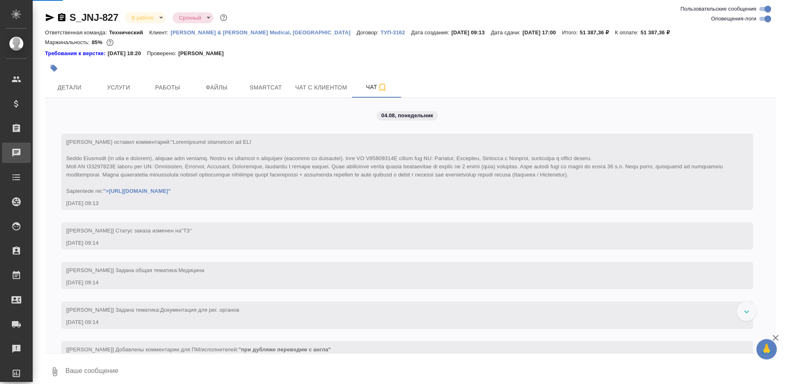
scroll to position [1436, 0]
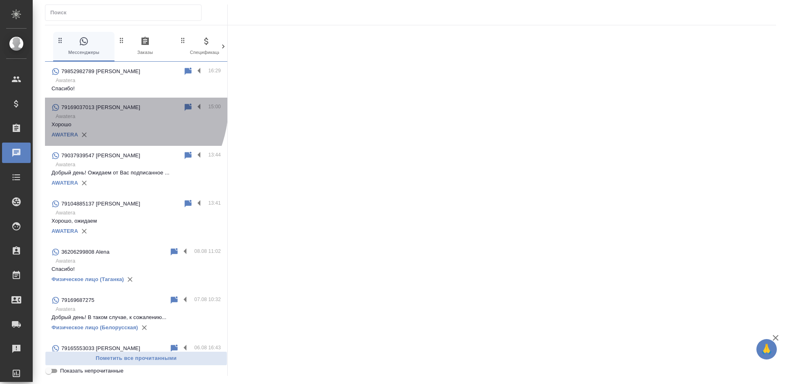
click at [102, 105] on p "79169037013 [PERSON_NAME]" at bounding box center [100, 107] width 79 height 8
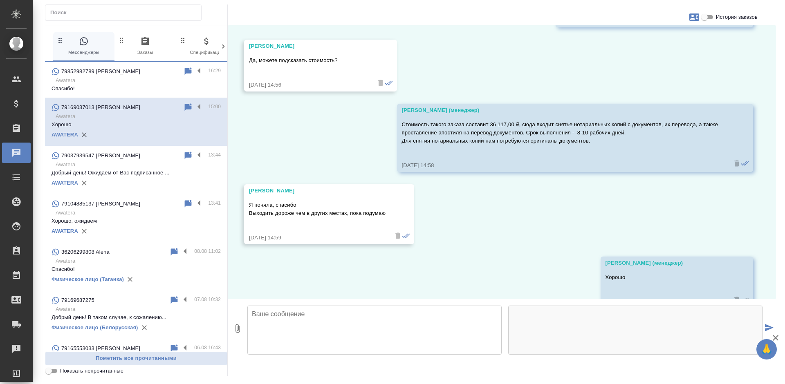
click at [120, 177] on div "AWATERA" at bounding box center [136, 183] width 169 height 12
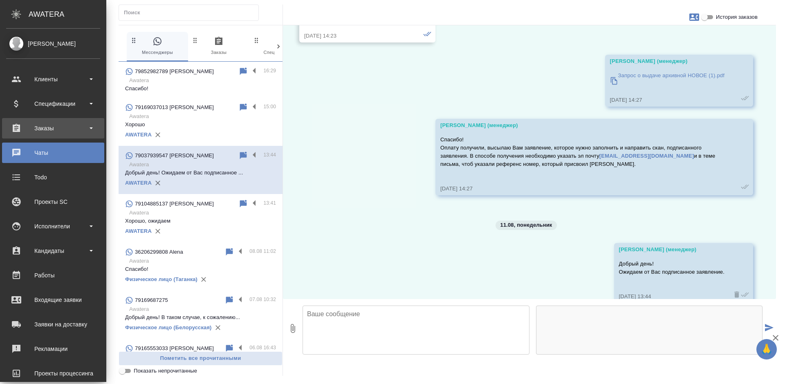
scroll to position [2038, 0]
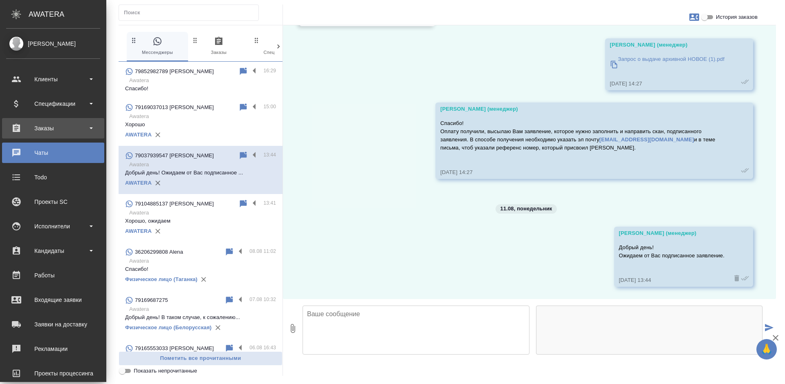
click at [13, 126] on div "Заказы" at bounding box center [53, 128] width 94 height 12
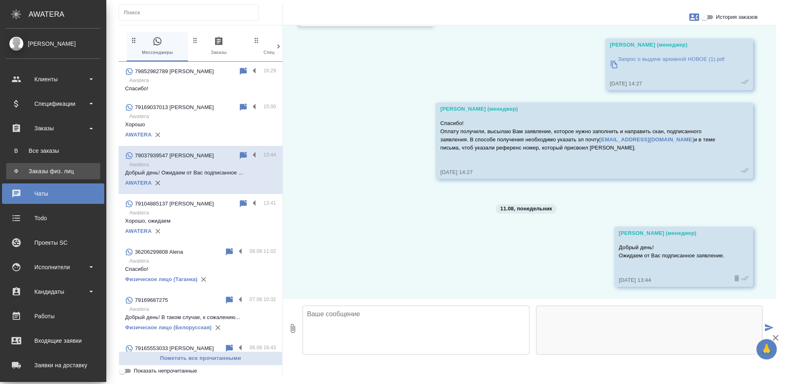
click at [54, 167] on link "Ф Заказы физ. лиц" at bounding box center [53, 171] width 94 height 16
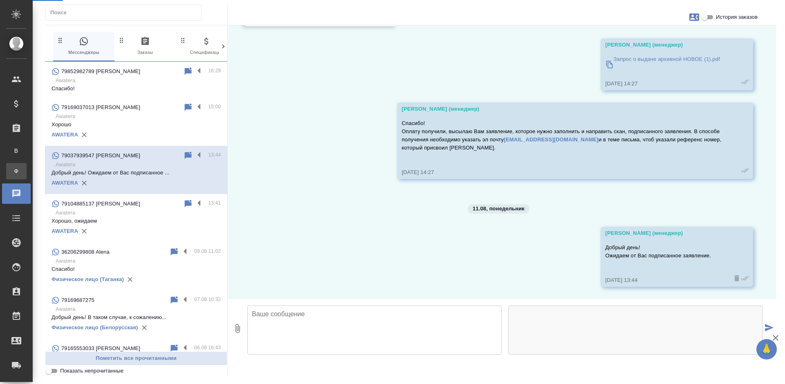
scroll to position [2021, 0]
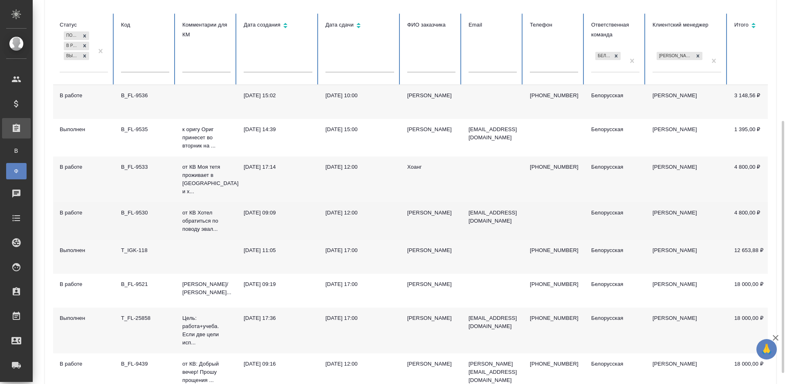
scroll to position [201, 0]
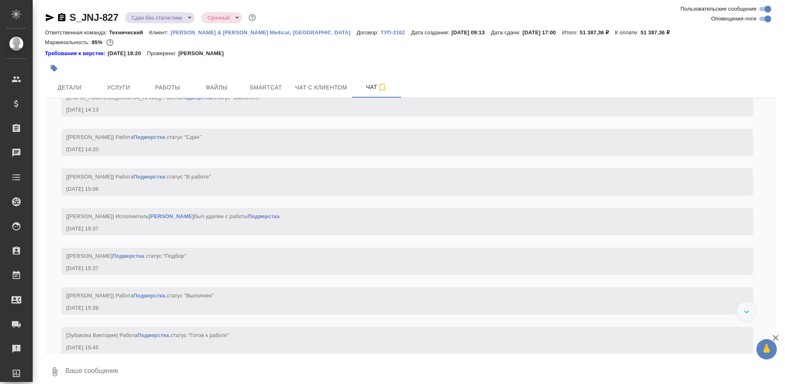
scroll to position [8547, 0]
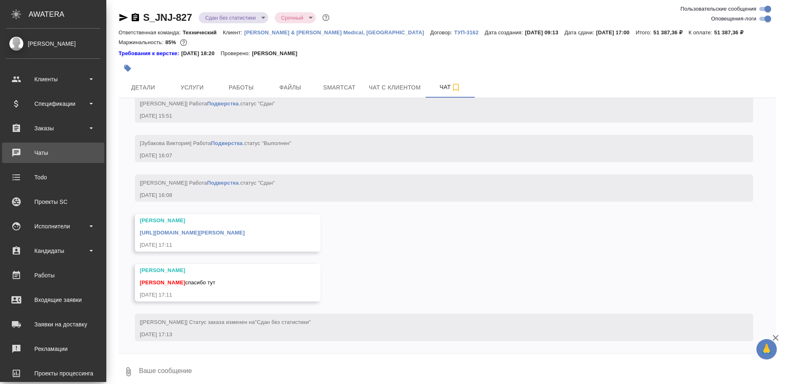
click at [19, 154] on div "Чаты" at bounding box center [53, 153] width 94 height 12
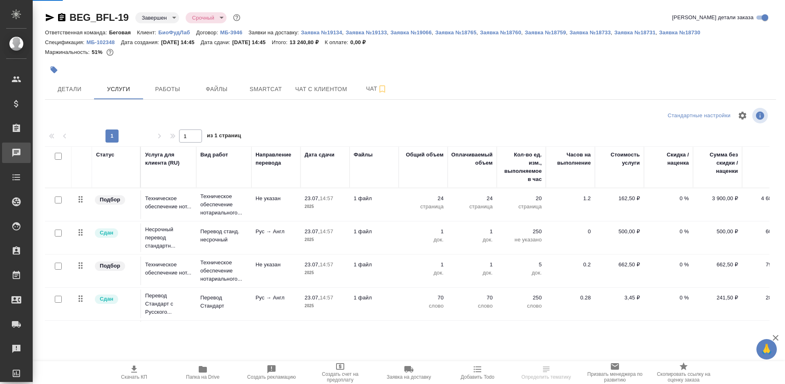
click at [14, 152] on div "Чаты" at bounding box center [6, 153] width 20 height 12
